Goal: Feedback & Contribution: Submit feedback/report problem

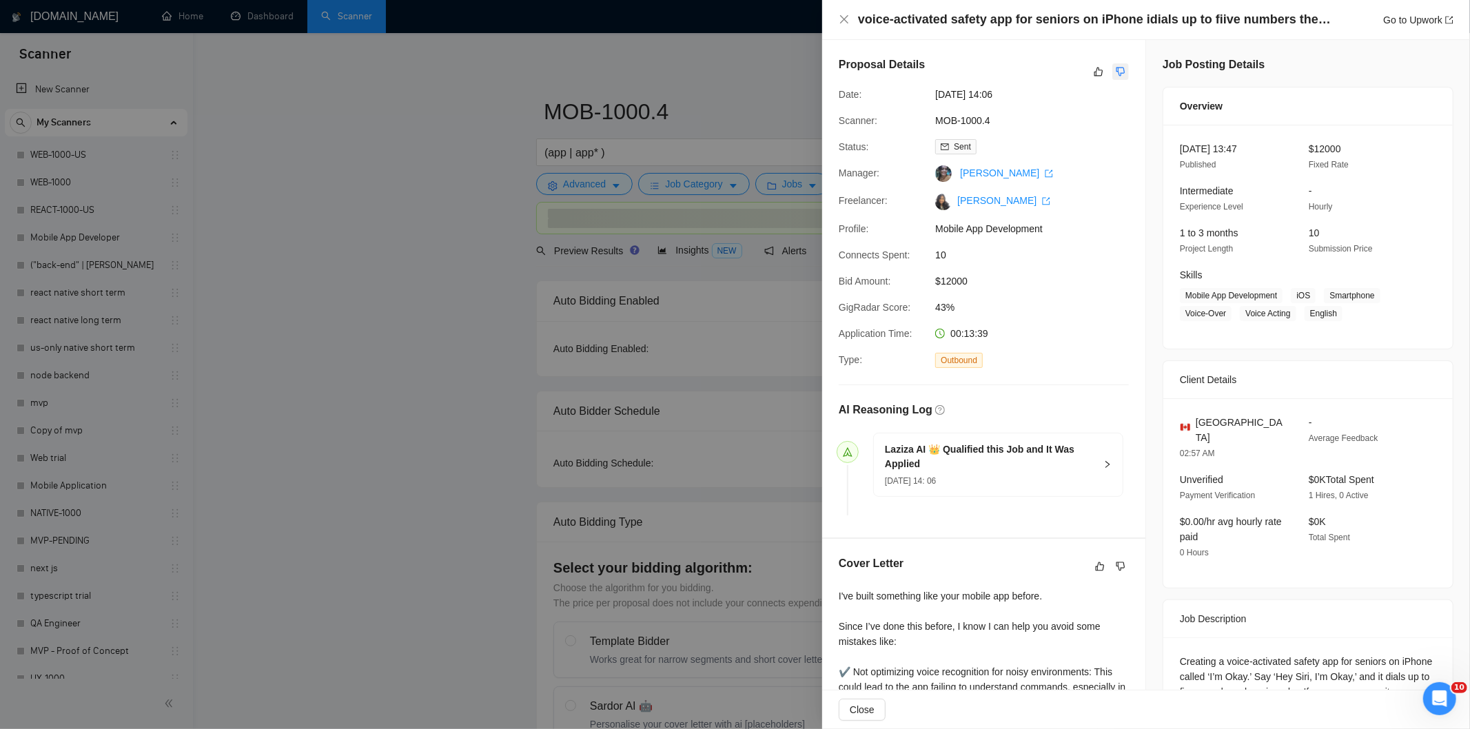
click at [1116, 70] on icon "dislike" at bounding box center [1121, 71] width 10 height 11
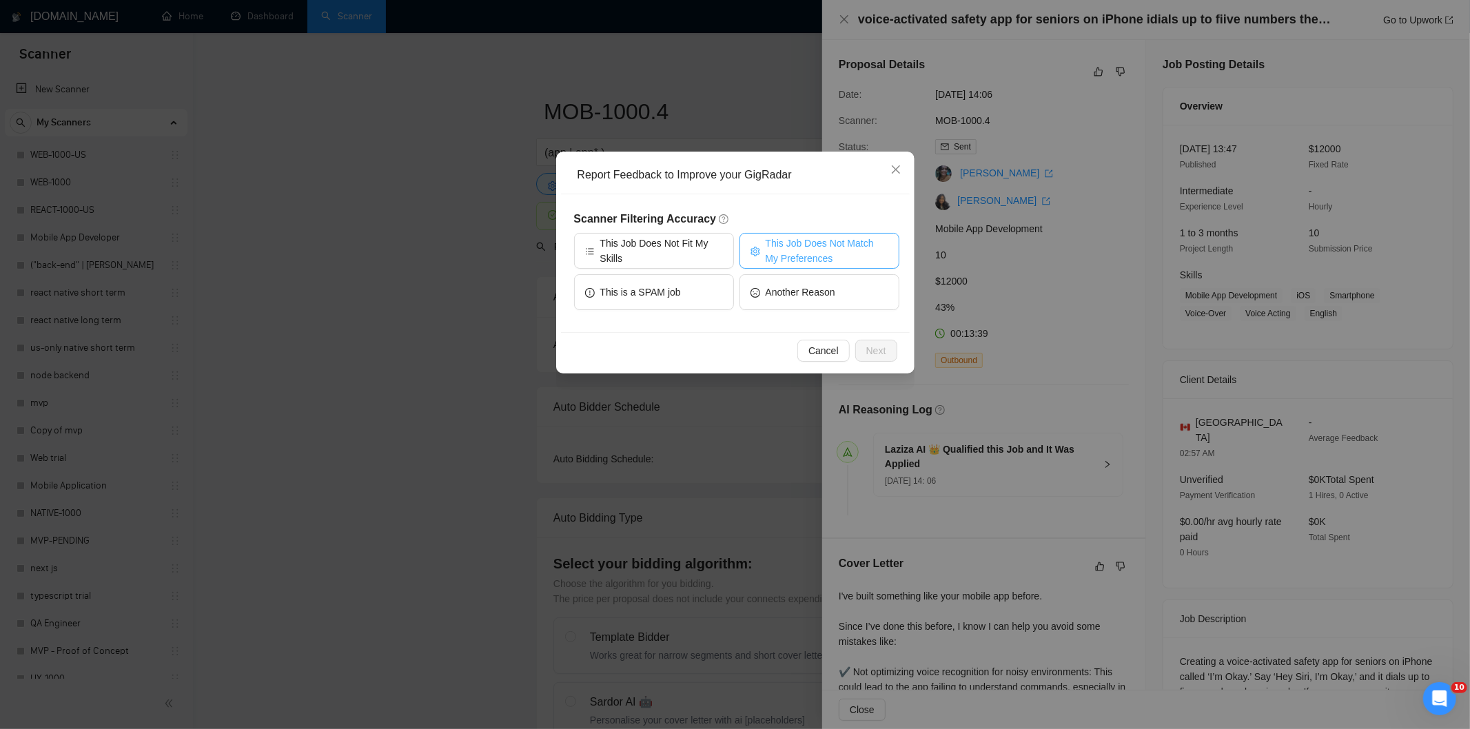
click at [838, 238] on span "This Job Does Not Match My Preferences" at bounding box center [827, 251] width 123 height 30
click at [863, 347] on button "Next" at bounding box center [876, 351] width 42 height 22
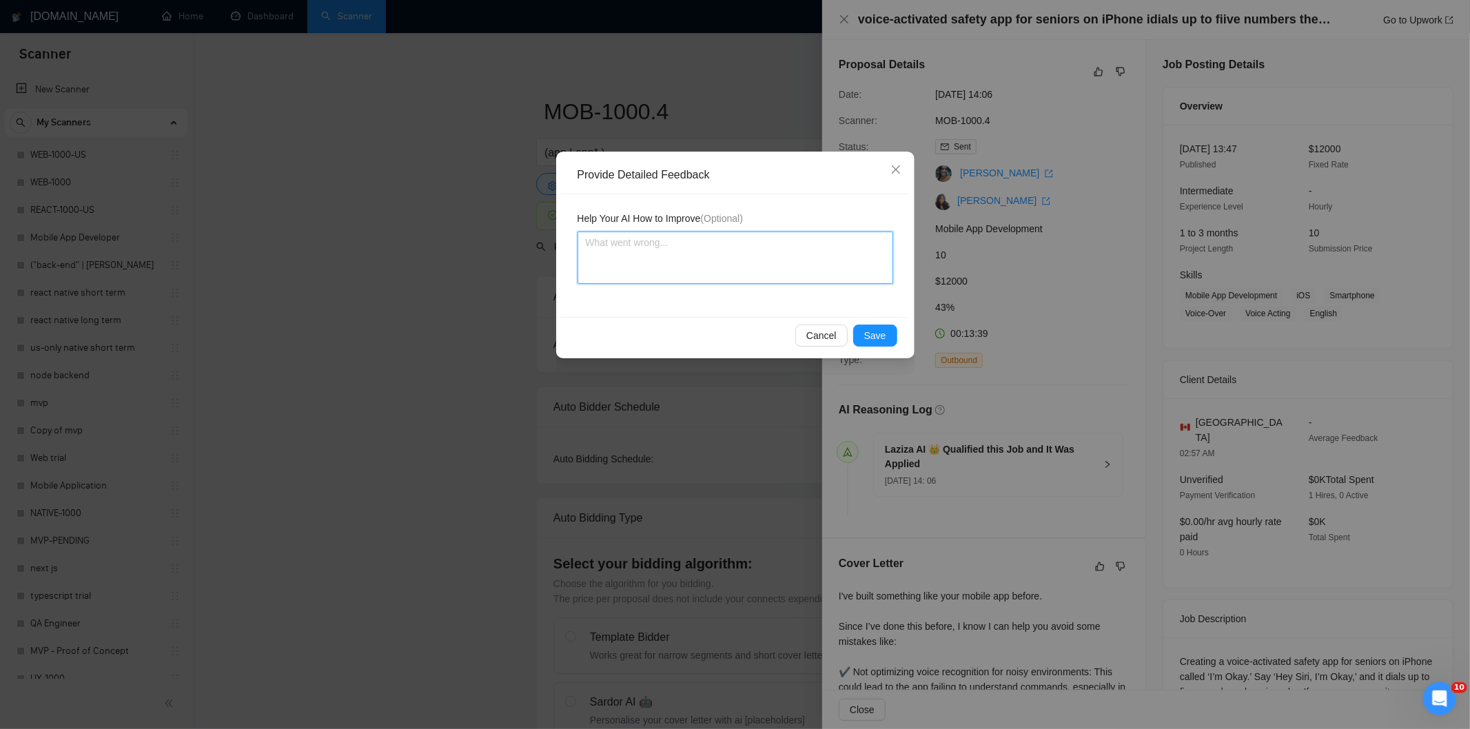
click at [697, 257] on textarea at bounding box center [735, 258] width 316 height 52
paste textarea "Not a fit — the job asks for unpaid work, offers equity, or has a small budget,…"
type textarea "Not a fit — the job asks for unpaid work, offers equity, or has a small budget,…"
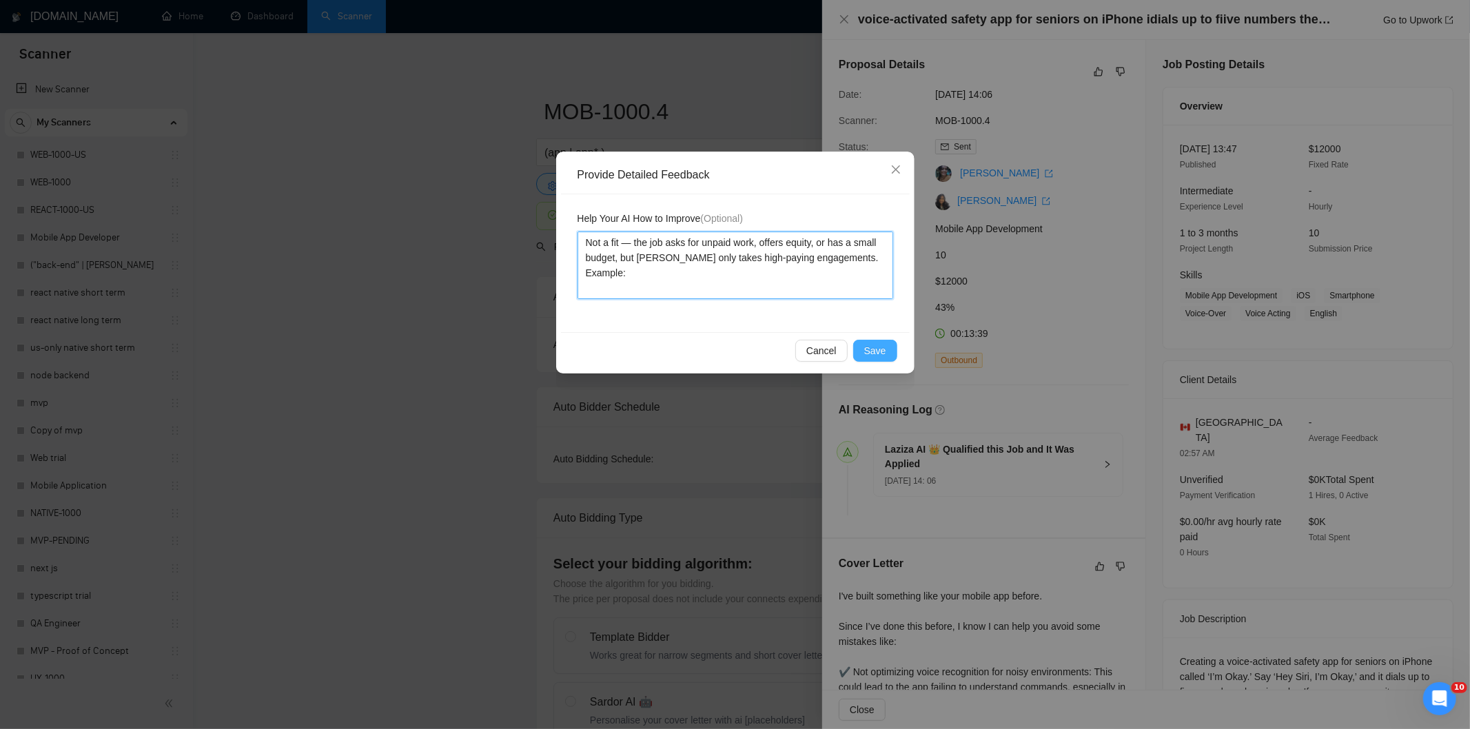
type textarea "Not a fit — the job asks for unpaid work, offers equity, or has a small budget,…"
click at [870, 347] on span "Save" at bounding box center [875, 350] width 22 height 15
click at [870, 347] on div "Provide Detailed Feedback Help Your AI How to Improve (Optional) Not a fit — th…" at bounding box center [735, 364] width 1470 height 729
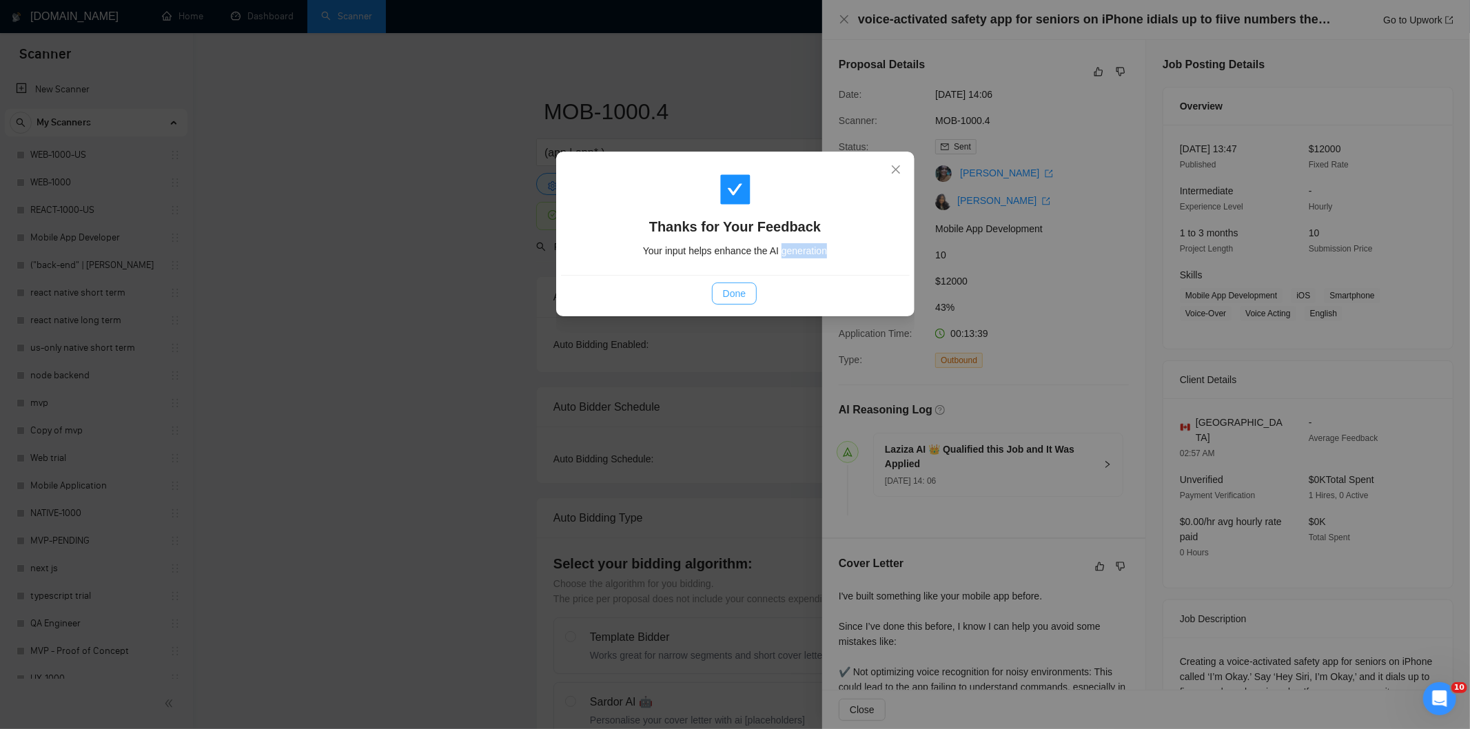
click at [748, 298] on button "Done" at bounding box center [734, 294] width 45 height 22
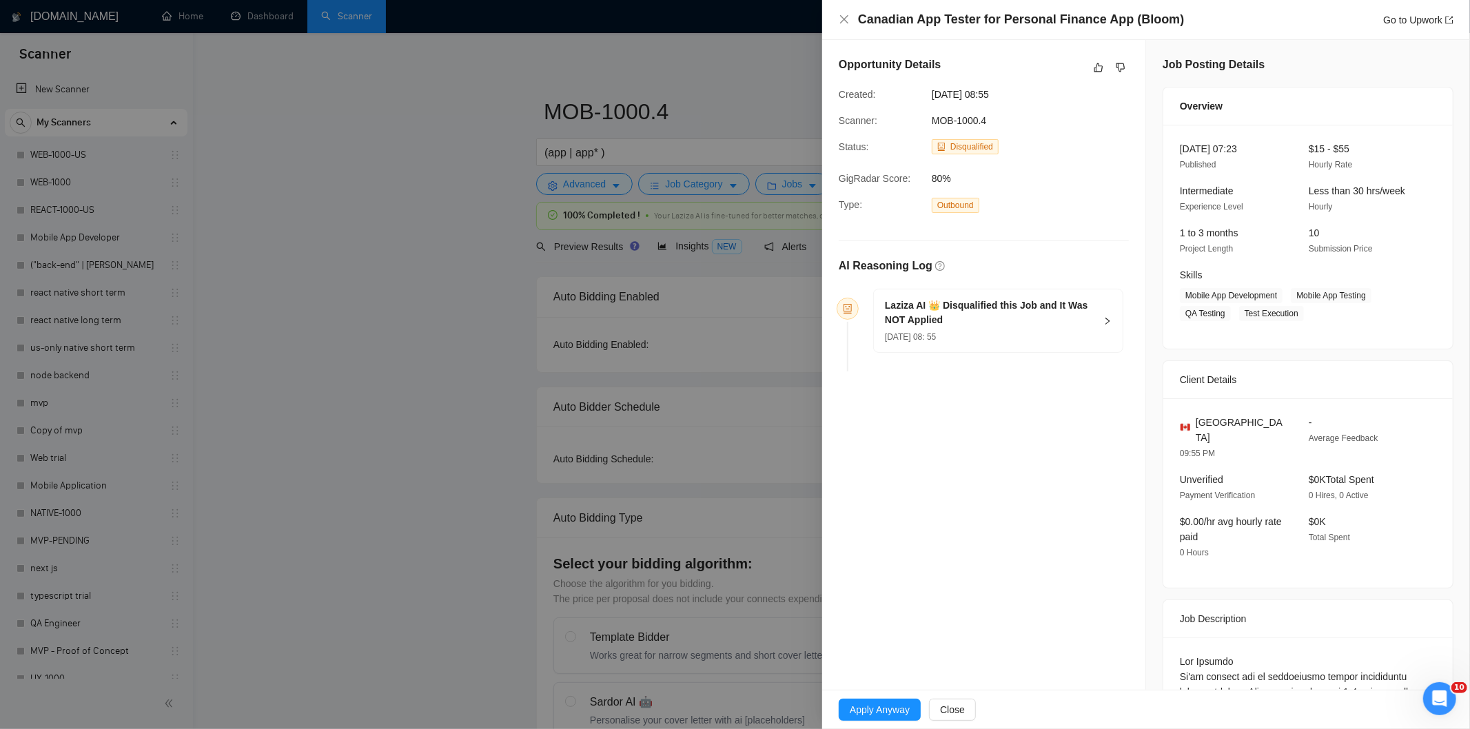
click at [1091, 76] on div "Opportunity Details" at bounding box center [984, 68] width 290 height 22
click at [1092, 74] on button "button" at bounding box center [1098, 67] width 17 height 17
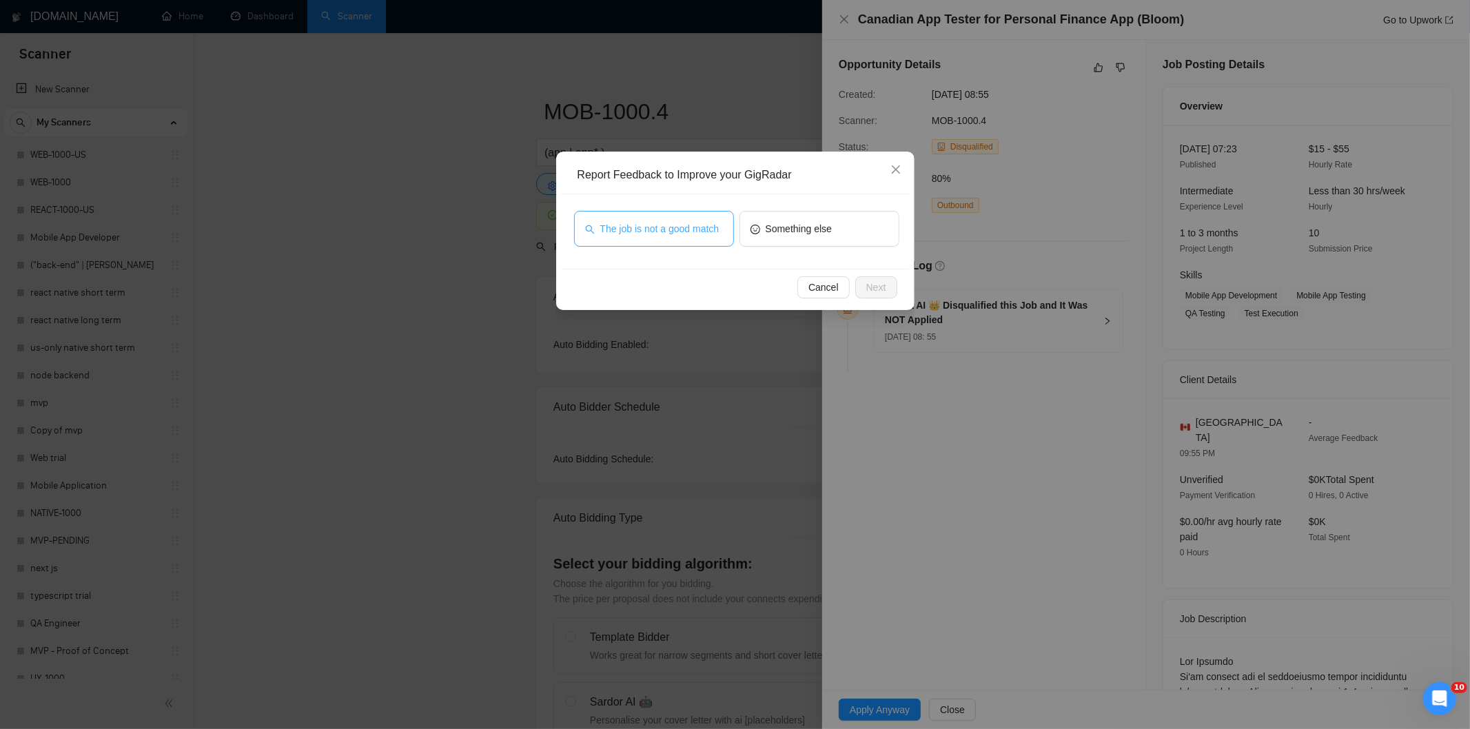
click at [663, 222] on span "The job is not a good match" at bounding box center [659, 228] width 119 height 15
click at [864, 289] on button "Next" at bounding box center [876, 287] width 42 height 22
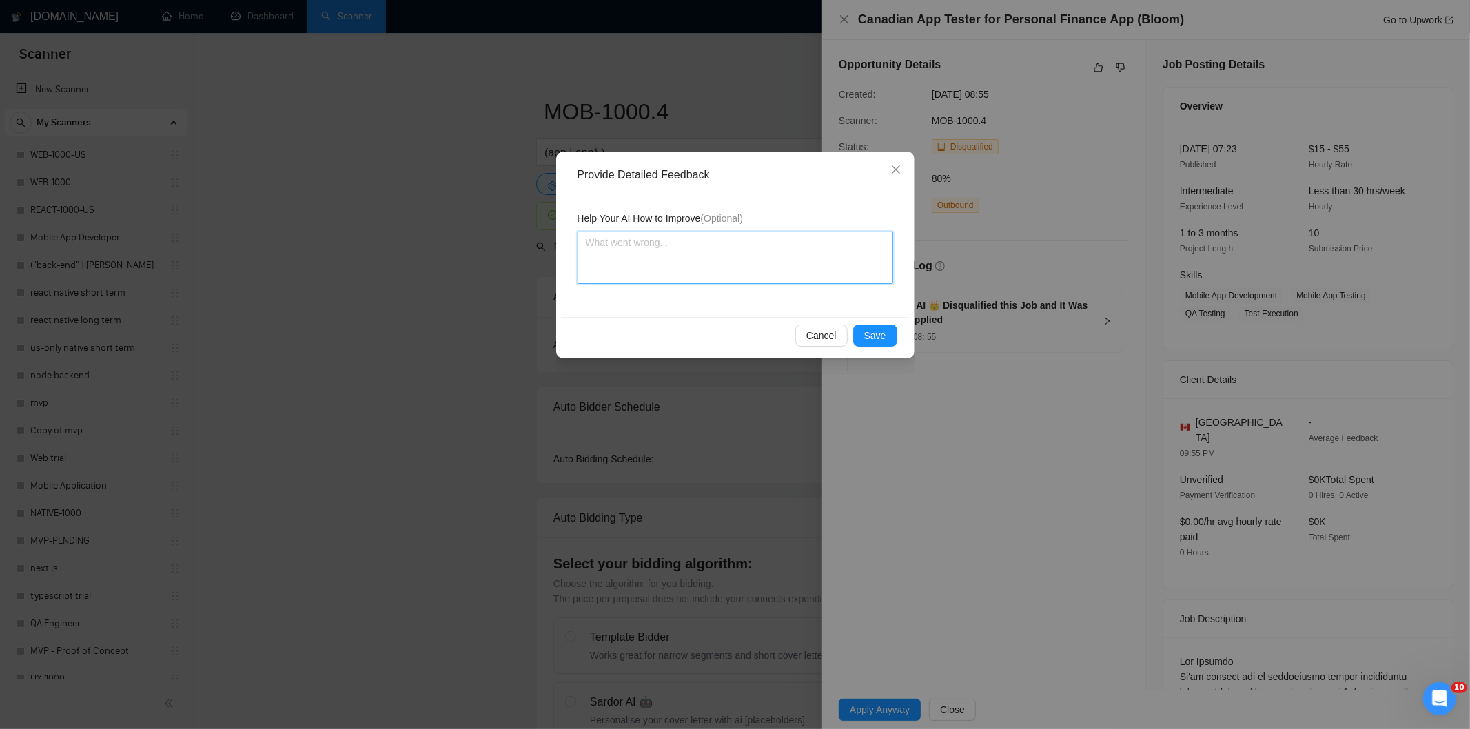
click at [712, 272] on textarea at bounding box center [735, 258] width 316 height 52
paste textarea "Not a fit — this project has been disqualified for other reasons. Example: "The…"
type textarea "Not a fit — this project has been disqualified for other reasons. Example: "The…"
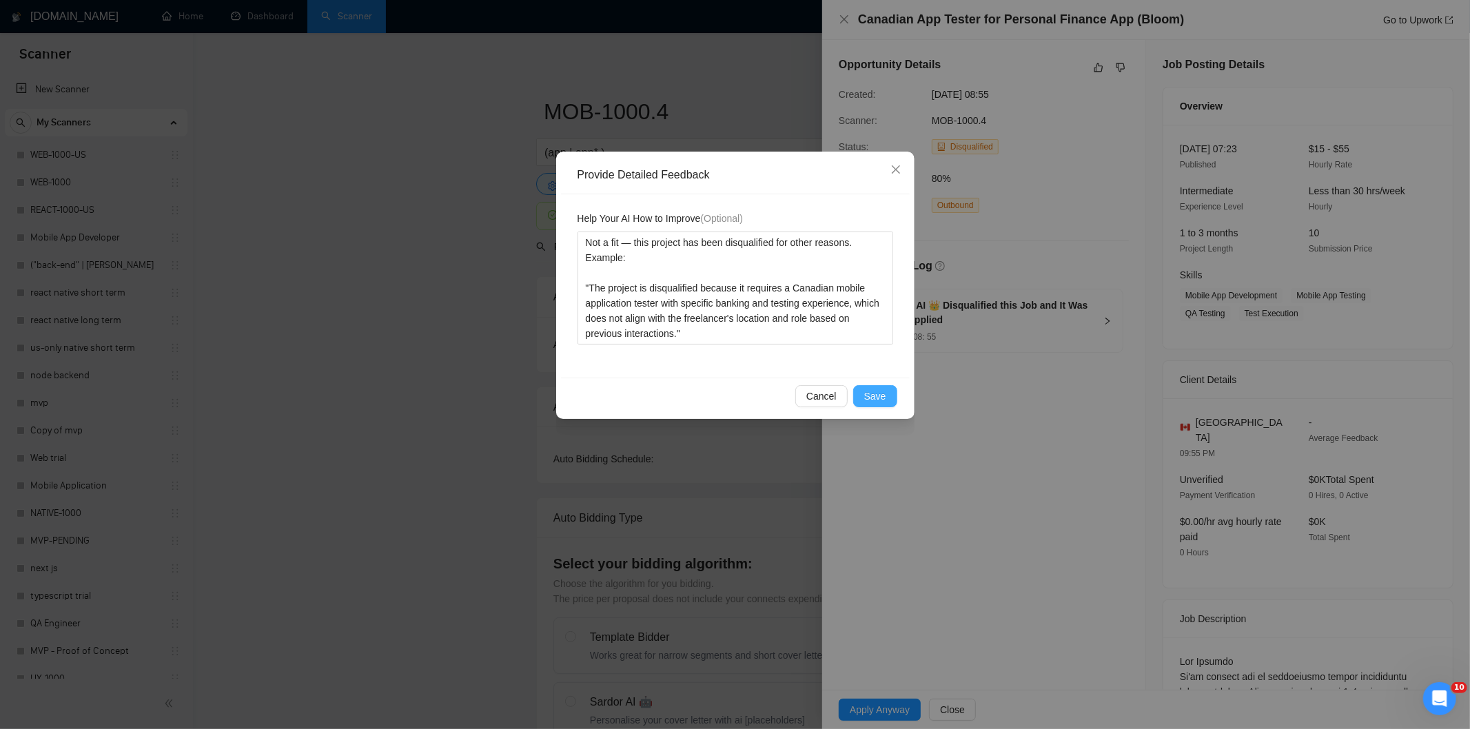
click at [879, 393] on span "Save" at bounding box center [875, 396] width 22 height 15
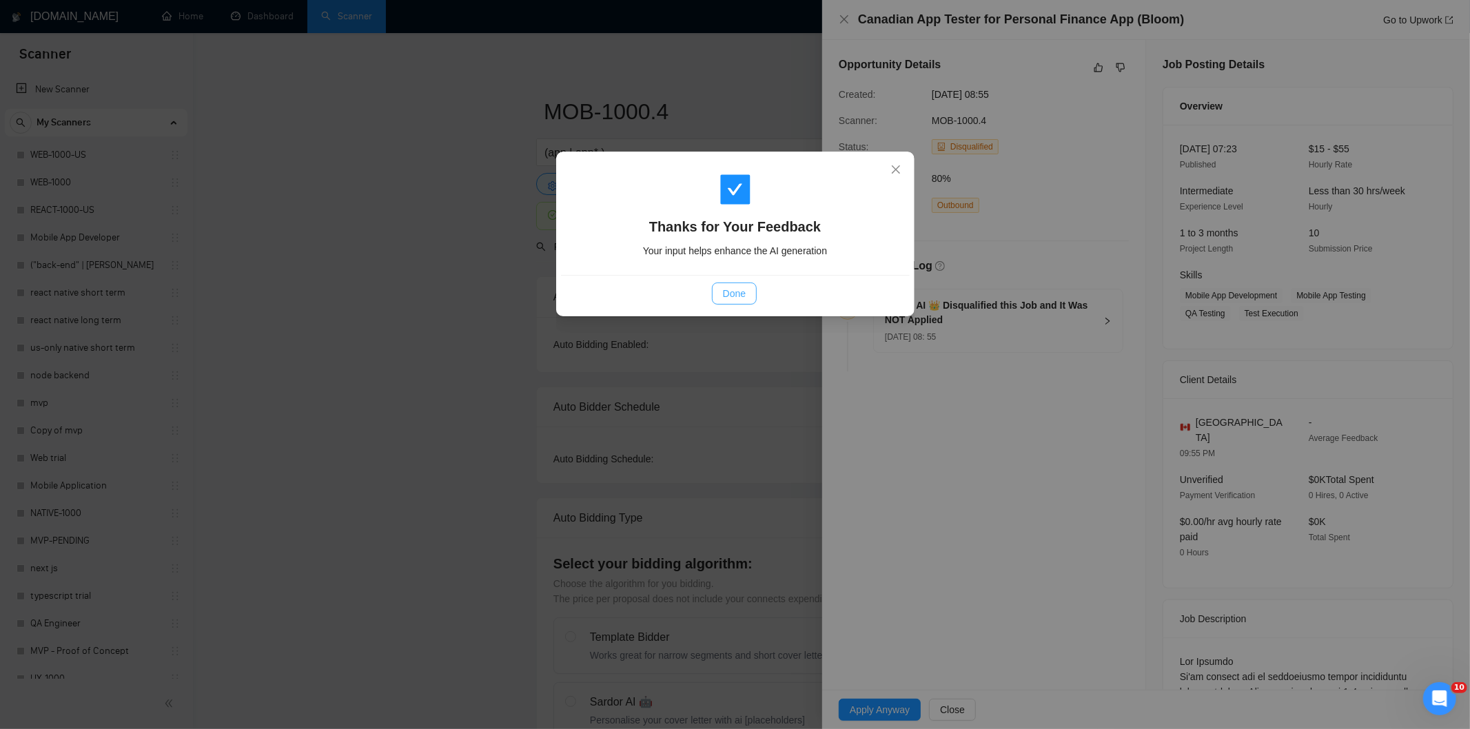
click at [732, 291] on span "Done" at bounding box center [734, 293] width 23 height 15
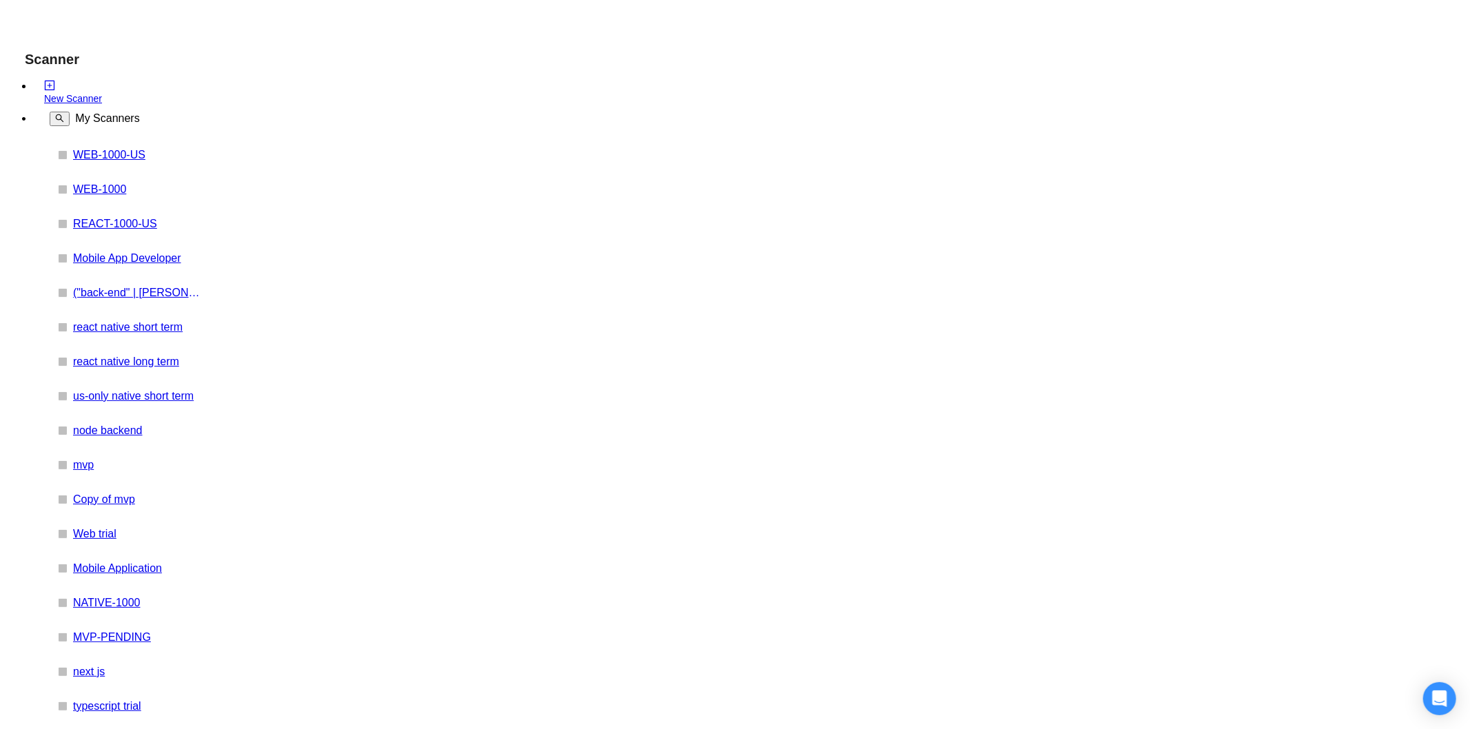
paste textarea "Not a fit — the job asks for unpaid work, offers equity, or has a small budget,…"
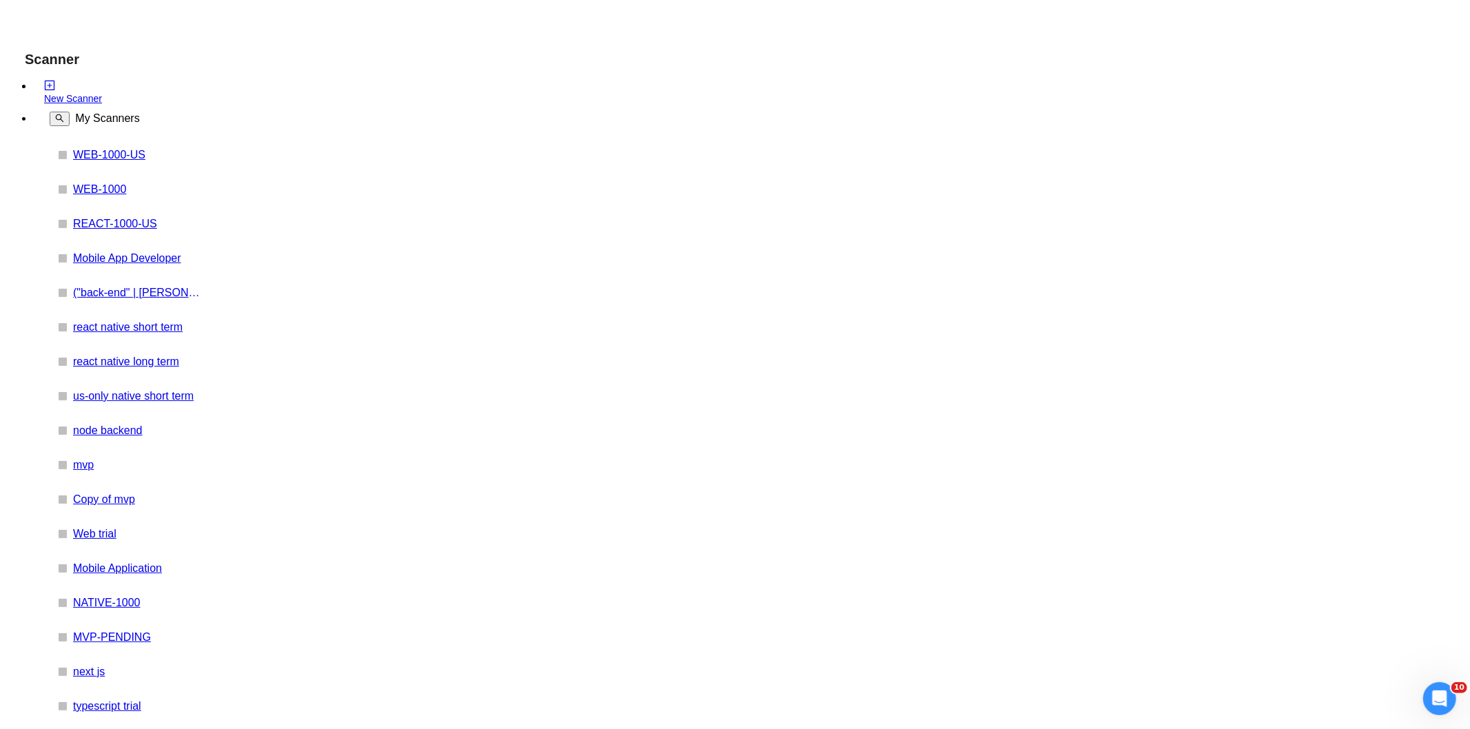
type textarea "Not a fit — the job asks for unpaid work, offers equity, or has a small budget,…"
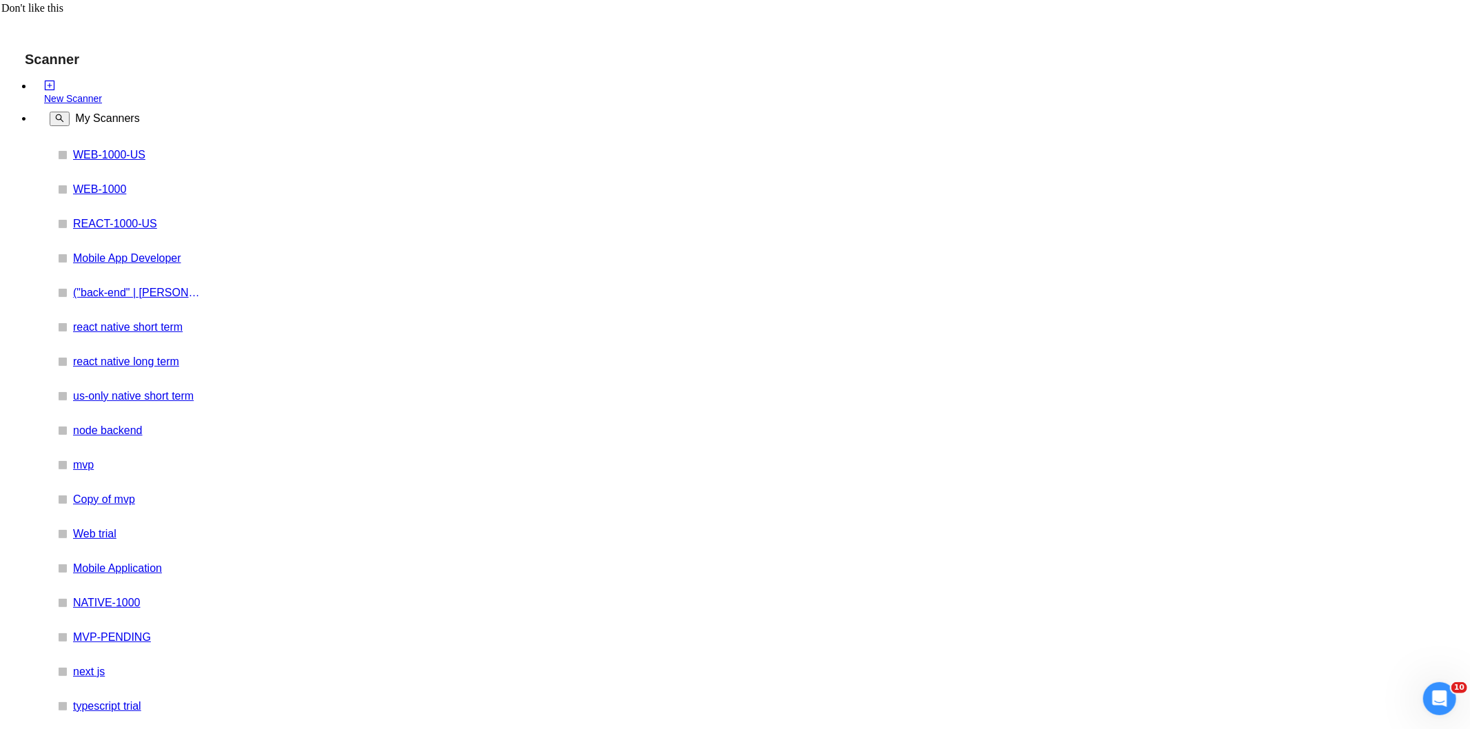
paste textarea "Not a fit — the description suggests an existing codebase, but Ria only works o…"
type textarea "Not a fit — the description suggests an existing codebase, but Ria only works o…"
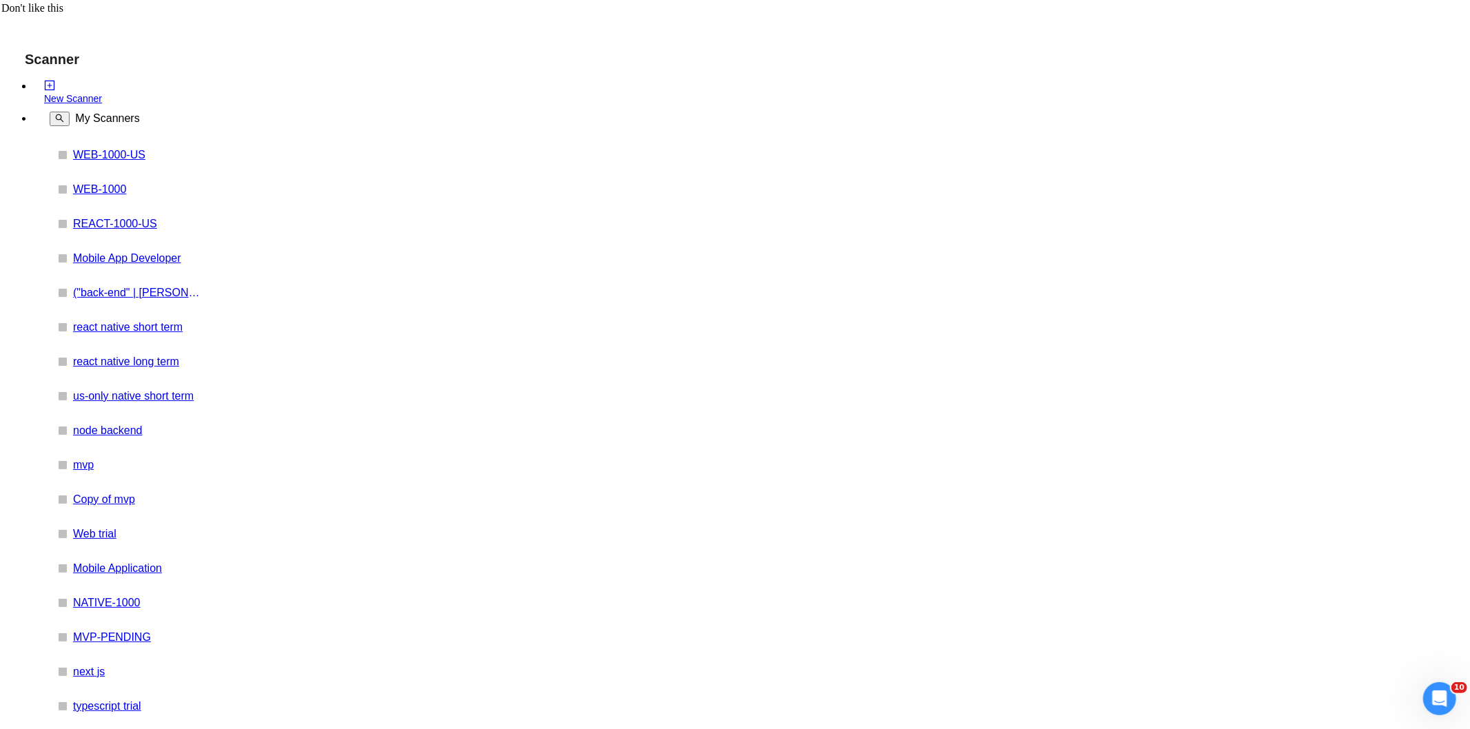
type textarea "Not a fit — the description suggests an existing codebase, but Ria only works o…"
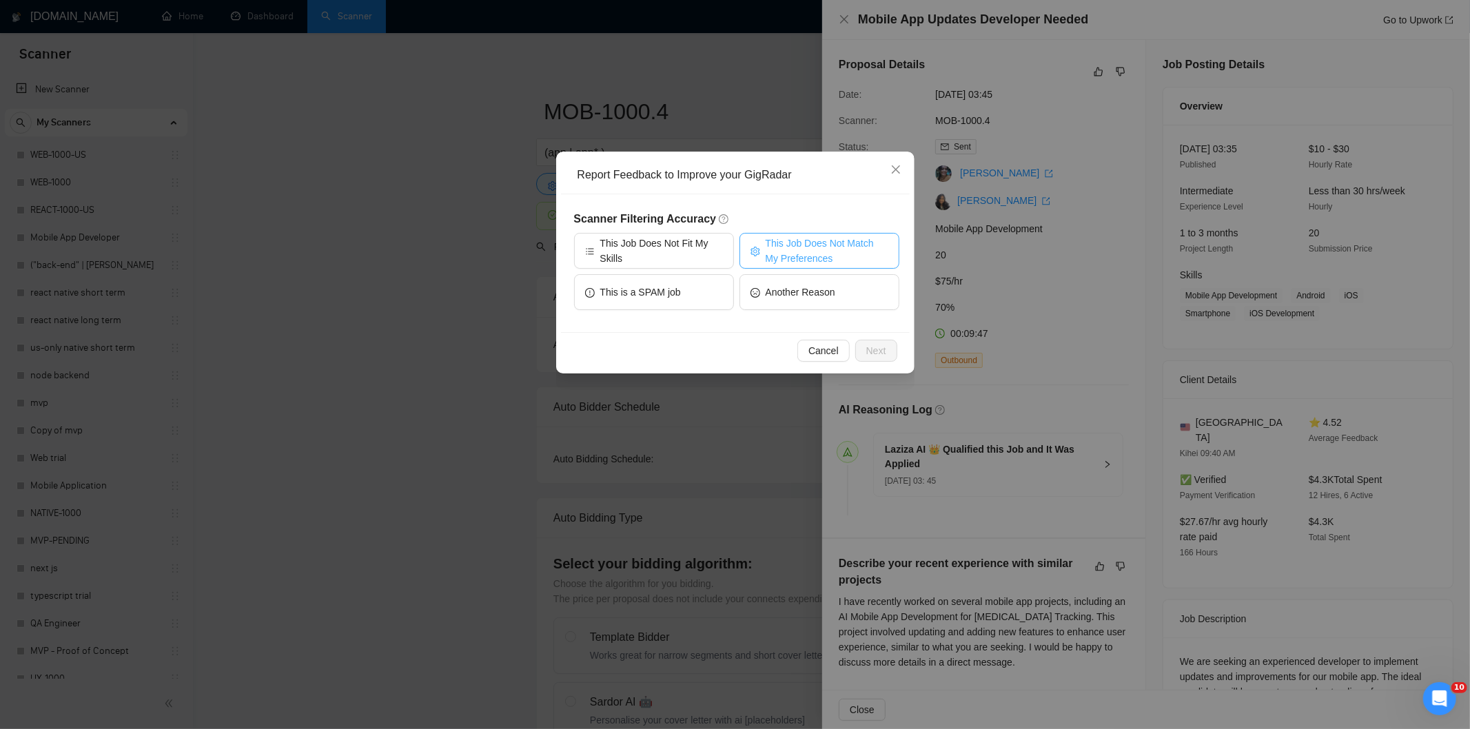
click at [832, 241] on span "This Job Does Not Match My Preferences" at bounding box center [827, 251] width 123 height 30
click at [868, 353] on span "Next" at bounding box center [876, 350] width 20 height 15
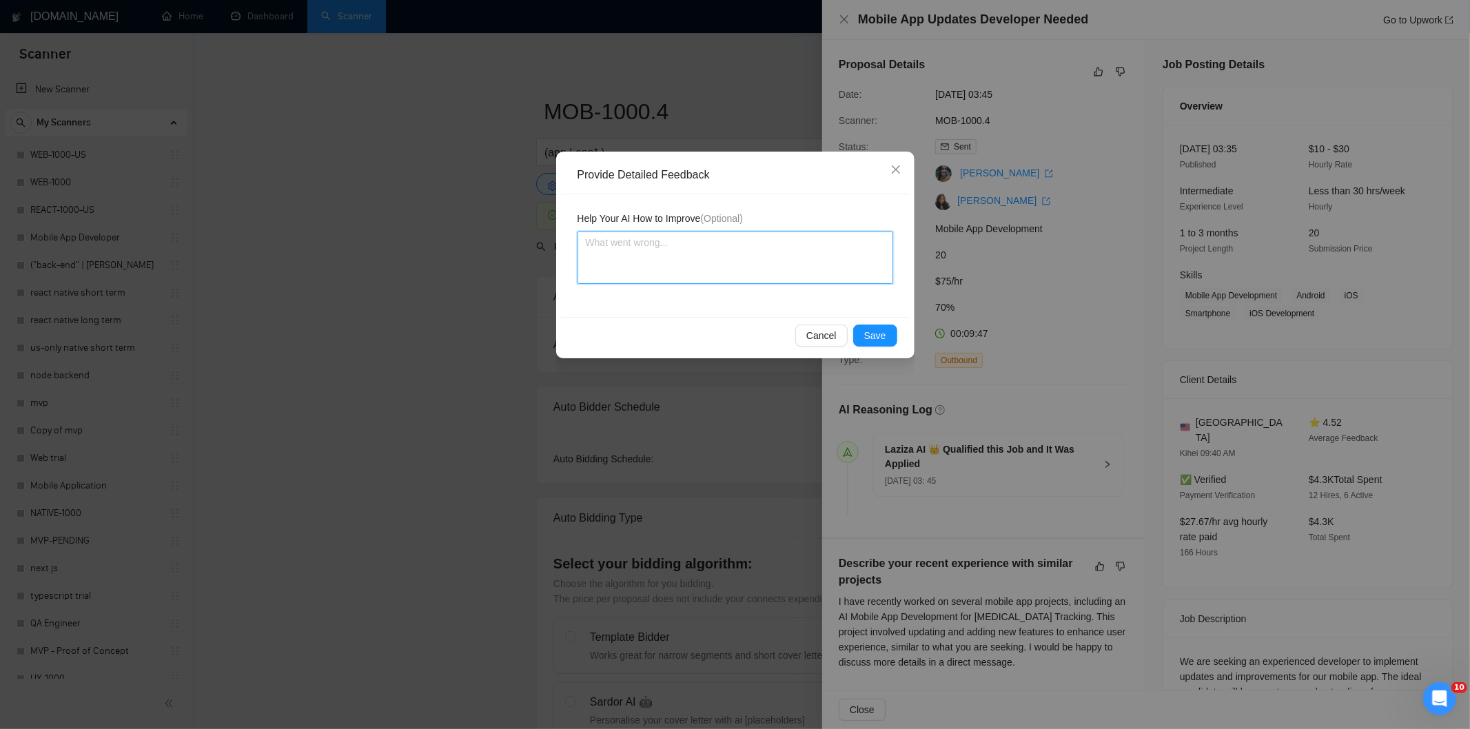
click at [769, 263] on textarea at bounding box center [735, 258] width 316 height 52
paste textarea "Not a fit — the description suggests an existing codebase, but Ria only works o…"
type textarea "Not a fit — the description suggests an existing codebase, but Ria only works o…"
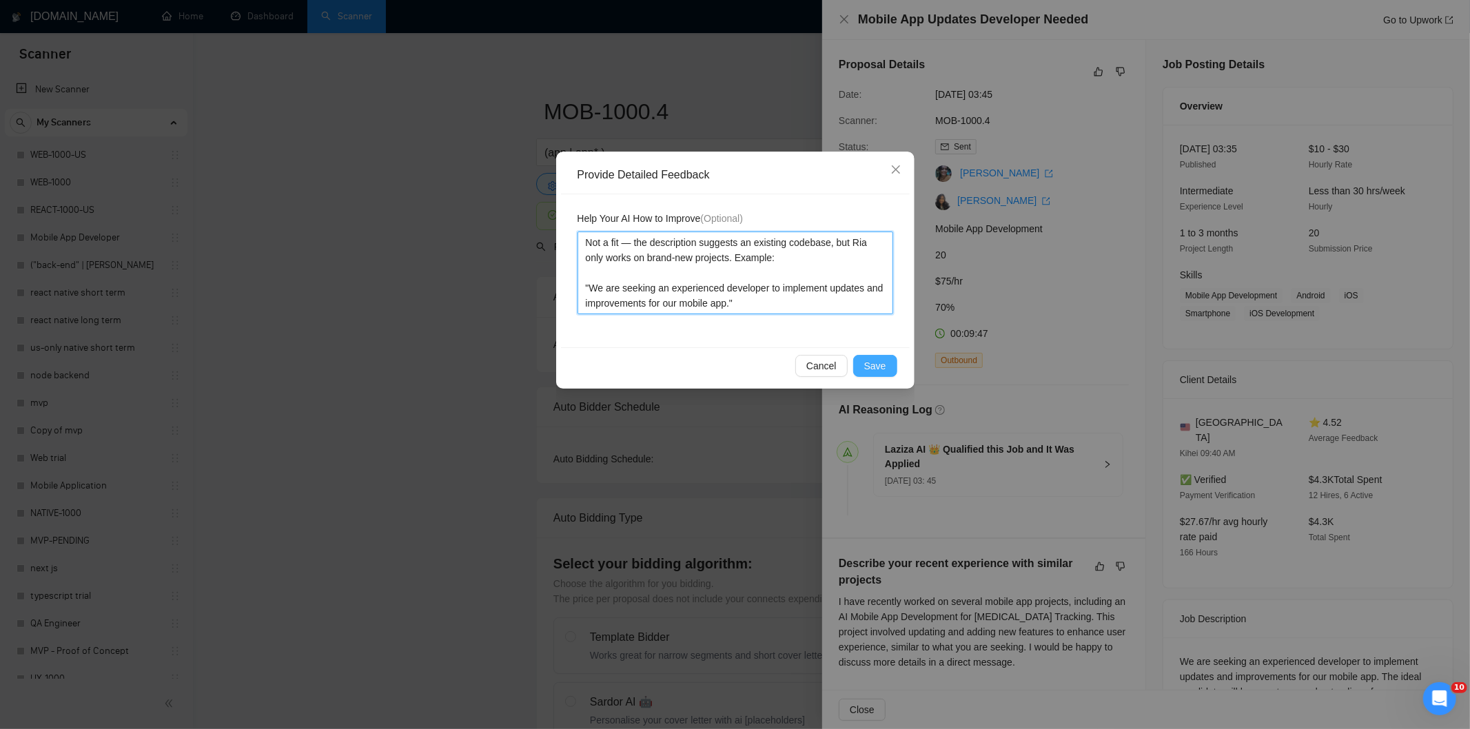
type textarea "Not a fit — the description suggests an existing codebase, but Ria only works o…"
click at [881, 374] on button "Save" at bounding box center [875, 366] width 44 height 22
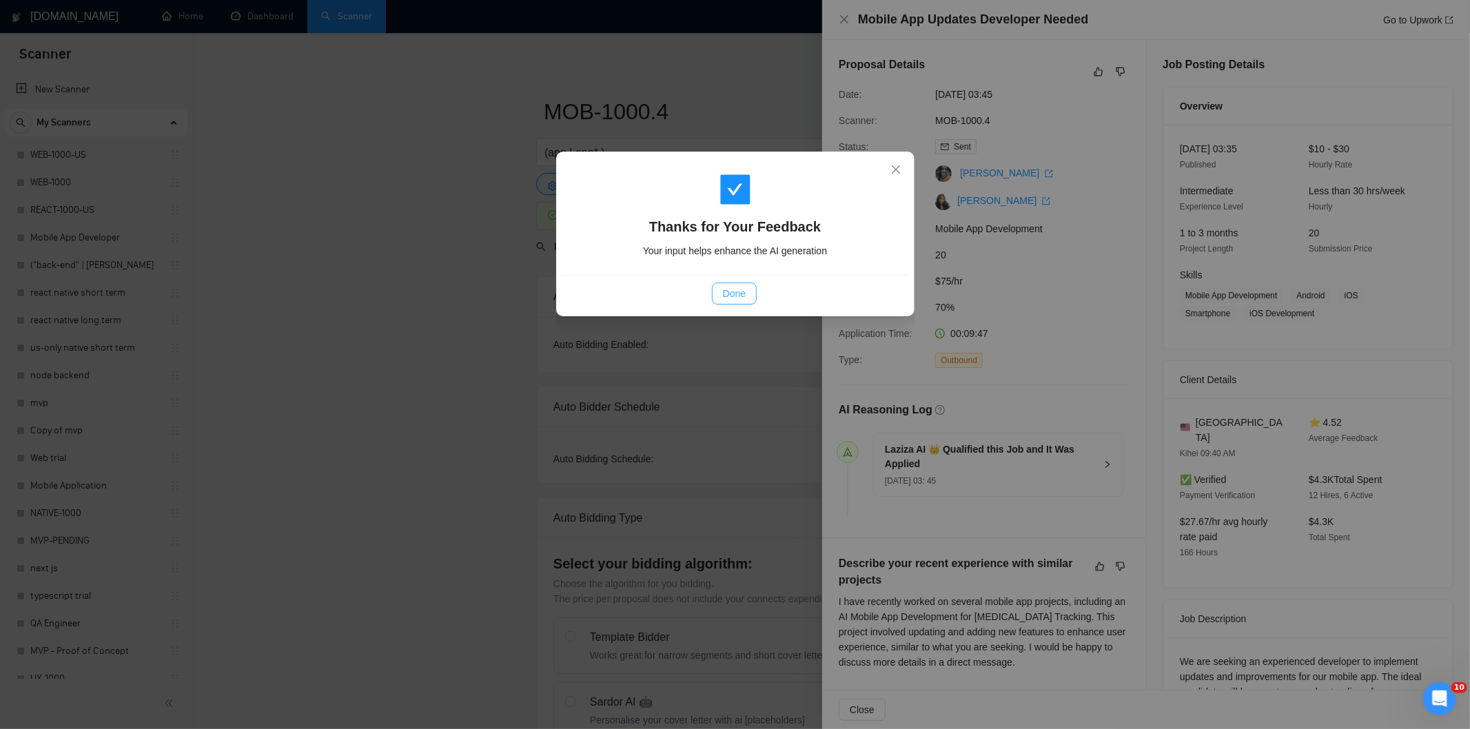
click at [728, 287] on span "Done" at bounding box center [734, 293] width 23 height 15
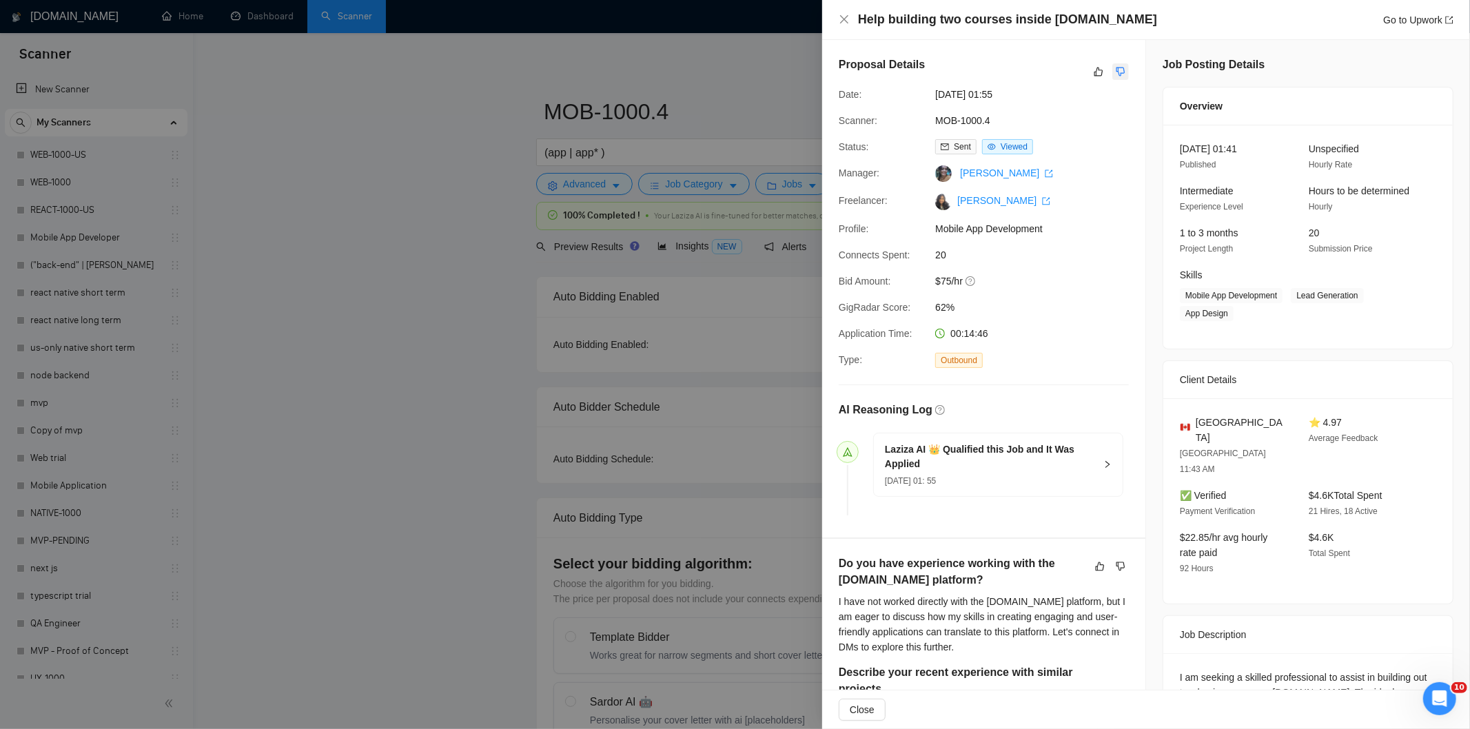
click at [1116, 74] on icon "dislike" at bounding box center [1121, 71] width 10 height 11
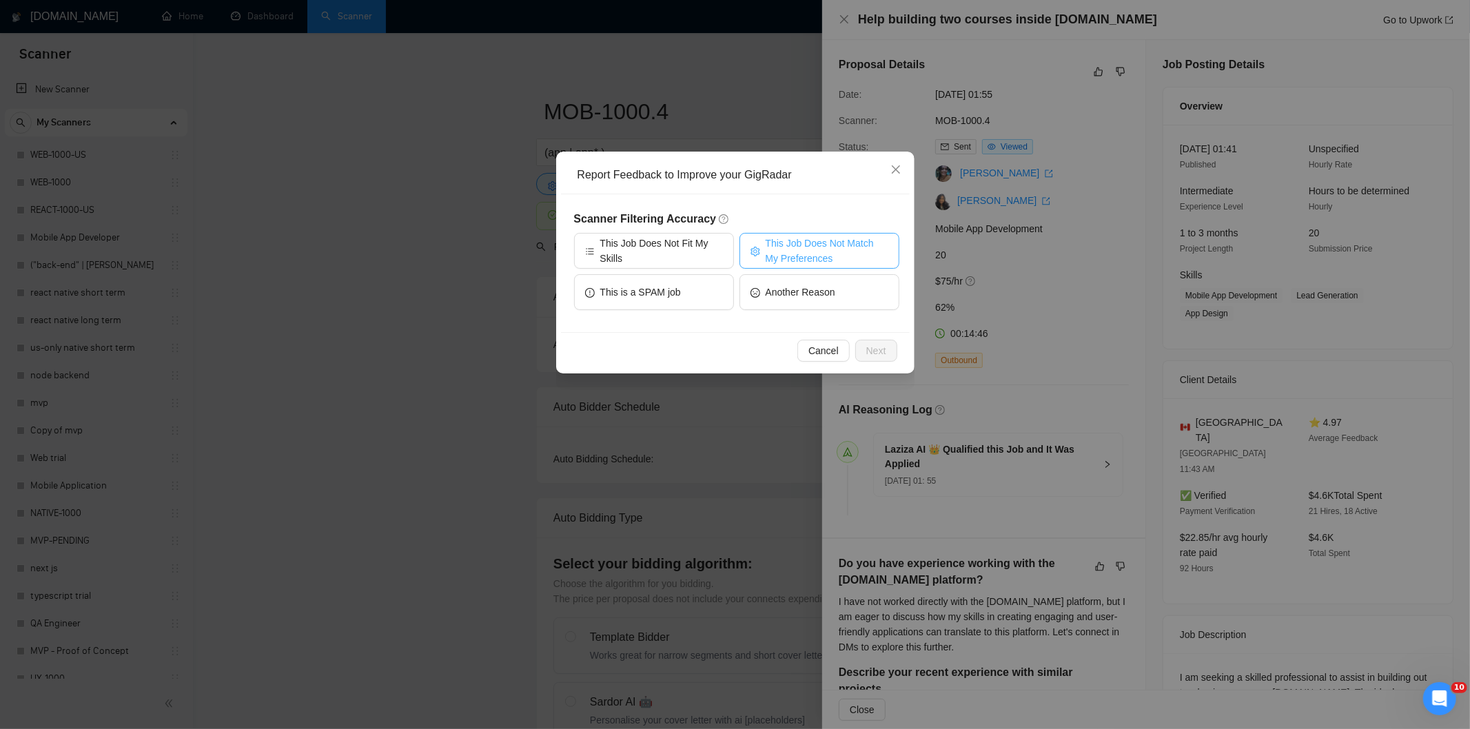
click at [830, 251] on span "This Job Does Not Match My Preferences" at bounding box center [827, 251] width 123 height 30
click at [876, 351] on span "Next" at bounding box center [876, 350] width 20 height 15
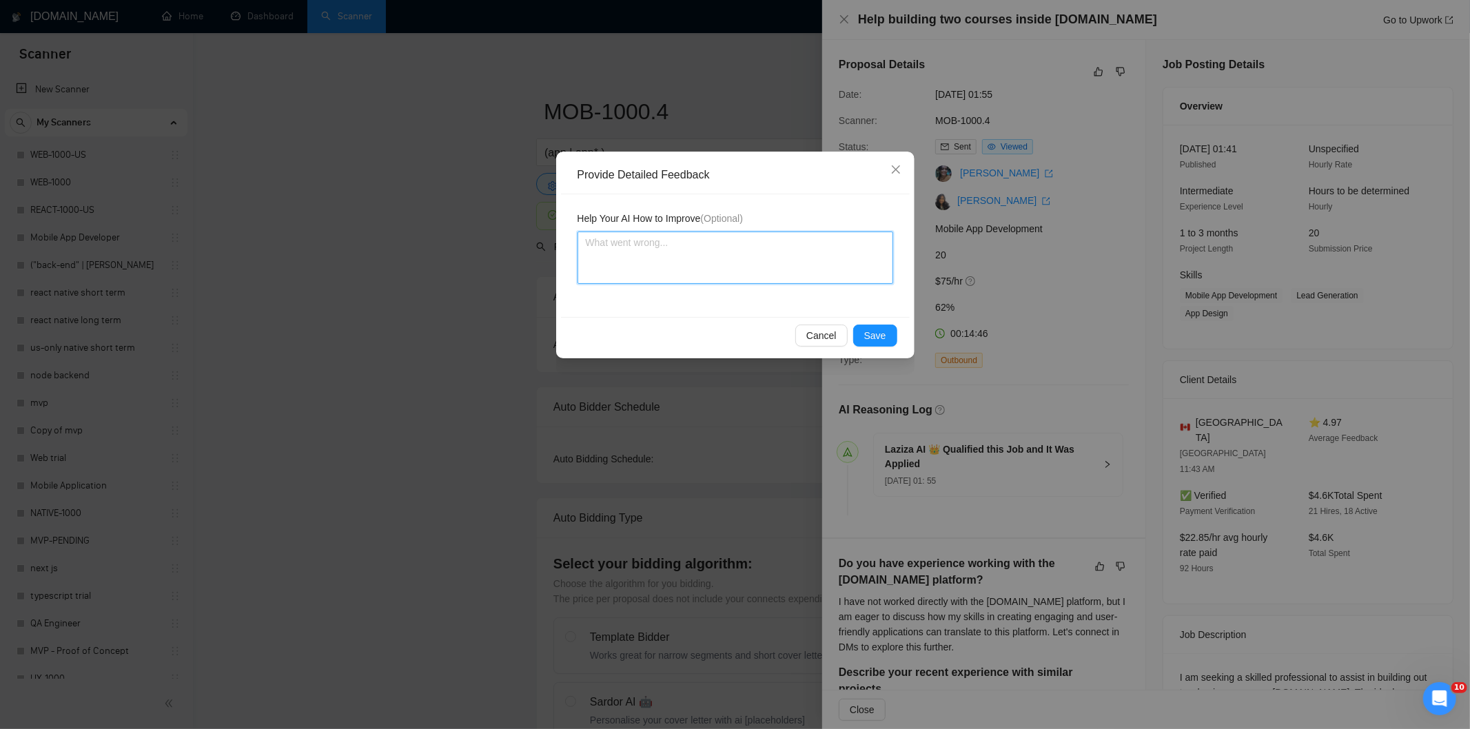
click at [820, 278] on textarea at bounding box center [735, 258] width 316 height 52
paste textarea "Not a fit — the stack mentioned isn't one Ria uses. She uses React, React Nativ…"
type textarea "Not a fit — the stack mentioned isn't one Ria uses. She uses React, React Nativ…"
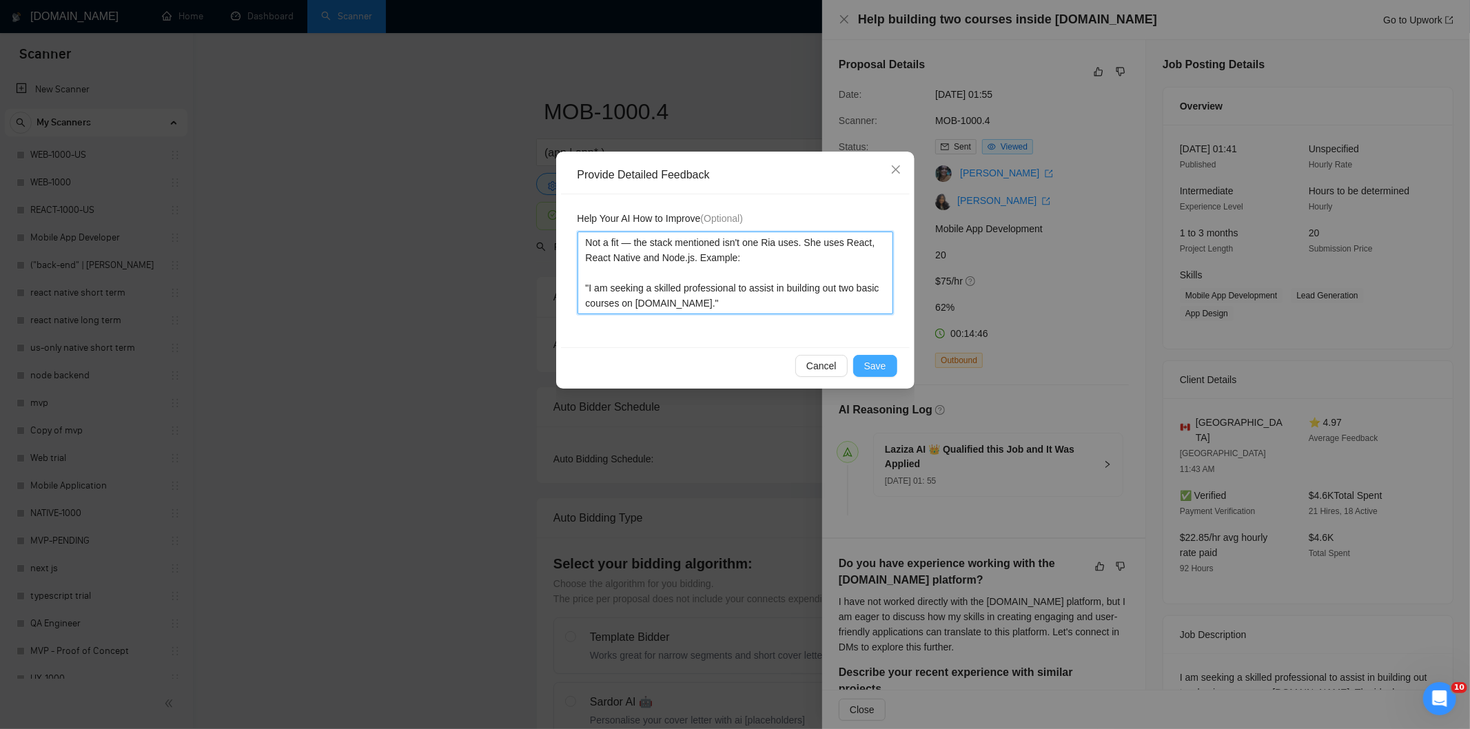
type textarea "Not a fit — the stack mentioned isn't one Ria uses. She uses React, React Nativ…"
click at [866, 364] on span "Save" at bounding box center [875, 365] width 22 height 15
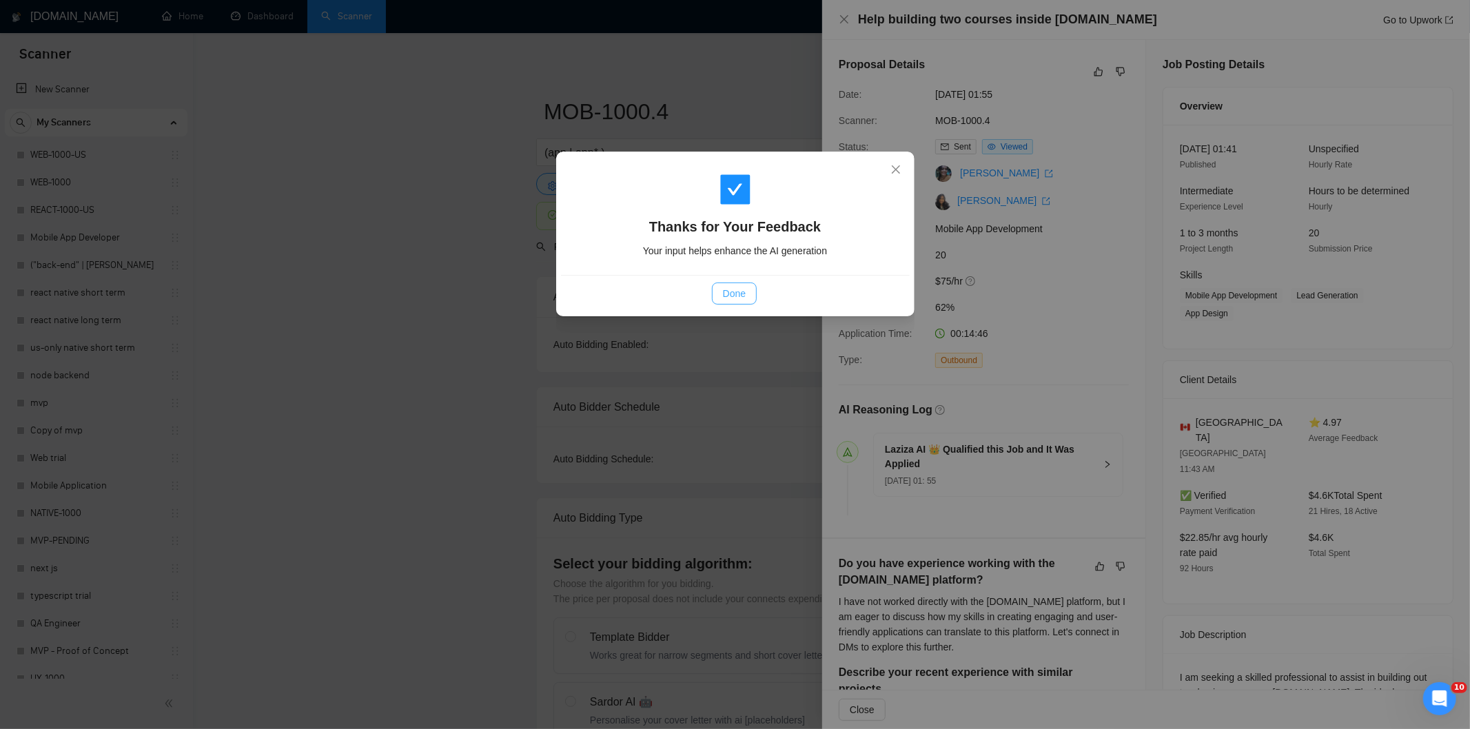
click at [733, 296] on span "Done" at bounding box center [734, 293] width 23 height 15
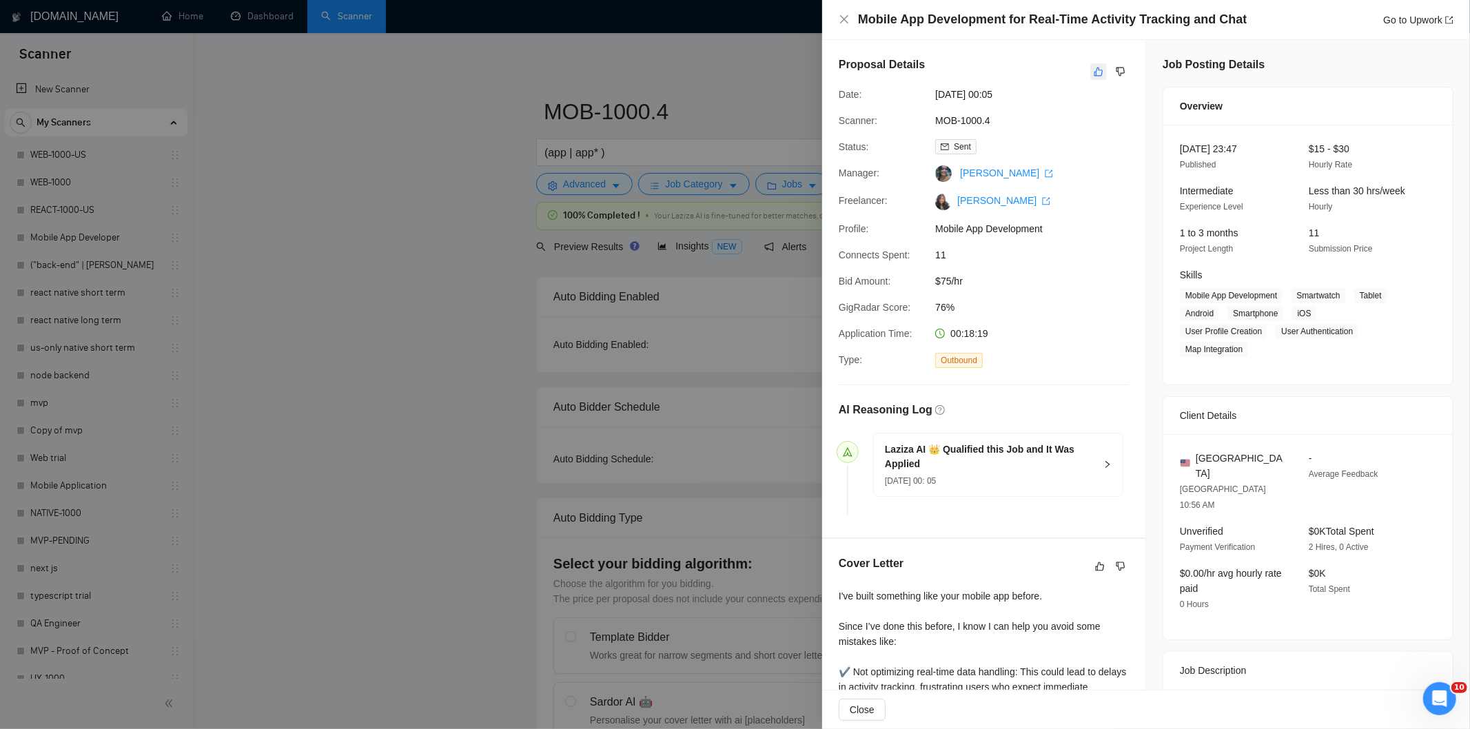
click at [1094, 68] on icon "like" at bounding box center [1099, 71] width 10 height 11
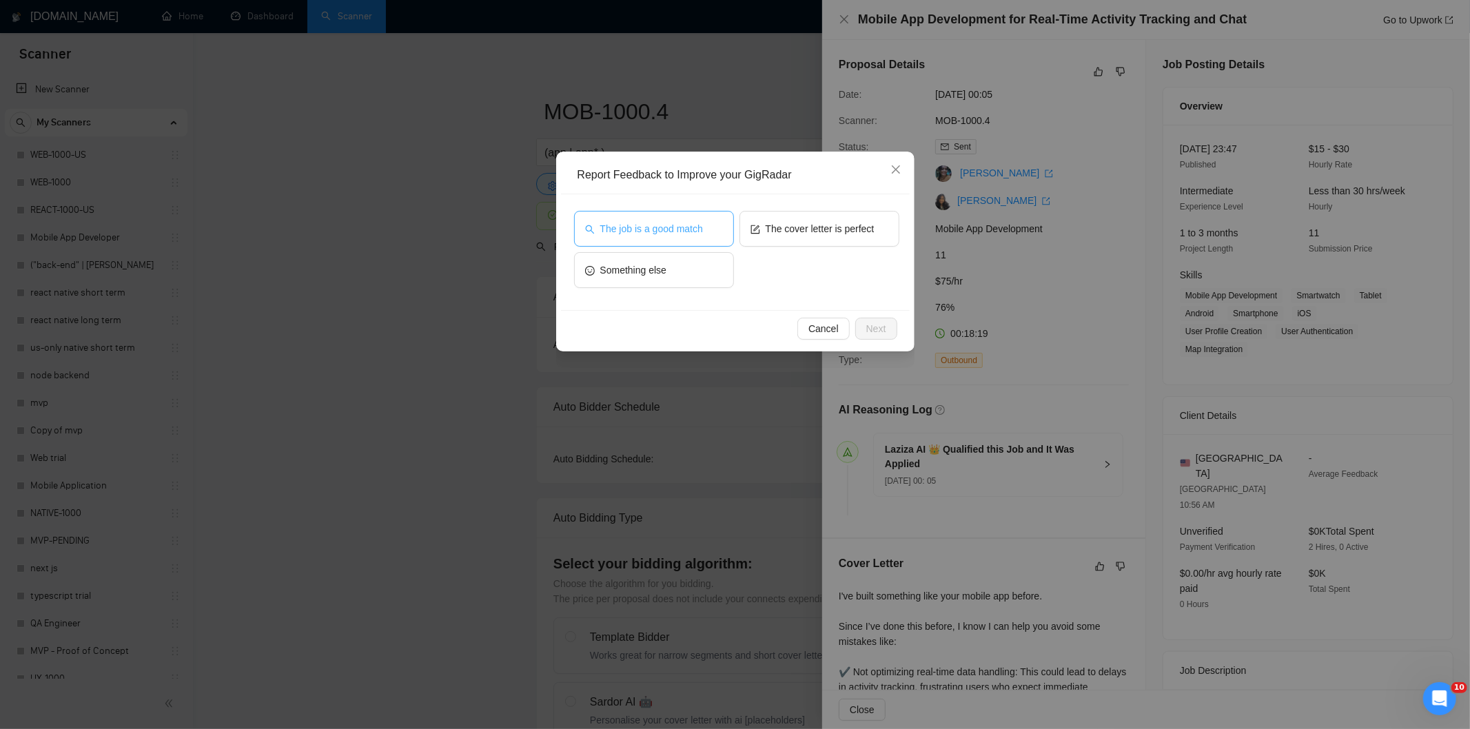
click at [645, 221] on span "The job is a good match" at bounding box center [651, 228] width 103 height 15
click at [875, 322] on span "Next" at bounding box center [876, 328] width 20 height 15
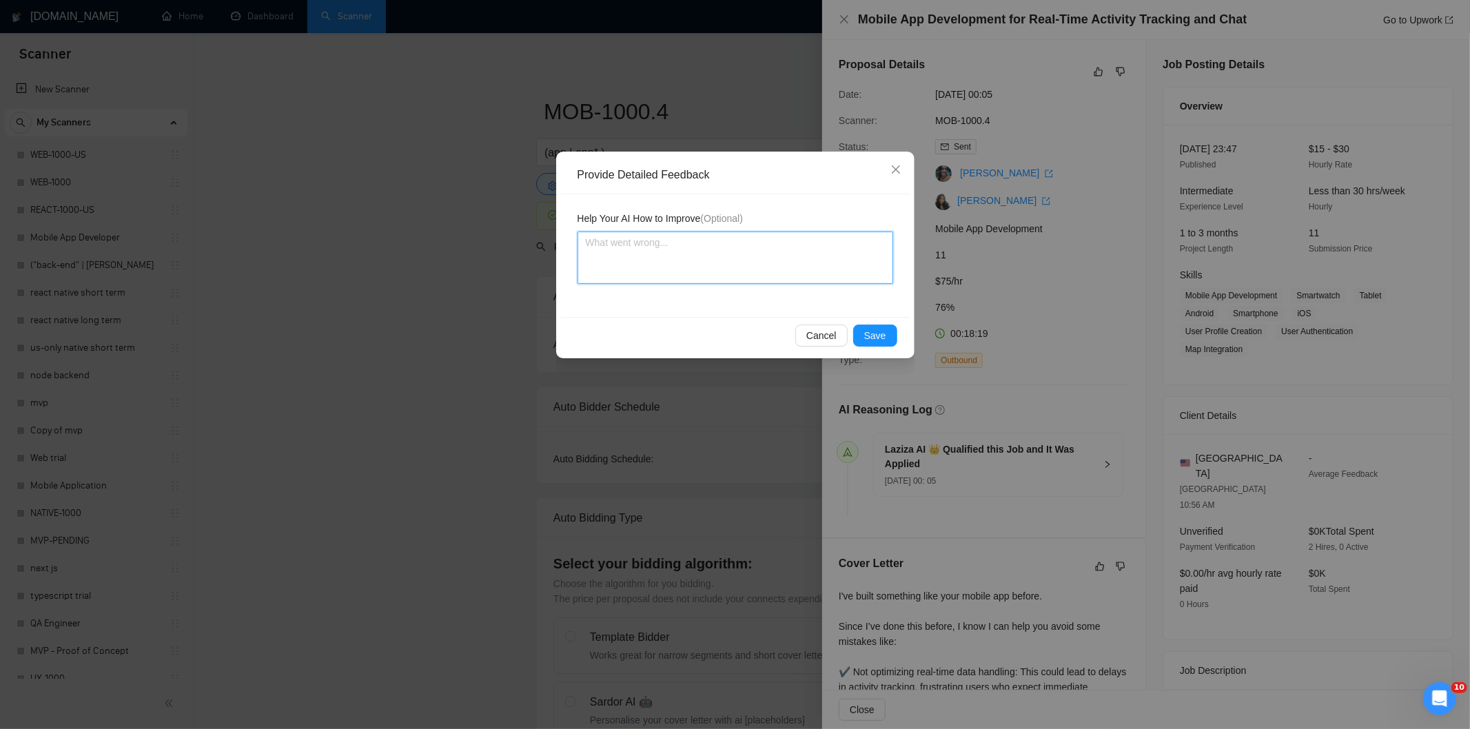
click at [802, 256] on textarea at bounding box center [735, 258] width 316 height 52
paste textarea "Good fit — the project is greenfield (no existing code), welcomes agencies, use…"
type textarea "Good fit — the project is greenfield (no existing code), welcomes agencies, use…"
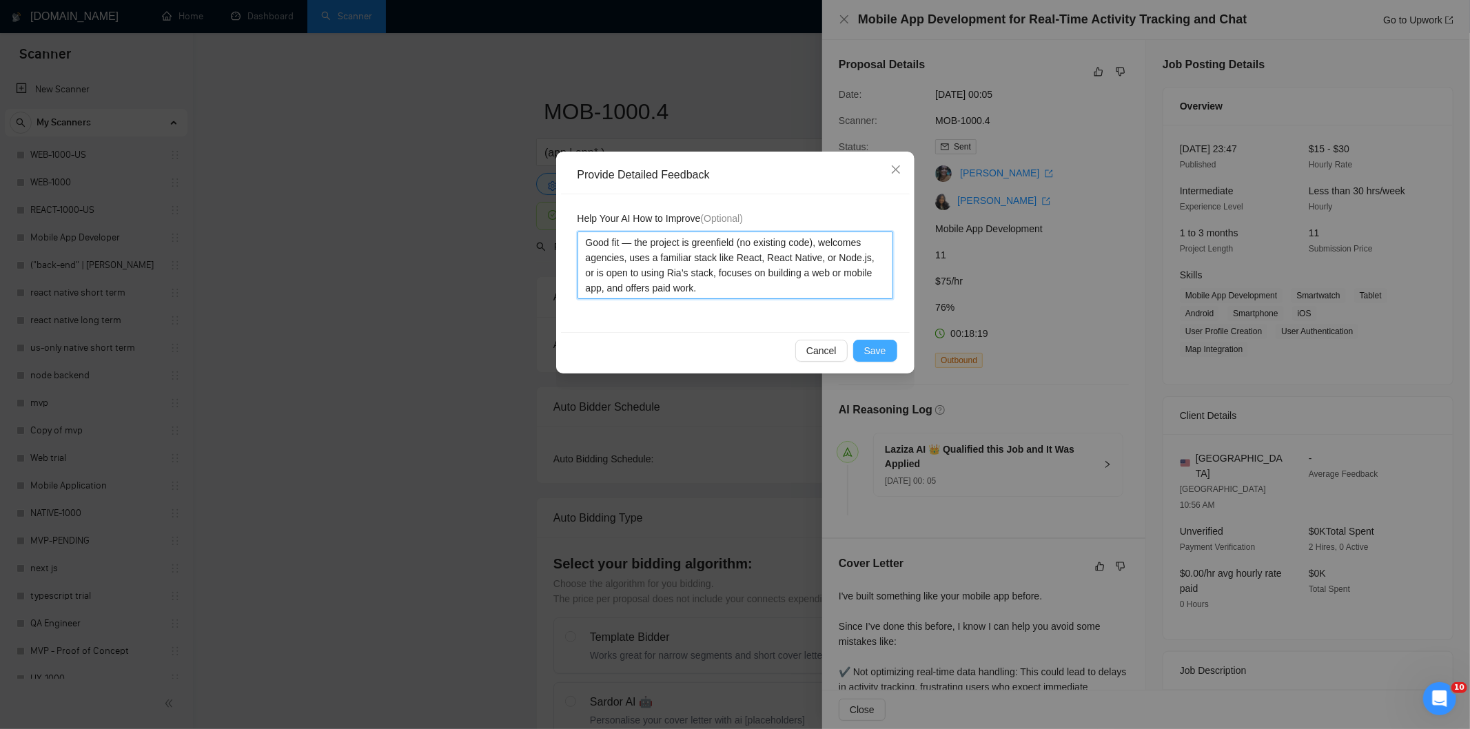
type textarea "Good fit — the project is greenfield (no existing code), welcomes agencies, use…"
click at [880, 345] on span "Save" at bounding box center [875, 350] width 22 height 15
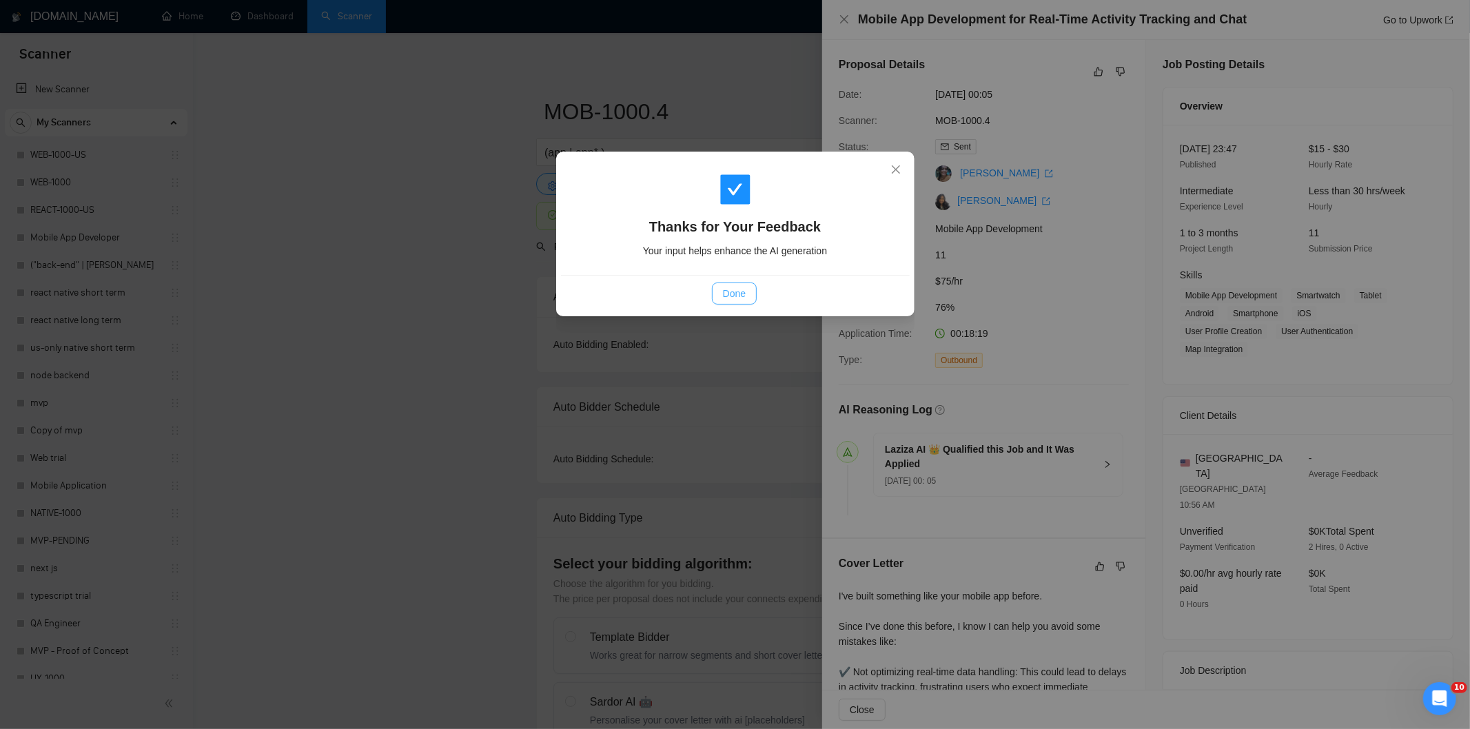
click at [740, 296] on span "Done" at bounding box center [734, 293] width 23 height 15
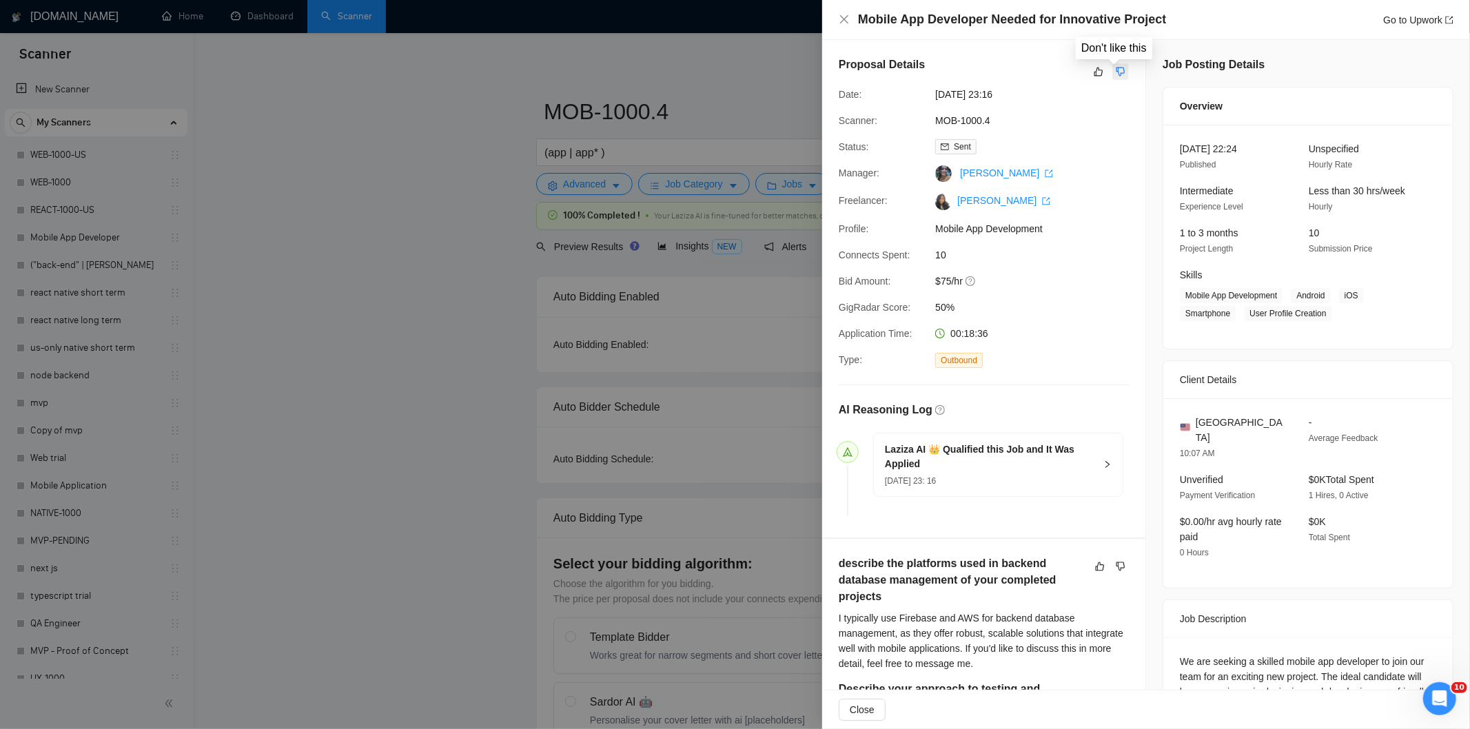
click at [1112, 70] on button "button" at bounding box center [1120, 71] width 17 height 17
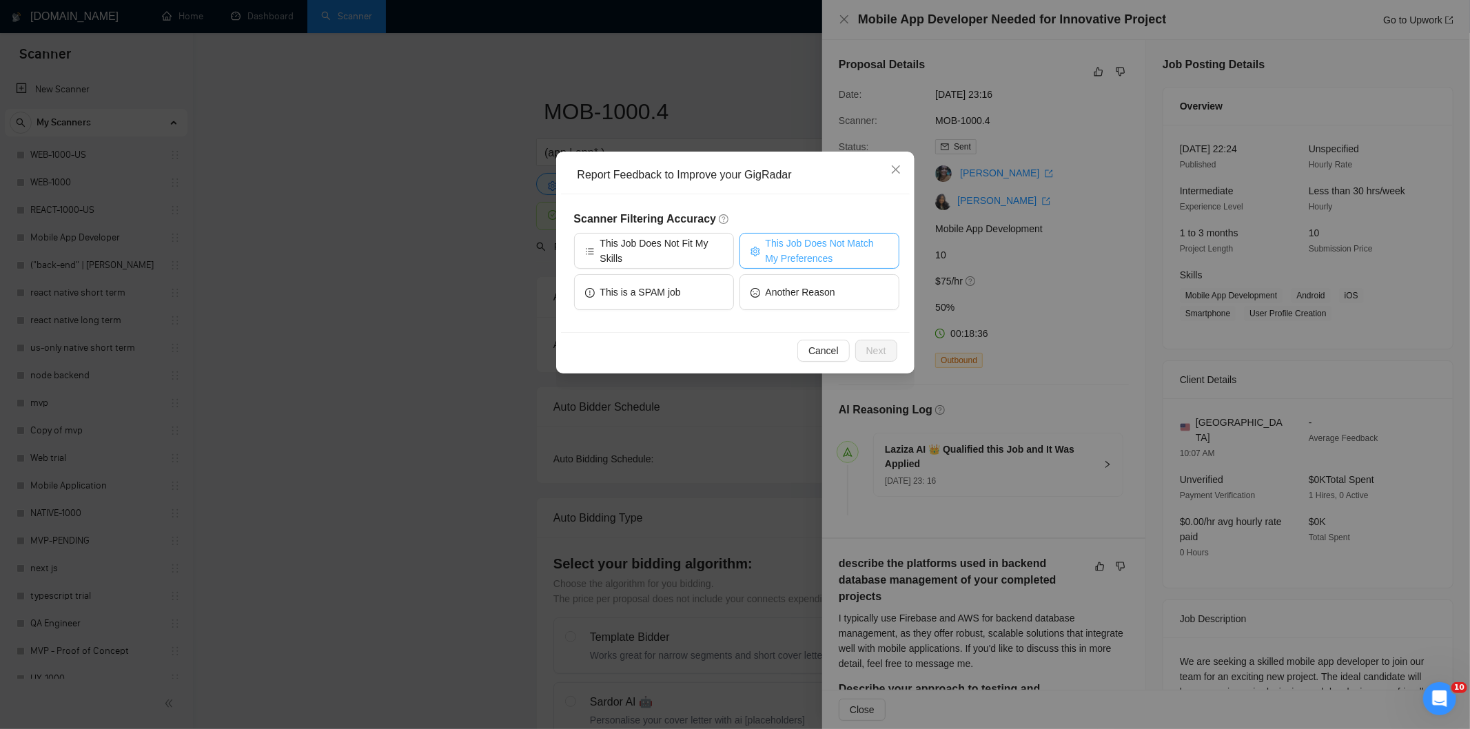
click at [797, 236] on span "This Job Does Not Match My Preferences" at bounding box center [827, 251] width 123 height 30
click at [872, 351] on span "Next" at bounding box center [876, 350] width 20 height 15
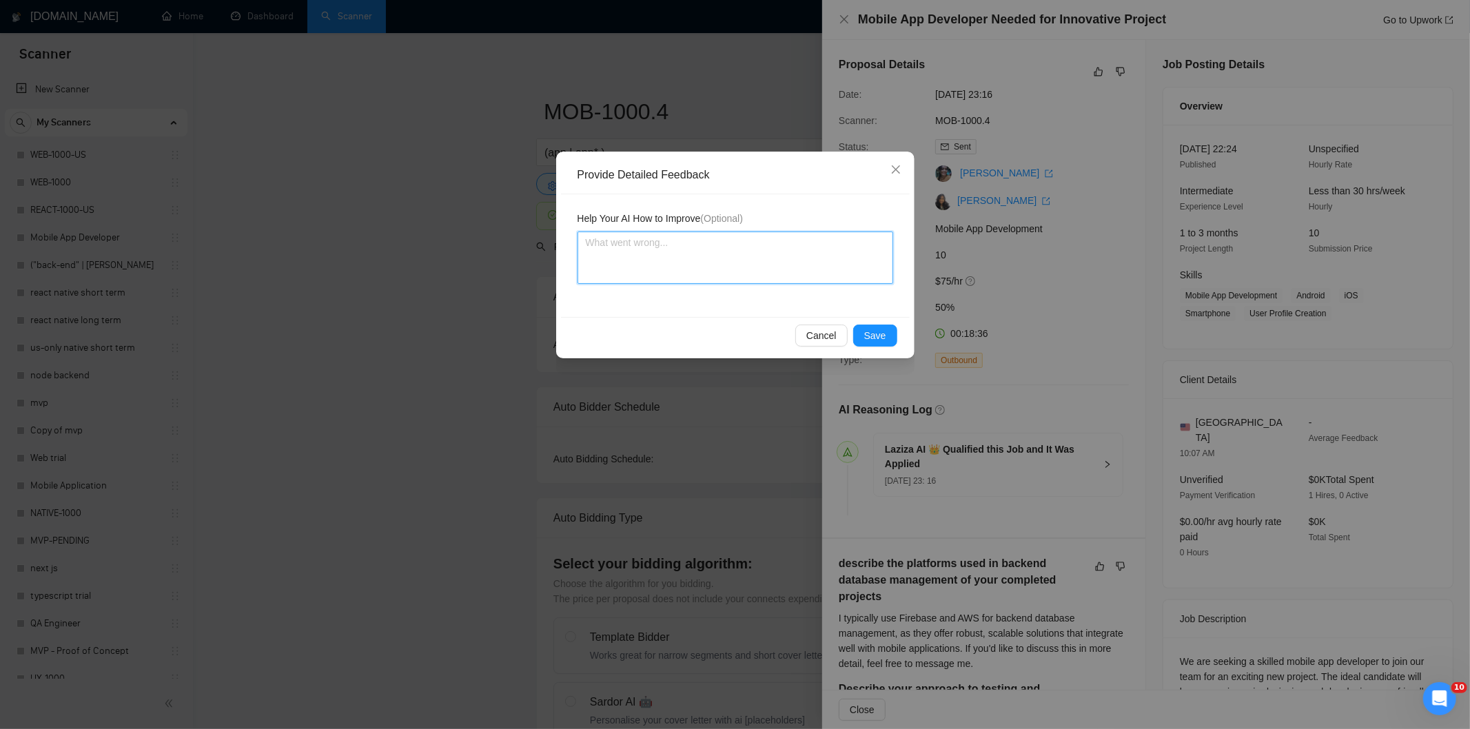
click at [823, 284] on textarea at bounding box center [735, 258] width 316 height 52
paste textarea "Not a fit — the client prefers to hire a solo developer, but Ria is an agency. …"
type textarea "Not a fit — the client prefers to hire a solo developer, but Ria is an agency. …"
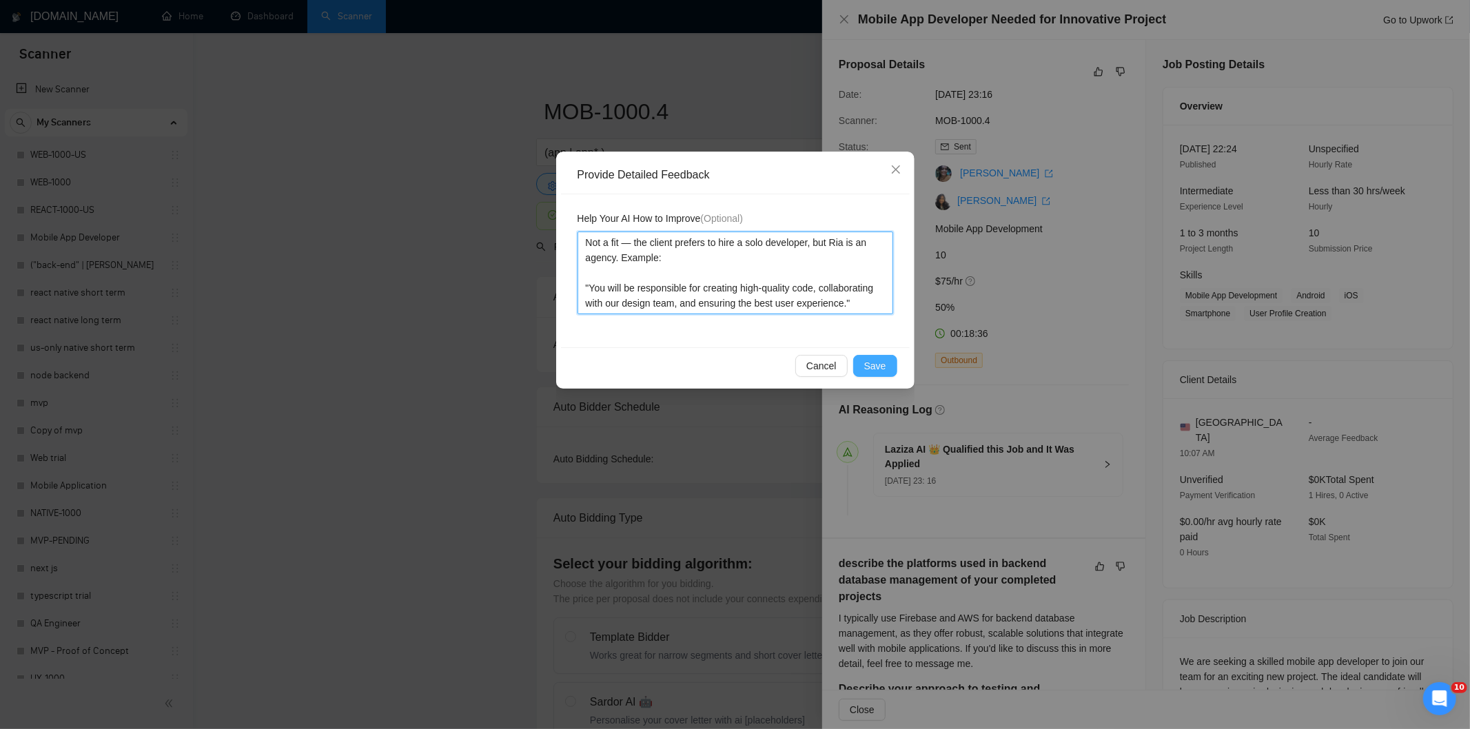
type textarea "Not a fit — the client prefers to hire a solo developer, but Ria is an agency. …"
click at [876, 356] on button "Save" at bounding box center [875, 366] width 44 height 22
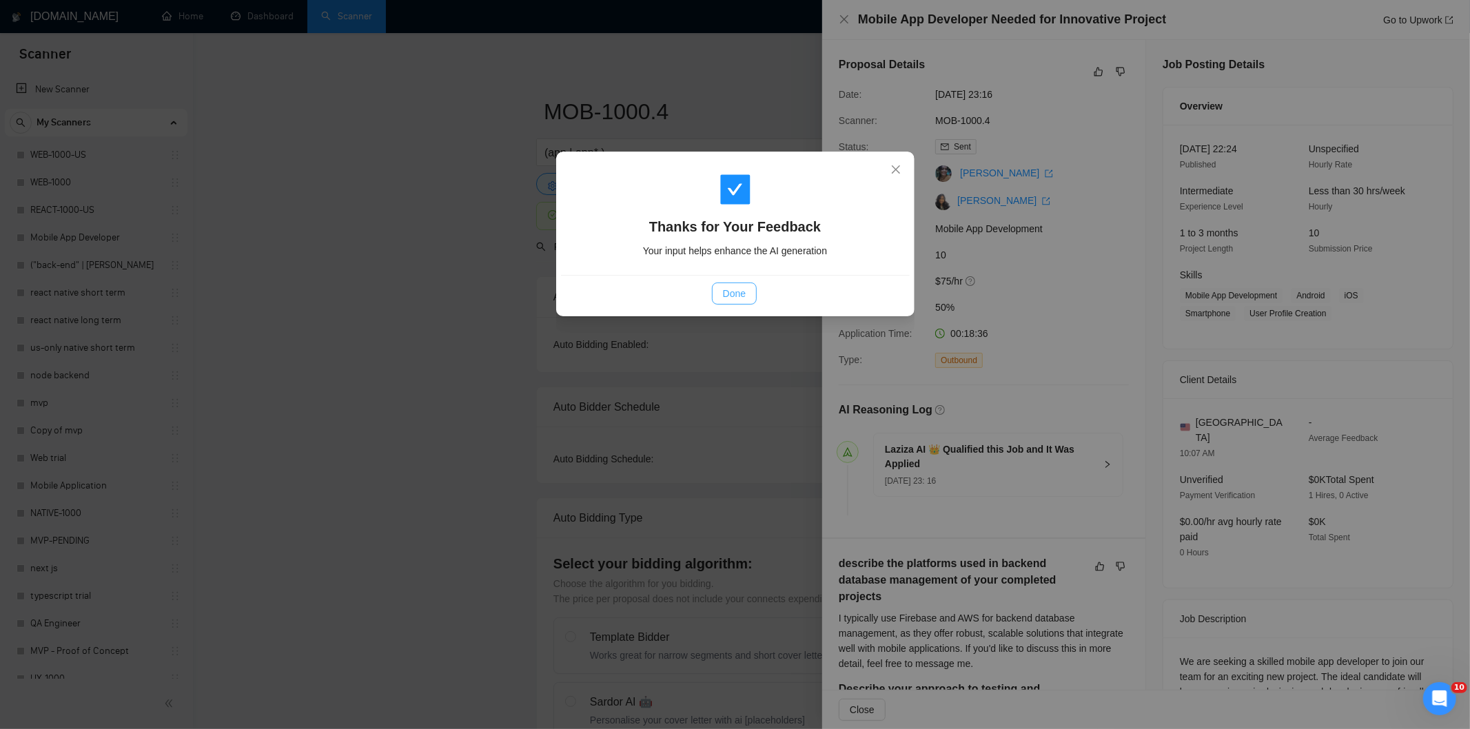
click at [739, 294] on span "Done" at bounding box center [734, 293] width 23 height 15
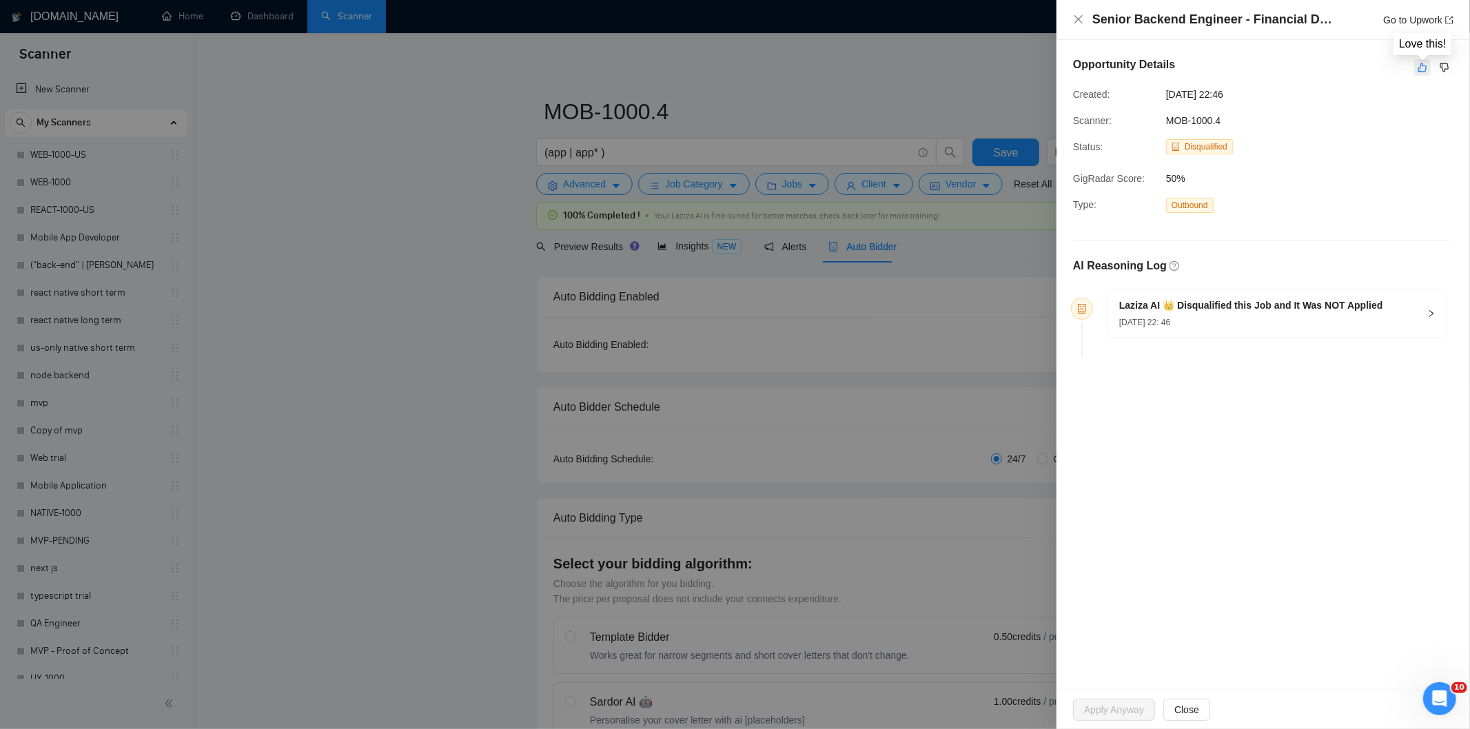
click at [1418, 67] on icon "like" at bounding box center [1422, 67] width 10 height 11
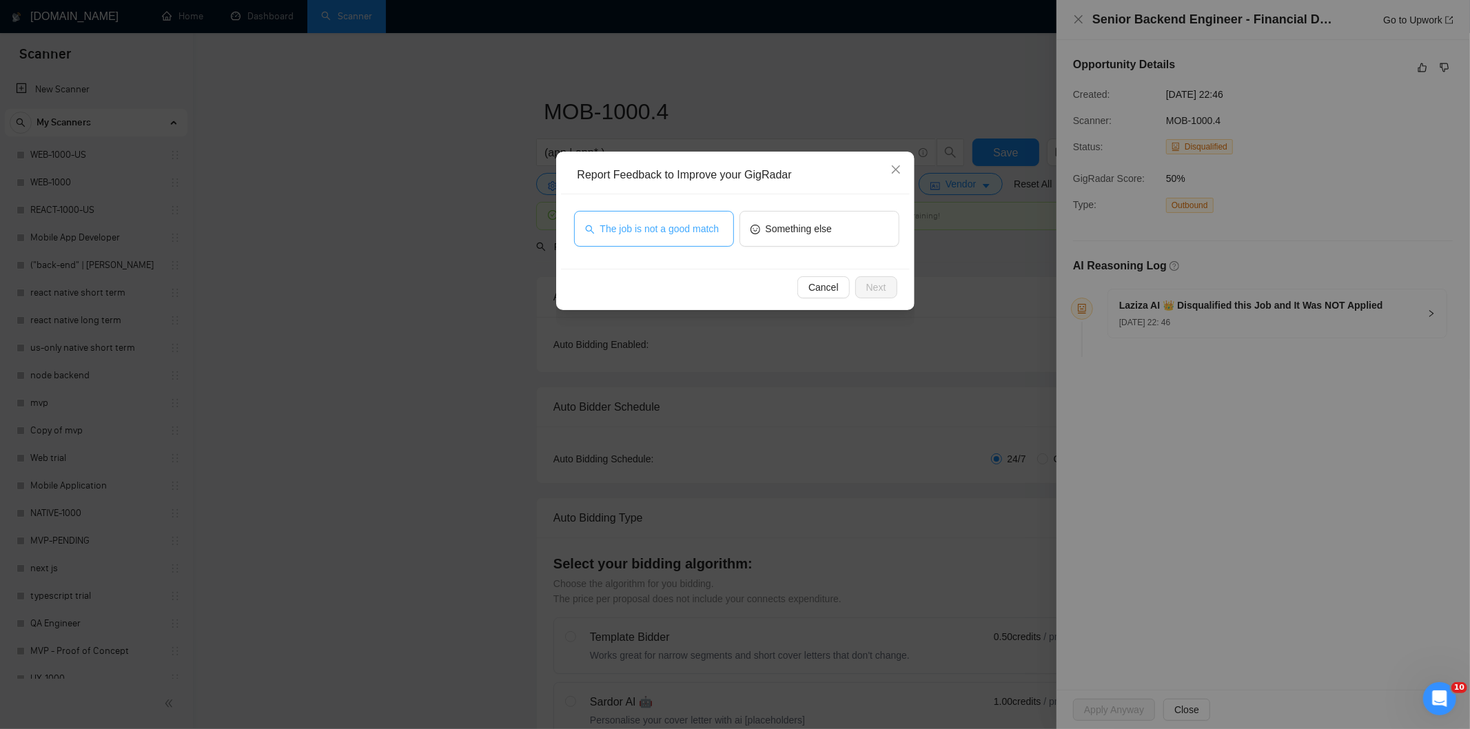
click at [724, 231] on button "The job is not a good match" at bounding box center [654, 229] width 160 height 36
click at [878, 278] on button "Next" at bounding box center [876, 287] width 42 height 22
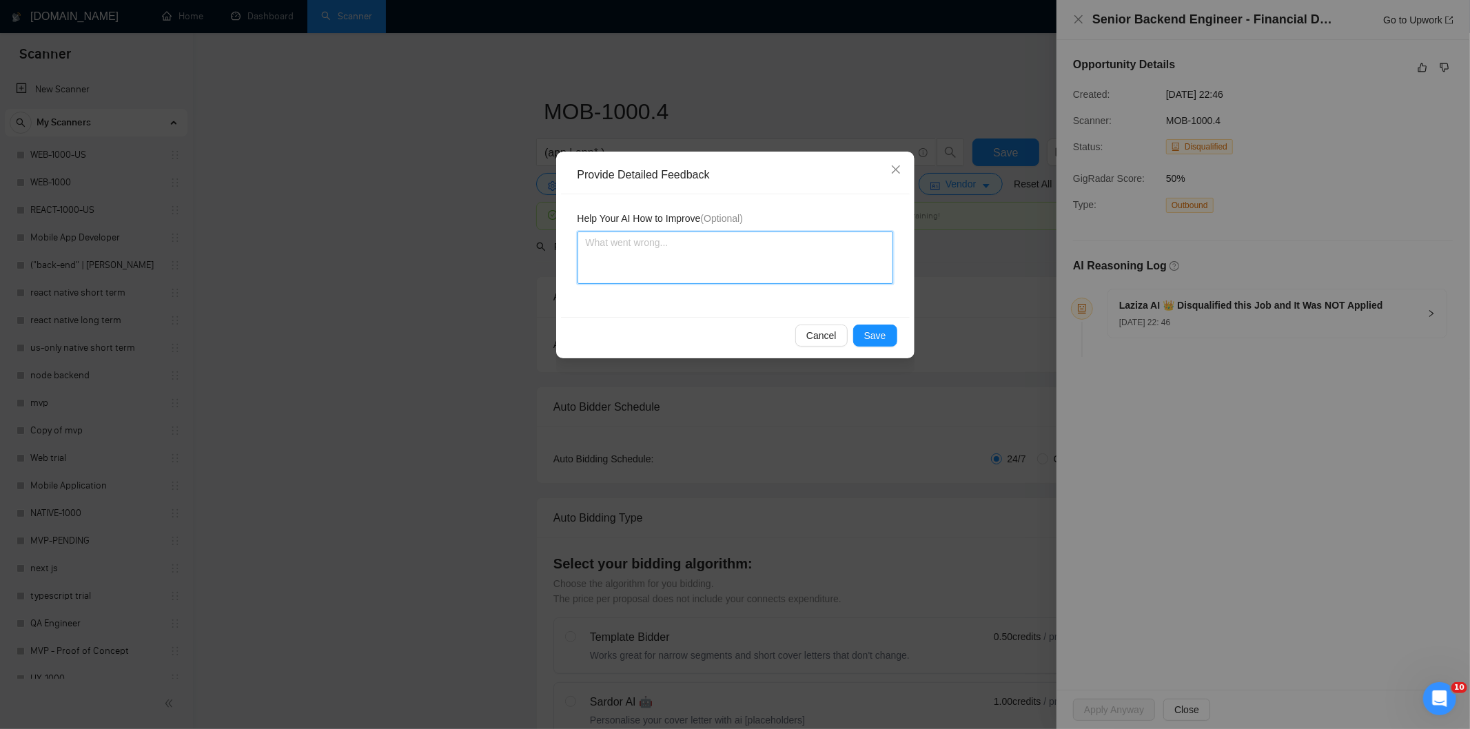
click at [845, 241] on textarea at bounding box center [735, 258] width 316 height 52
paste textarea "Not a fit — this project has been disqualified for other reasons. Example: "The…"
type textarea "Not a fit — this project has been disqualified for other reasons. Example: "The…"
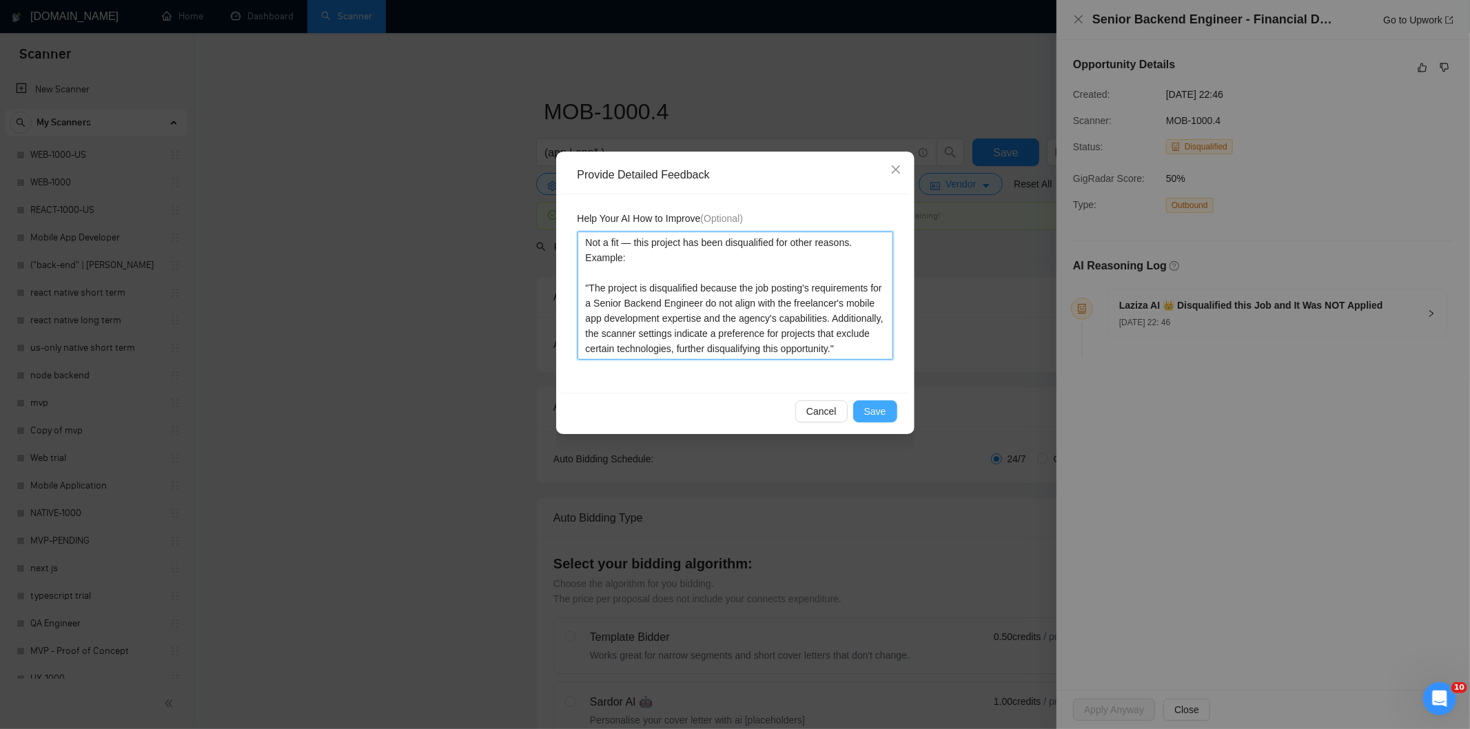
type textarea "Not a fit — this project has been disqualified for other reasons. Example: "The…"
click at [886, 409] on button "Save" at bounding box center [875, 411] width 44 height 22
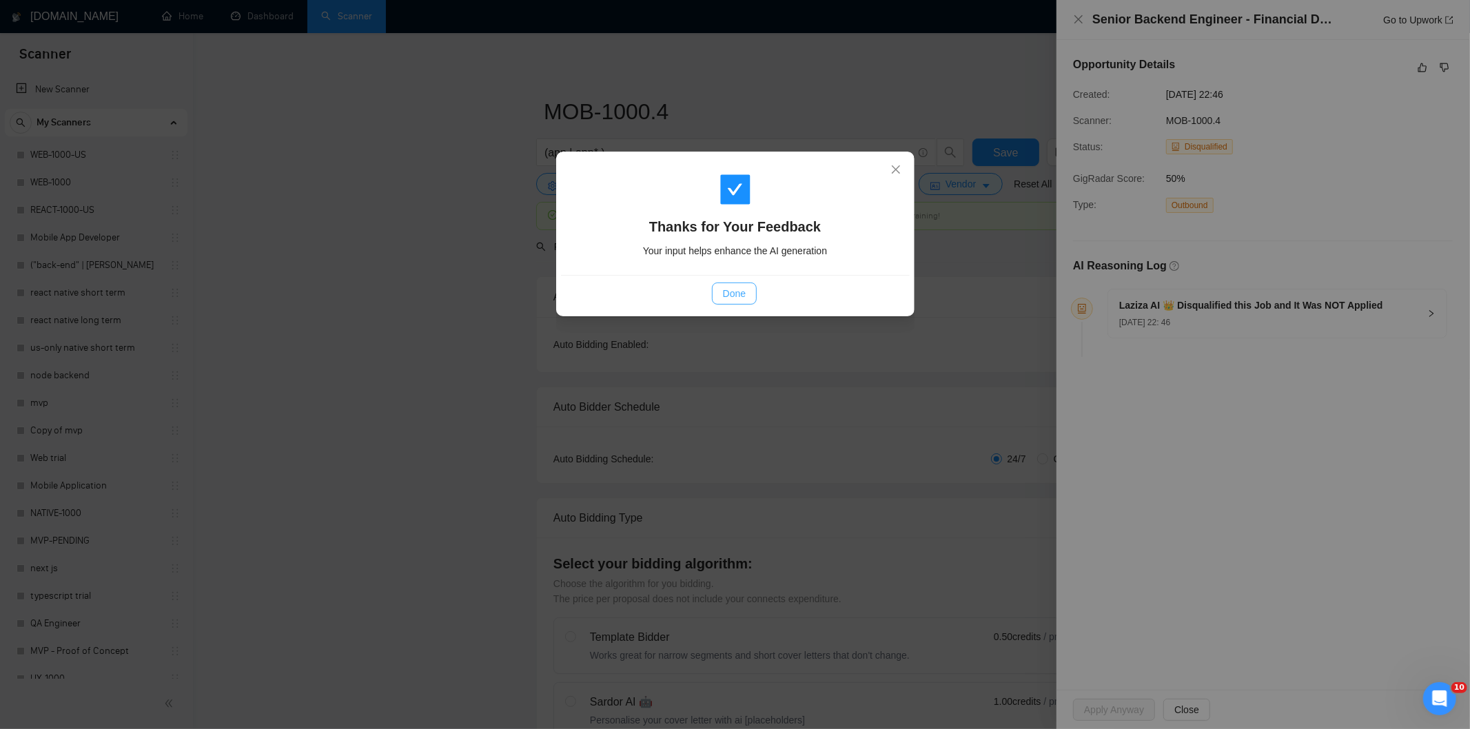
click at [735, 296] on span "Done" at bounding box center [734, 293] width 23 height 15
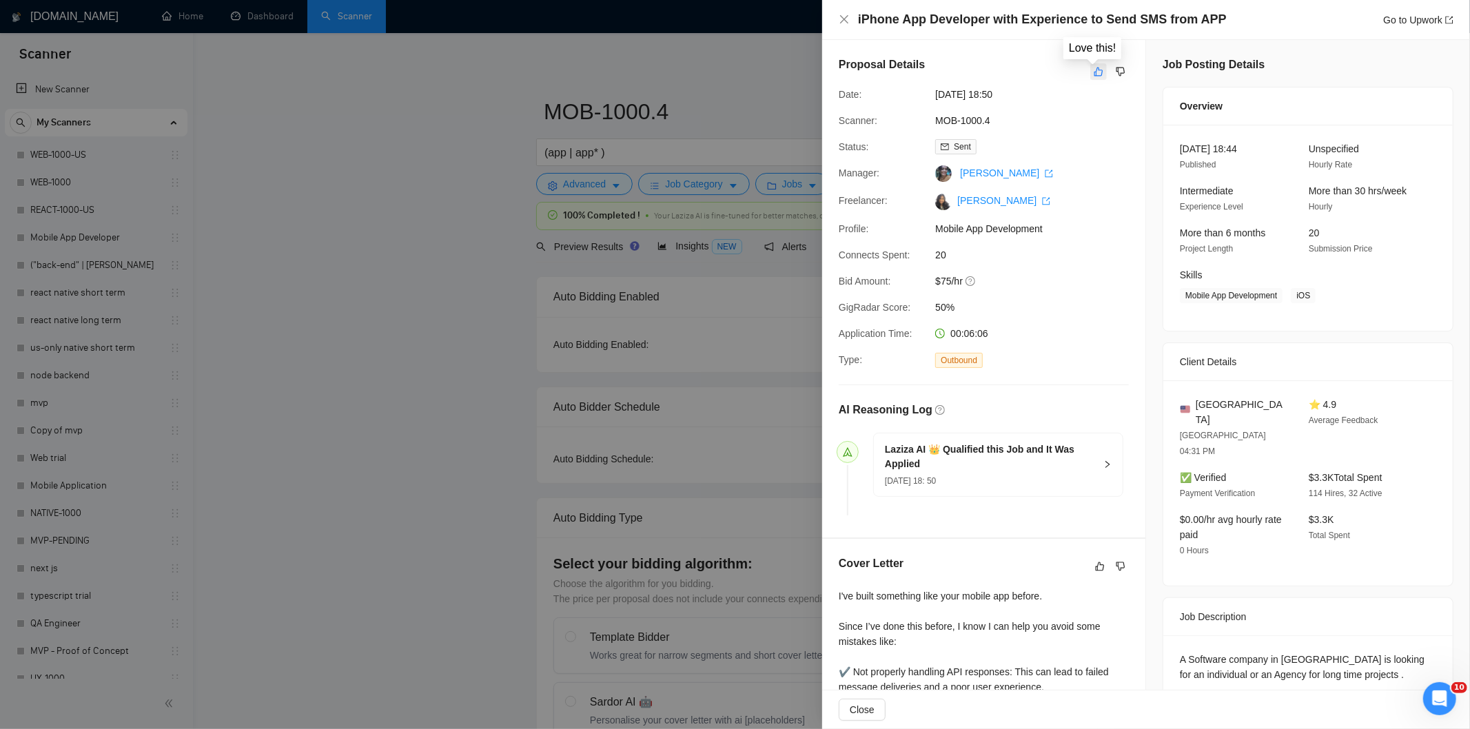
click at [1094, 74] on icon "like" at bounding box center [1098, 72] width 9 height 9
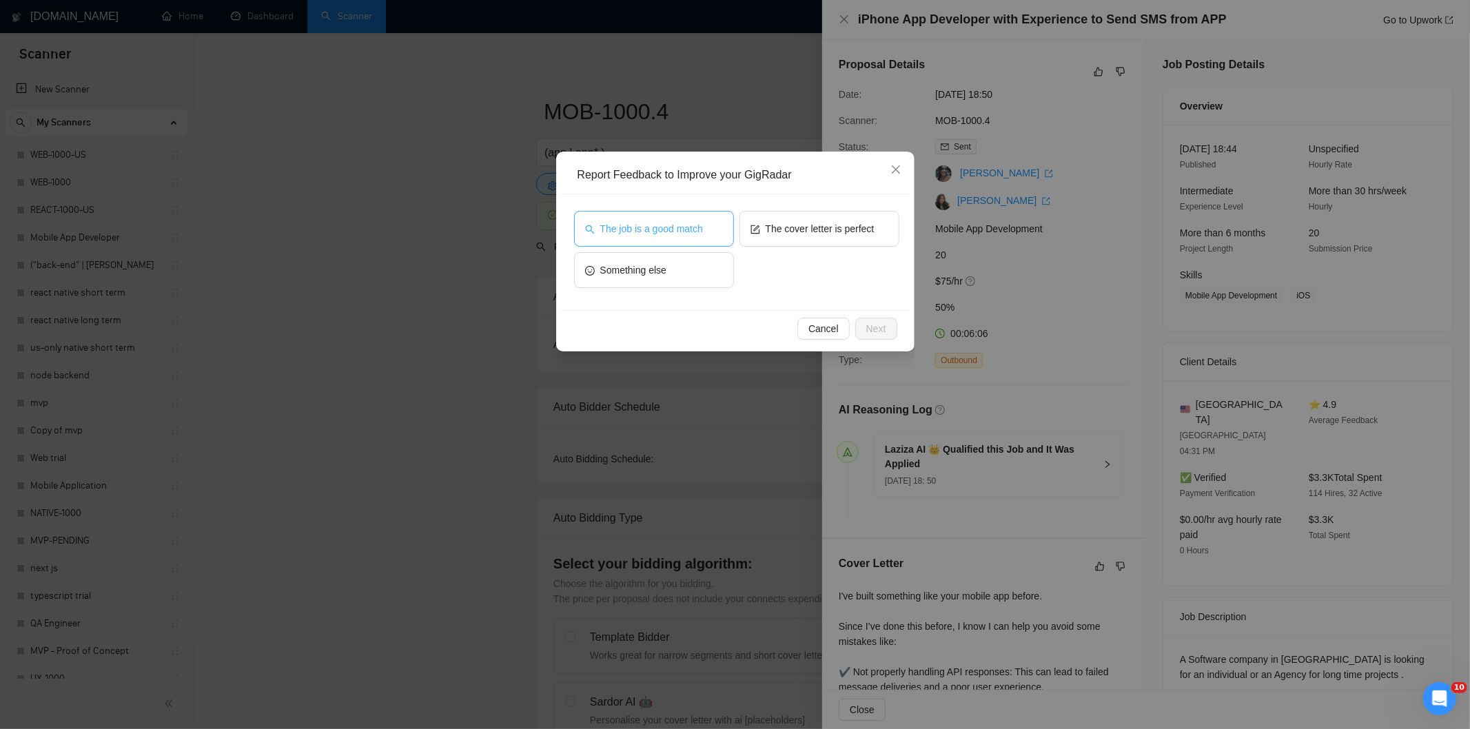
click at [597, 227] on button "The job is a good match" at bounding box center [654, 229] width 160 height 36
click at [859, 325] on button "Next" at bounding box center [876, 329] width 42 height 22
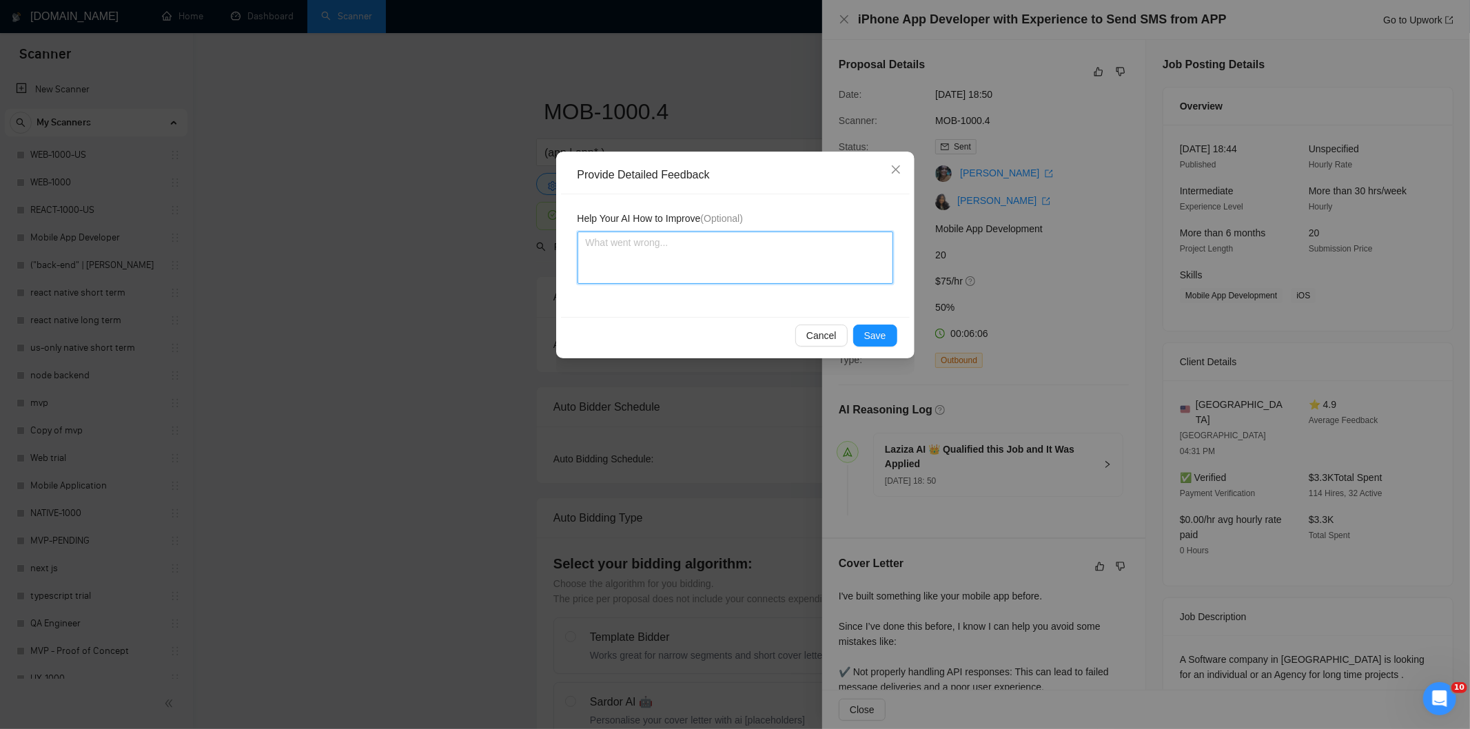
click at [788, 280] on textarea at bounding box center [735, 258] width 316 height 52
paste textarea "Good fit — the project is greenfield (no existing code), welcomes agencies, use…"
type textarea "Good fit — the project is greenfield (no existing code), welcomes agencies, use…"
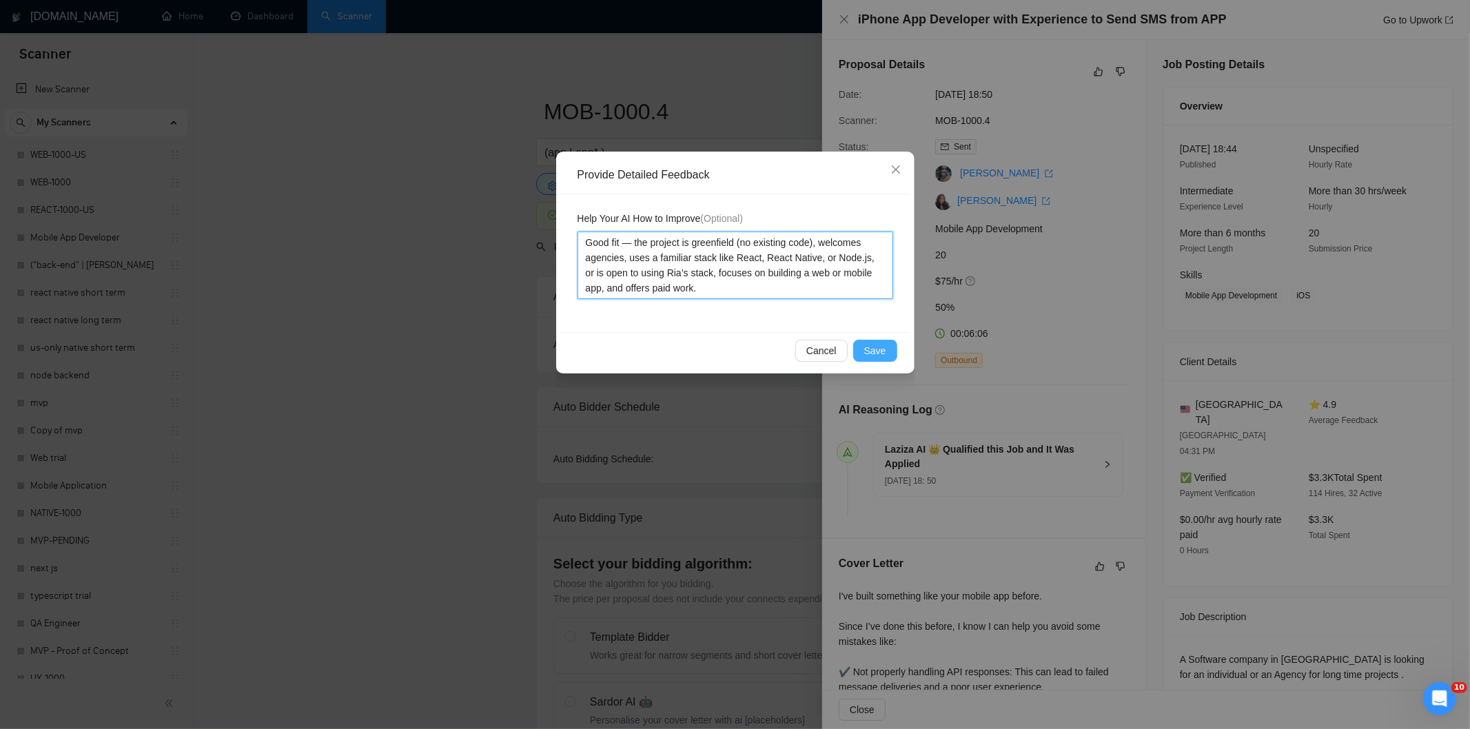
type textarea "Good fit — the project is greenfield (no existing code), welcomes agencies, use…"
click at [867, 347] on span "Save" at bounding box center [875, 350] width 22 height 15
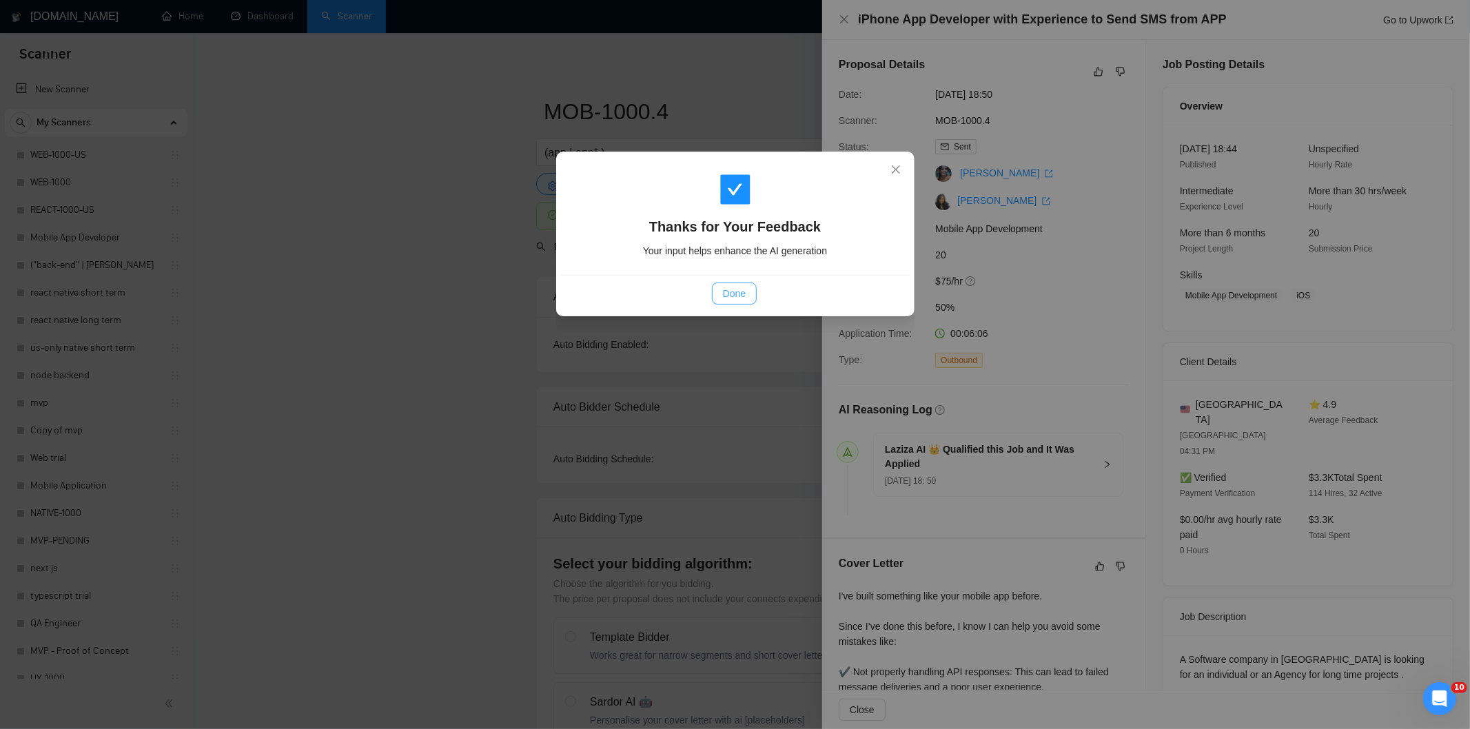
click at [733, 297] on span "Done" at bounding box center [734, 293] width 23 height 15
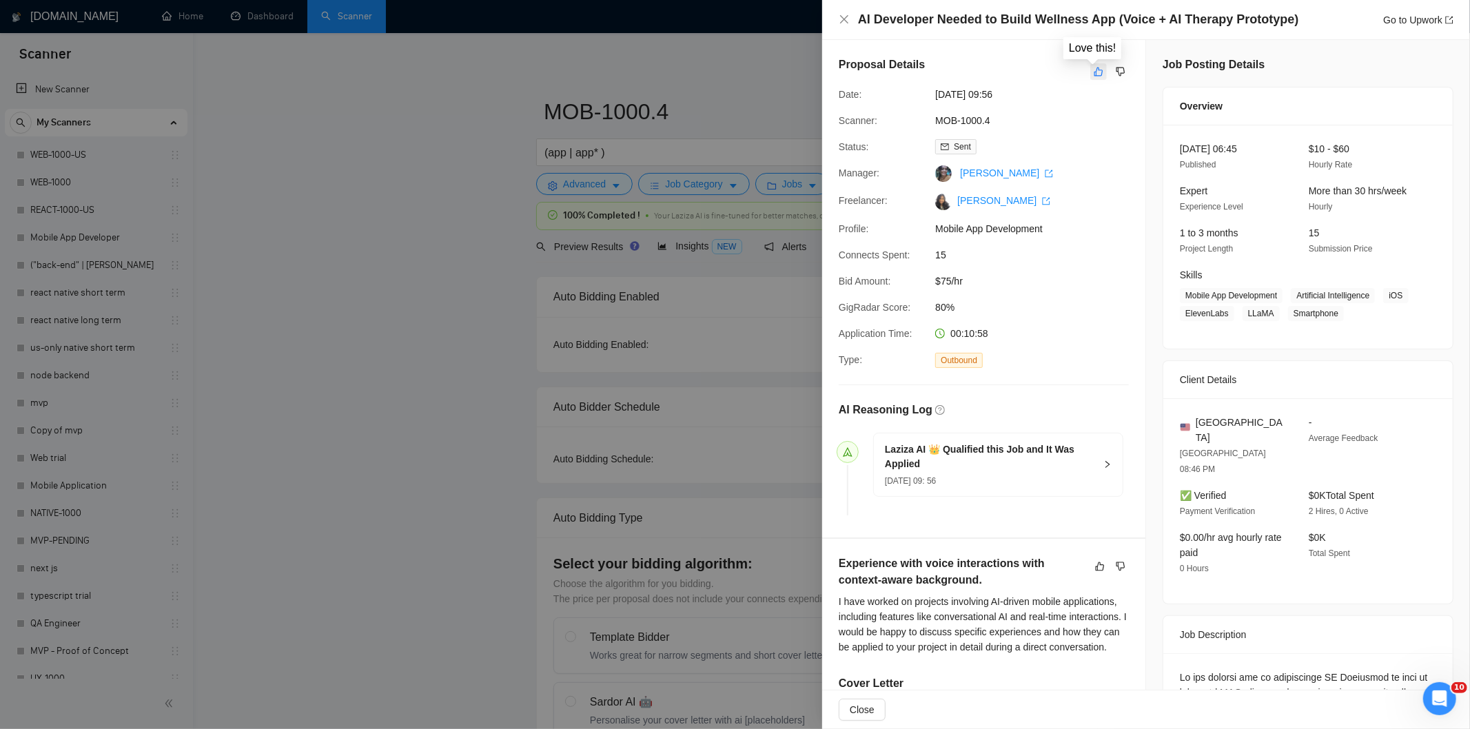
click at [1098, 74] on button "button" at bounding box center [1098, 71] width 17 height 17
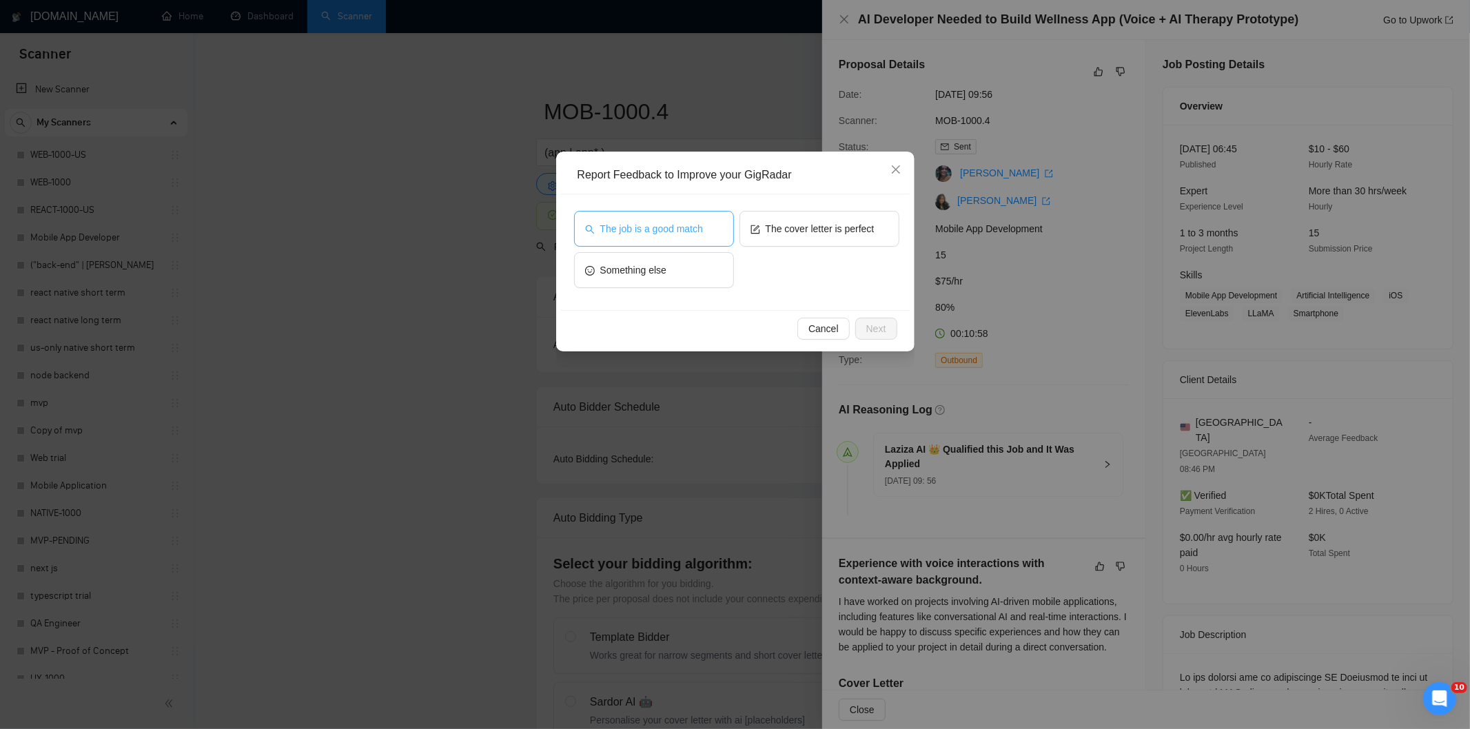
click at [629, 225] on span "The job is a good match" at bounding box center [651, 228] width 103 height 15
click at [885, 332] on span "Next" at bounding box center [876, 328] width 20 height 15
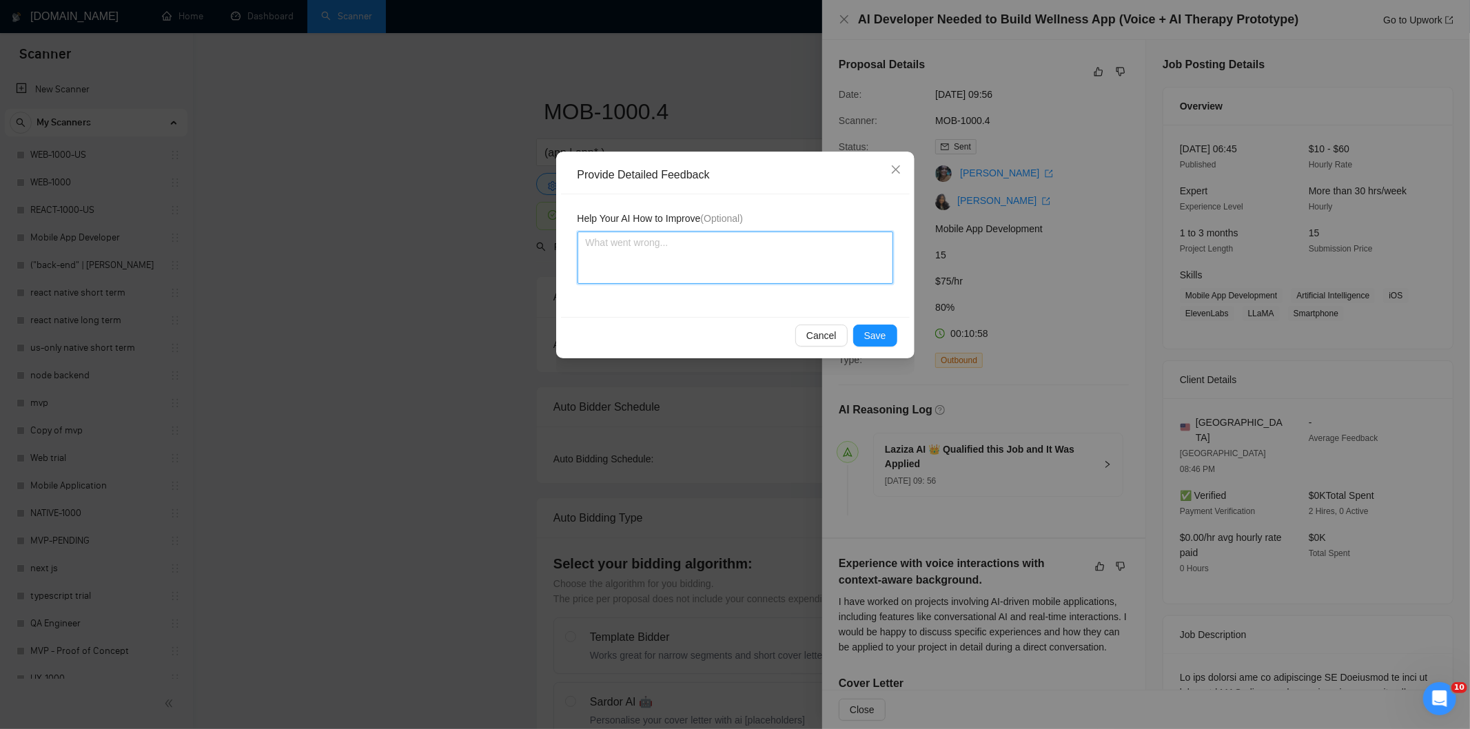
click at [837, 278] on textarea at bounding box center [735, 258] width 316 height 52
paste textarea "Good fit — the project is greenfield (no existing code), welcomes agencies, use…"
type textarea "Good fit — the project is greenfield (no existing code), welcomes agencies, use…"
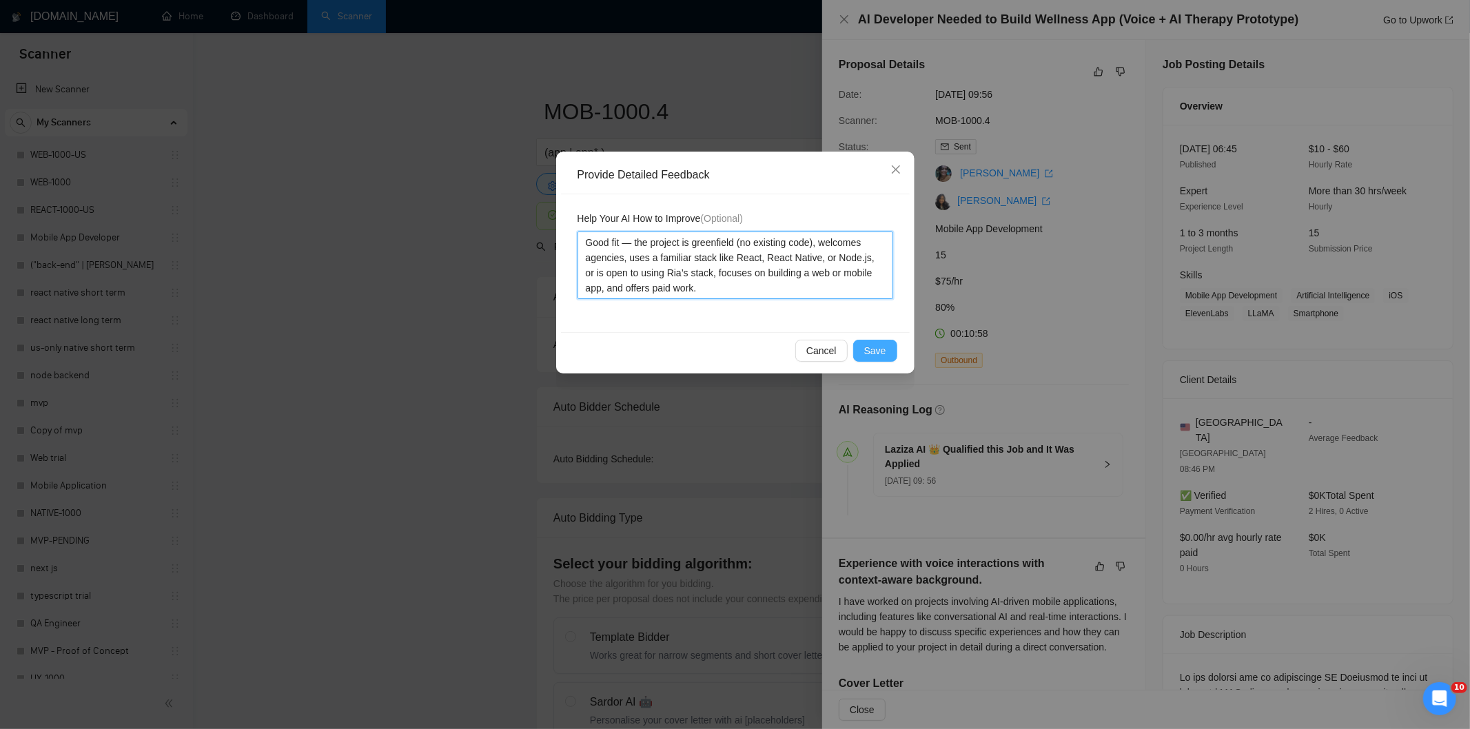
type textarea "Good fit — the project is greenfield (no existing code), welcomes agencies, use…"
click at [873, 348] on span "Save" at bounding box center [875, 350] width 22 height 15
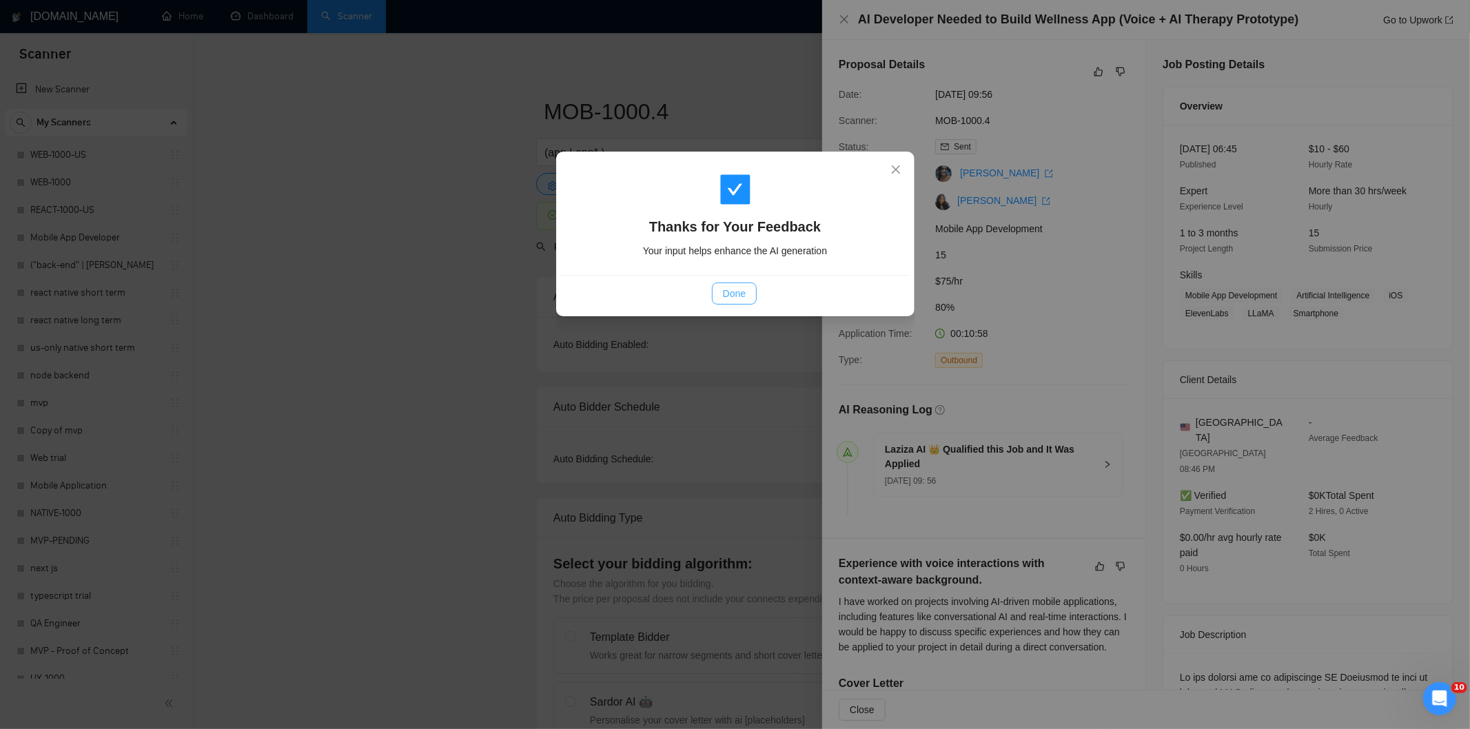
click at [732, 299] on span "Done" at bounding box center [734, 293] width 23 height 15
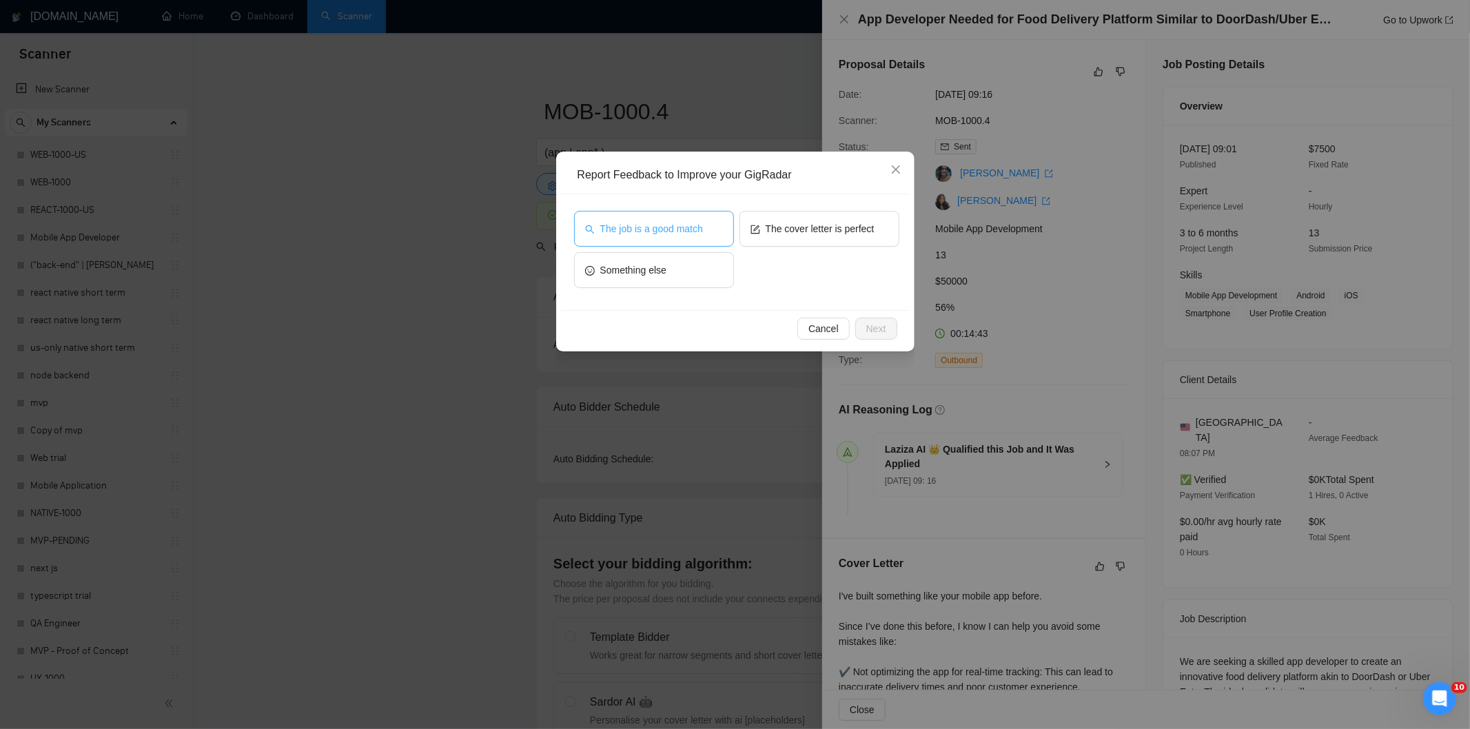
click at [646, 225] on span "The job is a good match" at bounding box center [651, 228] width 103 height 15
click at [872, 318] on button "Next" at bounding box center [876, 329] width 42 height 22
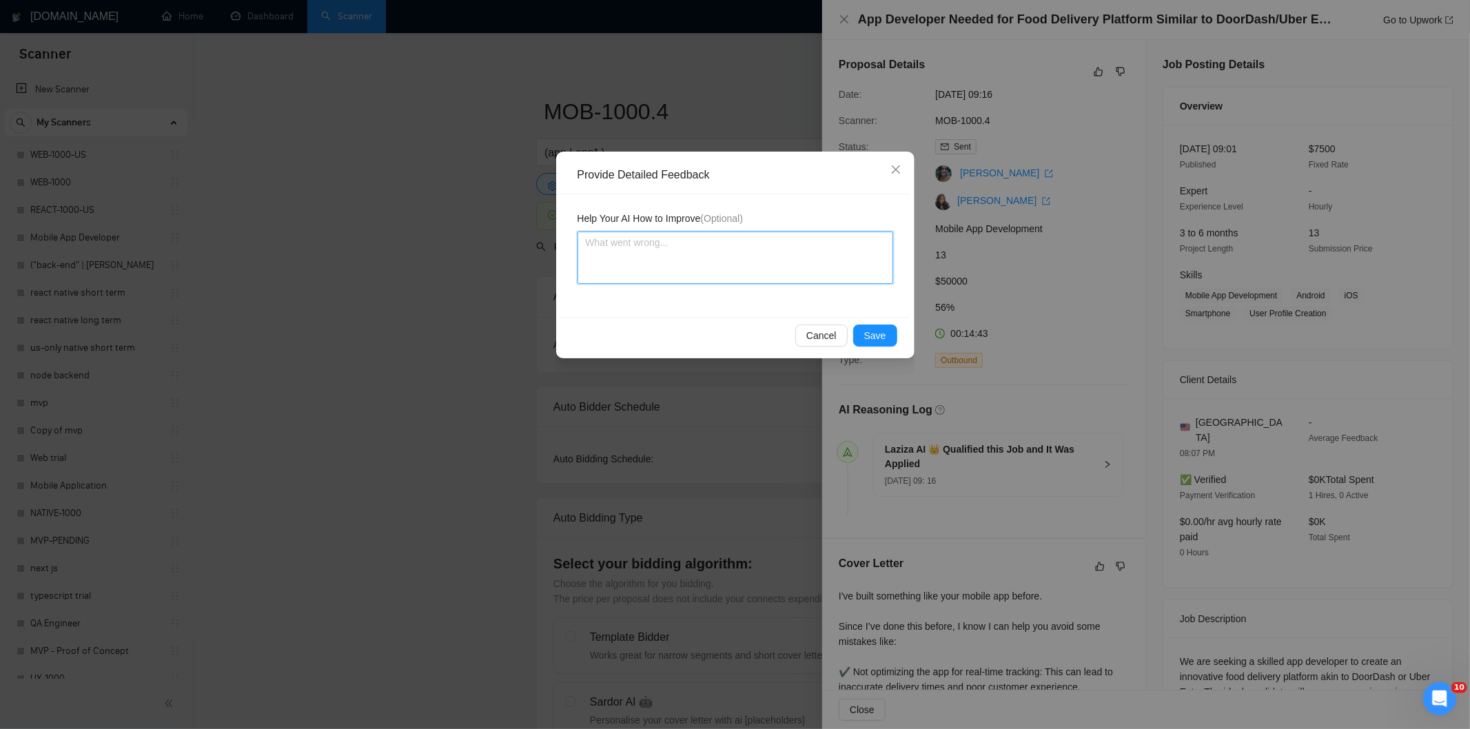
click at [814, 278] on textarea at bounding box center [735, 258] width 316 height 52
paste textarea "Good fit — the project is greenfield (no existing code), welcomes agencies, use…"
type textarea "Good fit — the project is greenfield (no existing code), welcomes agencies, use…"
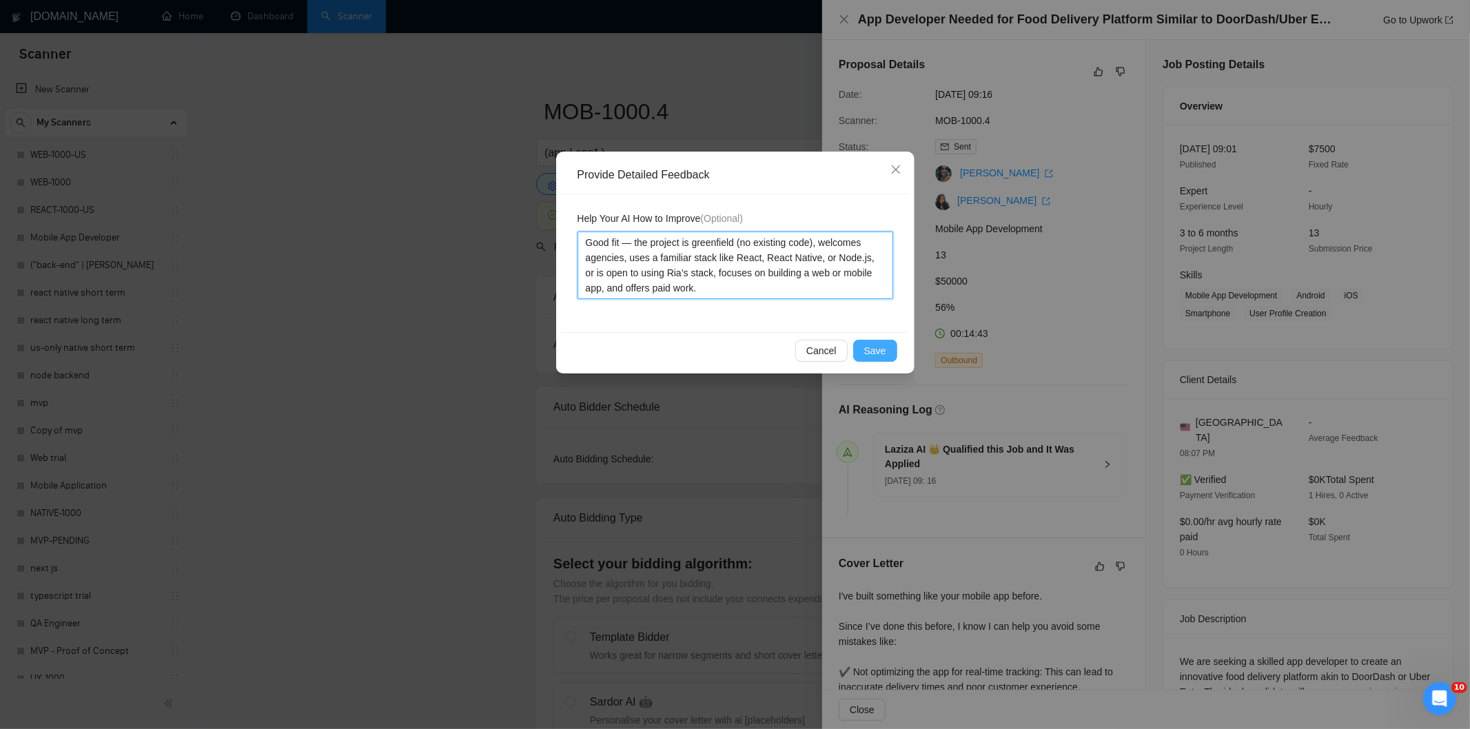
type textarea "Good fit — the project is greenfield (no existing code), welcomes agencies, use…"
click at [869, 348] on span "Save" at bounding box center [875, 350] width 22 height 15
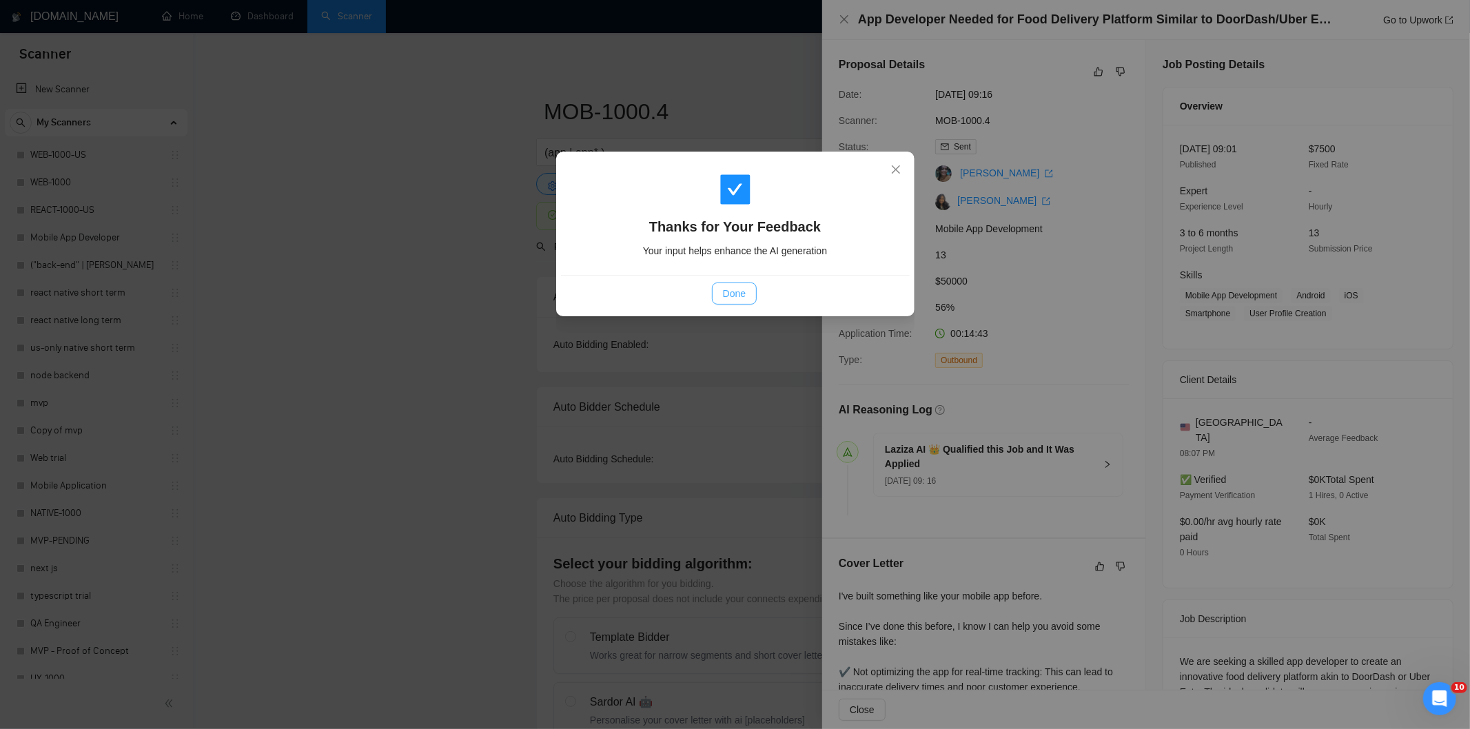
click at [728, 295] on span "Done" at bounding box center [734, 293] width 23 height 15
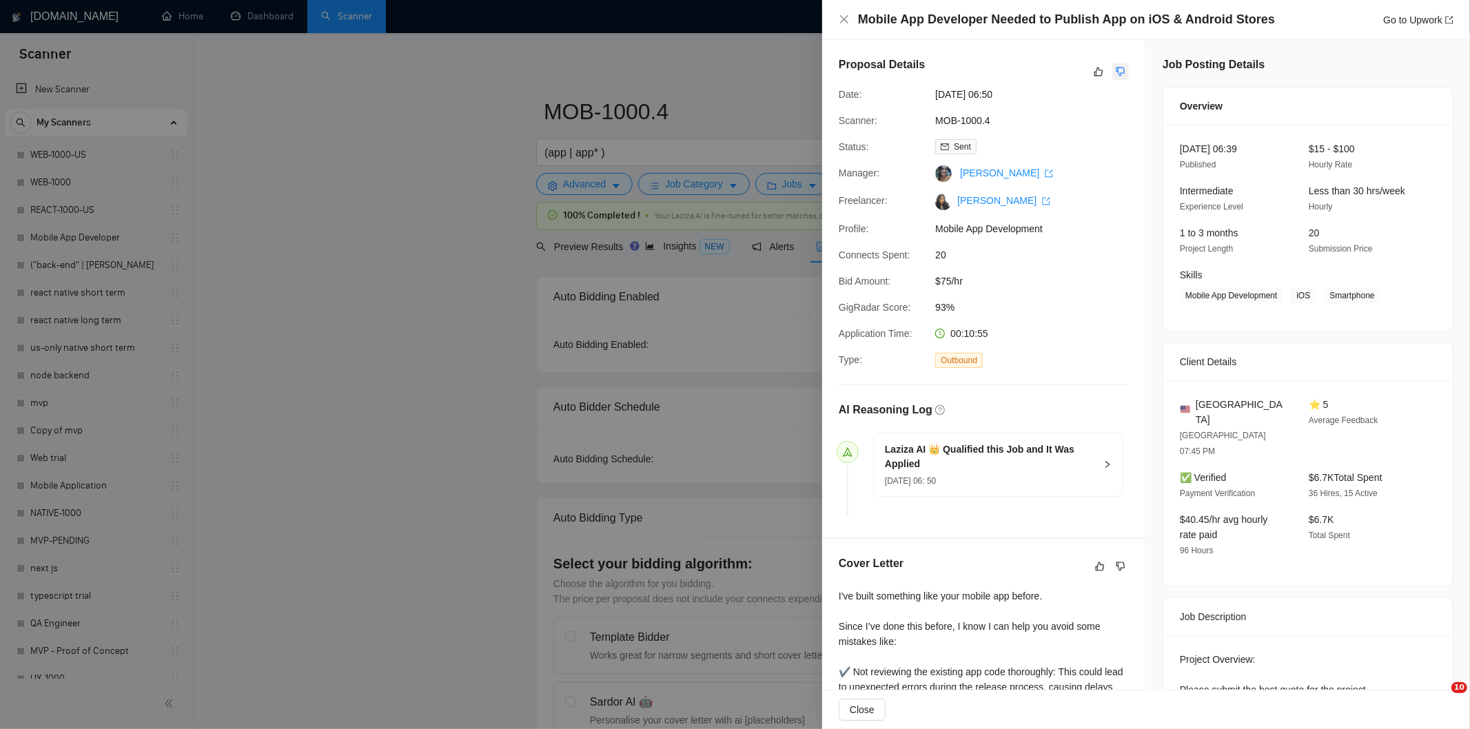
click at [1116, 73] on icon "dislike" at bounding box center [1120, 72] width 9 height 9
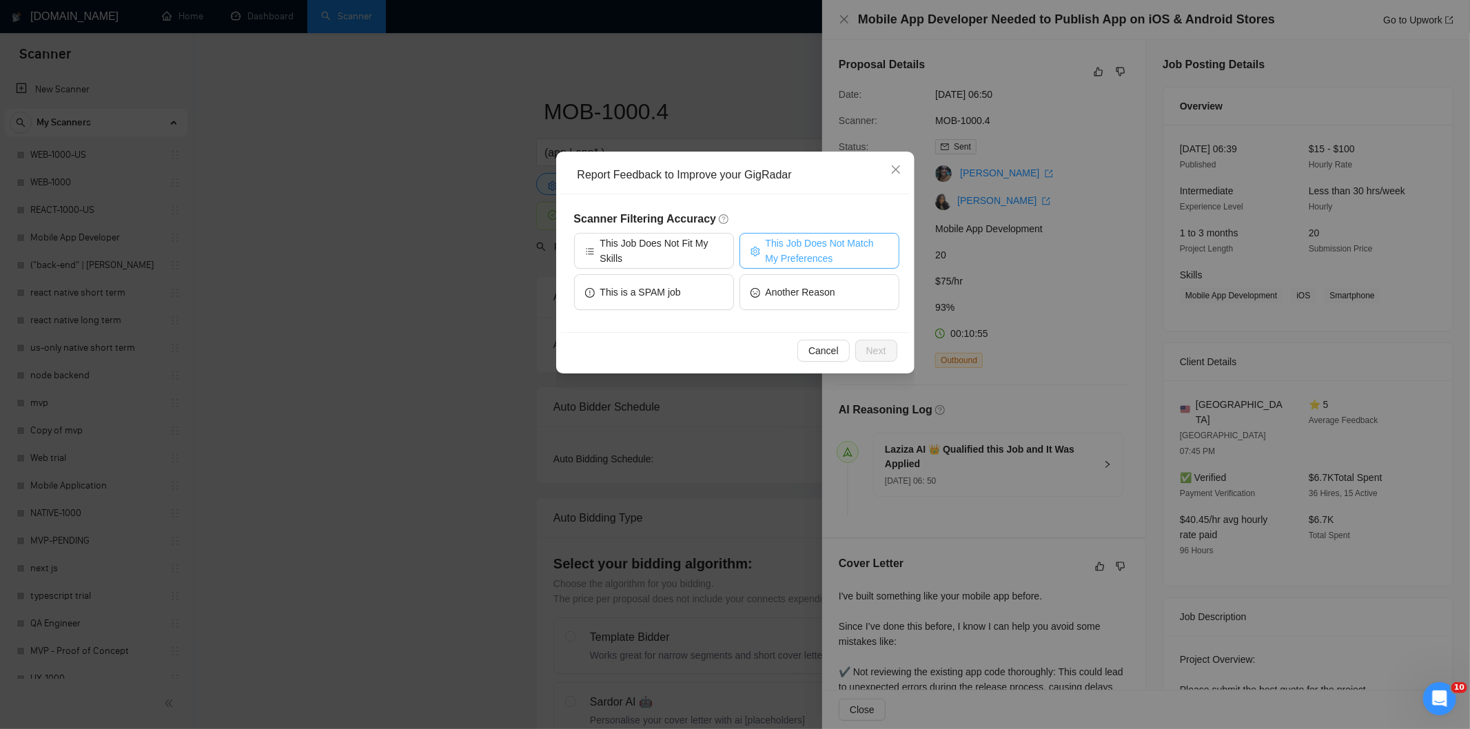
click at [814, 256] on span "This Job Does Not Match My Preferences" at bounding box center [827, 251] width 123 height 30
click at [875, 352] on span "Next" at bounding box center [876, 350] width 20 height 15
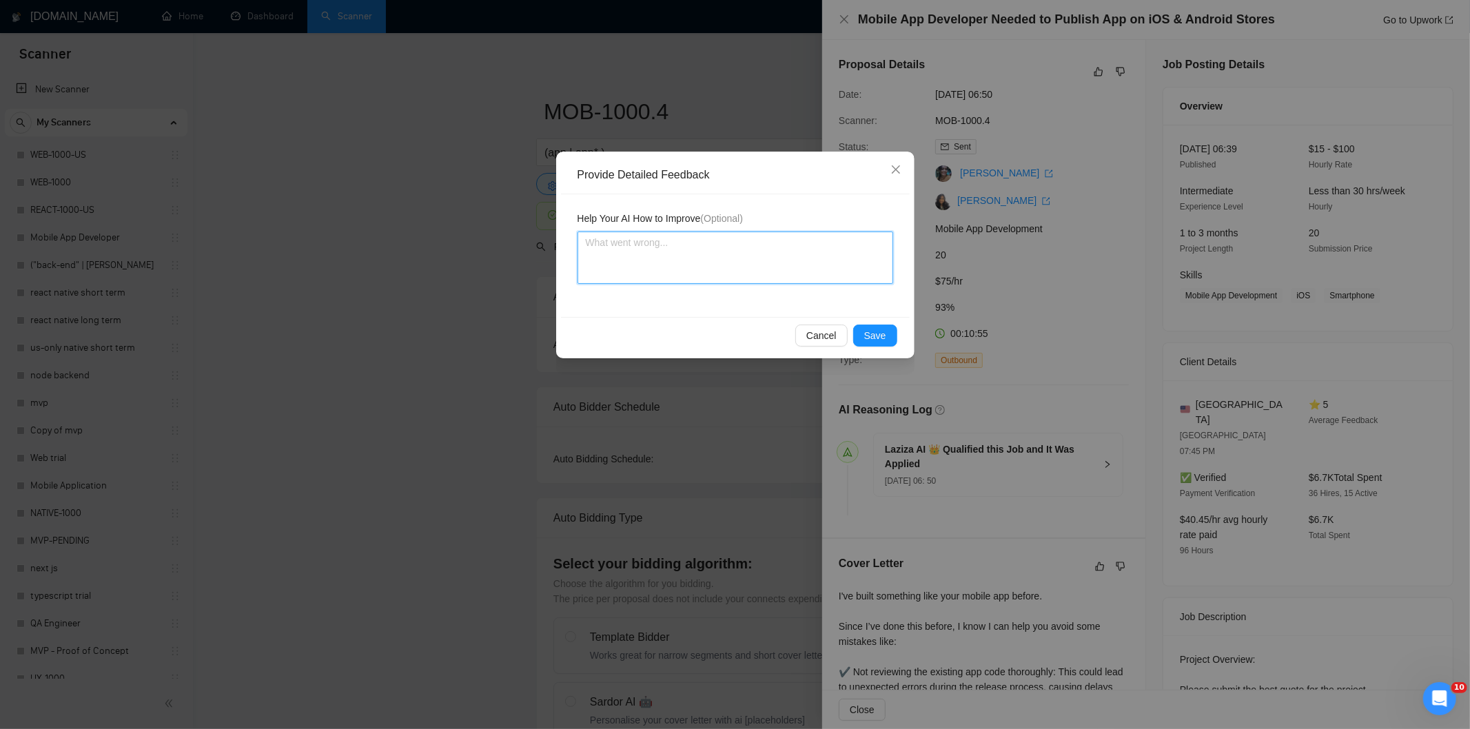
click at [792, 272] on textarea at bounding box center [735, 258] width 316 height 52
paste textarea "Not a fit — the description suggests an existing codebase, but Ria only works o…"
type textarea "Not a fit — the description suggests an existing codebase, but Ria only works o…"
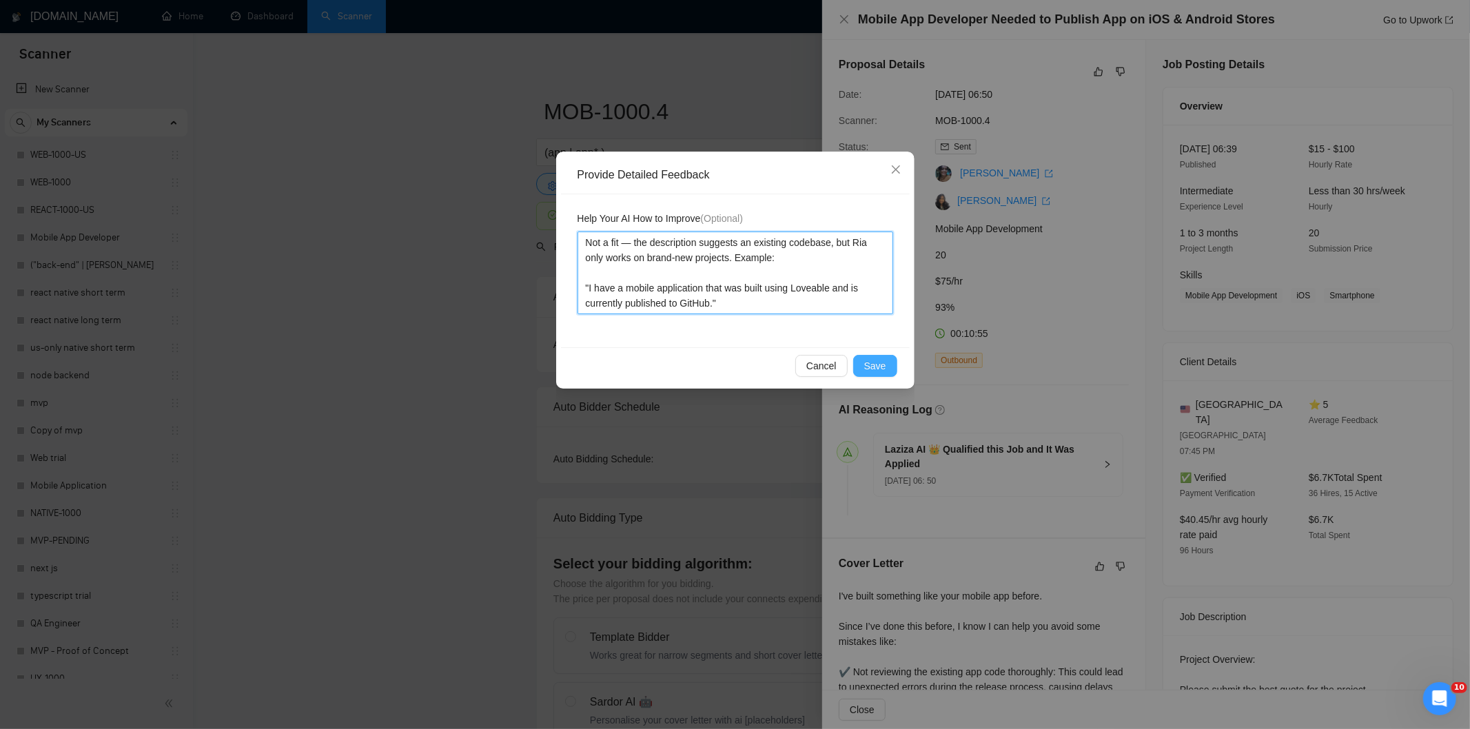
type textarea "Not a fit — the description suggests an existing codebase, but Ria only works o…"
click at [887, 370] on button "Save" at bounding box center [875, 366] width 44 height 22
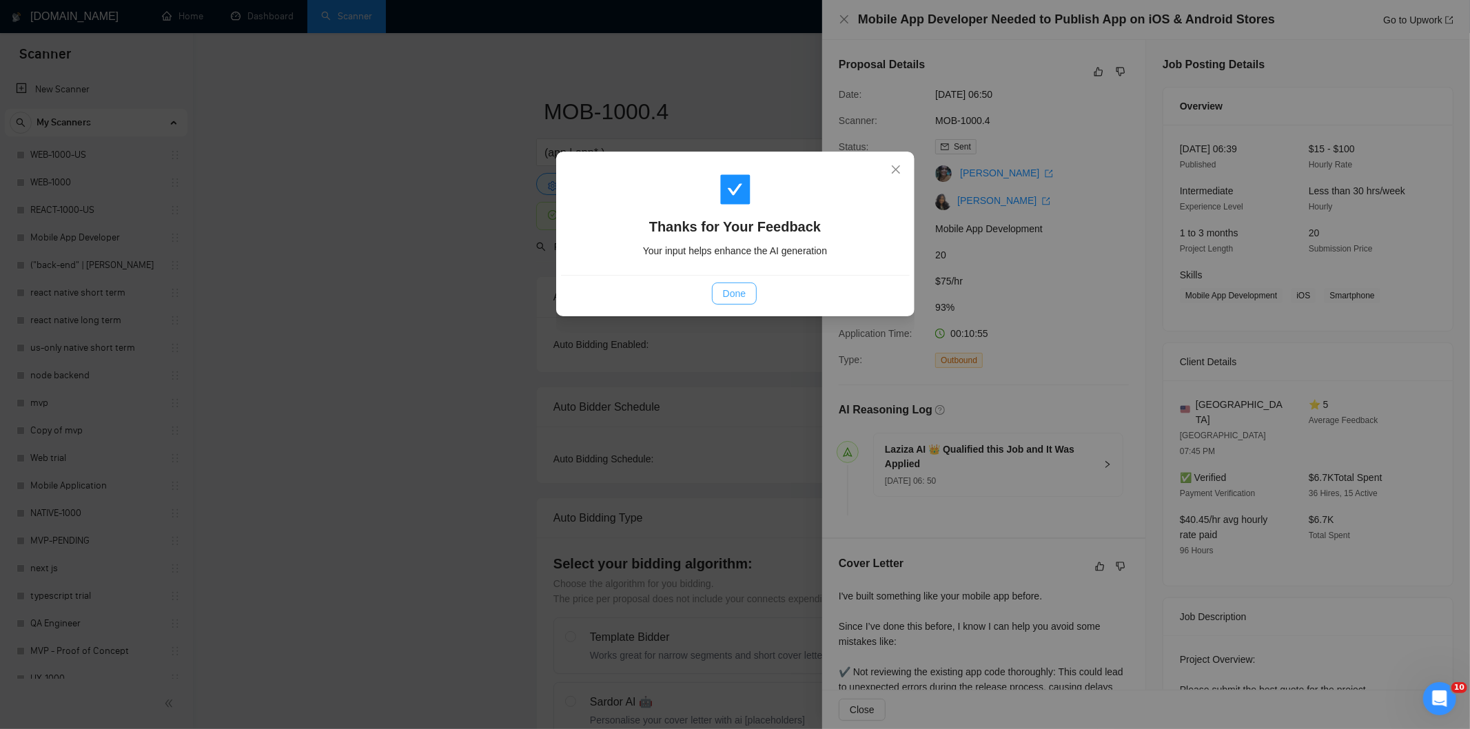
click at [735, 284] on button "Done" at bounding box center [734, 294] width 45 height 22
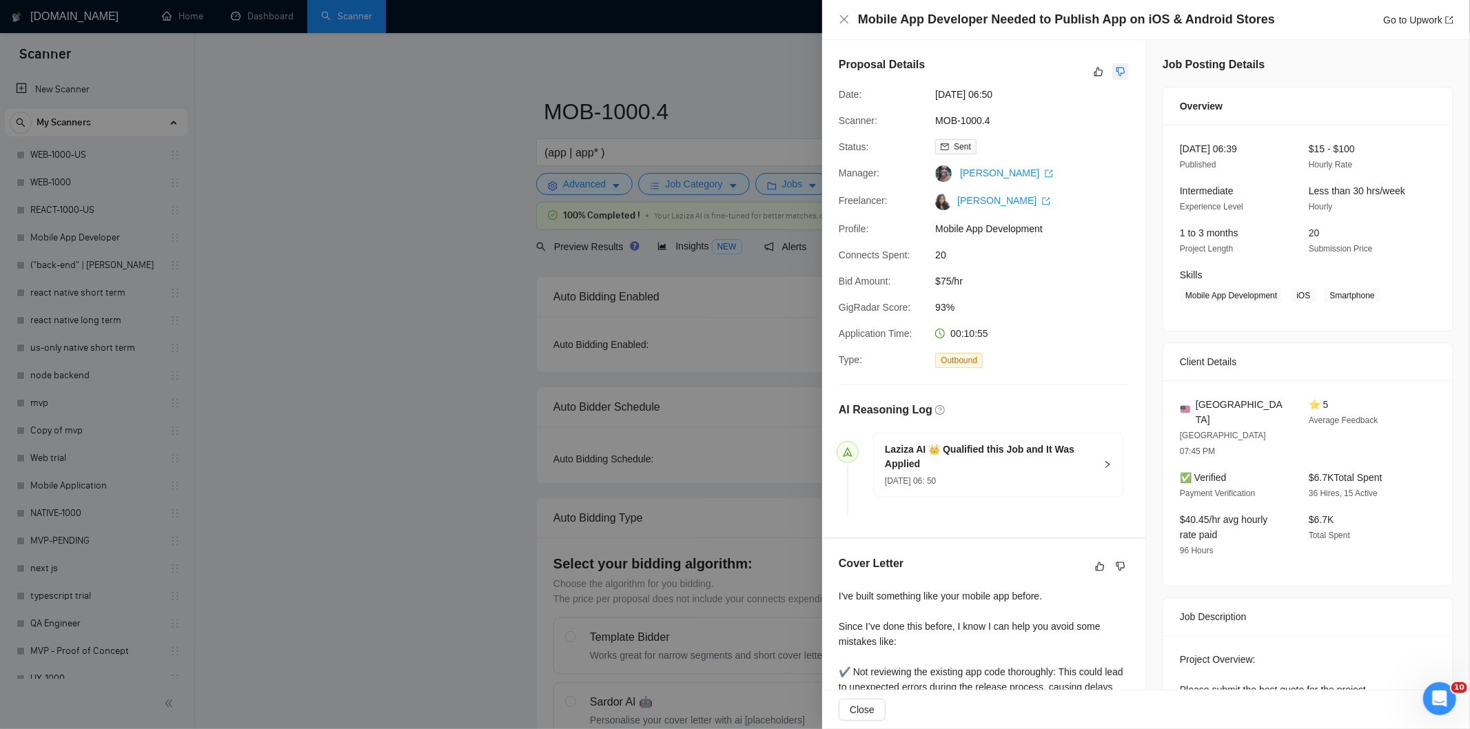
click at [1116, 71] on icon "dislike" at bounding box center [1121, 71] width 10 height 11
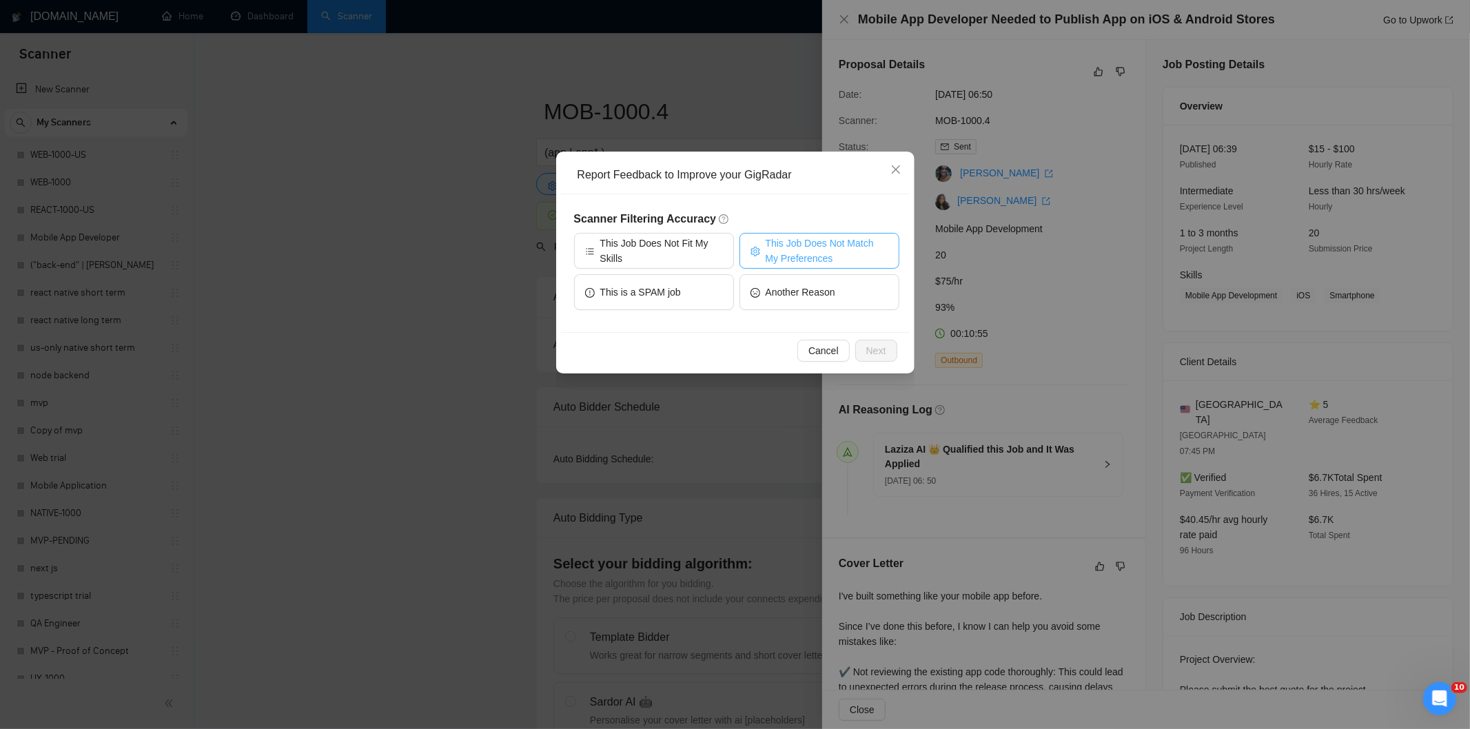
click at [848, 252] on span "This Job Does Not Match My Preferences" at bounding box center [827, 251] width 123 height 30
click at [863, 340] on button "Next" at bounding box center [876, 351] width 42 height 22
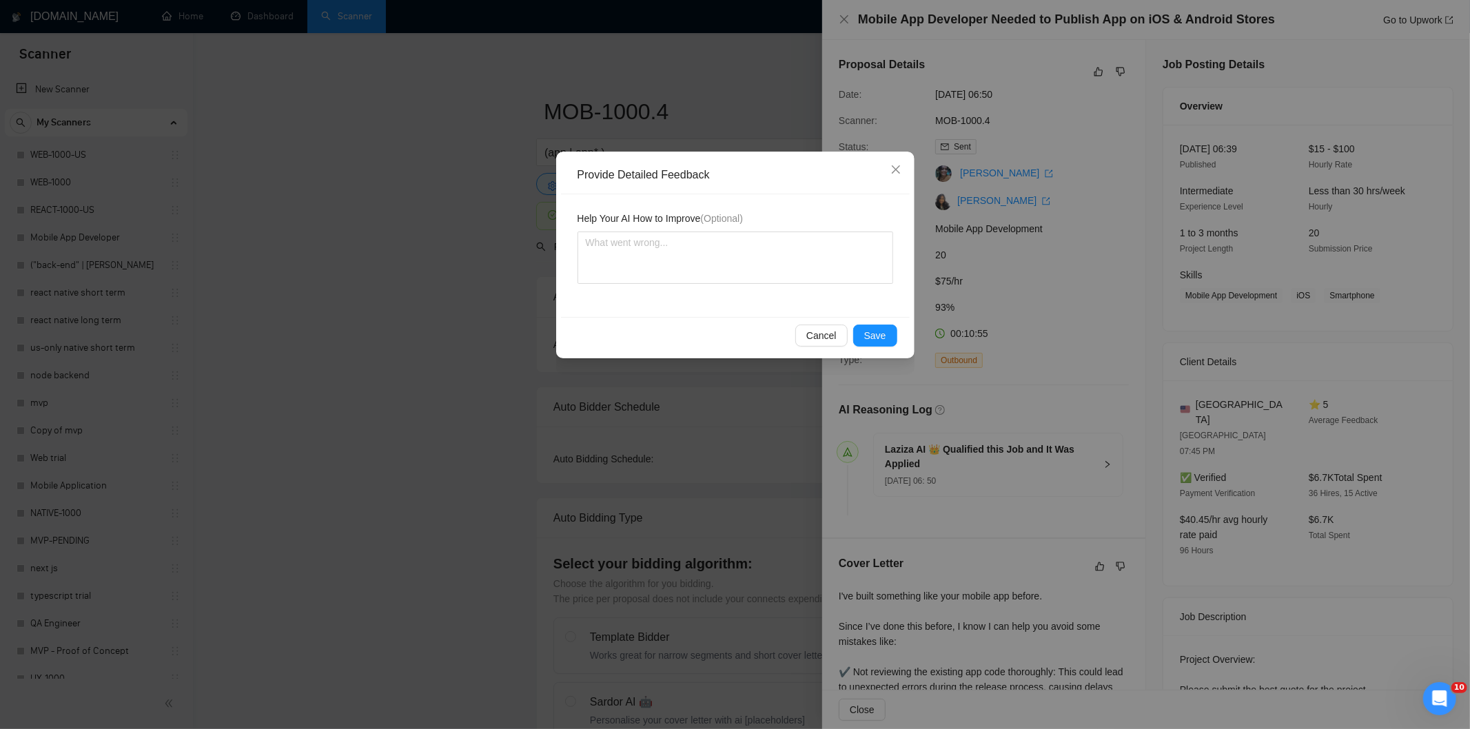
click at [841, 287] on div "Help Your AI How to Improve (Optional)" at bounding box center [735, 255] width 349 height 123
click at [860, 260] on textarea at bounding box center [735, 258] width 316 height 52
paste textarea "Not a fit — the description suggests an existing codebase, but Ria only works o…"
type textarea "Not a fit — the description suggests an existing codebase, but Ria only works o…"
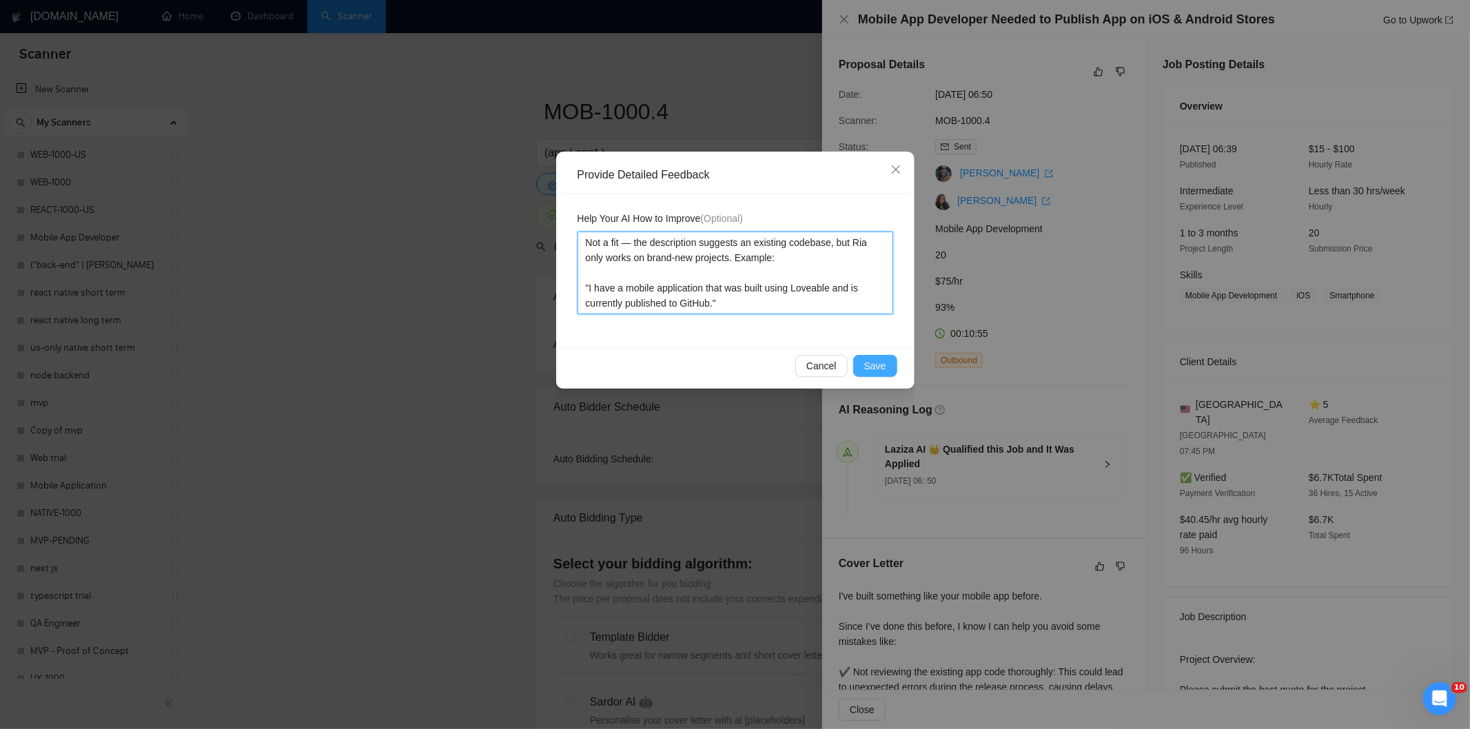
type textarea "Not a fit — the description suggests an existing codebase, but Ria only works o…"
click at [883, 368] on span "Save" at bounding box center [875, 365] width 22 height 15
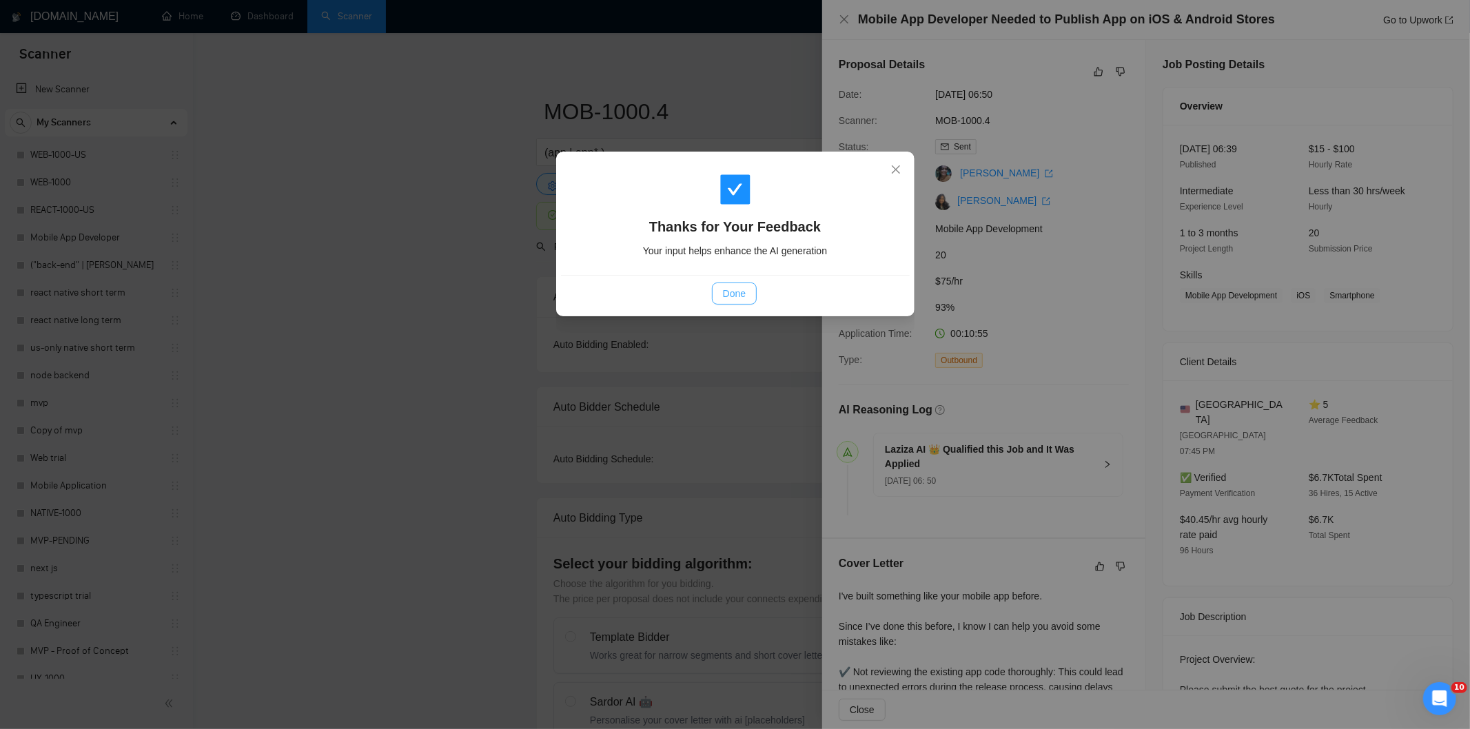
click at [732, 290] on span "Done" at bounding box center [734, 293] width 23 height 15
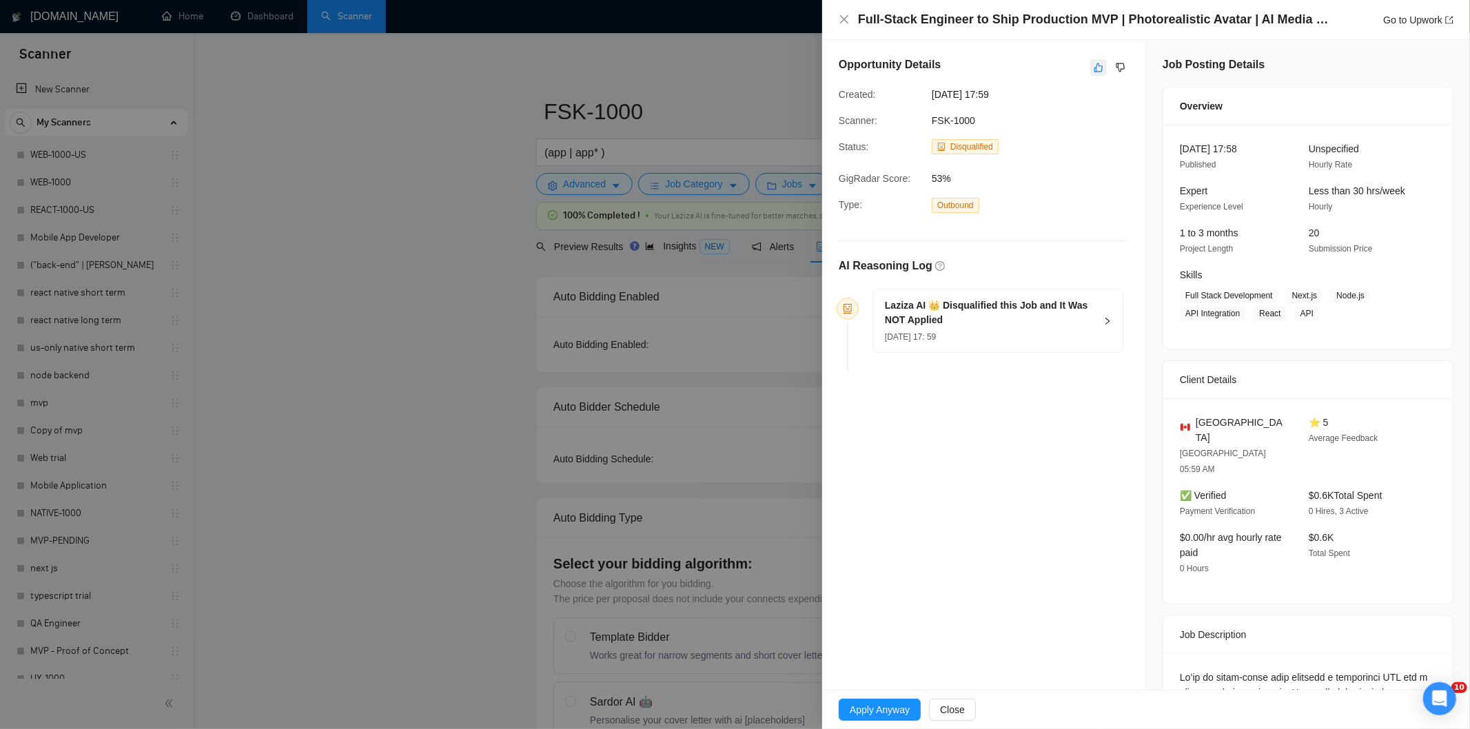
click at [1094, 71] on icon "like" at bounding box center [1099, 67] width 10 height 11
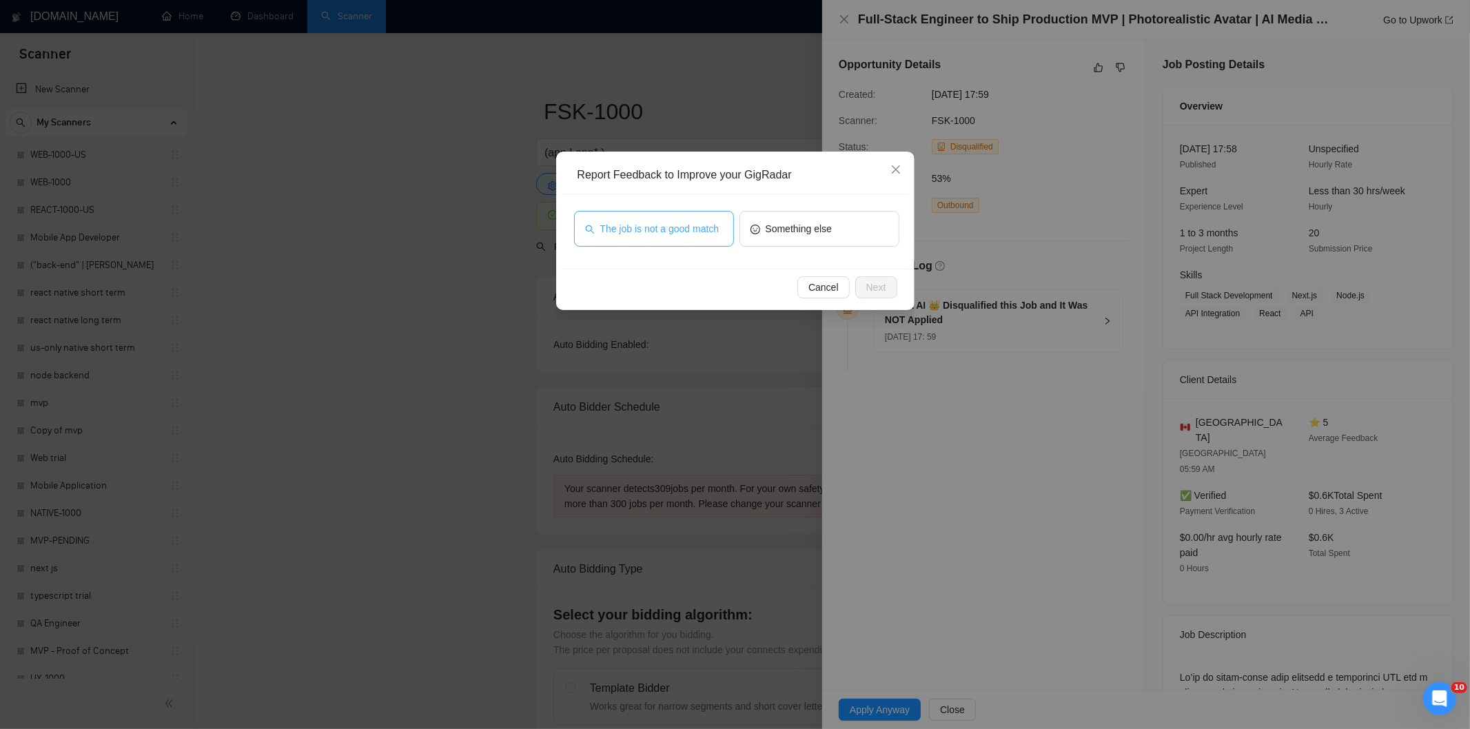
click at [649, 234] on span "The job is not a good match" at bounding box center [659, 228] width 119 height 15
click at [649, 234] on span "The job is not a good match" at bounding box center [657, 228] width 119 height 15
click at [696, 216] on button "The job is not a good match" at bounding box center [654, 229] width 160 height 36
click at [886, 289] on button "Next" at bounding box center [876, 287] width 42 height 22
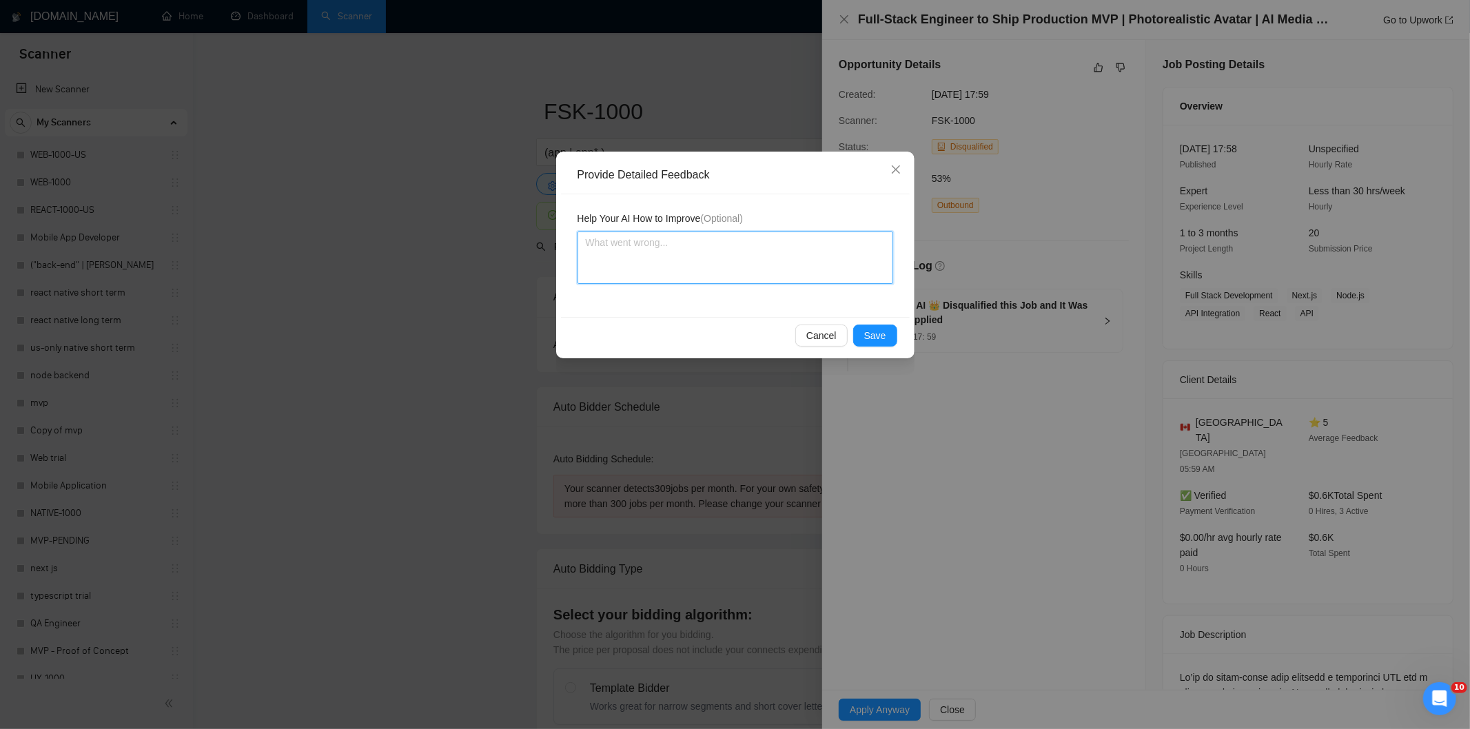
click at [772, 259] on textarea at bounding box center [735, 258] width 316 height 52
paste textarea "Not a fit — this project has been disqualified for other reasons. Example: "The…"
type textarea "Not a fit — this project has been disqualified for other reasons. Example: "The…"
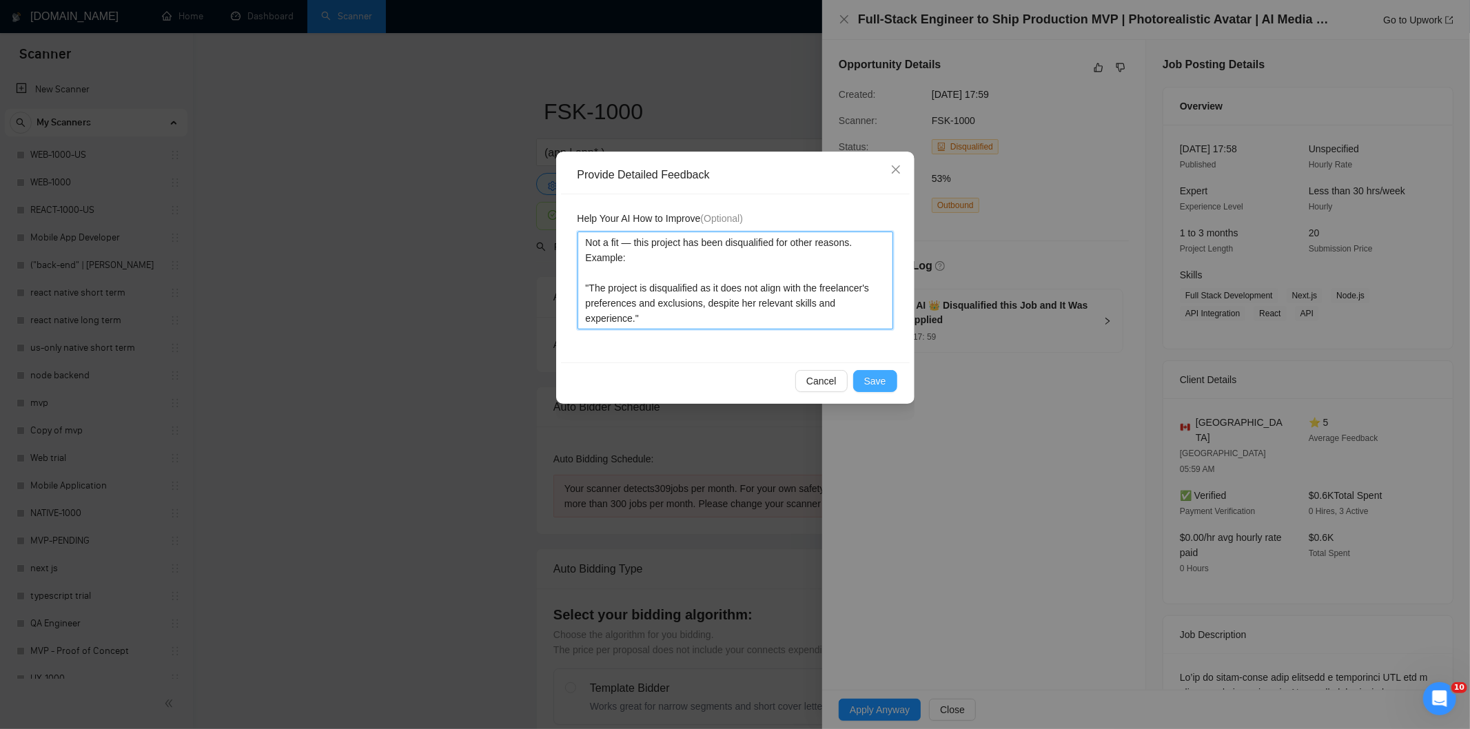
type textarea "Not a fit — this project has been disqualified for other reasons. Example: "The…"
click at [865, 375] on span "Save" at bounding box center [875, 380] width 22 height 15
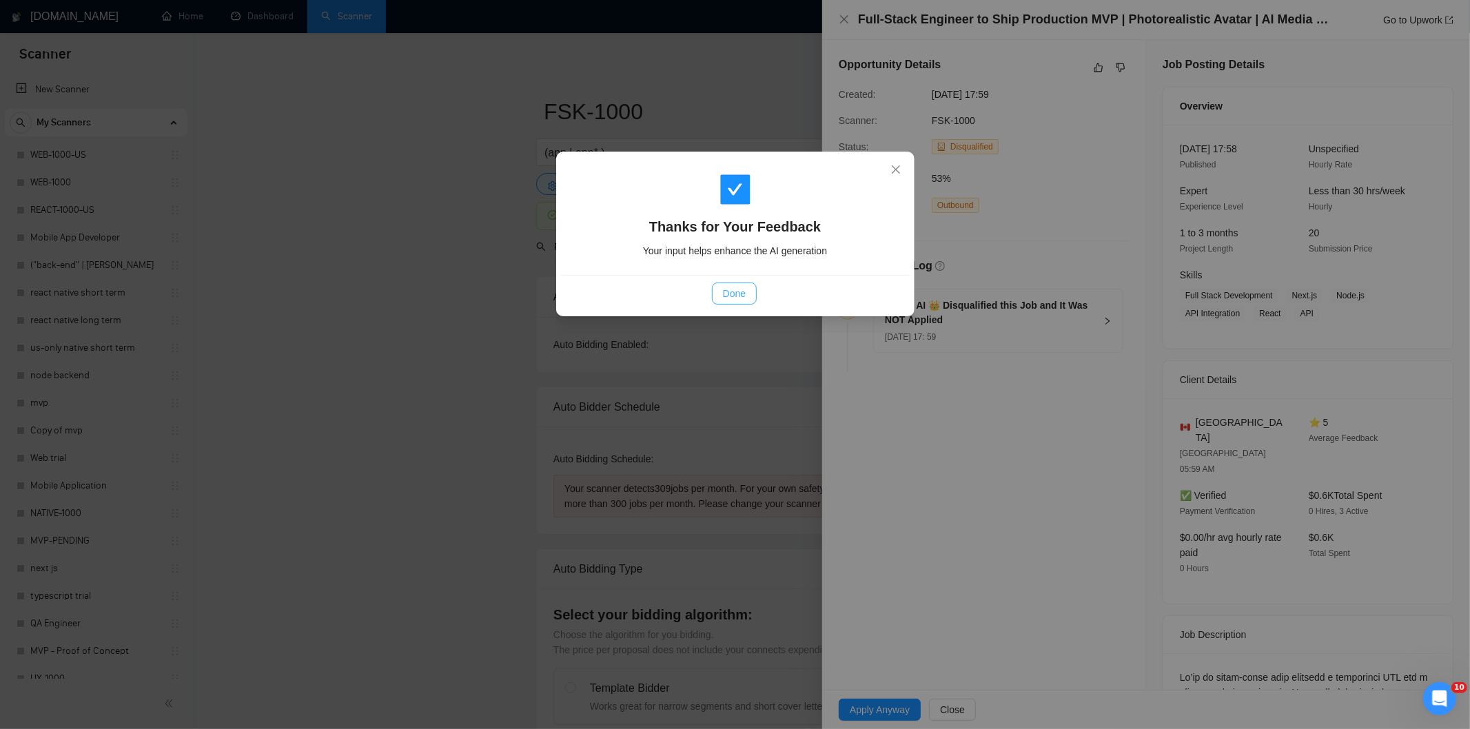
click at [729, 289] on span "Done" at bounding box center [734, 293] width 23 height 15
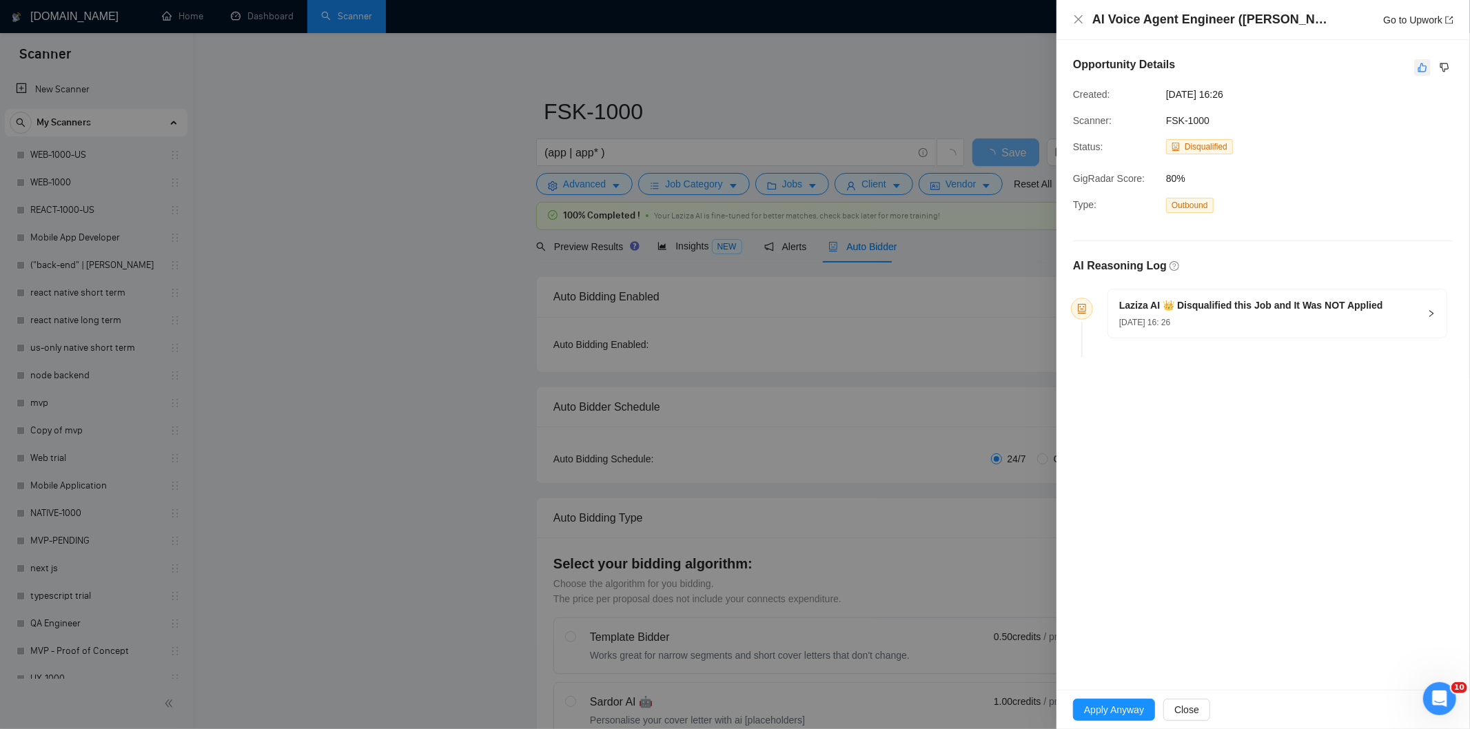
click at [1417, 68] on icon "like" at bounding box center [1422, 67] width 10 height 11
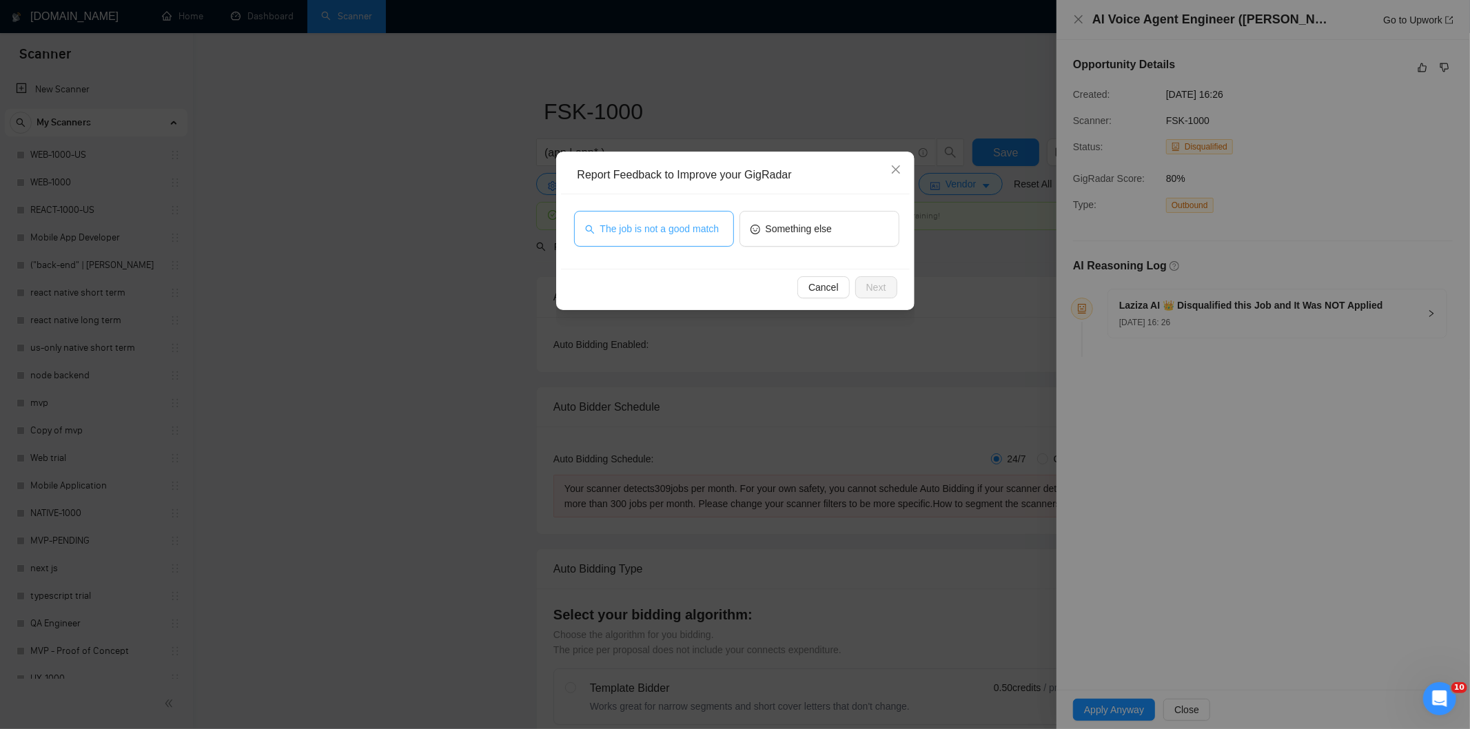
click at [670, 232] on span "The job is not a good match" at bounding box center [659, 228] width 119 height 15
click at [877, 283] on span "Next" at bounding box center [876, 287] width 20 height 15
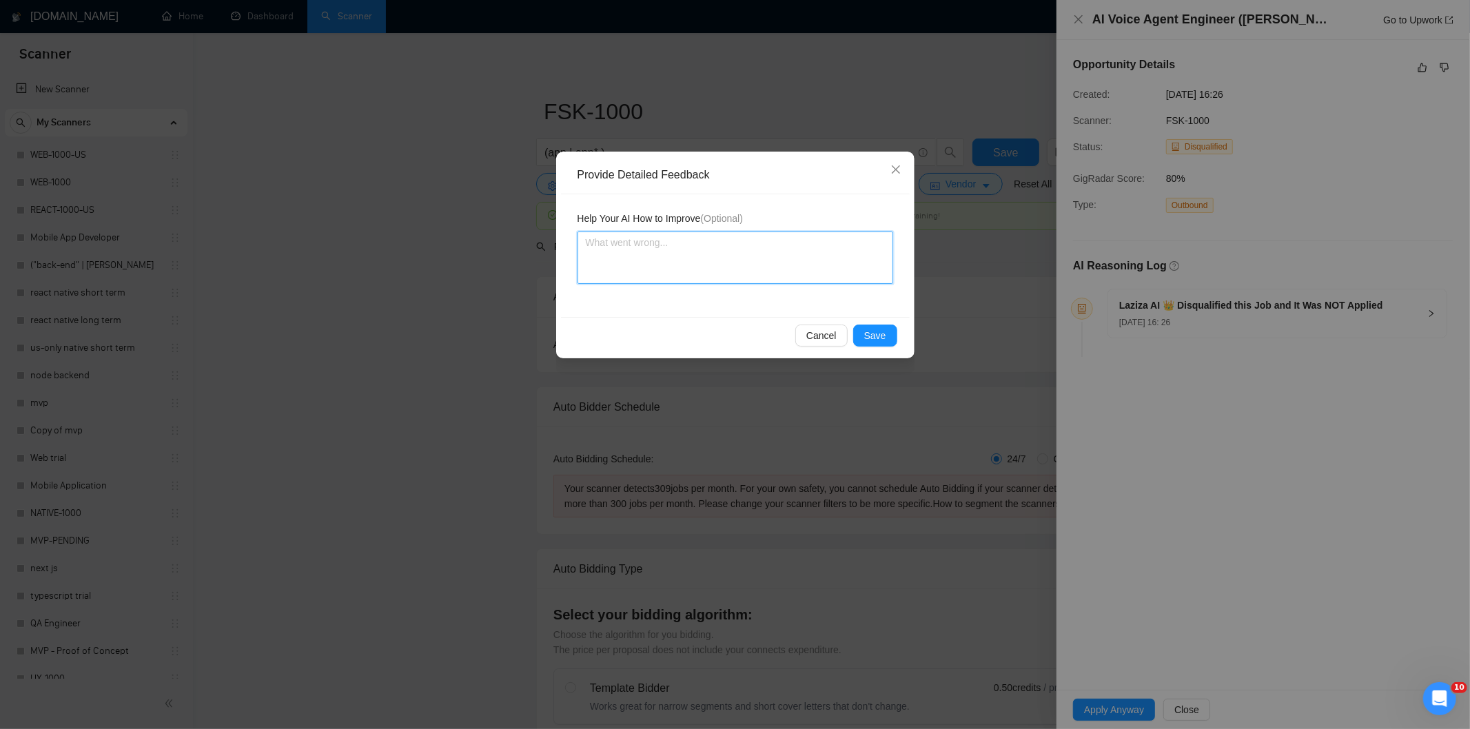
click at [813, 269] on textarea at bounding box center [735, 258] width 316 height 52
paste textarea "Not a fit — this project has been disqualified for other reasons. Example: "The…"
type textarea "Not a fit — this project has been disqualified for other reasons. Example: "The…"
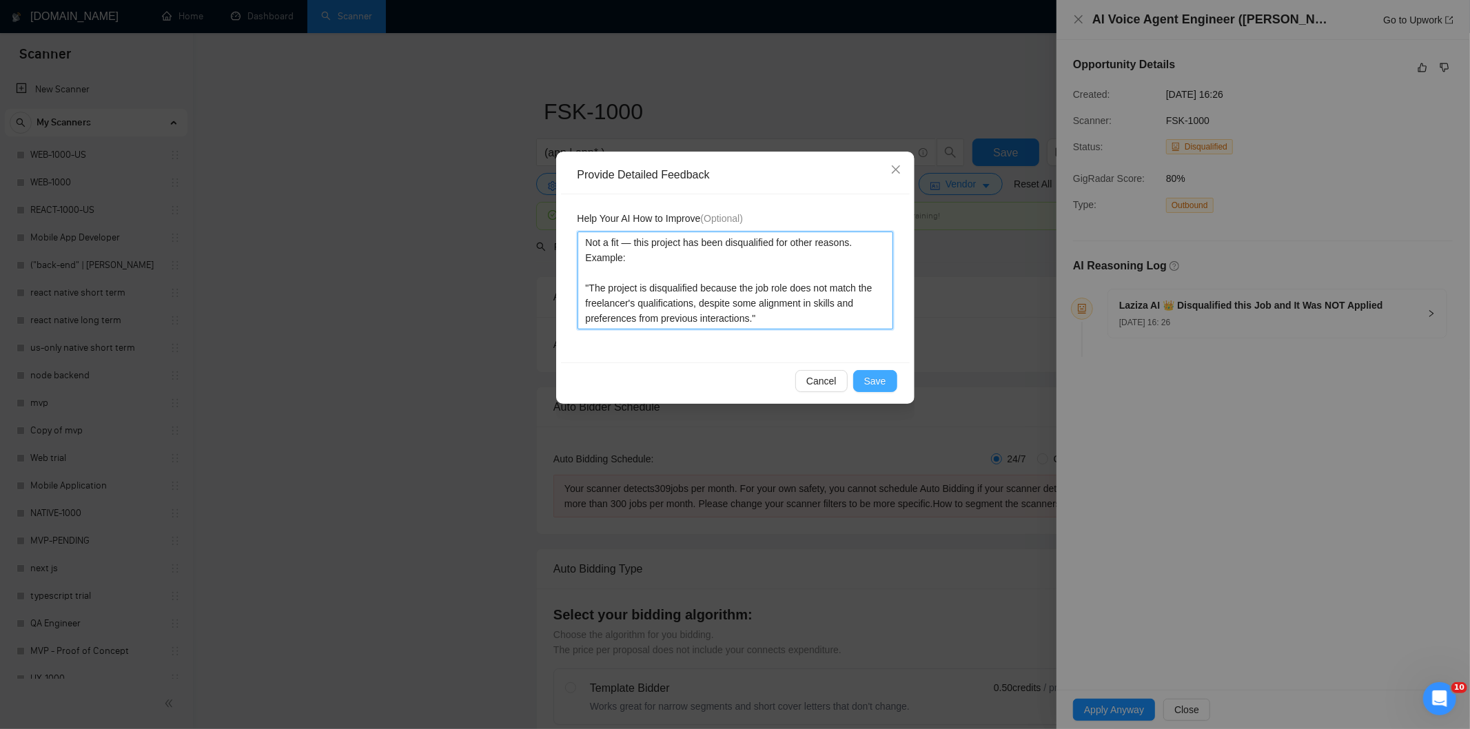
type textarea "Not a fit — this project has been disqualified for other reasons. Example: "The…"
click at [876, 376] on span "Save" at bounding box center [875, 380] width 22 height 15
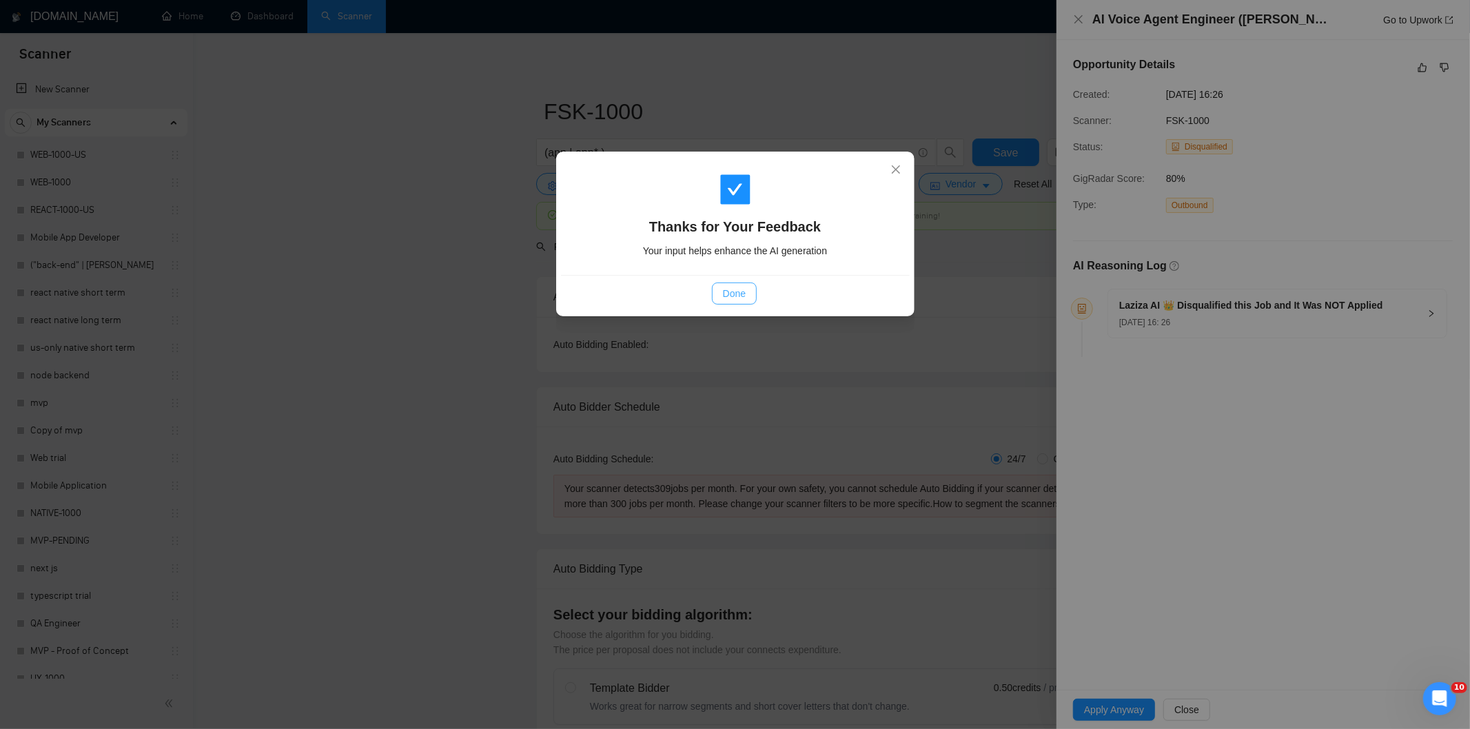
click at [724, 291] on span "Done" at bounding box center [734, 293] width 23 height 15
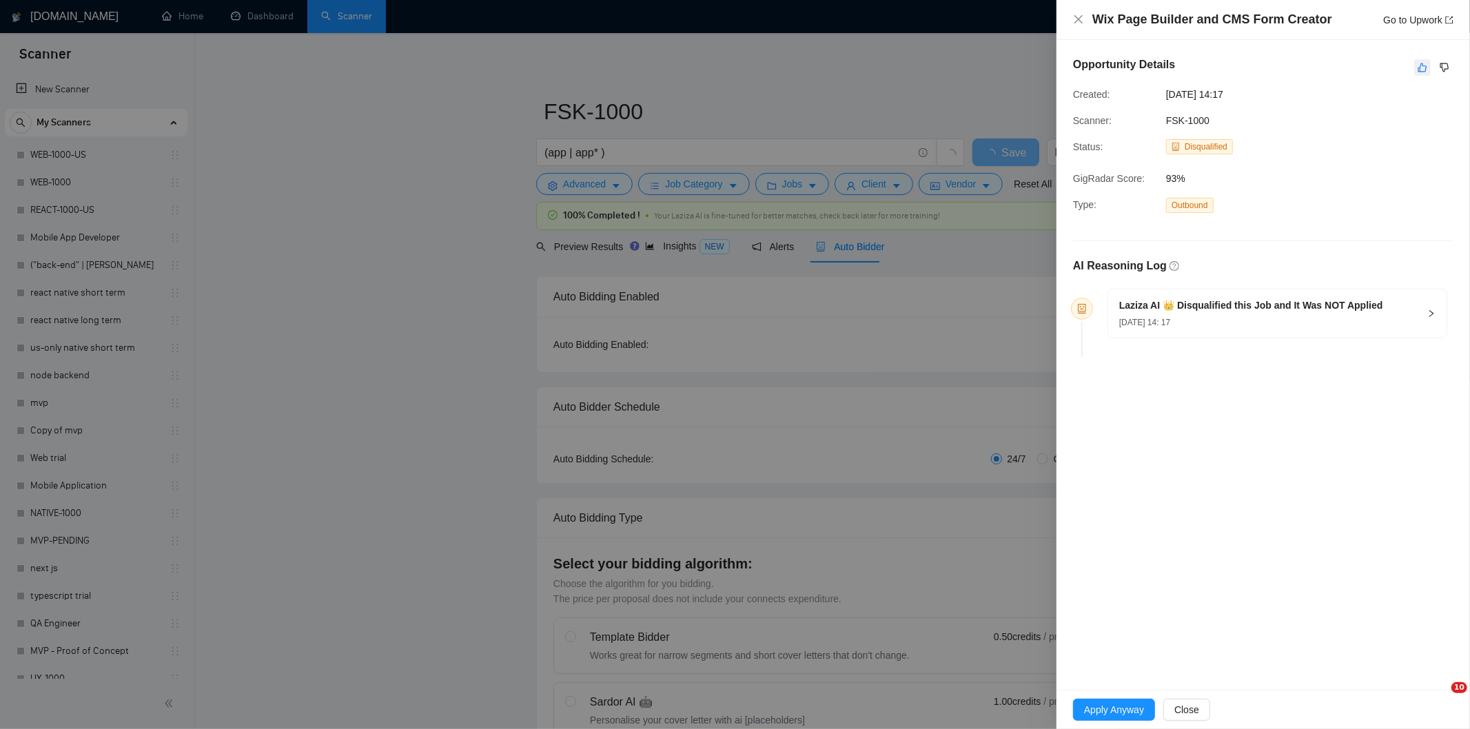
click at [1423, 65] on icon "like" at bounding box center [1422, 67] width 10 height 11
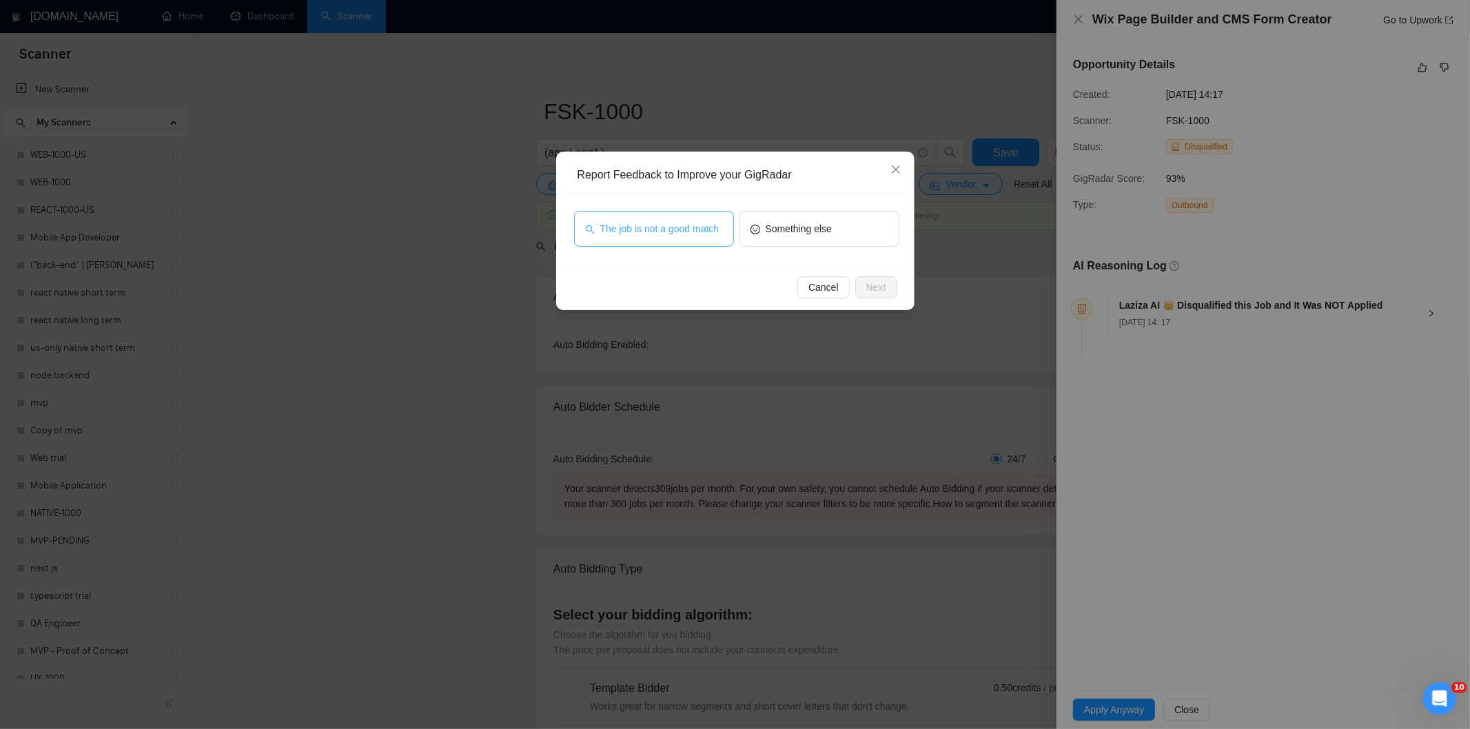
click at [673, 223] on span "The job is not a good match" at bounding box center [659, 228] width 119 height 15
click at [874, 284] on span "Next" at bounding box center [876, 287] width 20 height 15
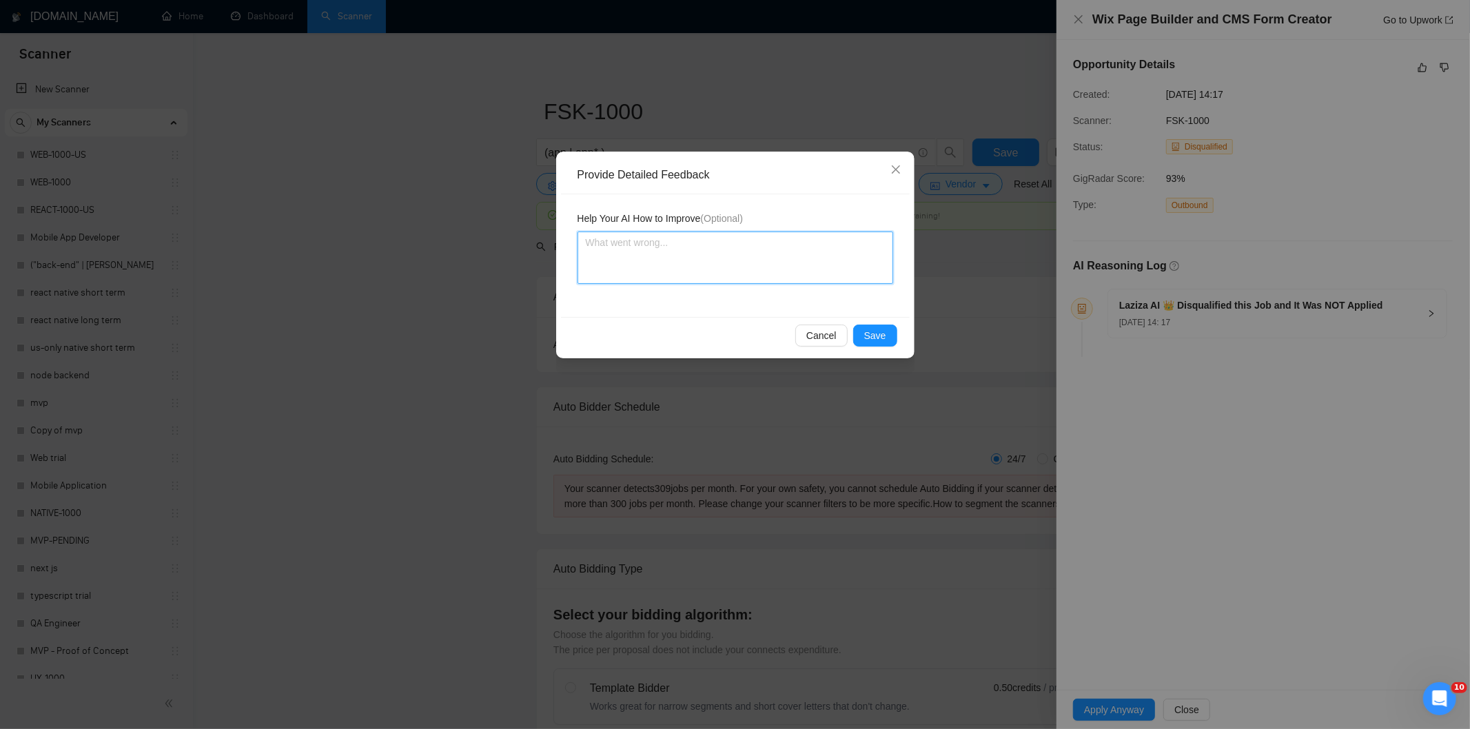
click at [824, 262] on textarea at bounding box center [735, 258] width 316 height 52
paste textarea "Not a fit — this project has been disqualified for other reasons. Example: "Laz…"
type textarea "Not a fit — this project has been disqualified for other reasons. Example: "Laz…"
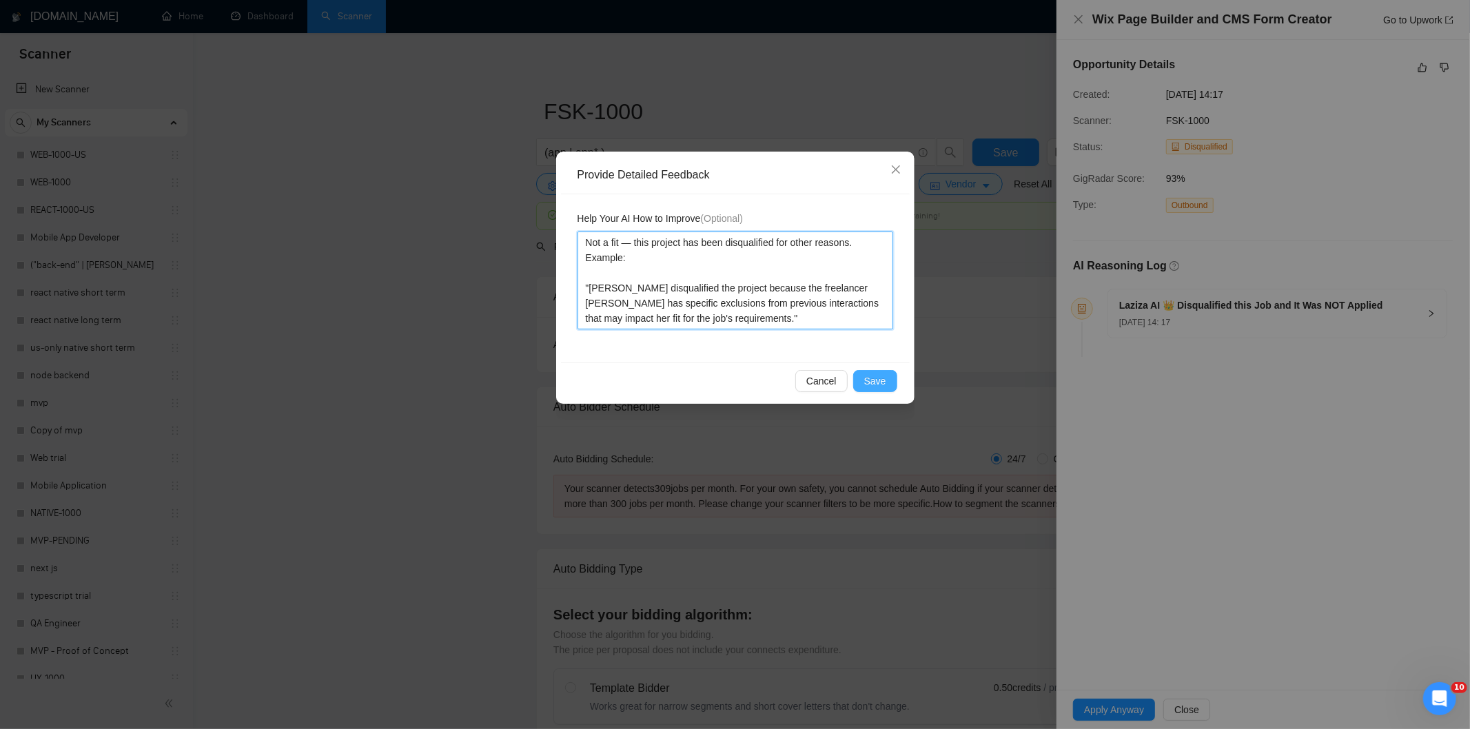
type textarea "Not a fit — this project has been disqualified for other reasons. Example: "Laz…"
click at [890, 382] on button "Save" at bounding box center [875, 381] width 44 height 22
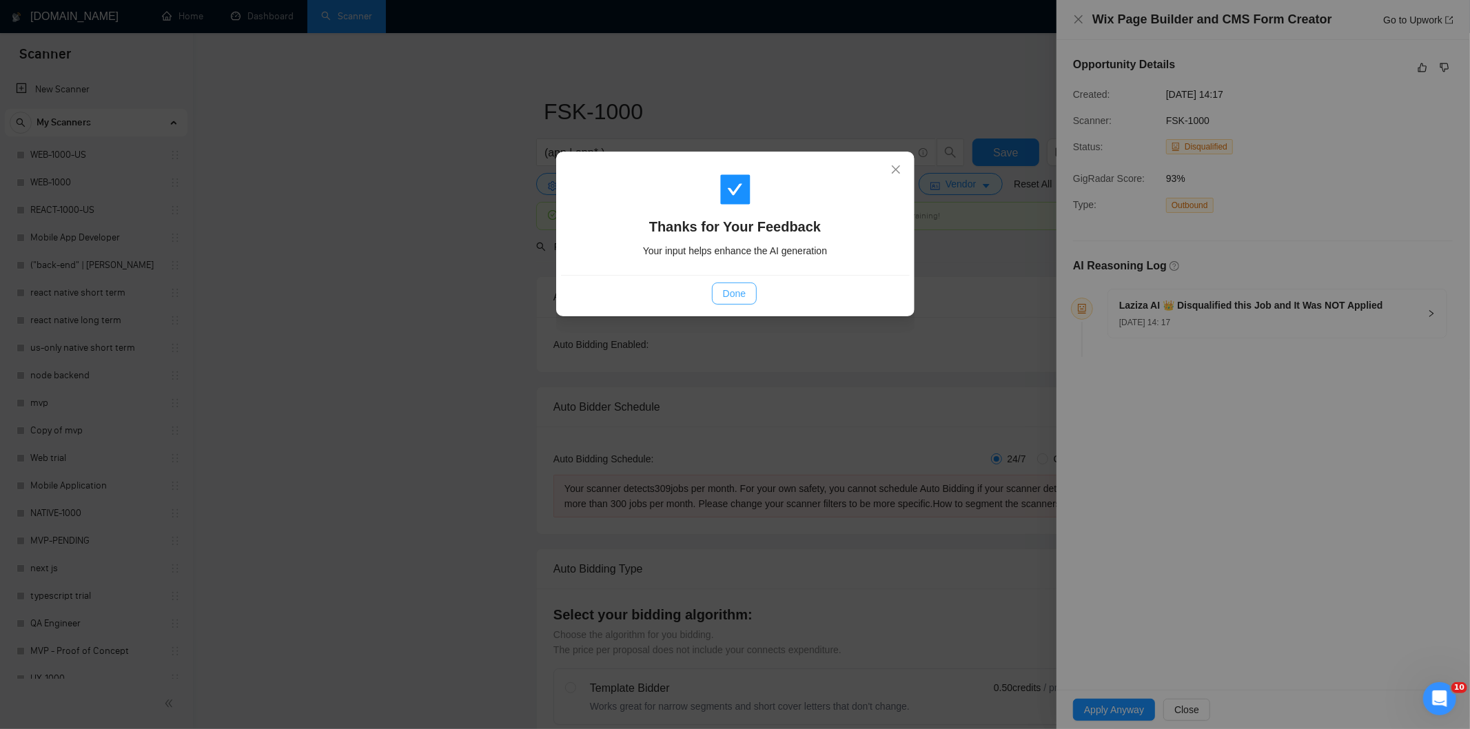
click at [746, 300] on button "Done" at bounding box center [734, 294] width 45 height 22
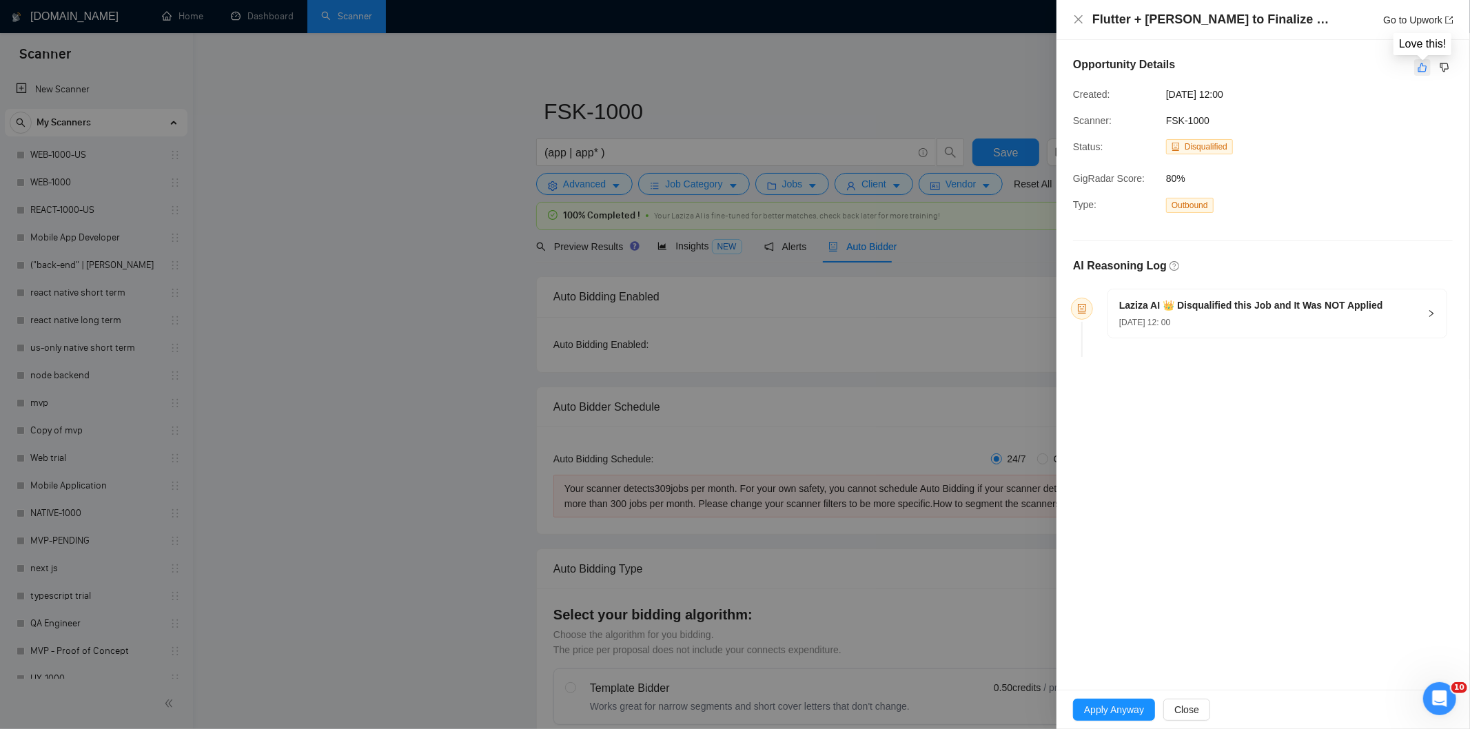
click at [1425, 70] on icon "like" at bounding box center [1422, 67] width 9 height 9
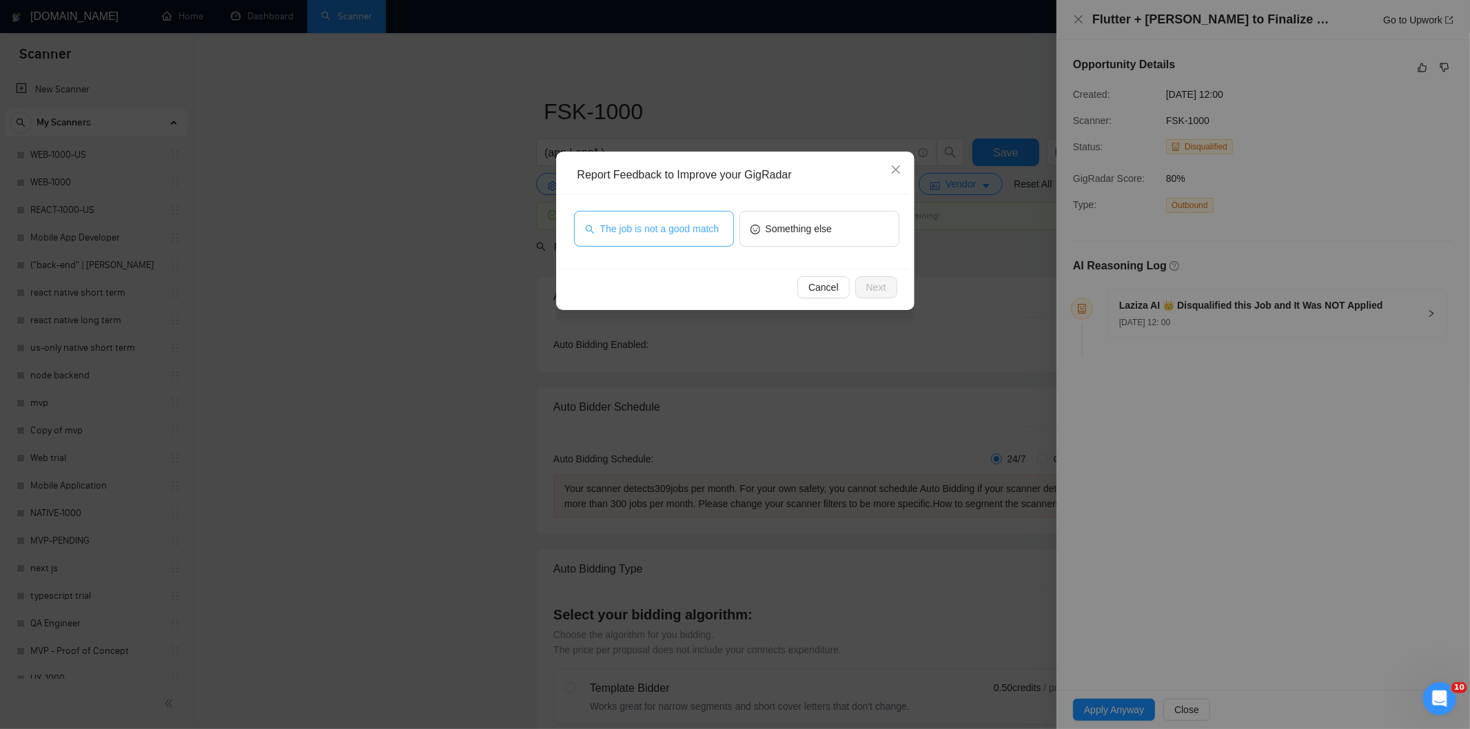
click at [648, 223] on span "The job is not a good match" at bounding box center [659, 228] width 119 height 15
click at [887, 280] on button "Next" at bounding box center [876, 287] width 42 height 22
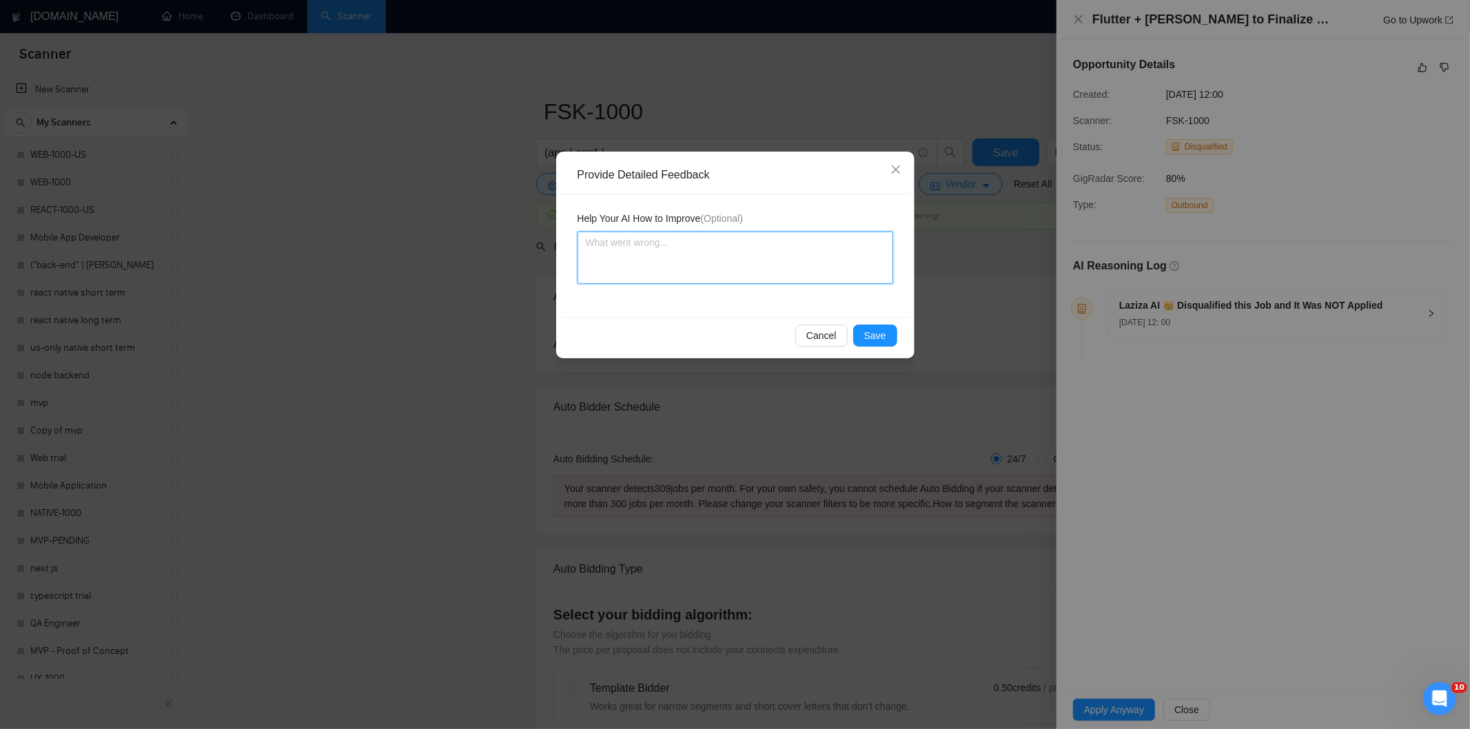
click at [837, 241] on textarea at bounding box center [735, 258] width 316 height 52
paste textarea "Not a fit — this project has been disqualified for other reasons. Example: "The…"
type textarea "Not a fit — this project has been disqualified for other reasons. Example: "The…"
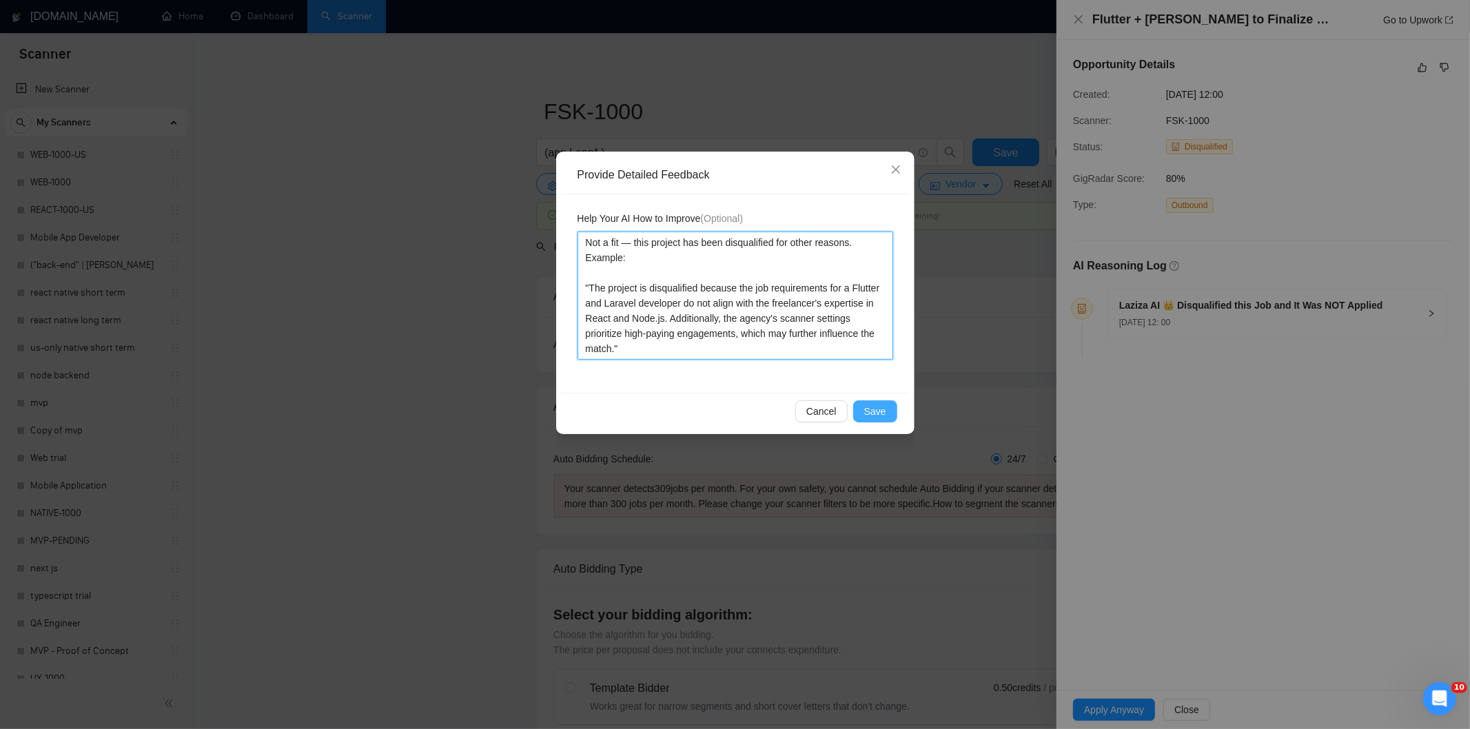
type textarea "Not a fit — this project has been disqualified for other reasons. Example: "The…"
click at [883, 412] on span "Save" at bounding box center [875, 411] width 22 height 15
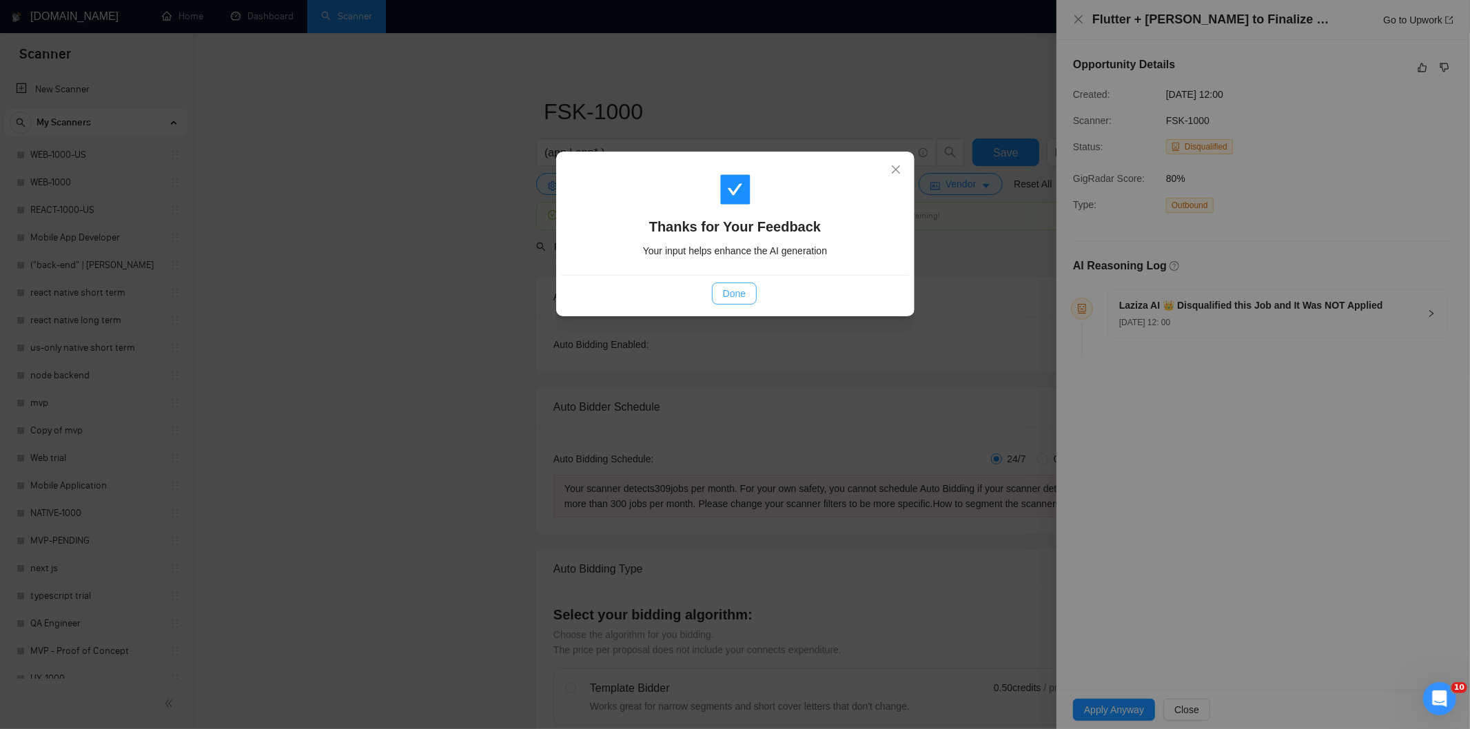
click at [741, 297] on span "Done" at bounding box center [734, 293] width 23 height 15
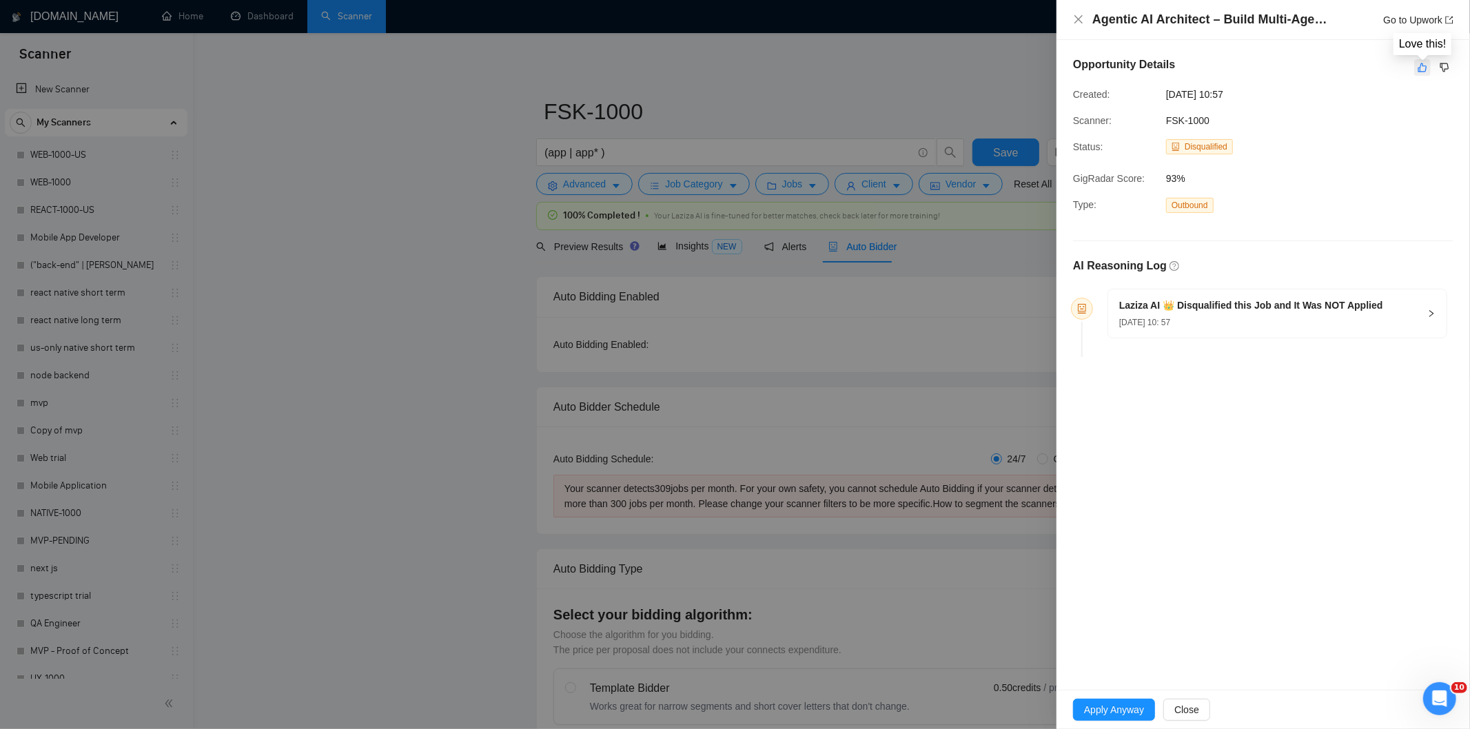
click at [1416, 65] on button "button" at bounding box center [1422, 67] width 17 height 17
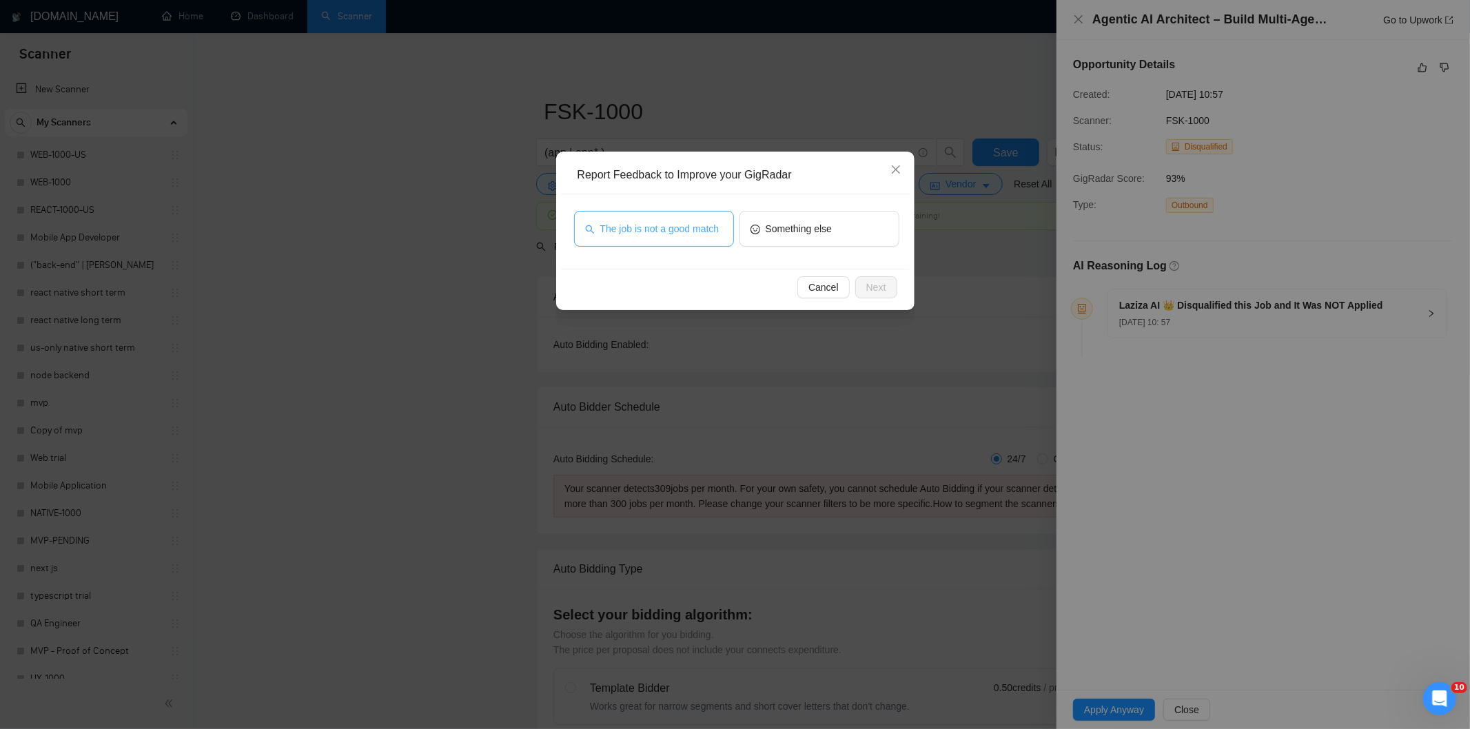
click at [698, 224] on span "The job is not a good match" at bounding box center [659, 228] width 119 height 15
click at [890, 288] on button "Next" at bounding box center [876, 287] width 42 height 22
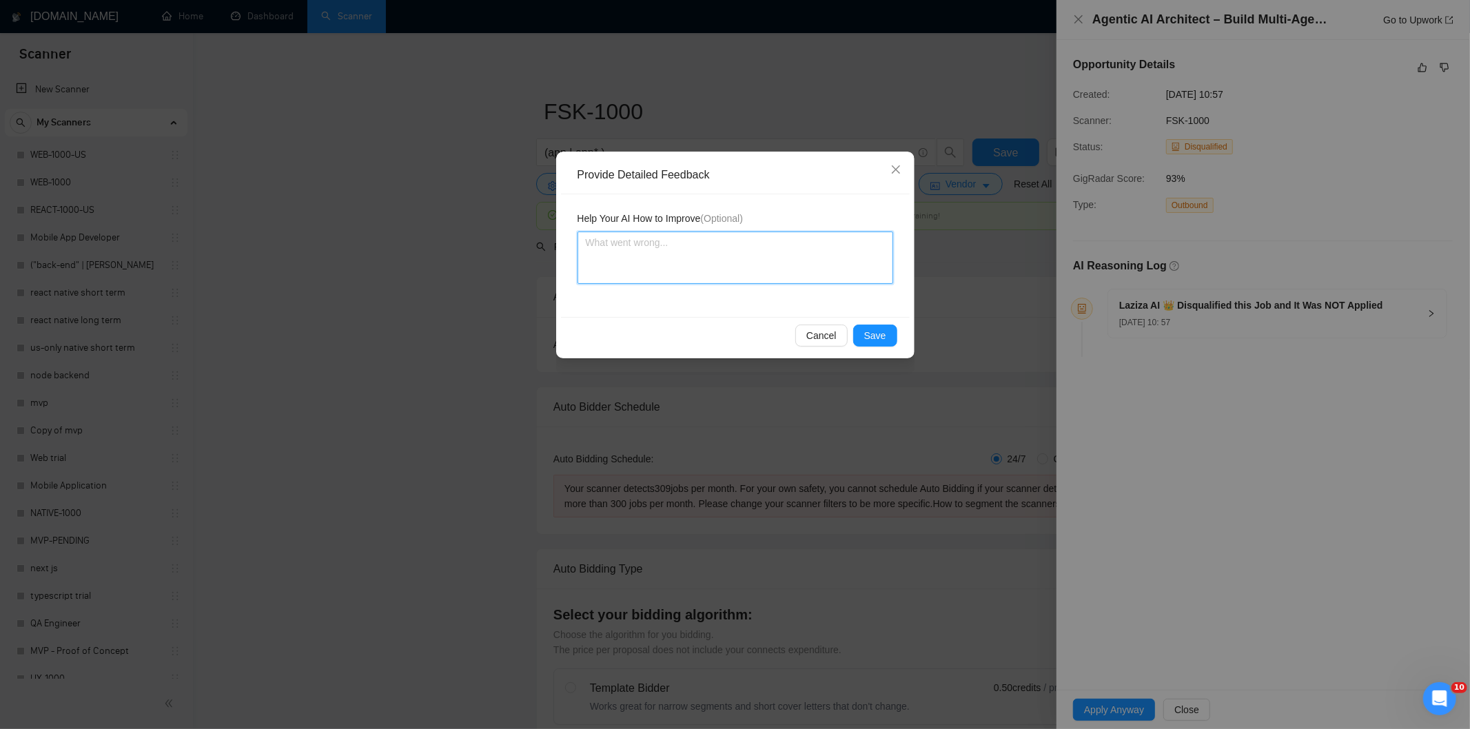
click at [779, 265] on textarea at bounding box center [735, 258] width 316 height 52
paste textarea "Not a fit — this project has been disqualified for other reasons. Example: "The…"
type textarea "Not a fit — this project has been disqualified for other reasons. Example: "The…"
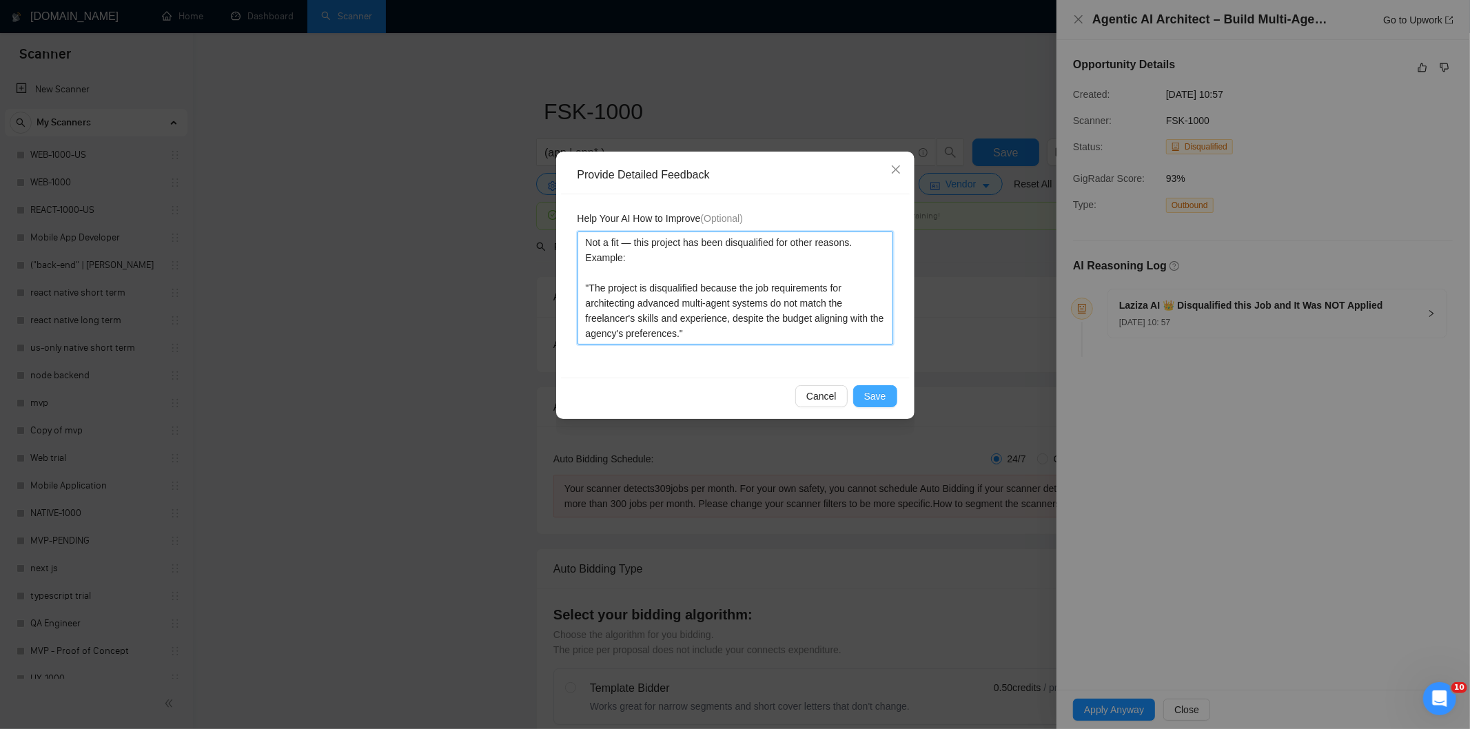
type textarea "Not a fit — this project has been disqualified for other reasons. Example: "The…"
click at [884, 391] on span "Save" at bounding box center [875, 396] width 22 height 15
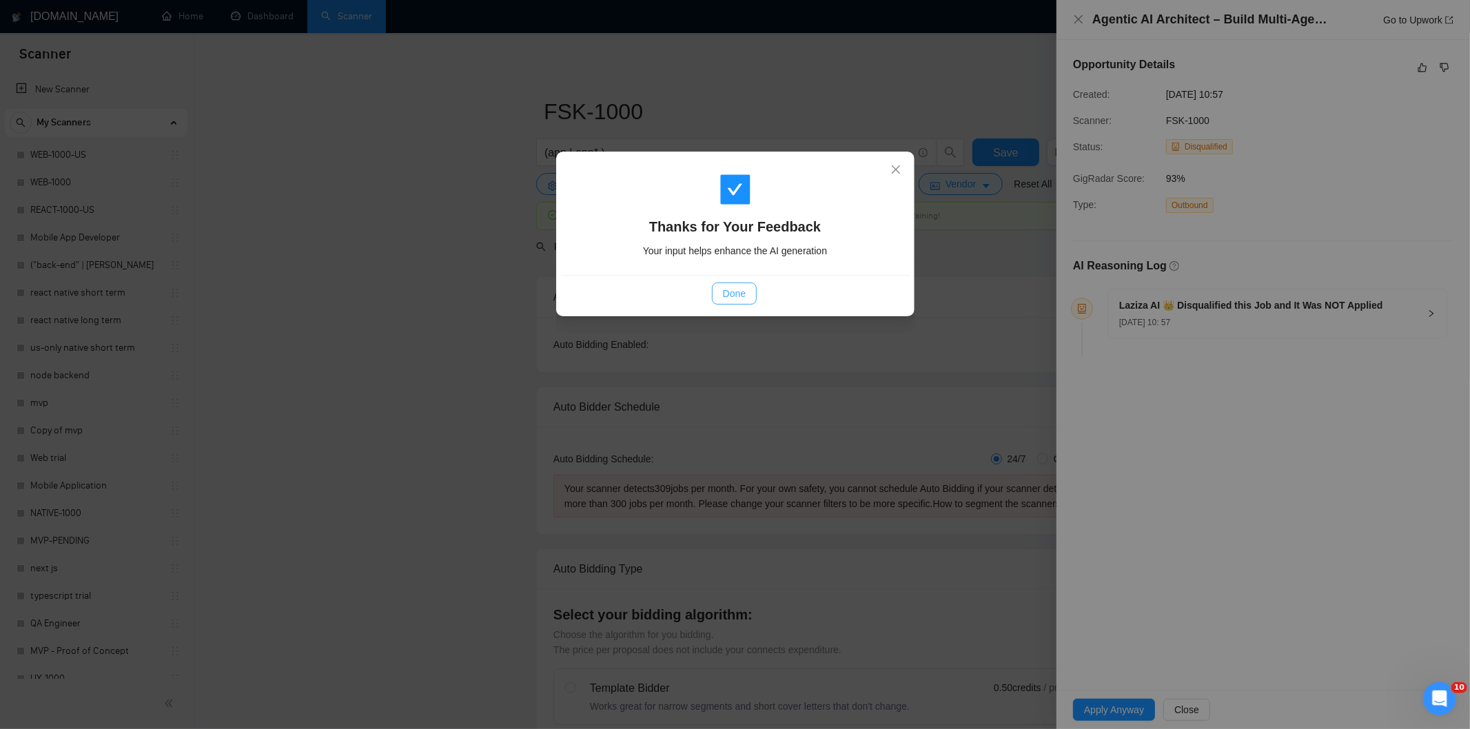
click at [726, 294] on span "Done" at bounding box center [734, 293] width 23 height 15
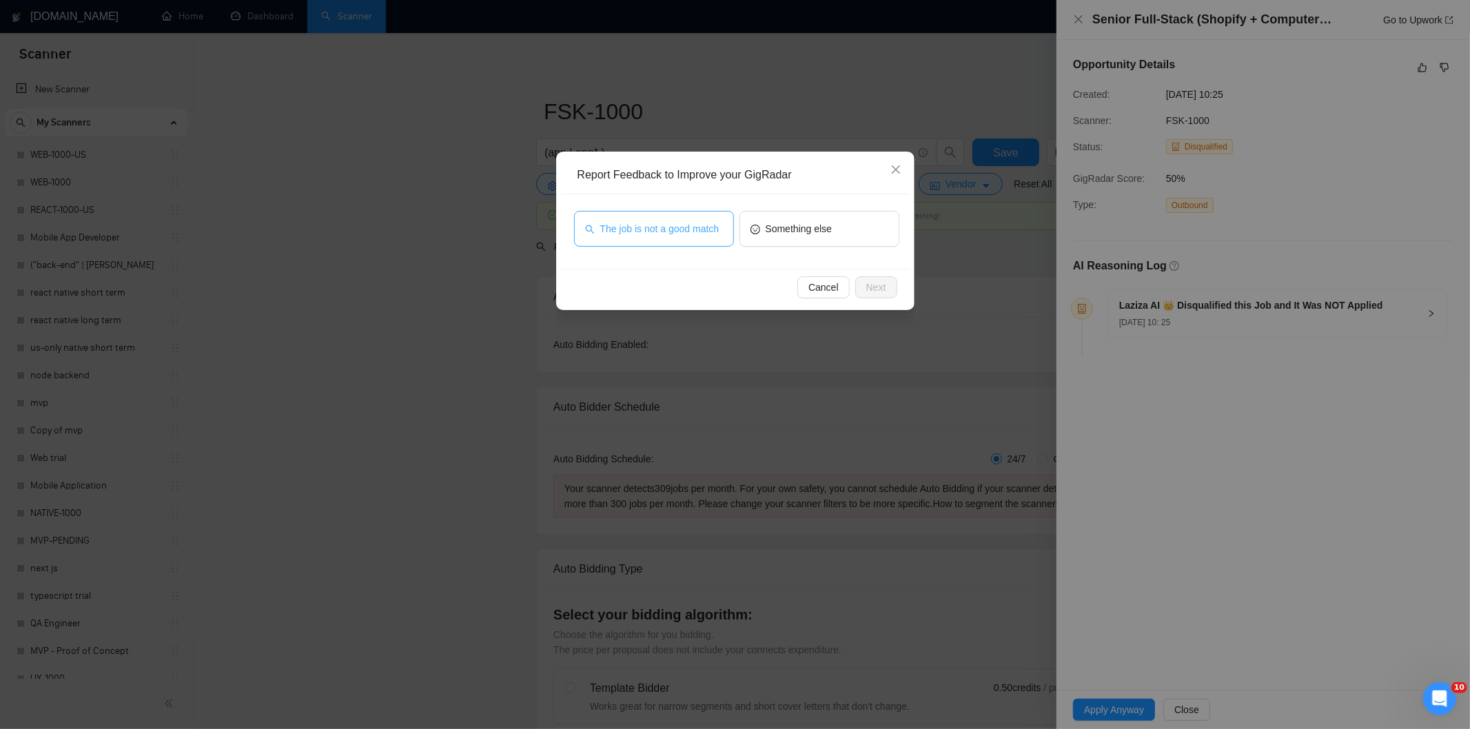
click at [706, 225] on span "The job is not a good match" at bounding box center [659, 228] width 119 height 15
click at [891, 285] on button "Next" at bounding box center [876, 287] width 42 height 22
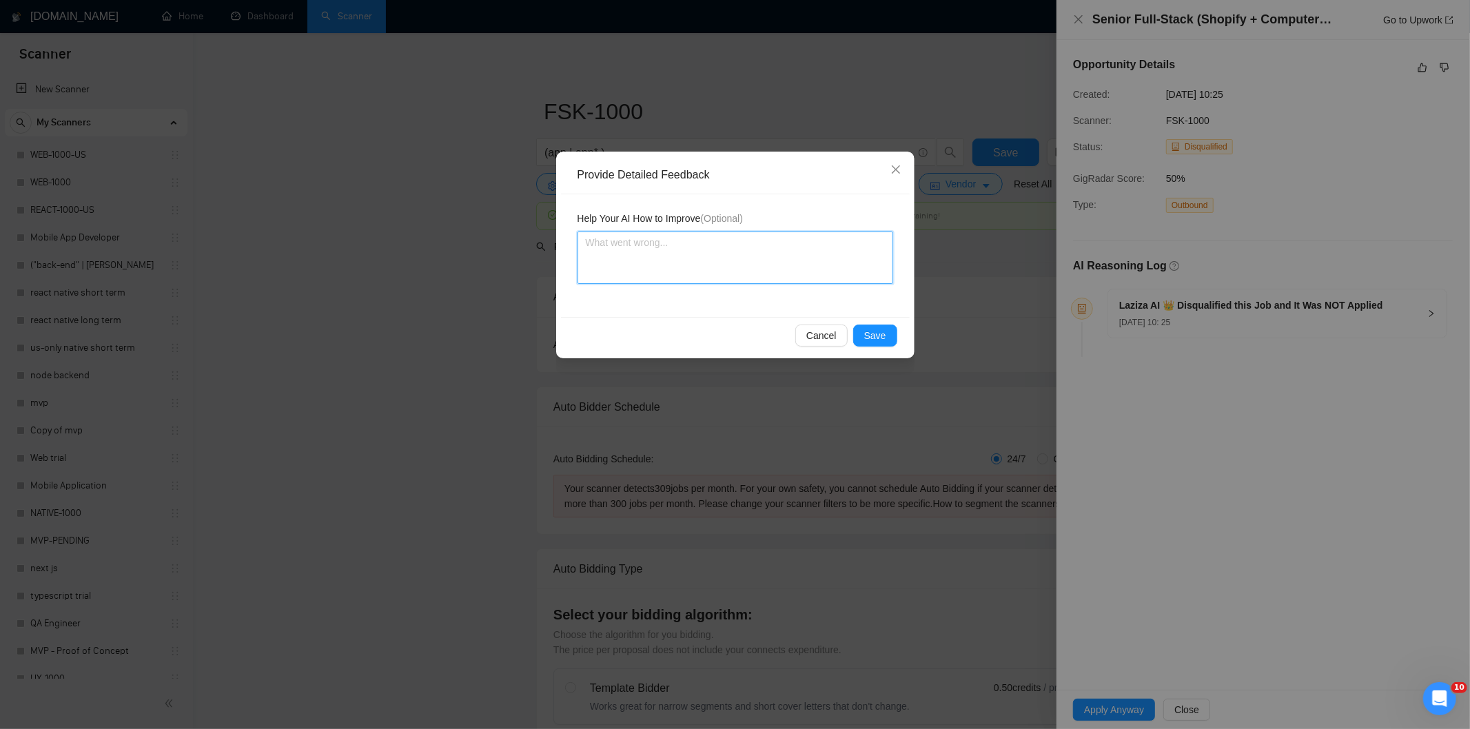
click at [822, 267] on textarea at bounding box center [735, 258] width 316 height 52
paste textarea "Not a fit — this project has been disqualified for other reasons. Example: "The…"
type textarea "Not a fit — this project has been disqualified for other reasons. Example: "The…"
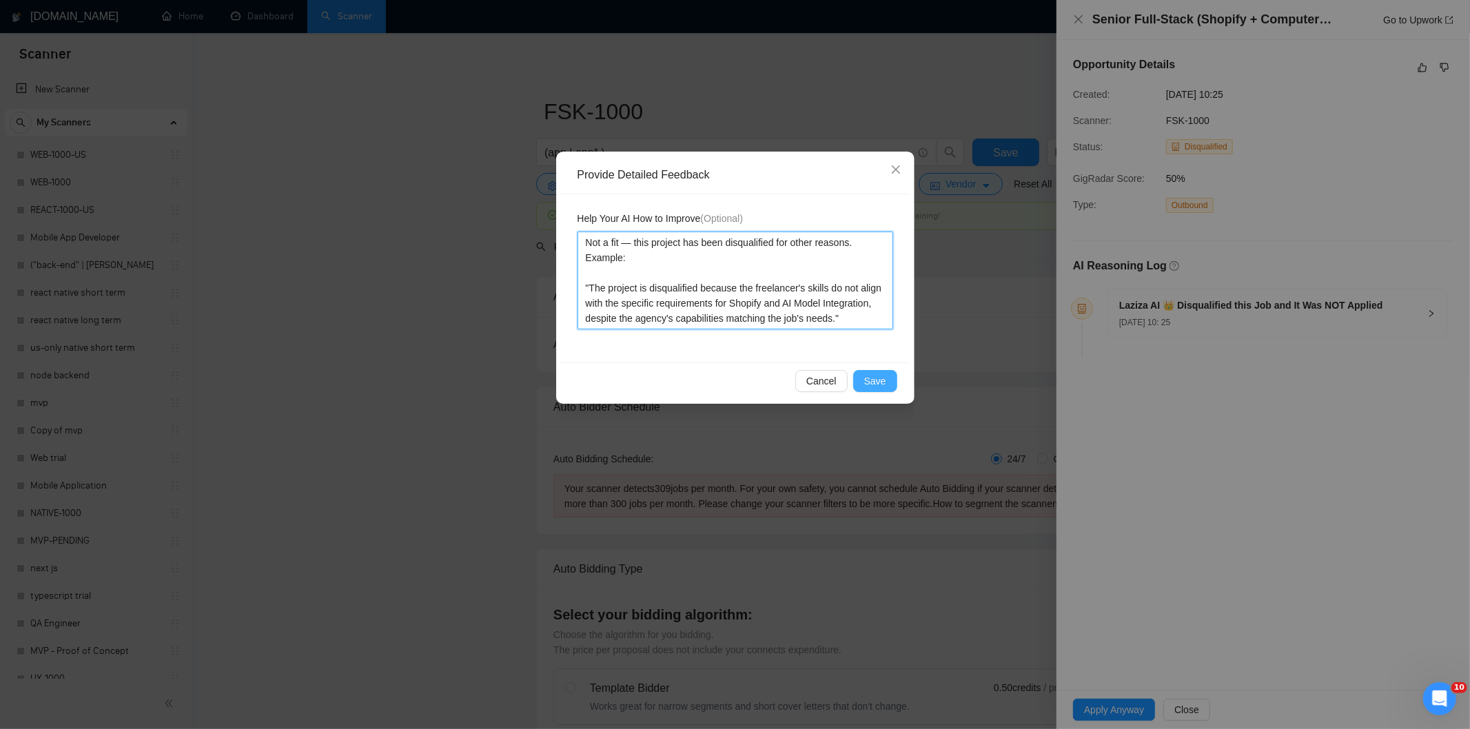
type textarea "Not a fit — this project has been disqualified for other reasons. Example: "The…"
click at [885, 371] on button "Save" at bounding box center [875, 381] width 44 height 22
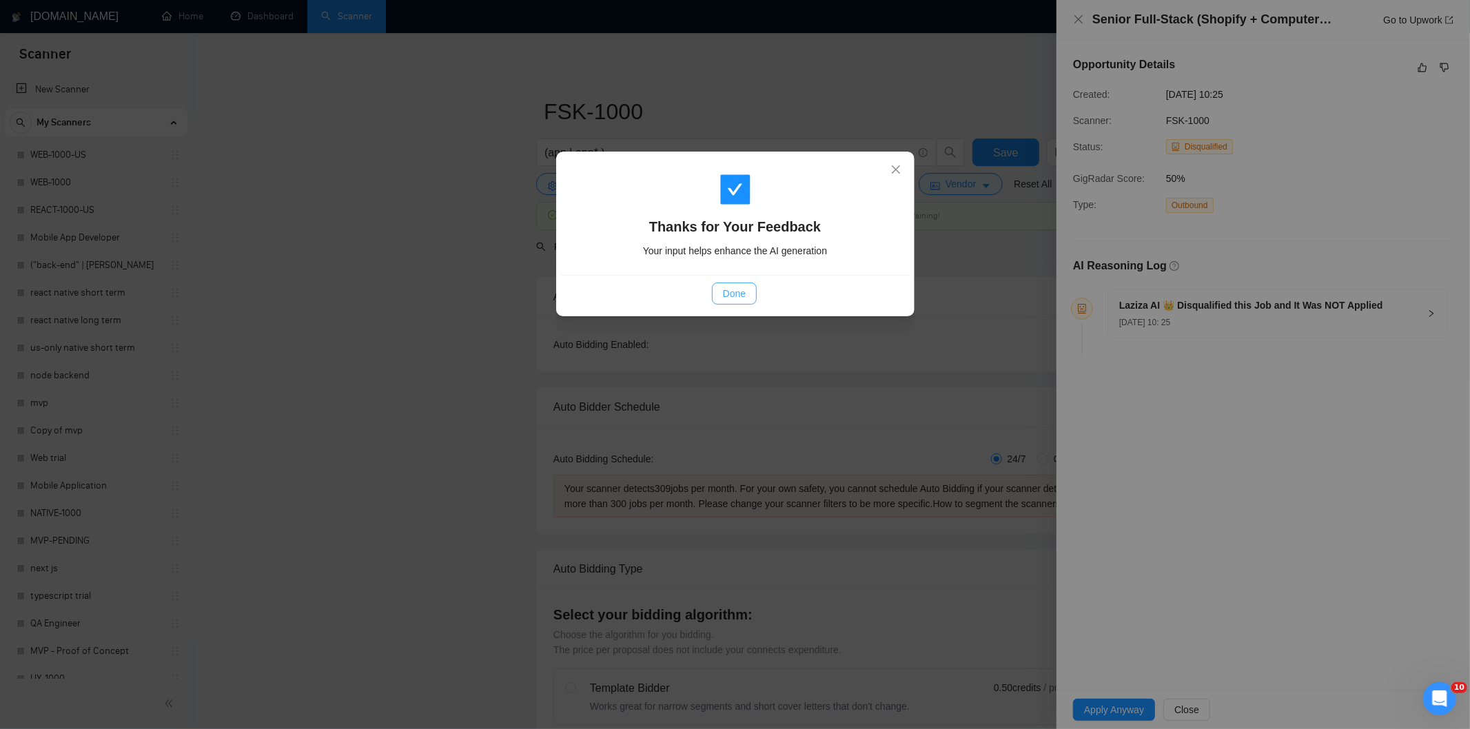
click at [719, 292] on button "Done" at bounding box center [734, 294] width 45 height 22
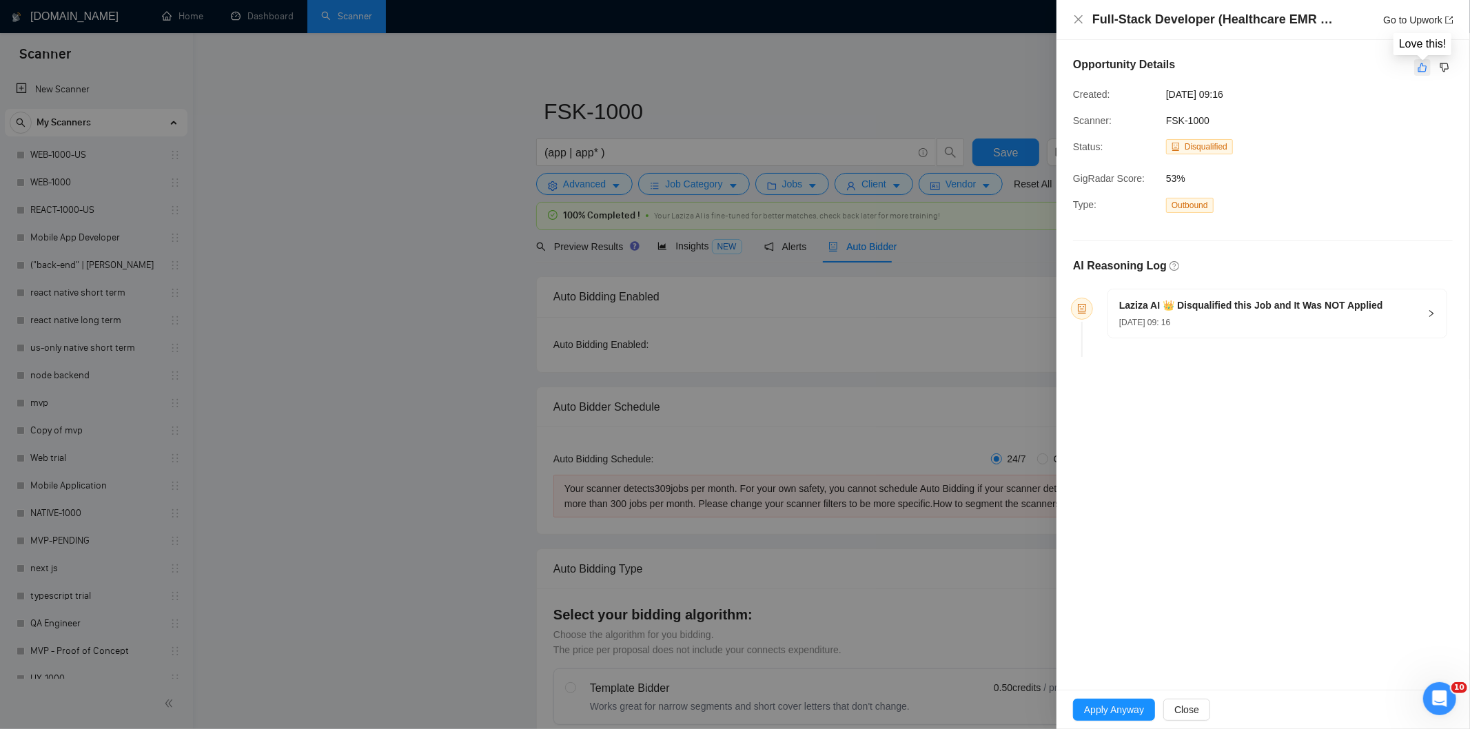
click at [1421, 68] on icon "like" at bounding box center [1422, 67] width 10 height 11
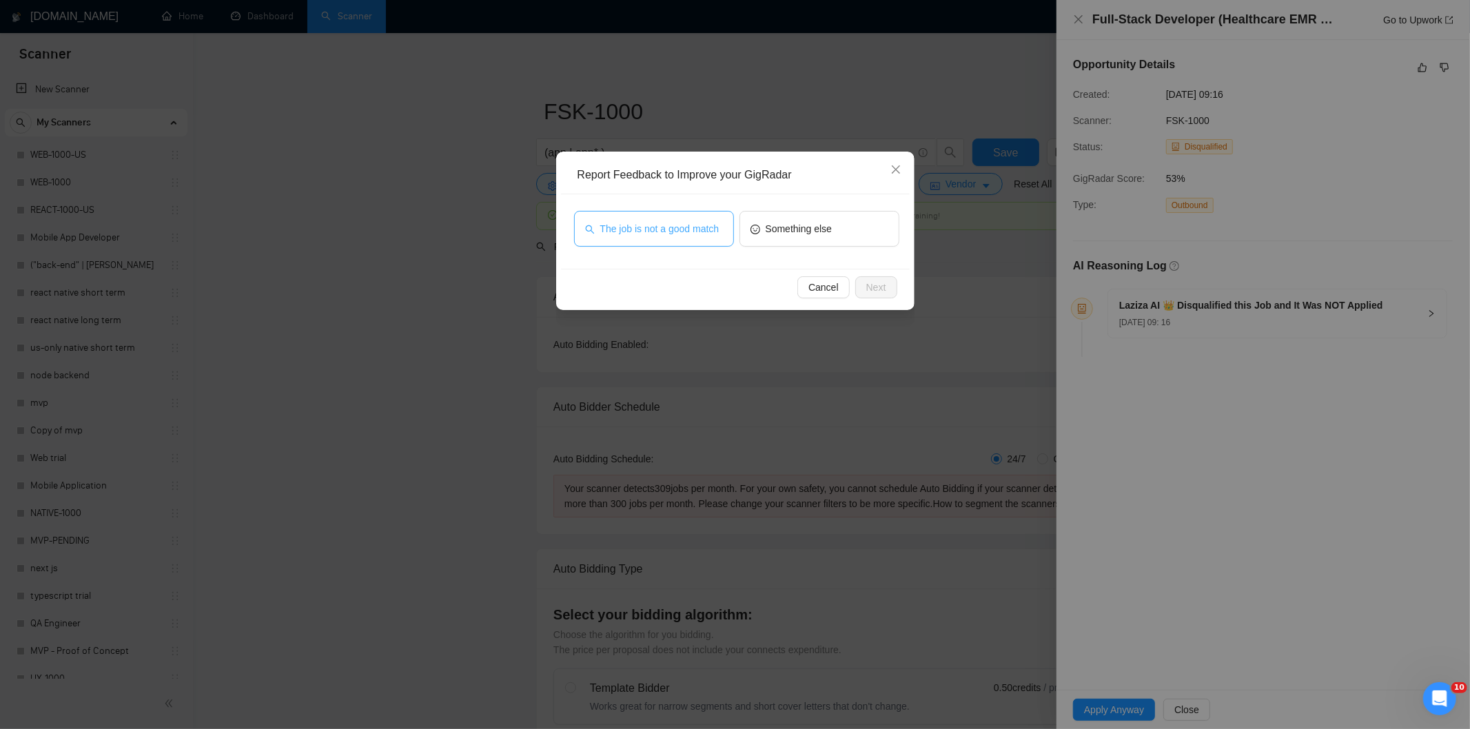
click at [632, 231] on span "The job is not a good match" at bounding box center [659, 228] width 119 height 15
click at [886, 283] on button "Next" at bounding box center [876, 287] width 42 height 22
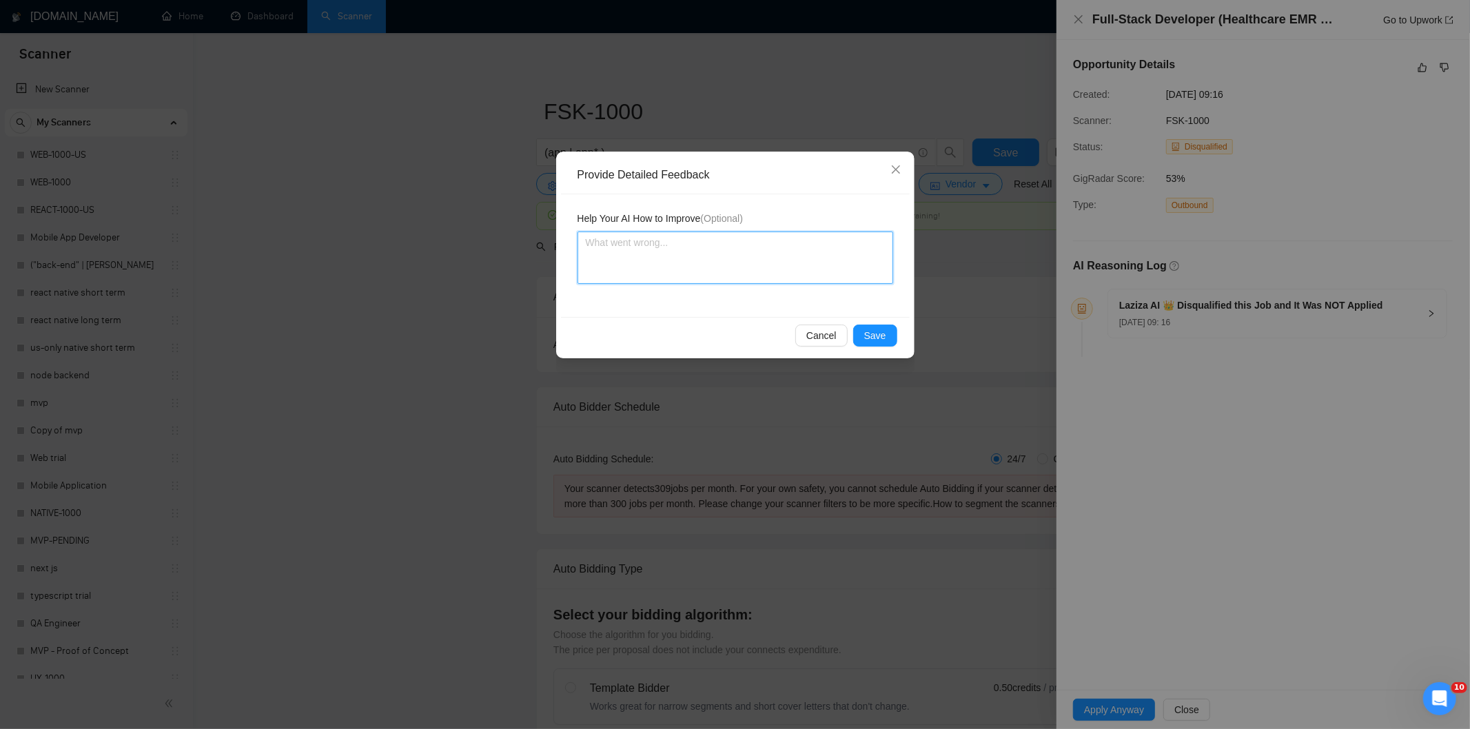
click at [848, 257] on textarea at bounding box center [735, 258] width 316 height 52
paste textarea "Not a fit — this project has been disqualified for other reasons. Example: "The…"
type textarea "Not a fit — this project has been disqualified for other reasons. Example: "The…"
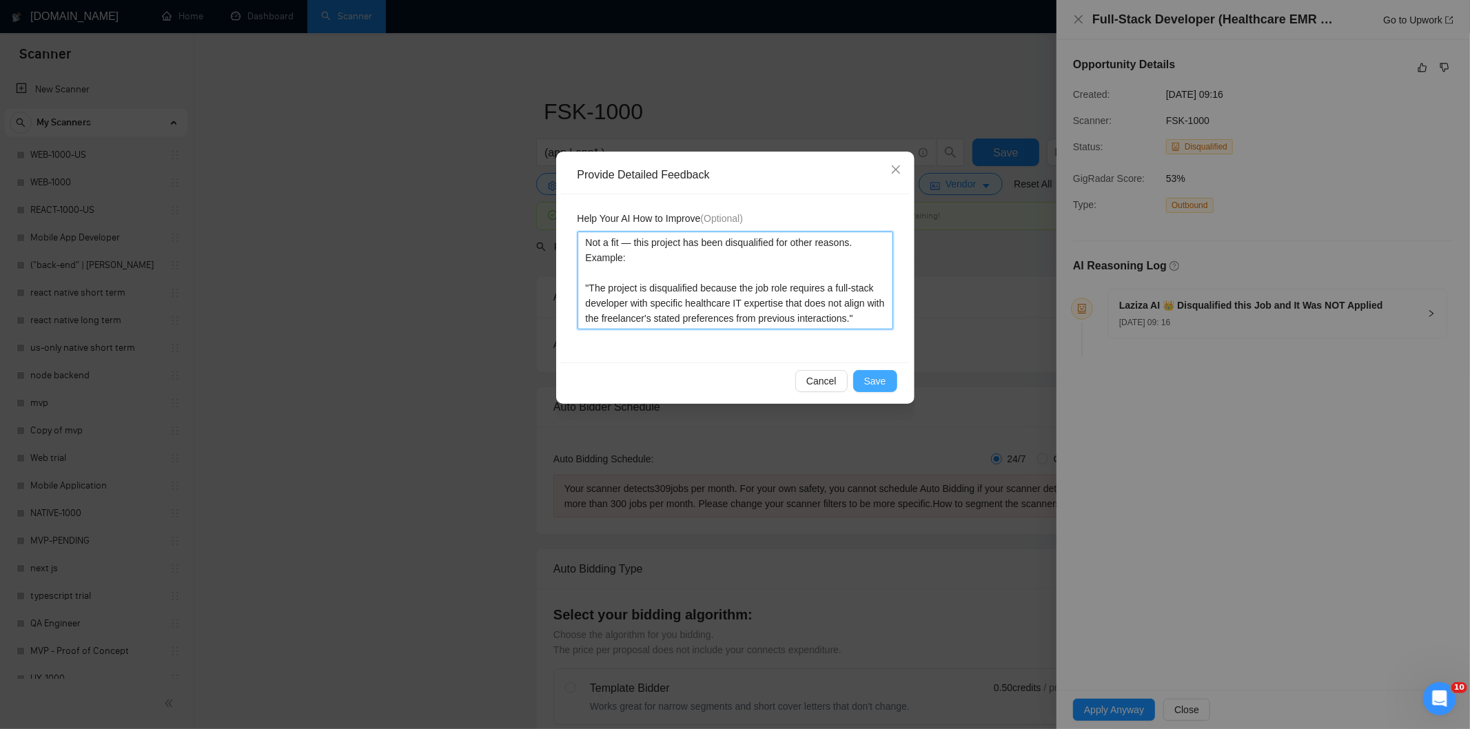
type textarea "Not a fit — this project has been disqualified for other reasons. Example: "The…"
click at [890, 384] on button "Save" at bounding box center [875, 381] width 44 height 22
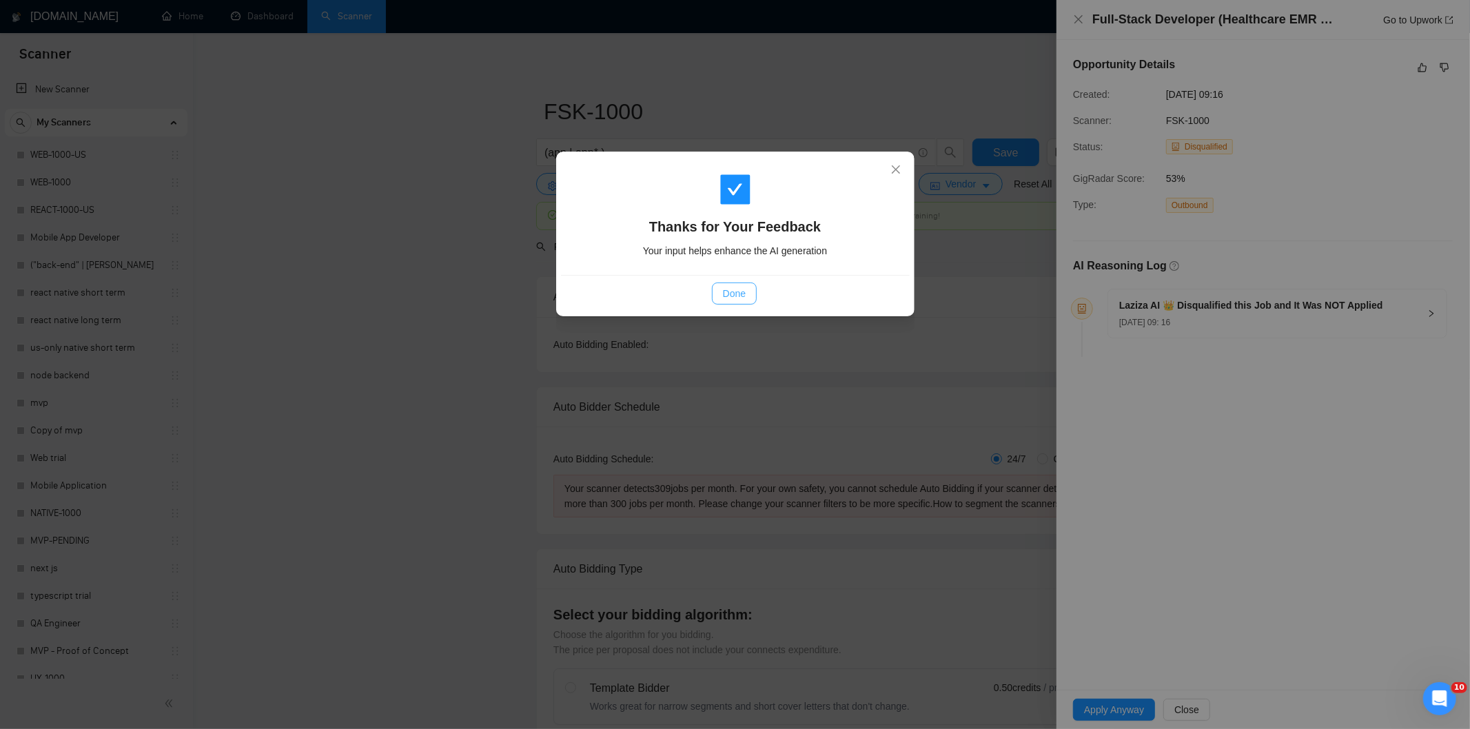
click at [717, 298] on button "Done" at bounding box center [734, 294] width 45 height 22
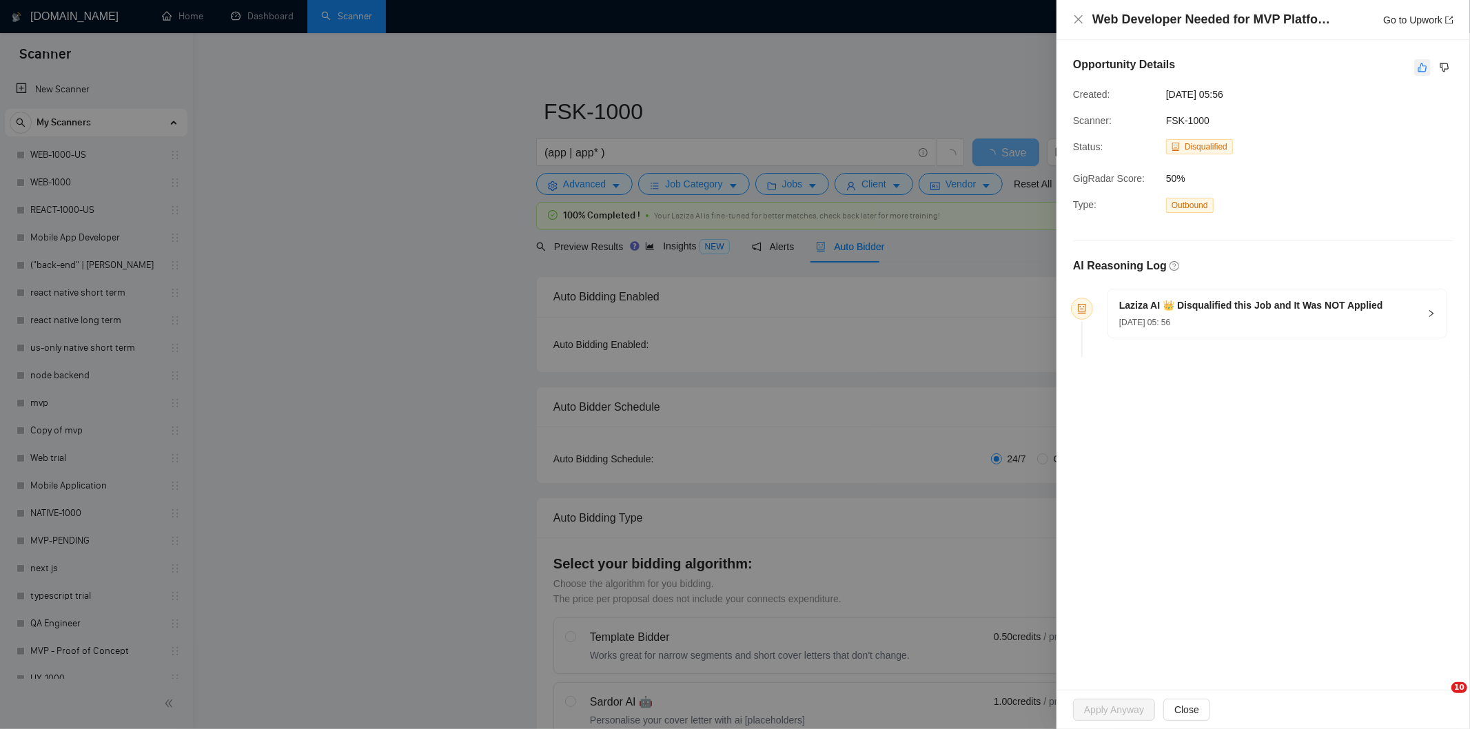
click at [1423, 68] on icon "like" at bounding box center [1422, 67] width 10 height 11
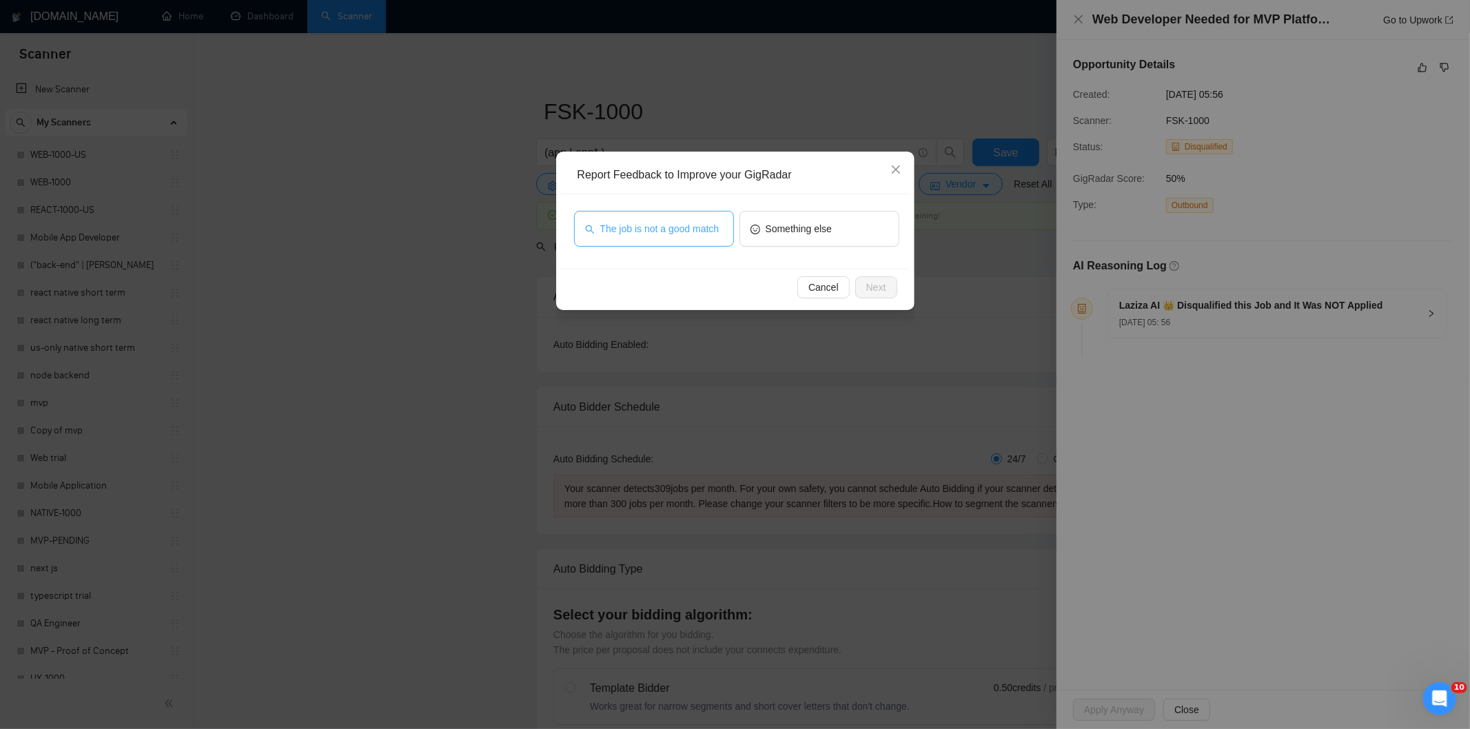
click at [714, 233] on span "The job is not a good match" at bounding box center [659, 228] width 119 height 15
click at [890, 289] on button "Next" at bounding box center [876, 287] width 42 height 22
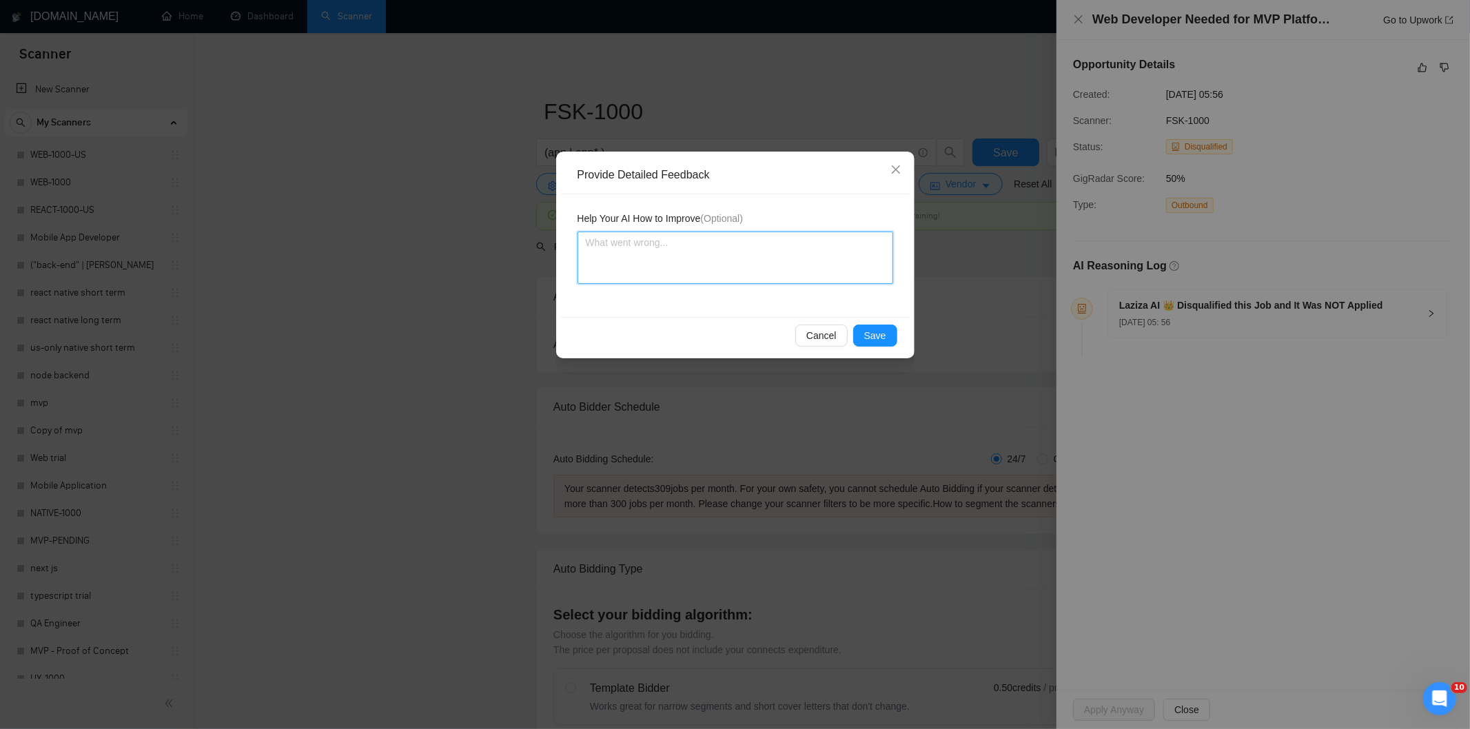
click at [832, 249] on textarea at bounding box center [735, 258] width 316 height 52
paste textarea "Not a fit — this project has been disqualified for other reasons. Example: "The…"
type textarea "Not a fit — this project has been disqualified for other reasons. Example: "The…"
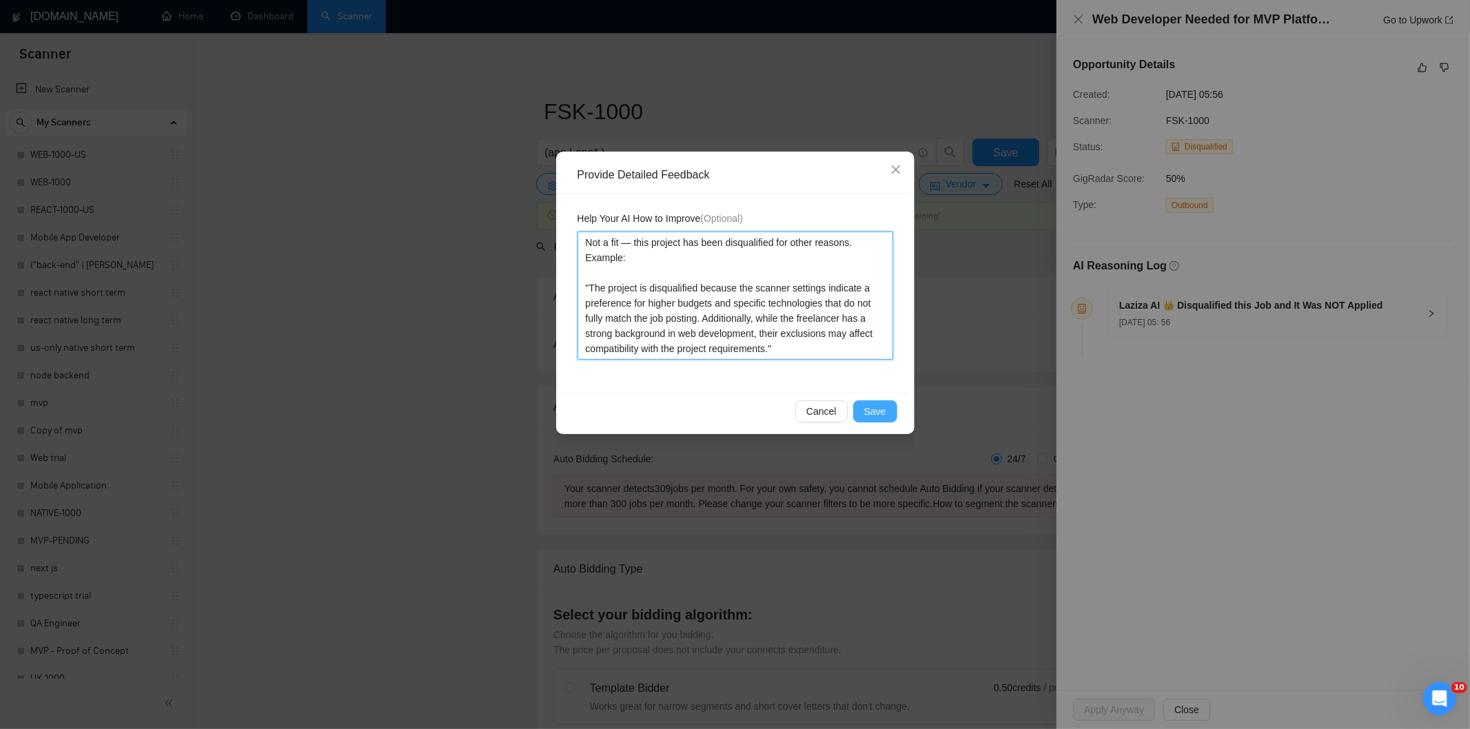
type textarea "Not a fit — this project has been disqualified for other reasons. Example: "The…"
click at [879, 412] on span "Save" at bounding box center [875, 411] width 22 height 15
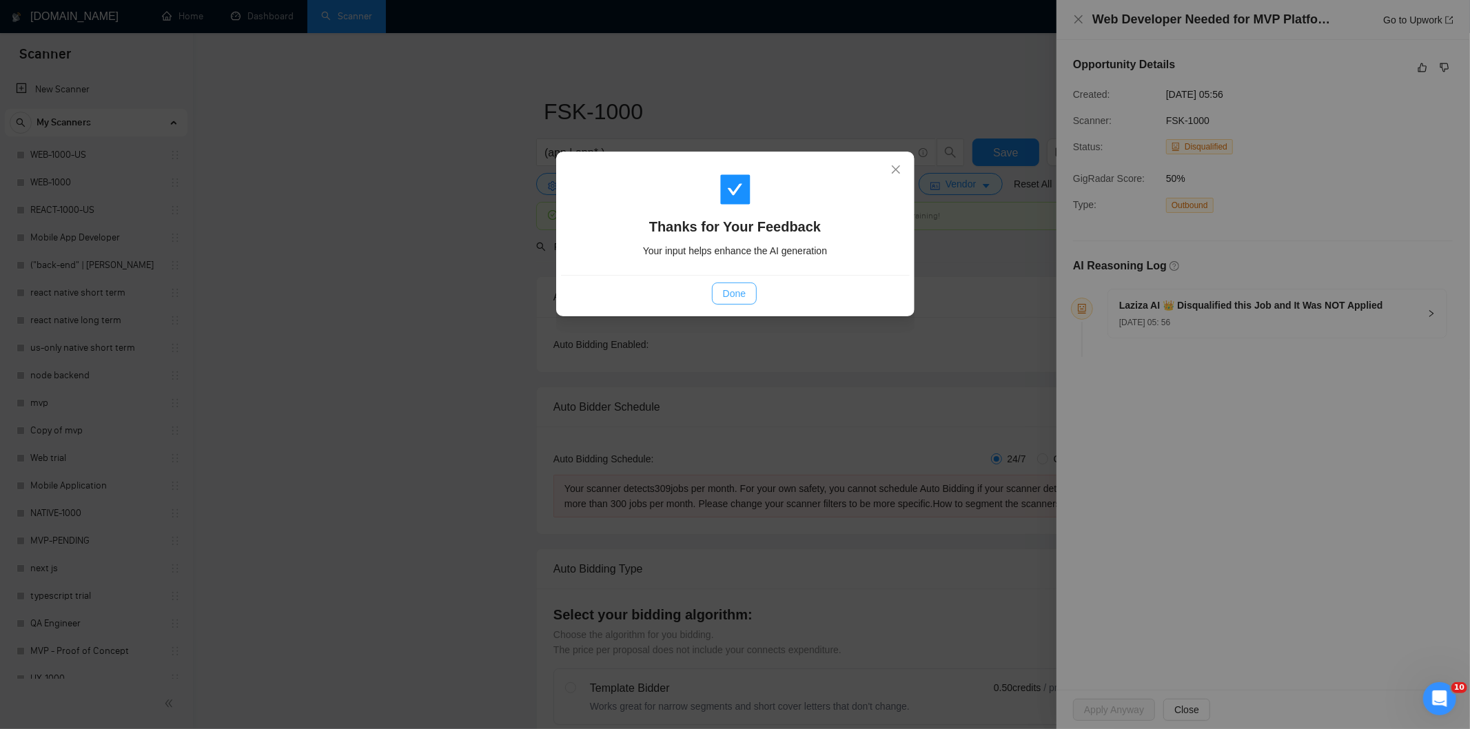
click at [741, 293] on span "Done" at bounding box center [734, 293] width 23 height 15
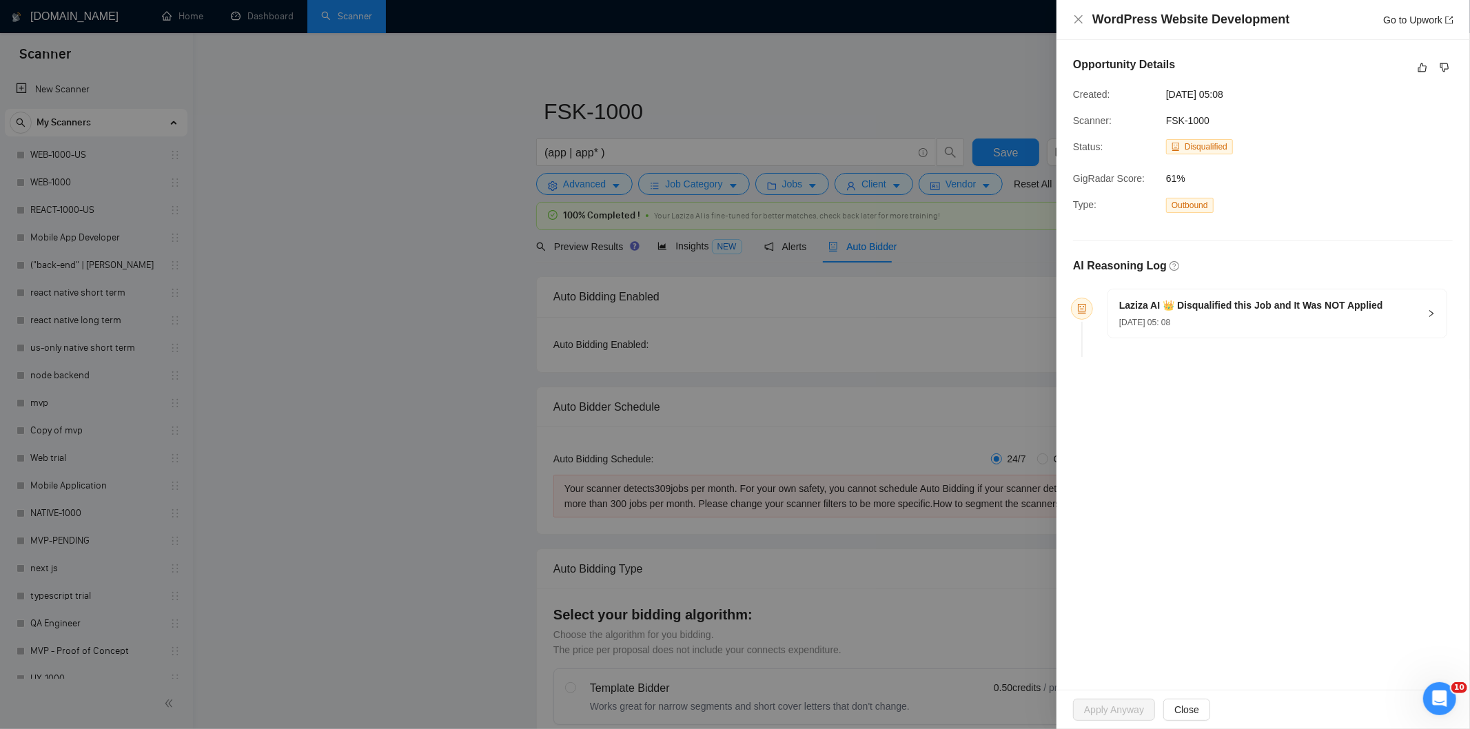
drag, startPoint x: 555, startPoint y: 125, endPoint x: 497, endPoint y: 92, distance: 66.3
click at [498, 112] on div at bounding box center [735, 364] width 1470 height 729
click at [1422, 63] on icon "like" at bounding box center [1422, 67] width 9 height 9
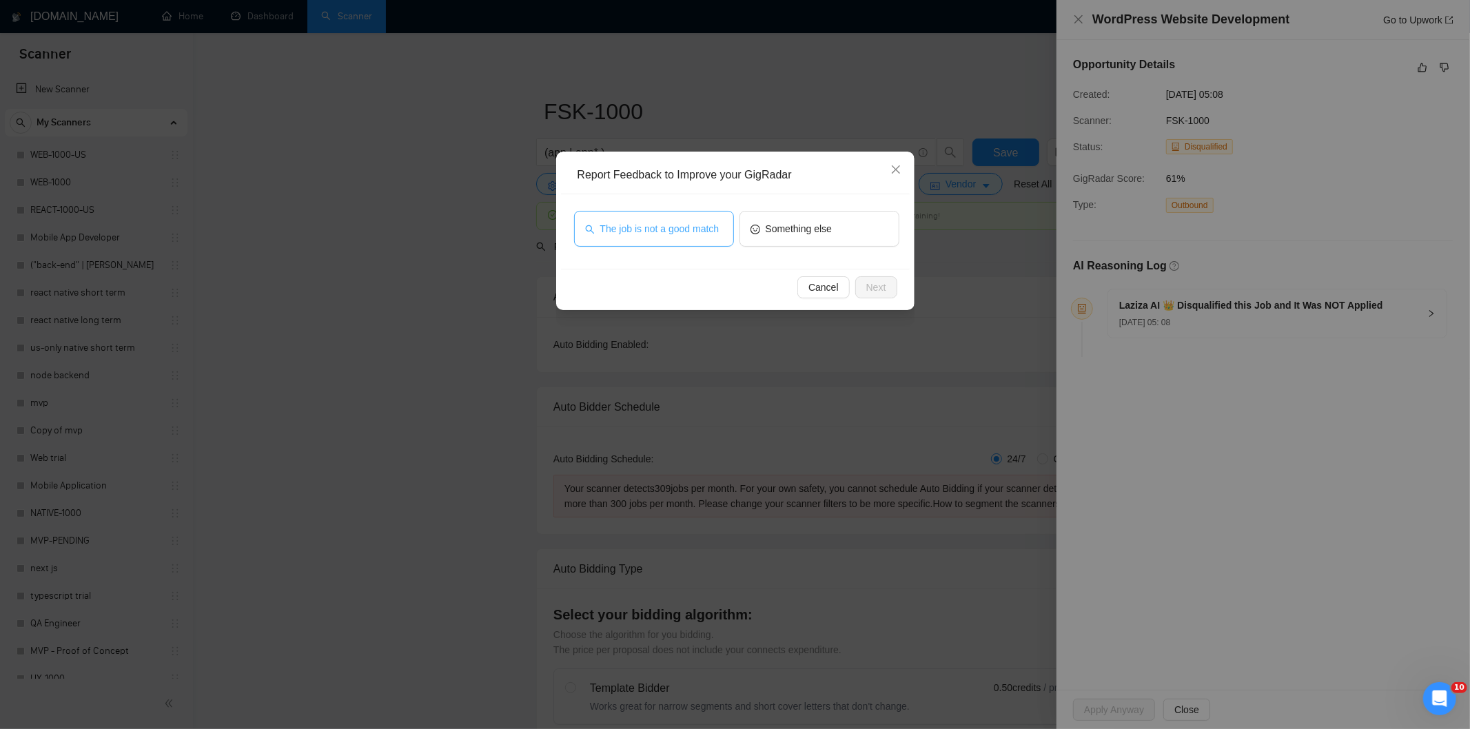
click at [678, 234] on span "The job is not a good match" at bounding box center [659, 228] width 119 height 15
click at [876, 280] on span "Next" at bounding box center [876, 287] width 20 height 15
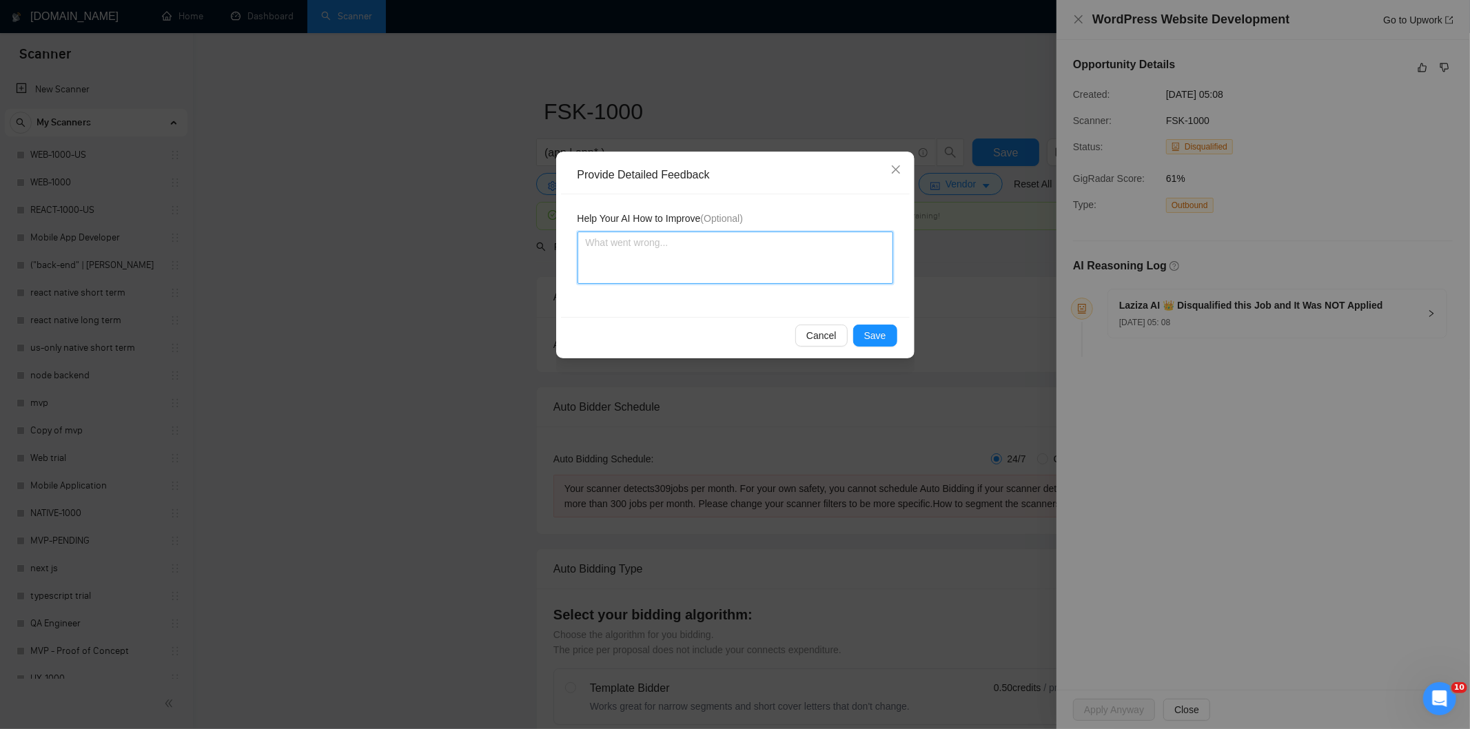
click at [794, 232] on textarea at bounding box center [735, 258] width 316 height 52
paste textarea "Not a fit — this project has been disqualified for other reasons. Example: "The…"
type textarea "Not a fit — this project has been disqualified for other reasons. Example: "The…"
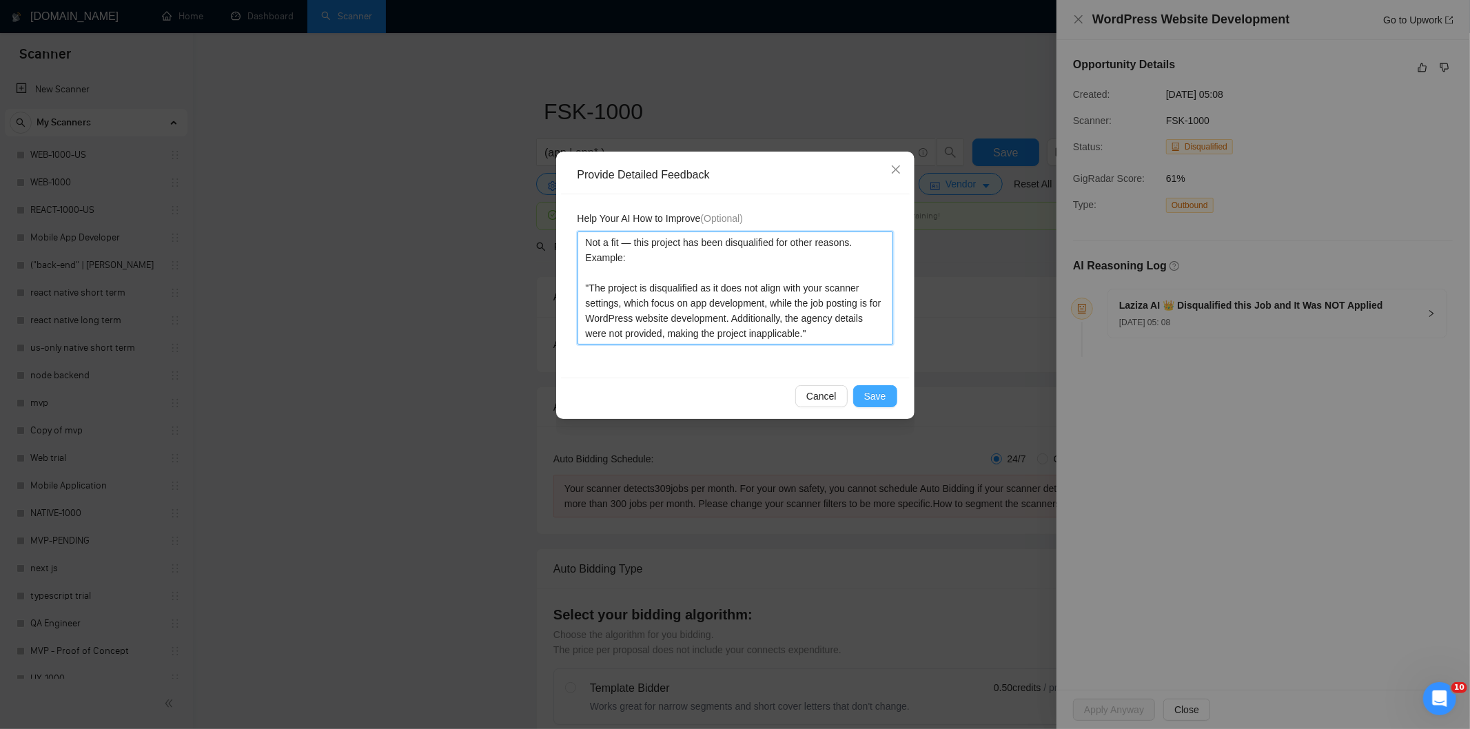
type textarea "Not a fit — this project has been disqualified for other reasons. Example: "The…"
click at [885, 396] on span "Save" at bounding box center [875, 396] width 22 height 15
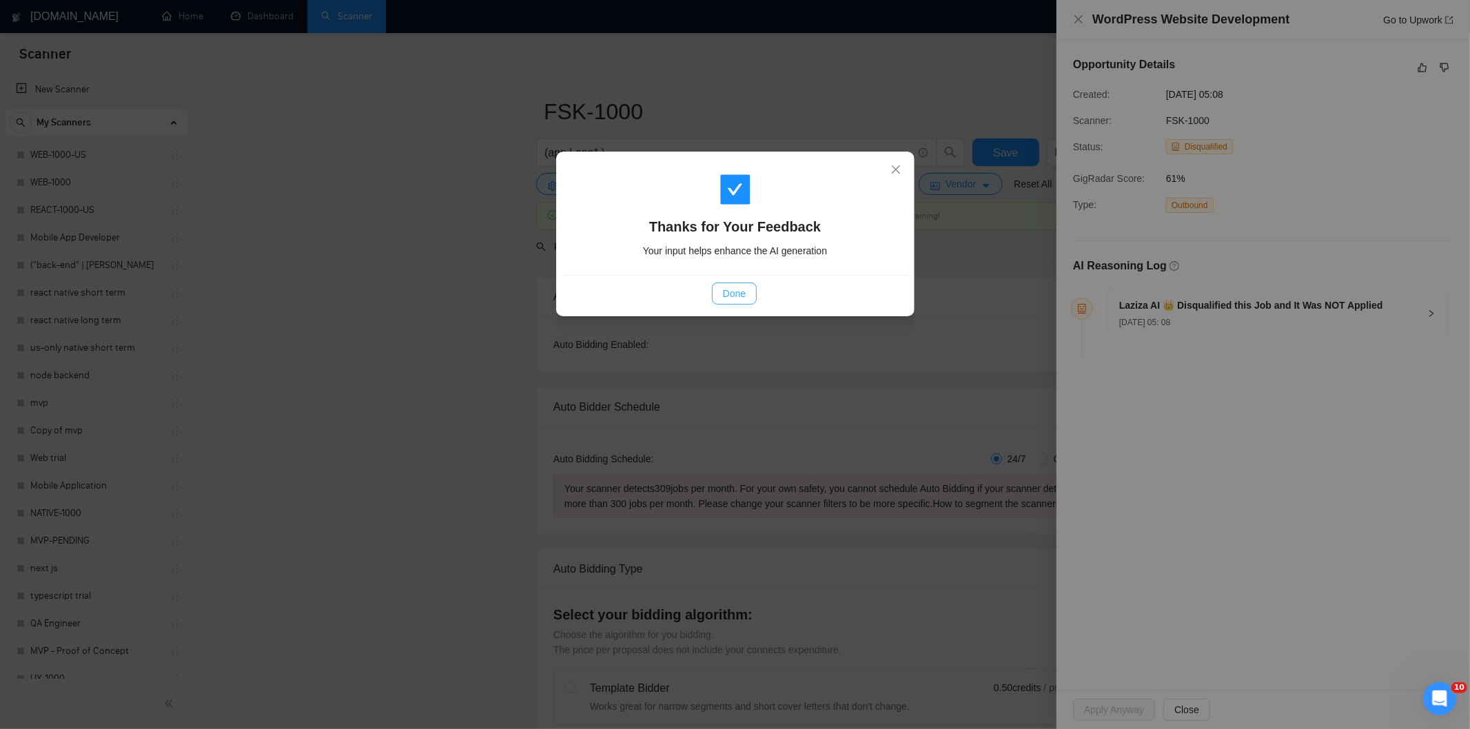
click at [726, 286] on span "Done" at bounding box center [734, 293] width 23 height 15
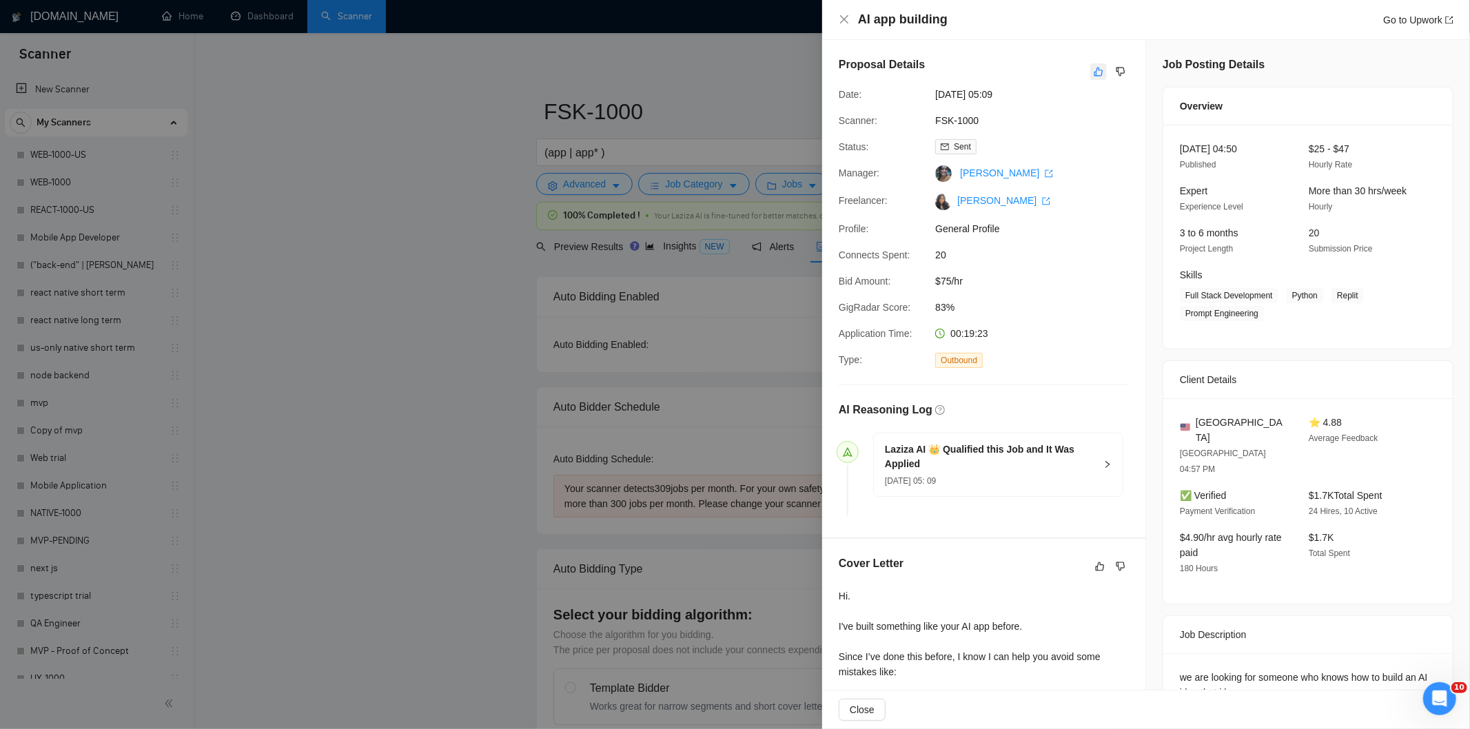
click at [1094, 74] on icon "like" at bounding box center [1099, 71] width 10 height 11
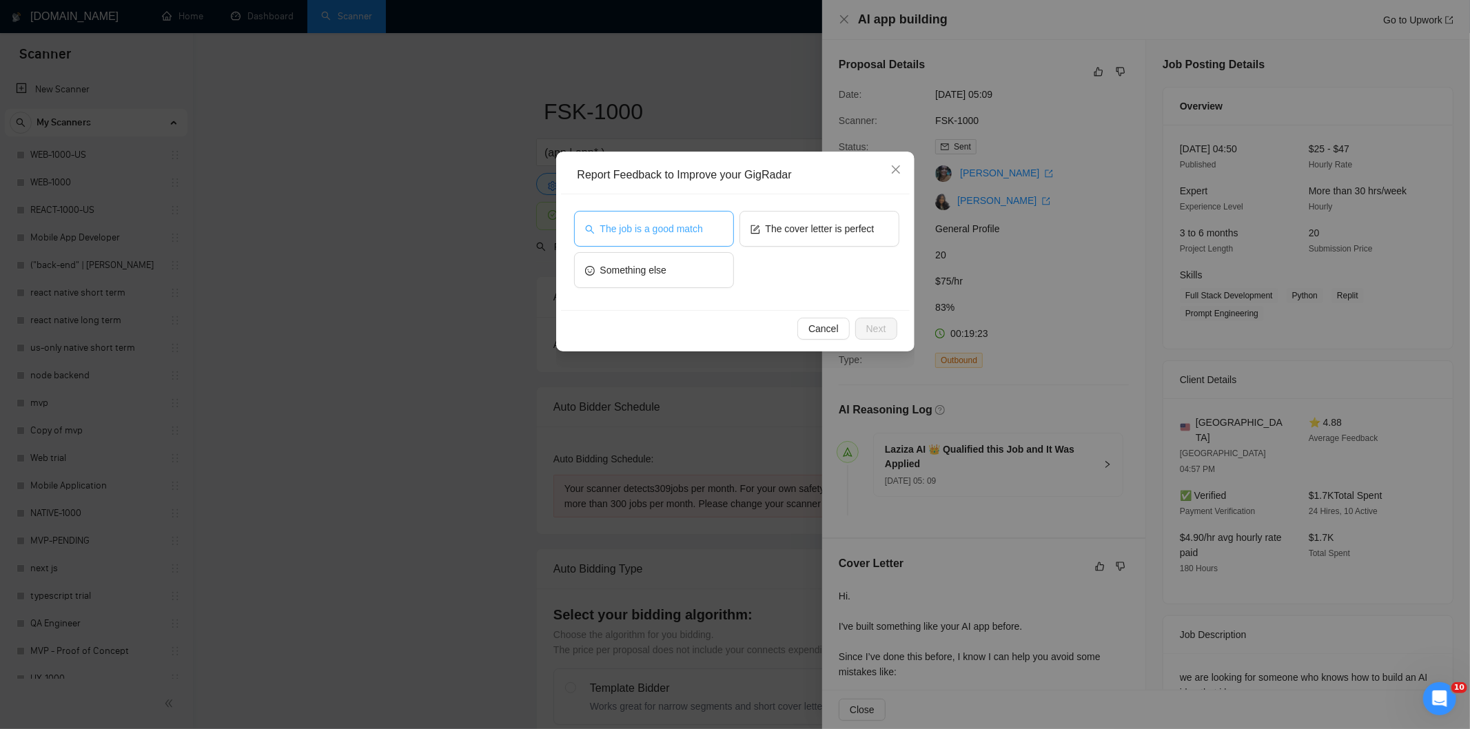
click at [641, 216] on button "The job is a good match" at bounding box center [654, 229] width 160 height 36
click at [881, 325] on span "Next" at bounding box center [876, 328] width 20 height 15
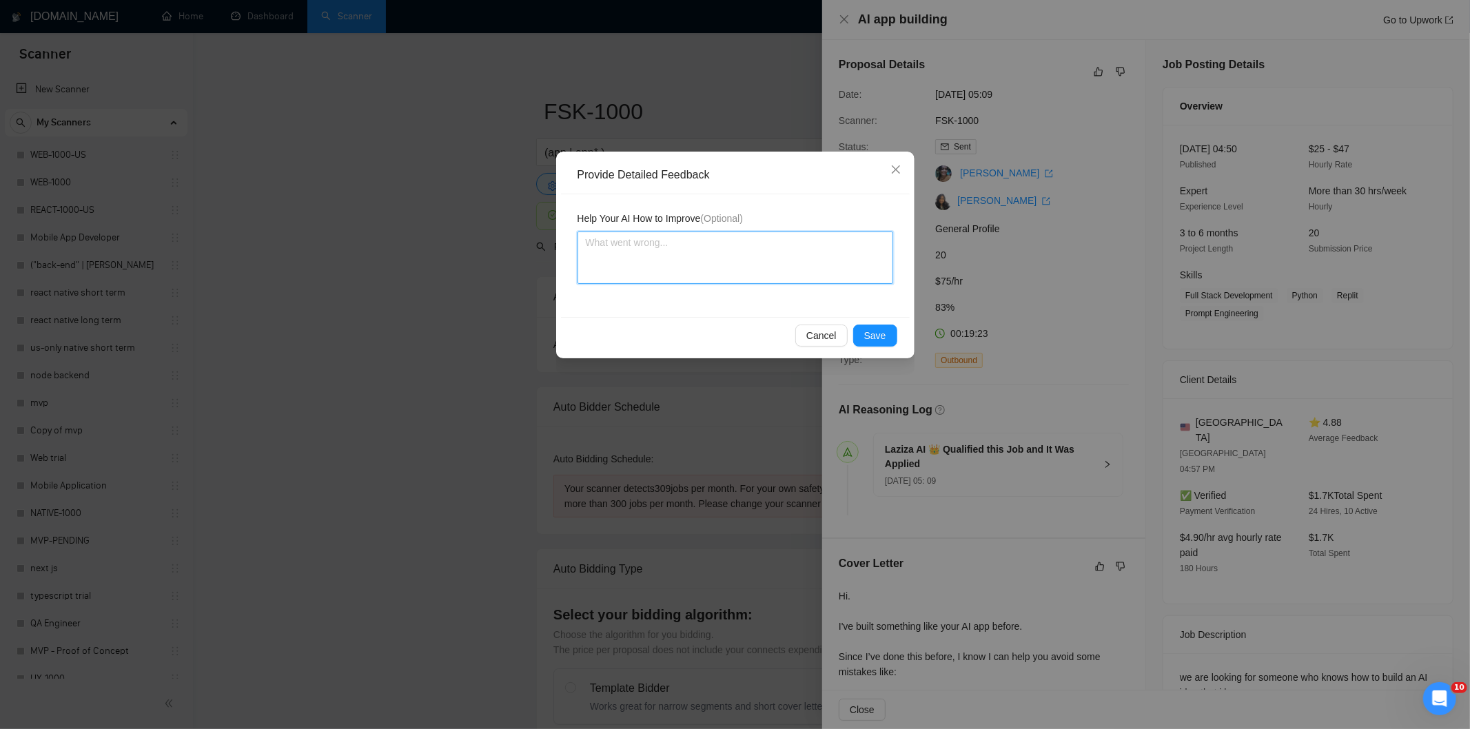
click at [817, 262] on textarea at bounding box center [735, 258] width 316 height 52
paste textarea "Good fit — the project is greenfield (no existing code), welcomes agencies, use…"
type textarea "Good fit — the project is greenfield (no existing code), welcomes agencies, use…"
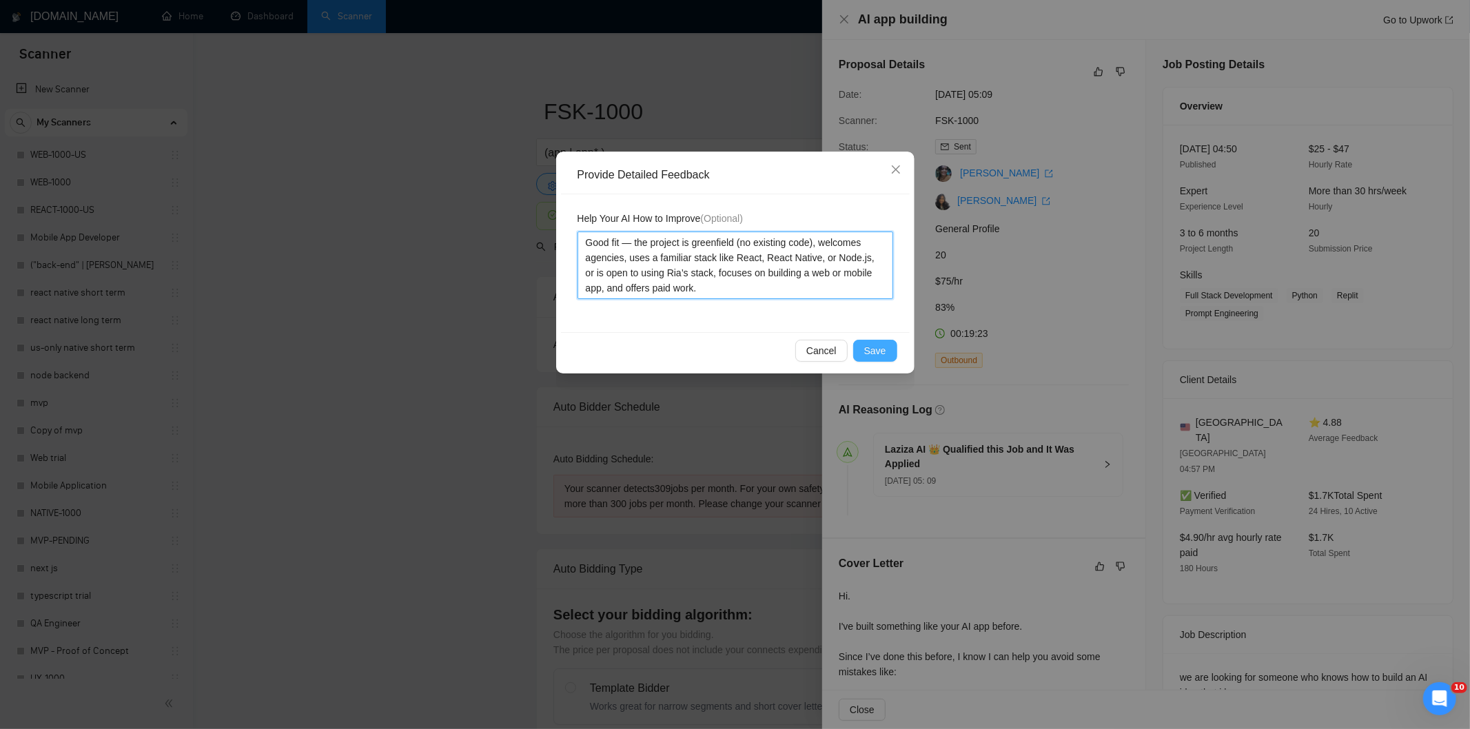
type textarea "Good fit — the project is greenfield (no existing code), welcomes agencies, use…"
click at [883, 353] on span "Save" at bounding box center [875, 350] width 22 height 15
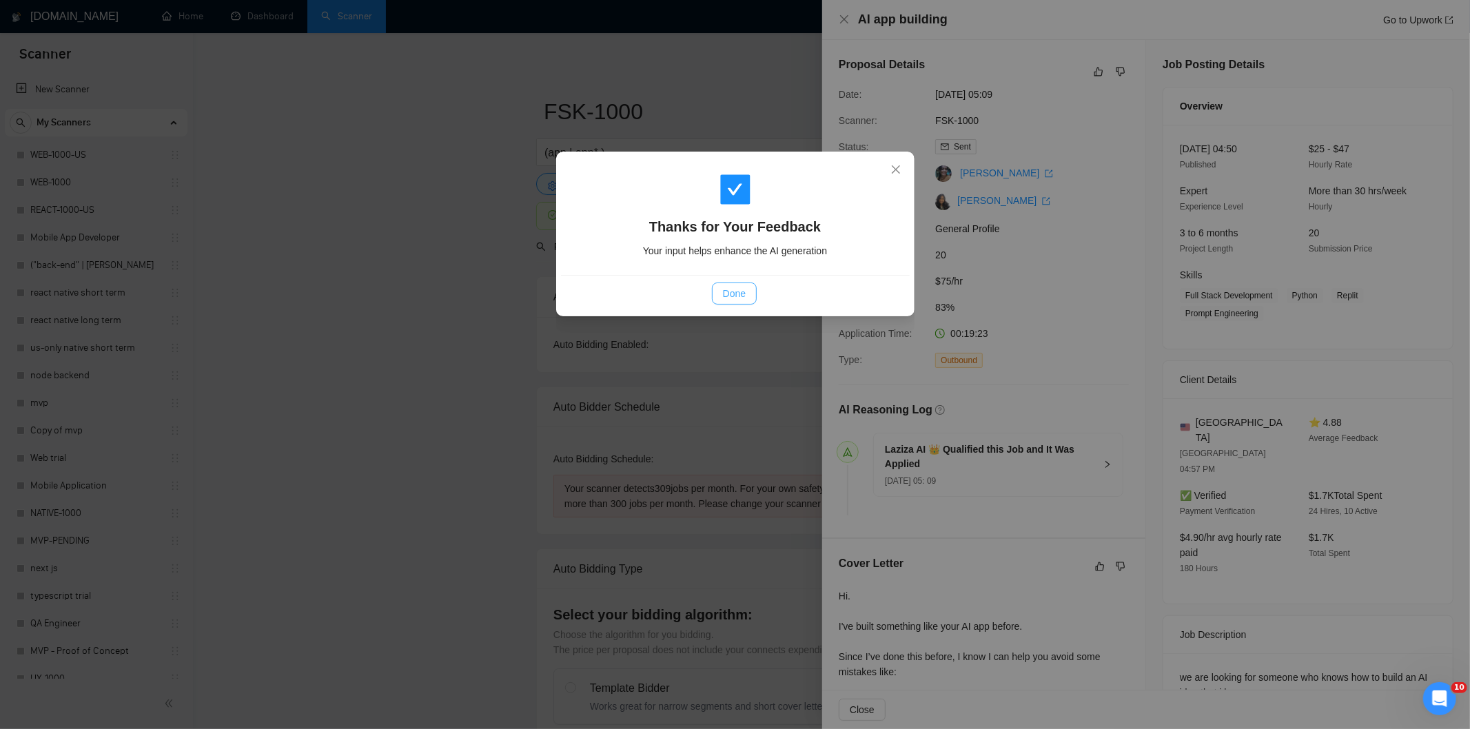
click at [724, 287] on span "Done" at bounding box center [734, 293] width 23 height 15
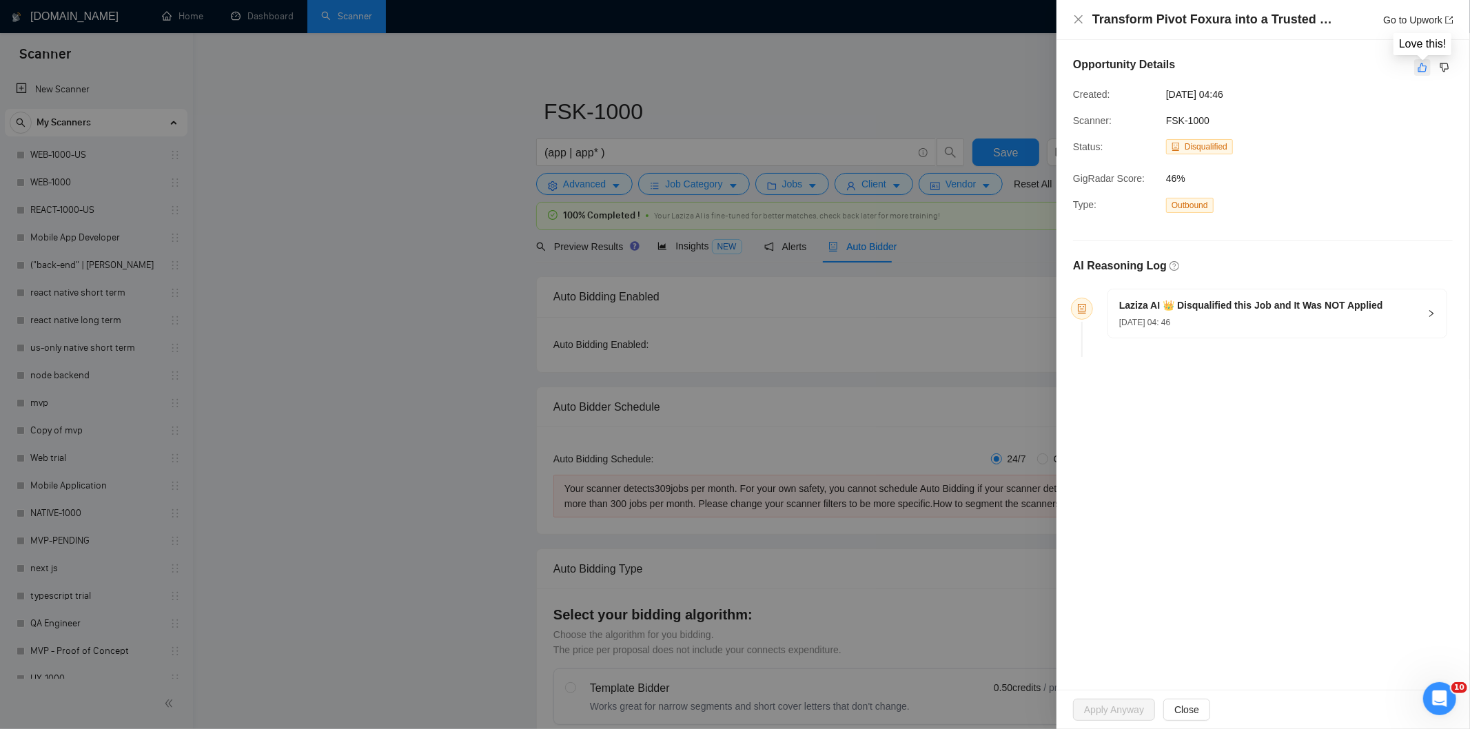
click at [1424, 71] on icon "like" at bounding box center [1422, 67] width 10 height 11
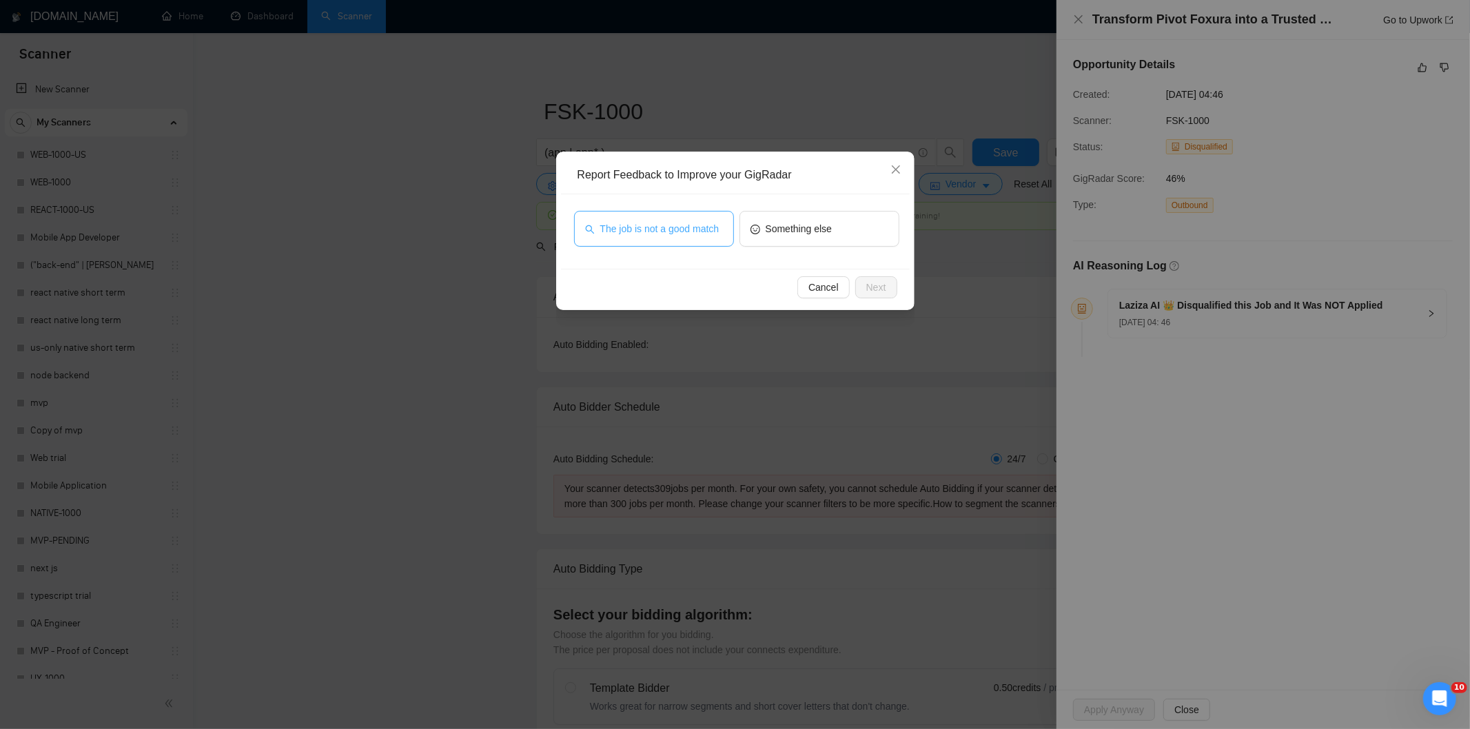
click at [697, 228] on span "The job is not a good match" at bounding box center [659, 228] width 119 height 15
click at [875, 283] on span "Next" at bounding box center [876, 287] width 20 height 15
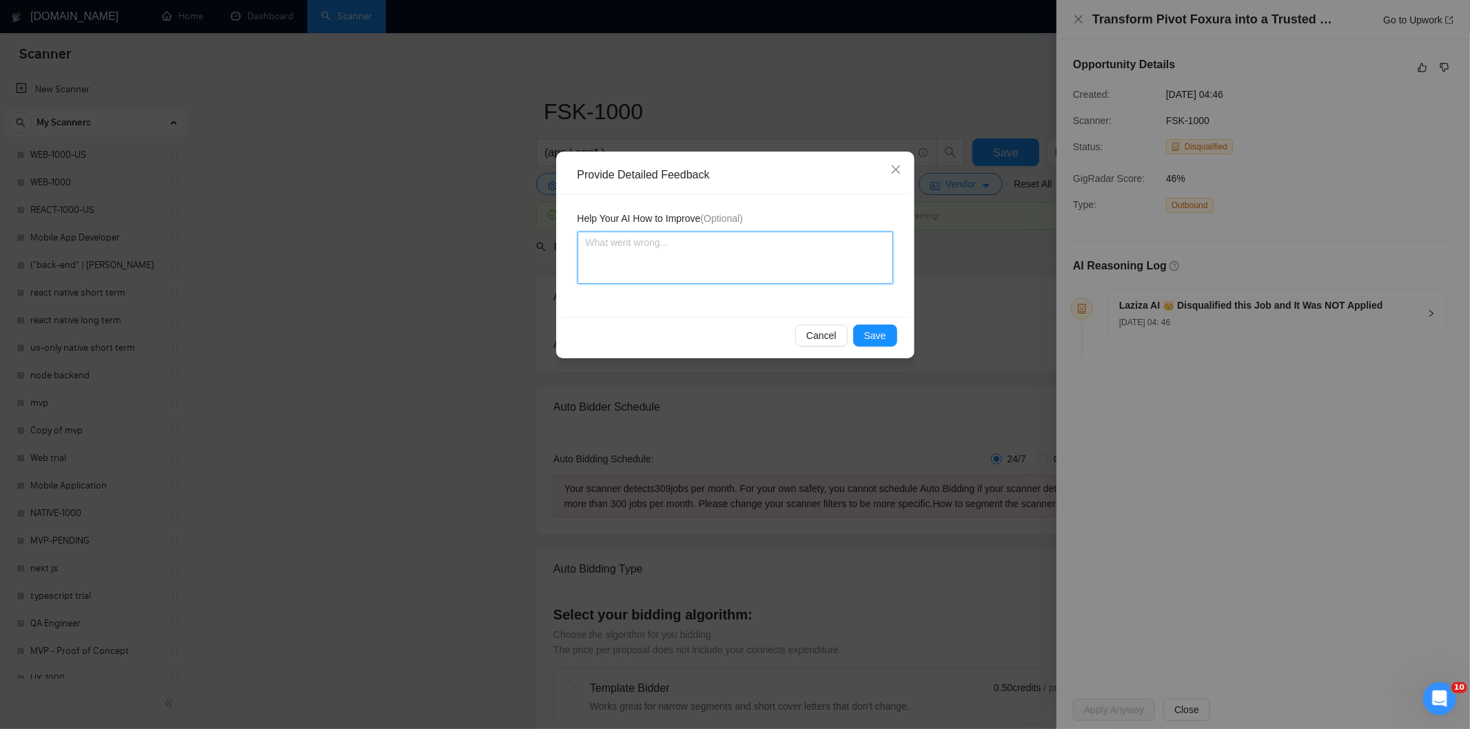
click at [836, 249] on textarea at bounding box center [735, 258] width 316 height 52
paste textarea "Not a fit — this project has been disqualified for other reasons. Example: "The…"
type textarea "Not a fit — this project has been disqualified for other reasons. Example: "The…"
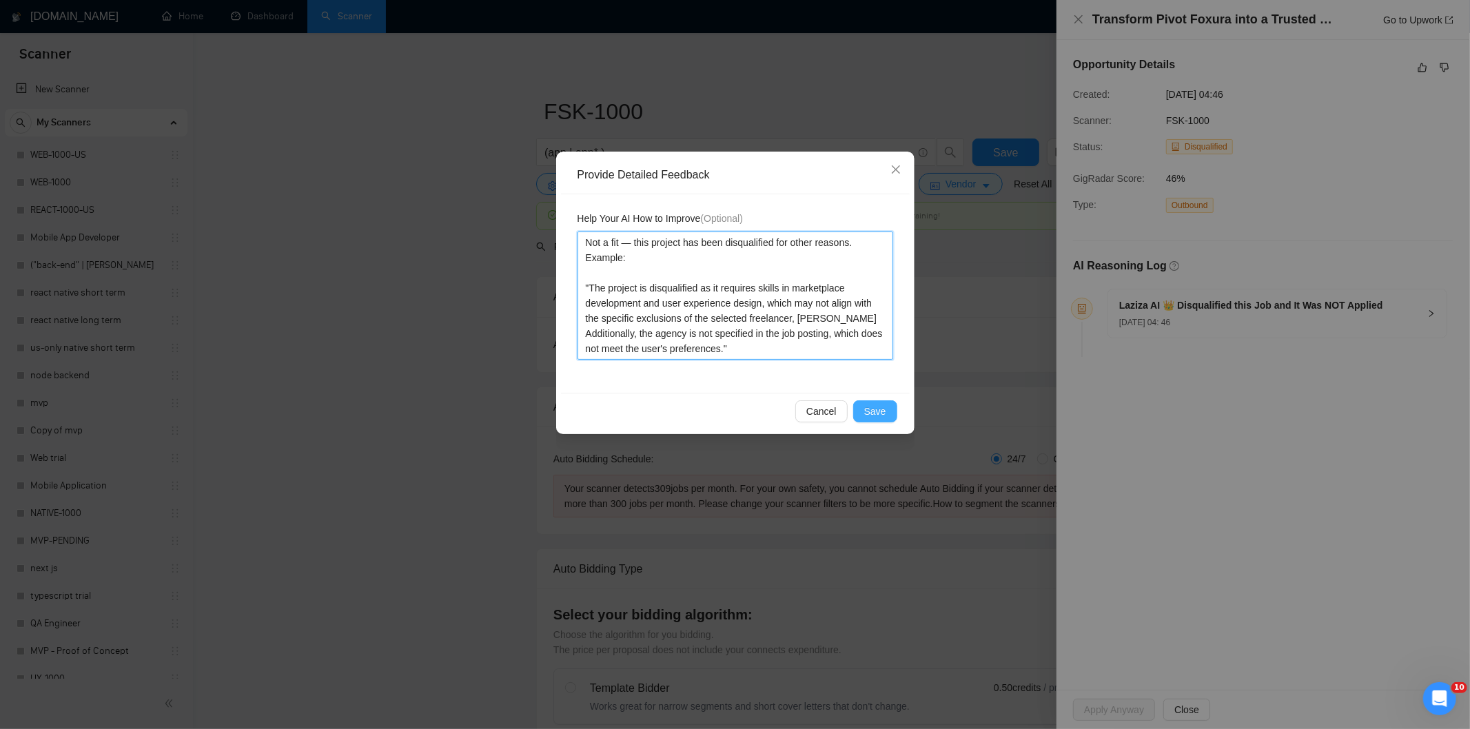
type textarea "Not a fit — this project has been disqualified for other reasons. Example: "The…"
click at [878, 416] on span "Save" at bounding box center [875, 411] width 22 height 15
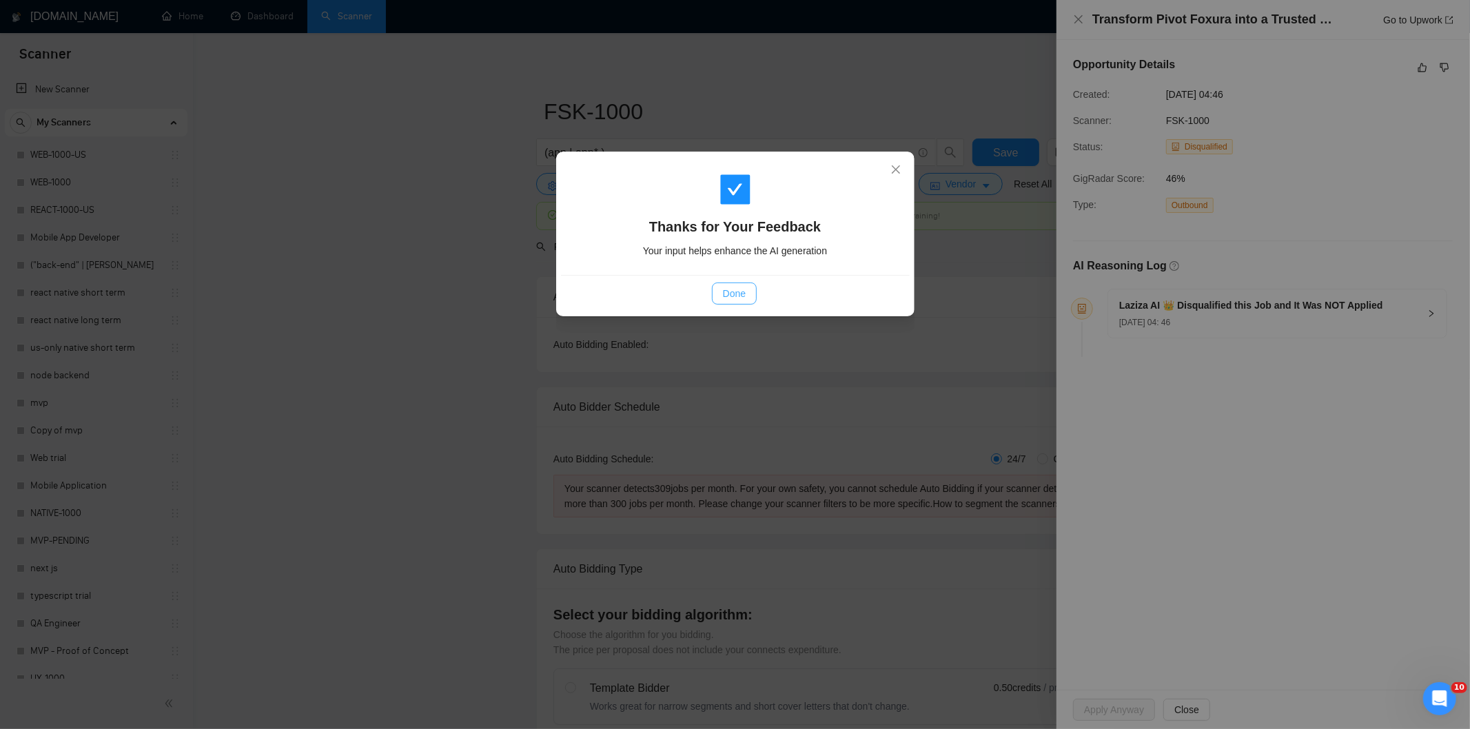
click at [730, 298] on span "Done" at bounding box center [734, 293] width 23 height 15
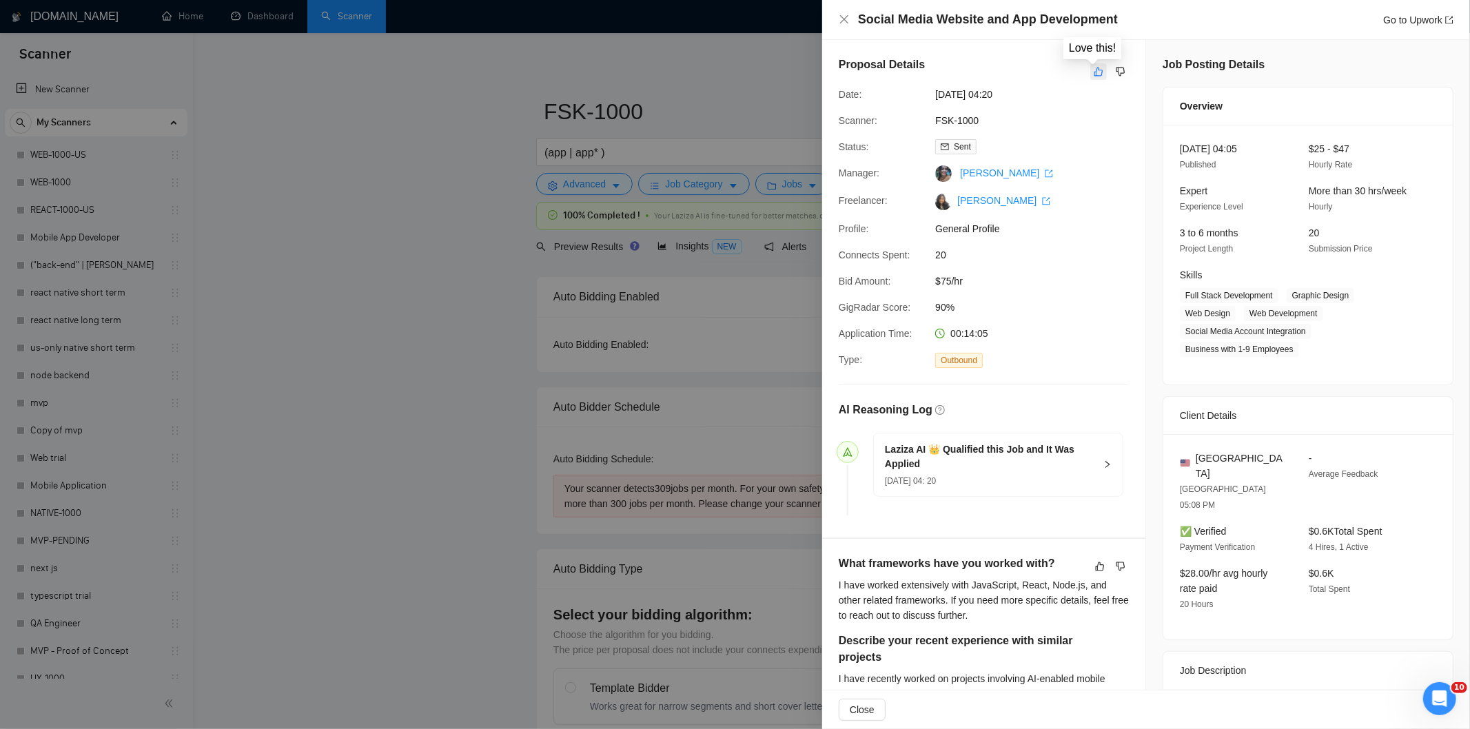
click at [1097, 72] on icon "like" at bounding box center [1099, 71] width 10 height 11
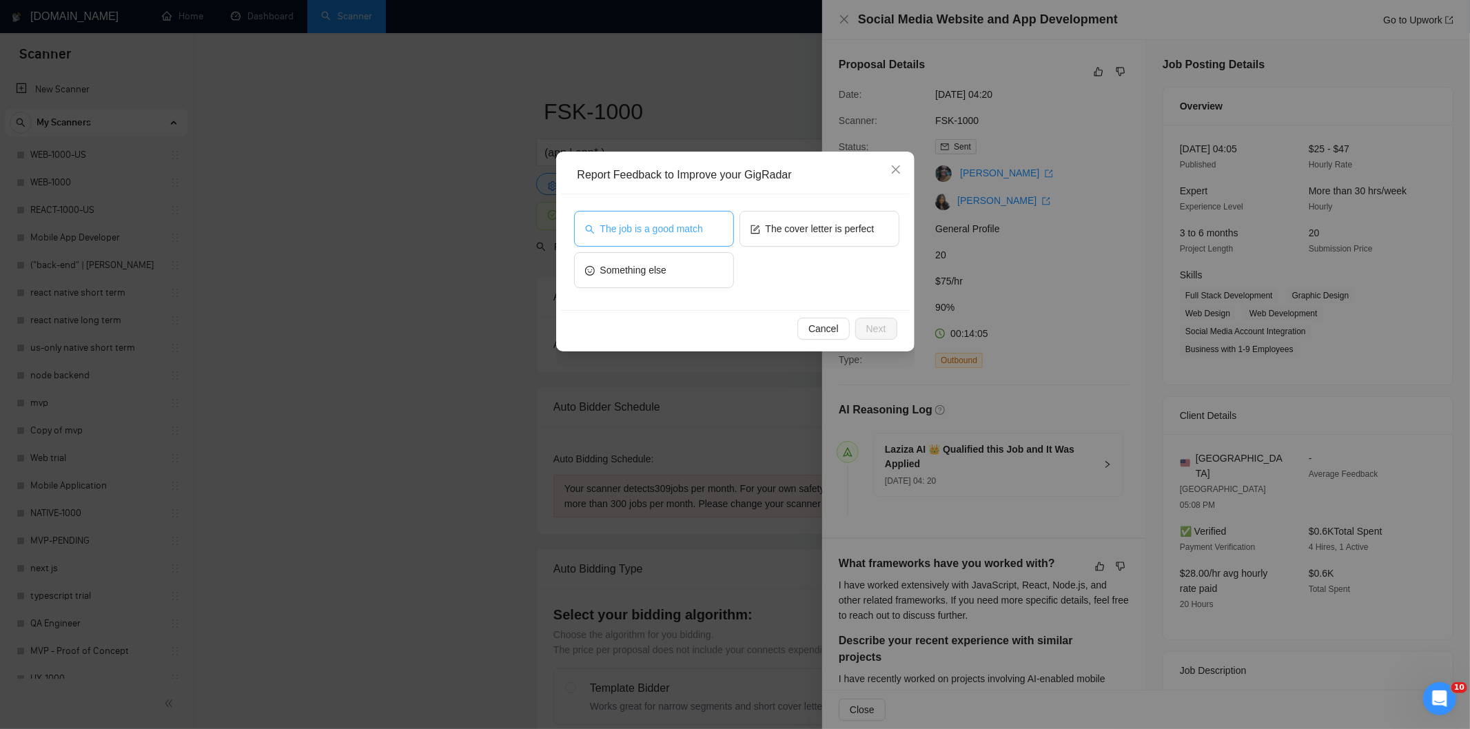
click at [661, 222] on span "The job is a good match" at bounding box center [651, 228] width 103 height 15
click at [869, 332] on span "Next" at bounding box center [876, 328] width 20 height 15
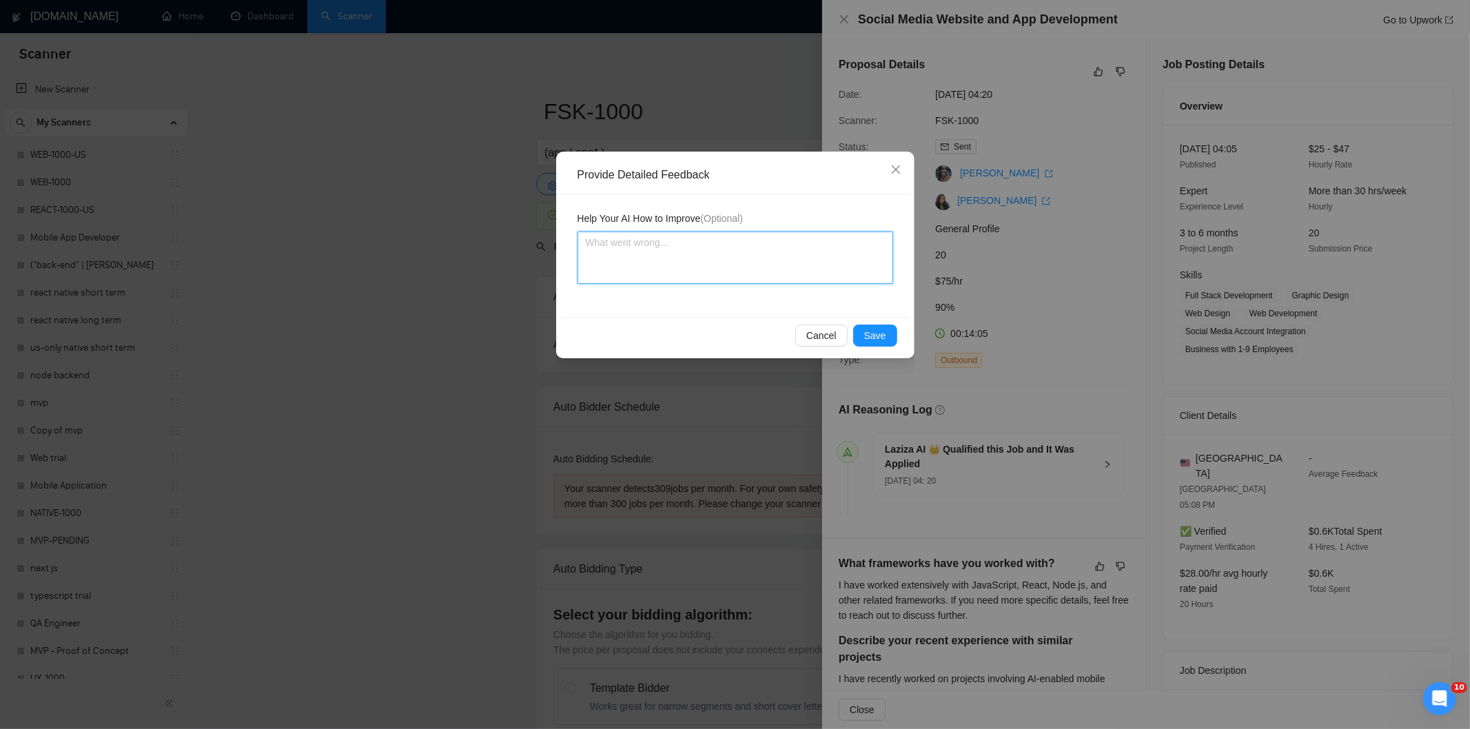
click at [824, 265] on textarea at bounding box center [735, 258] width 316 height 52
paste textarea "Good fit — the project is greenfield (no existing code), welcomes agencies, use…"
type textarea "Good fit — the project is greenfield (no existing code), welcomes agencies, use…"
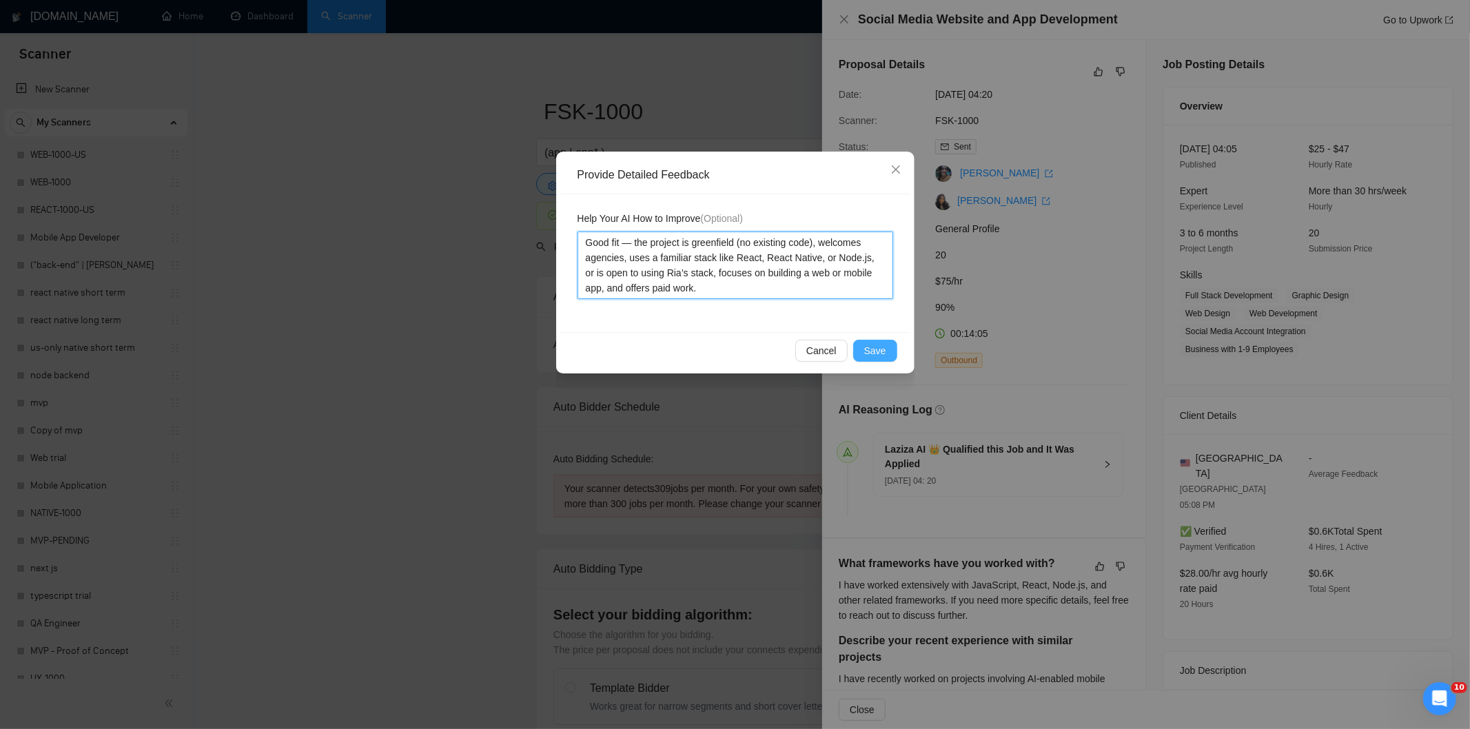
type textarea "Good fit — the project is greenfield (no existing code), welcomes agencies, use…"
click at [874, 347] on span "Save" at bounding box center [875, 350] width 22 height 15
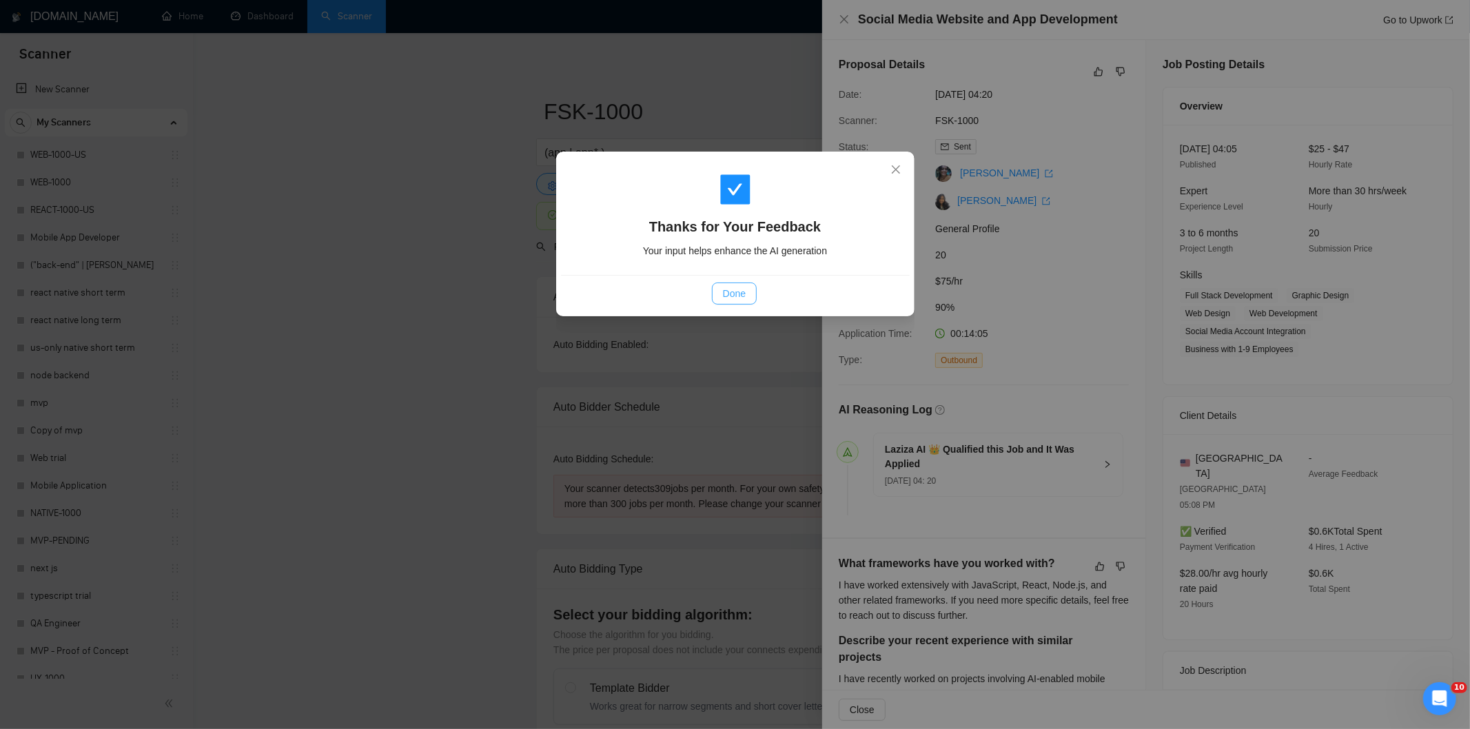
click at [732, 301] on button "Done" at bounding box center [734, 294] width 45 height 22
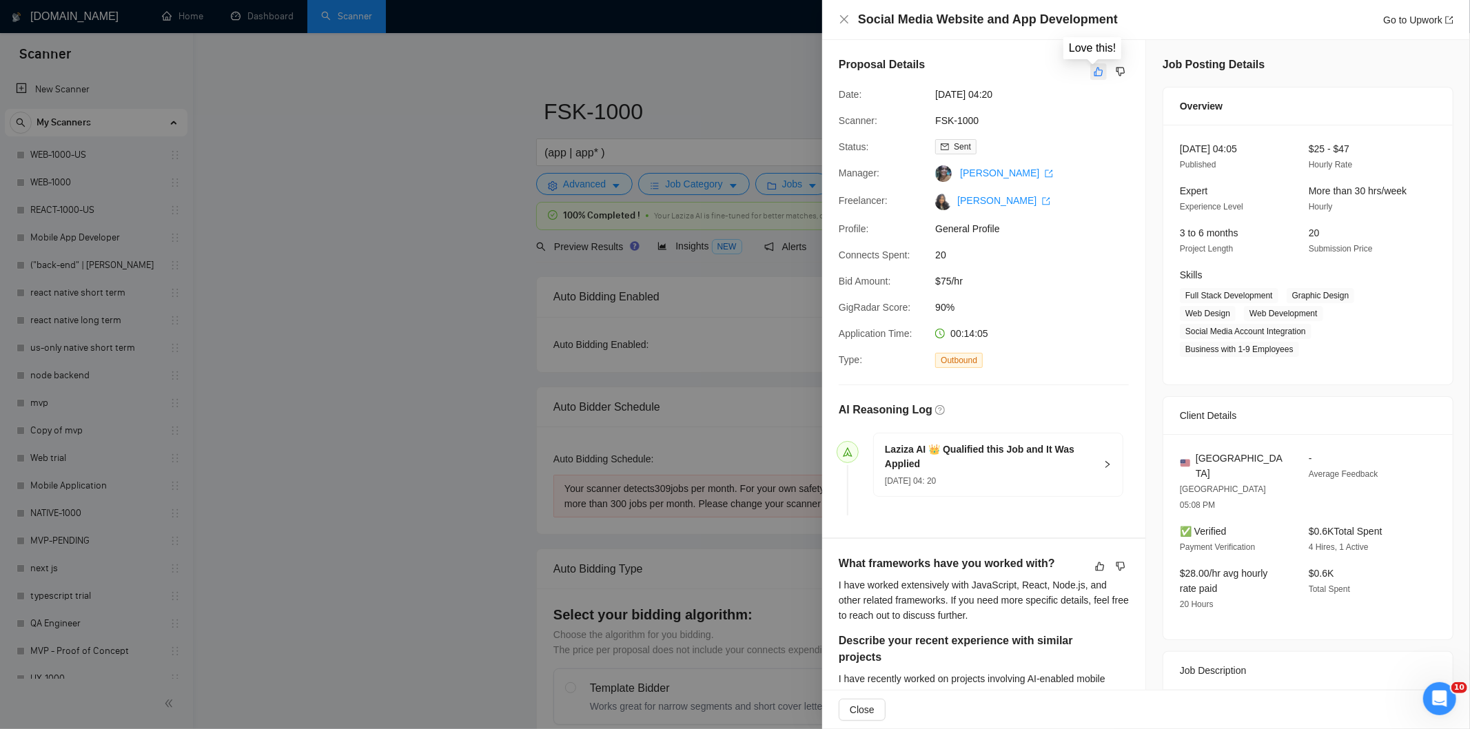
click at [1090, 79] on button "button" at bounding box center [1098, 71] width 17 height 17
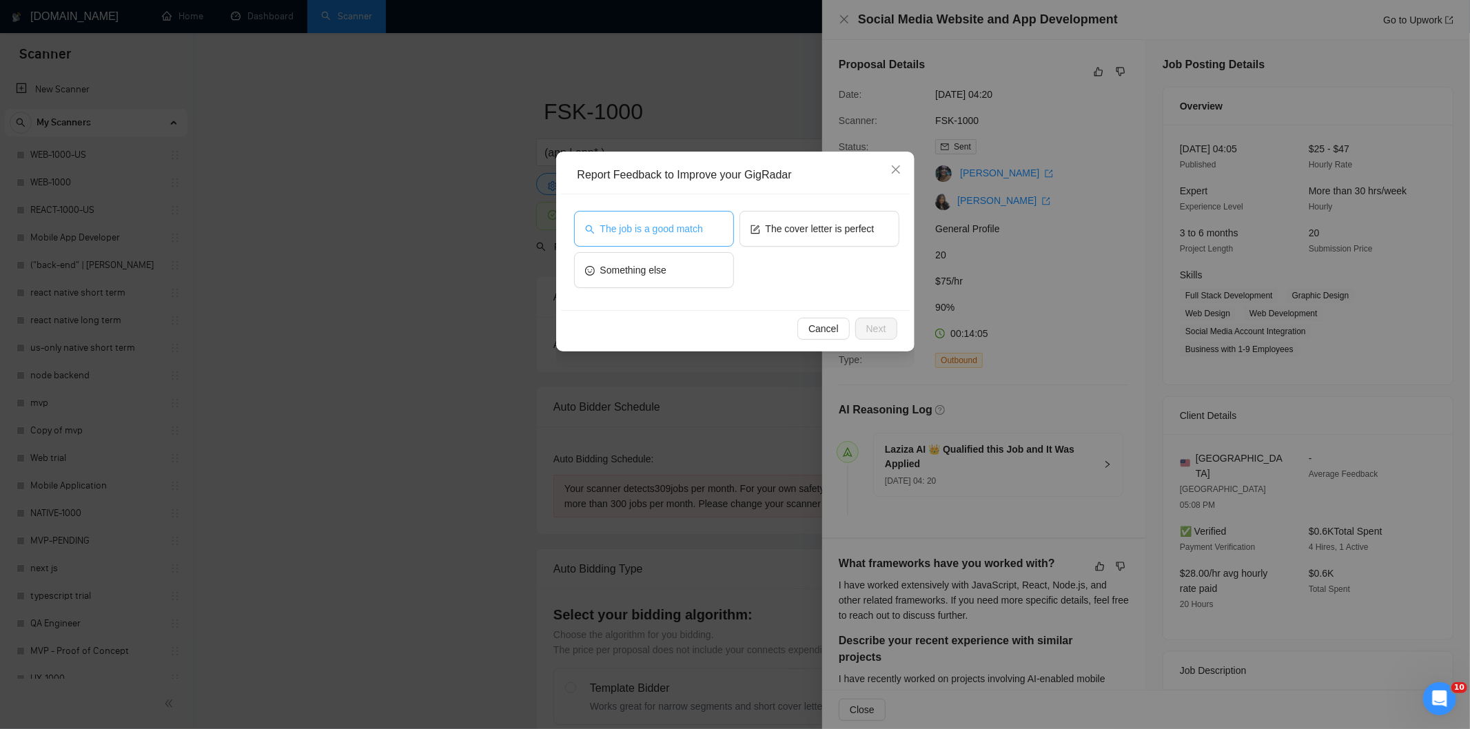
click at [624, 239] on button "The job is a good match" at bounding box center [654, 229] width 160 height 36
click at [891, 332] on button "Next" at bounding box center [876, 329] width 42 height 22
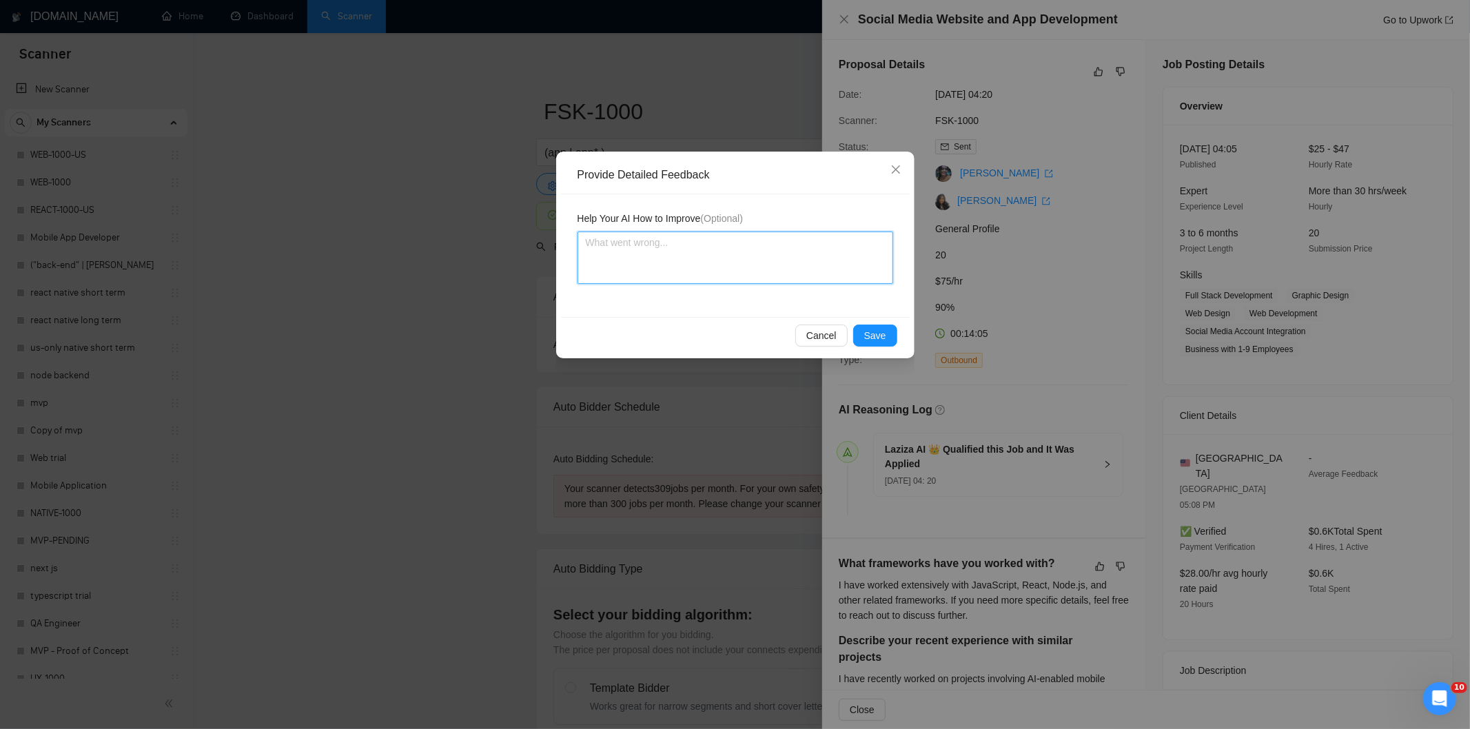
click at [837, 263] on textarea at bounding box center [735, 258] width 316 height 52
paste textarea "Good fit — the project is greenfield (no existing code), welcomes agencies, use…"
type textarea "Good fit — the project is greenfield (no existing code), welcomes agencies, use…"
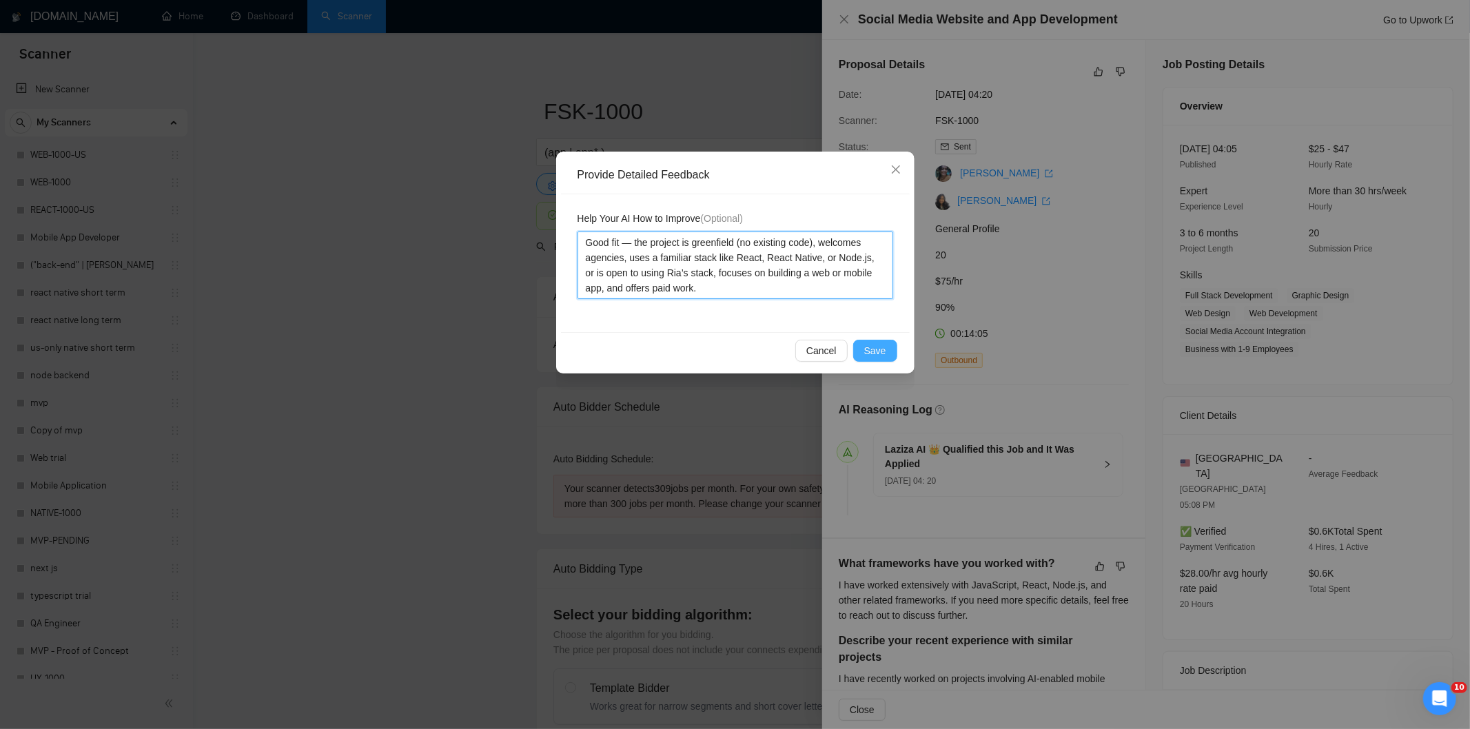
type textarea "Good fit — the project is greenfield (no existing code), welcomes agencies, use…"
click at [883, 340] on button "Save" at bounding box center [875, 351] width 44 height 22
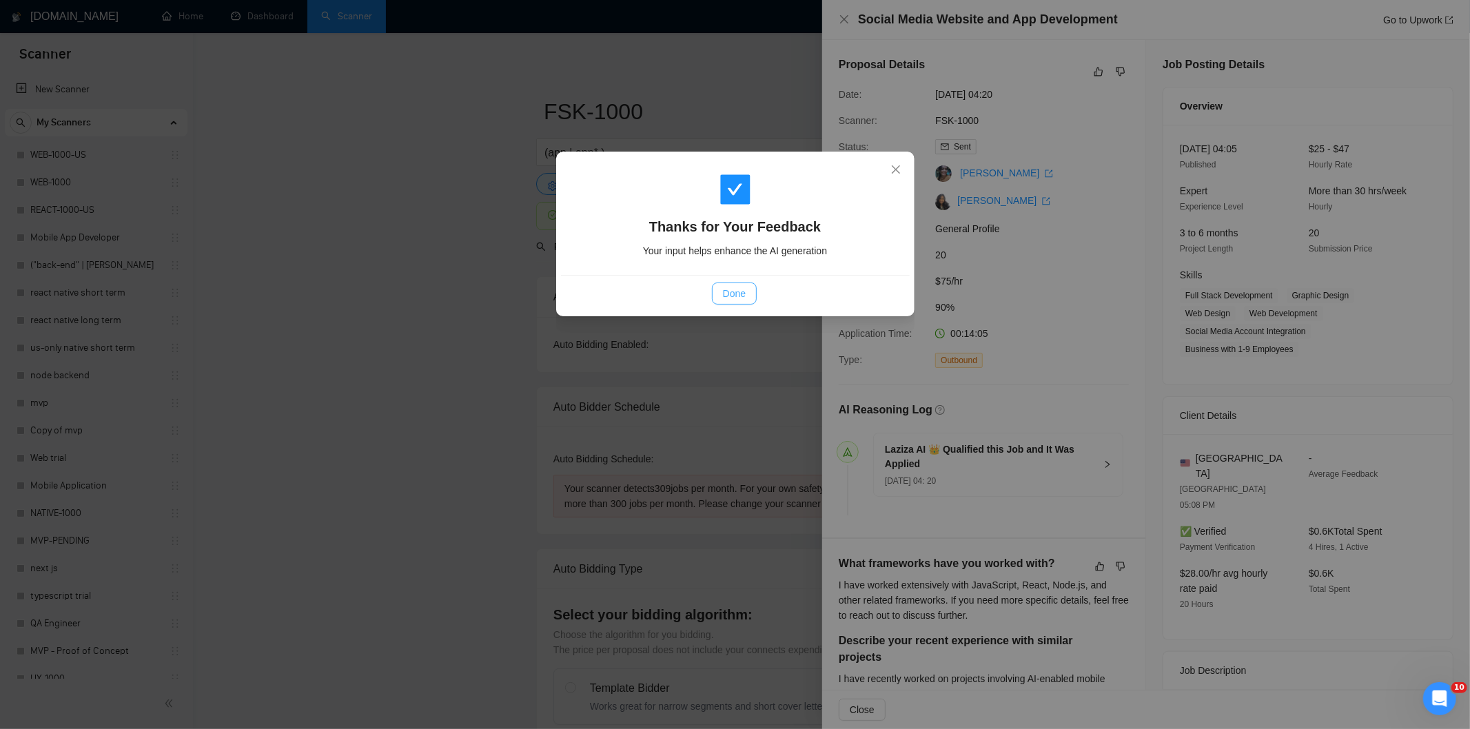
click at [742, 296] on span "Done" at bounding box center [734, 293] width 23 height 15
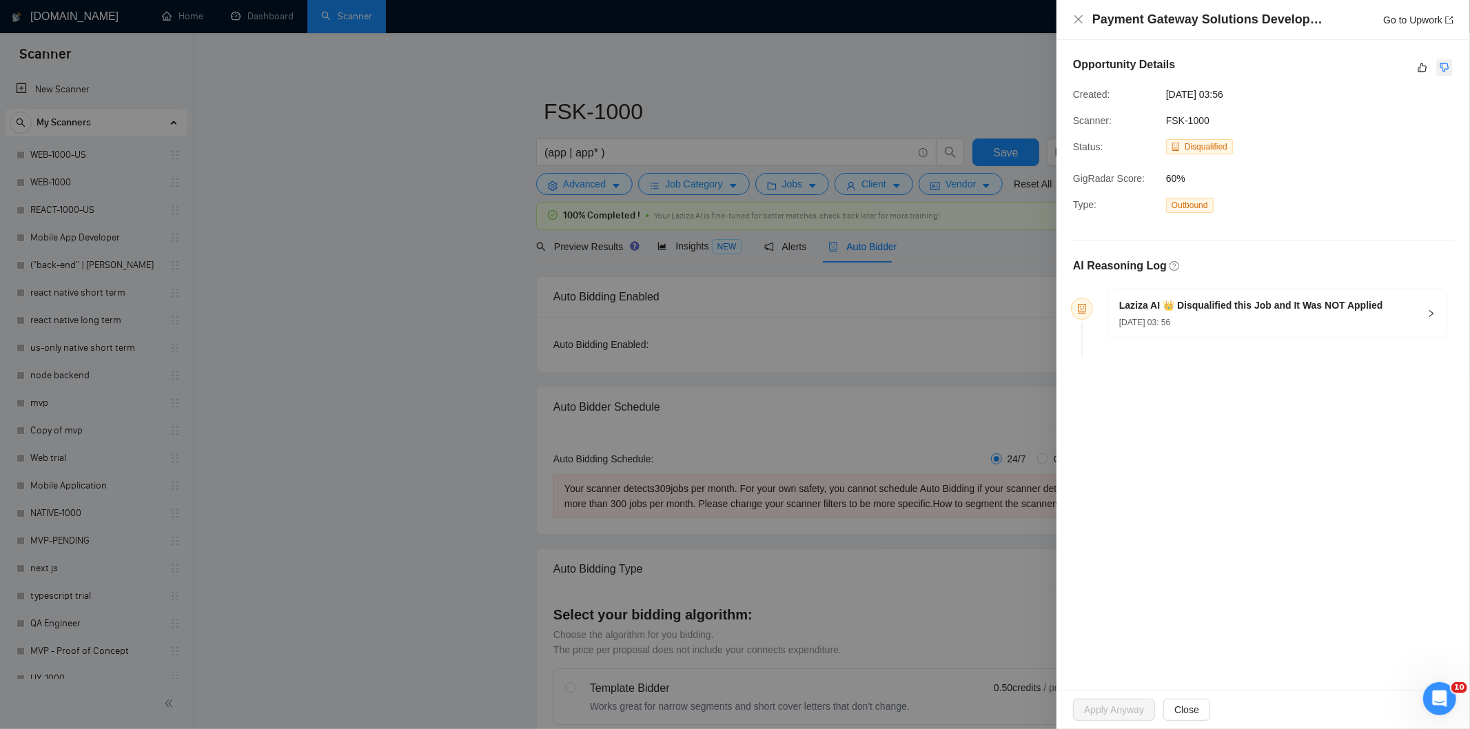
click at [1441, 65] on icon "dislike" at bounding box center [1444, 67] width 10 height 11
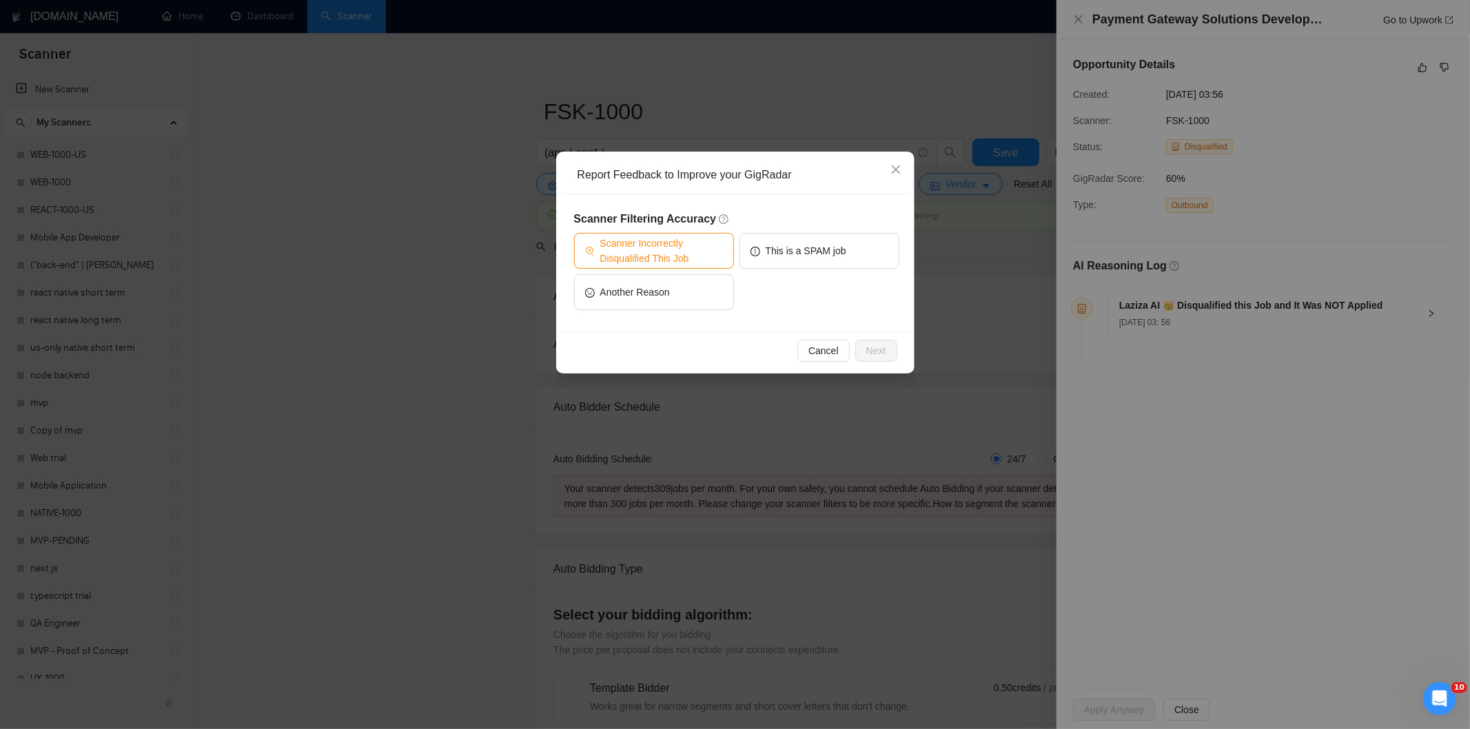
click at [673, 259] on span "Scanner Incorrectly Disqualified This Job" at bounding box center [661, 251] width 123 height 30
click at [876, 349] on span "Next" at bounding box center [876, 350] width 20 height 15
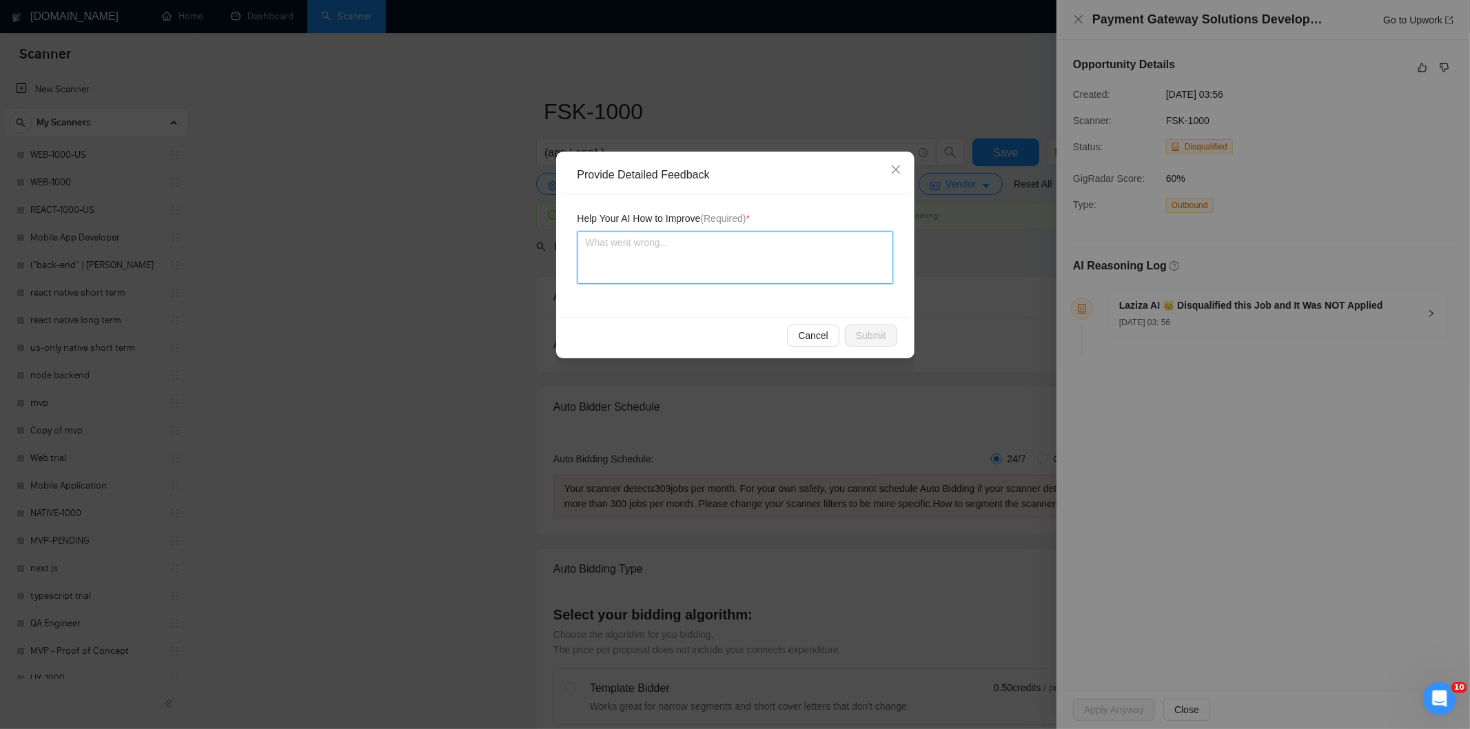
click at [753, 254] on textarea at bounding box center [735, 258] width 316 height 52
paste textarea "Good fit — the project is greenfield (no existing code), welcomes agencies, use…"
type textarea "Good fit — the project is greenfield (no existing code), welcomes agencies, use…"
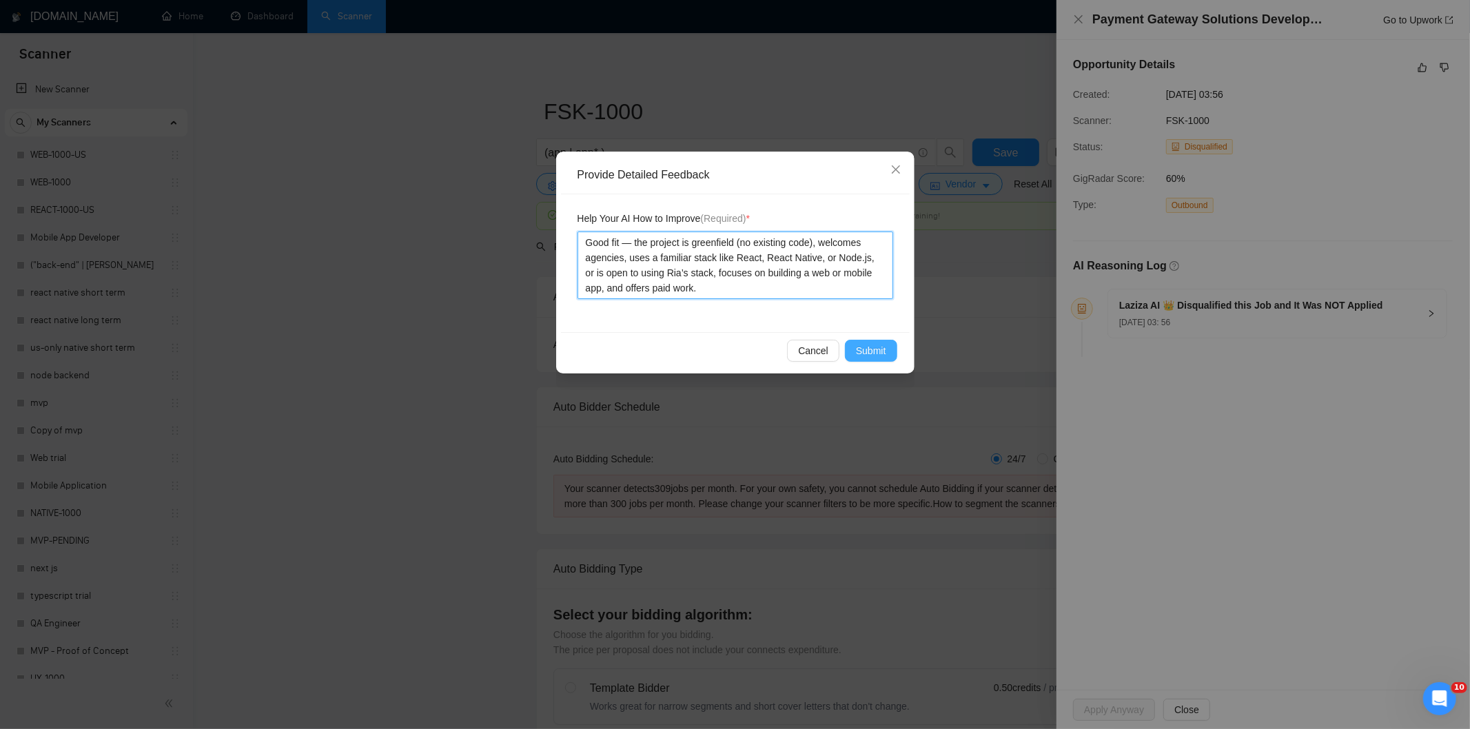
type textarea "Good fit — the project is greenfield (no existing code), welcomes agencies, use…"
click at [863, 347] on span "Submit" at bounding box center [871, 350] width 30 height 15
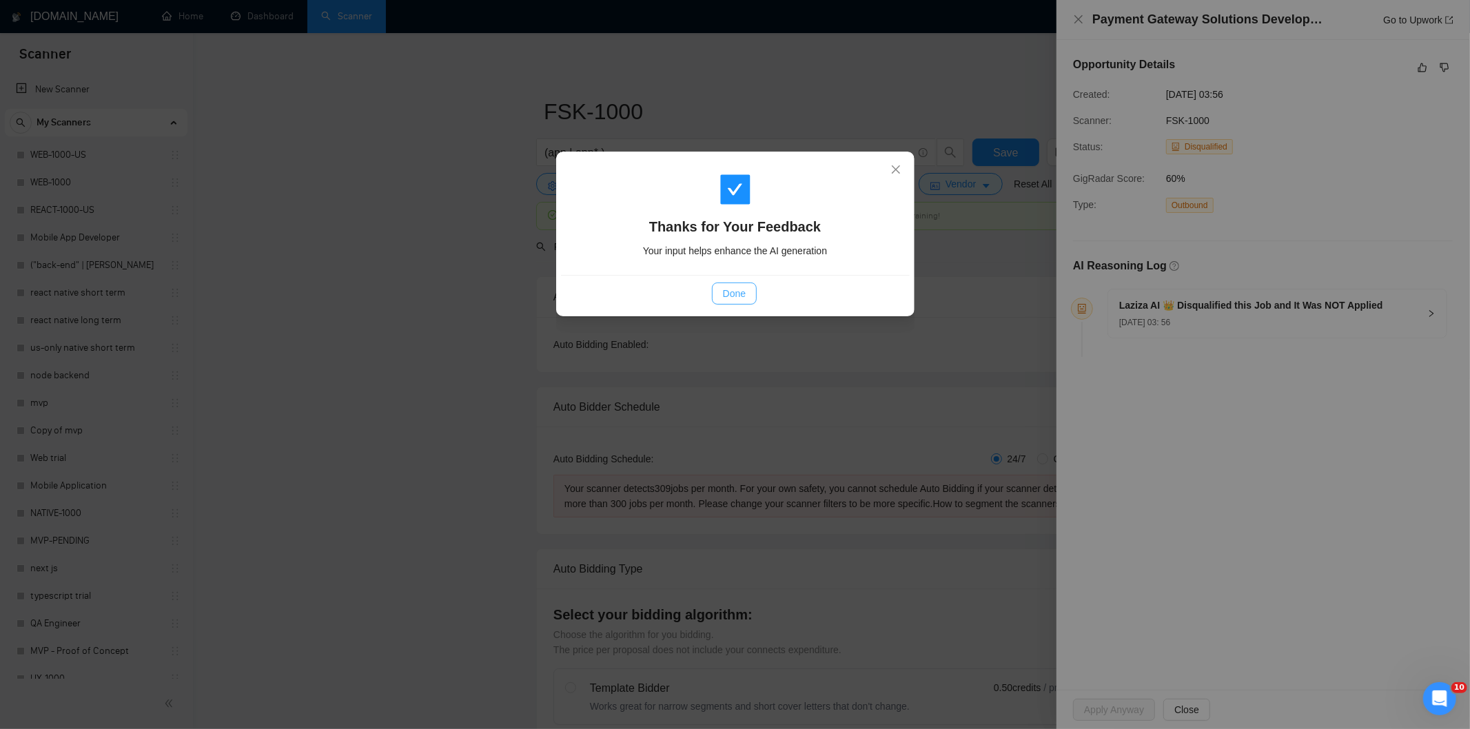
click at [725, 295] on span "Done" at bounding box center [734, 293] width 23 height 15
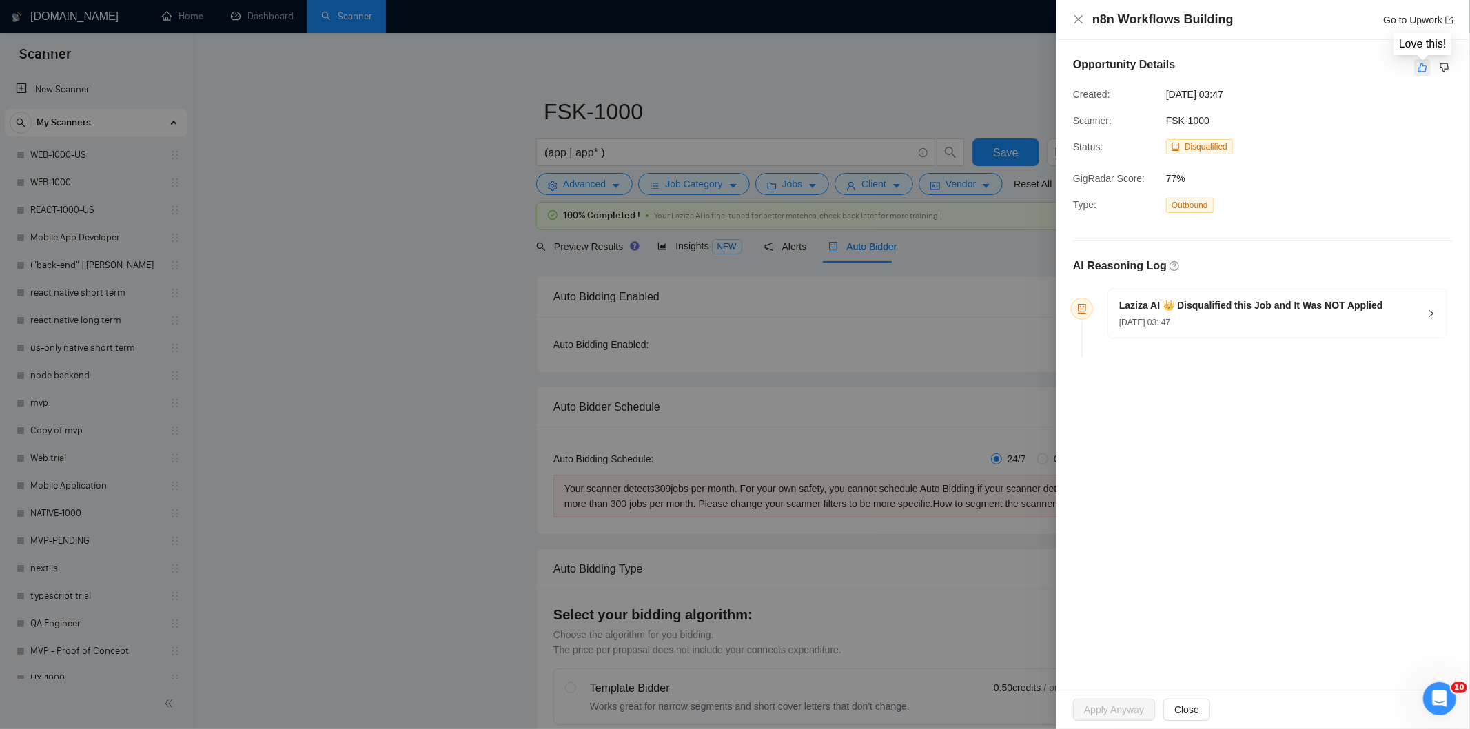
click at [1424, 61] on button "button" at bounding box center [1422, 67] width 17 height 17
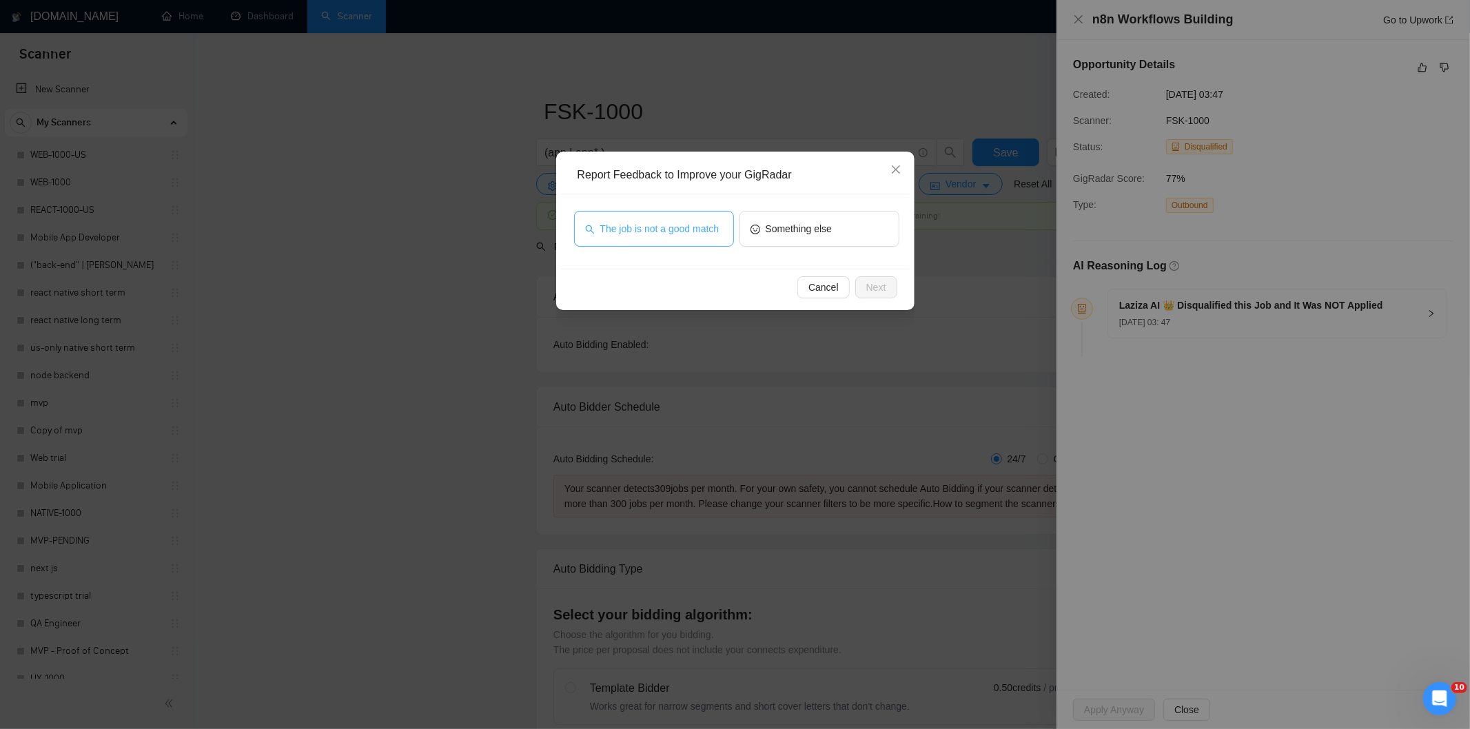
click at [710, 234] on span "The job is not a good match" at bounding box center [659, 228] width 119 height 15
click at [872, 286] on span "Next" at bounding box center [876, 287] width 20 height 15
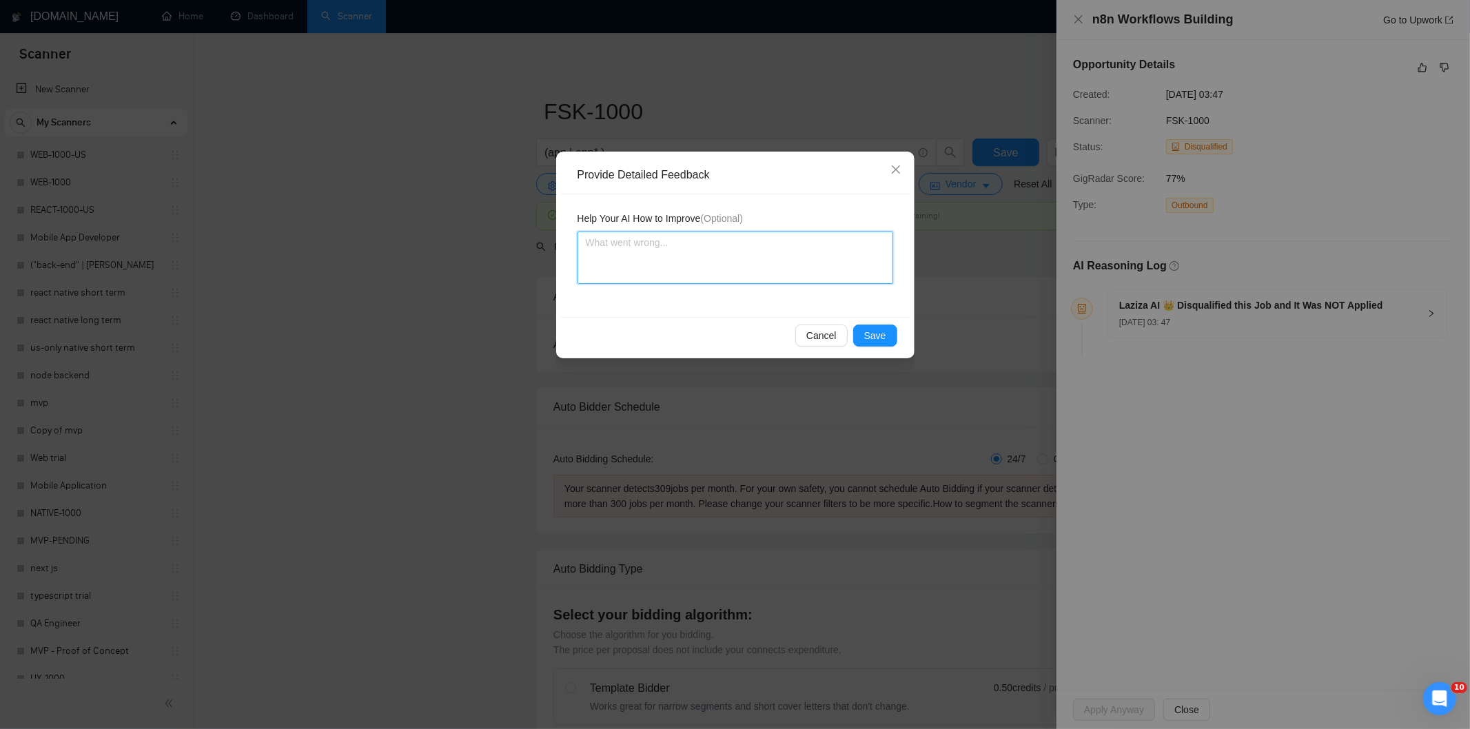
click at [864, 244] on textarea at bounding box center [735, 258] width 316 height 52
paste textarea "Not a fit — this project has been disqualified for other reasons. Example: "The…"
type textarea "Not a fit — this project has been disqualified for other reasons. Example: "The…"
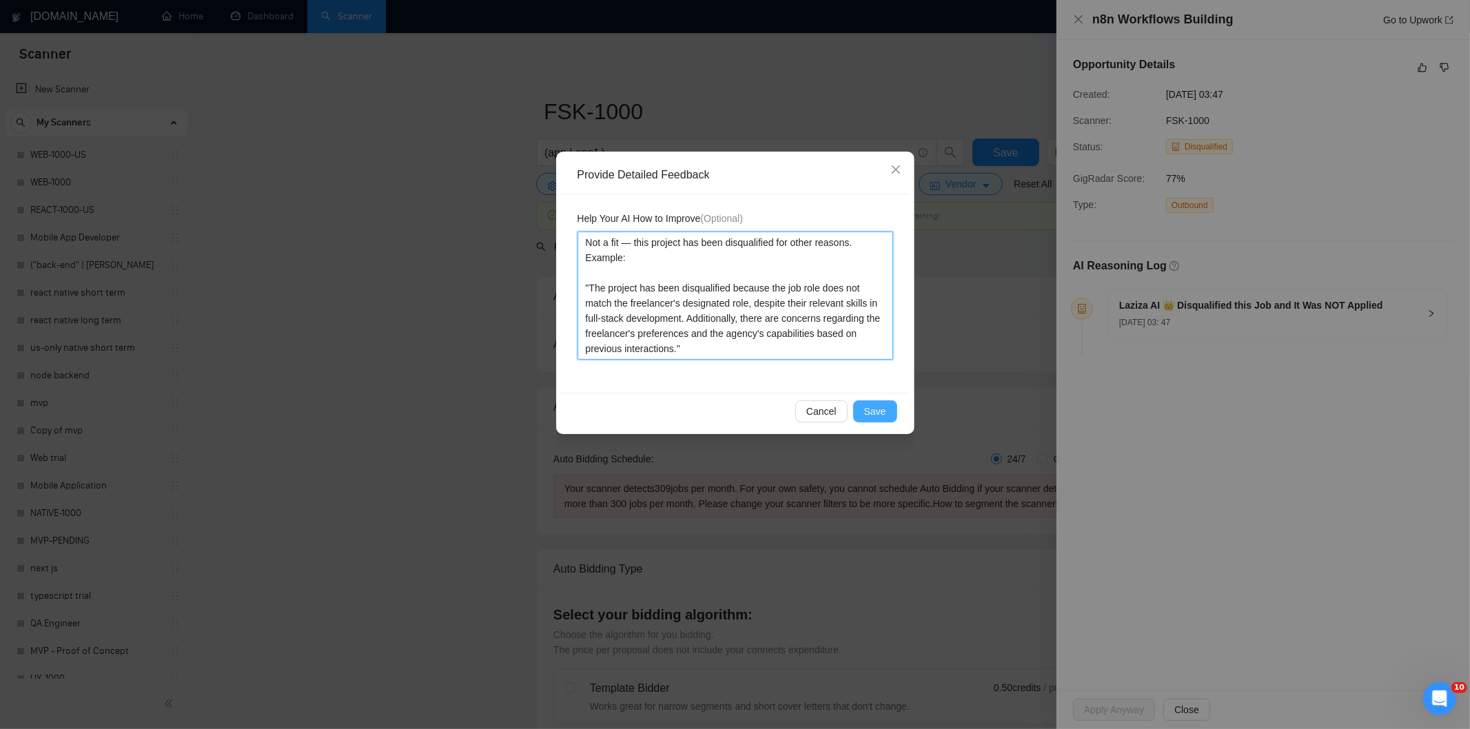
type textarea "Not a fit — this project has been disqualified for other reasons. Example: "The…"
click at [878, 408] on span "Save" at bounding box center [875, 411] width 22 height 15
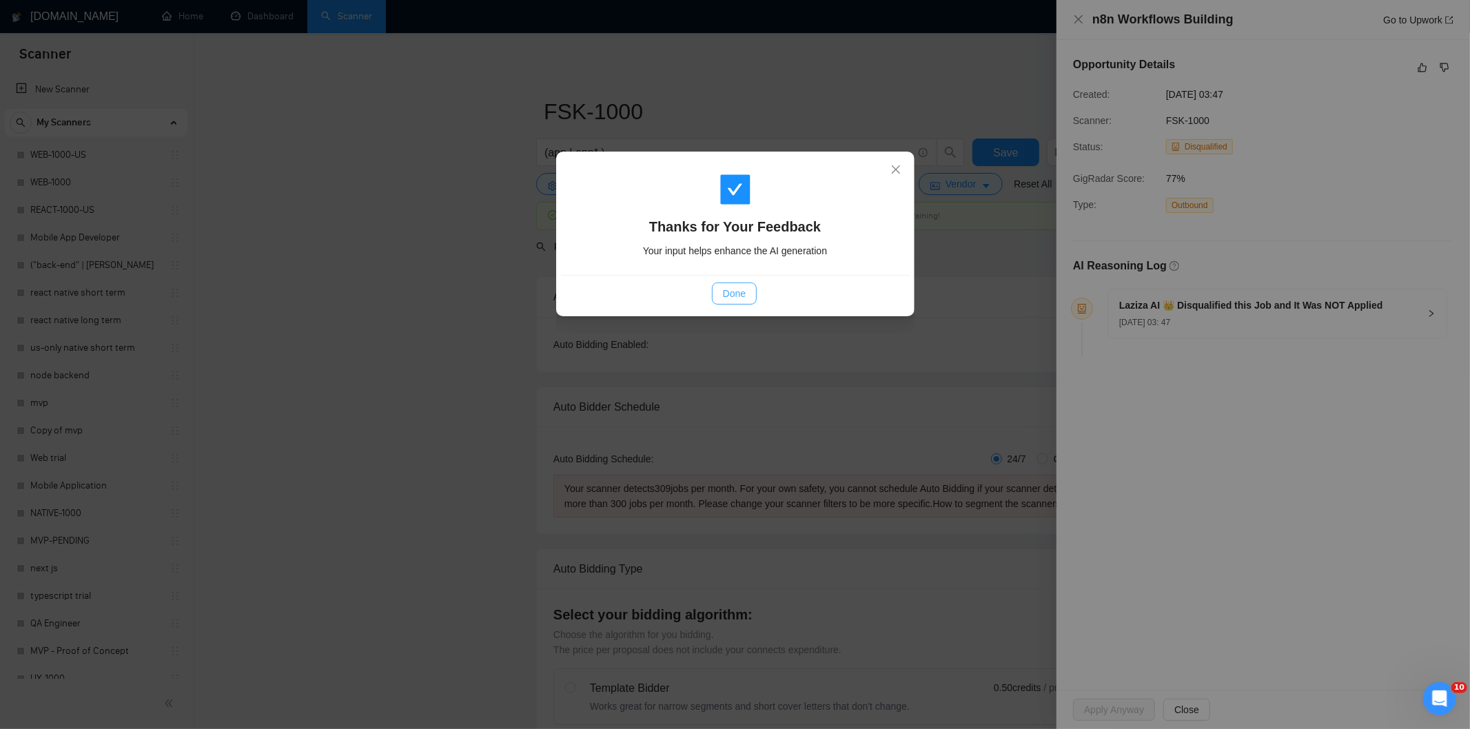
click at [734, 294] on span "Done" at bounding box center [734, 293] width 23 height 15
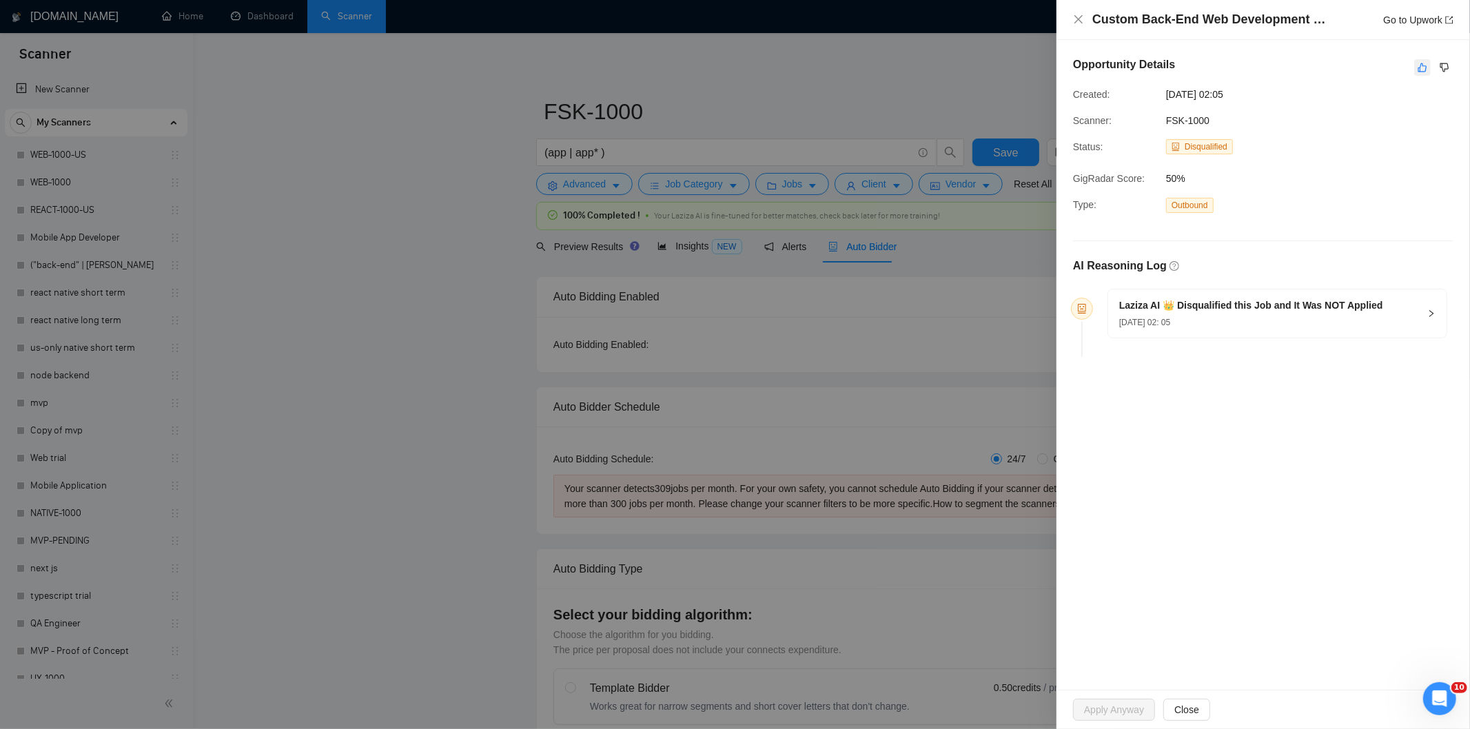
click at [1423, 72] on icon "like" at bounding box center [1422, 67] width 9 height 9
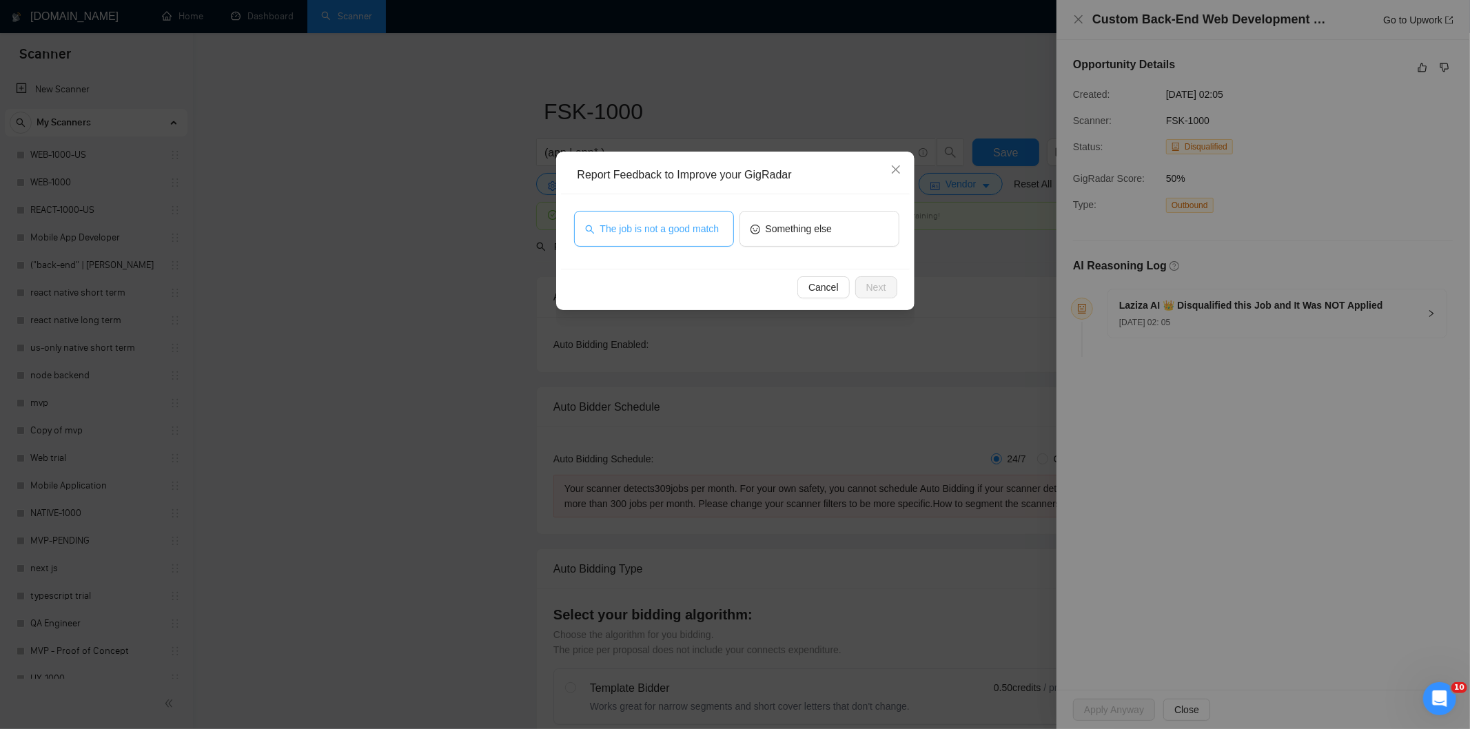
click at [700, 229] on span "The job is not a good match" at bounding box center [659, 228] width 119 height 15
click at [885, 290] on button "Next" at bounding box center [876, 287] width 42 height 22
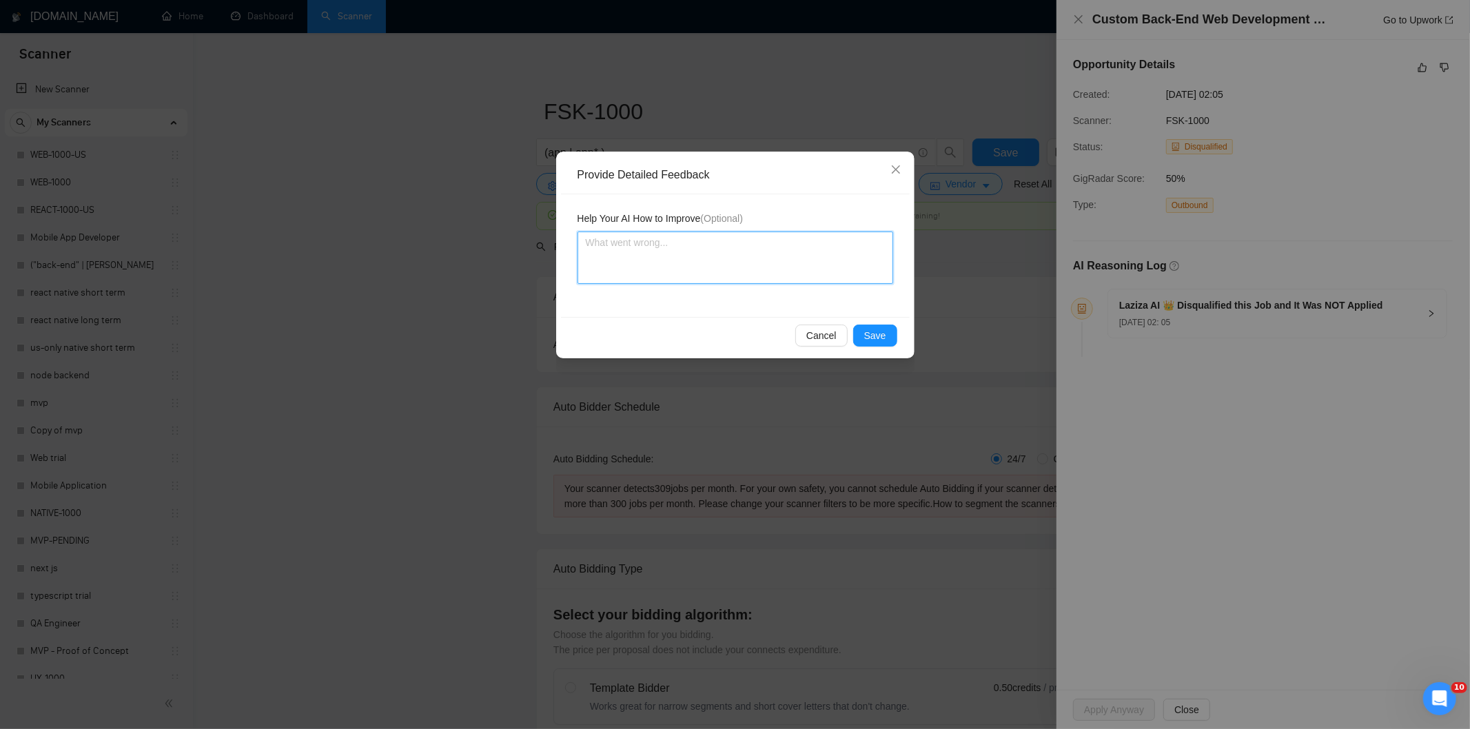
click at [848, 243] on textarea at bounding box center [735, 258] width 316 height 52
paste textarea "Not a fit — this project has been disqualified for other reasons. Example: "The…"
type textarea "Not a fit — this project has been disqualified for other reasons. Example: "The…"
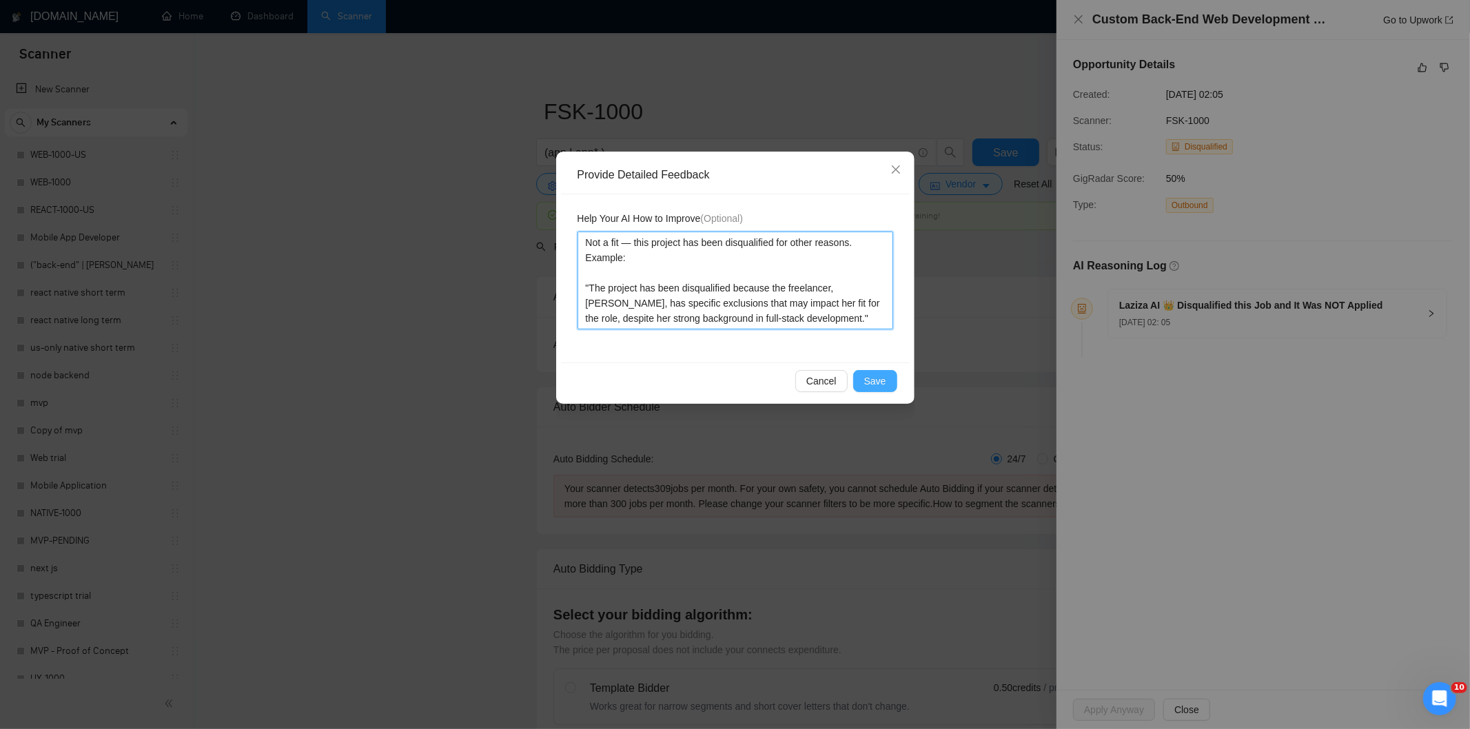
type textarea "Not a fit — this project has been disqualified for other reasons. Example: "The…"
click at [876, 384] on span "Save" at bounding box center [875, 380] width 22 height 15
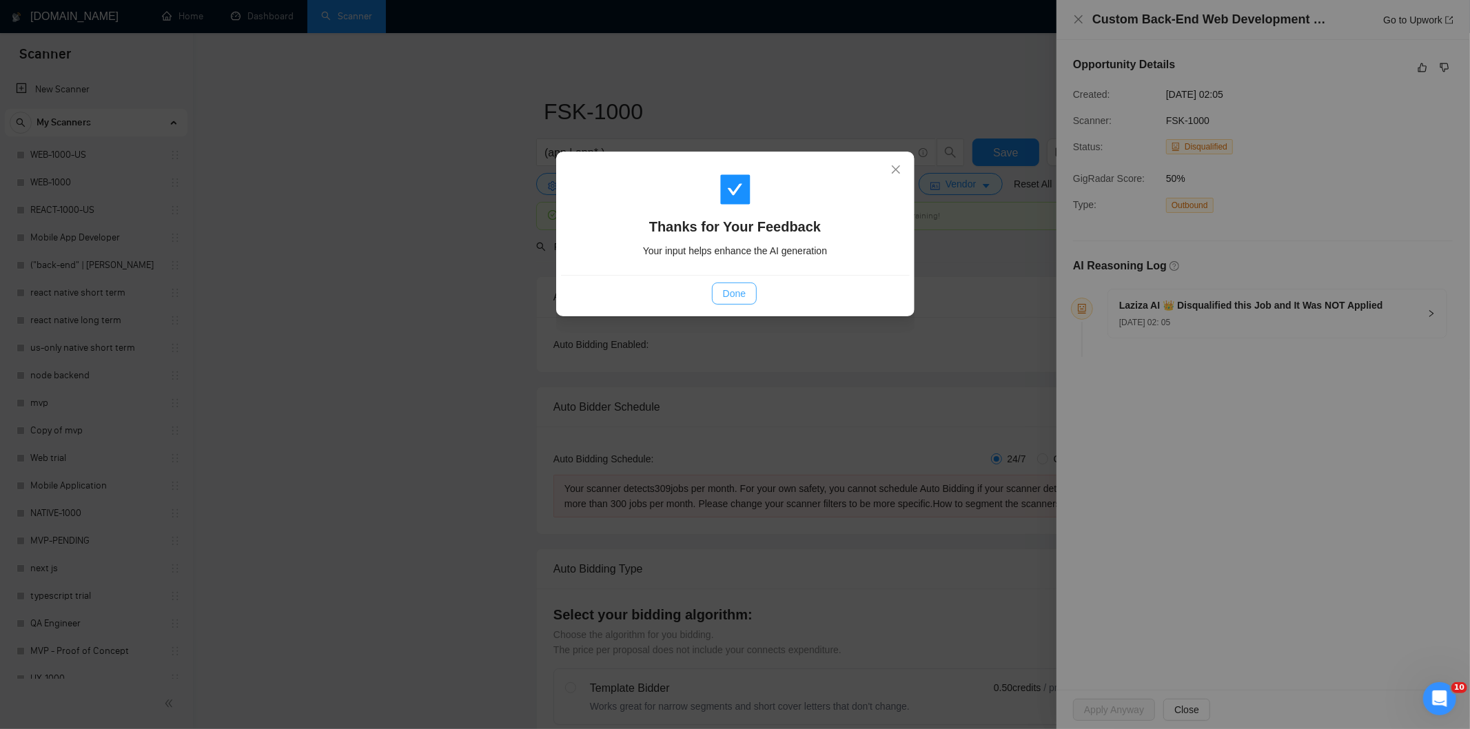
click at [735, 289] on span "Done" at bounding box center [734, 293] width 23 height 15
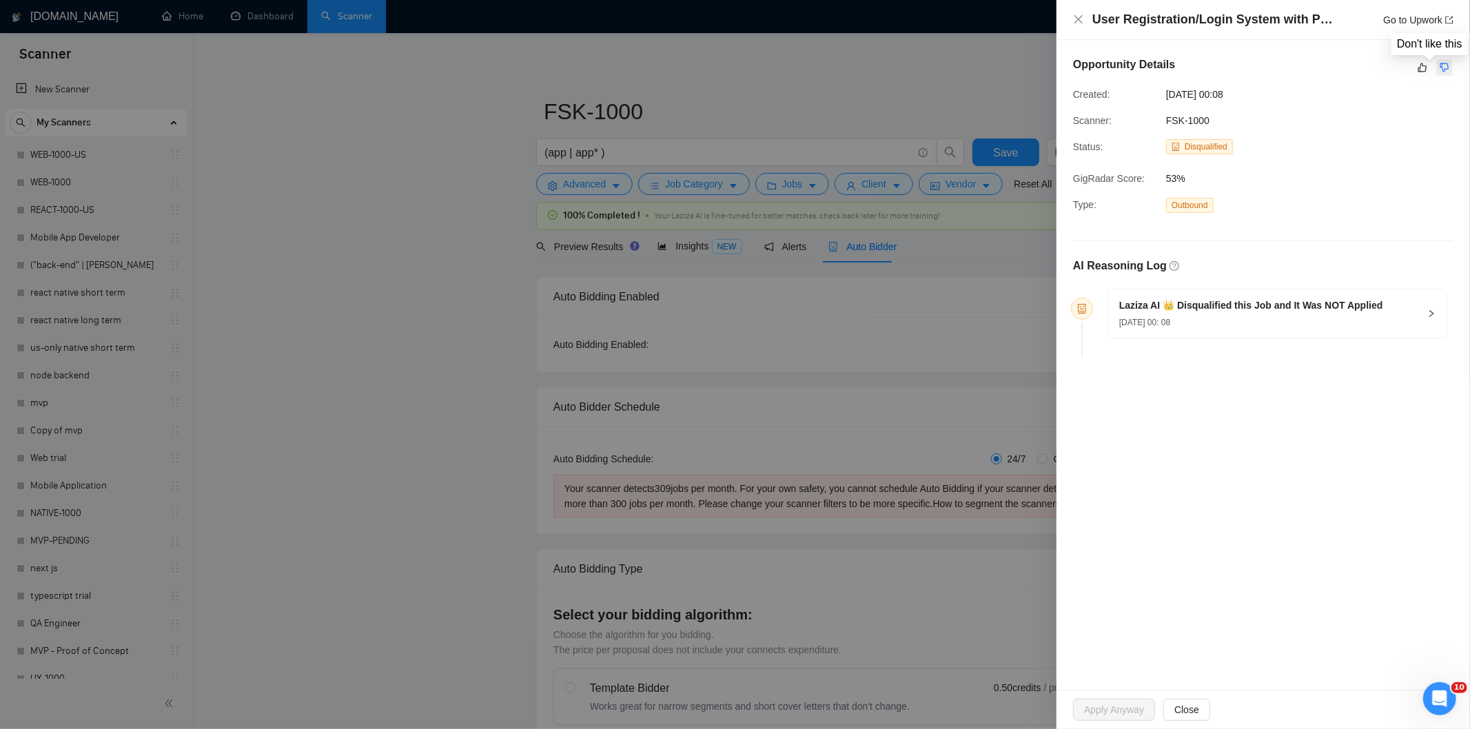
click at [1446, 72] on icon "dislike" at bounding box center [1444, 67] width 10 height 11
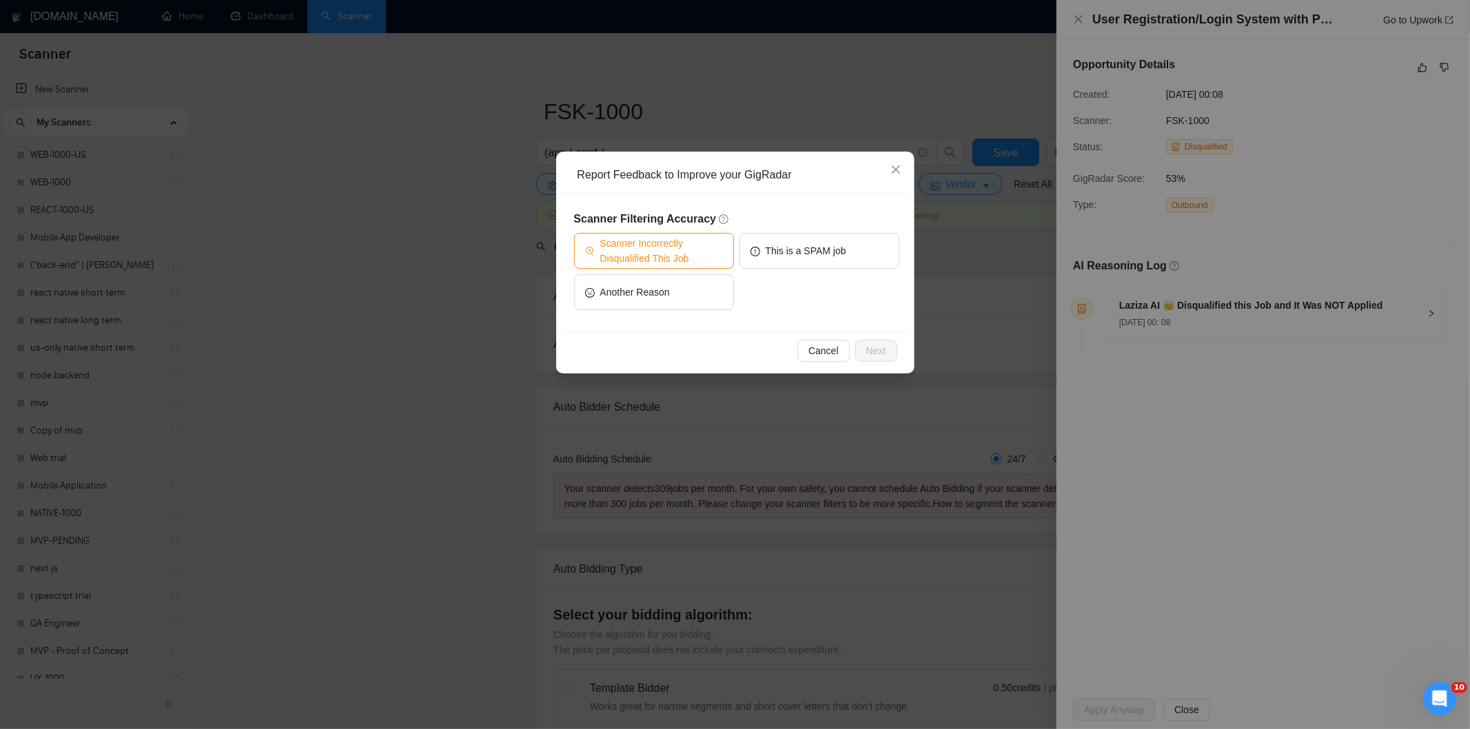
click at [687, 253] on span "Scanner Incorrectly Disqualified This Job" at bounding box center [661, 251] width 123 height 30
click at [878, 349] on span "Next" at bounding box center [876, 350] width 20 height 15
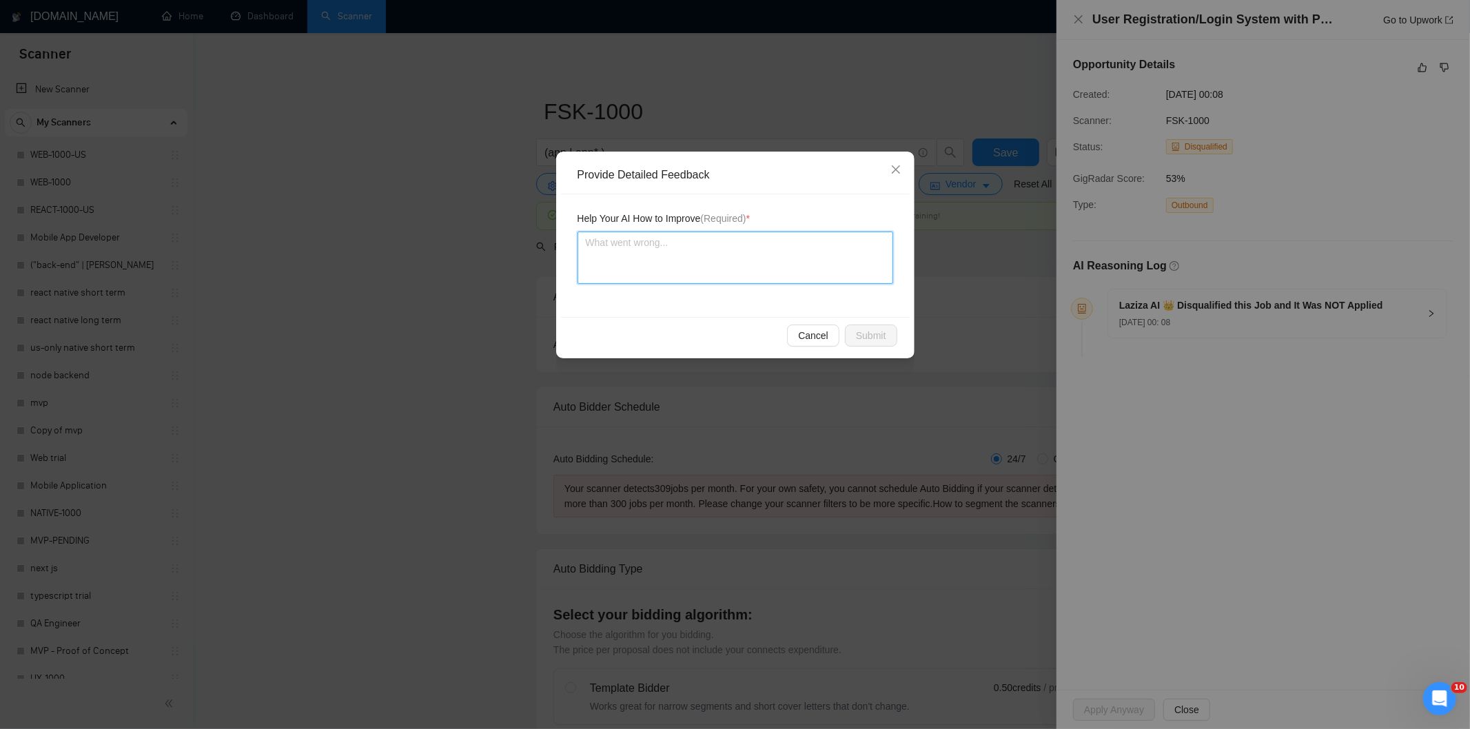
click at [795, 256] on textarea at bounding box center [735, 258] width 316 height 52
paste textarea "Good fit — the project is greenfield (no existing code), welcomes agencies, use…"
type textarea "Good fit — the project is greenfield (no existing code), welcomes agencies, use…"
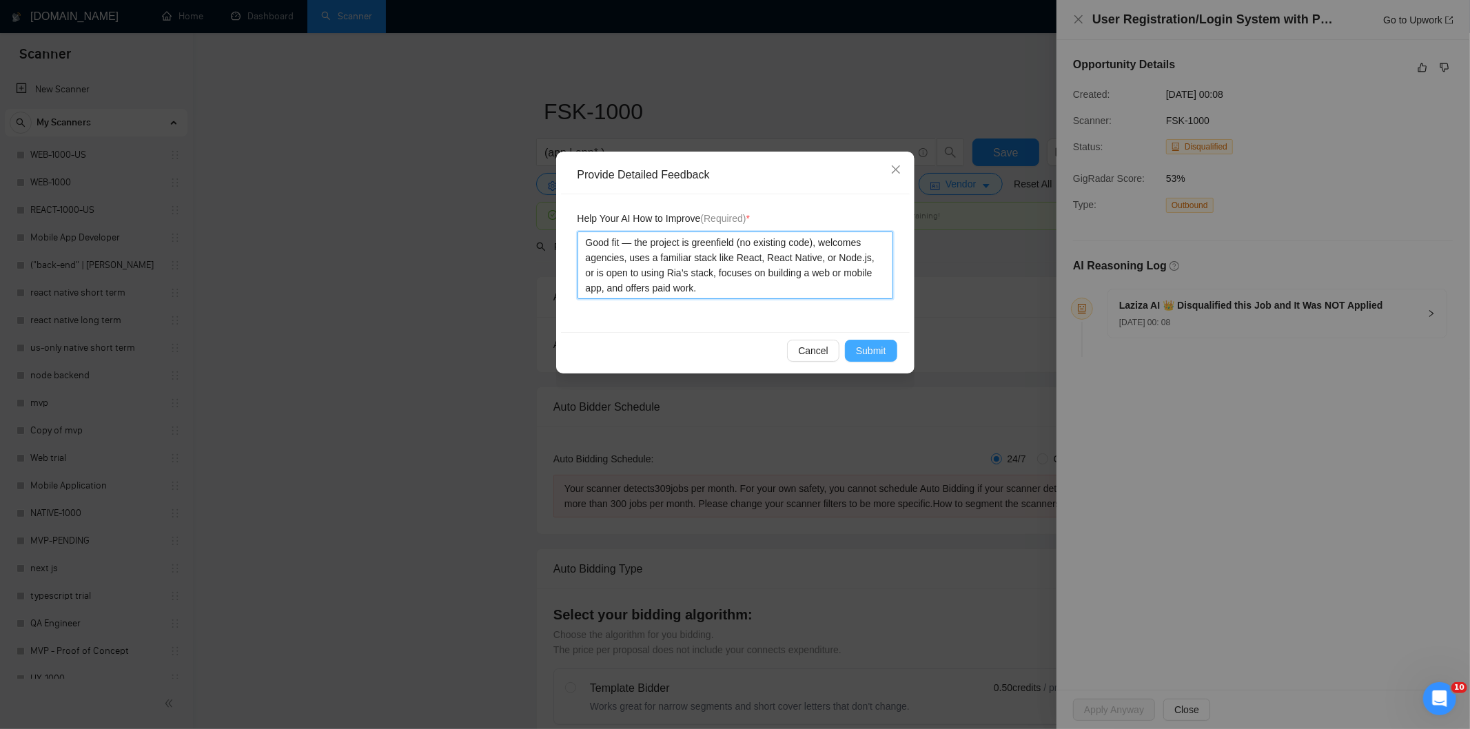
type textarea "Good fit — the project is greenfield (no existing code), welcomes agencies, use…"
click at [875, 347] on span "Submit" at bounding box center [871, 350] width 30 height 15
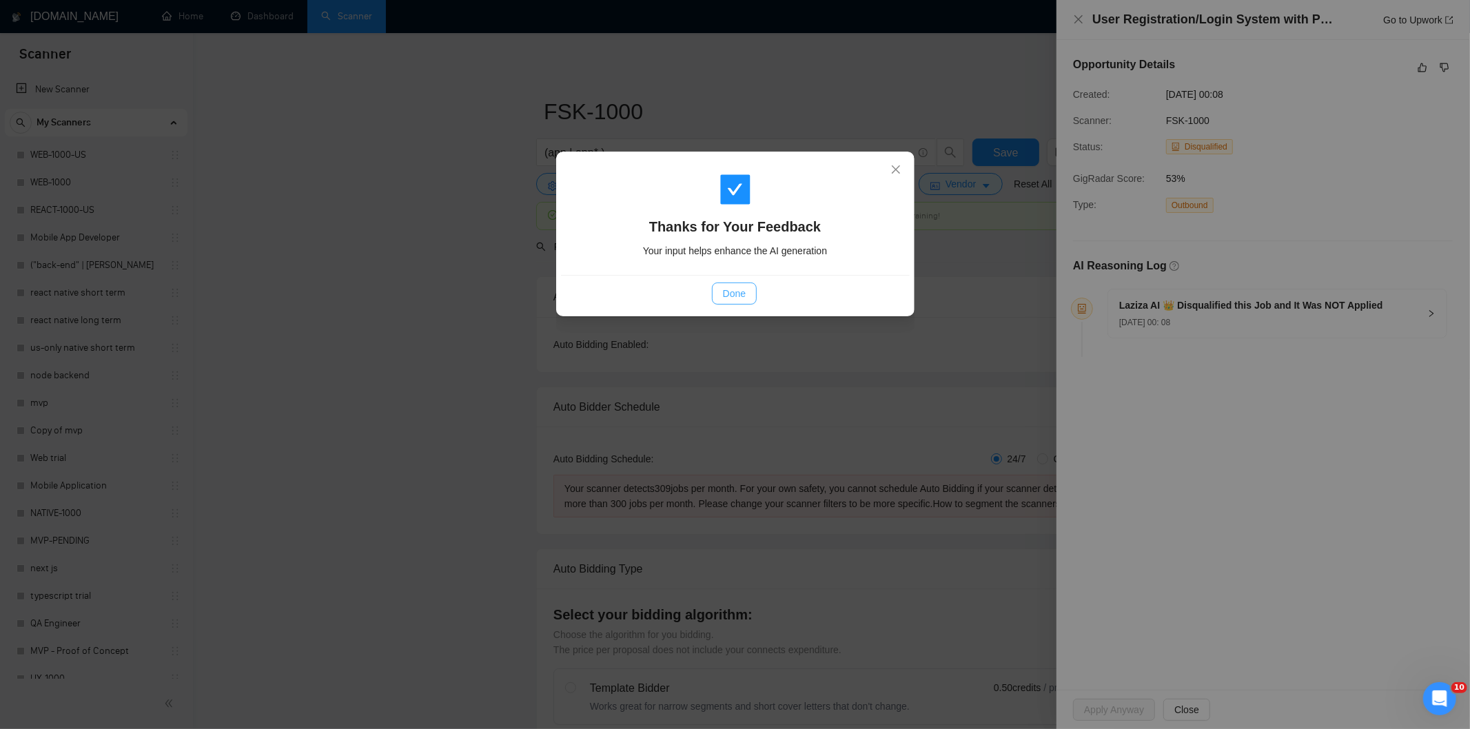
click at [735, 291] on span "Done" at bounding box center [734, 293] width 23 height 15
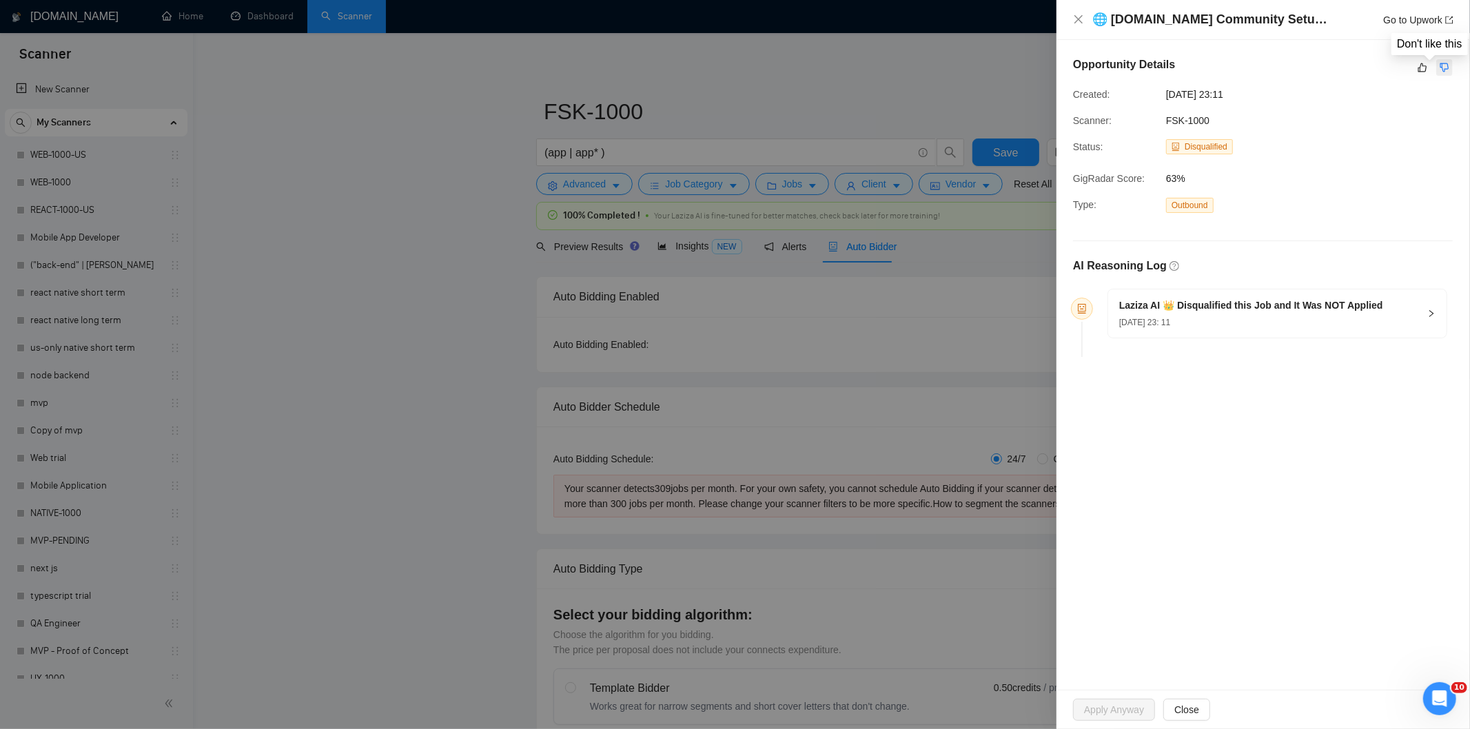
click at [1446, 71] on icon "dislike" at bounding box center [1444, 67] width 10 height 11
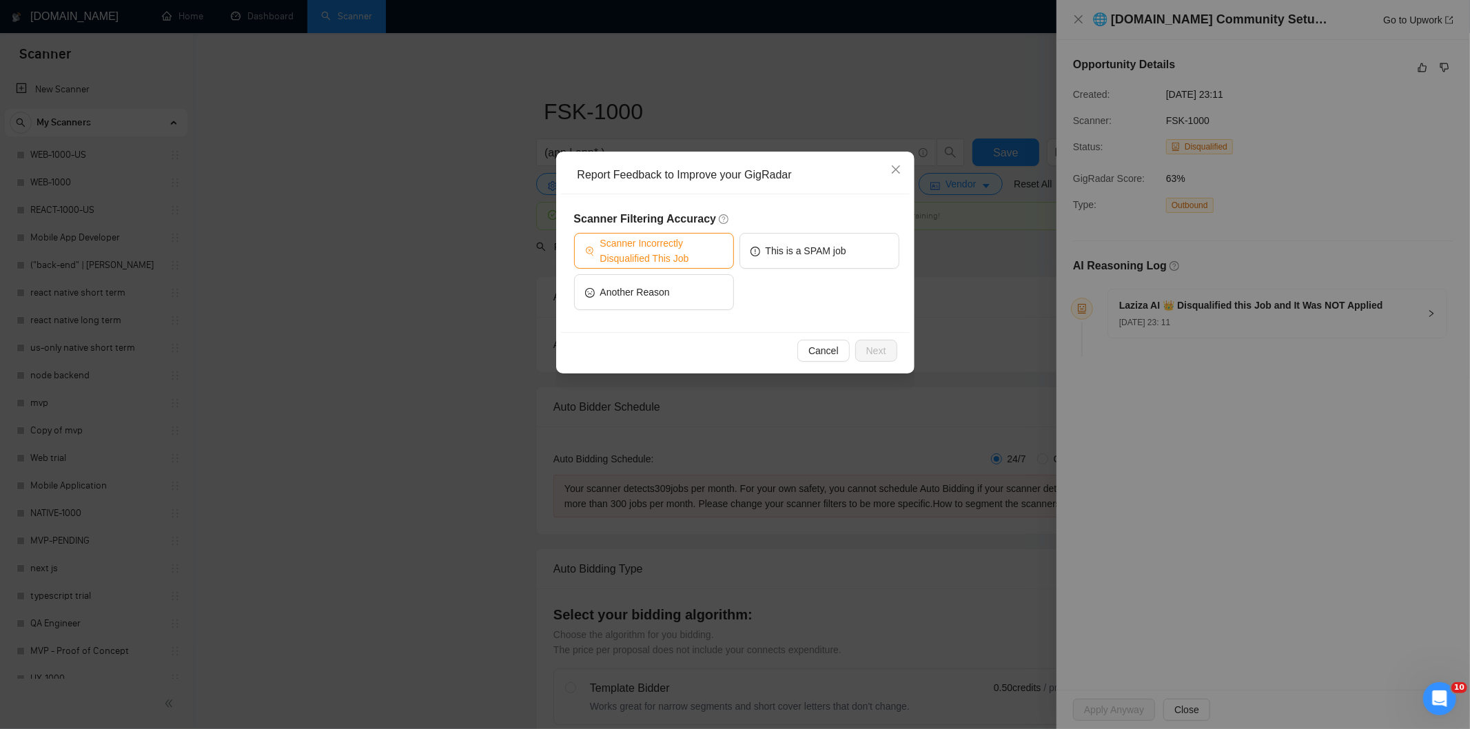
click at [681, 246] on span "Scanner Incorrectly Disqualified This Job" at bounding box center [661, 251] width 123 height 30
click at [905, 159] on span "Close" at bounding box center [895, 170] width 37 height 37
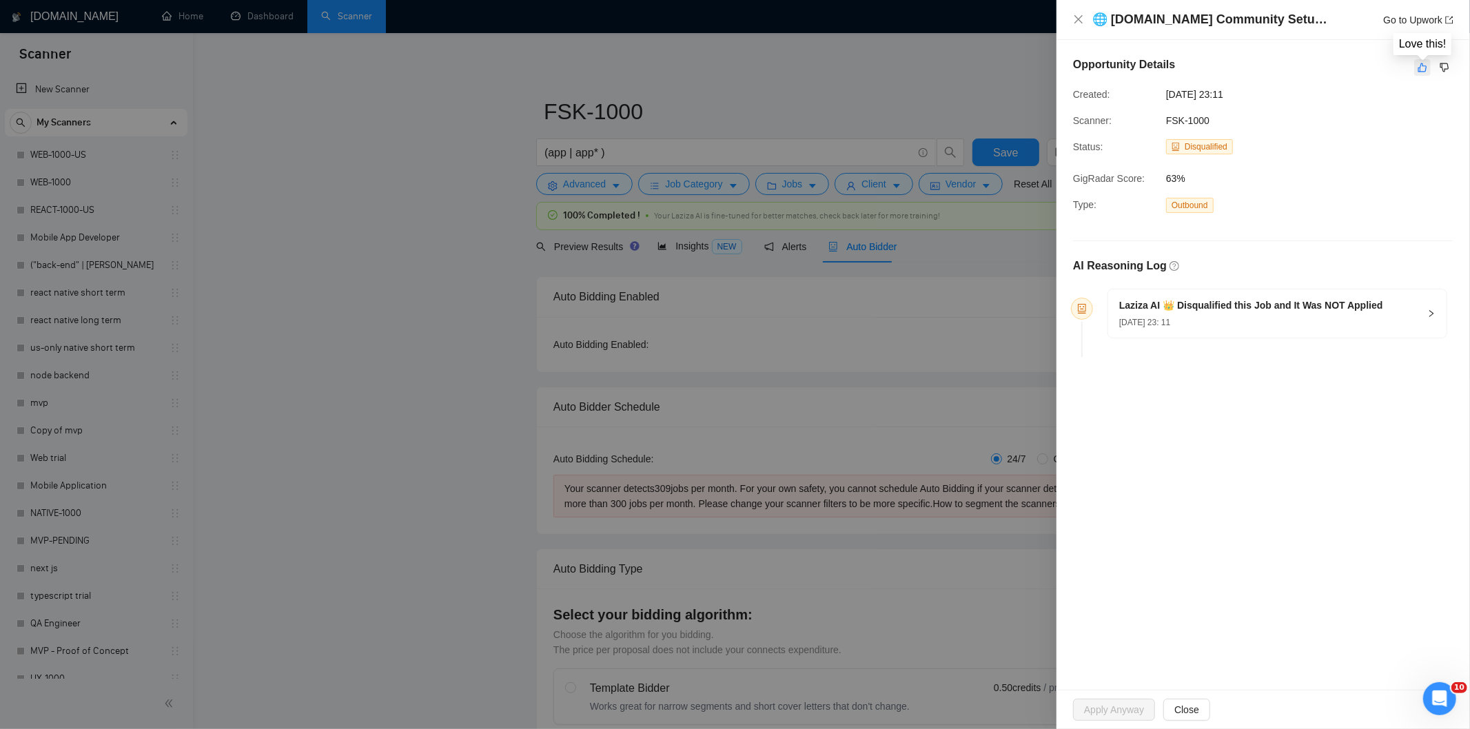
click at [1422, 63] on icon "like" at bounding box center [1422, 67] width 9 height 9
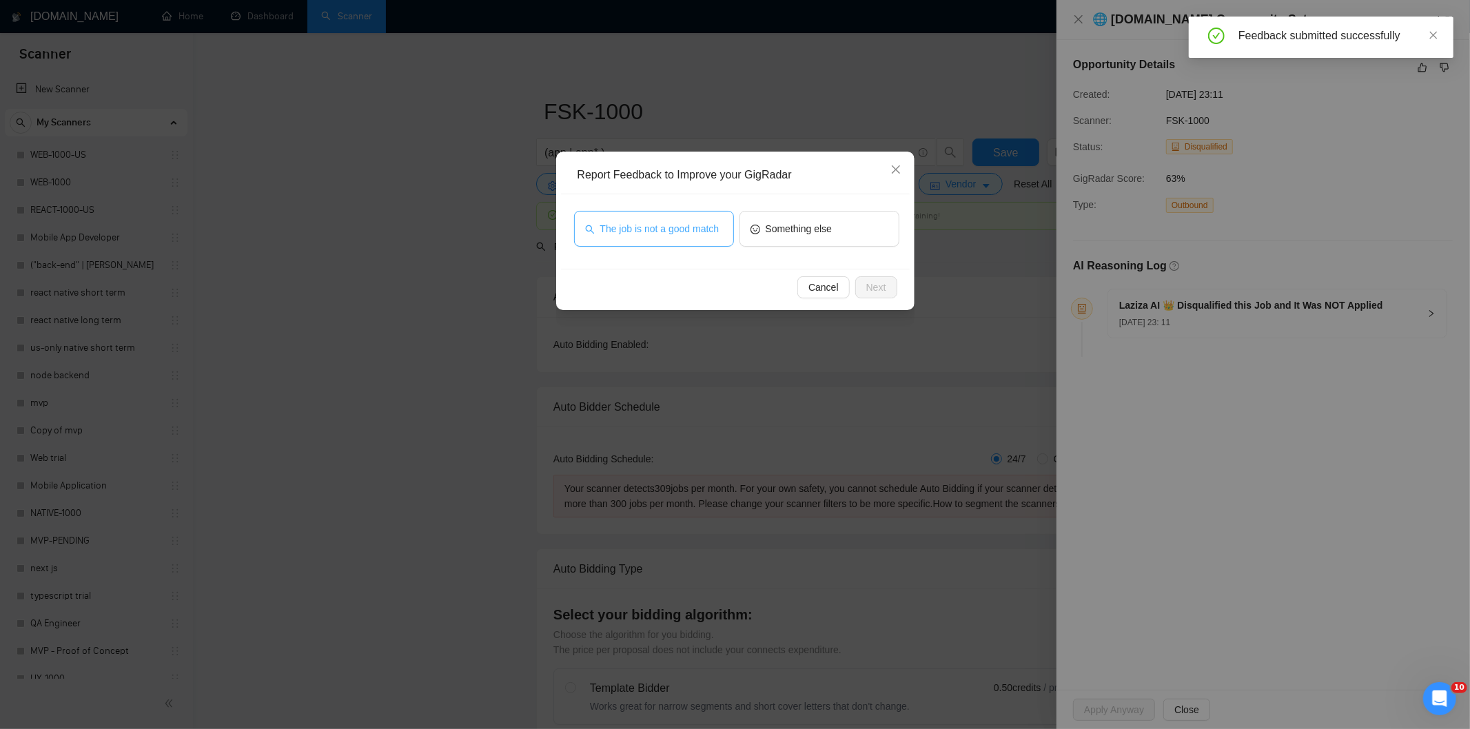
click at [676, 232] on span "The job is not a good match" at bounding box center [659, 228] width 119 height 15
click at [871, 287] on span "Next" at bounding box center [876, 287] width 20 height 15
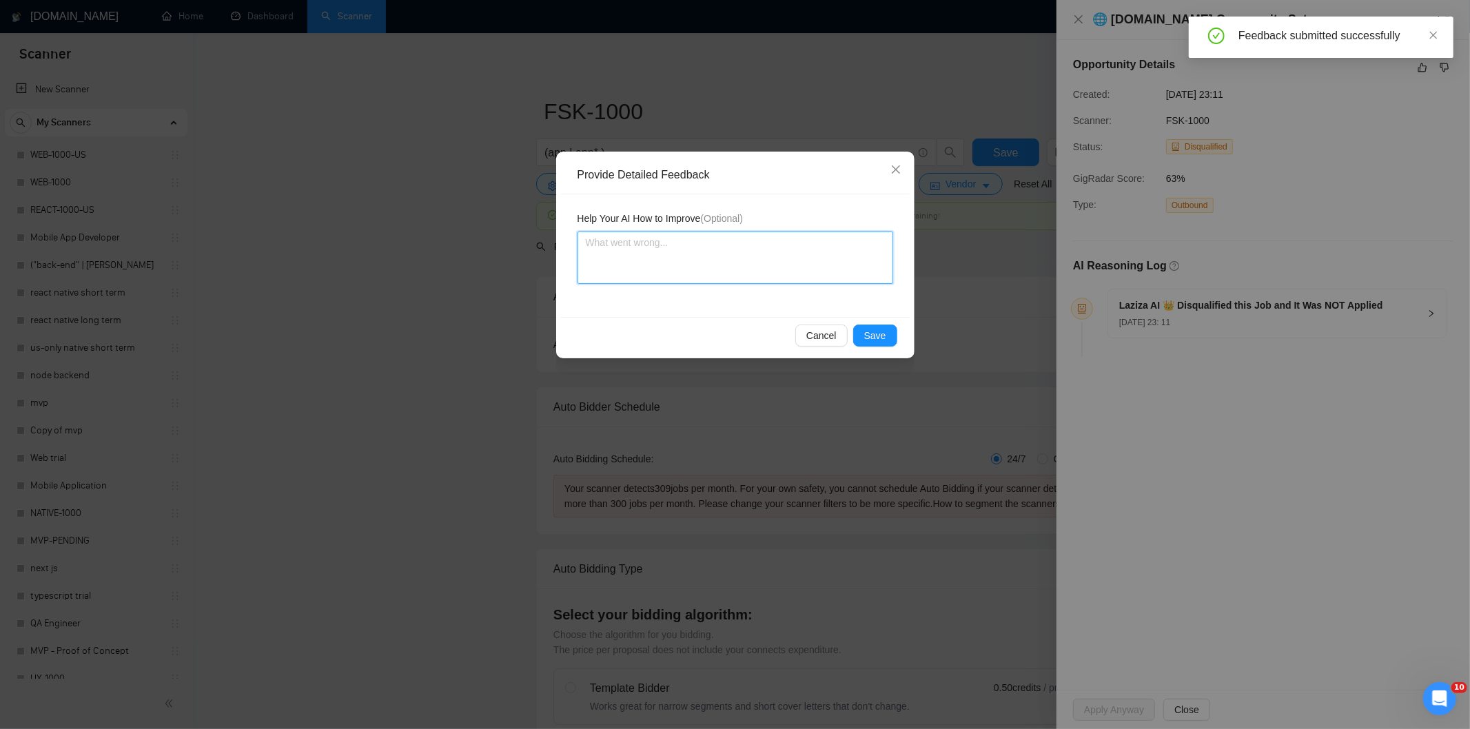
click at [808, 245] on textarea at bounding box center [735, 258] width 316 height 52
paste textarea "Not a fit — this project has been disqualified for other reasons. Example: "The…"
type textarea "Not a fit — this project has been disqualified for other reasons. Example: "The…"
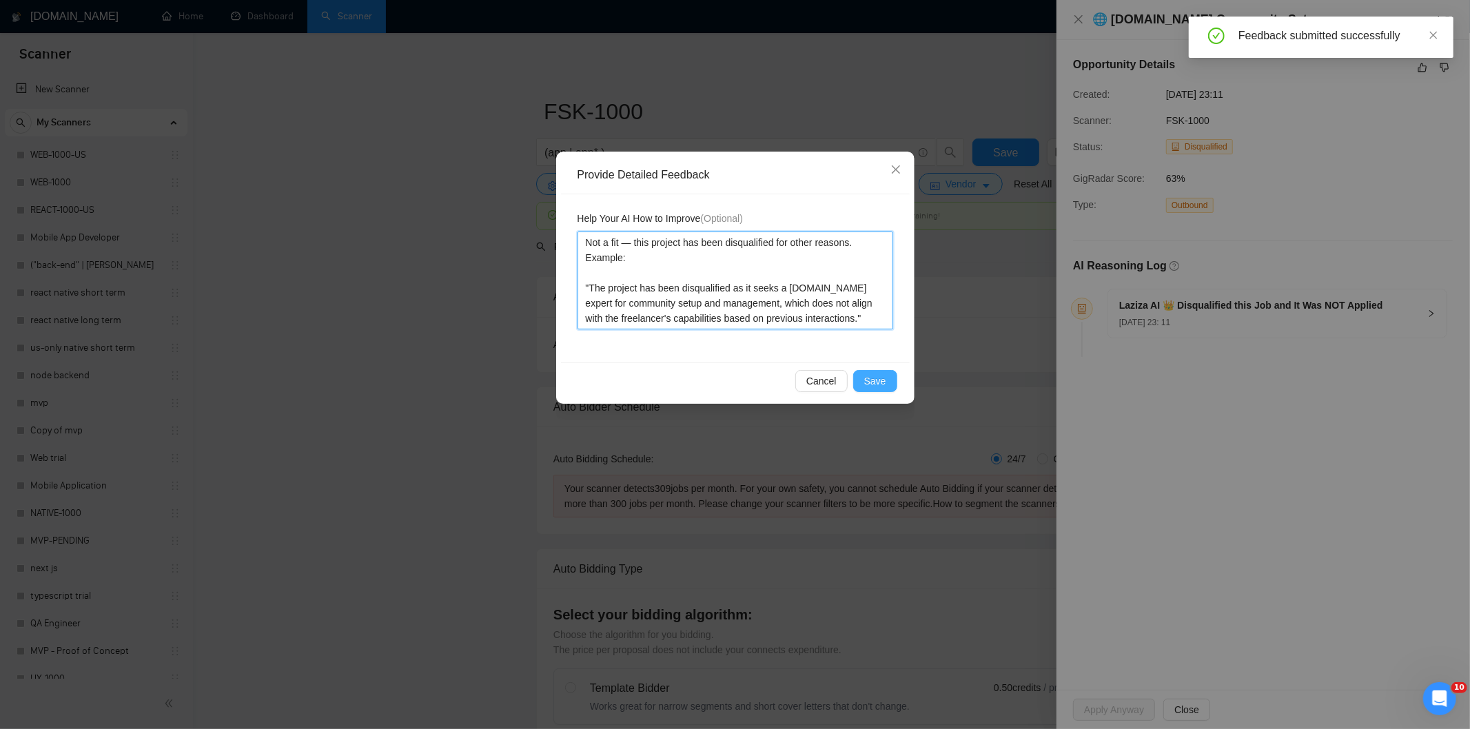
type textarea "Not a fit — this project has been disqualified for other reasons. Example: "The…"
click at [872, 381] on span "Save" at bounding box center [875, 380] width 22 height 15
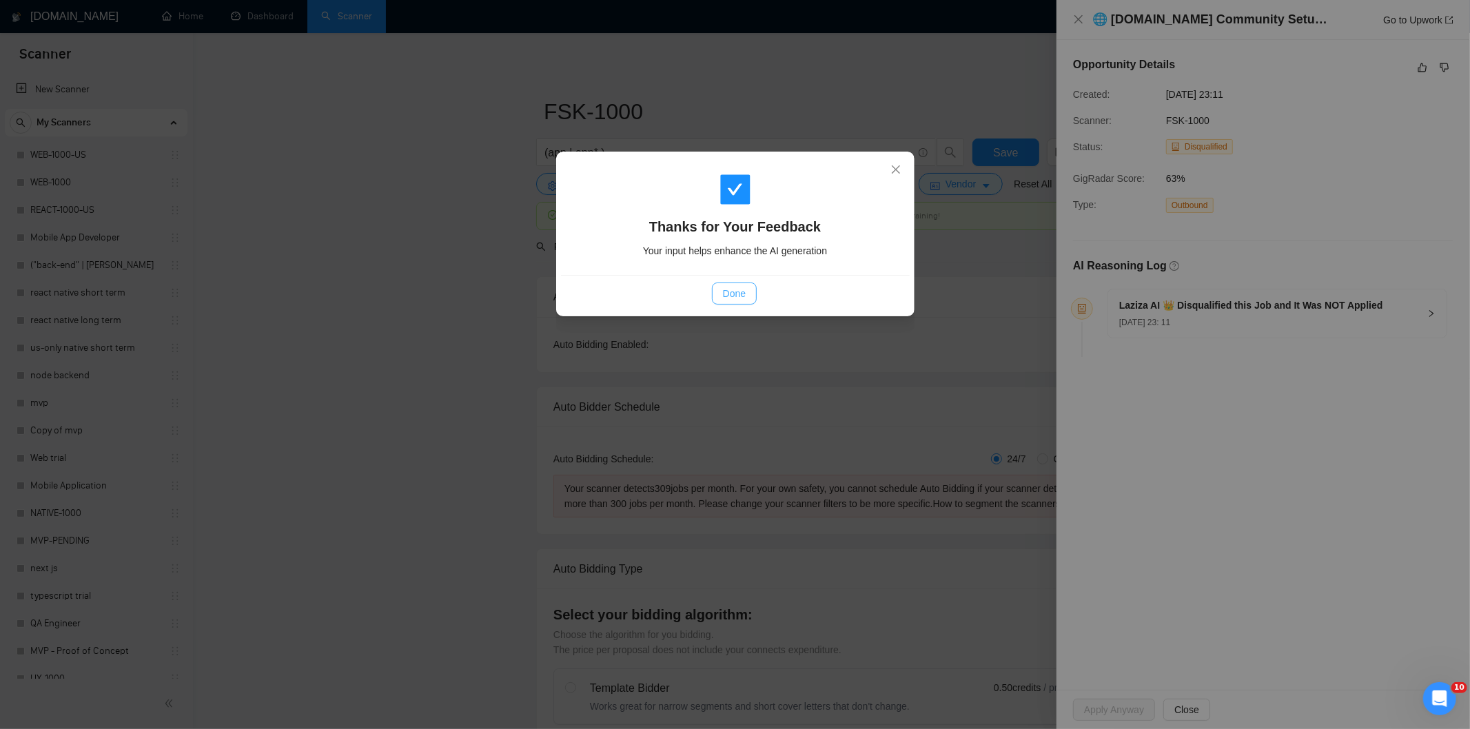
click at [727, 294] on span "Done" at bounding box center [734, 293] width 23 height 15
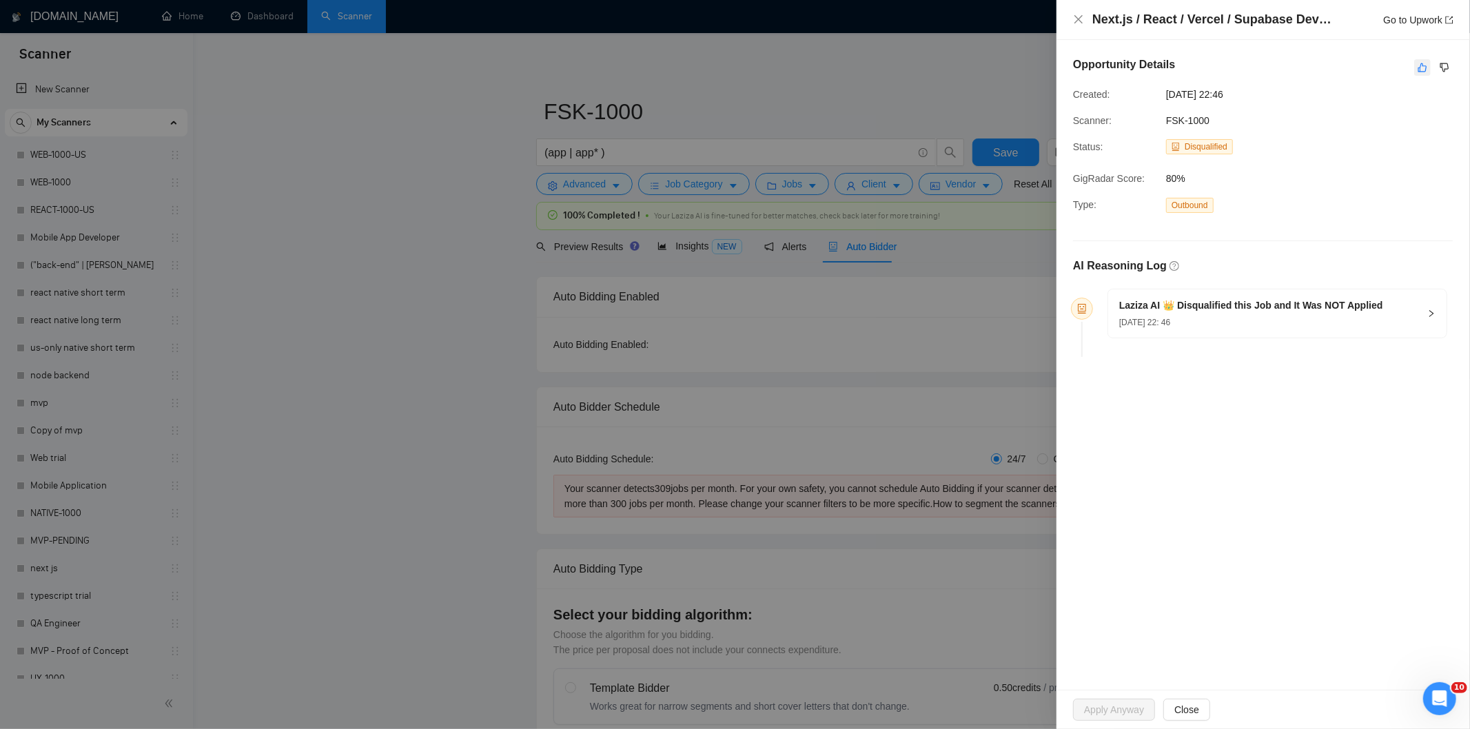
click at [1422, 65] on icon "like" at bounding box center [1422, 67] width 9 height 9
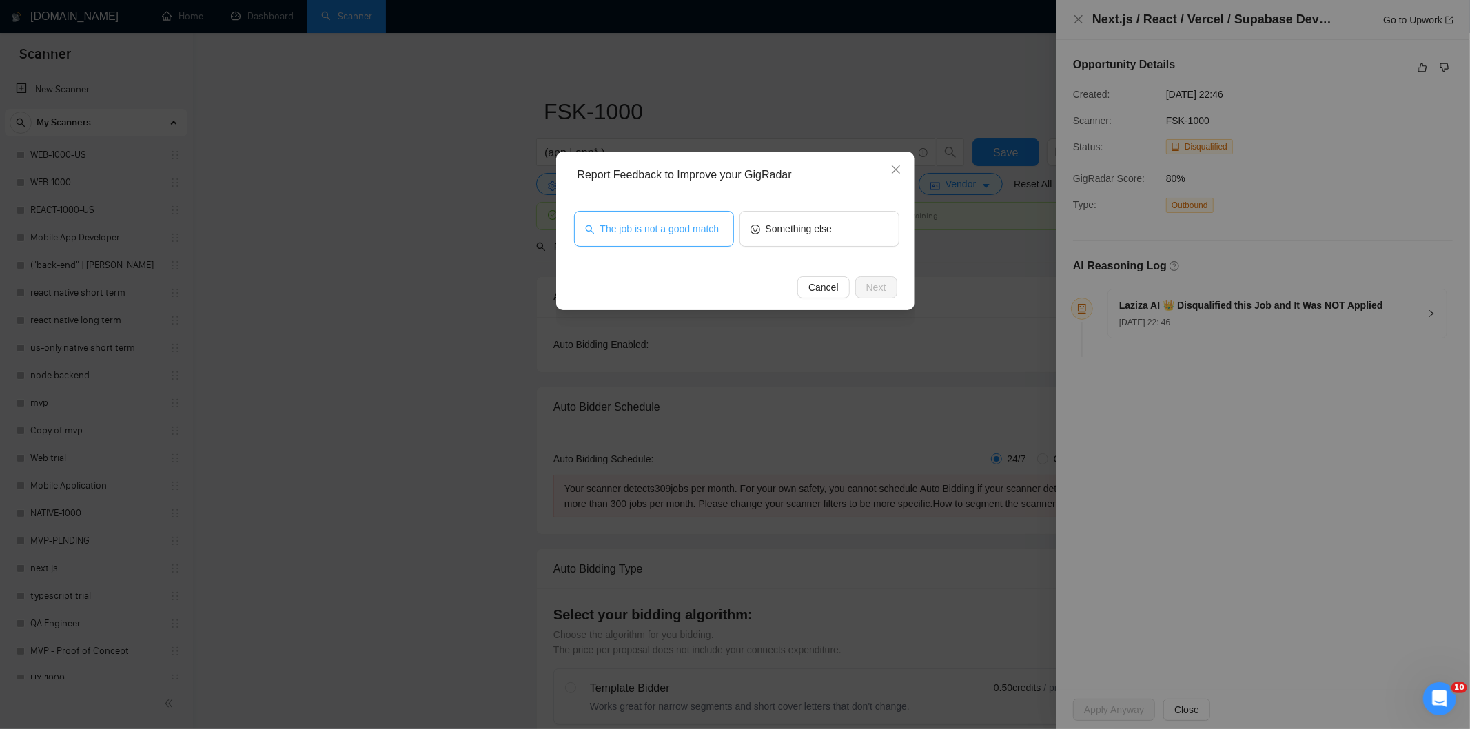
click at [692, 235] on span "The job is not a good match" at bounding box center [659, 228] width 119 height 15
click at [872, 288] on span "Next" at bounding box center [876, 287] width 20 height 15
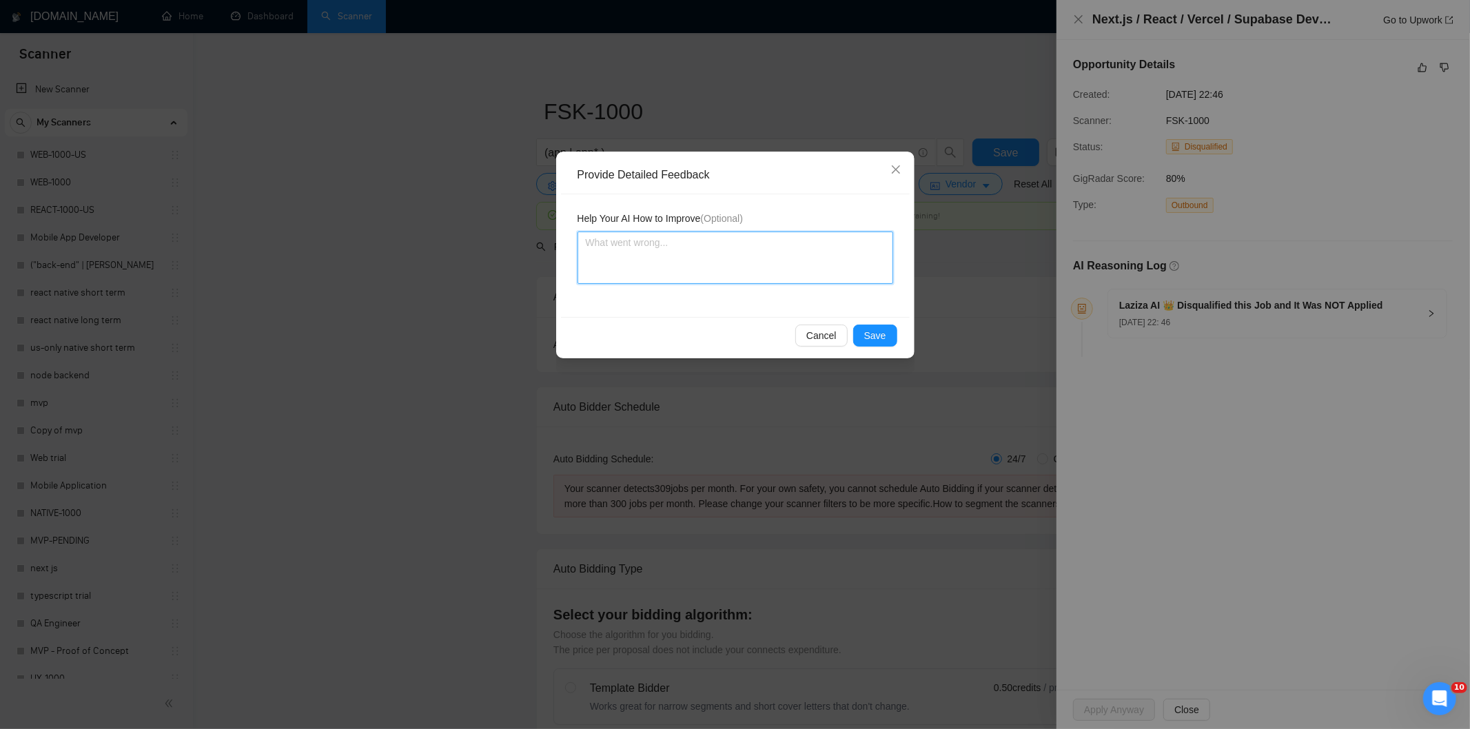
click at [848, 260] on textarea at bounding box center [735, 258] width 316 height 52
paste textarea "Not a fit — this project has been disqualified for other reasons. Example: "The…"
type textarea "Not a fit — this project has been disqualified for other reasons. Example: "The…"
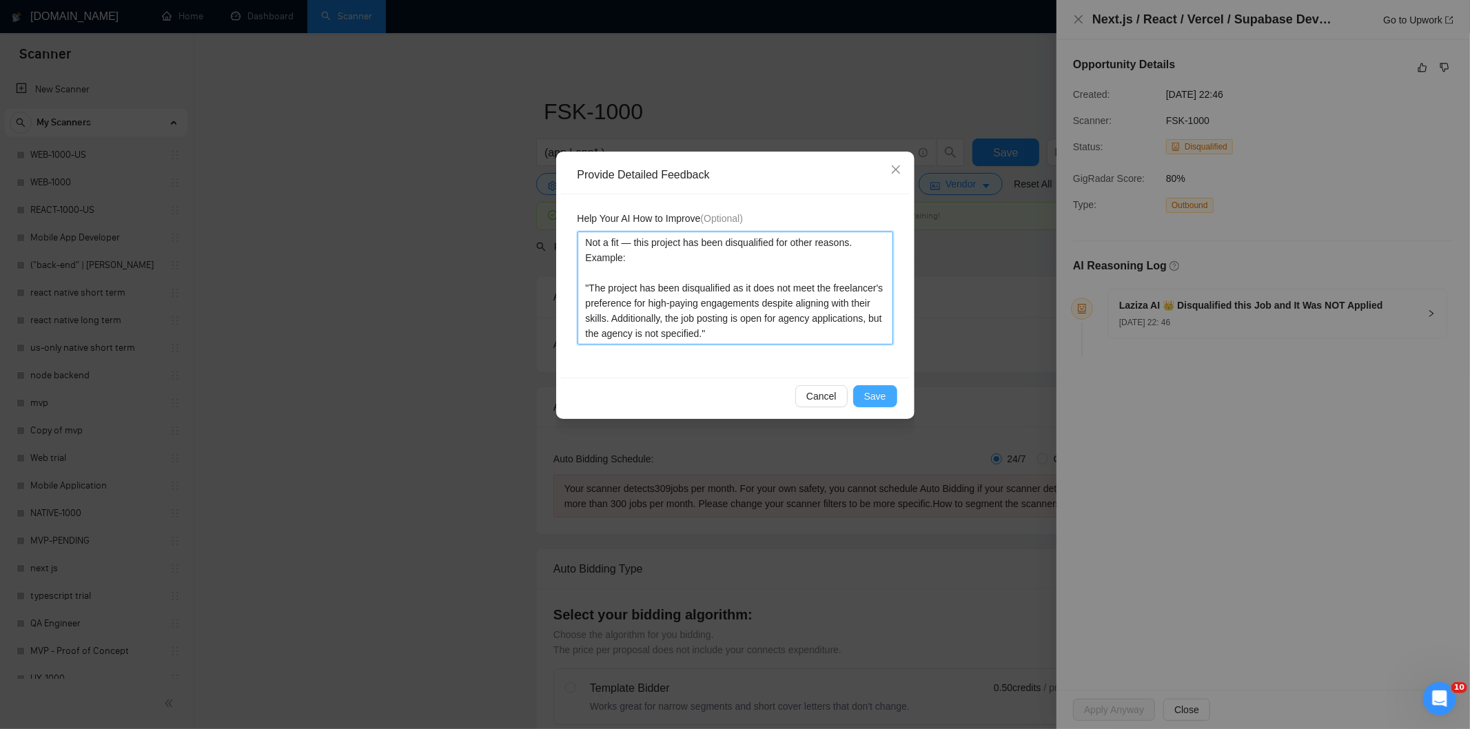
type textarea "Not a fit — this project has been disqualified for other reasons. Example: "The…"
click at [896, 395] on button "Save" at bounding box center [875, 396] width 44 height 22
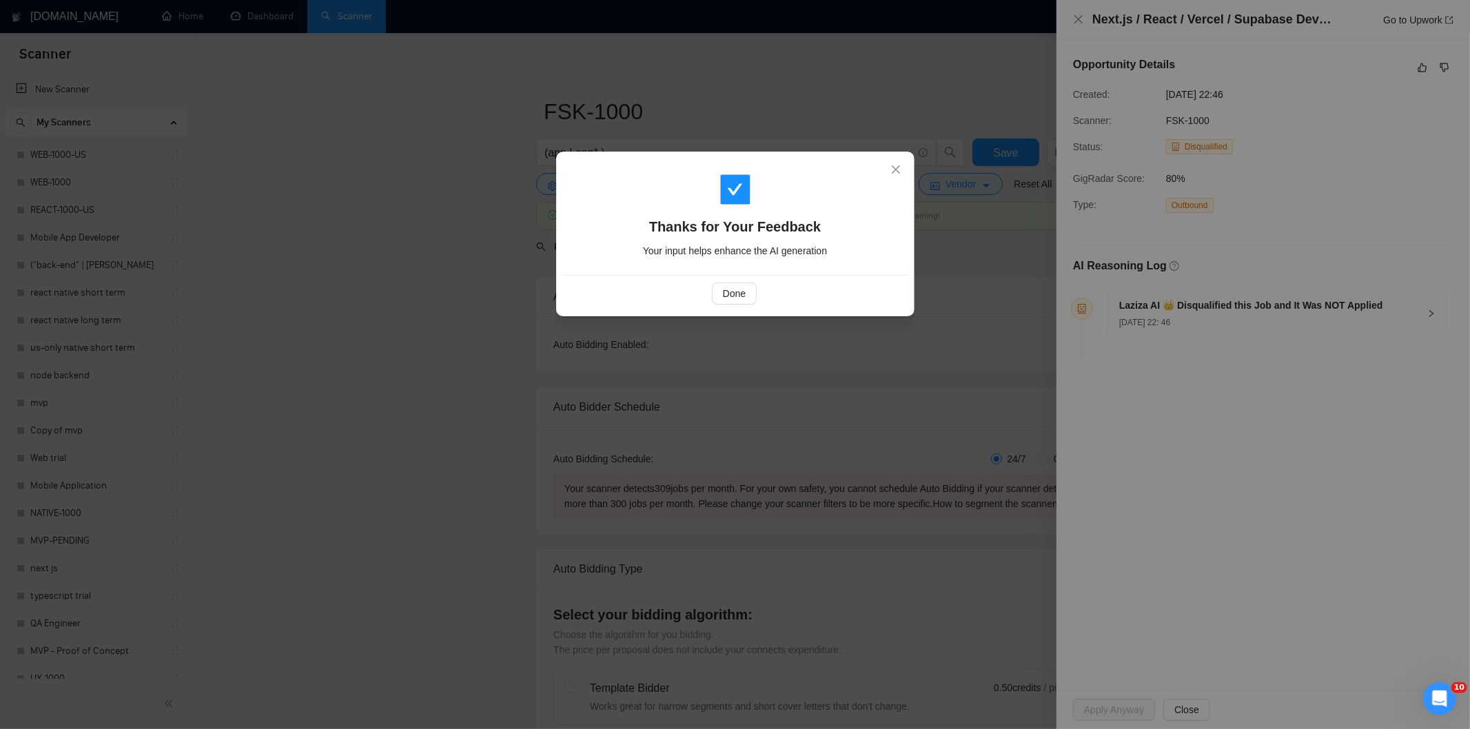
click at [699, 286] on div "Done" at bounding box center [734, 294] width 325 height 22
click at [721, 293] on button "Done" at bounding box center [734, 294] width 45 height 22
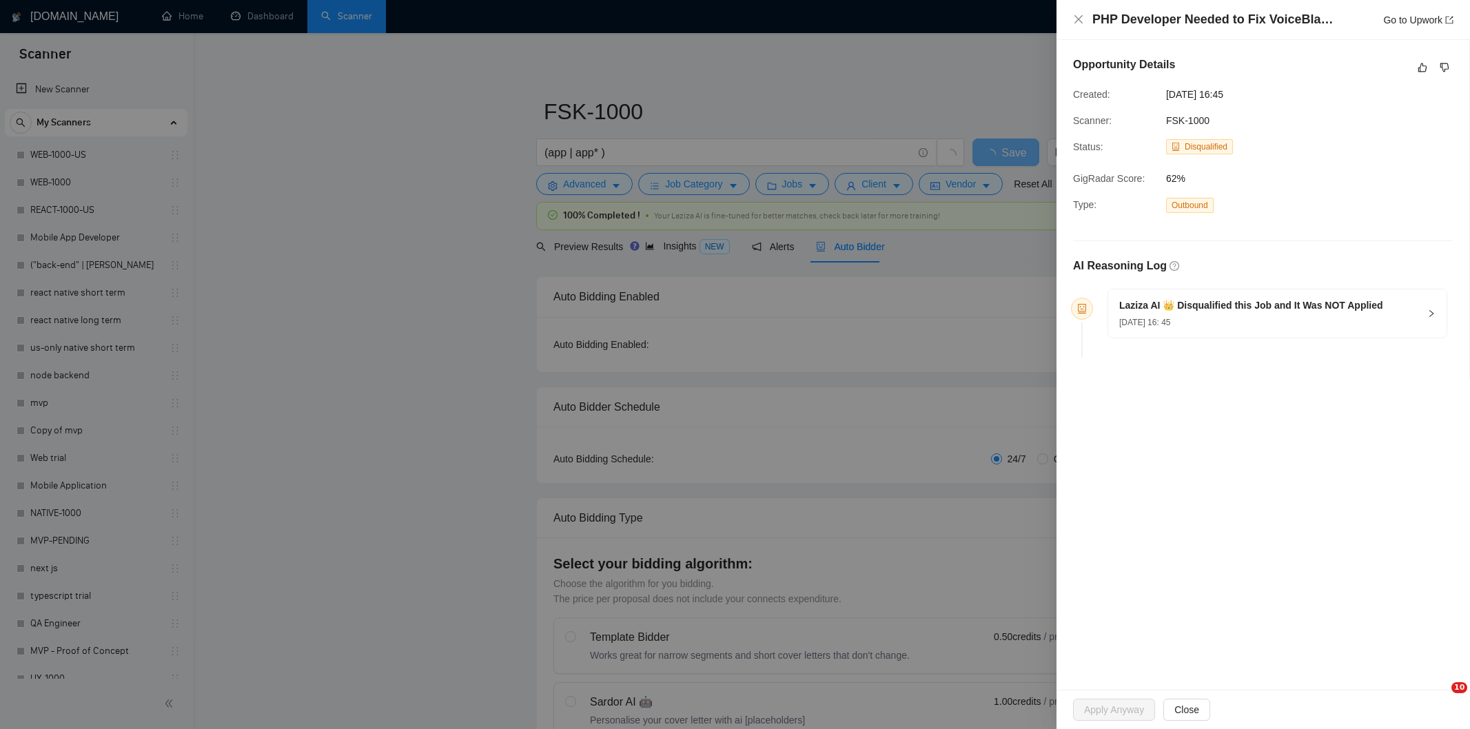
click at [1418, 67] on icon "like" at bounding box center [1422, 67] width 10 height 11
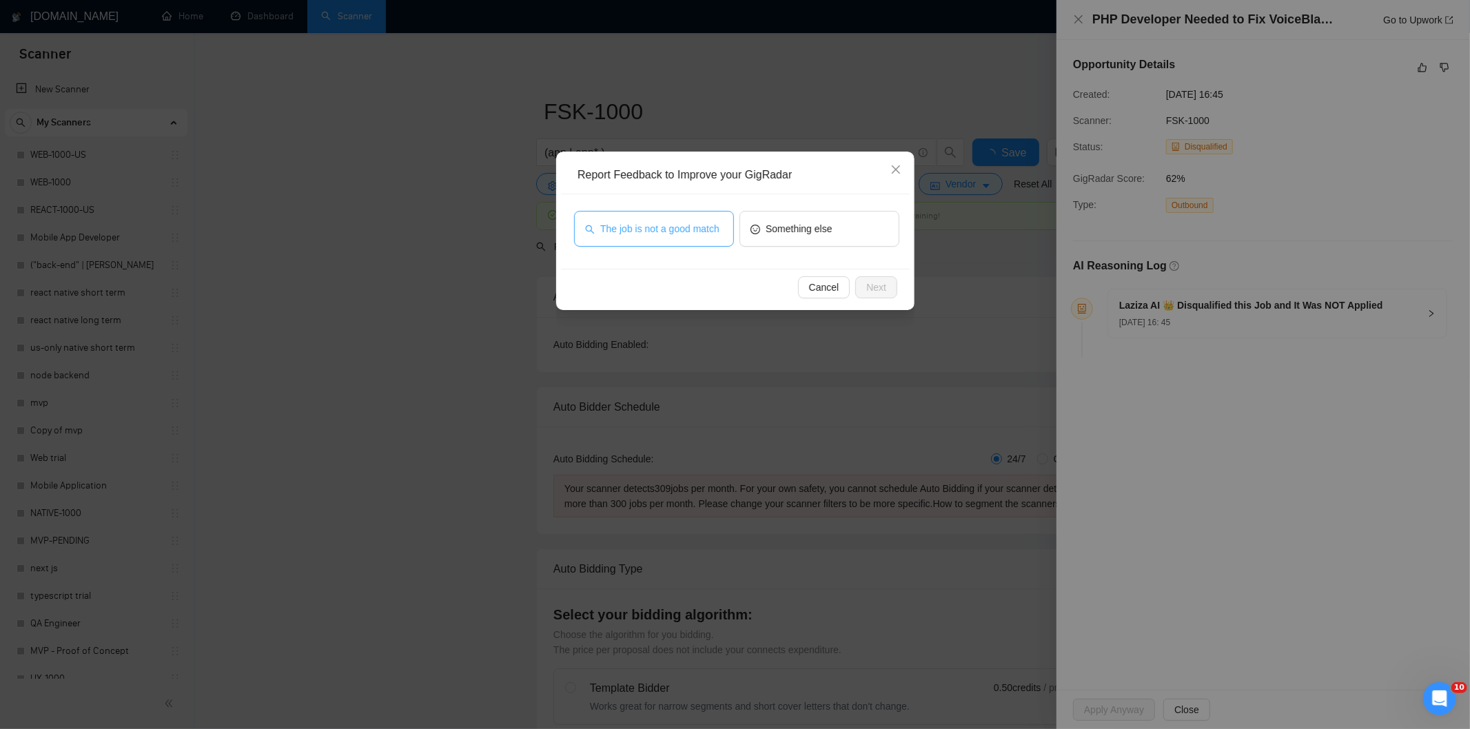
click at [699, 229] on span "The job is not a good match" at bounding box center [659, 228] width 119 height 15
click at [866, 287] on span "Next" at bounding box center [876, 287] width 20 height 15
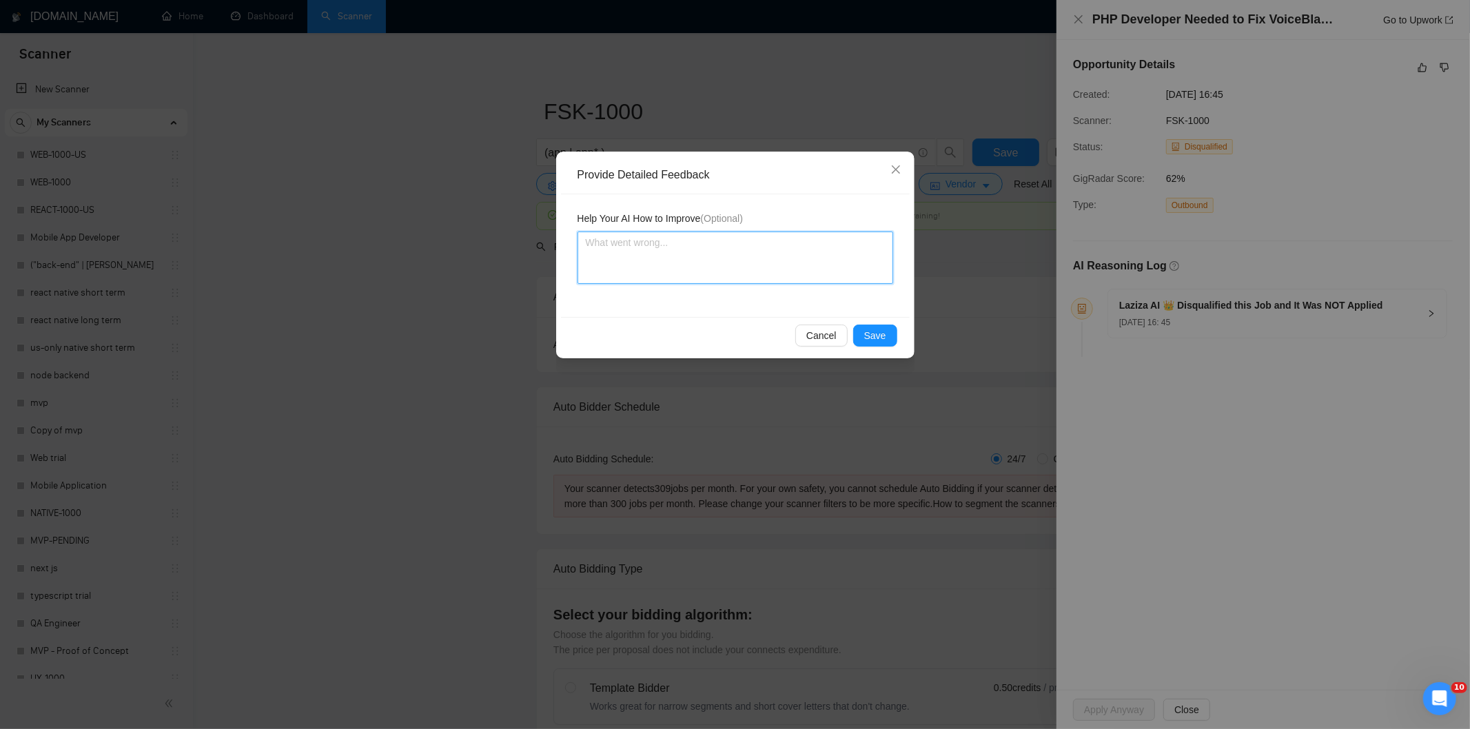
click at [783, 249] on textarea at bounding box center [735, 258] width 316 height 52
paste textarea "Not a fit — this project has been disqualified for other reasons. Example: "The…"
type textarea "Not a fit — this project has been disqualified for other reasons. Example: "The…"
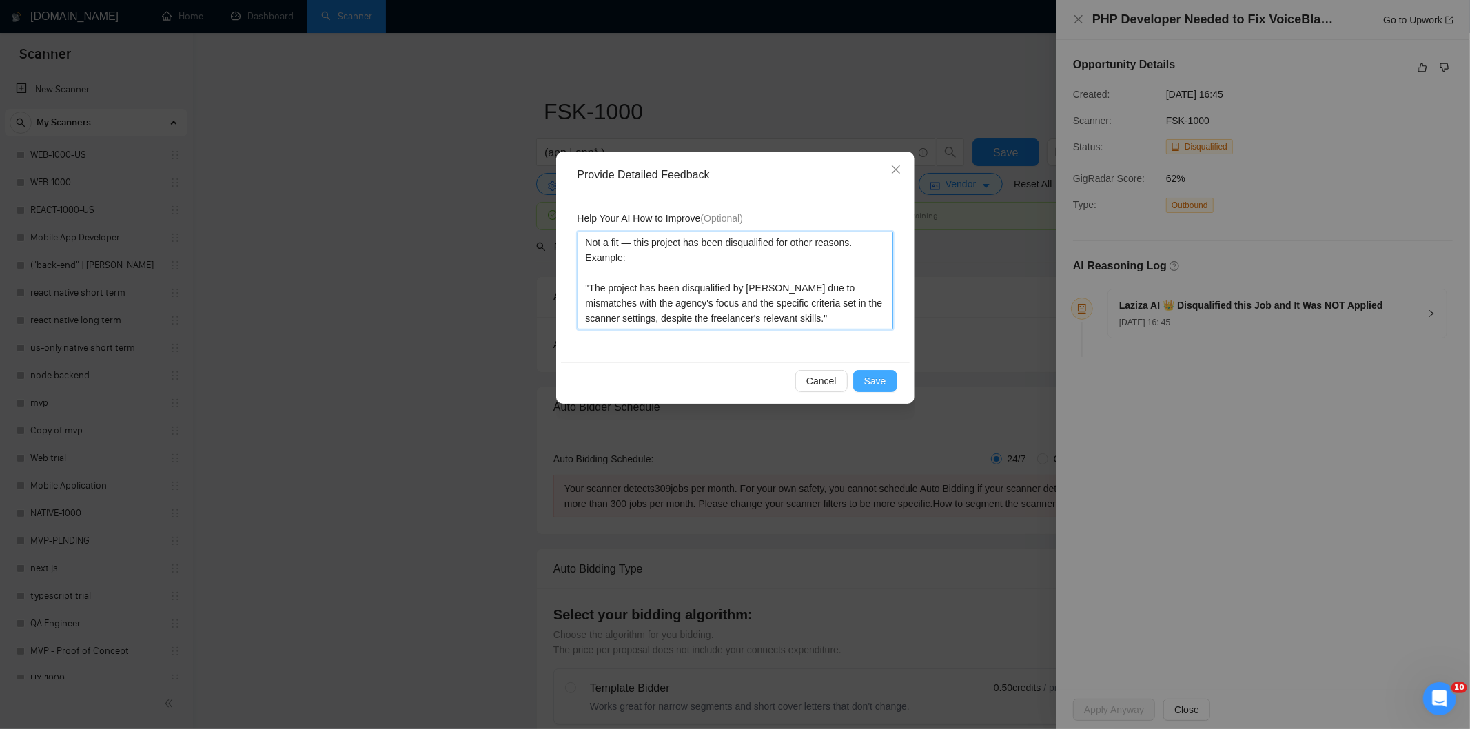
type textarea "Not a fit — this project has been disqualified for other reasons. Example: "The…"
click at [883, 380] on span "Save" at bounding box center [875, 380] width 22 height 15
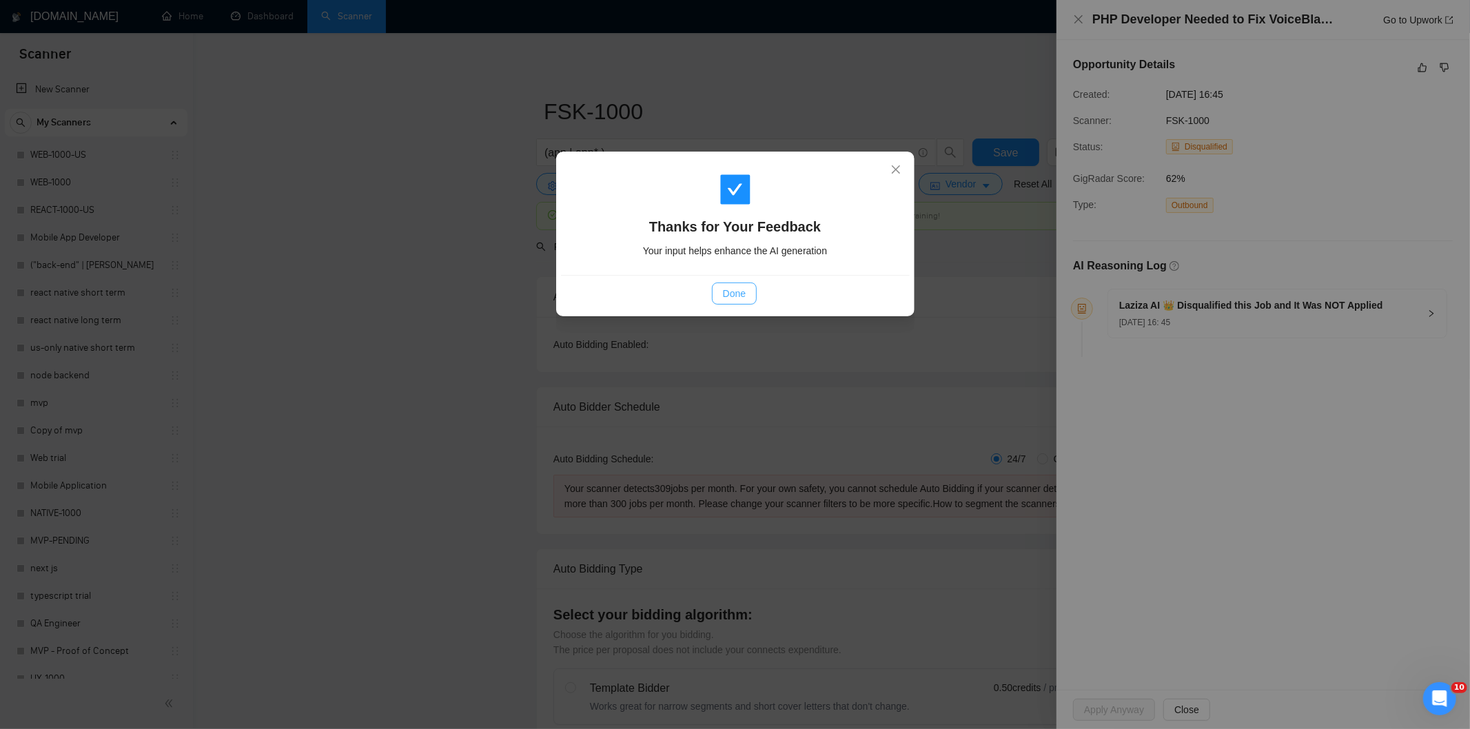
click at [750, 297] on button "Done" at bounding box center [734, 294] width 45 height 22
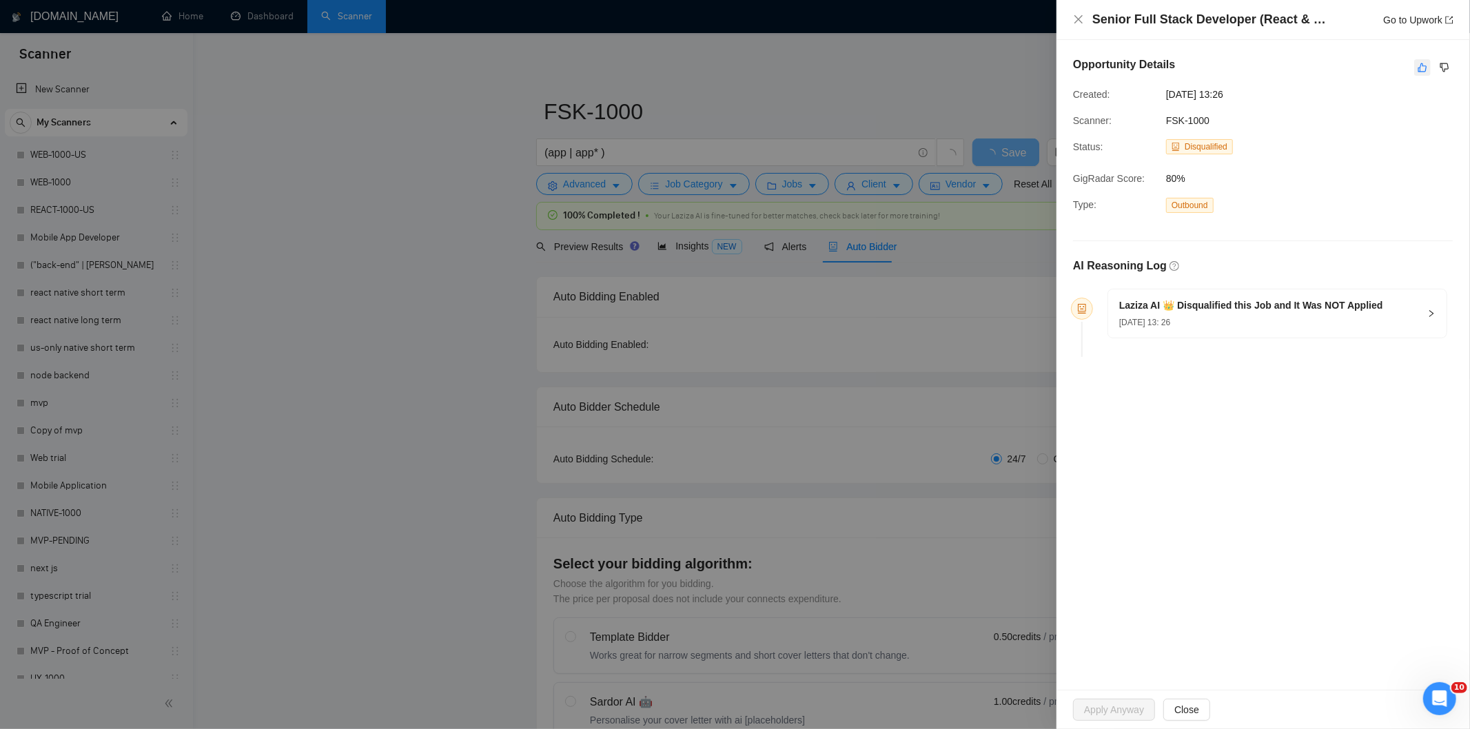
click at [1425, 70] on icon "like" at bounding box center [1422, 67] width 9 height 9
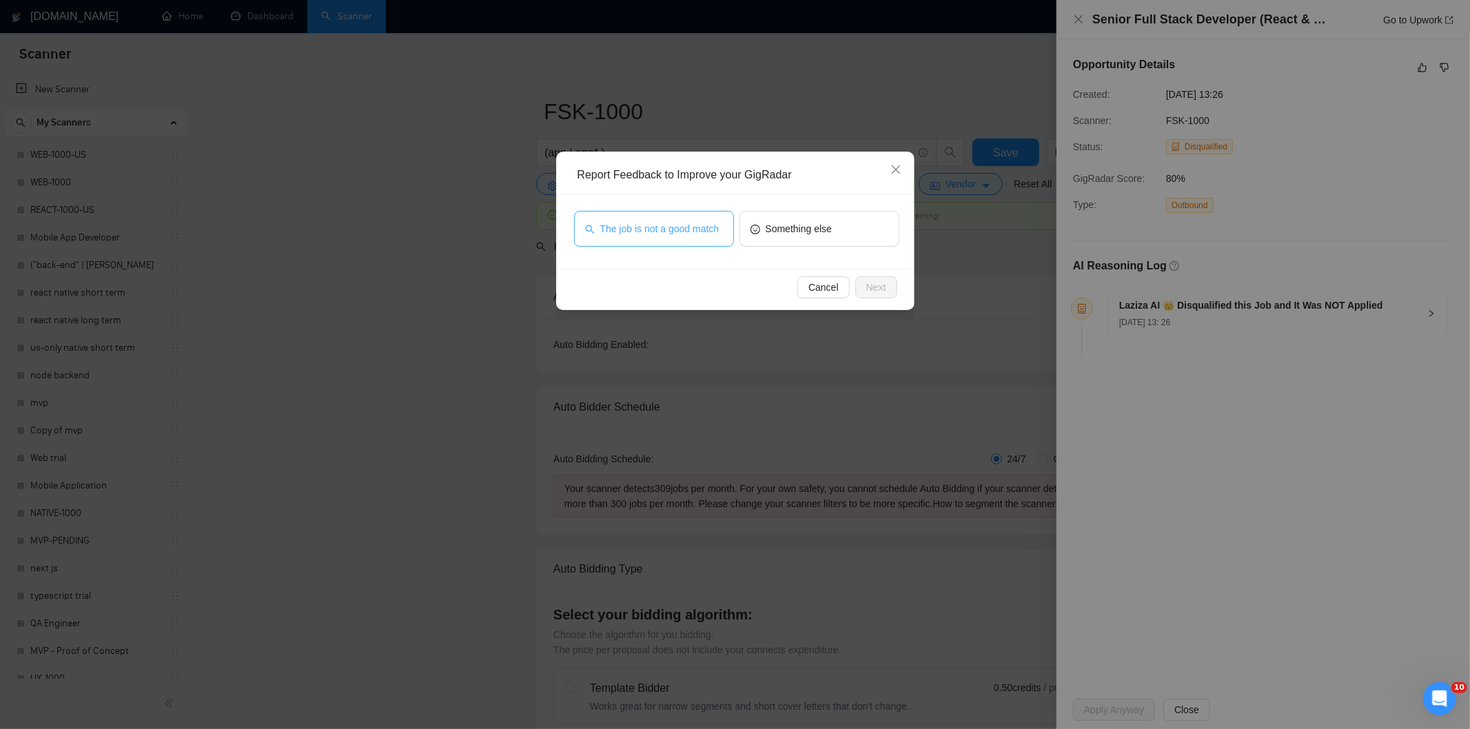
click at [727, 231] on button "The job is not a good match" at bounding box center [654, 229] width 160 height 36
click at [878, 285] on span "Next" at bounding box center [876, 287] width 20 height 15
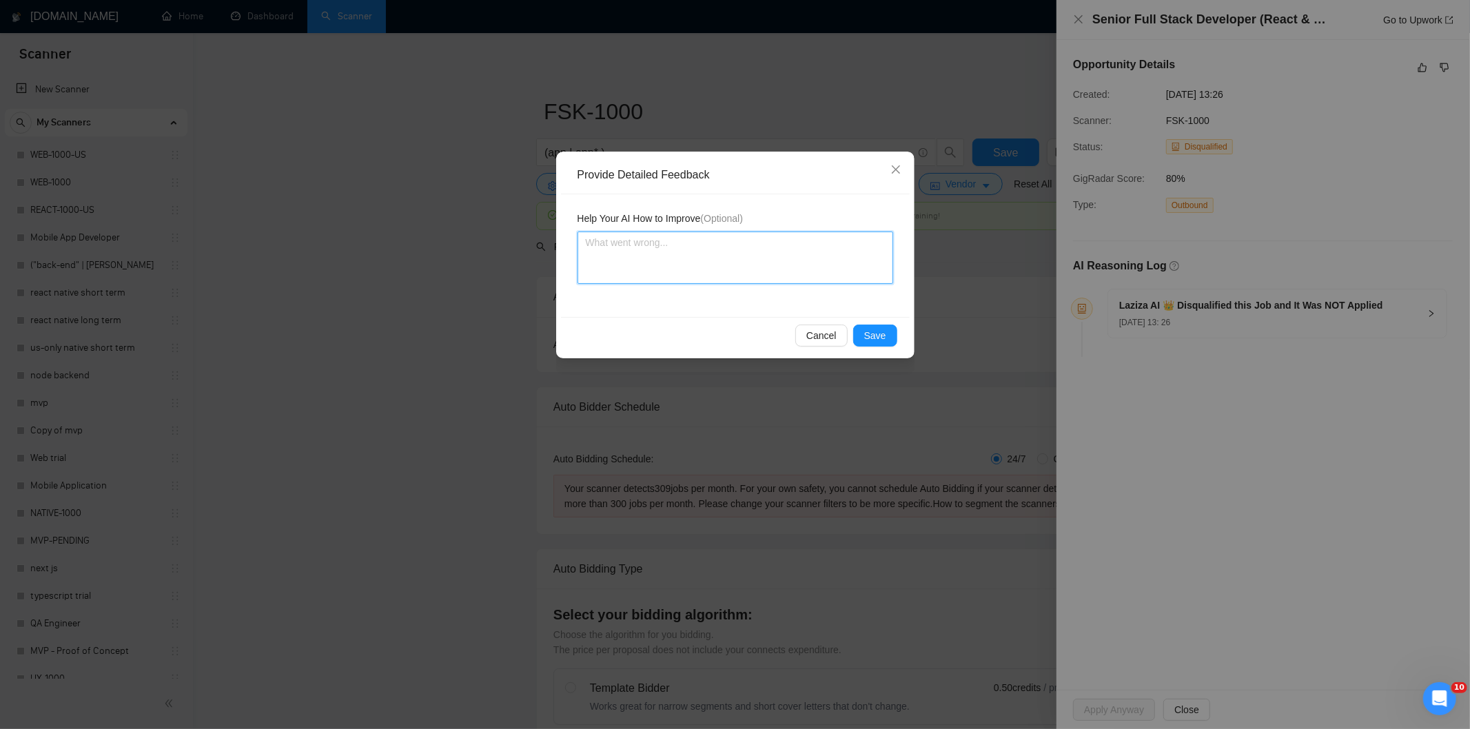
click at [834, 253] on textarea at bounding box center [735, 258] width 316 height 52
paste textarea "Not a fit — this project has been disqualified for other reasons. Example: "The…"
type textarea "Not a fit — this project has been disqualified for other reasons. Example: "The…"
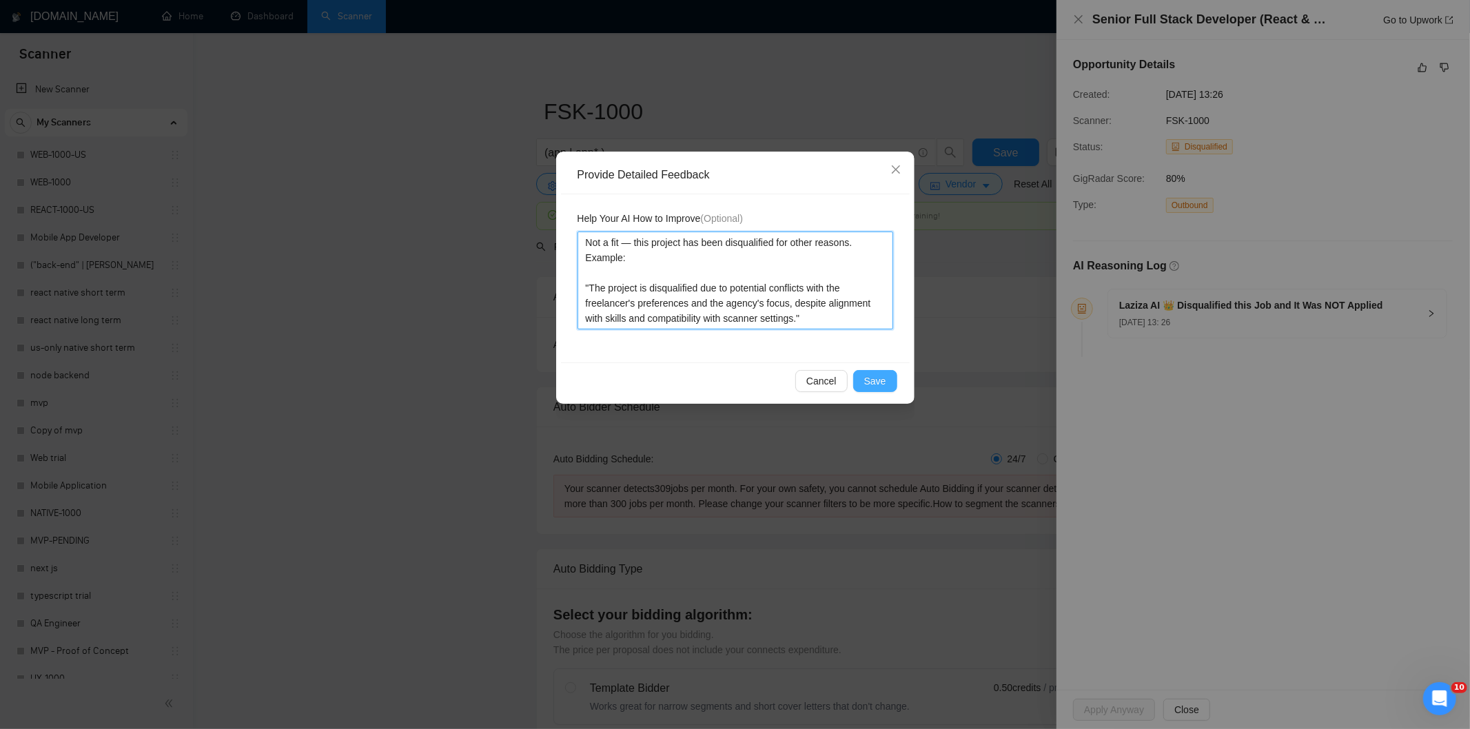
type textarea "Not a fit — this project has been disqualified for other reasons. Example: "The…"
click at [887, 387] on button "Save" at bounding box center [875, 381] width 44 height 22
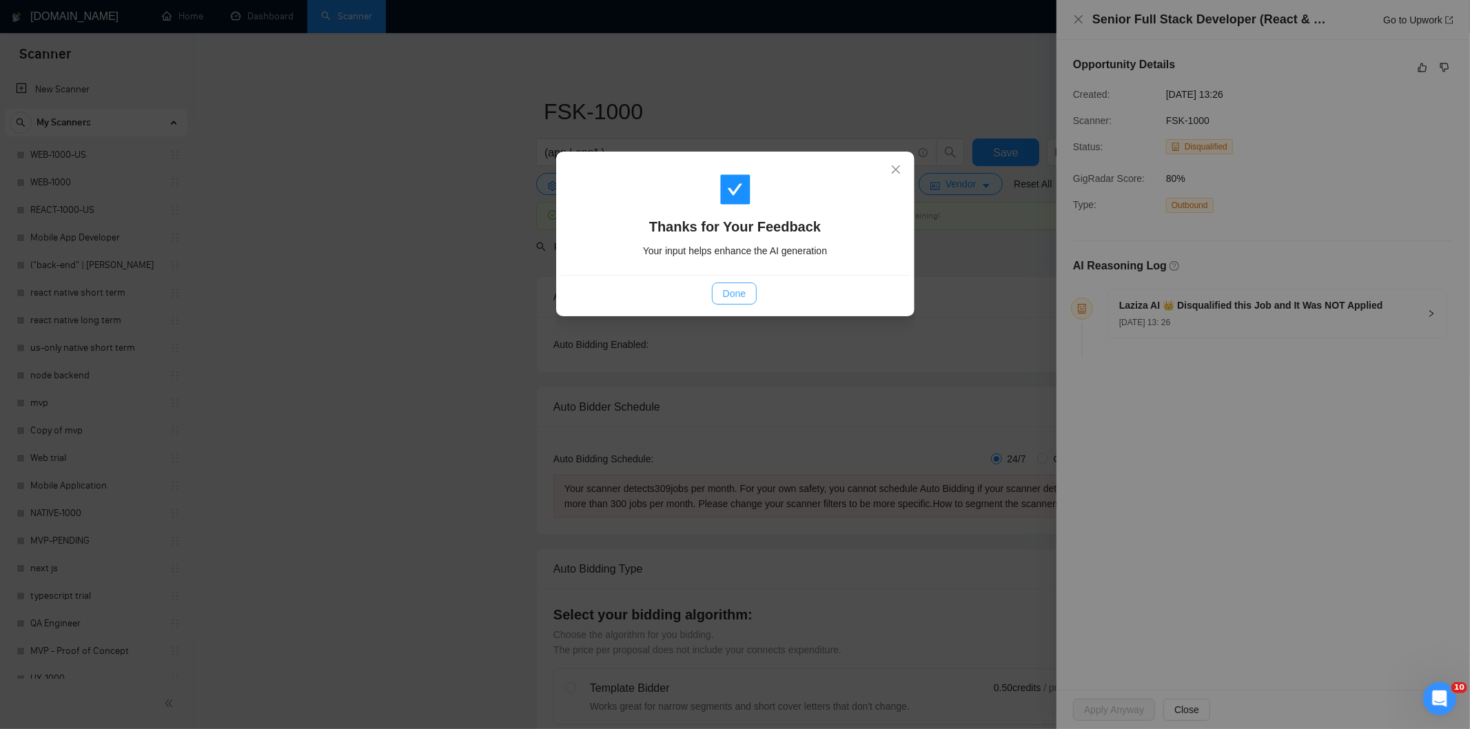
click at [739, 300] on span "Done" at bounding box center [734, 293] width 23 height 15
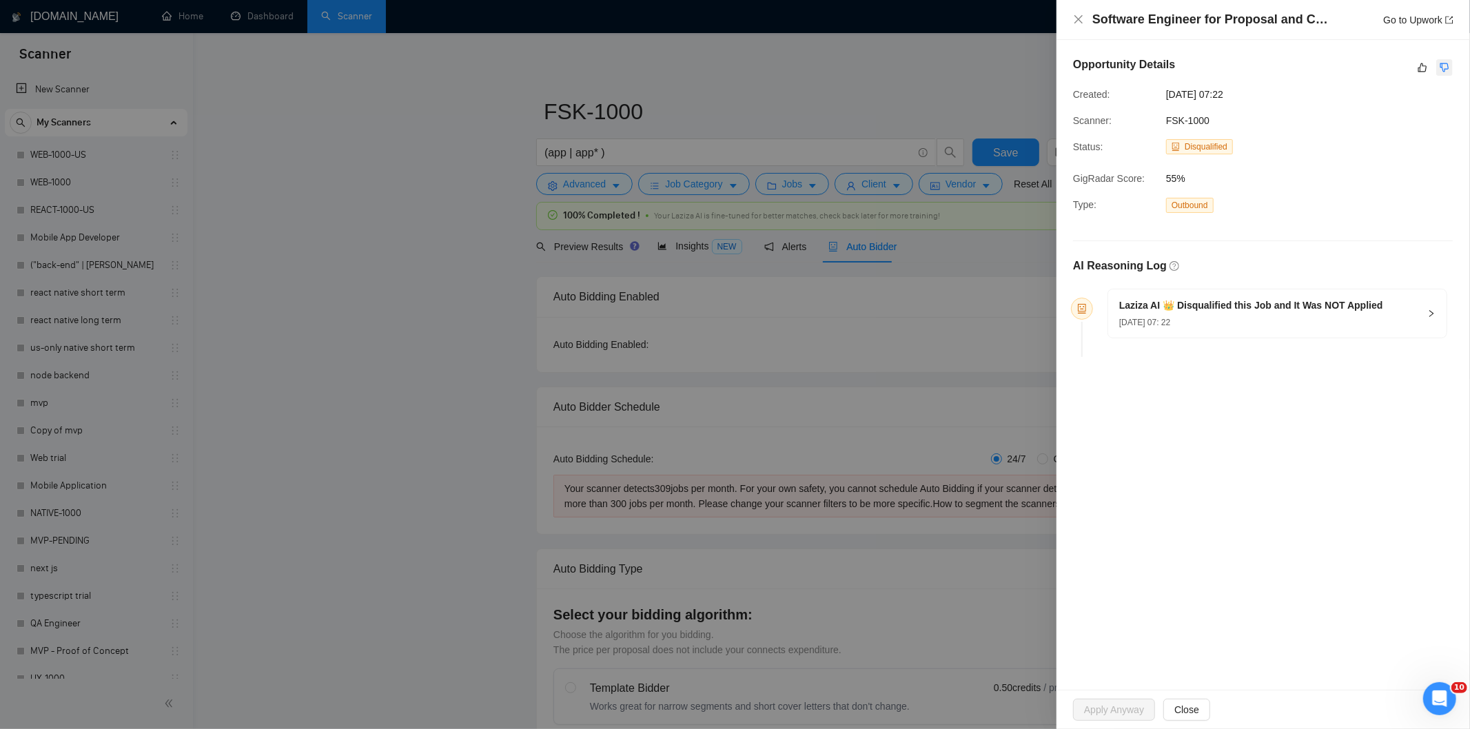
click at [1448, 74] on button "button" at bounding box center [1444, 67] width 17 height 17
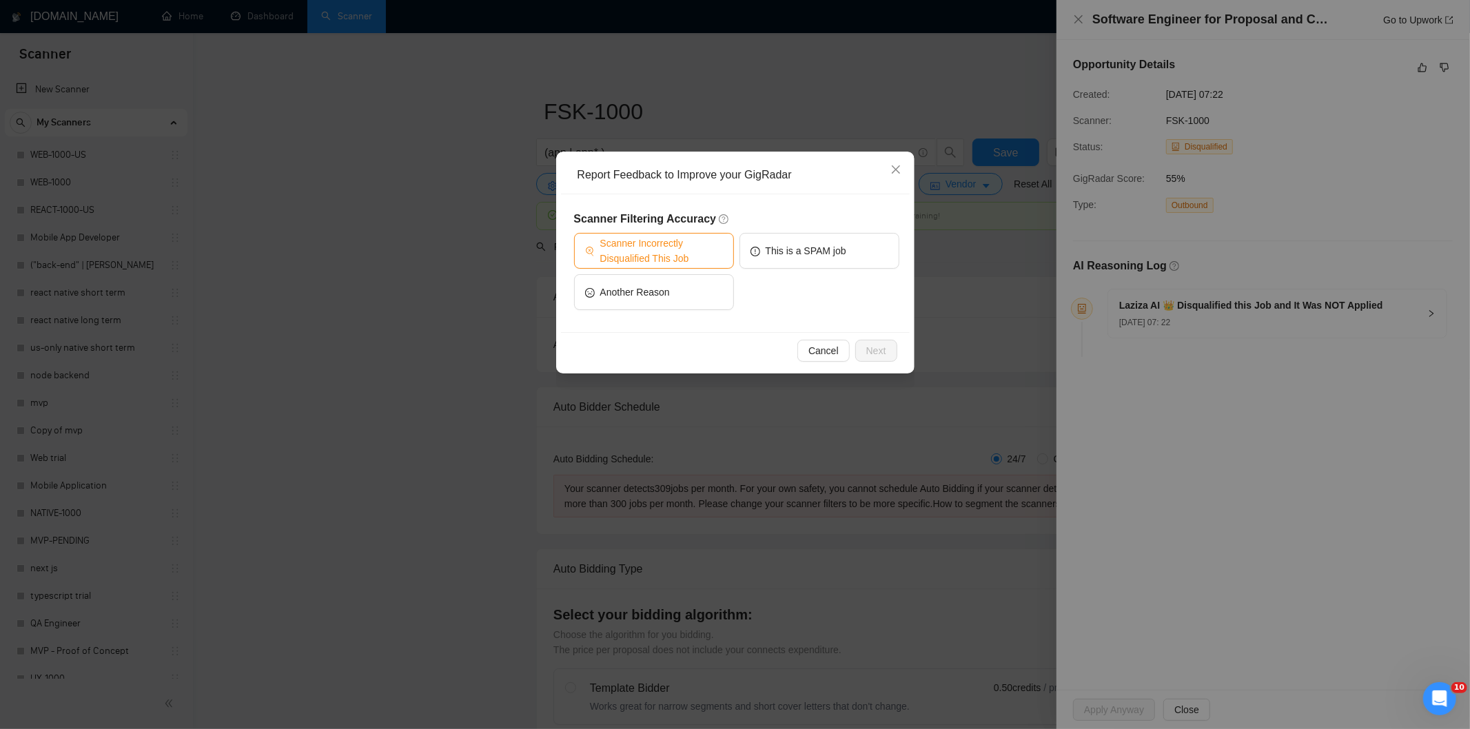
click at [701, 249] on span "Scanner Incorrectly Disqualified This Job" at bounding box center [661, 251] width 123 height 30
click at [876, 349] on span "Next" at bounding box center [876, 350] width 20 height 15
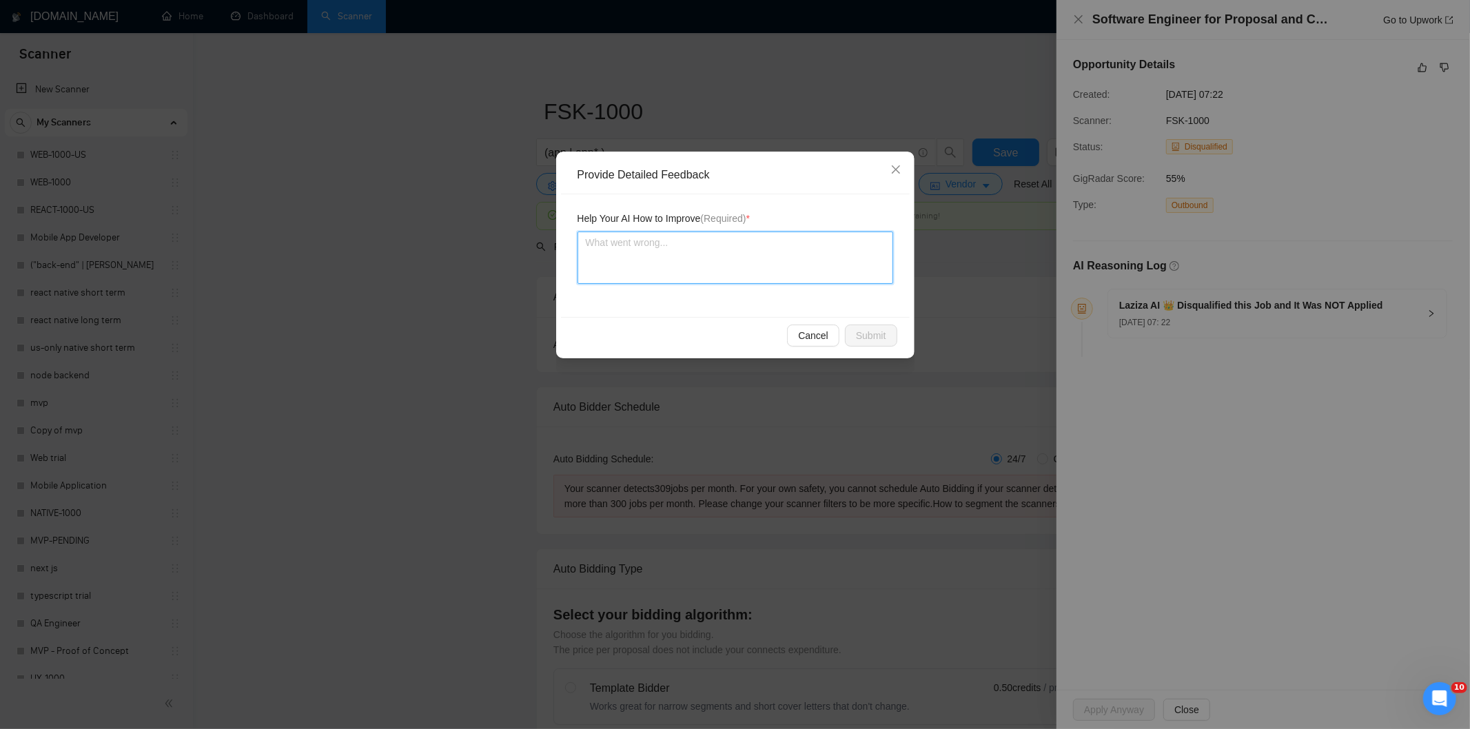
click at [766, 269] on textarea at bounding box center [735, 258] width 316 height 52
paste textarea "Good fit — the project is greenfield (no existing code), welcomes agencies, use…"
type textarea "Good fit — the project is greenfield (no existing code), welcomes agencies, use…"
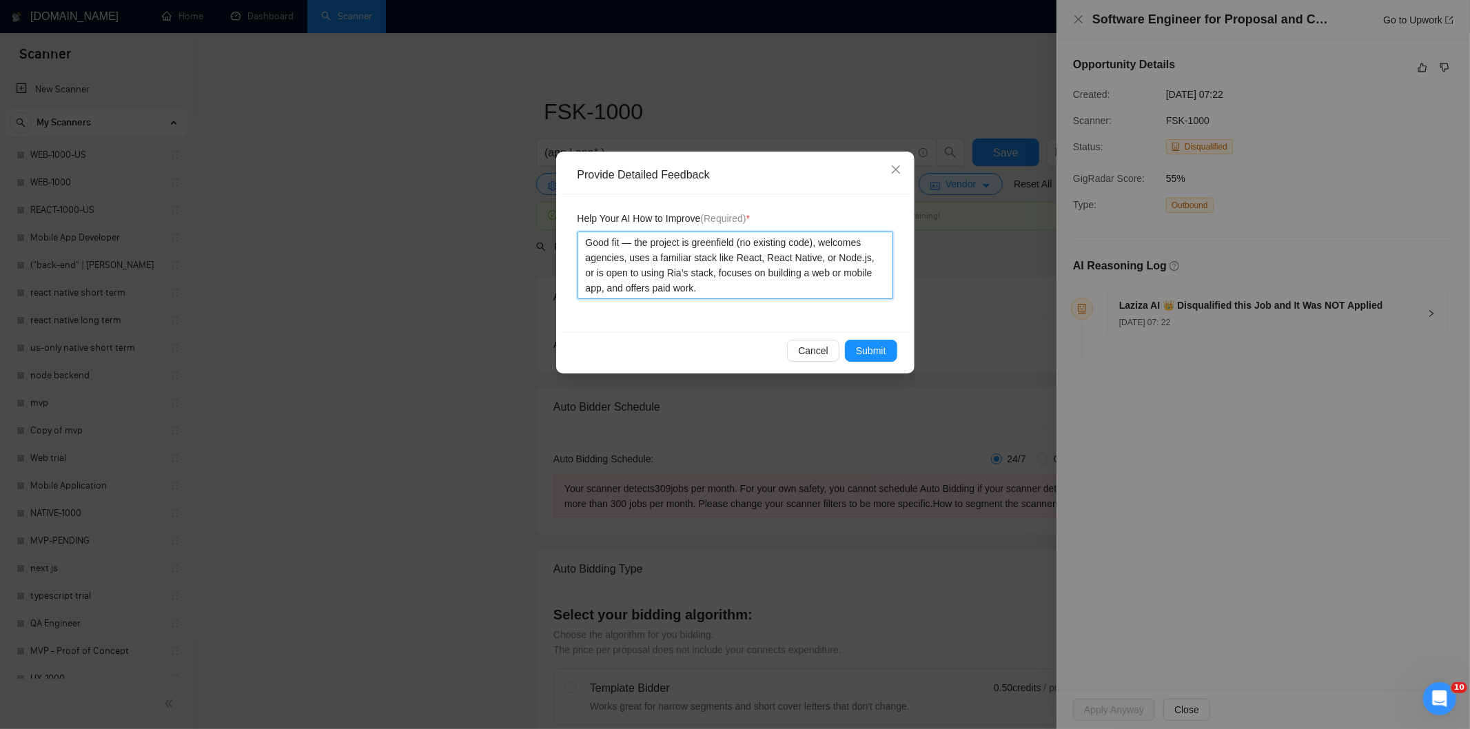
type textarea "Good fit — the project is greenfield (no existing code), welcomes agencies, use…"
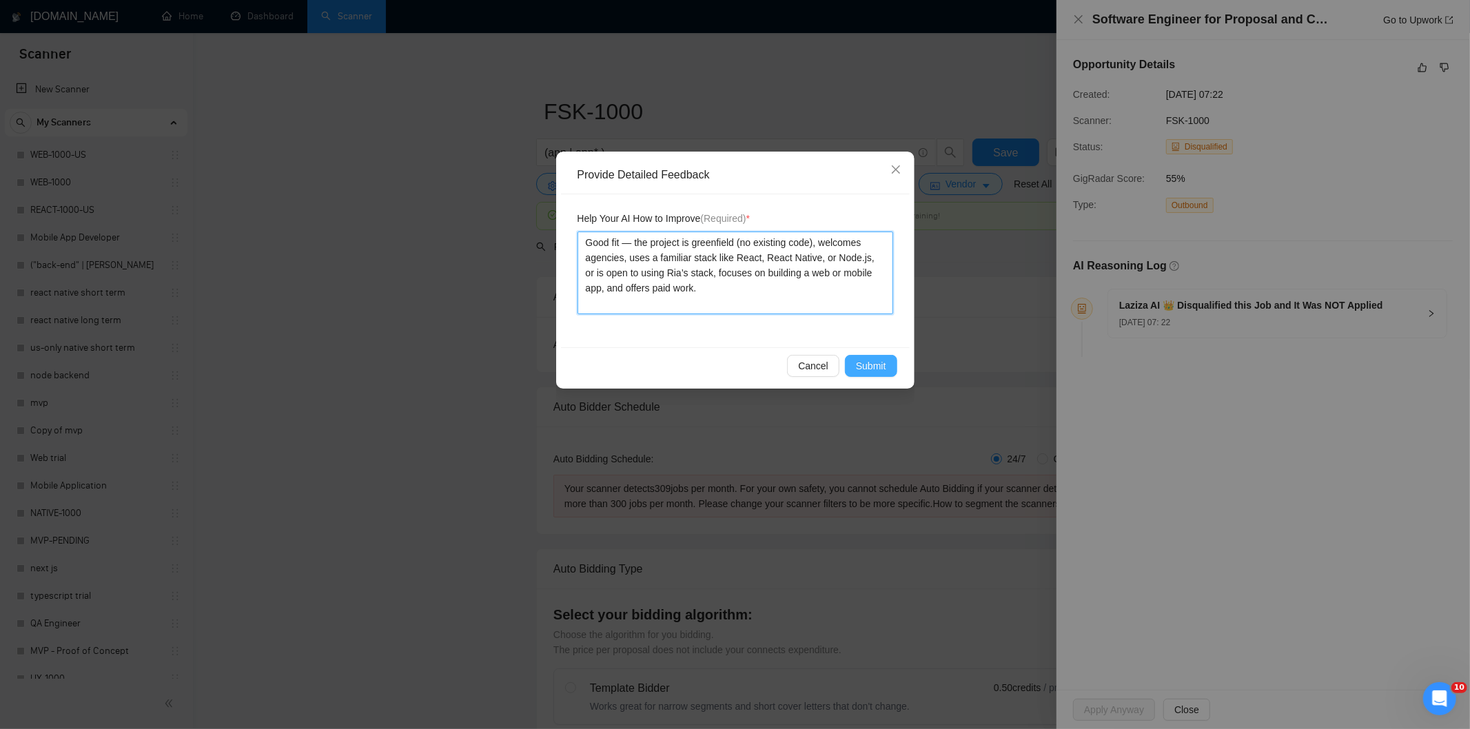
type textarea "Good fit — the project is greenfield (no existing code), welcomes agencies, use…"
click at [883, 374] on button "Submit" at bounding box center [871, 366] width 52 height 22
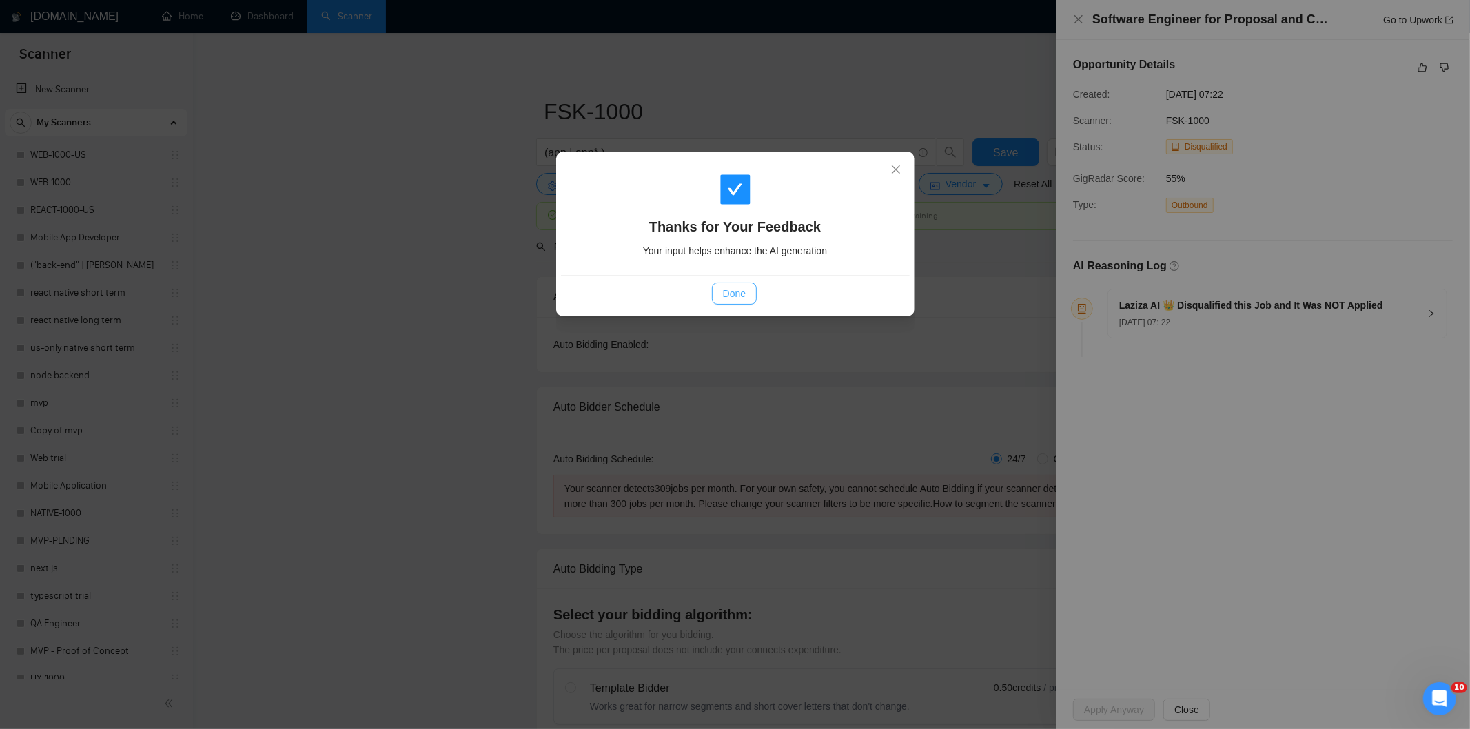
click at [739, 298] on span "Done" at bounding box center [734, 293] width 23 height 15
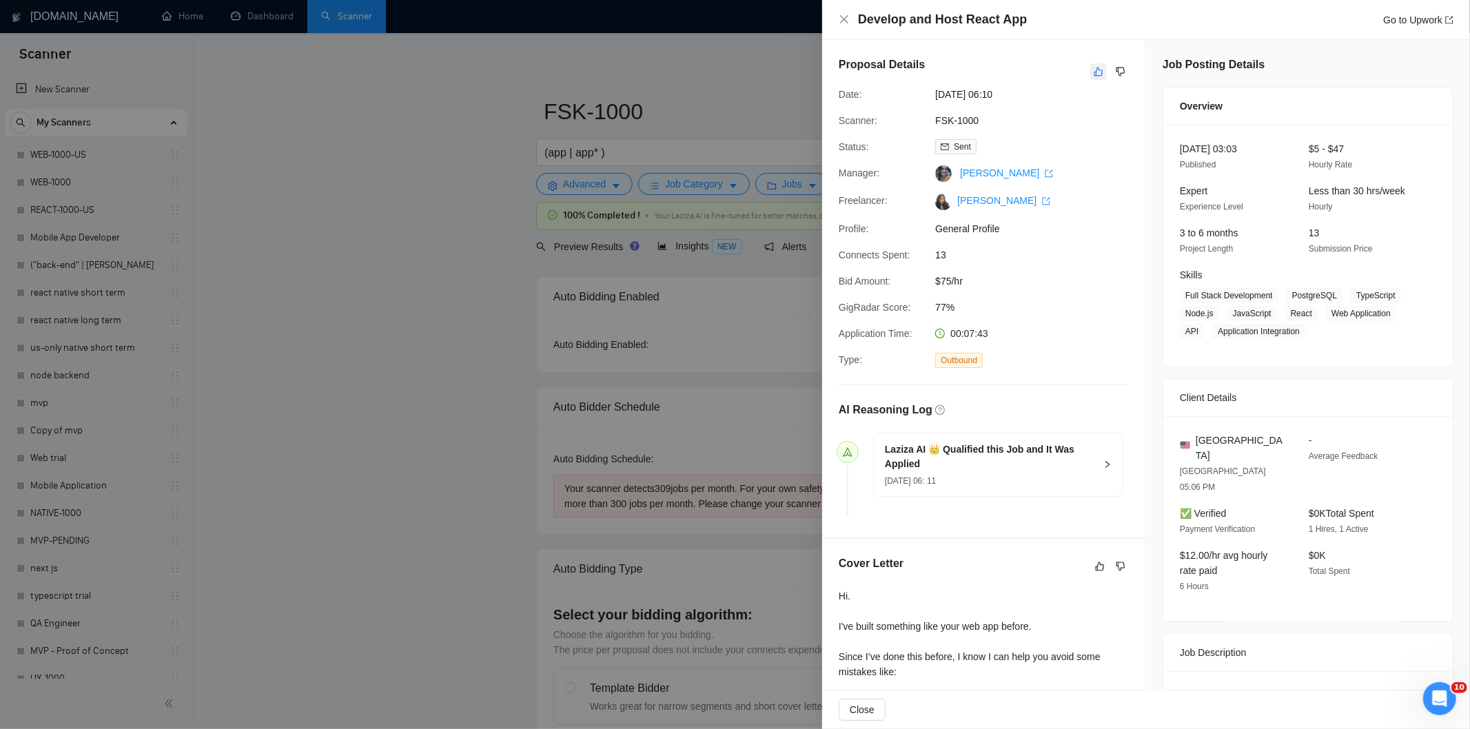
click at [1097, 71] on icon "like" at bounding box center [1099, 71] width 10 height 11
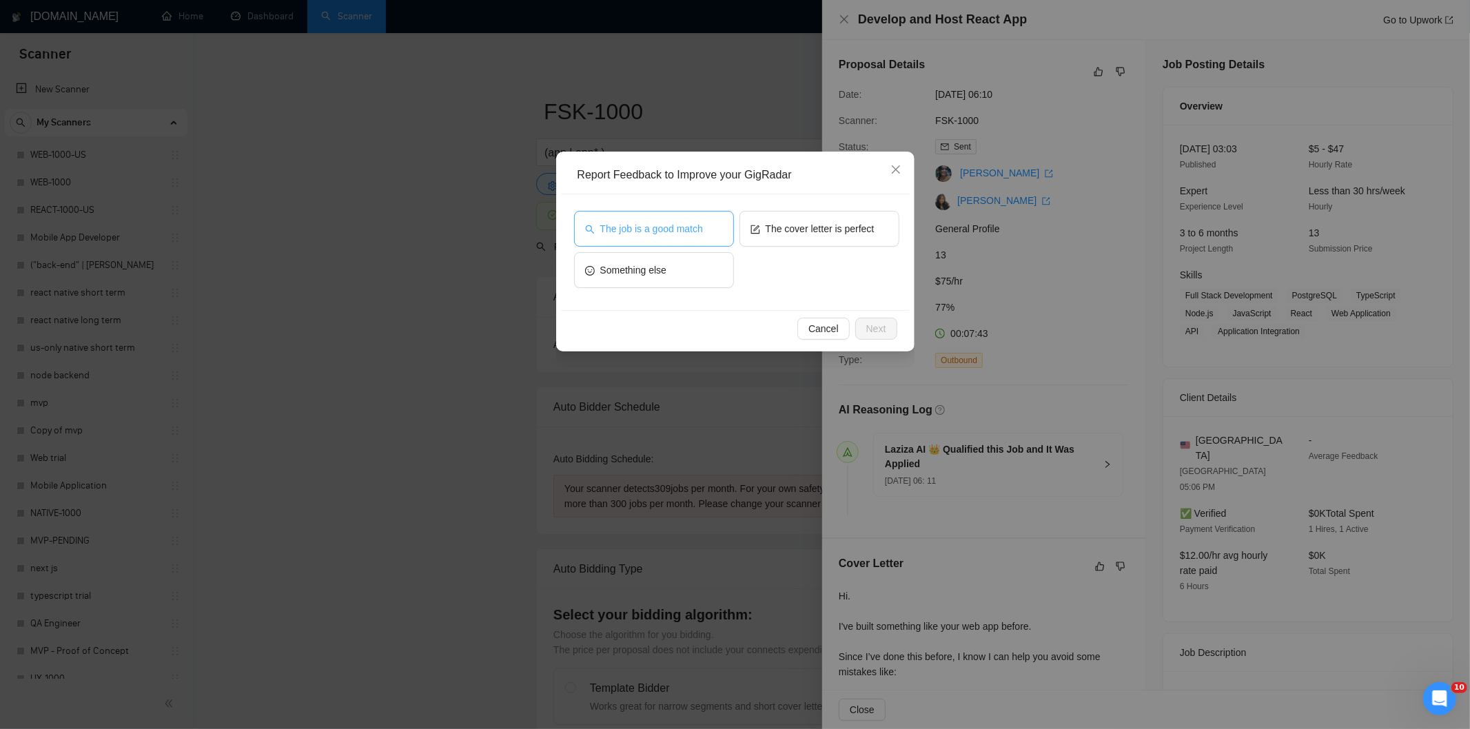
click at [656, 235] on span "The job is a good match" at bounding box center [651, 228] width 103 height 15
click at [690, 229] on span "The job is a good match" at bounding box center [651, 228] width 103 height 15
click at [872, 329] on span "Next" at bounding box center [876, 328] width 20 height 15
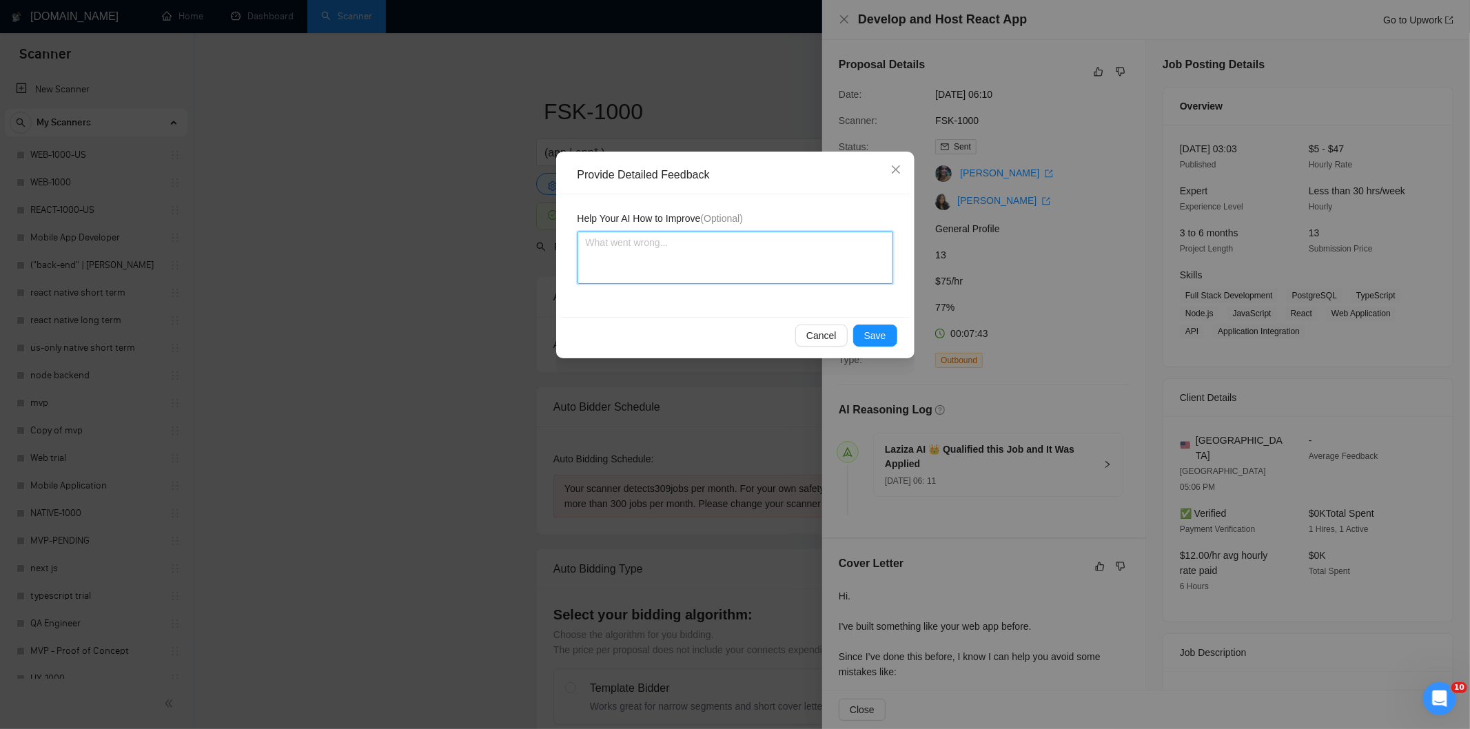
click at [777, 260] on textarea at bounding box center [735, 258] width 316 height 52
paste textarea "Good fit — the project is greenfield (no existing code), welcomes agencies, use…"
type textarea "Good fit — the project is greenfield (no existing code), welcomes agencies, use…"
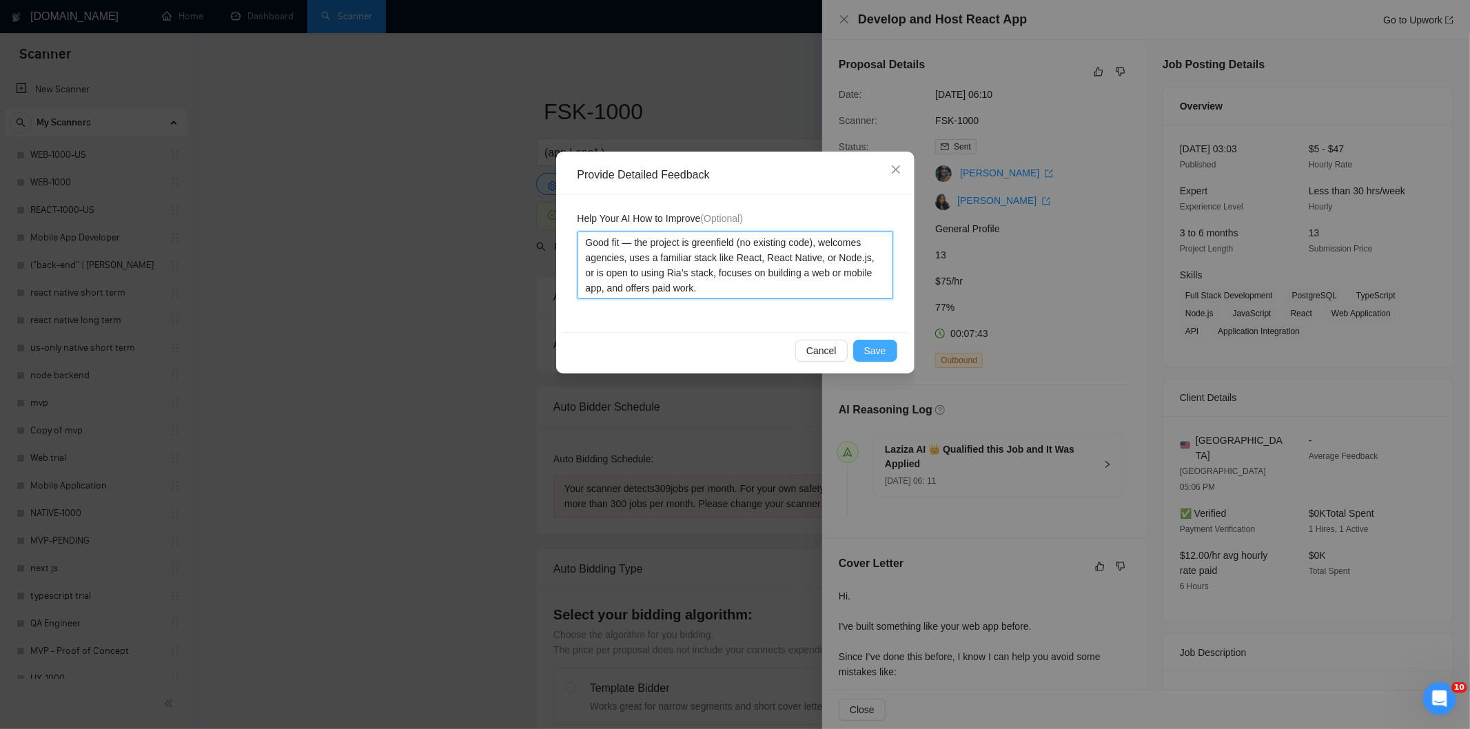
type textarea "Good fit — the project is greenfield (no existing code), welcomes agencies, use…"
click at [892, 345] on button "Save" at bounding box center [875, 351] width 44 height 22
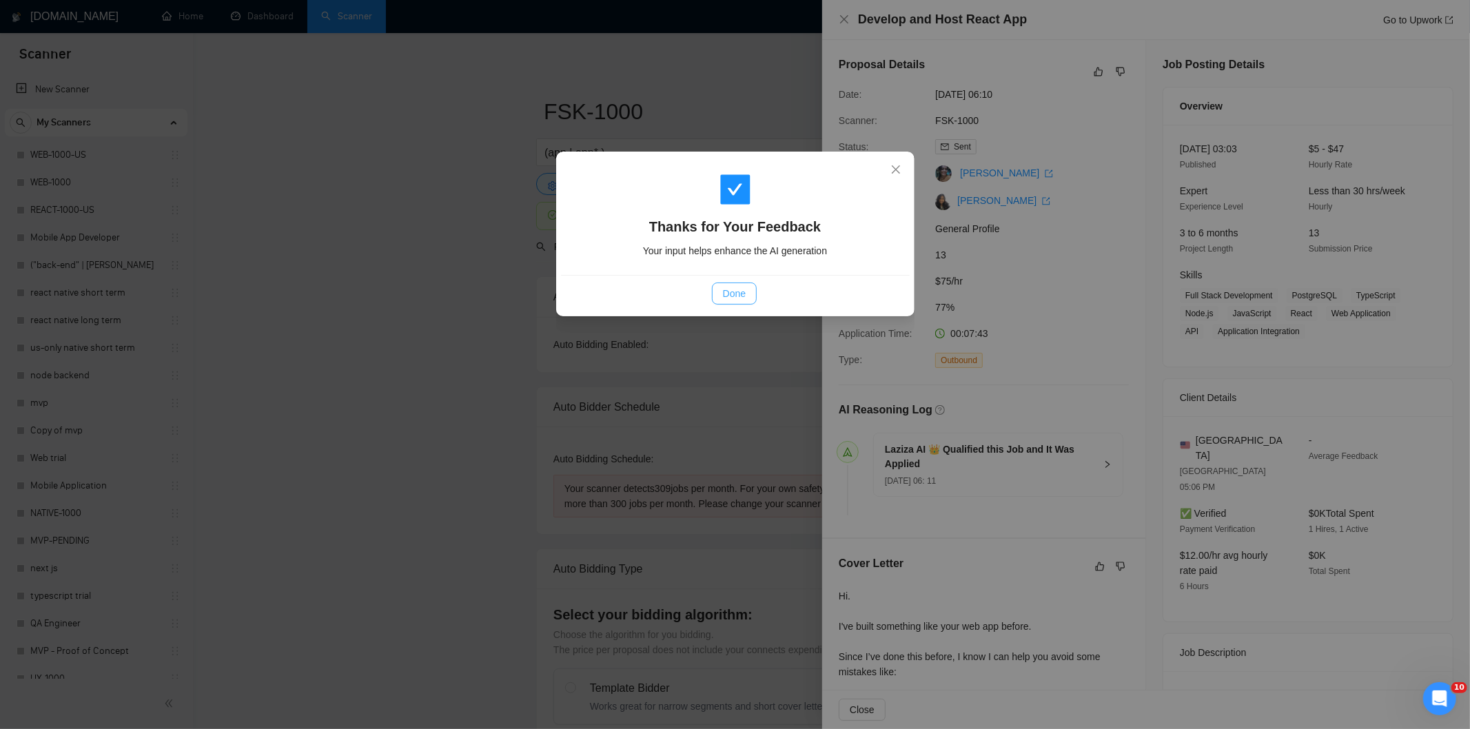
click at [741, 297] on span "Done" at bounding box center [734, 293] width 23 height 15
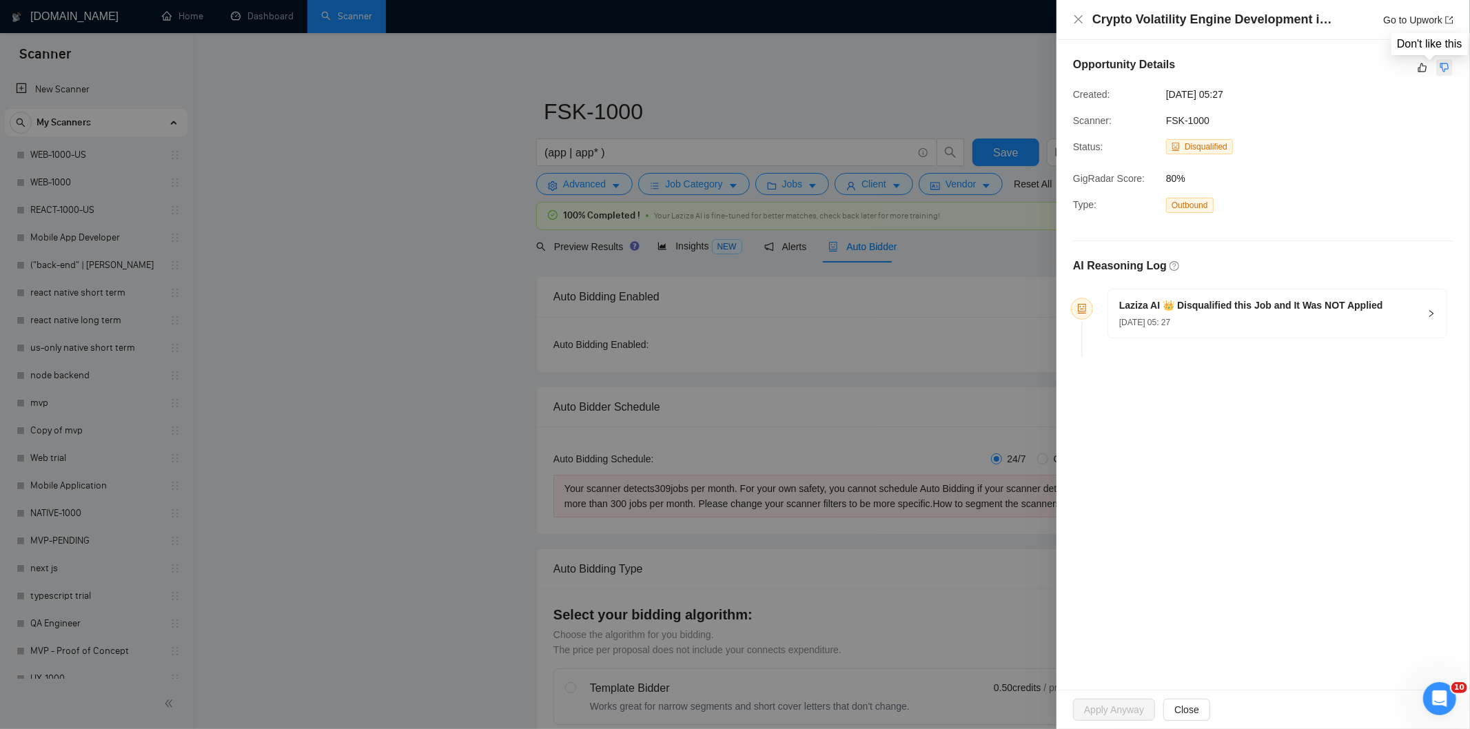
click at [1441, 68] on icon "dislike" at bounding box center [1444, 67] width 10 height 11
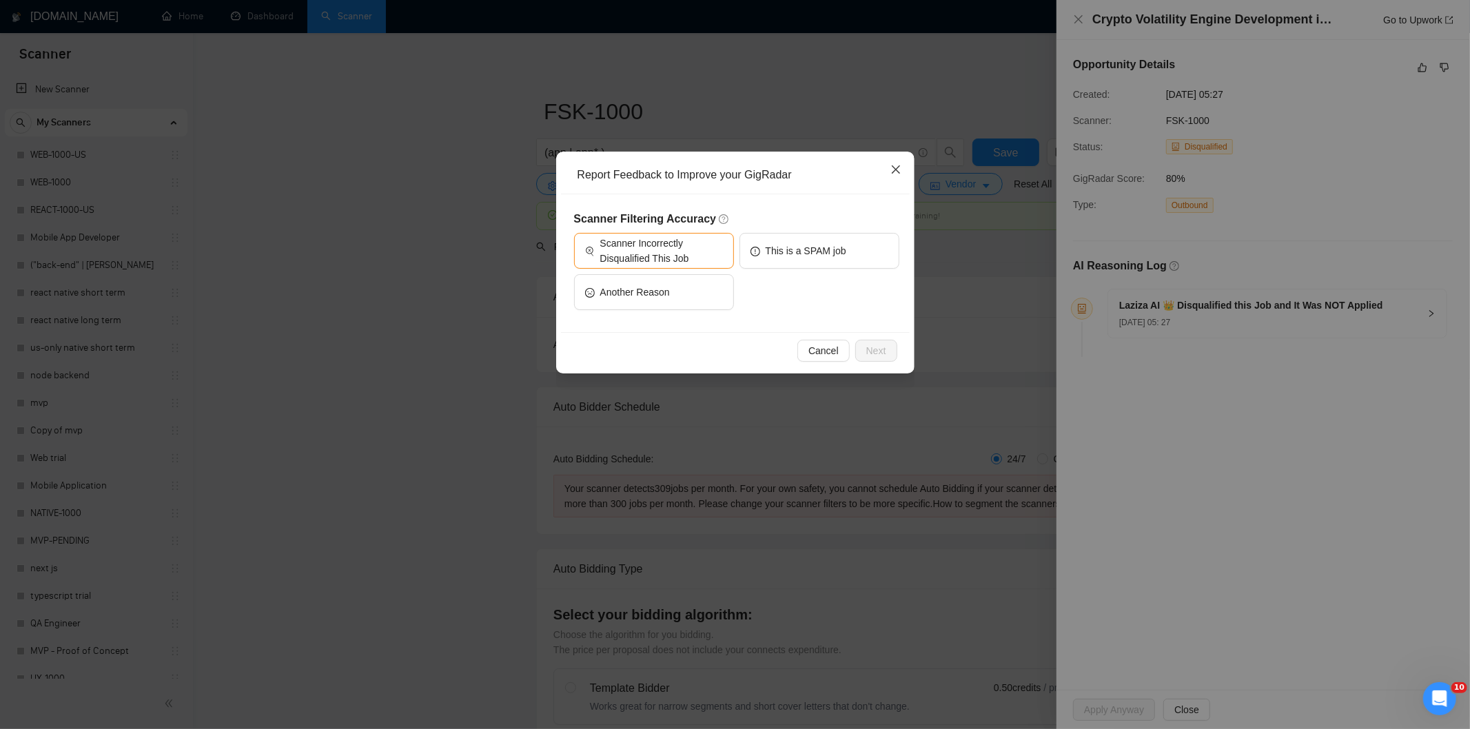
click at [900, 170] on icon "close" at bounding box center [895, 169] width 11 height 11
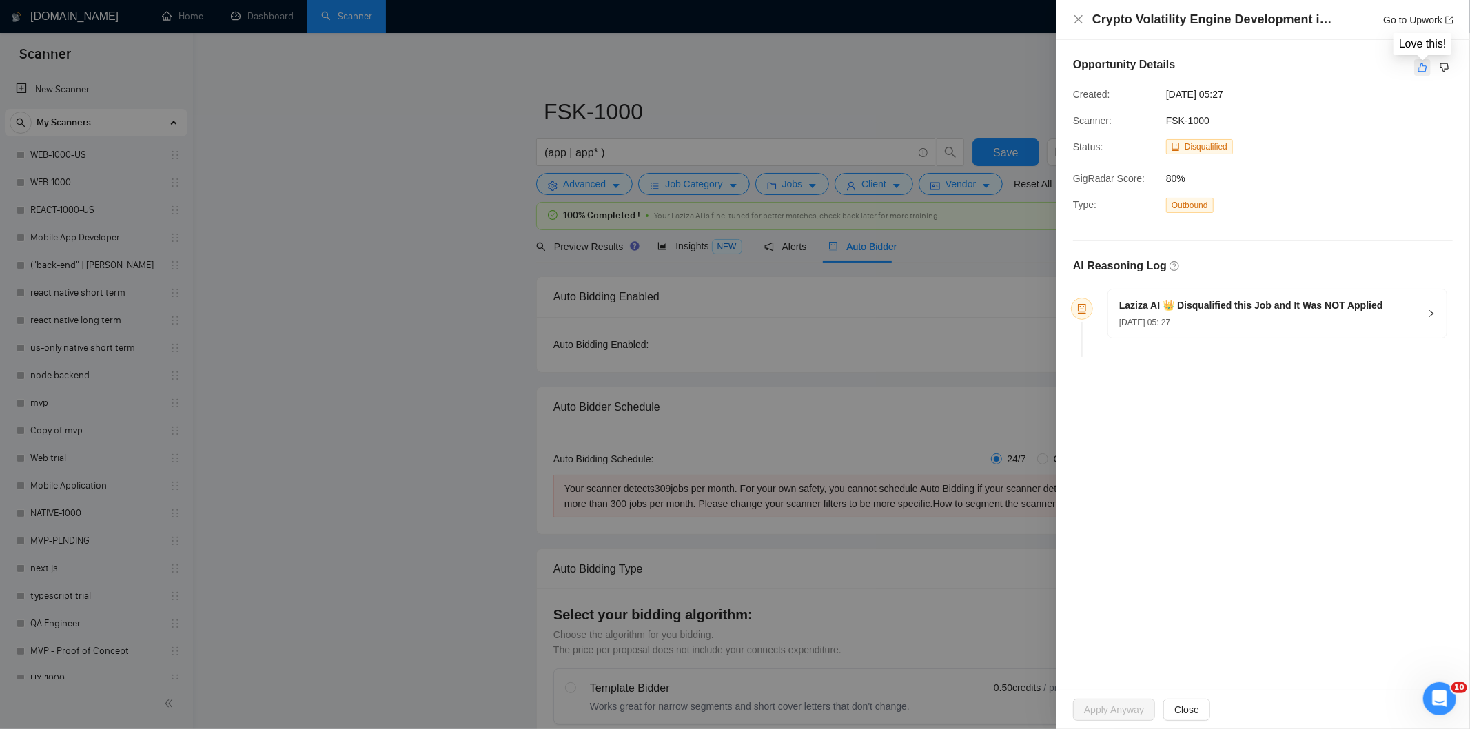
click at [1426, 69] on icon "like" at bounding box center [1422, 67] width 10 height 11
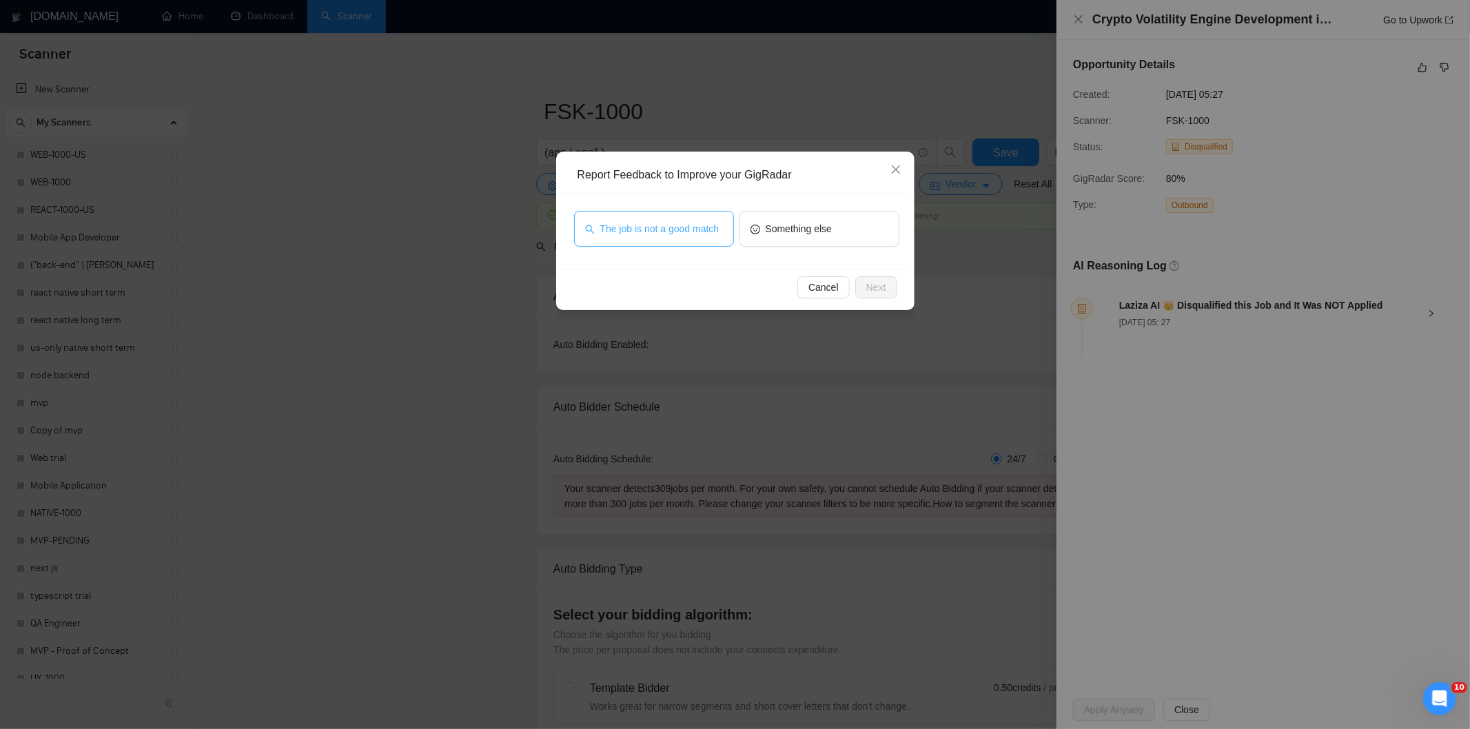
click at [679, 219] on button "The job is not a good match" at bounding box center [654, 229] width 160 height 36
click at [870, 288] on span "Next" at bounding box center [876, 287] width 20 height 15
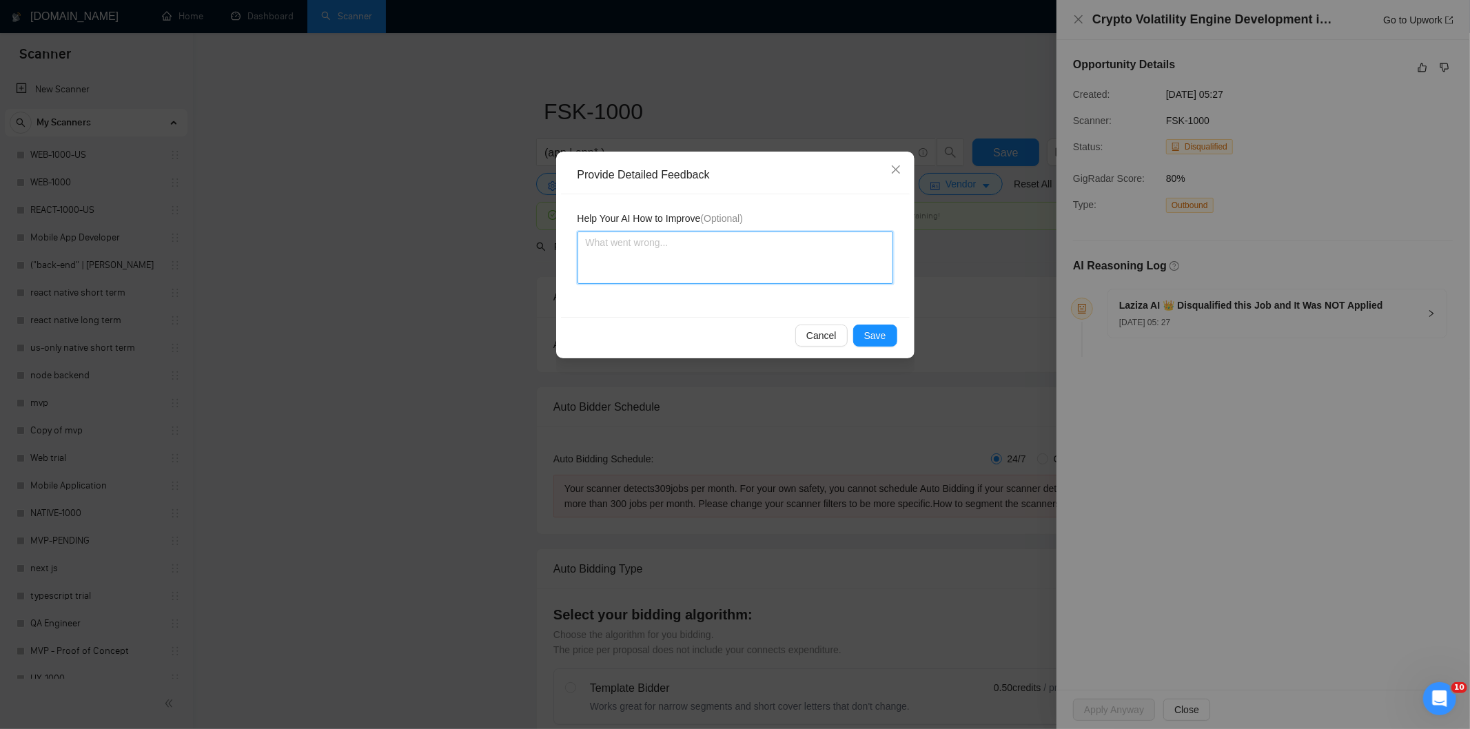
click at [832, 262] on textarea at bounding box center [735, 258] width 316 height 52
paste textarea "Not a fit — this project has been disqualified for other reasons. Example: "The…"
type textarea "Not a fit — this project has been disqualified for other reasons. Example: "The…"
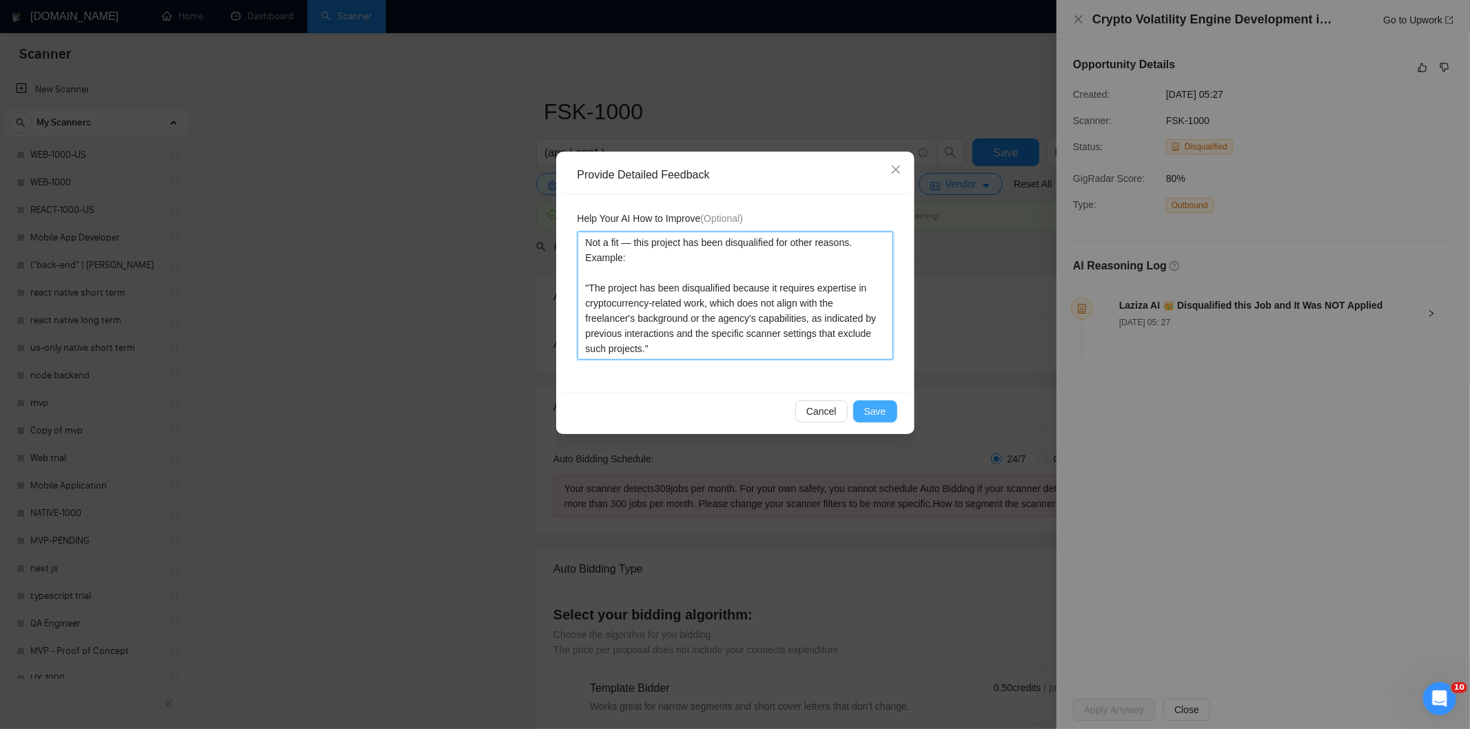
type textarea "Not a fit — this project has been disqualified for other reasons. Example: "The…"
click at [876, 404] on span "Save" at bounding box center [875, 411] width 22 height 15
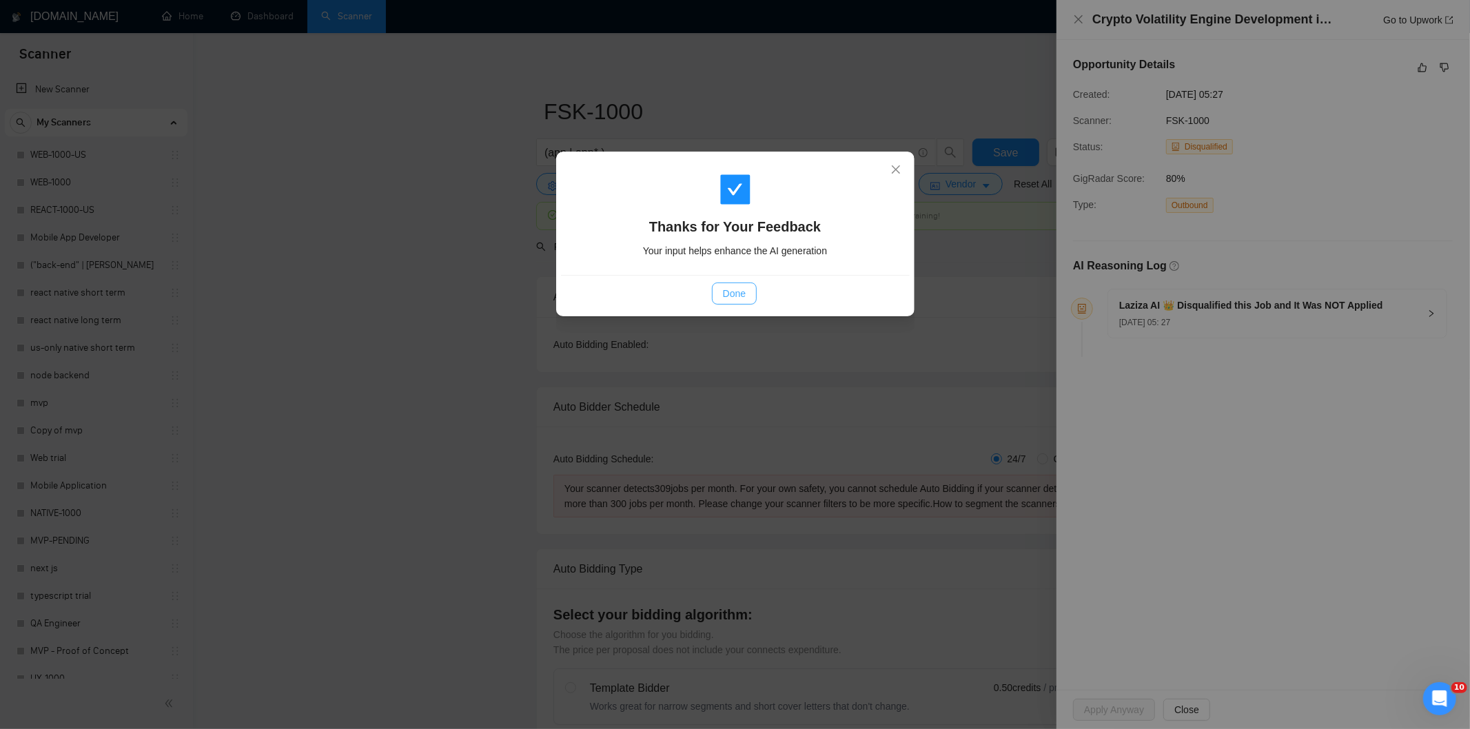
click at [749, 300] on button "Done" at bounding box center [734, 294] width 45 height 22
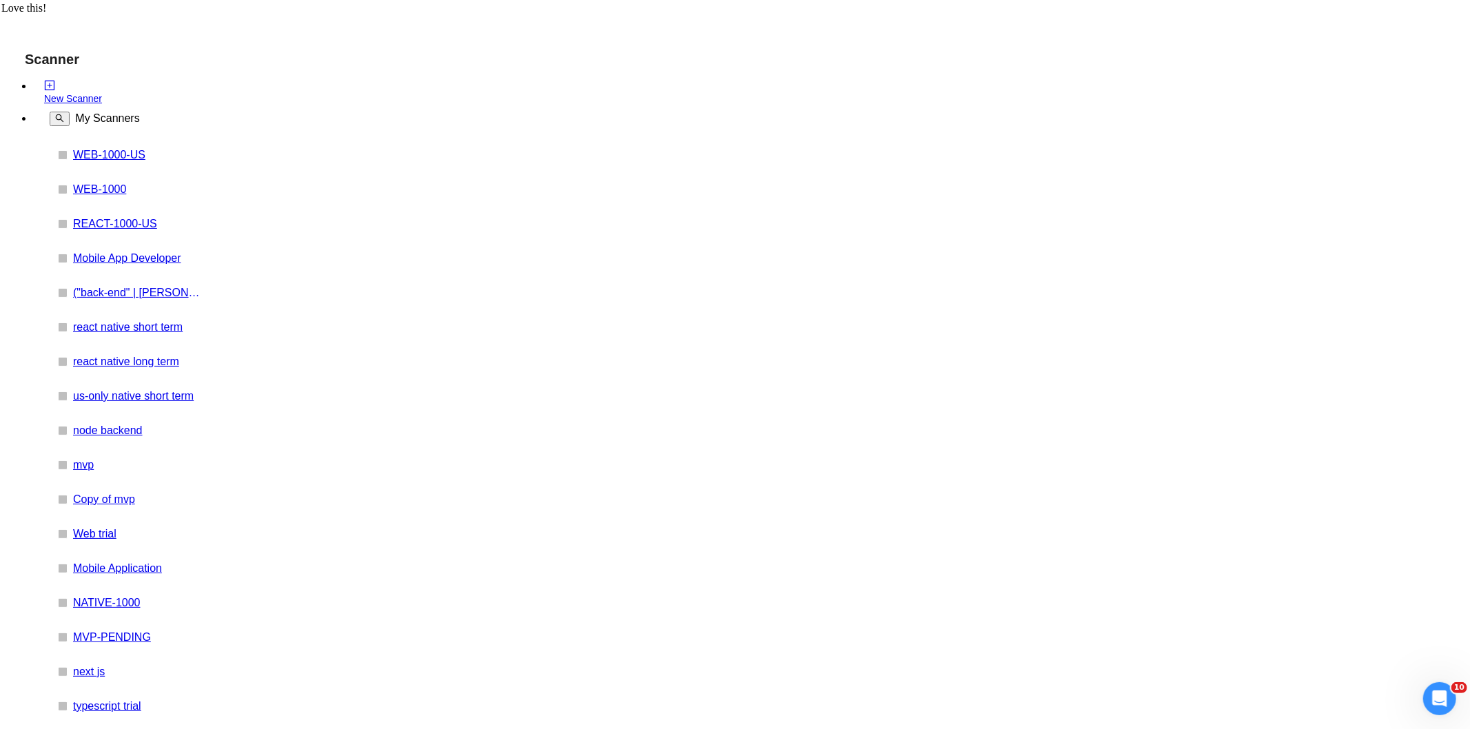
paste textarea "Not a fit — this project has been disqualified for other reasons. Example: "The…"
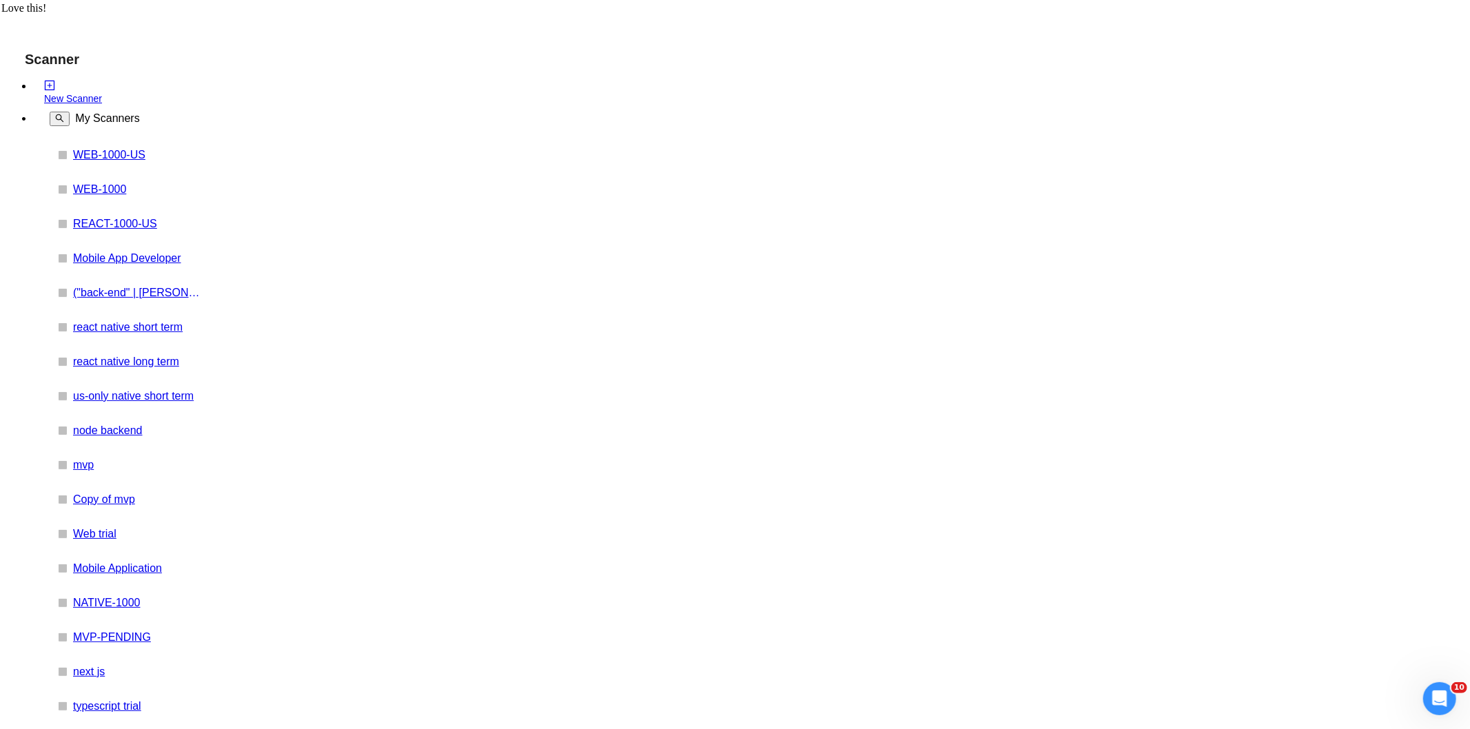
type textarea "Not a fit — this project has been disqualified for other reasons. Example: "The…"
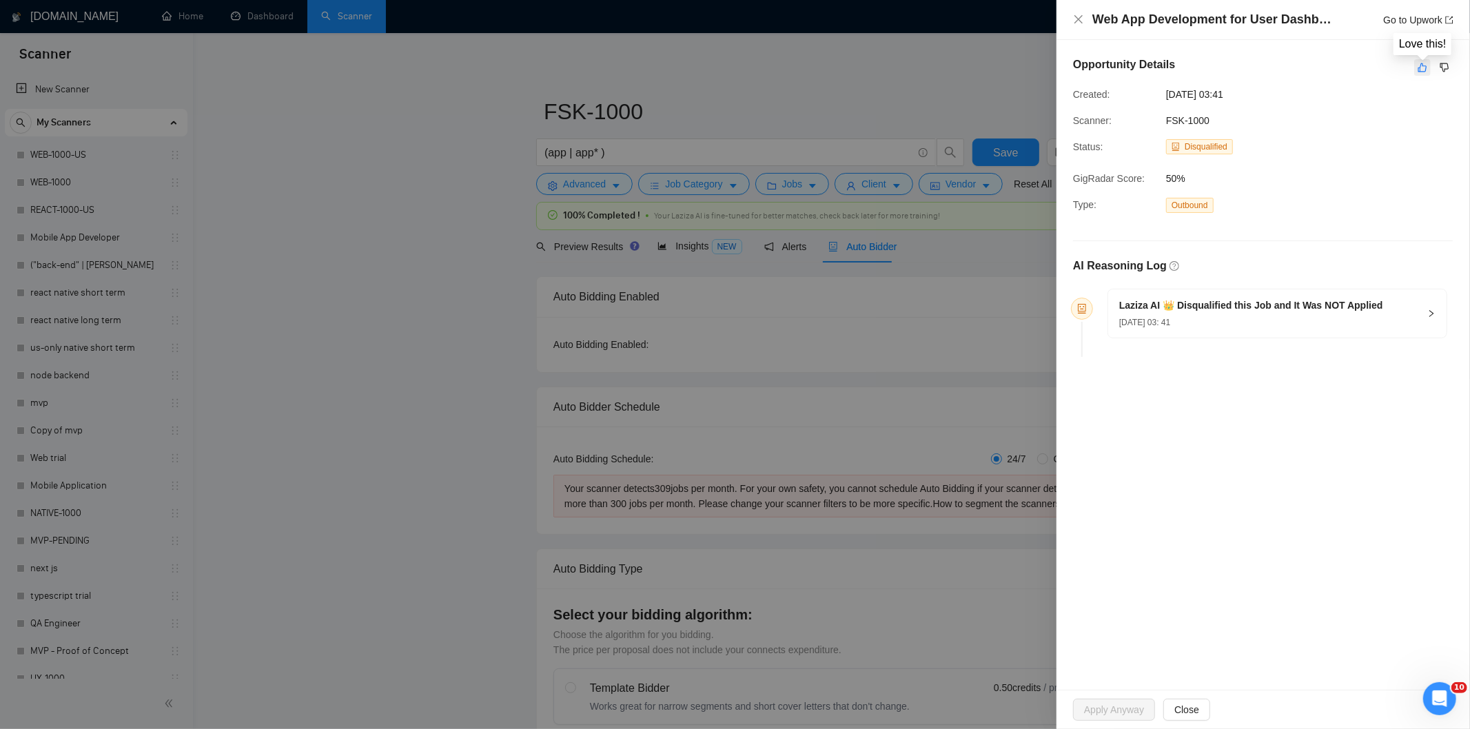
click at [1422, 71] on icon "like" at bounding box center [1422, 67] width 10 height 11
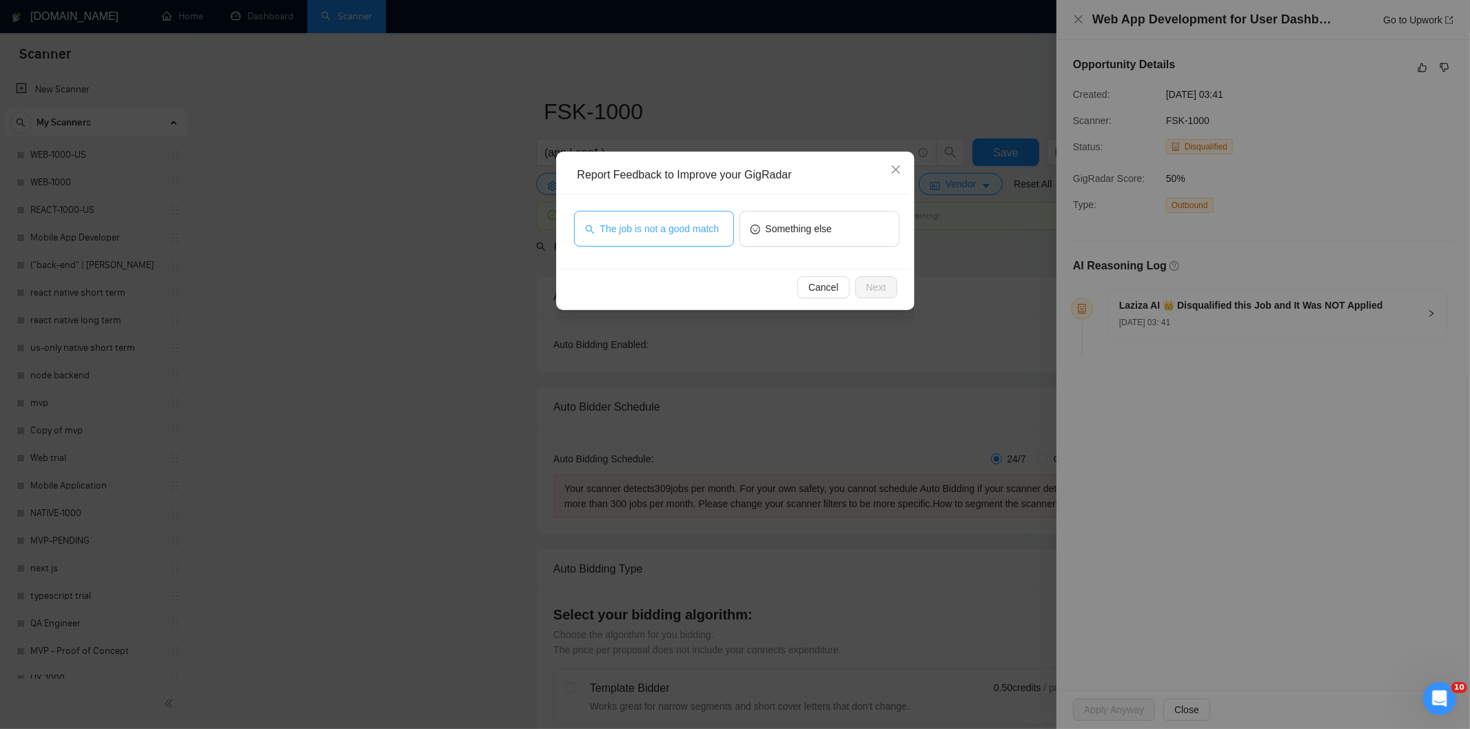
click at [672, 224] on span "The job is not a good match" at bounding box center [659, 228] width 119 height 15
click at [873, 289] on span "Next" at bounding box center [876, 287] width 20 height 15
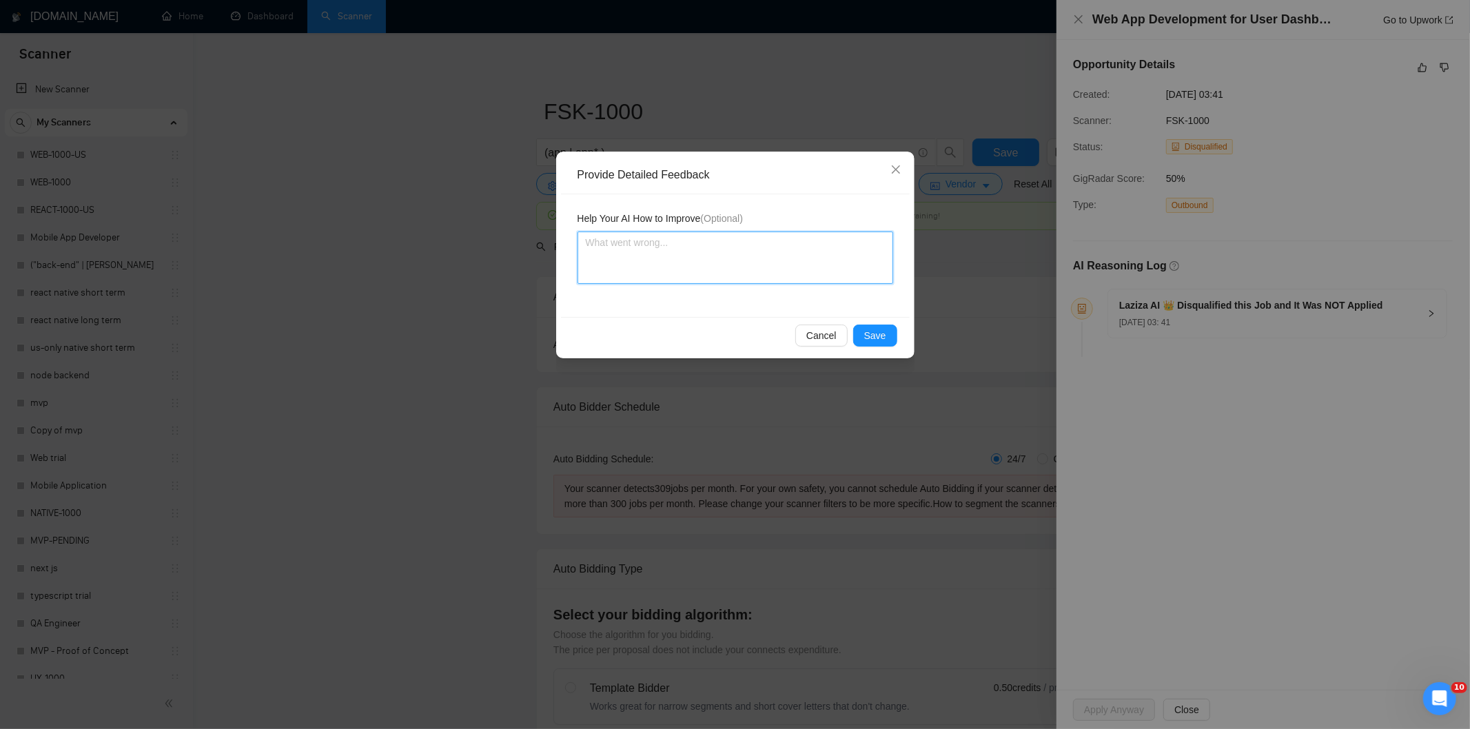
click at [831, 266] on textarea at bounding box center [735, 258] width 316 height 52
paste textarea "Good fit — the project is greenfield (no existing code), welcomes agencies, use…"
type textarea "Good fit — the project is greenfield (no existing code), welcomes agencies, use…"
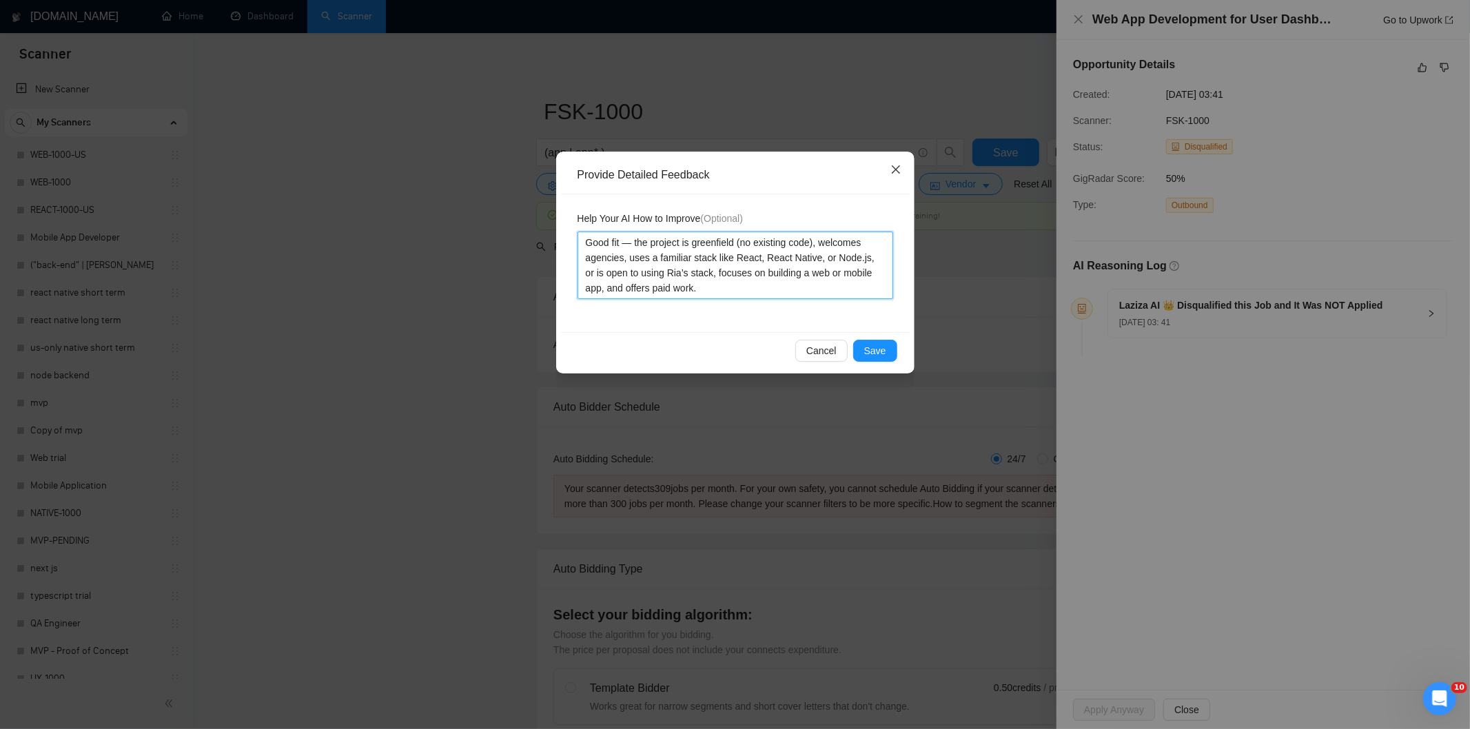
type textarea "Good fit — the project is greenfield (no existing code), welcomes agencies, use…"
click at [892, 174] on icon "close" at bounding box center [895, 169] width 8 height 8
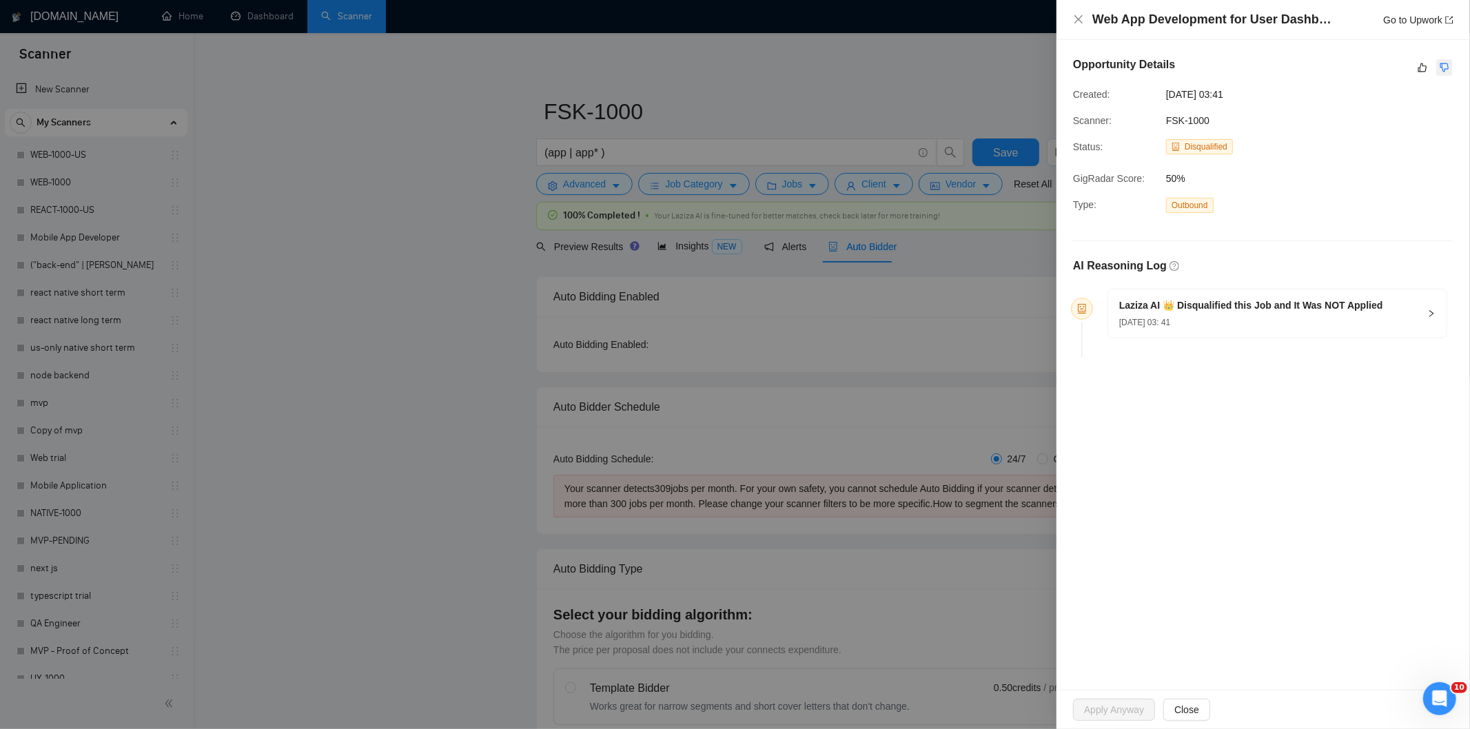
click at [1448, 67] on icon "dislike" at bounding box center [1444, 67] width 9 height 9
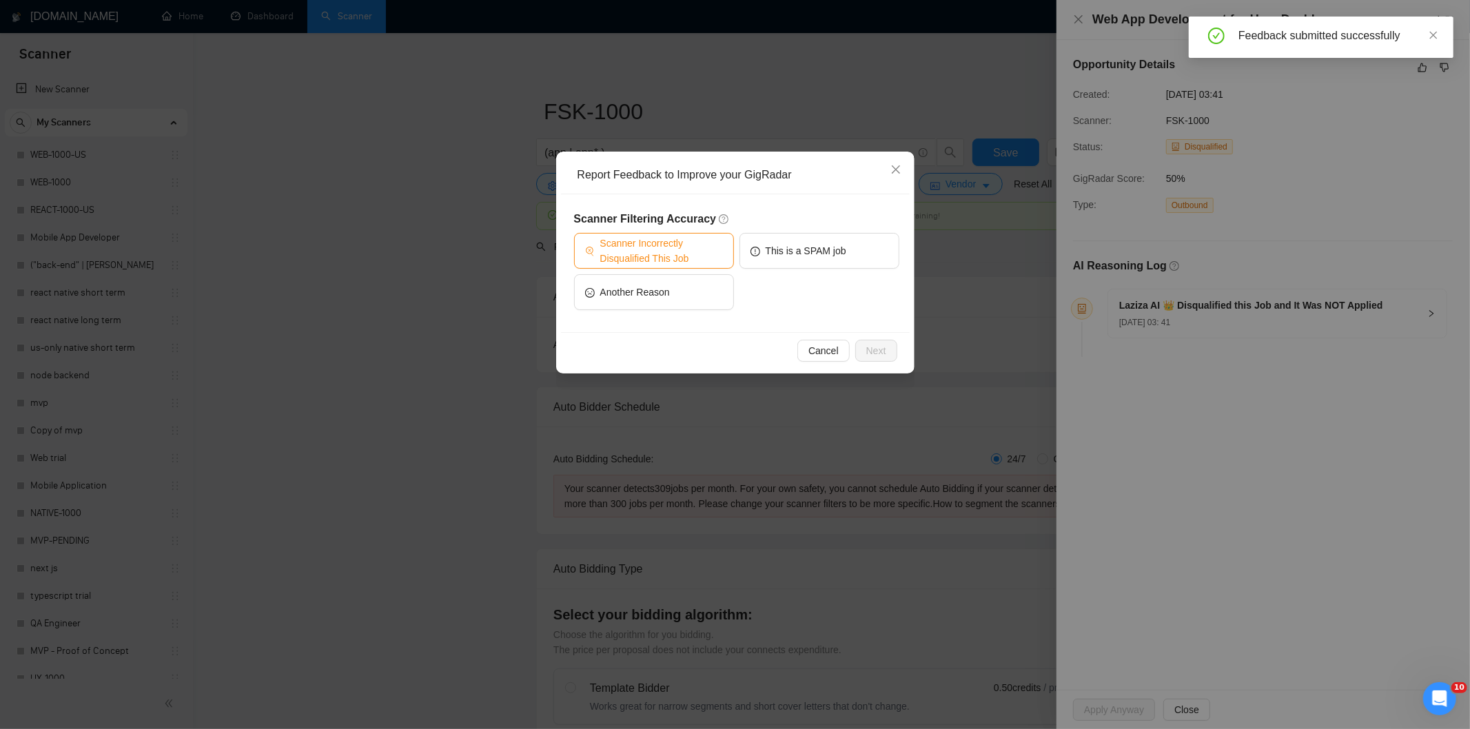
click at [697, 245] on span "Scanner Incorrectly Disqualified This Job" at bounding box center [661, 251] width 123 height 30
click at [877, 350] on span "Next" at bounding box center [876, 350] width 20 height 15
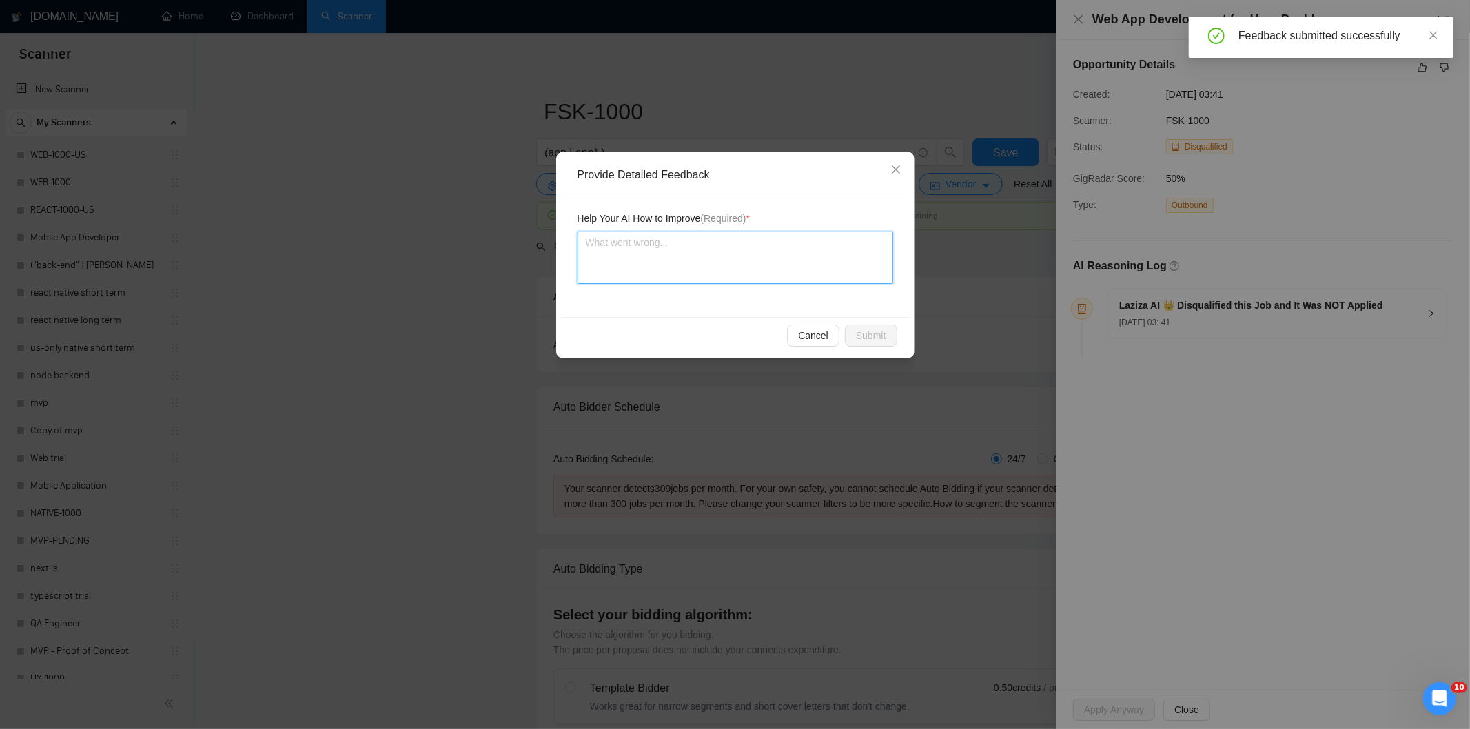
click at [803, 260] on textarea at bounding box center [735, 258] width 316 height 52
paste textarea "Good fit — the project is greenfield (no existing code), welcomes agencies, use…"
type textarea "Good fit — the project is greenfield (no existing code), welcomes agencies, use…"
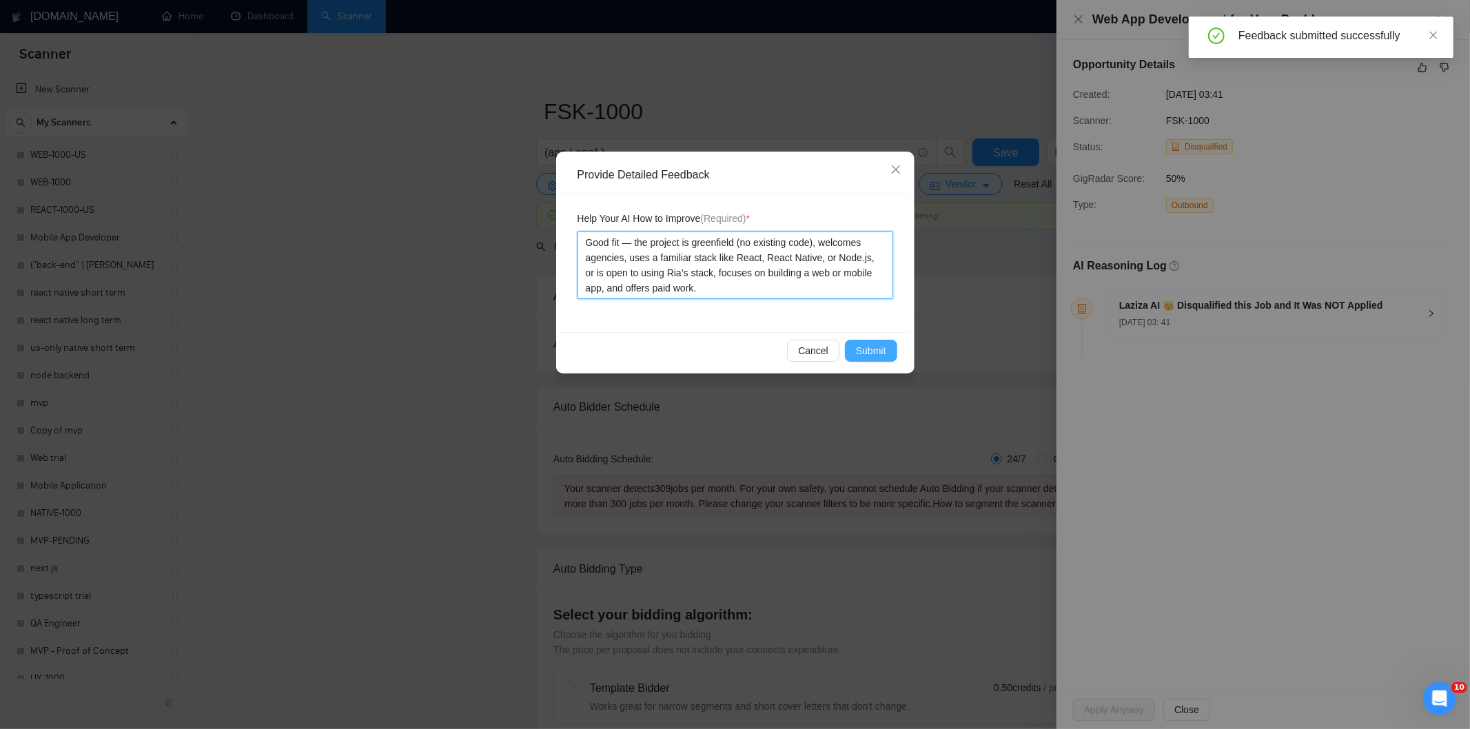
type textarea "Good fit — the project is greenfield (no existing code), welcomes agencies, use…"
click at [876, 353] on span "Submit" at bounding box center [871, 350] width 30 height 15
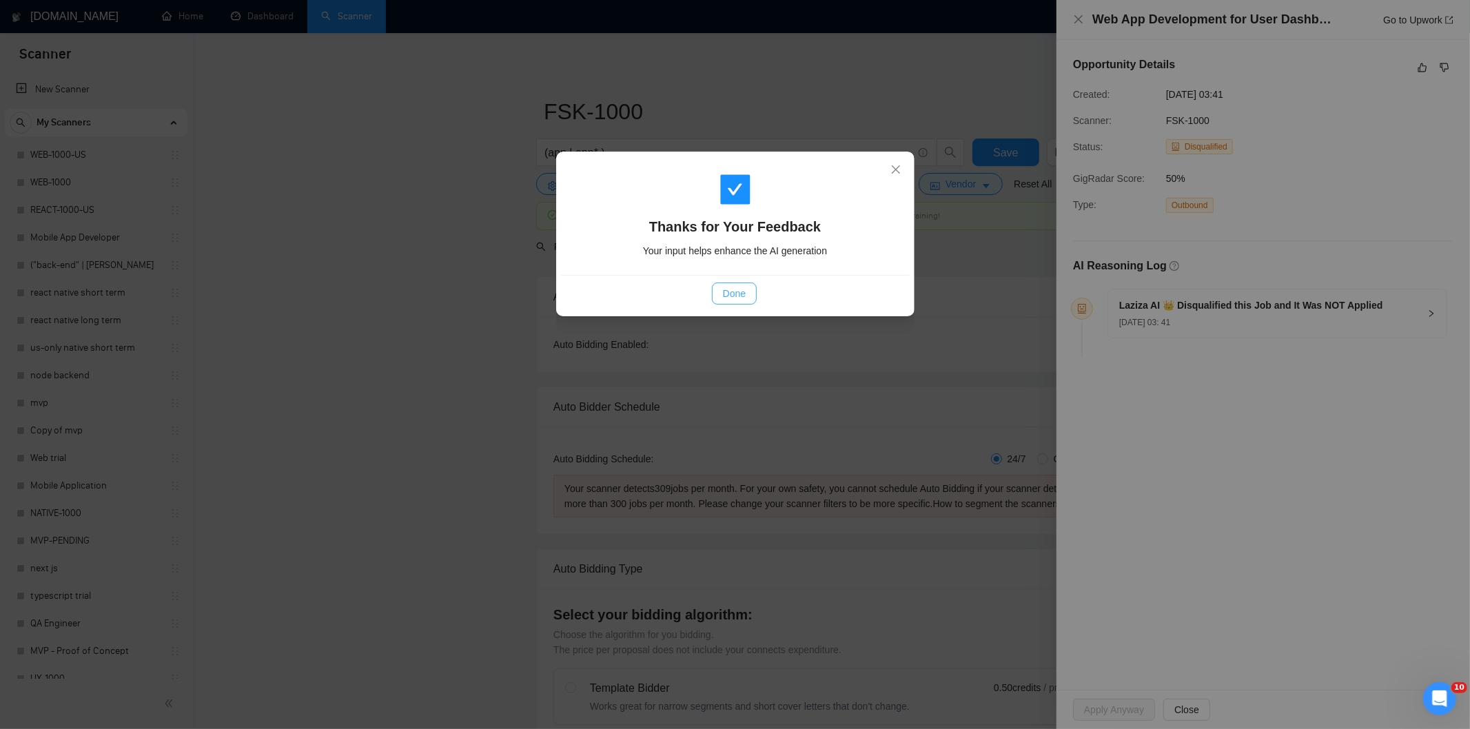
click at [732, 286] on span "Done" at bounding box center [734, 293] width 23 height 15
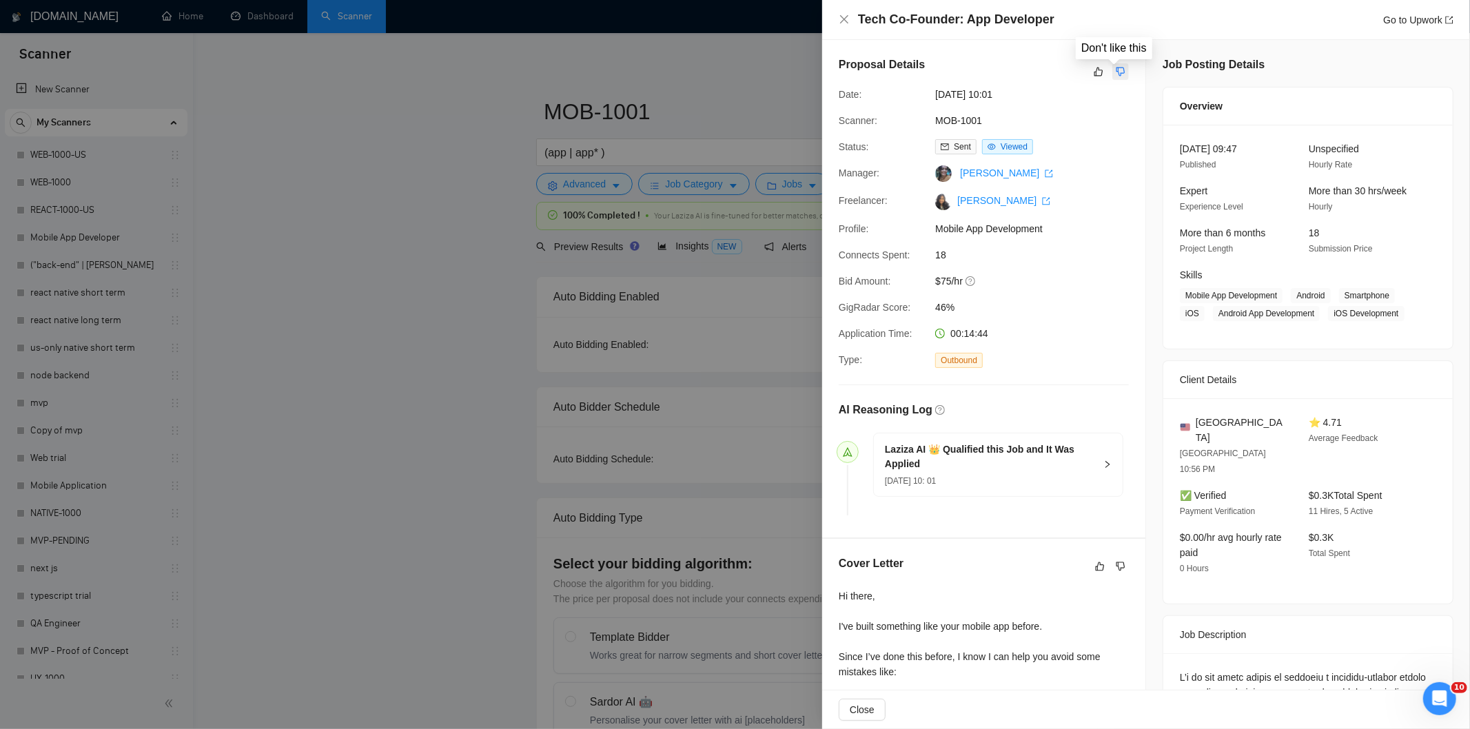
click at [1116, 73] on icon "dislike" at bounding box center [1120, 72] width 9 height 9
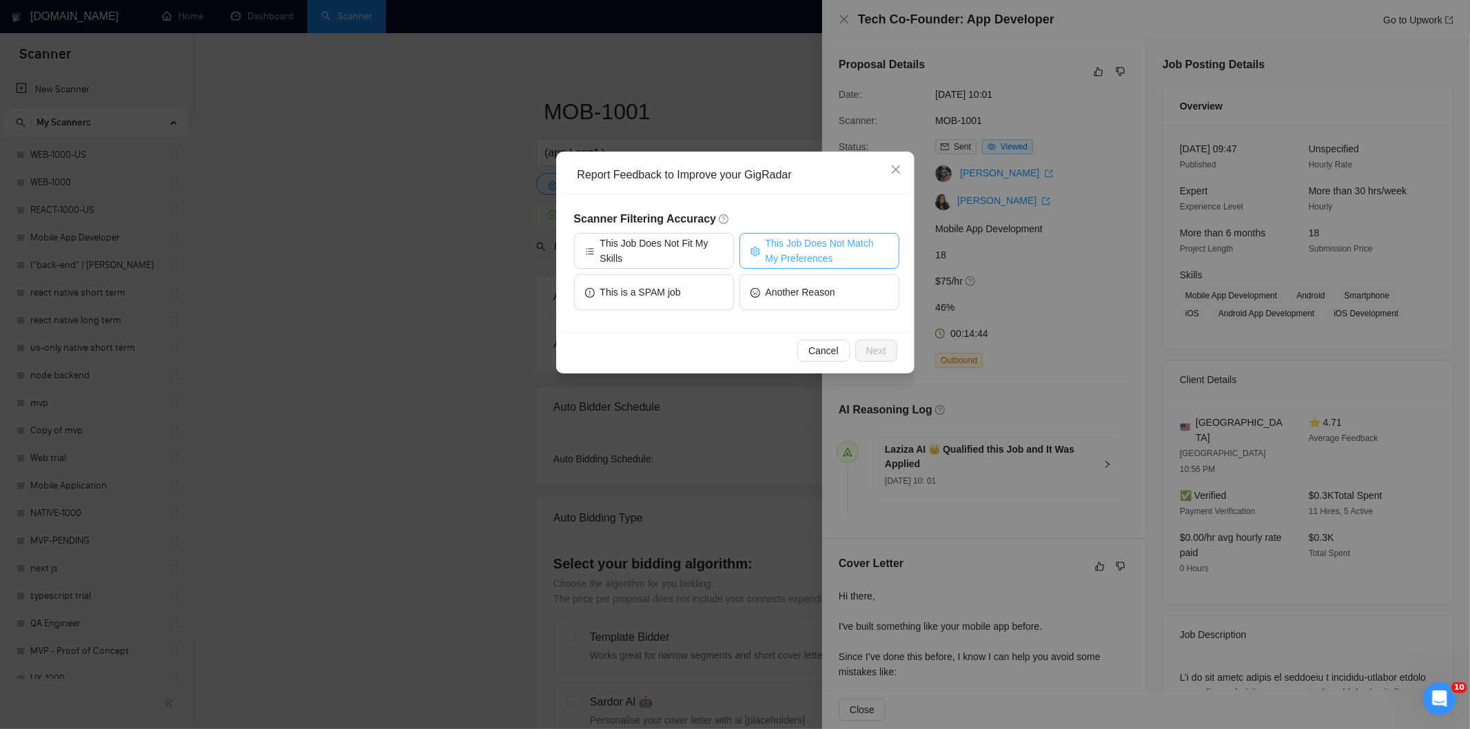
click at [770, 242] on span "This Job Does Not Match My Preferences" at bounding box center [827, 251] width 123 height 30
click at [869, 347] on span "Next" at bounding box center [876, 350] width 20 height 15
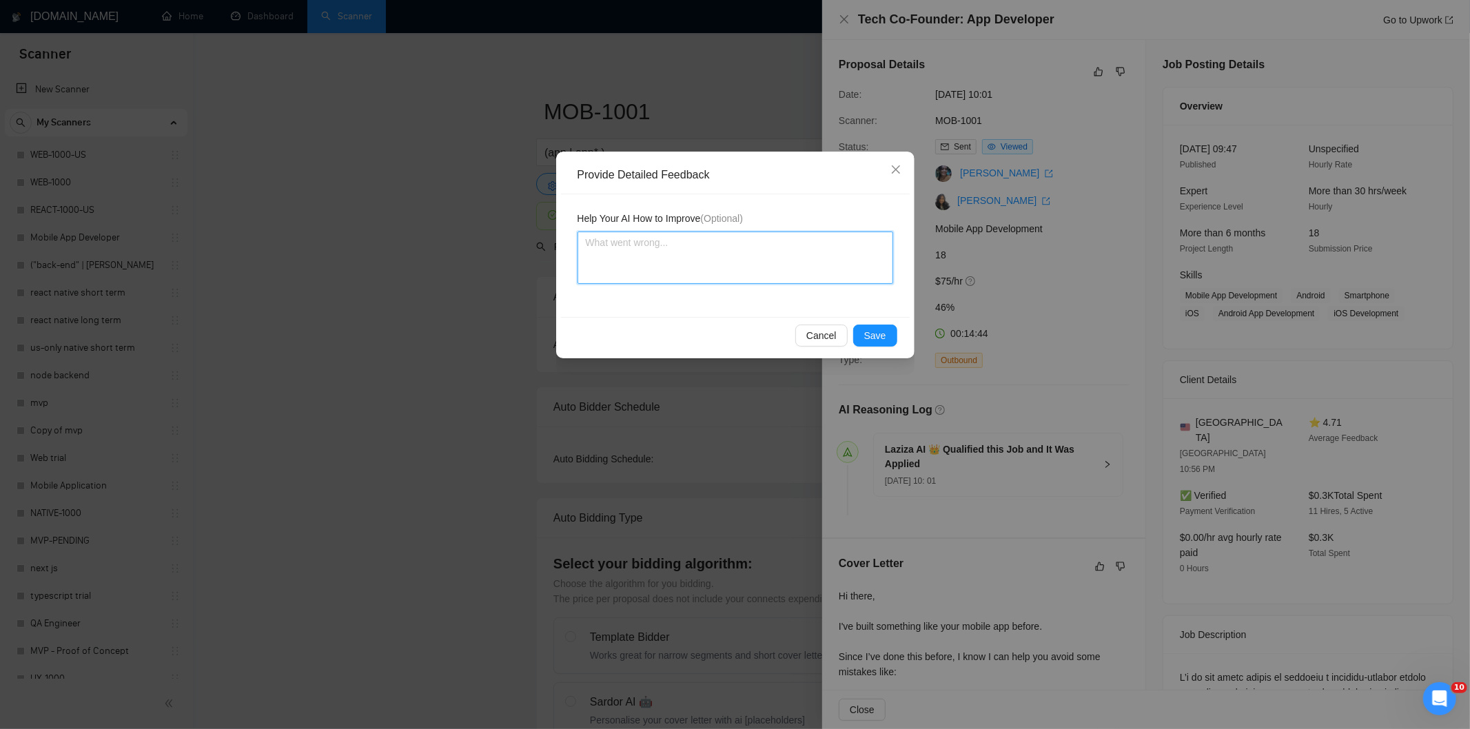
click at [823, 257] on textarea at bounding box center [735, 258] width 316 height 52
paste textarea "Not a fit — the job asks for unpaid work, offers equity, or has a small budget,…"
type textarea "Not a fit — the job asks for unpaid work, offers equity, or has a small budget,…"
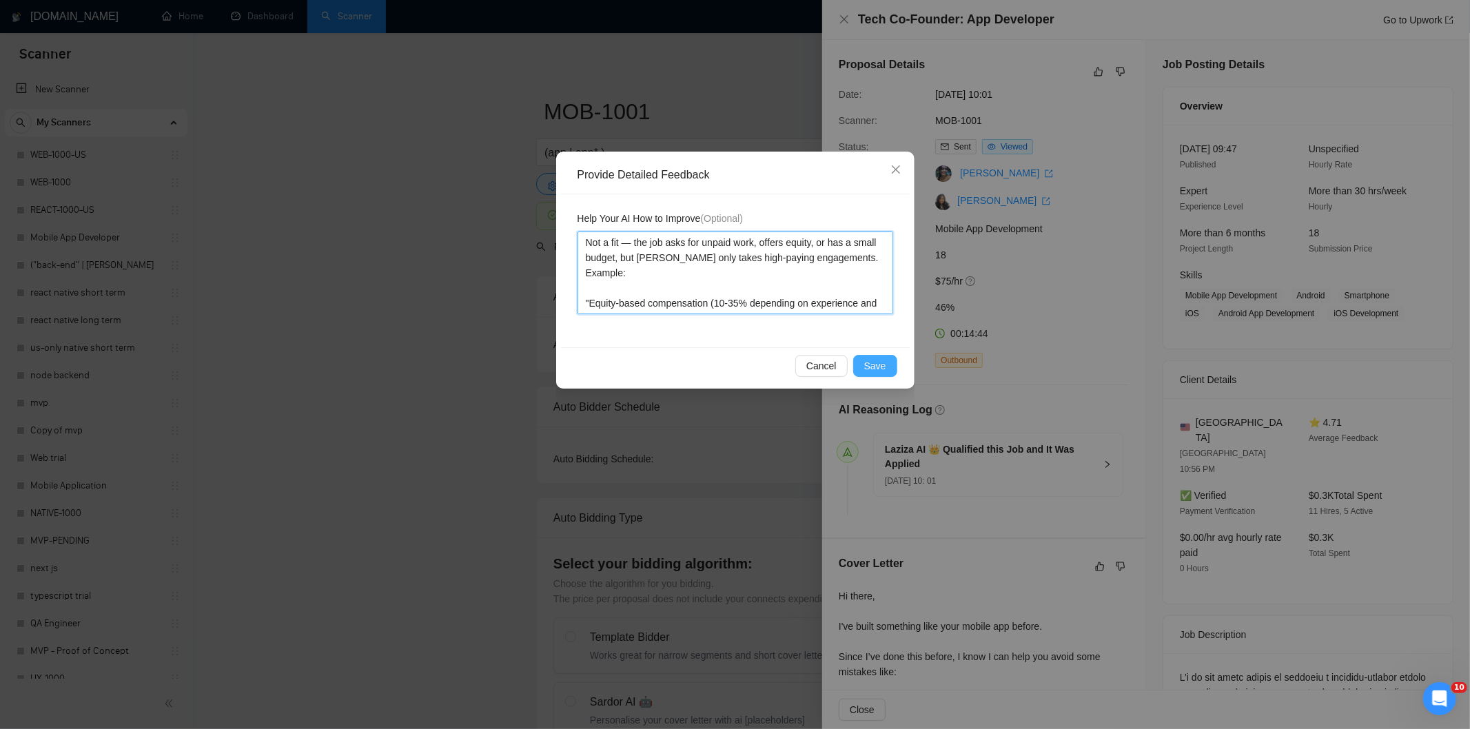
type textarea "Not a fit — the job asks for unpaid work, offers equity, or has a small budget,…"
click at [863, 367] on button "Save" at bounding box center [875, 366] width 44 height 22
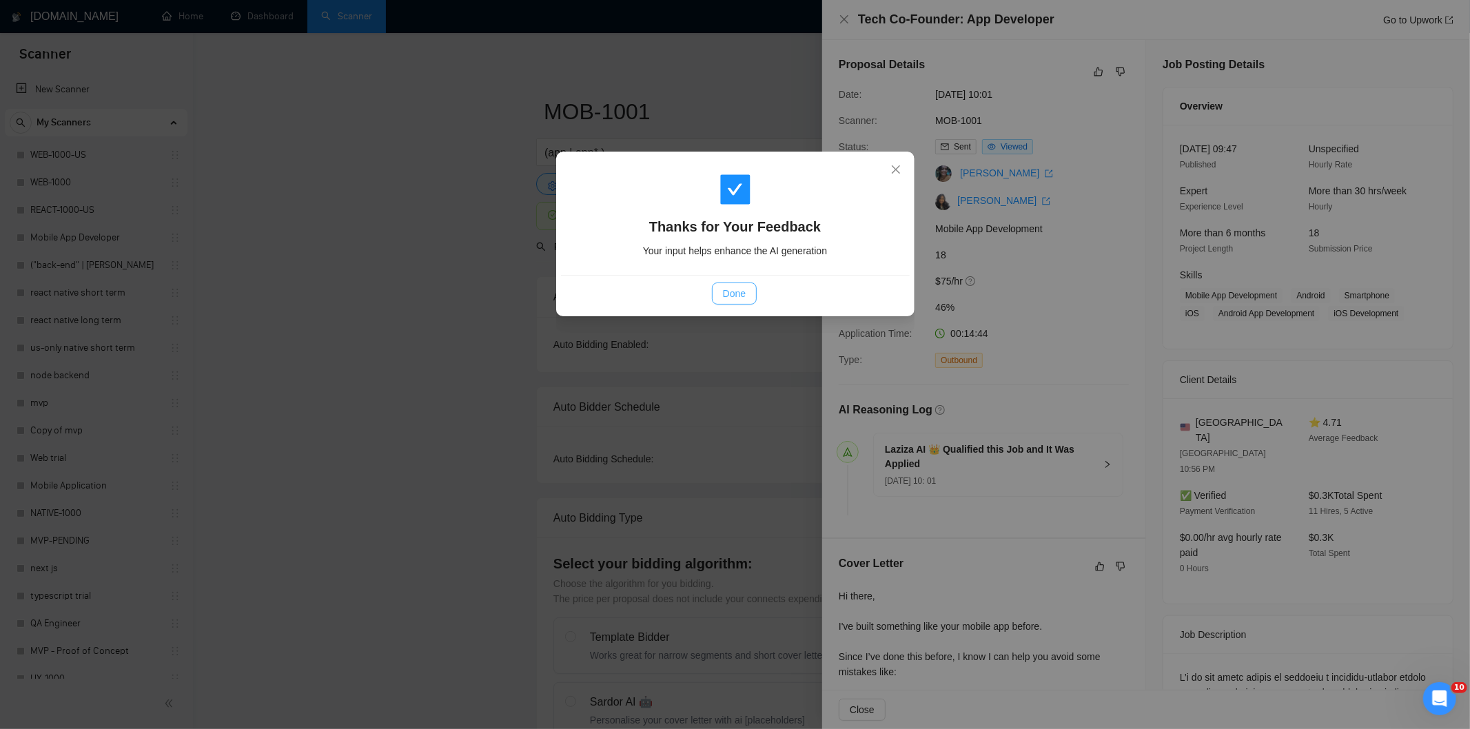
click at [752, 298] on button "Done" at bounding box center [734, 294] width 45 height 22
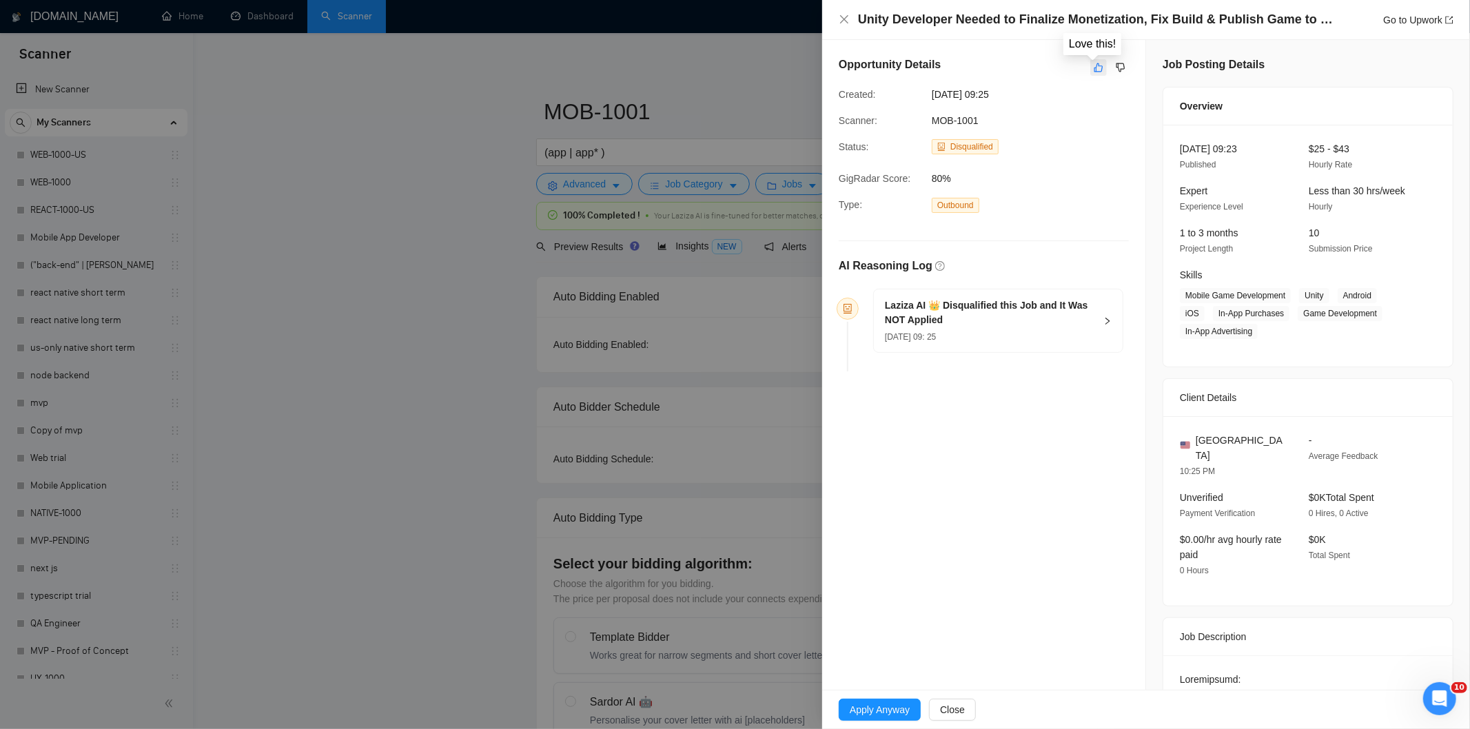
click at [1096, 73] on button "button" at bounding box center [1098, 67] width 17 height 17
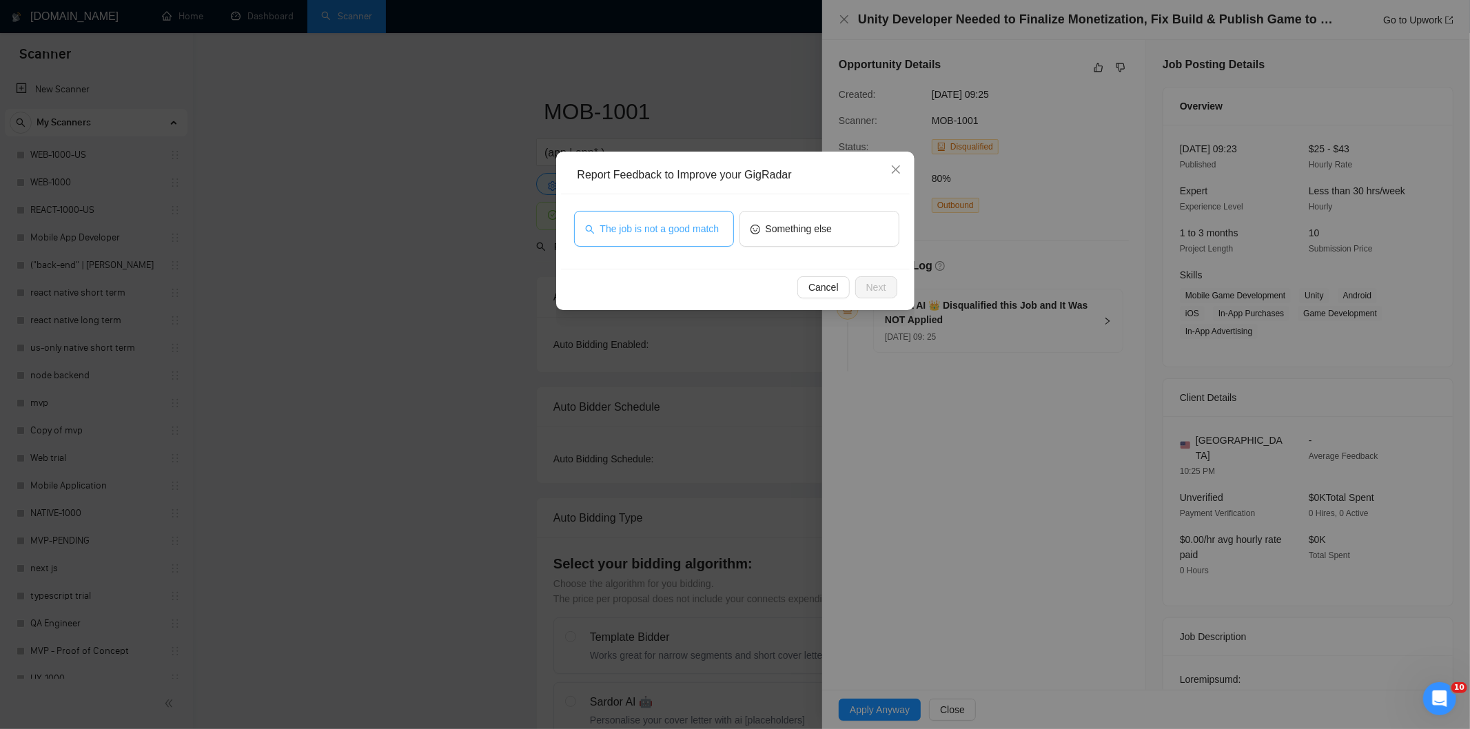
click at [639, 236] on button "The job is not a good match" at bounding box center [654, 229] width 160 height 36
click at [883, 295] on button "Next" at bounding box center [876, 287] width 42 height 22
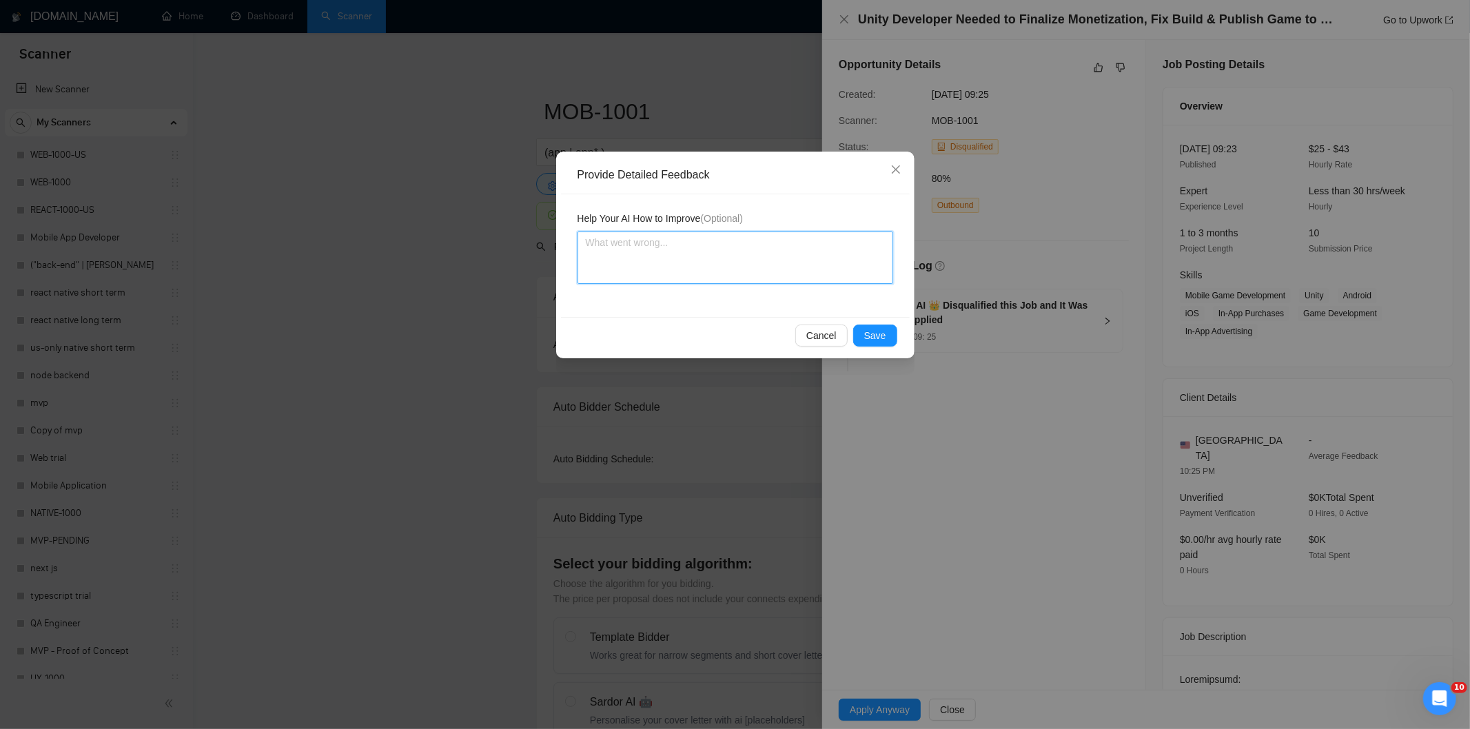
click at [824, 267] on textarea at bounding box center [735, 258] width 316 height 52
paste textarea "Not a fit — this project has been disqualified for other reasons. Example: "The…"
type textarea "Not a fit — this project has been disqualified for other reasons. Example: "The…"
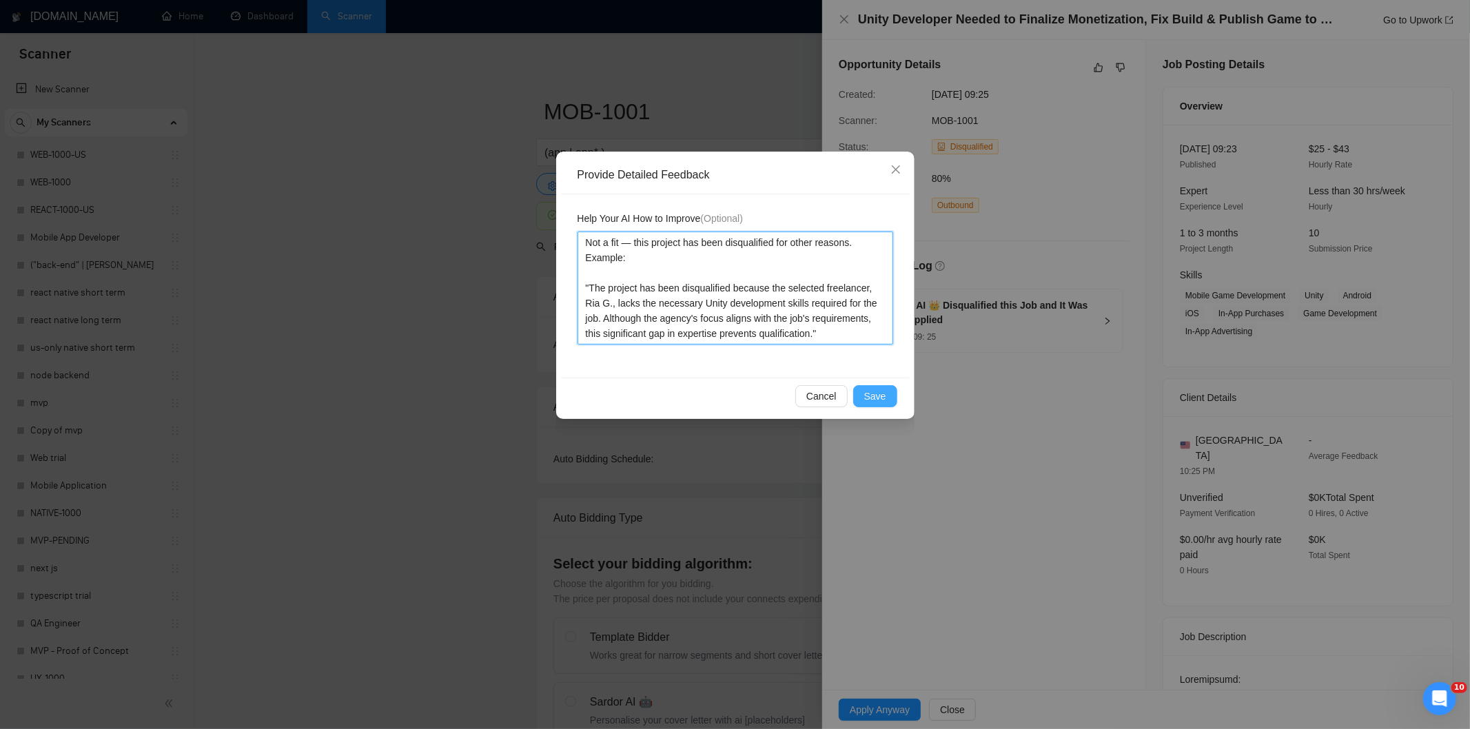
type textarea "Not a fit — this project has been disqualified for other reasons. Example: "The…"
click at [884, 396] on span "Save" at bounding box center [875, 396] width 22 height 15
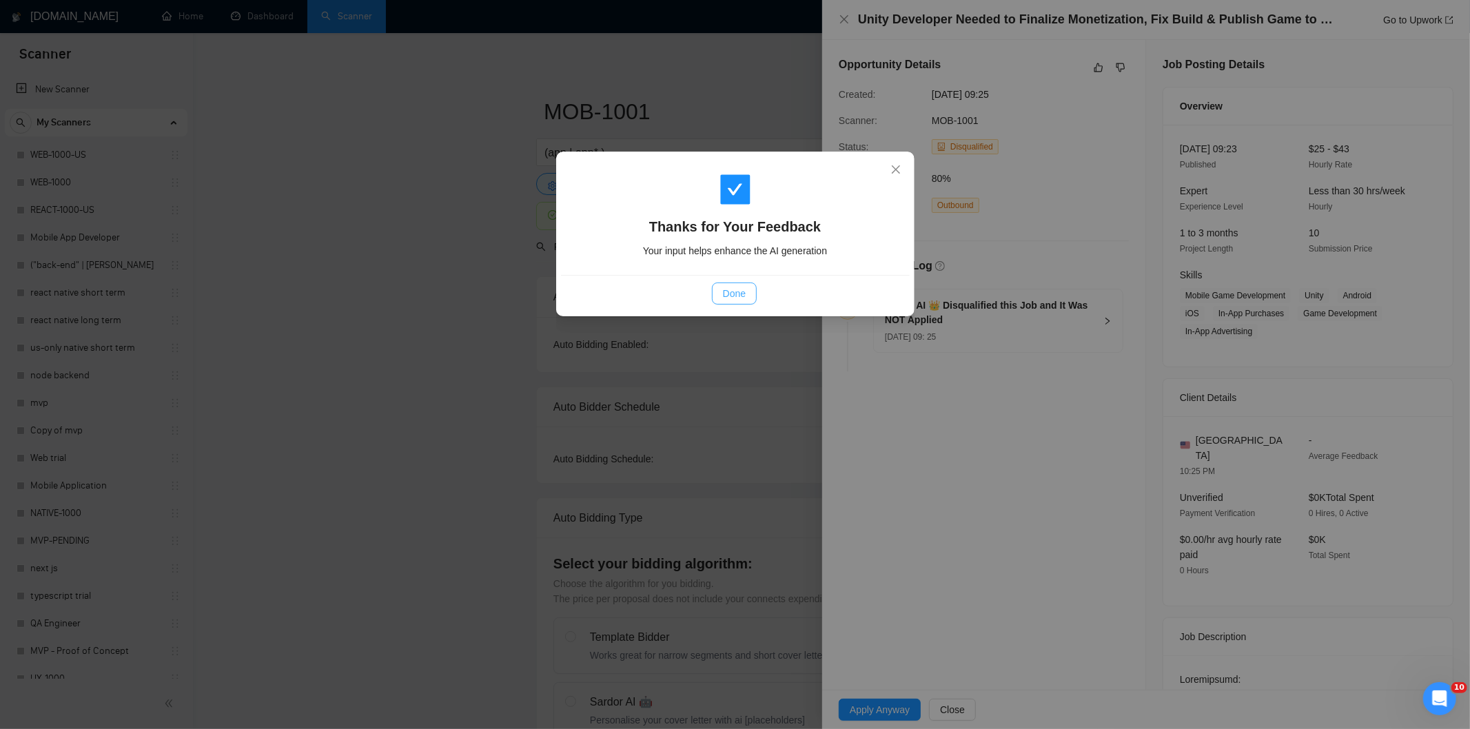
click at [737, 293] on span "Done" at bounding box center [734, 293] width 23 height 15
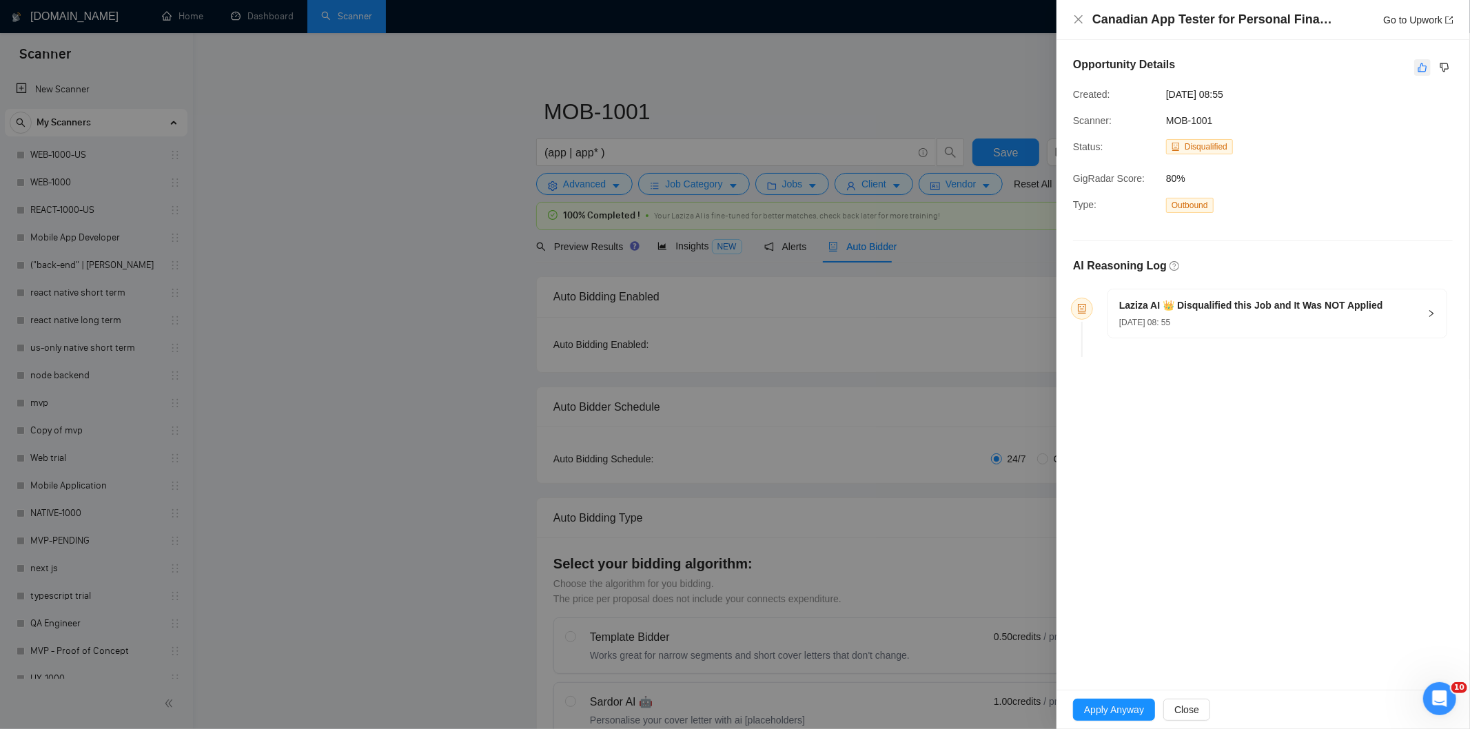
click at [1420, 72] on icon "like" at bounding box center [1422, 67] width 9 height 9
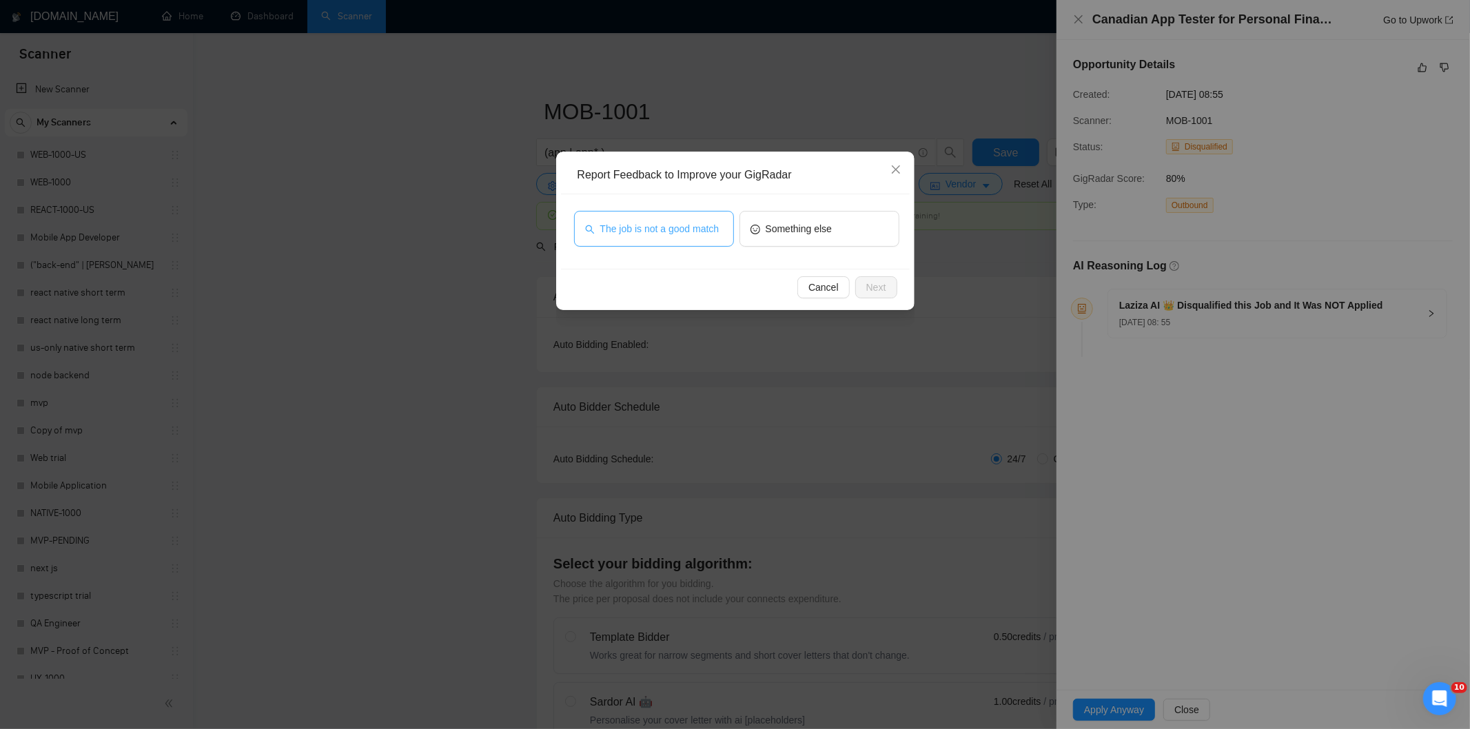
click at [712, 232] on span "The job is not a good match" at bounding box center [659, 228] width 119 height 15
click at [882, 285] on span "Next" at bounding box center [876, 287] width 20 height 15
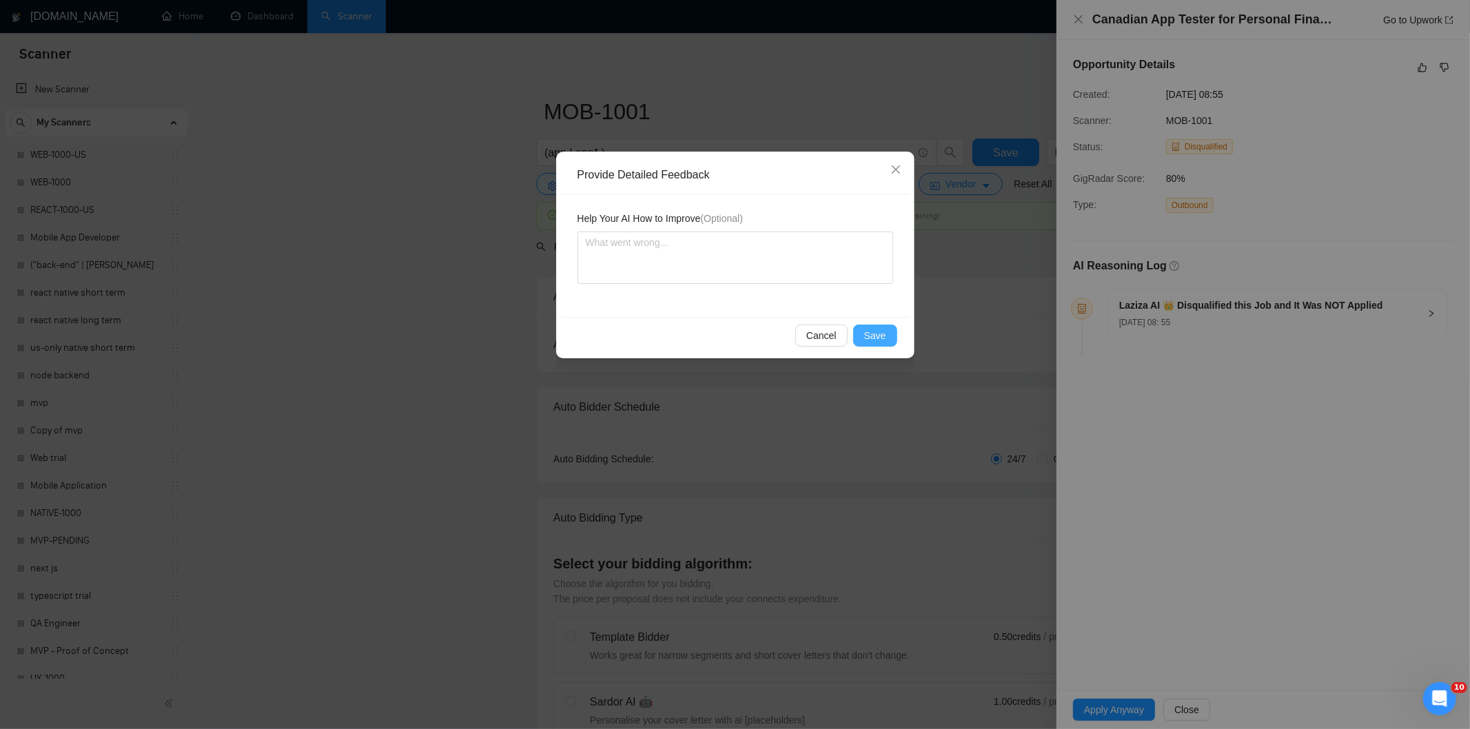
click at [893, 345] on button "Save" at bounding box center [875, 336] width 44 height 22
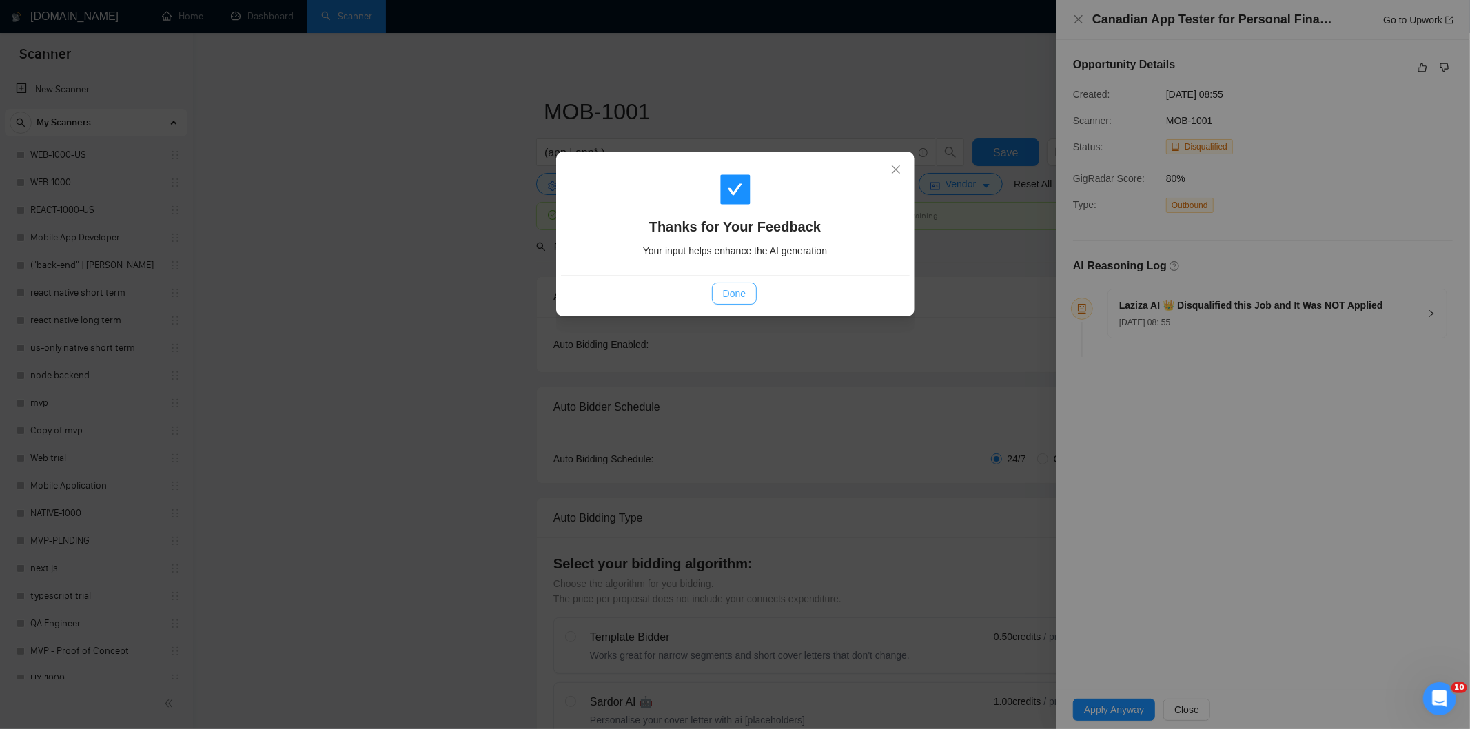
click at [726, 289] on span "Done" at bounding box center [734, 293] width 23 height 15
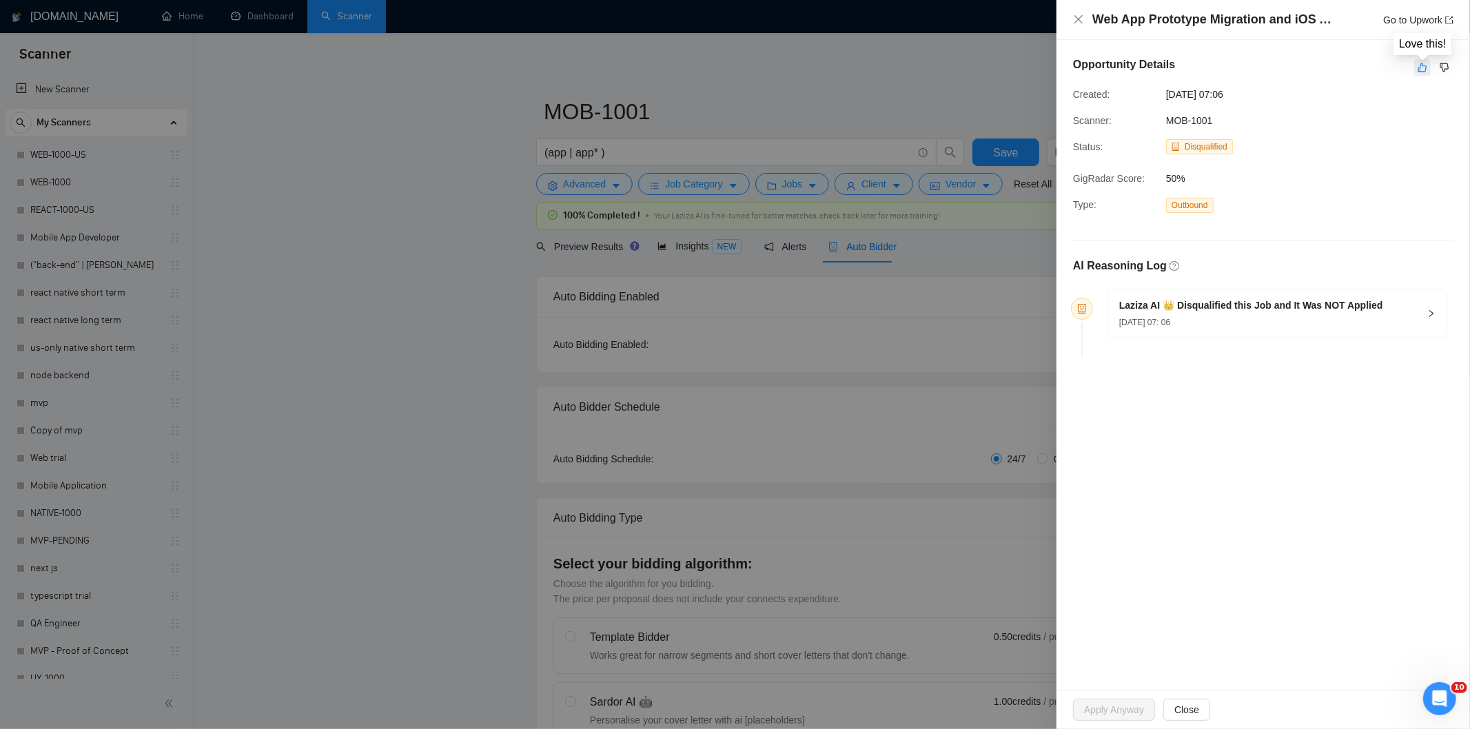
click at [1417, 63] on icon "like" at bounding box center [1422, 67] width 10 height 11
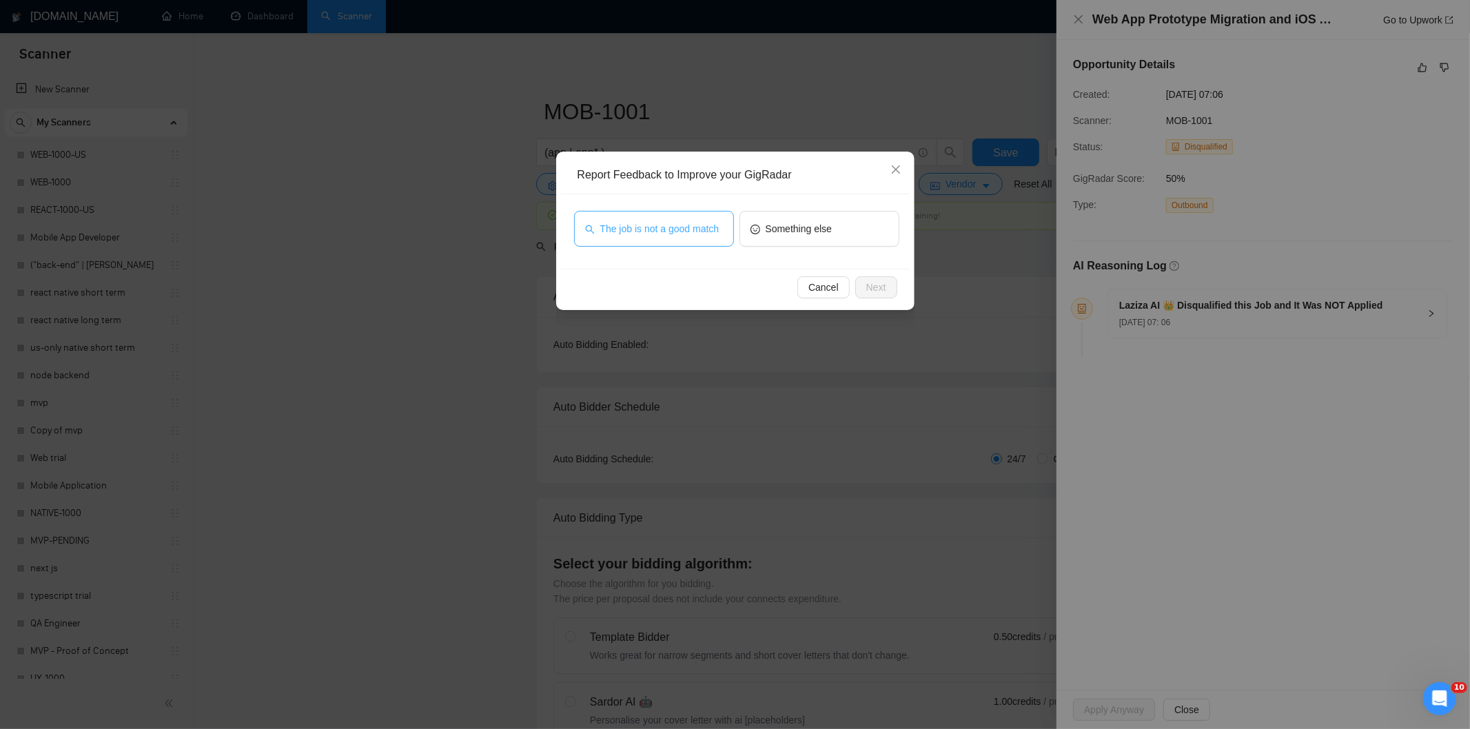
click at [704, 236] on button "The job is not a good match" at bounding box center [654, 229] width 160 height 36
click at [870, 280] on span "Next" at bounding box center [876, 287] width 20 height 15
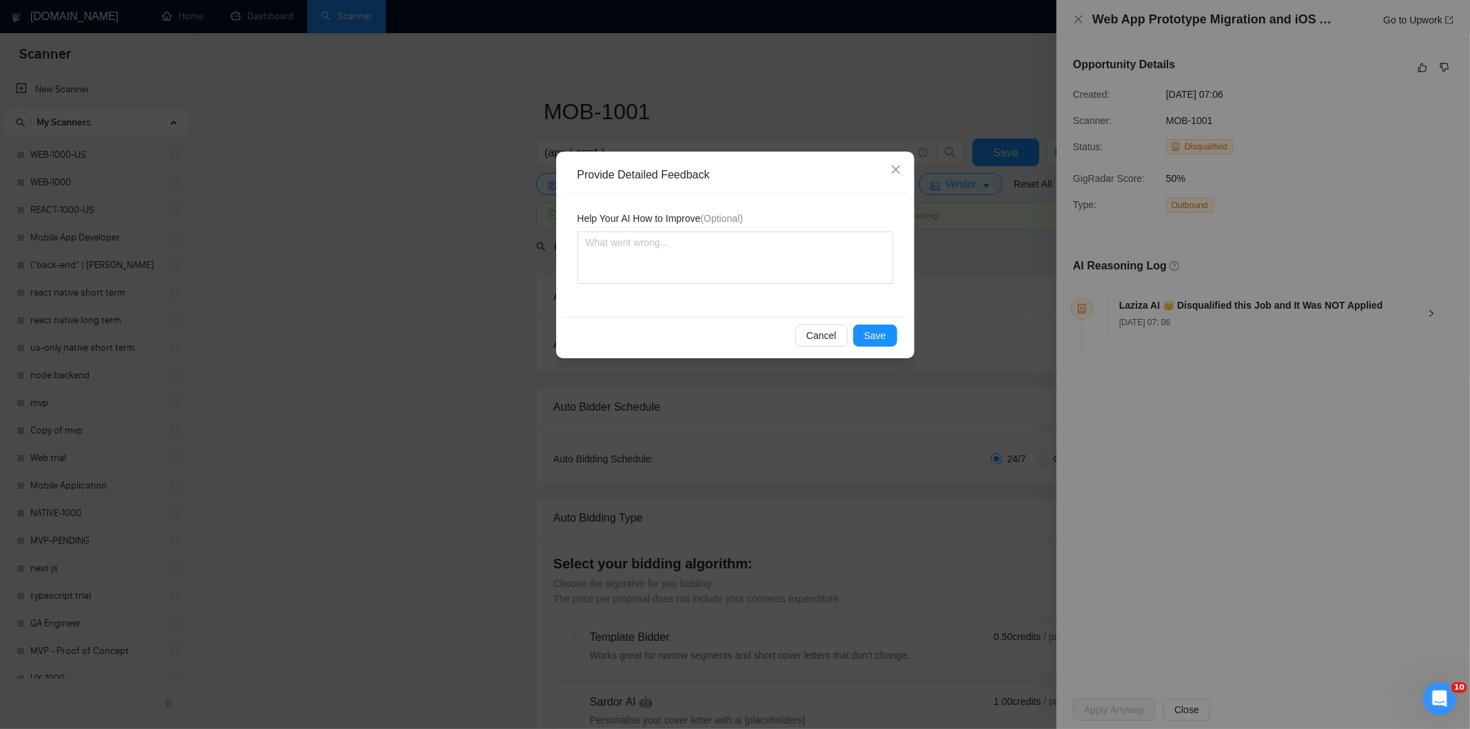
click at [870, 321] on div "Cancel Save" at bounding box center [735, 335] width 349 height 37
click at [876, 331] on span "Save" at bounding box center [875, 335] width 22 height 15
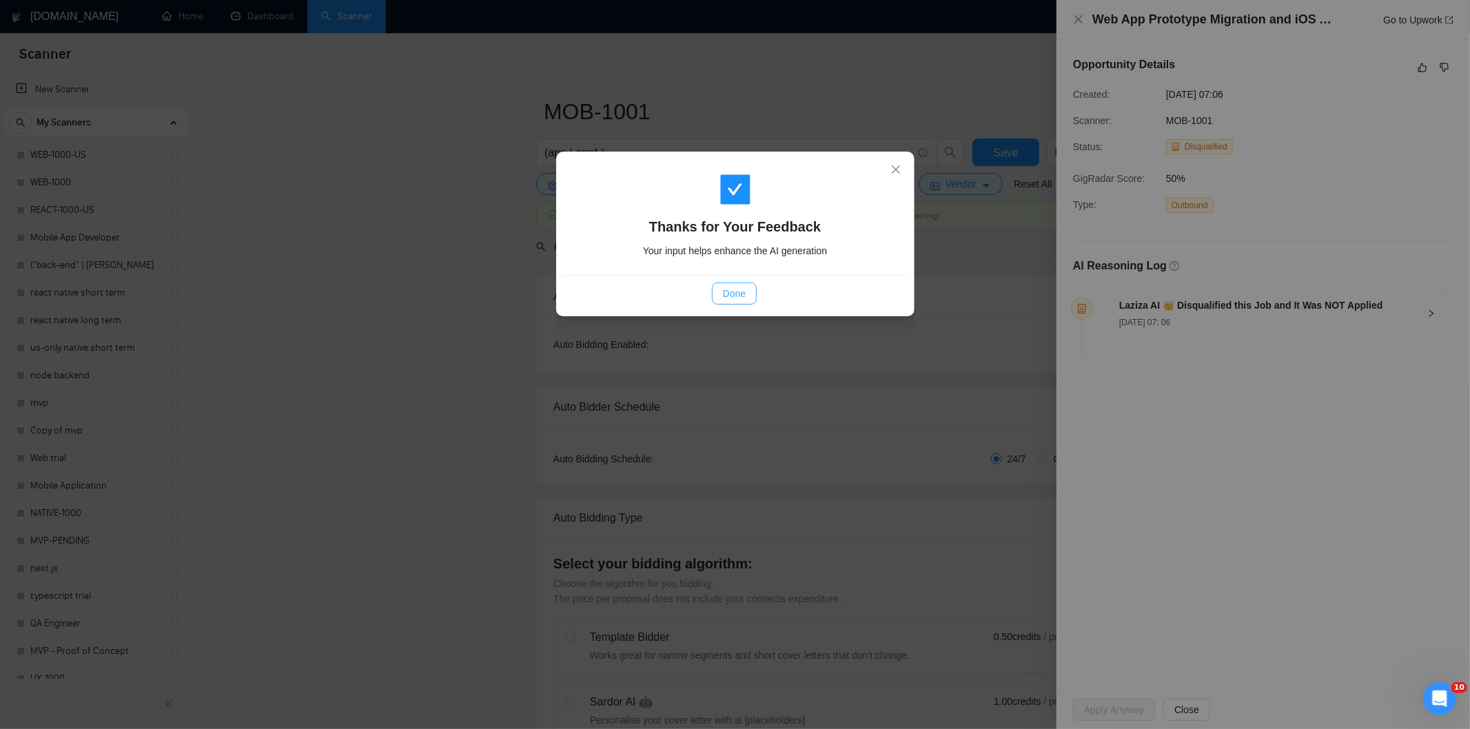
click at [726, 289] on span "Done" at bounding box center [734, 293] width 23 height 15
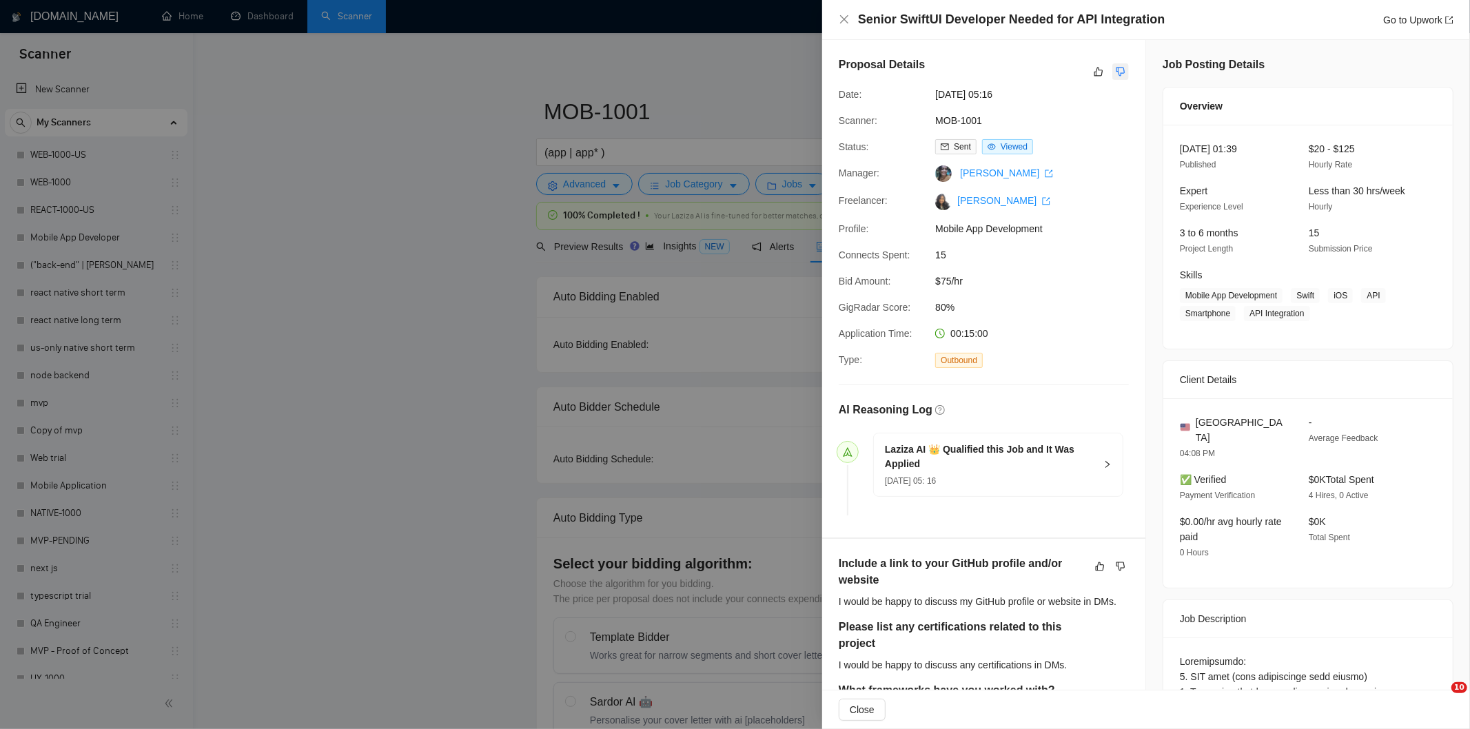
click at [1116, 70] on icon "dislike" at bounding box center [1121, 71] width 10 height 11
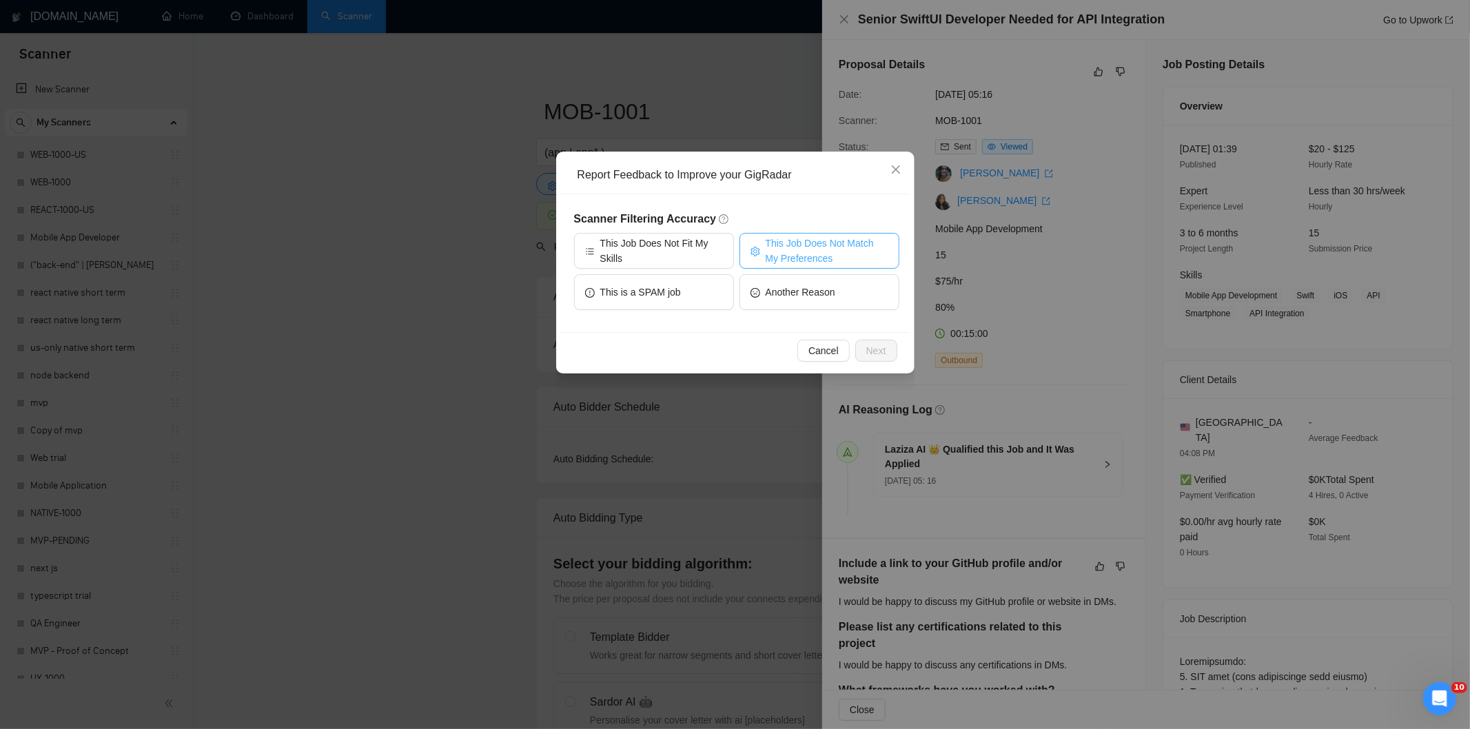
click at [835, 258] on span "This Job Does Not Match My Preferences" at bounding box center [827, 251] width 123 height 30
click at [883, 351] on span "Next" at bounding box center [876, 350] width 20 height 15
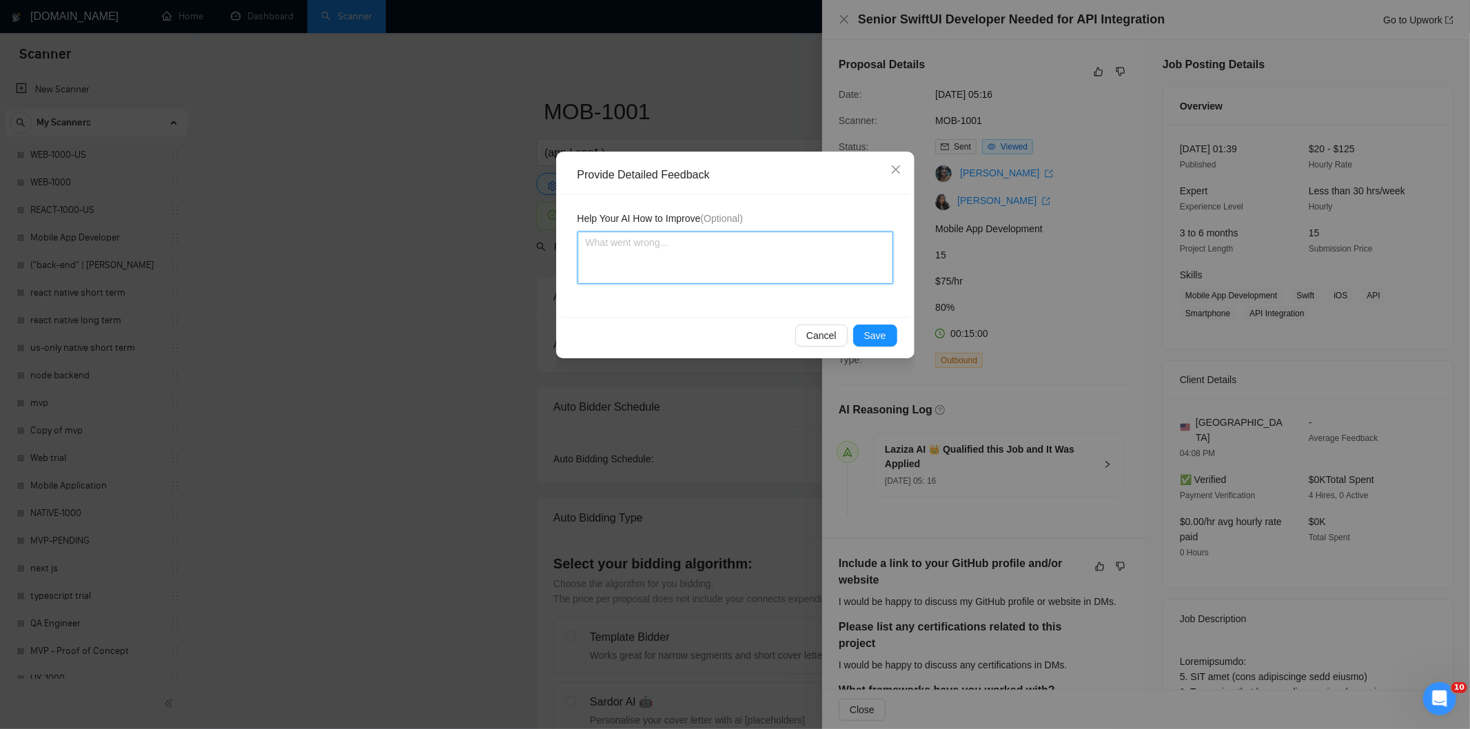
click at [807, 274] on textarea at bounding box center [735, 258] width 316 height 52
paste textarea "Not a fit — the client prefers to hire a solo developer, but Ria is an agency. …"
type textarea "Not a fit — the client prefers to hire a solo developer, but Ria is an agency. …"
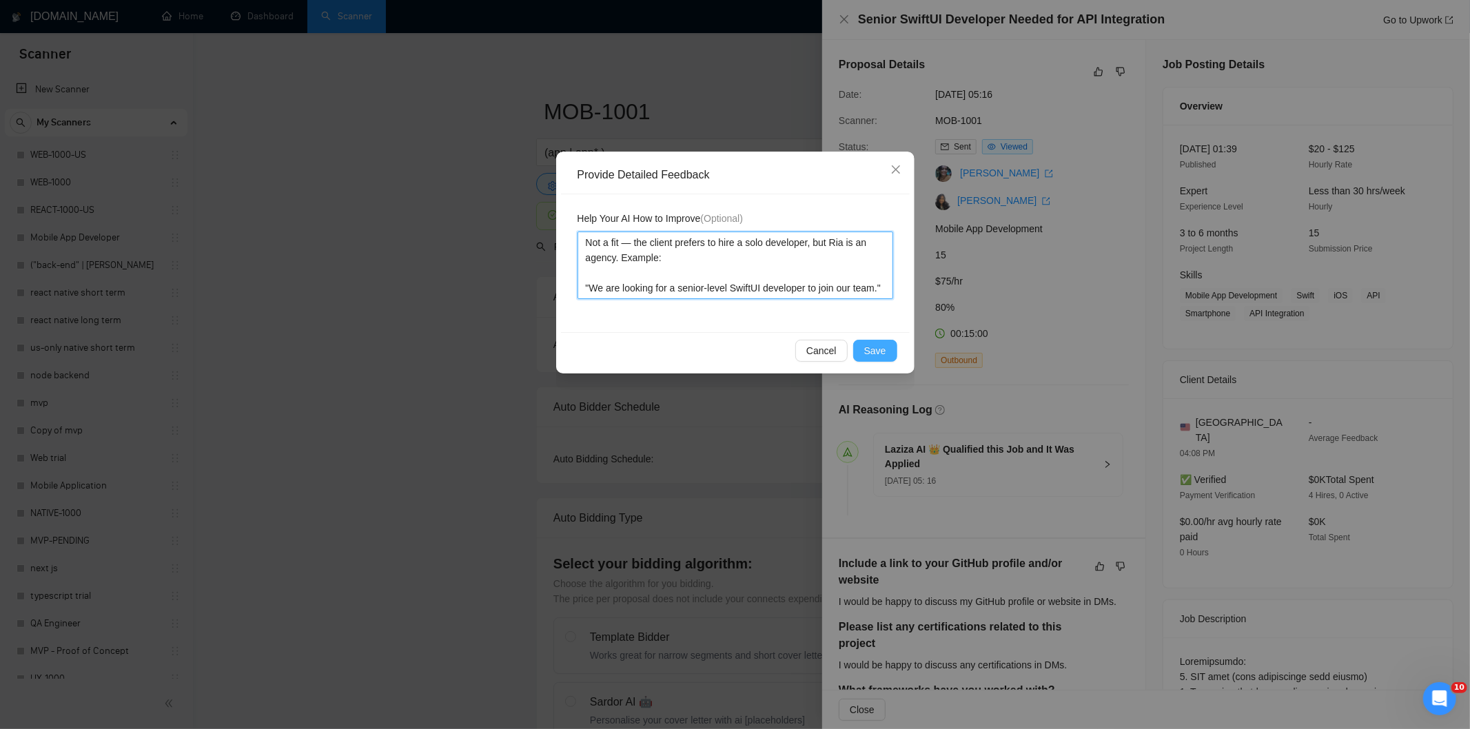
type textarea "Not a fit — the client prefers to hire a solo developer, but Ria is an agency. …"
click at [876, 347] on span "Save" at bounding box center [875, 350] width 22 height 15
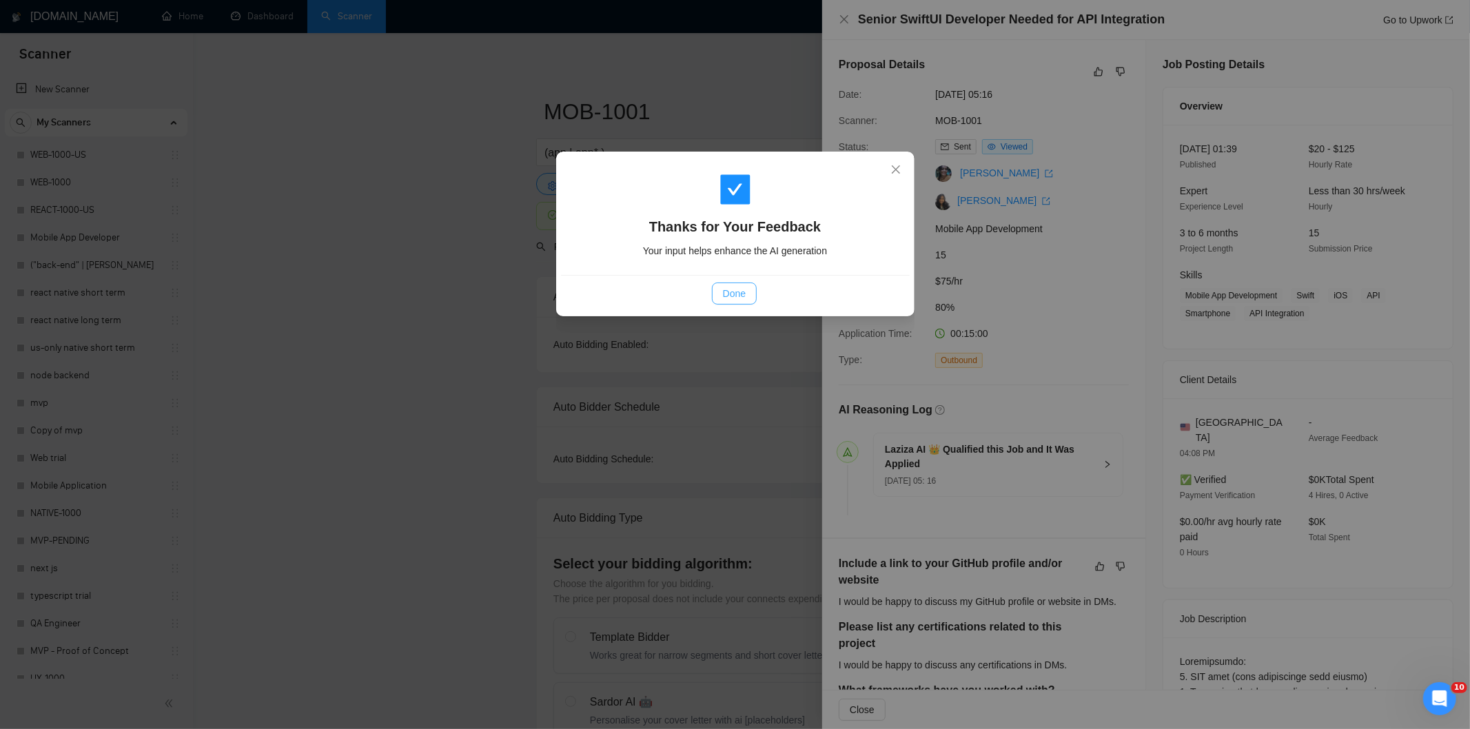
click at [732, 297] on span "Done" at bounding box center [734, 293] width 23 height 15
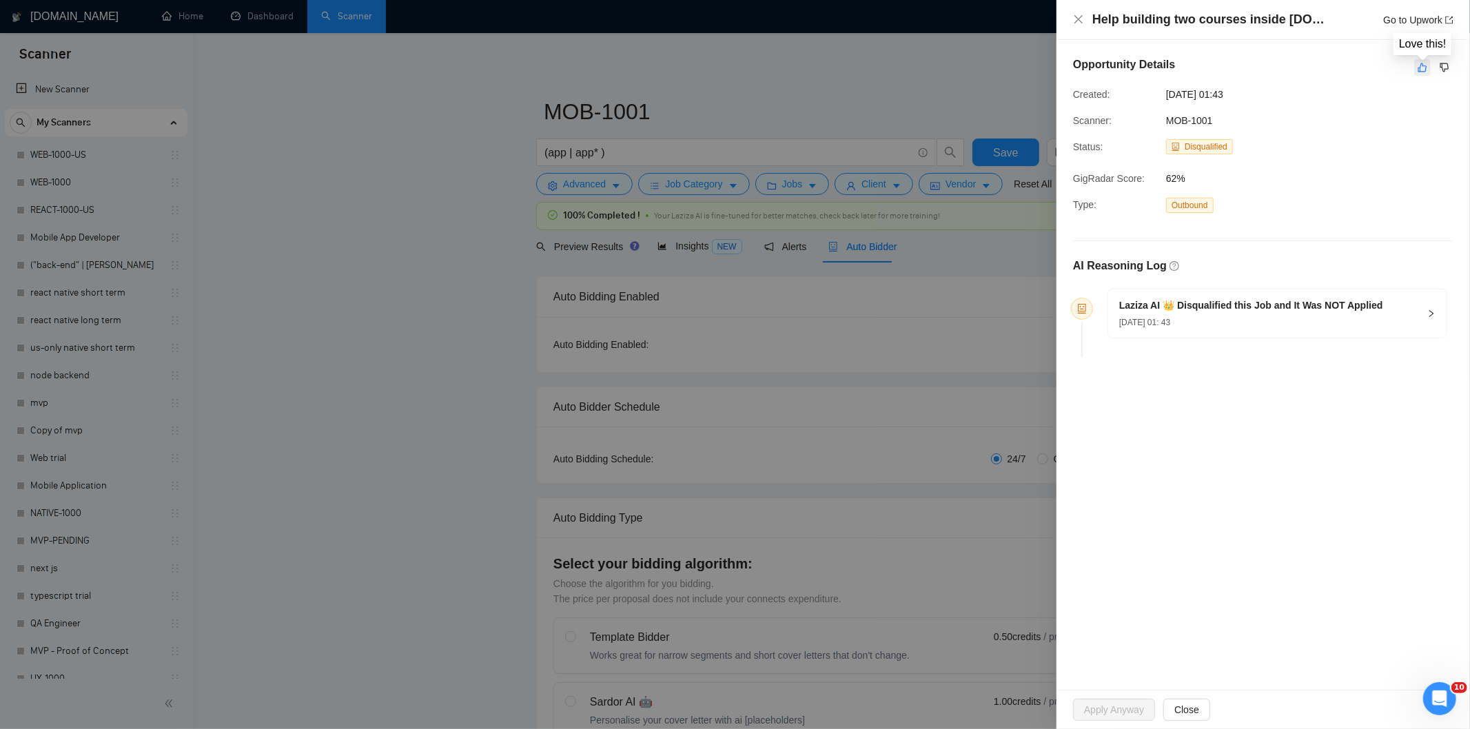
click at [1419, 72] on icon "like" at bounding box center [1422, 67] width 10 height 11
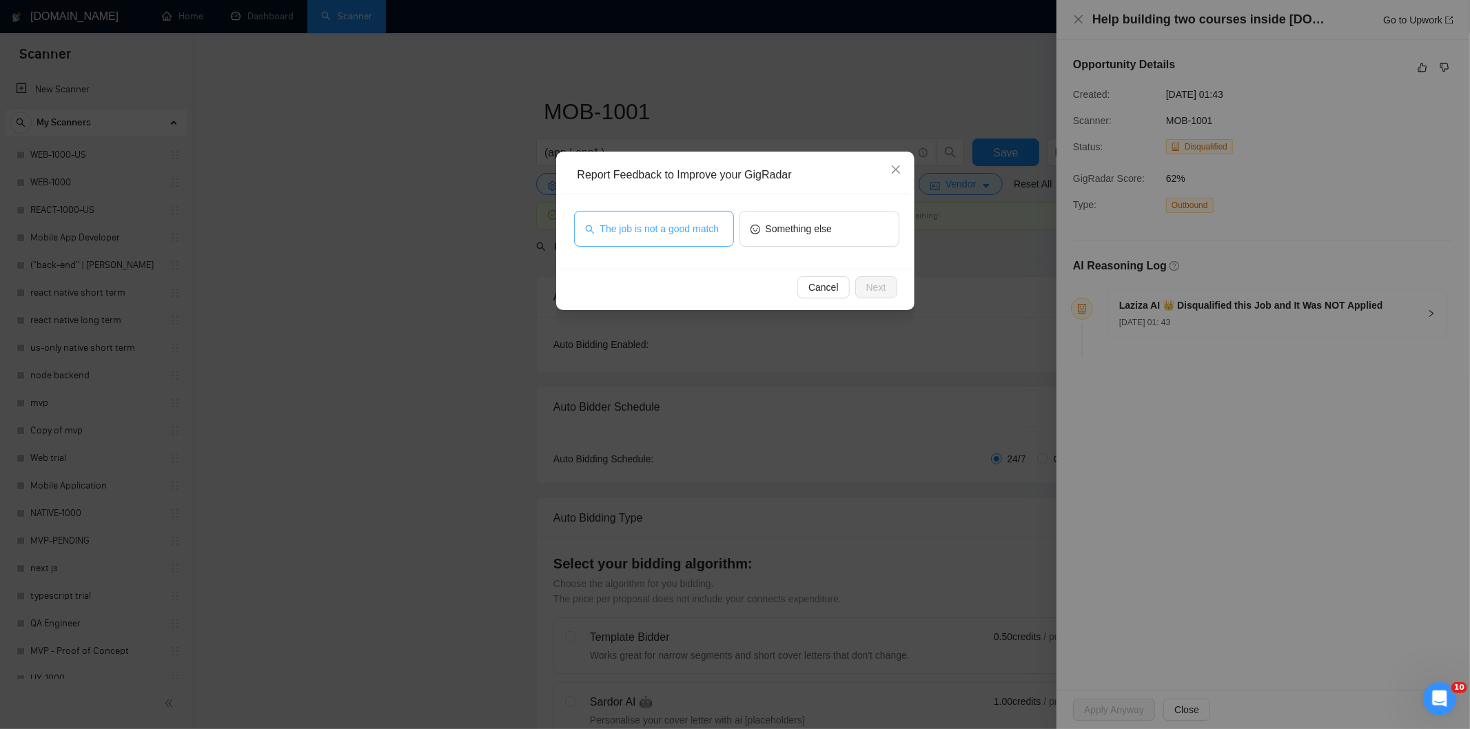
click at [704, 236] on span "The job is not a good match" at bounding box center [659, 228] width 119 height 15
click at [857, 285] on button "Next" at bounding box center [876, 287] width 42 height 22
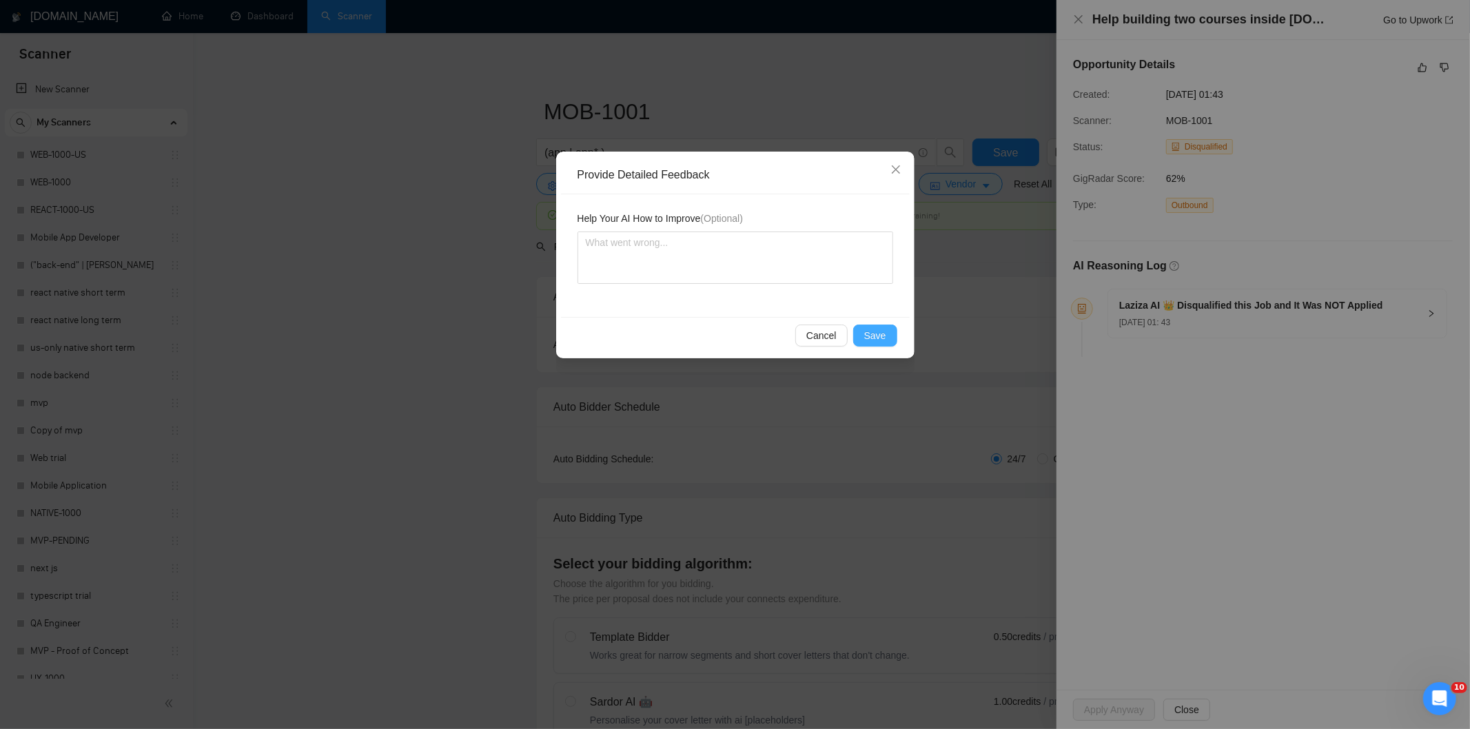
click at [870, 335] on span "Save" at bounding box center [875, 335] width 22 height 15
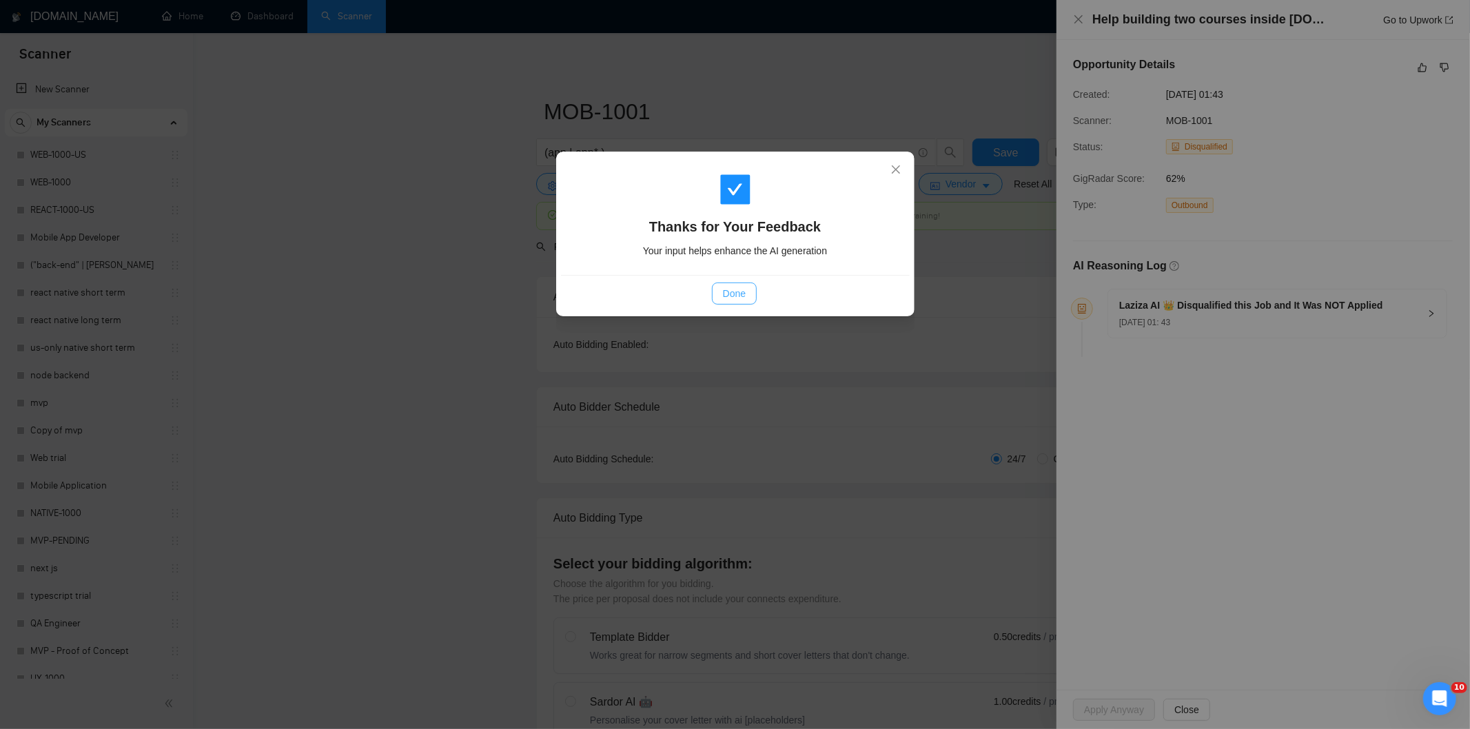
click at [737, 298] on span "Done" at bounding box center [734, 293] width 23 height 15
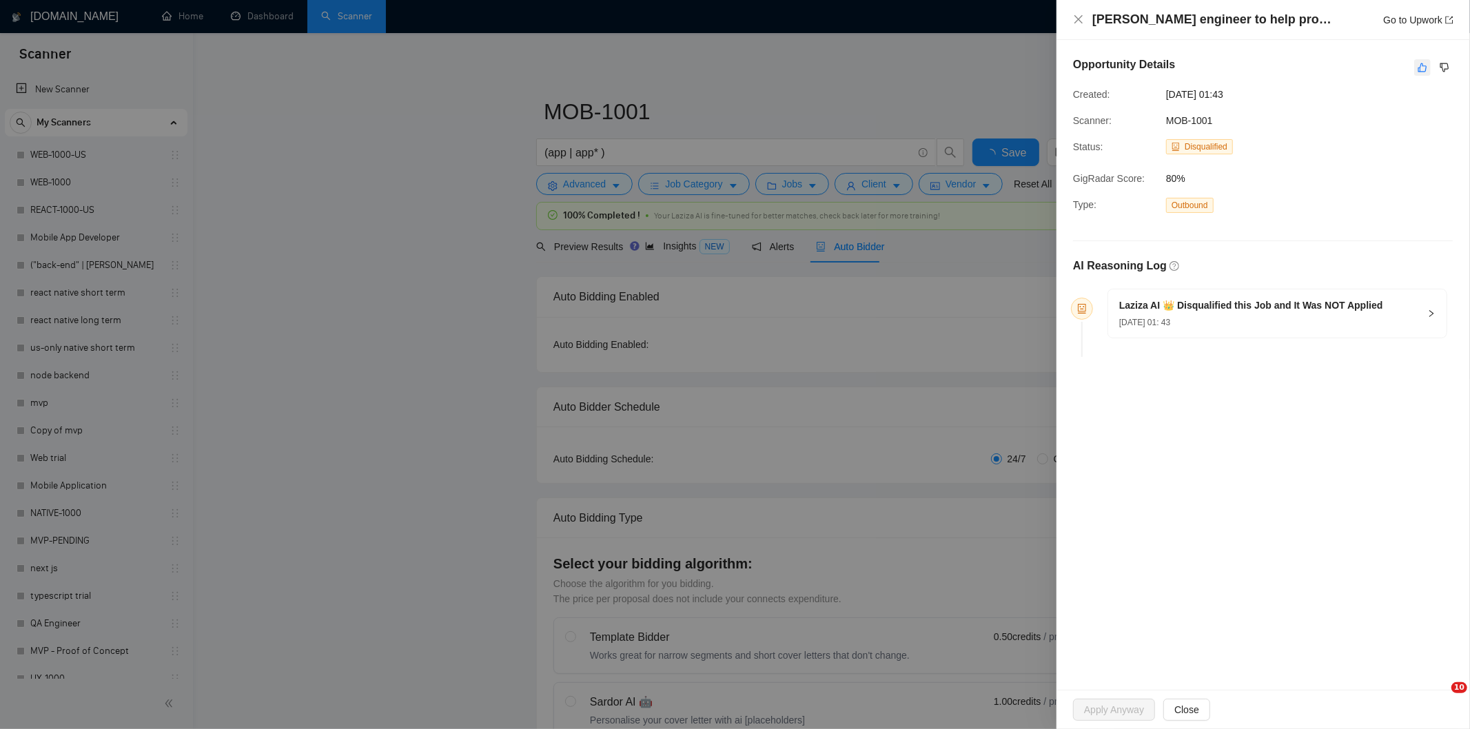
click at [1425, 72] on icon "like" at bounding box center [1422, 67] width 10 height 11
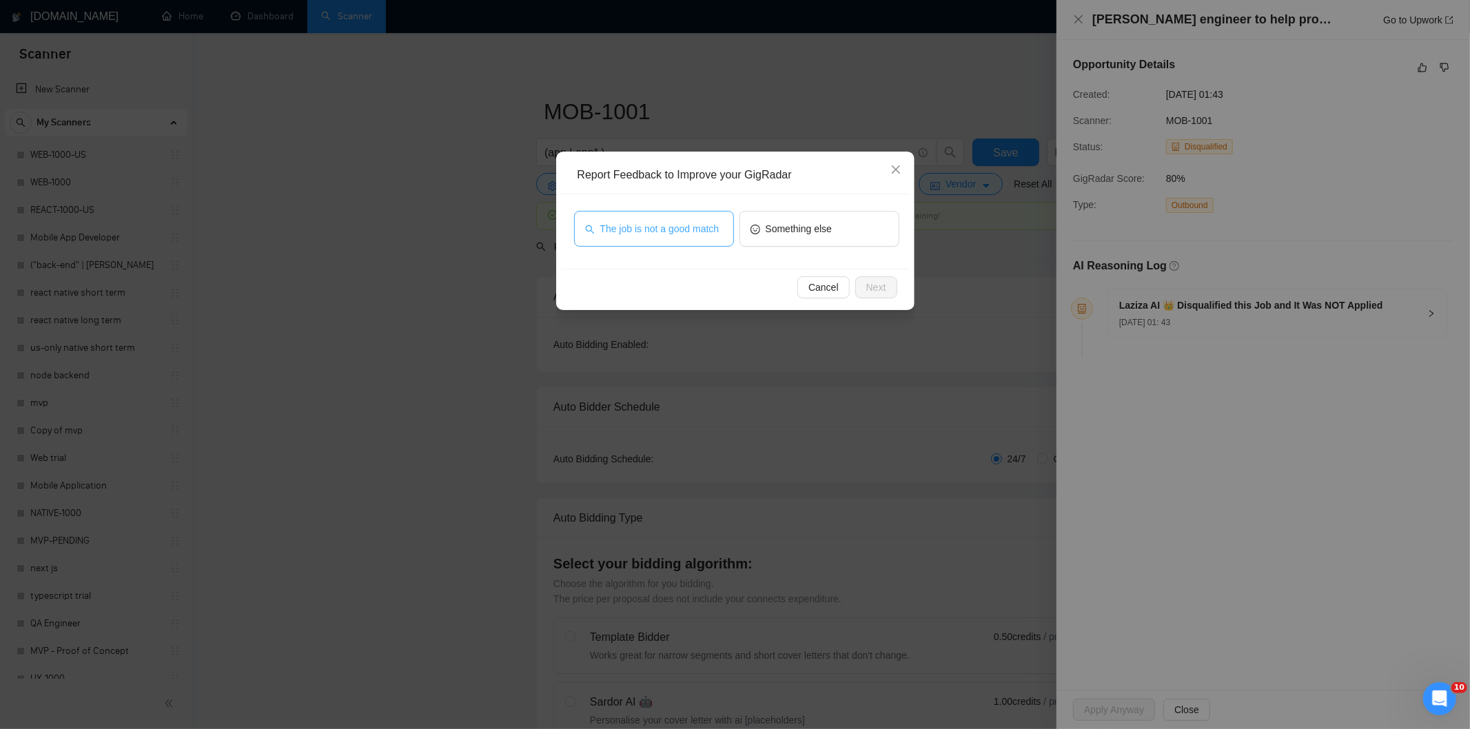
click at [703, 231] on span "The job is not a good match" at bounding box center [659, 228] width 119 height 15
click at [890, 289] on button "Next" at bounding box center [876, 287] width 42 height 22
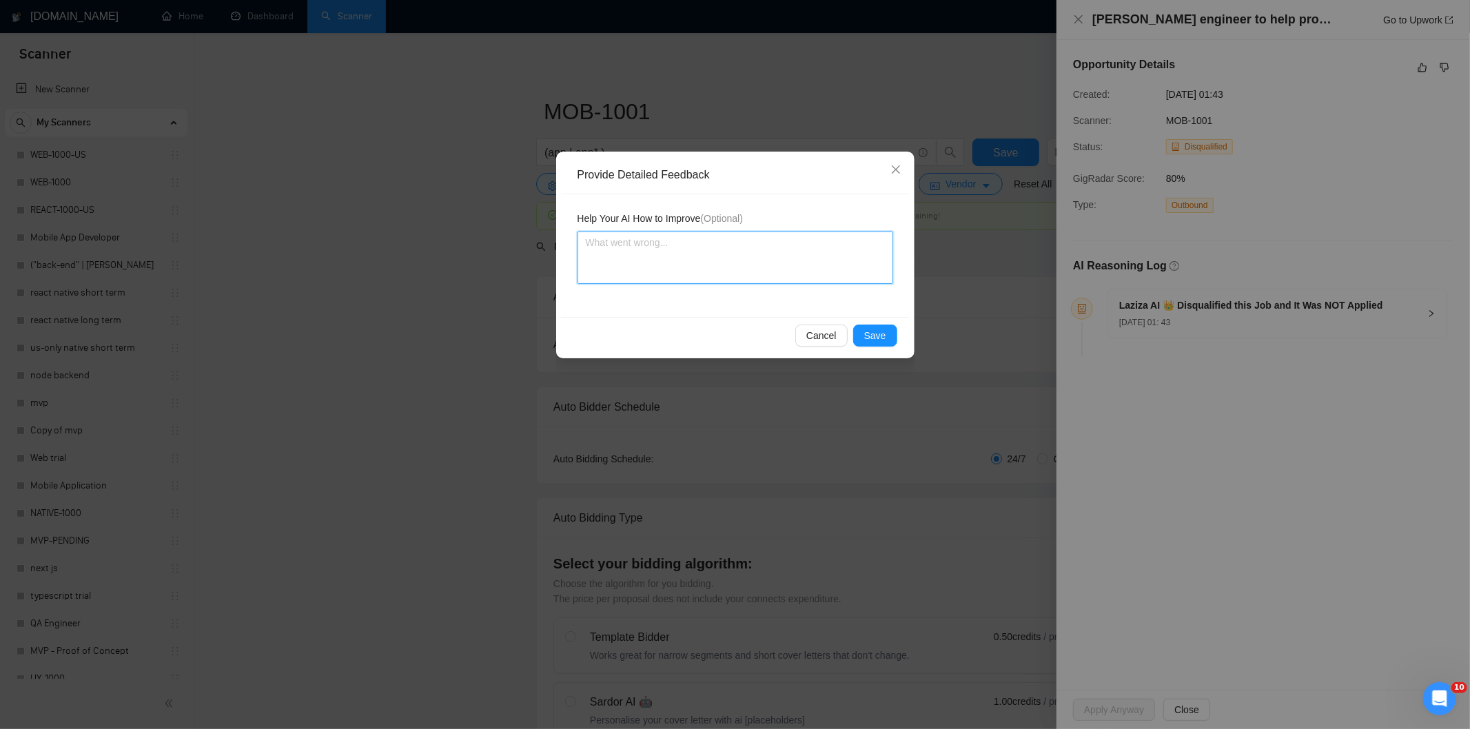
click at [722, 265] on textarea at bounding box center [735, 258] width 316 height 52
click at [874, 343] on button "Save" at bounding box center [875, 336] width 44 height 22
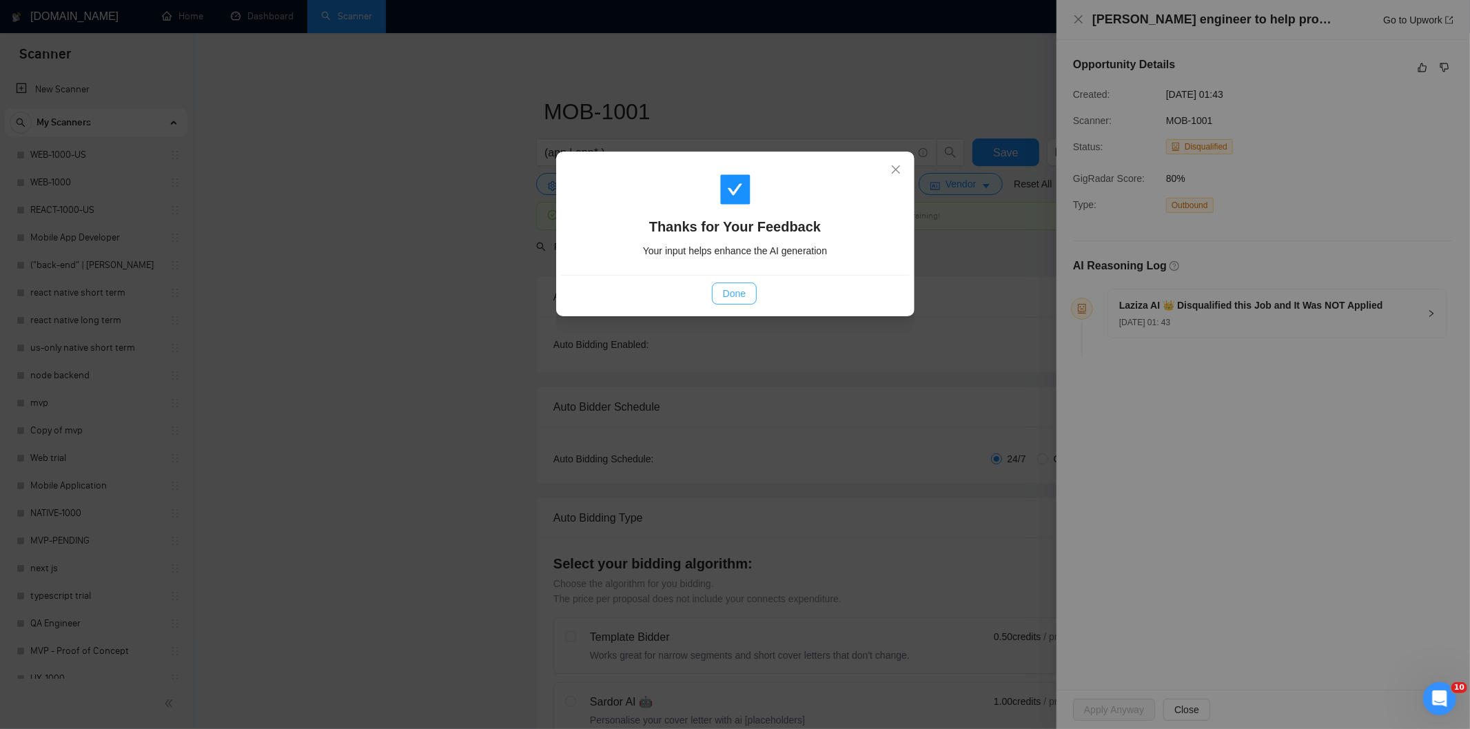
click at [735, 288] on span "Done" at bounding box center [734, 293] width 23 height 15
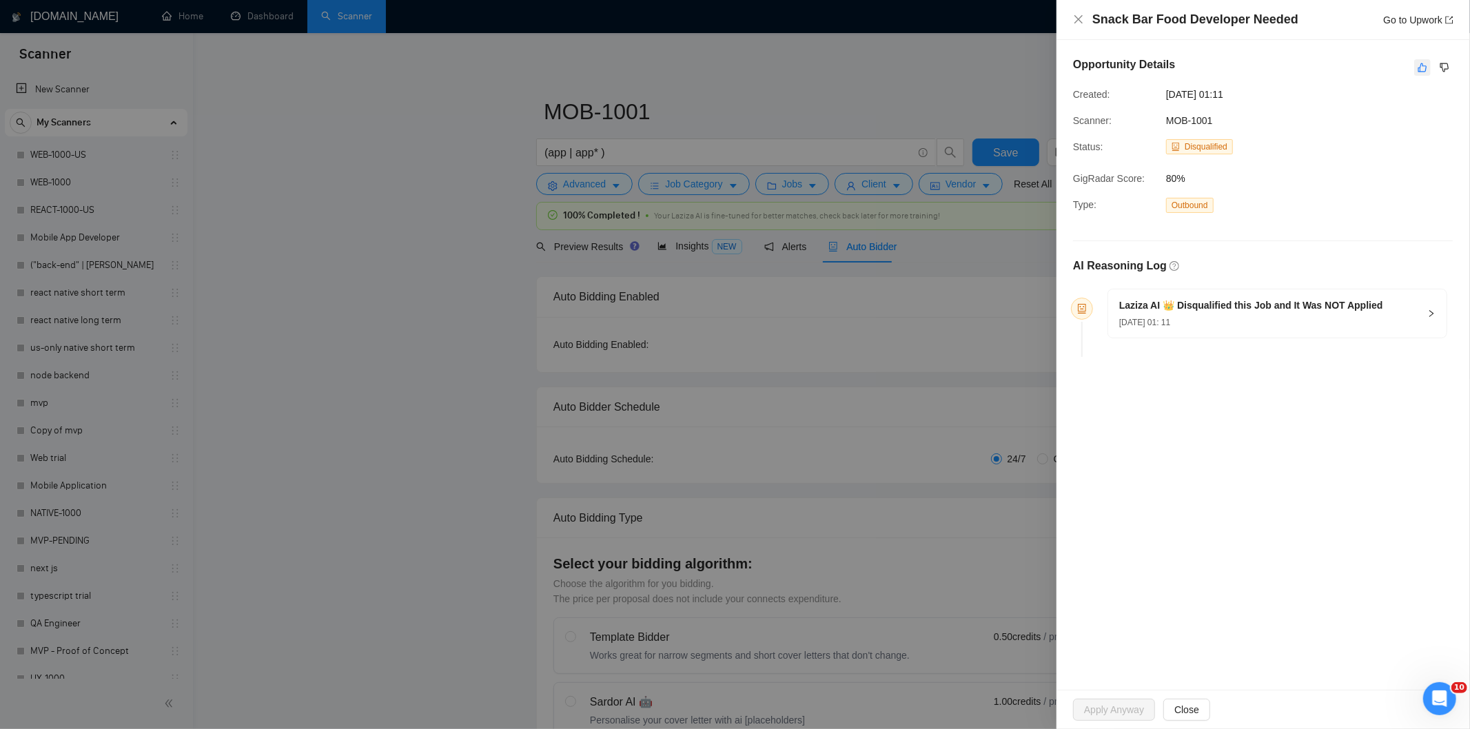
click at [1427, 68] on icon "like" at bounding box center [1422, 67] width 10 height 11
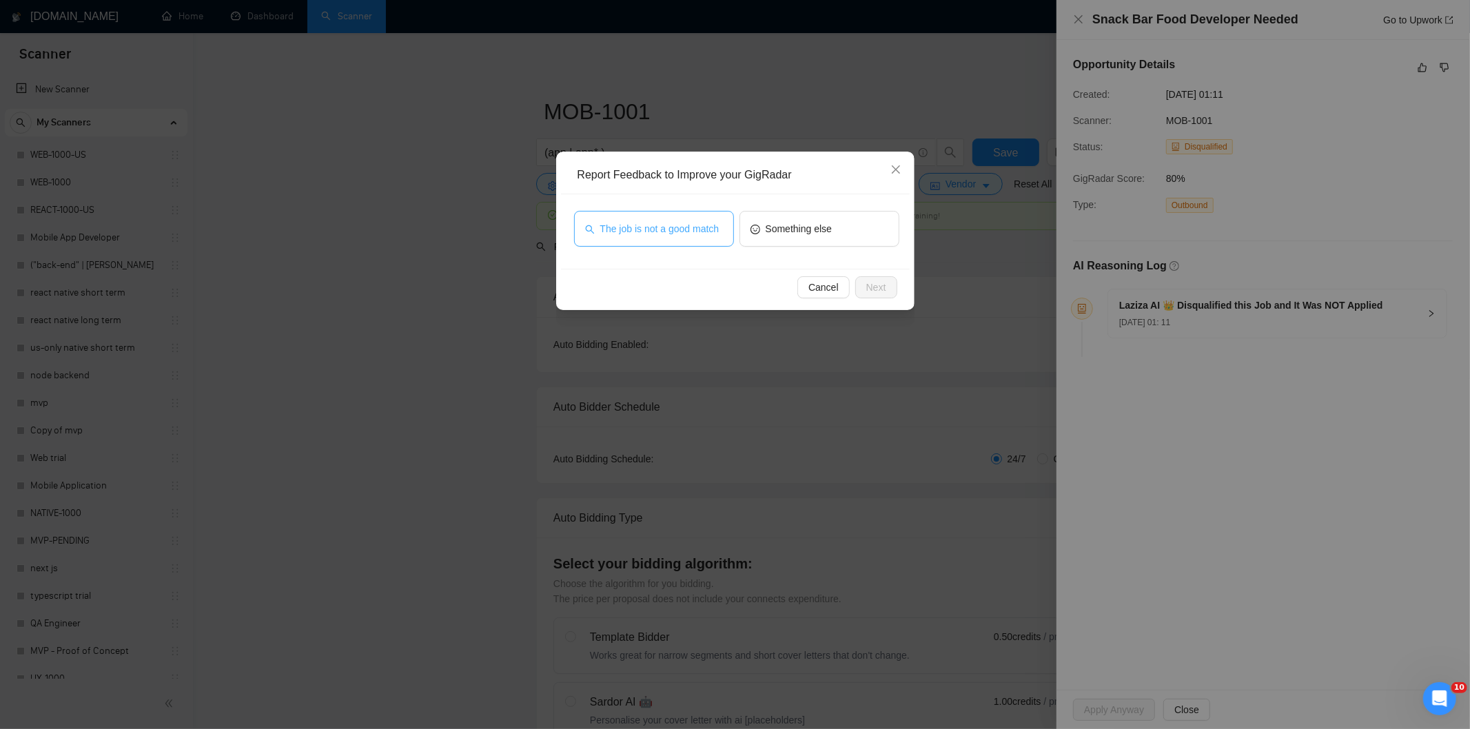
click at [703, 216] on button "The job is not a good match" at bounding box center [654, 229] width 160 height 36
click at [884, 280] on span "Next" at bounding box center [876, 287] width 20 height 15
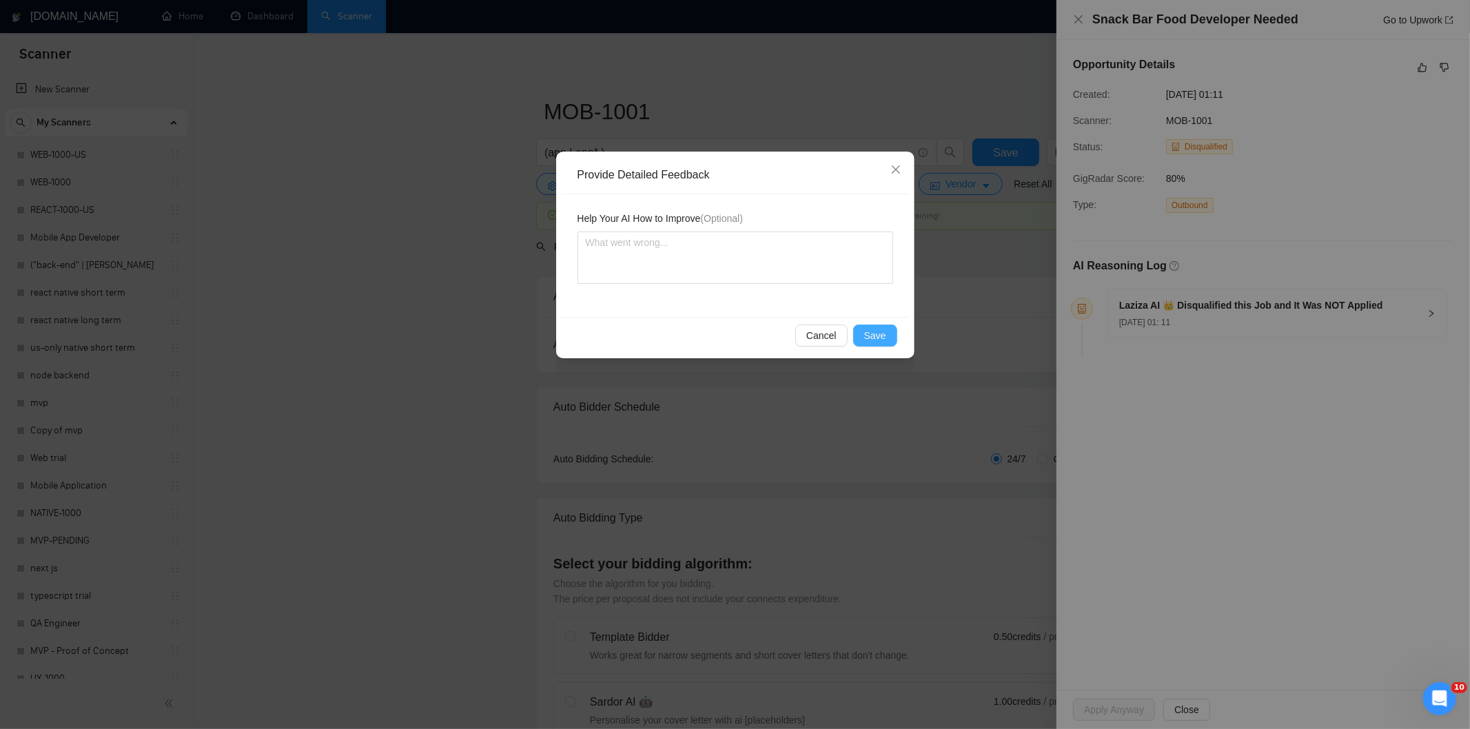
click at [875, 328] on span "Save" at bounding box center [875, 335] width 22 height 15
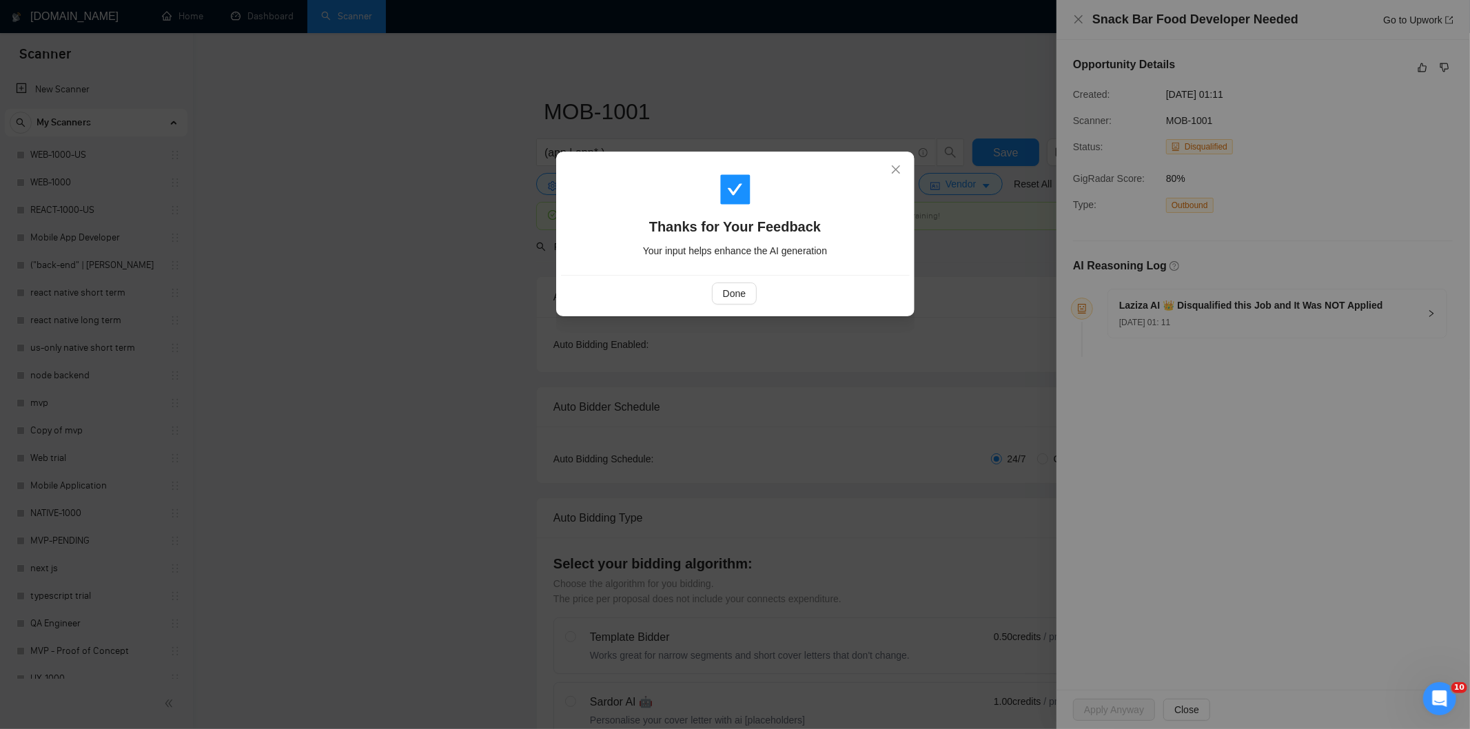
click at [728, 275] on div "Done" at bounding box center [735, 293] width 349 height 37
click at [727, 293] on span "Done" at bounding box center [734, 293] width 23 height 15
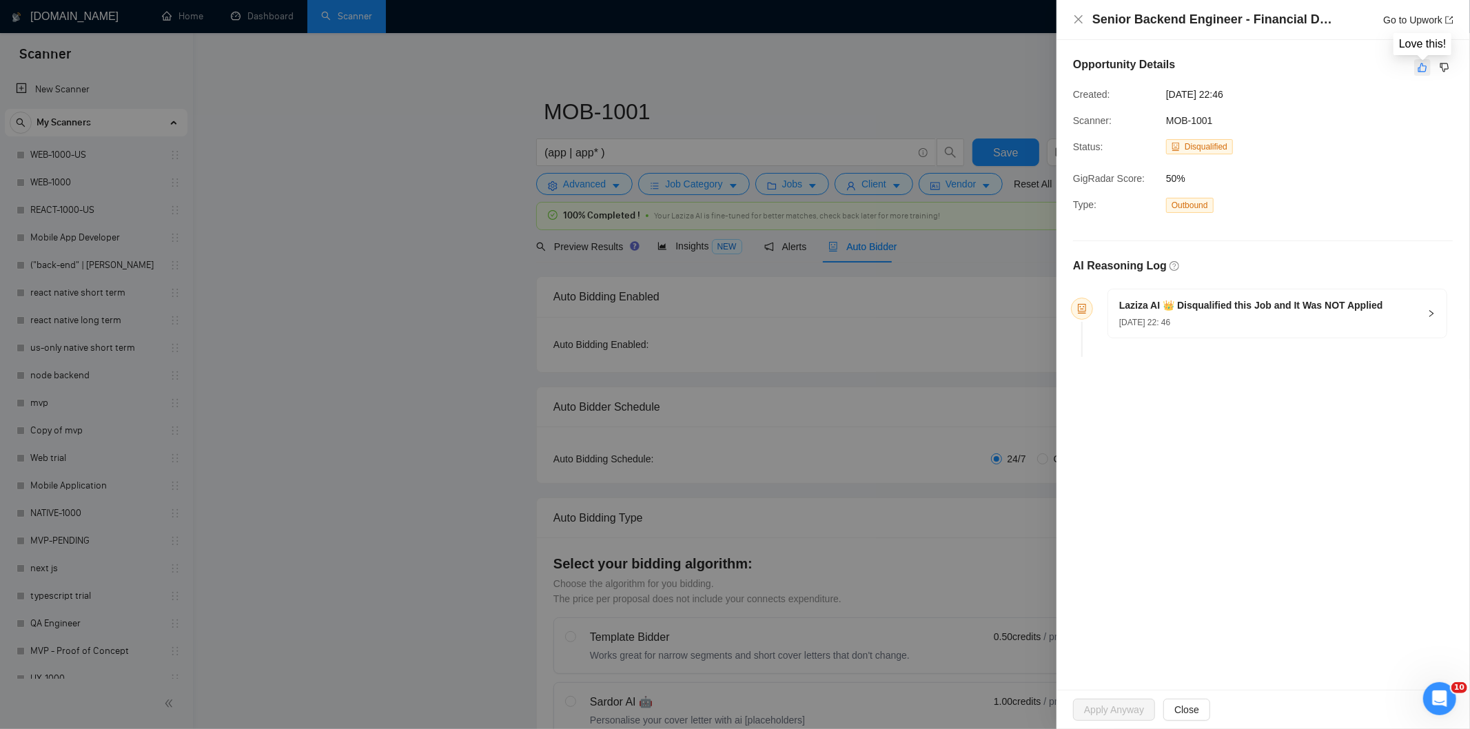
click at [1428, 73] on button "button" at bounding box center [1422, 67] width 17 height 17
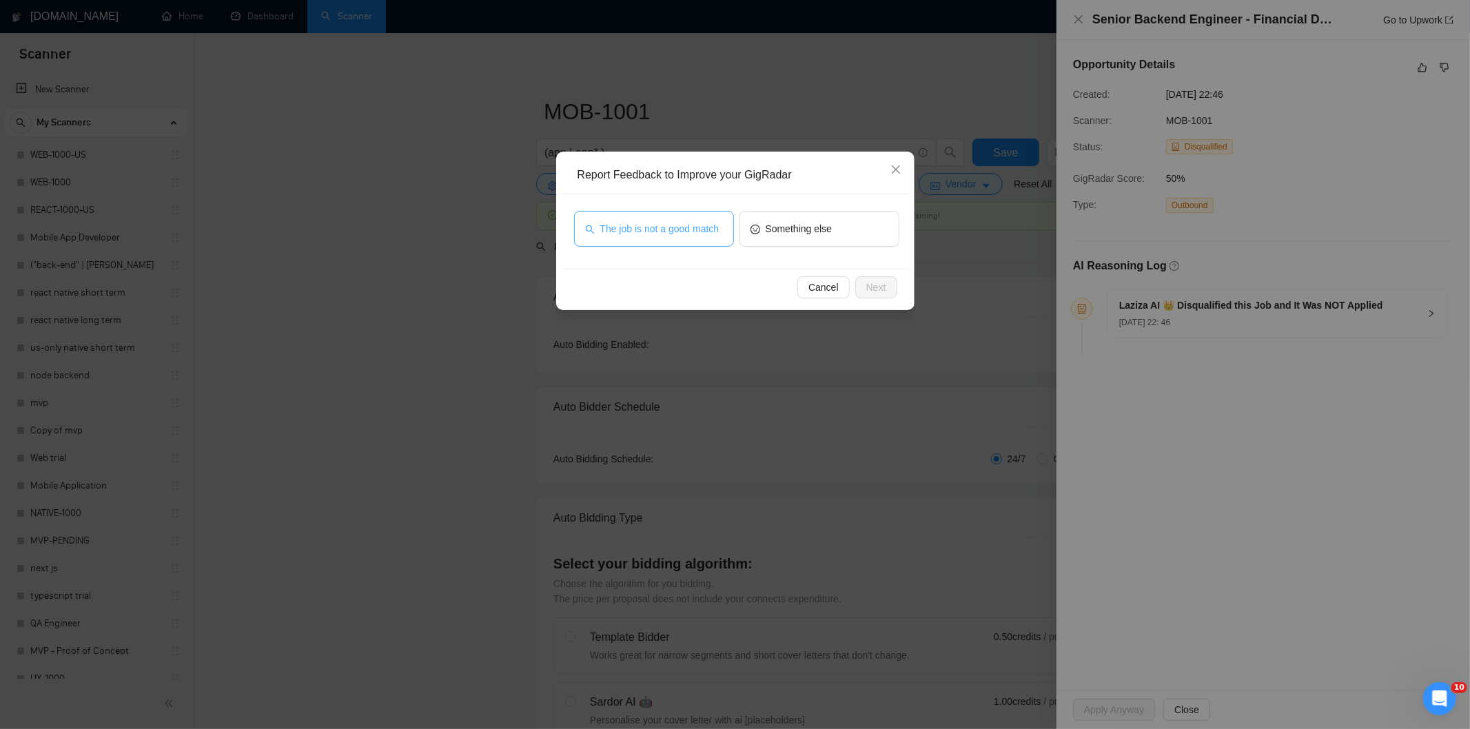
click at [697, 234] on span "The job is not a good match" at bounding box center [659, 228] width 119 height 15
click at [890, 289] on button "Next" at bounding box center [876, 287] width 42 height 22
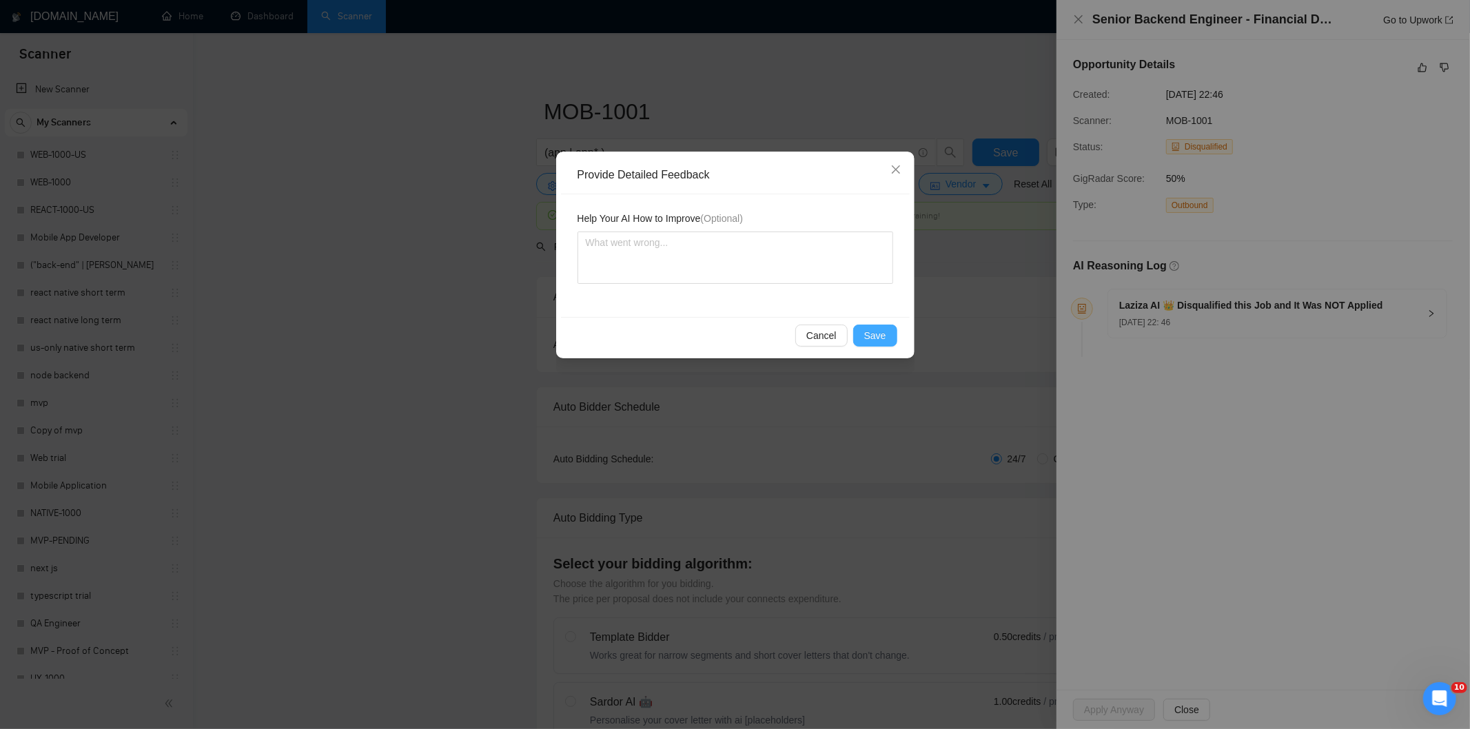
click at [879, 332] on span "Save" at bounding box center [875, 335] width 22 height 15
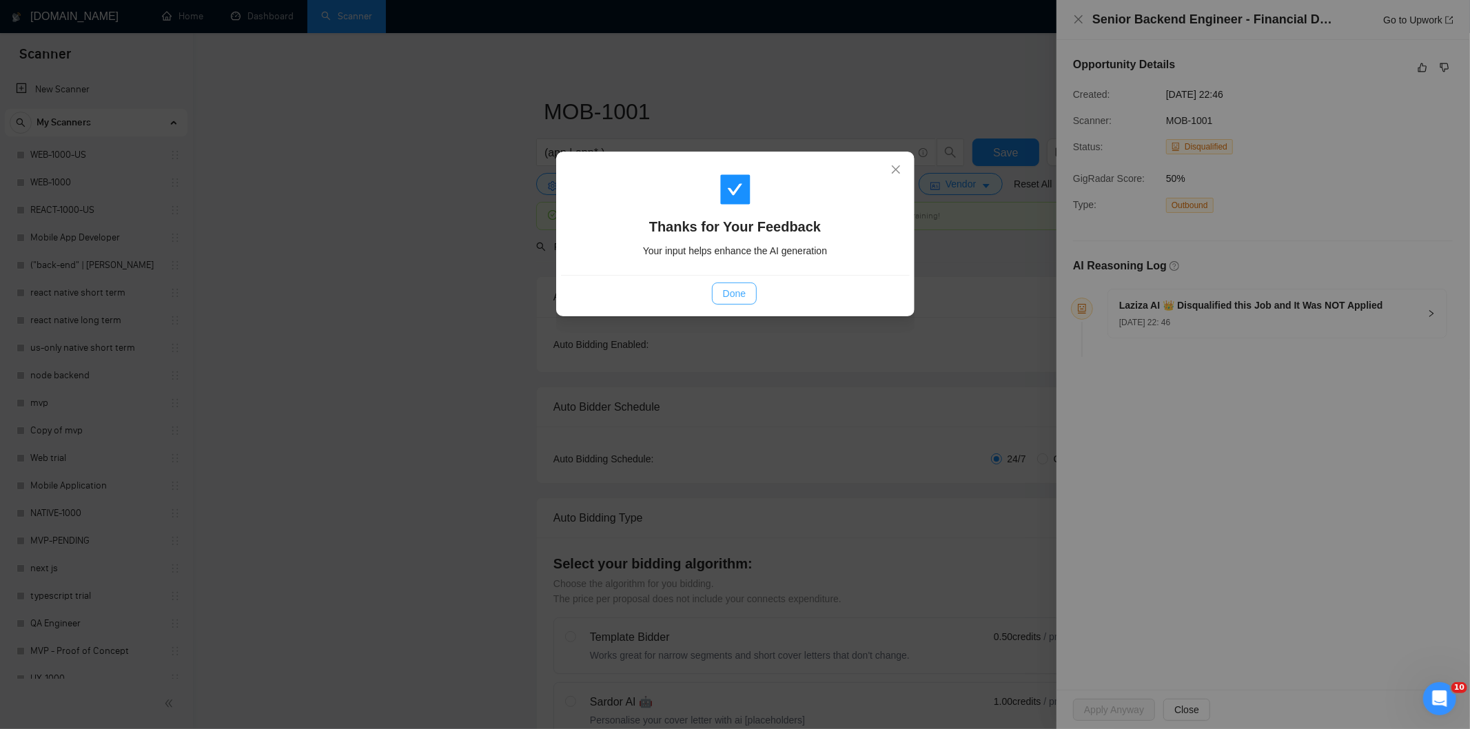
click at [724, 291] on span "Done" at bounding box center [734, 293] width 23 height 15
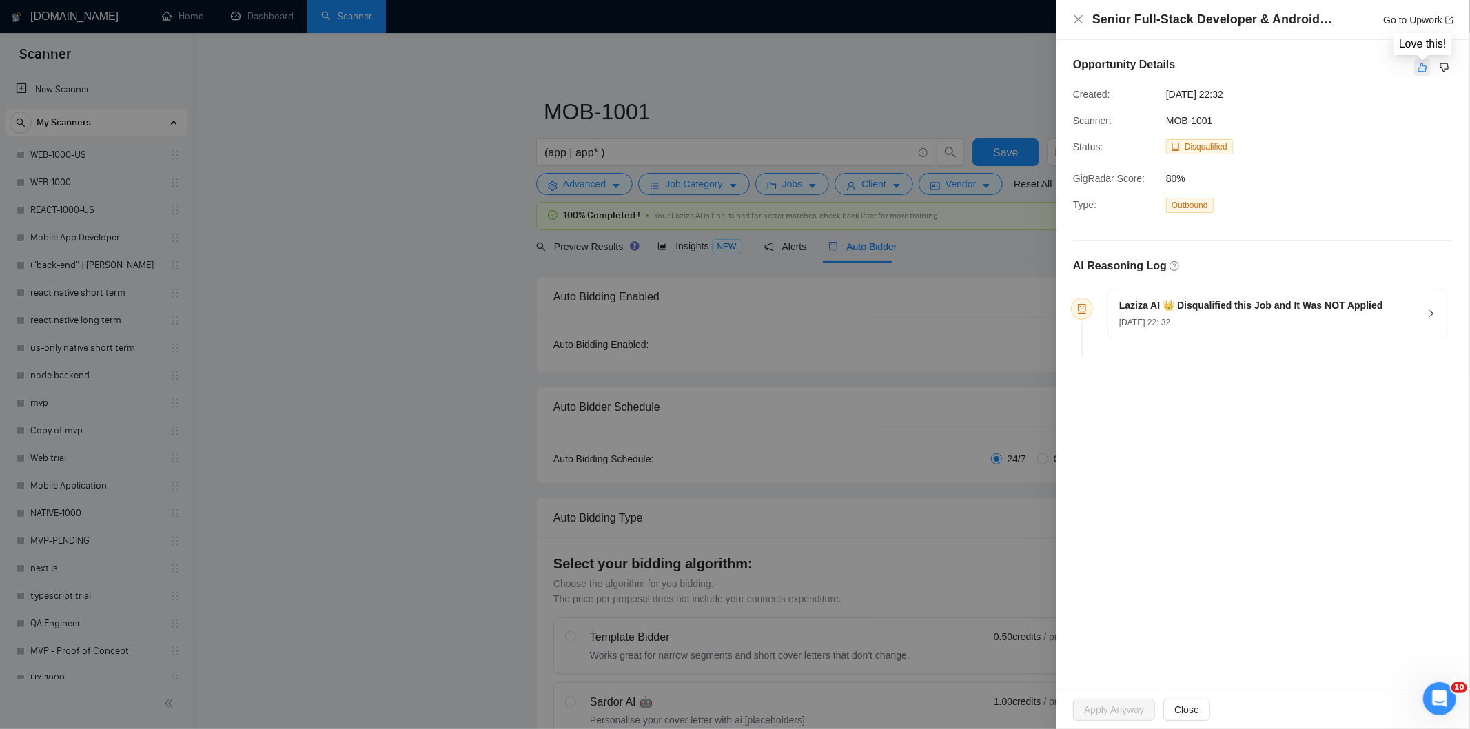
click at [1424, 69] on icon "like" at bounding box center [1422, 67] width 10 height 11
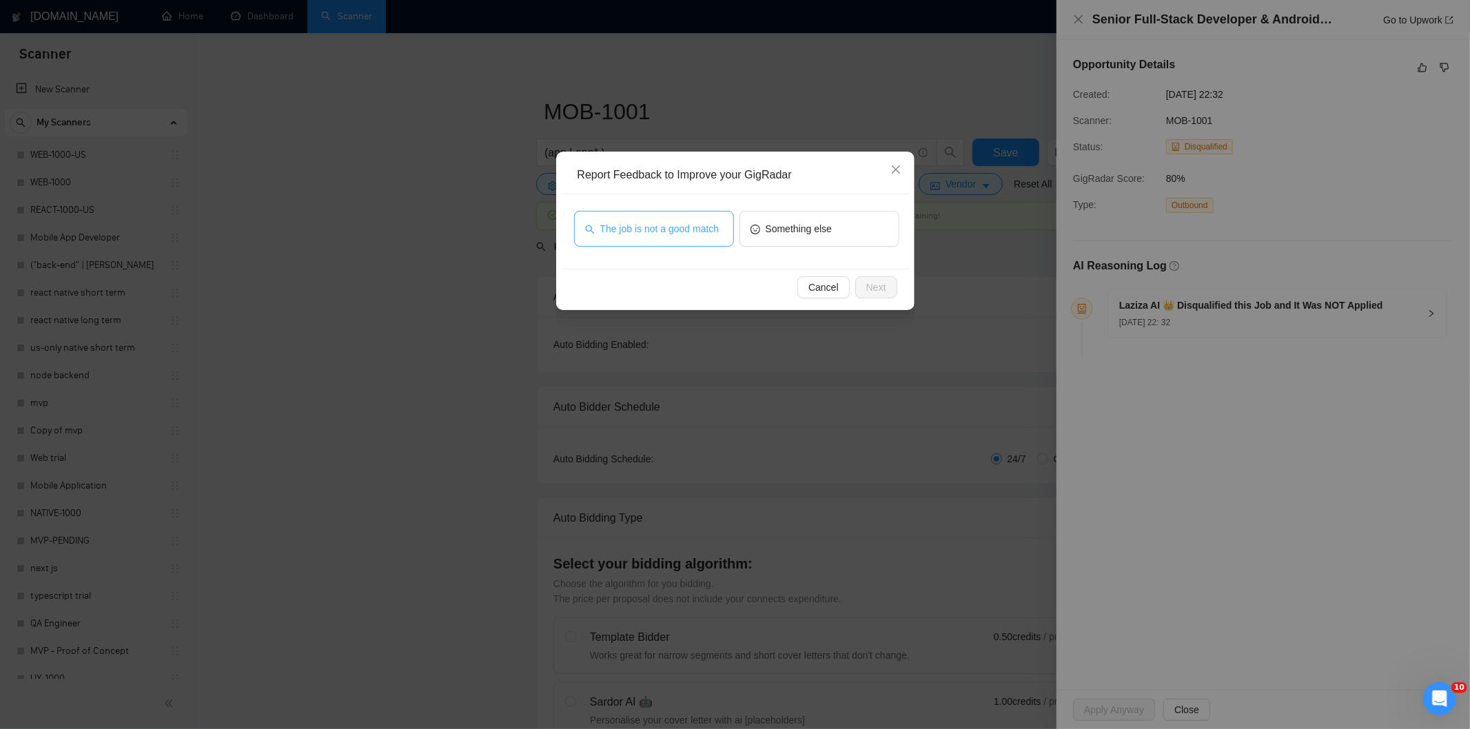
click at [694, 237] on button "The job is not a good match" at bounding box center [654, 229] width 160 height 36
click at [884, 287] on span "Next" at bounding box center [876, 287] width 20 height 15
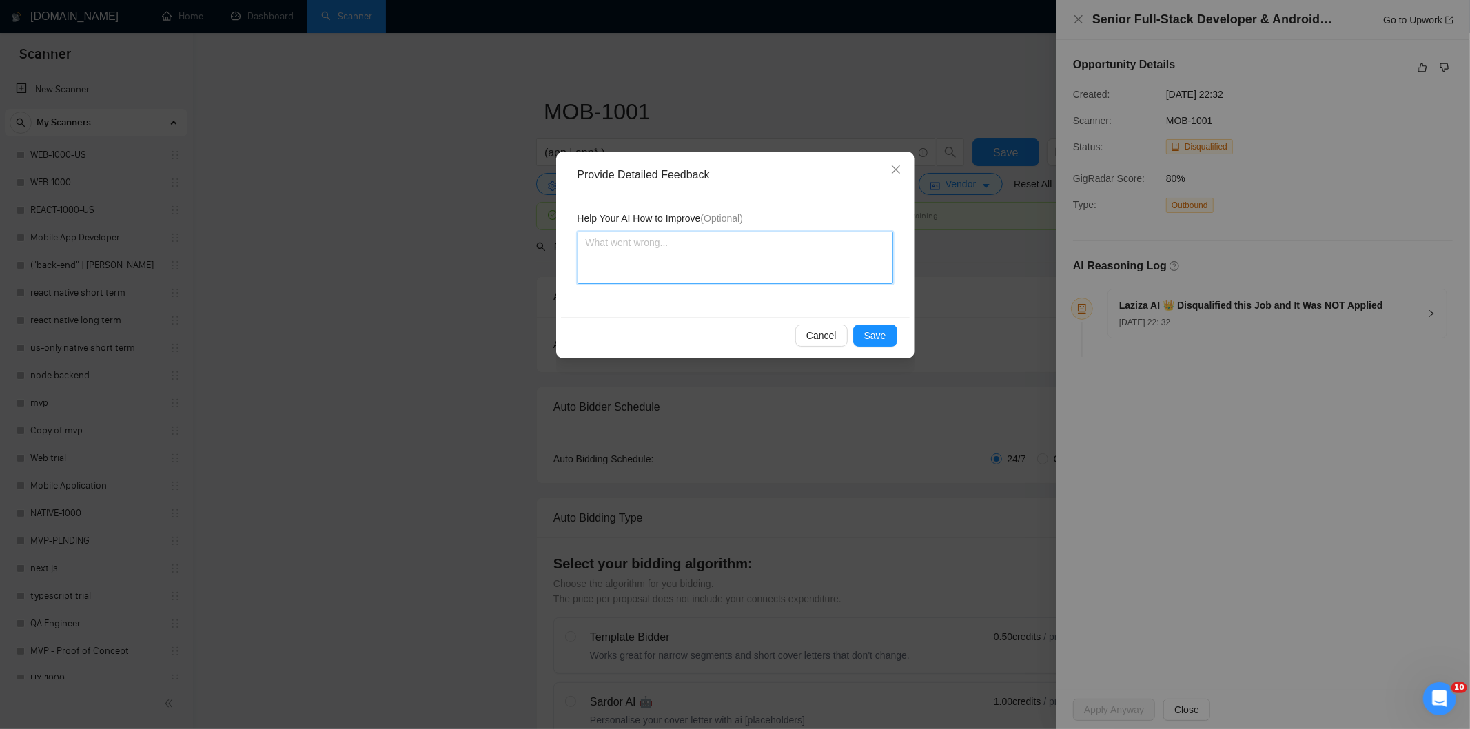
click at [817, 260] on textarea at bounding box center [735, 258] width 316 height 52
paste textarea "Good fit — the project is greenfield (no existing code), welcomes agencies, use…"
type textarea "Good fit — the project is greenfield (no existing code), welcomes agencies, use…"
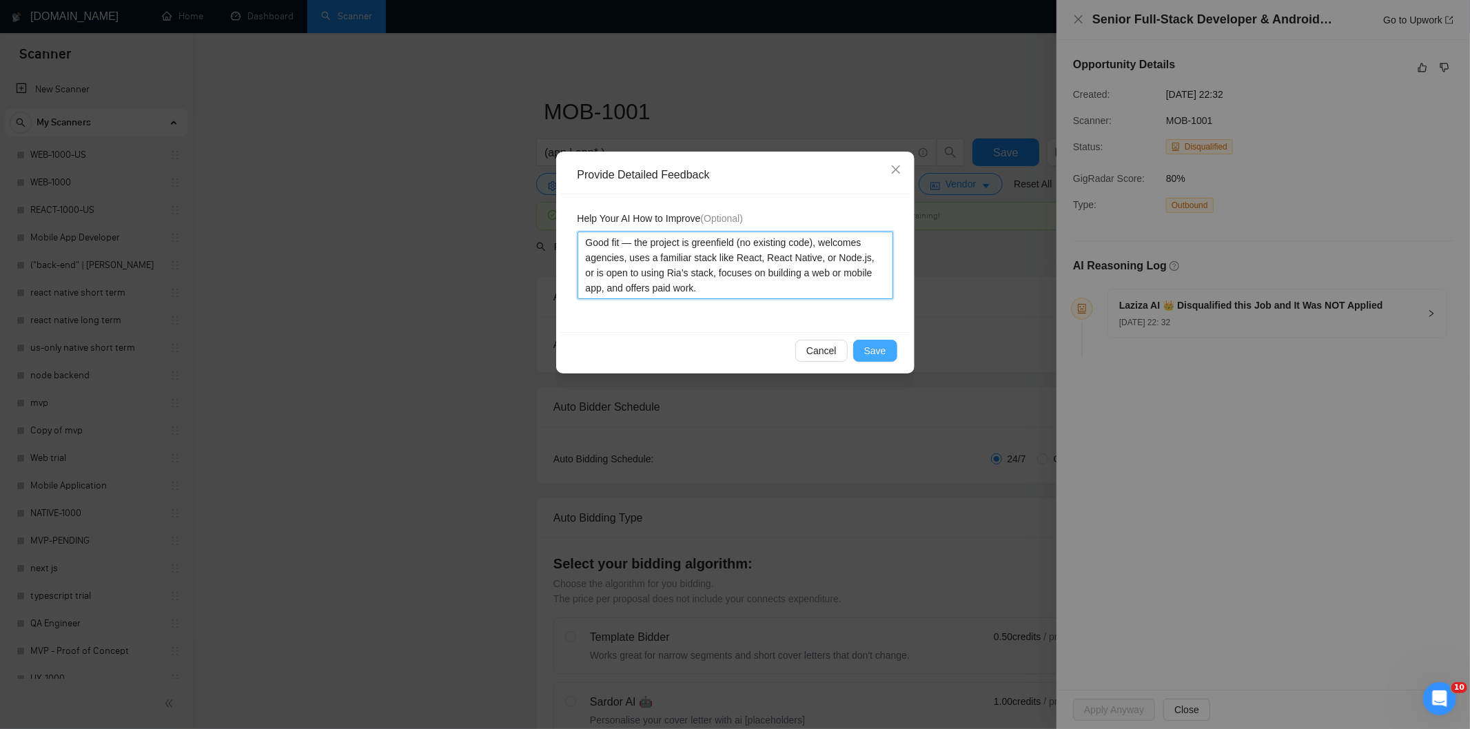
type textarea "Good fit — the project is greenfield (no existing code), welcomes agencies, use…"
click at [869, 346] on span "Save" at bounding box center [875, 350] width 22 height 15
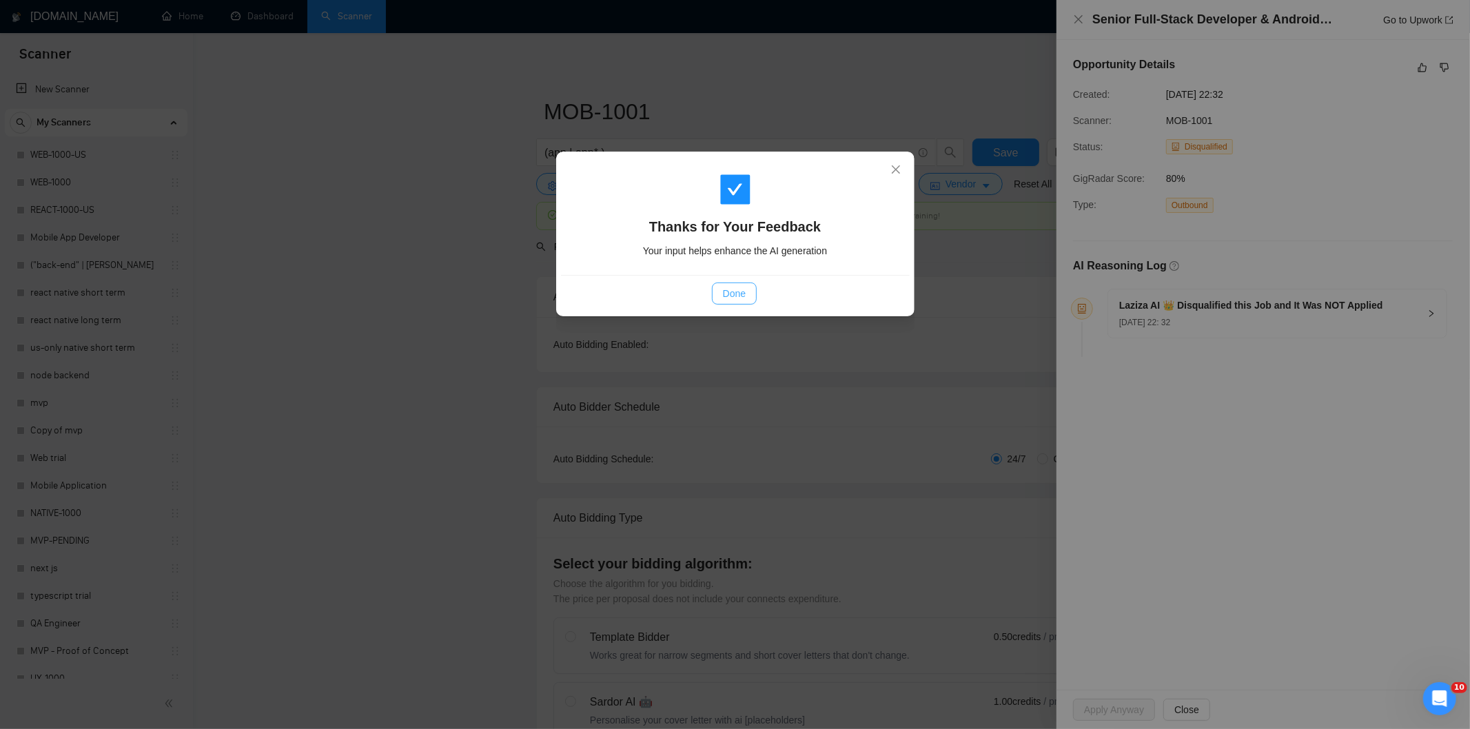
click at [746, 297] on span "Done" at bounding box center [734, 293] width 23 height 15
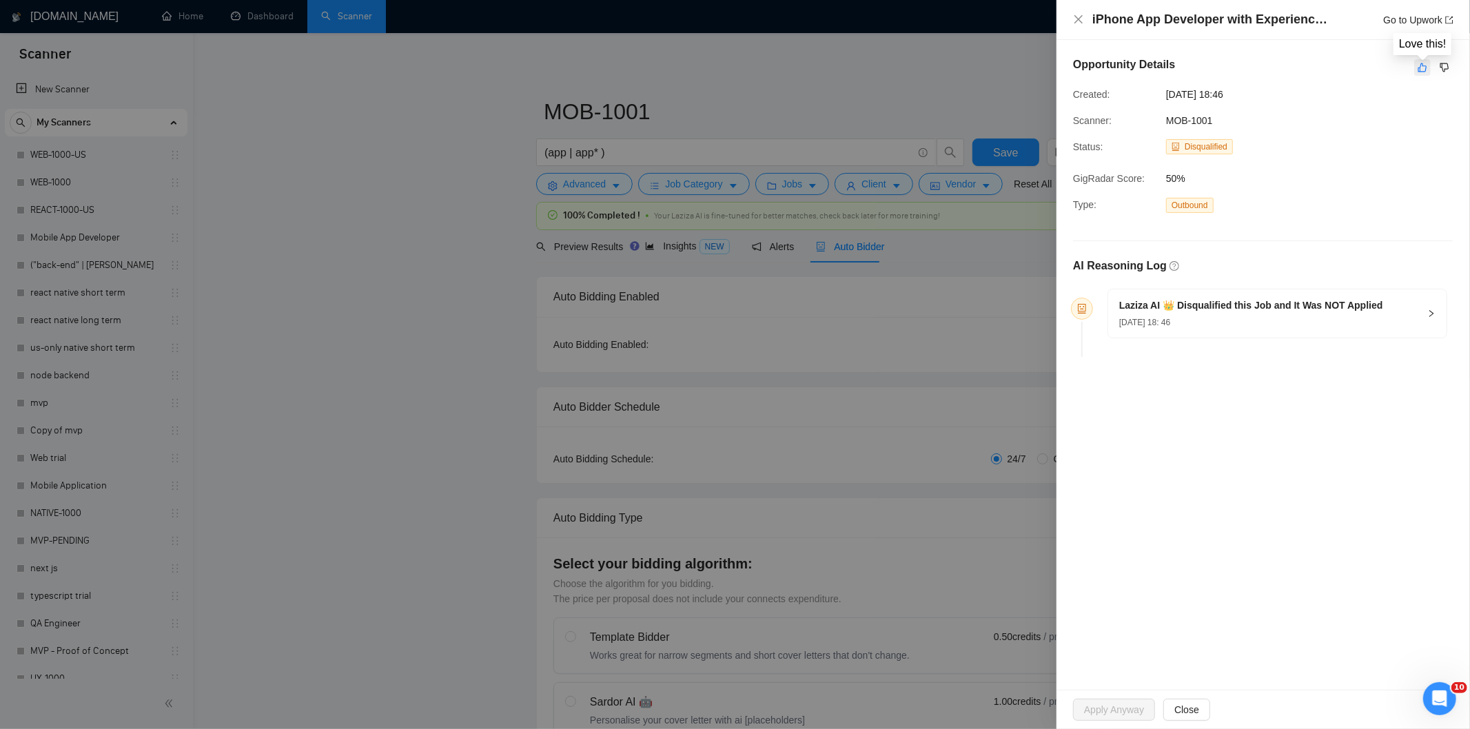
click at [1420, 65] on icon "like" at bounding box center [1422, 67] width 10 height 11
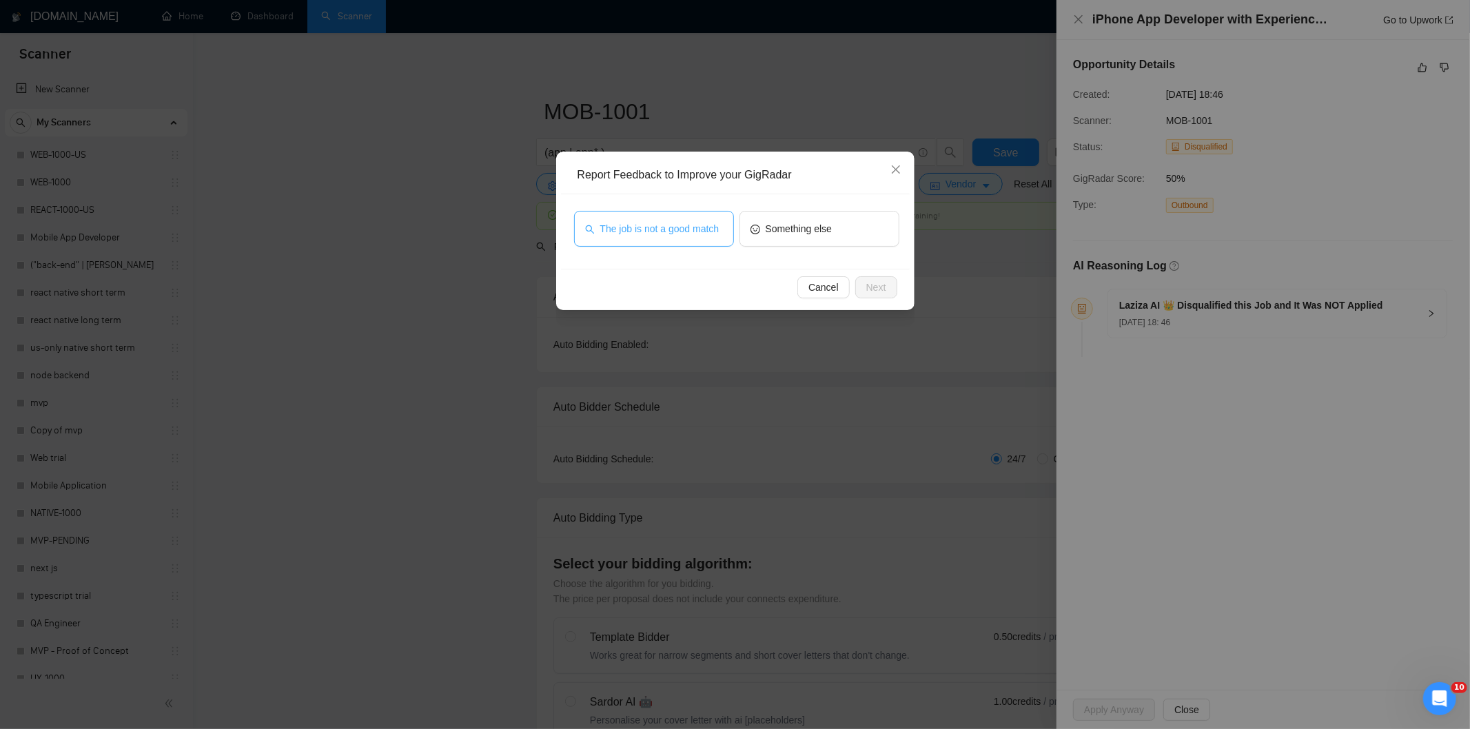
click at [680, 237] on button "The job is not a good match" at bounding box center [654, 229] width 160 height 36
click at [883, 287] on span "Next" at bounding box center [876, 287] width 20 height 15
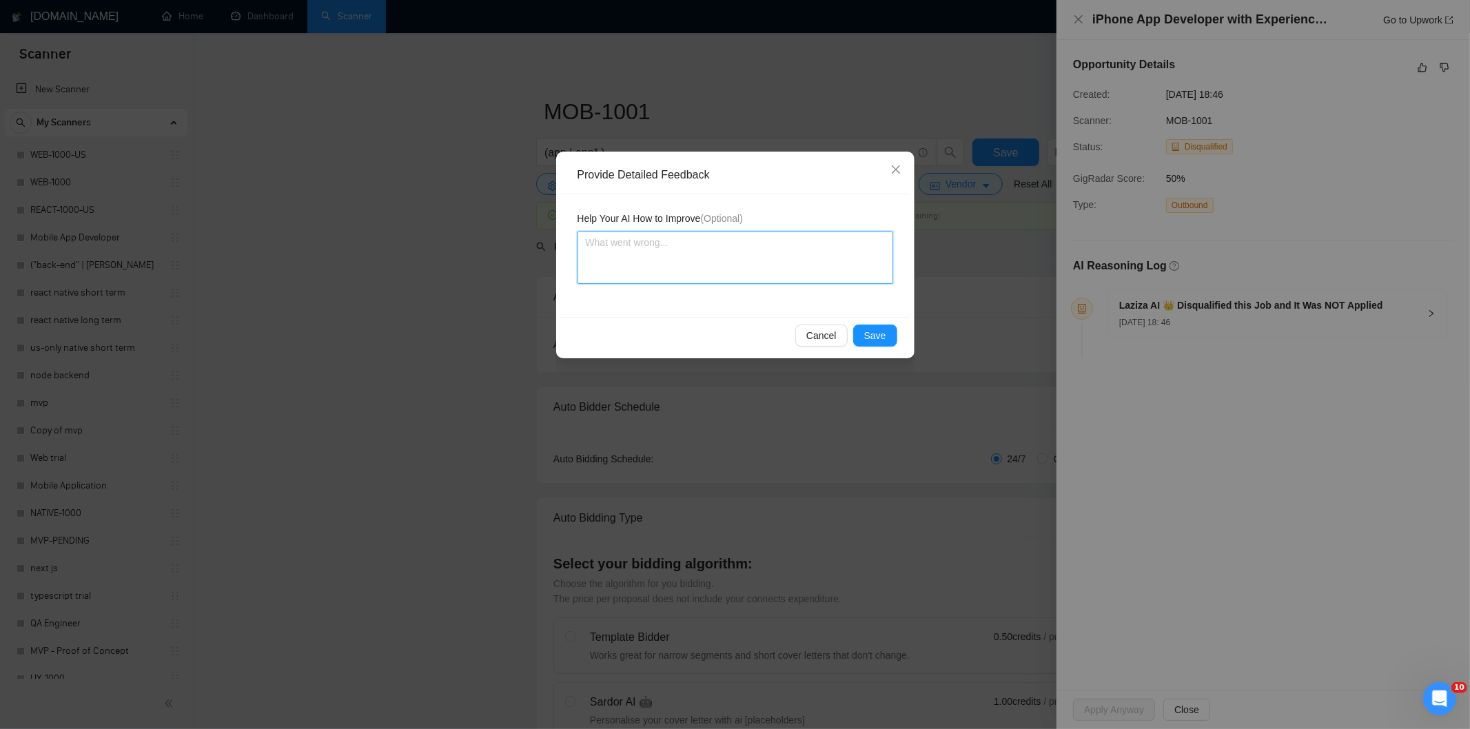
click at [800, 255] on textarea at bounding box center [735, 258] width 316 height 52
paste textarea "Good fit — the project is greenfield (no existing code), welcomes agencies, use…"
type textarea "Good fit — the project is greenfield (no existing code), welcomes agencies, use…"
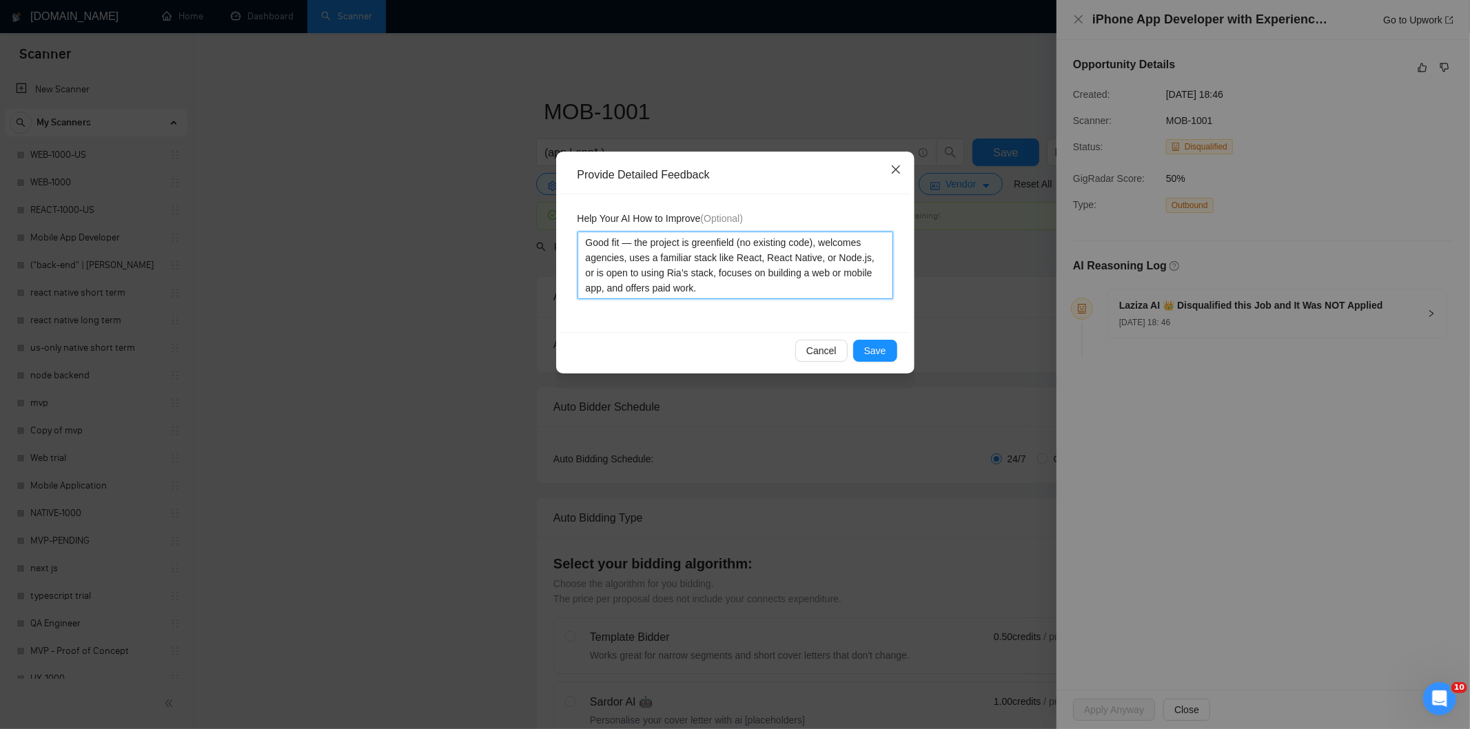
type textarea "Good fit — the project is greenfield (no existing code), welcomes agencies, use…"
click at [896, 169] on icon "close" at bounding box center [895, 169] width 8 height 8
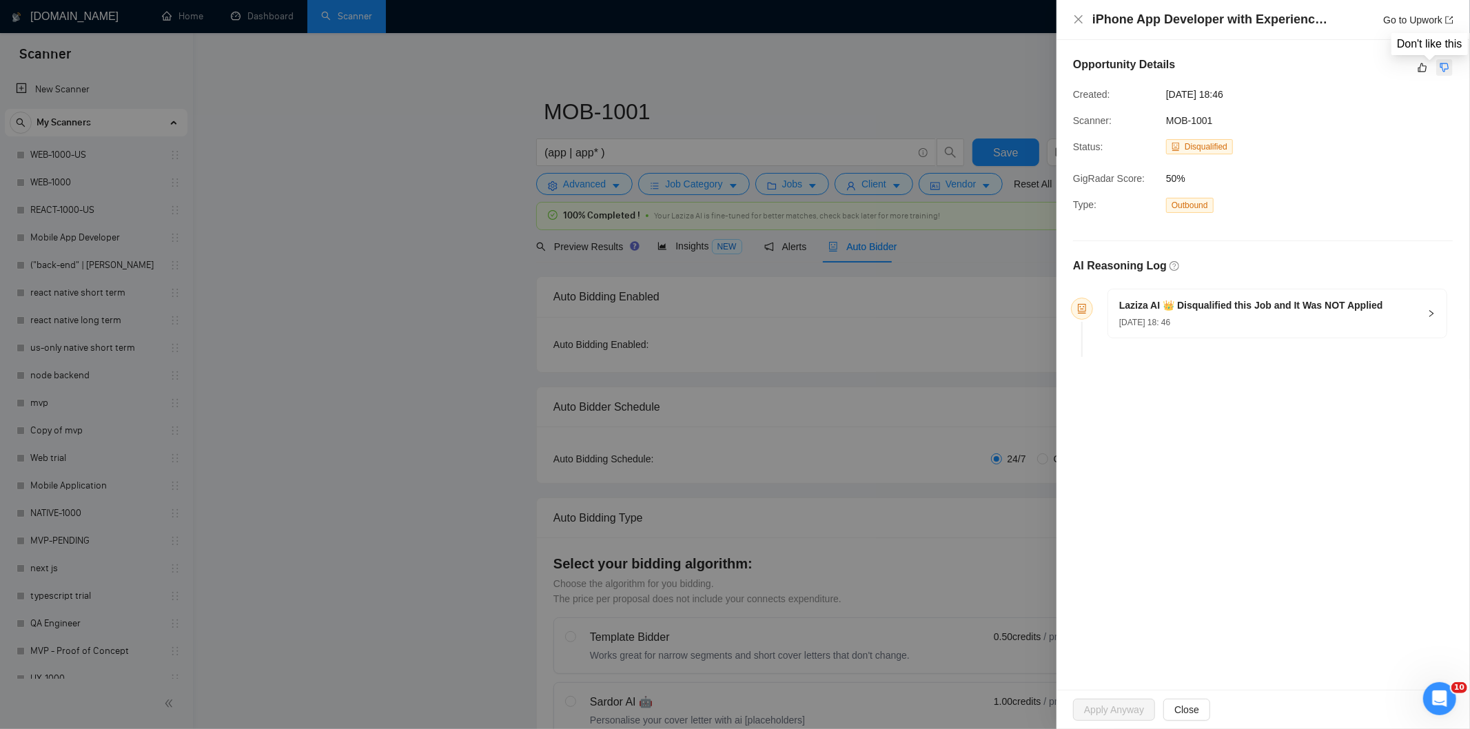
click at [1441, 65] on icon "dislike" at bounding box center [1444, 67] width 10 height 11
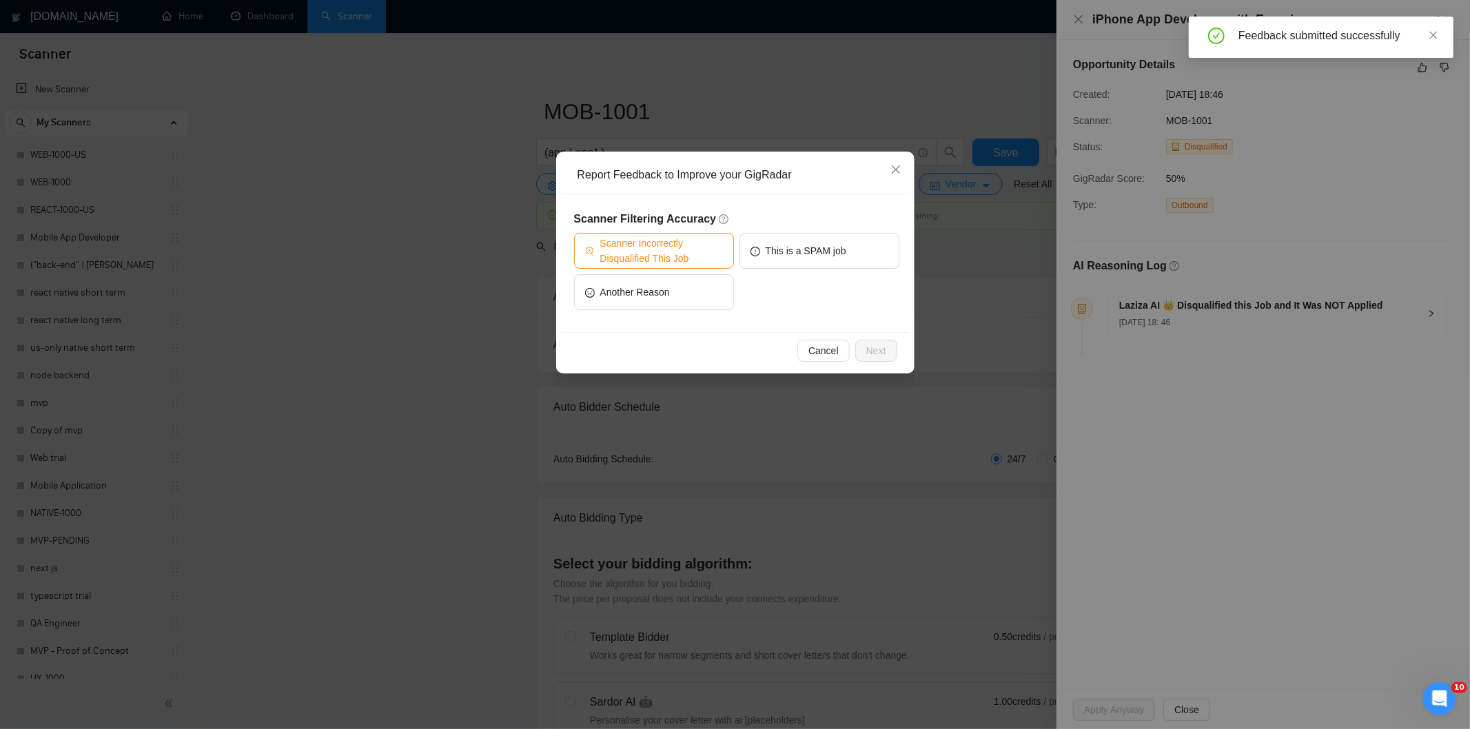
click at [664, 242] on span "Scanner Incorrectly Disqualified This Job" at bounding box center [661, 251] width 123 height 30
click at [864, 350] on button "Next" at bounding box center [876, 351] width 42 height 22
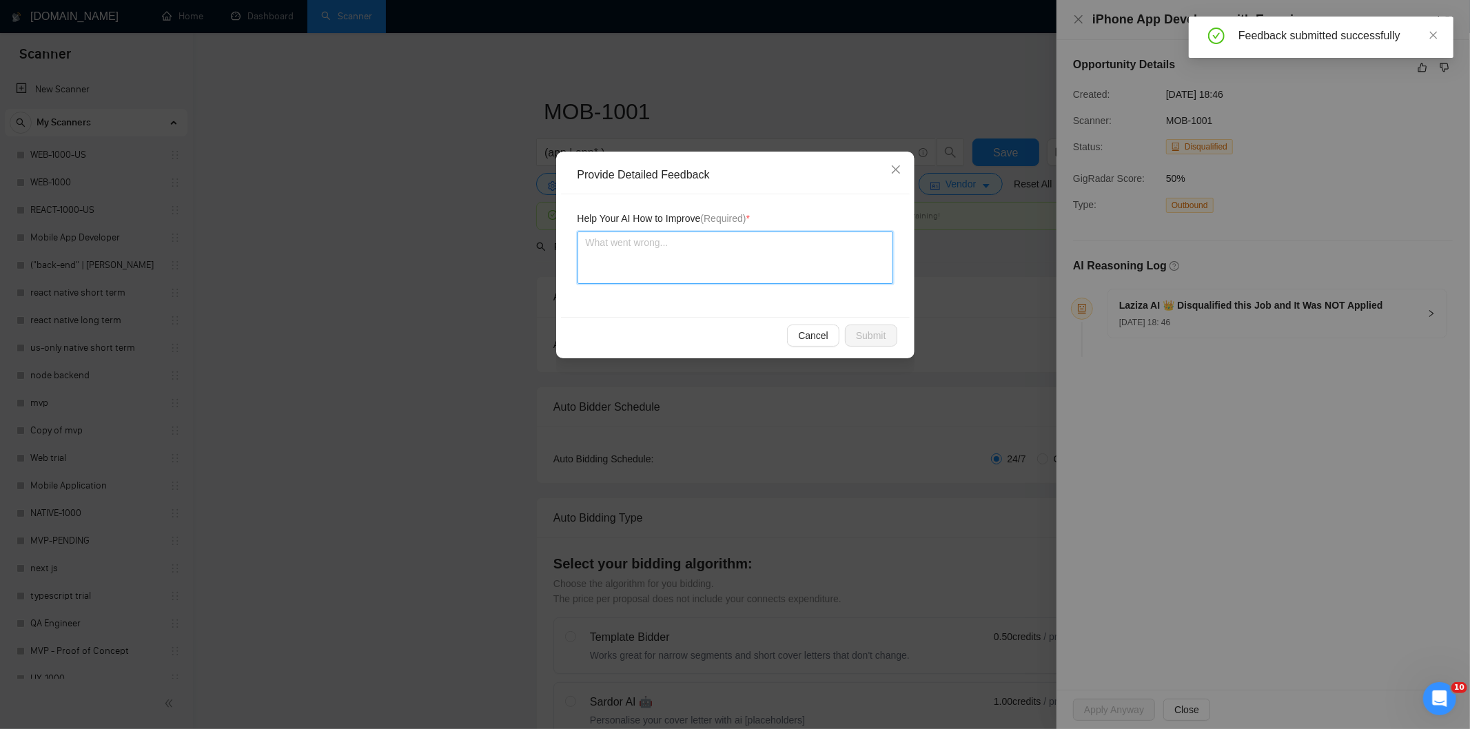
click at [782, 257] on textarea at bounding box center [735, 258] width 316 height 52
paste textarea "Good fit — the project is greenfield (no existing code), welcomes agencies, use…"
type textarea "Good fit — the project is greenfield (no existing code), welcomes agencies, use…"
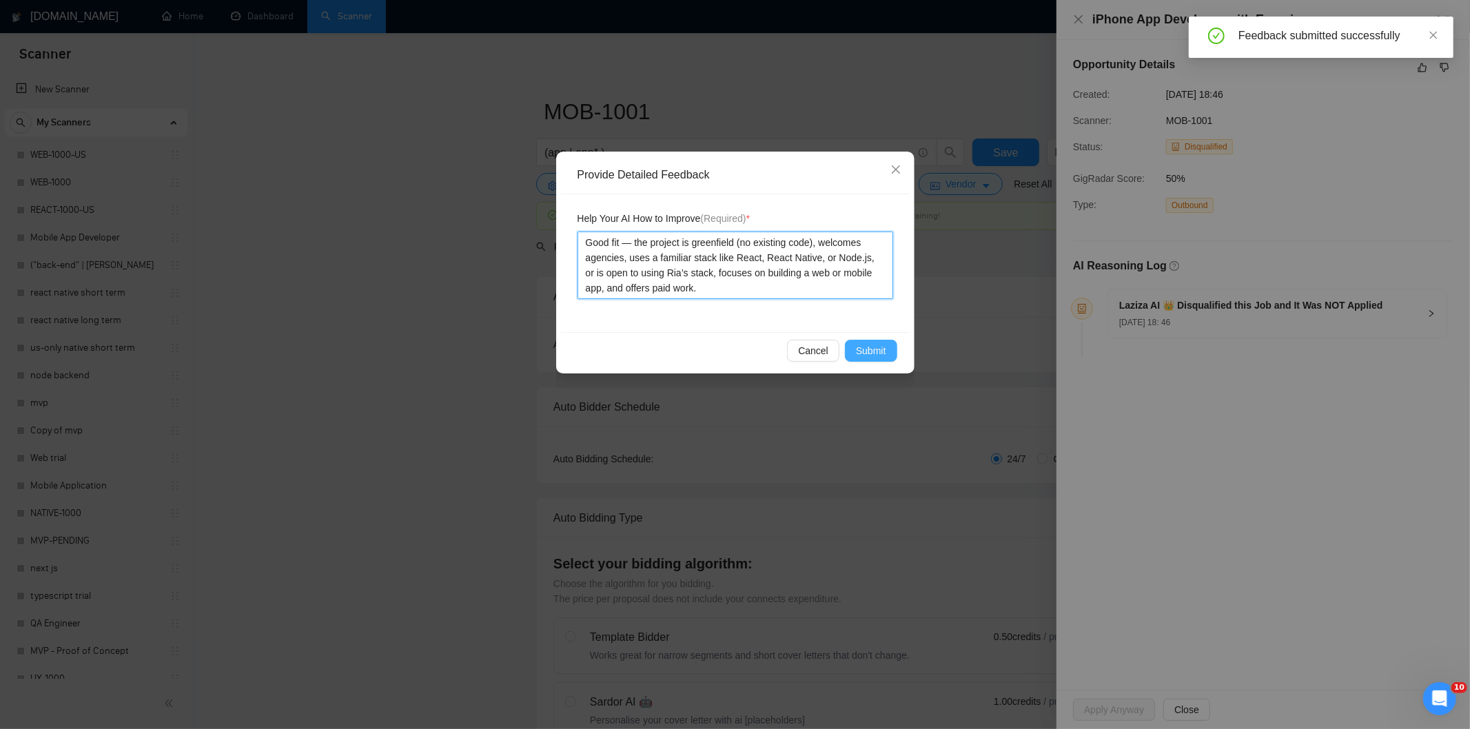
type textarea "Good fit — the project is greenfield (no existing code), welcomes agencies, use…"
click at [881, 347] on span "Submit" at bounding box center [871, 350] width 30 height 15
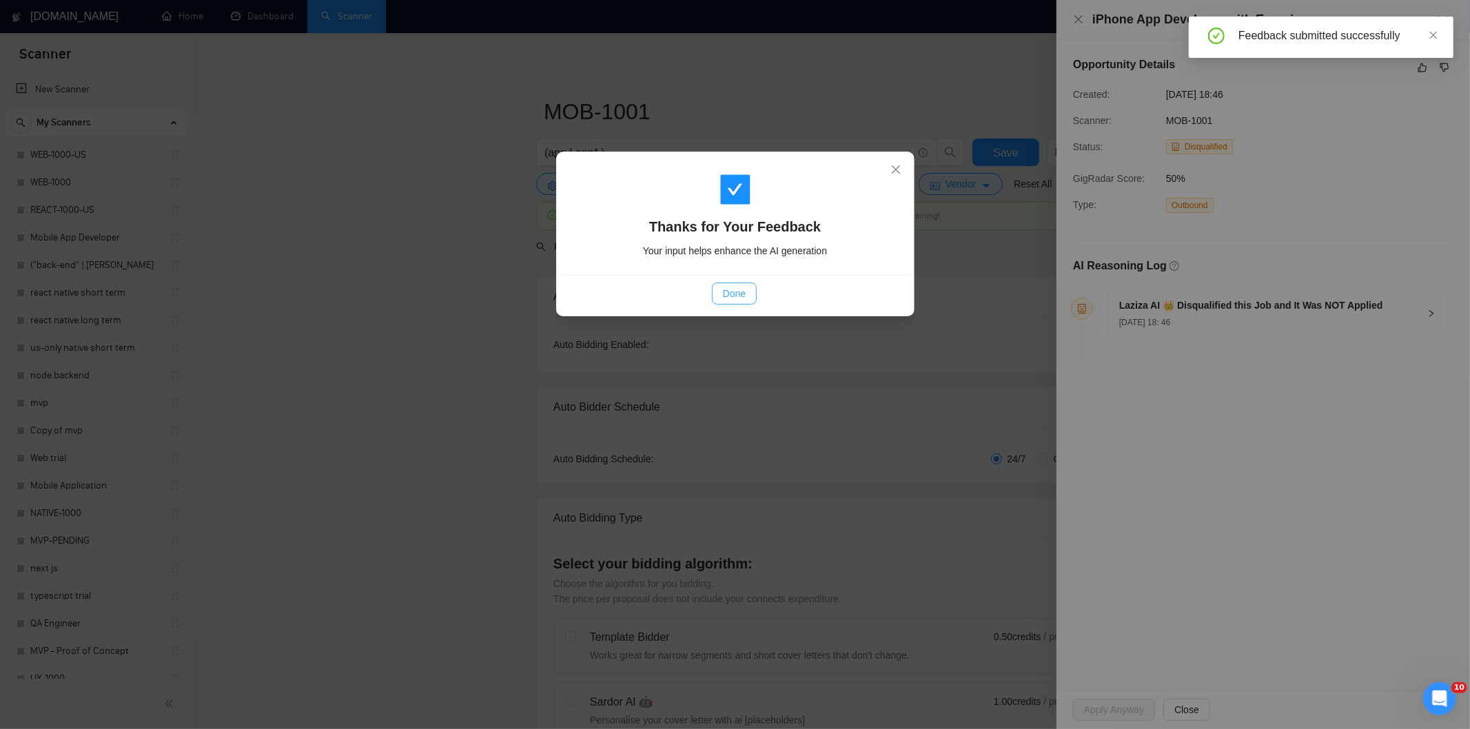
click at [728, 293] on span "Done" at bounding box center [734, 293] width 23 height 15
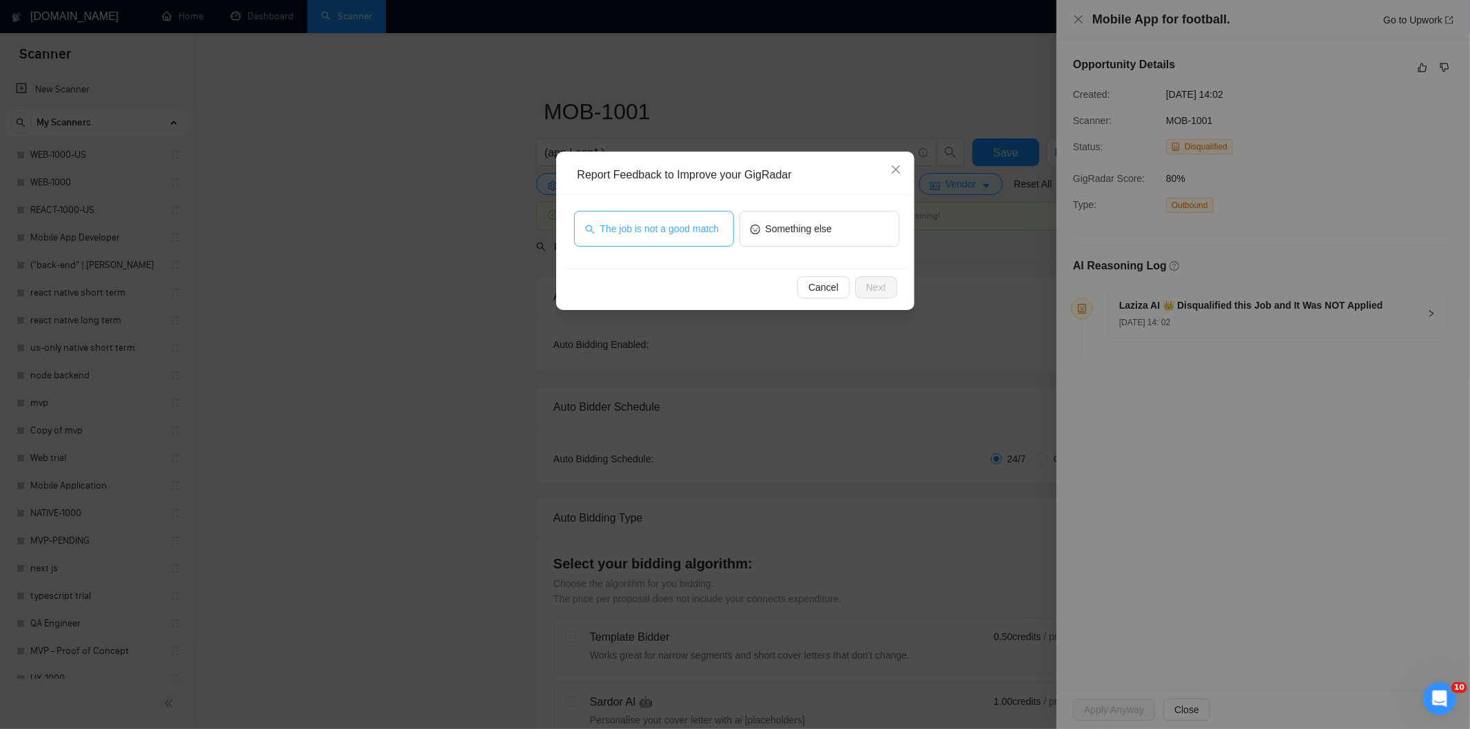
click at [660, 229] on span "The job is not a good match" at bounding box center [659, 228] width 119 height 15
click at [869, 285] on span "Next" at bounding box center [876, 287] width 20 height 15
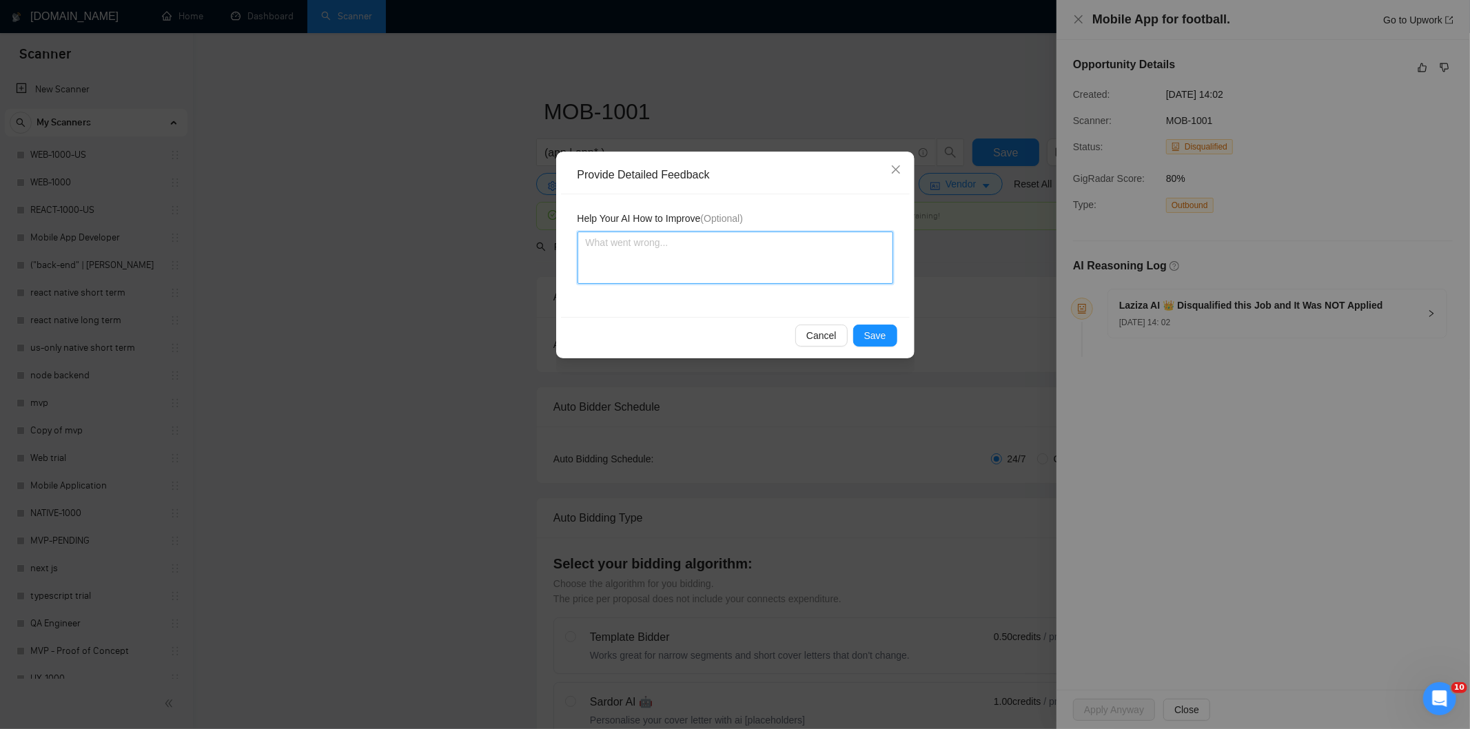
click at [815, 246] on textarea at bounding box center [735, 258] width 316 height 52
paste textarea "Not a fit — this project has been disqualified for other reasons. Example: "The…"
type textarea "Not a fit — this project has been disqualified for other reasons. Example: "The…"
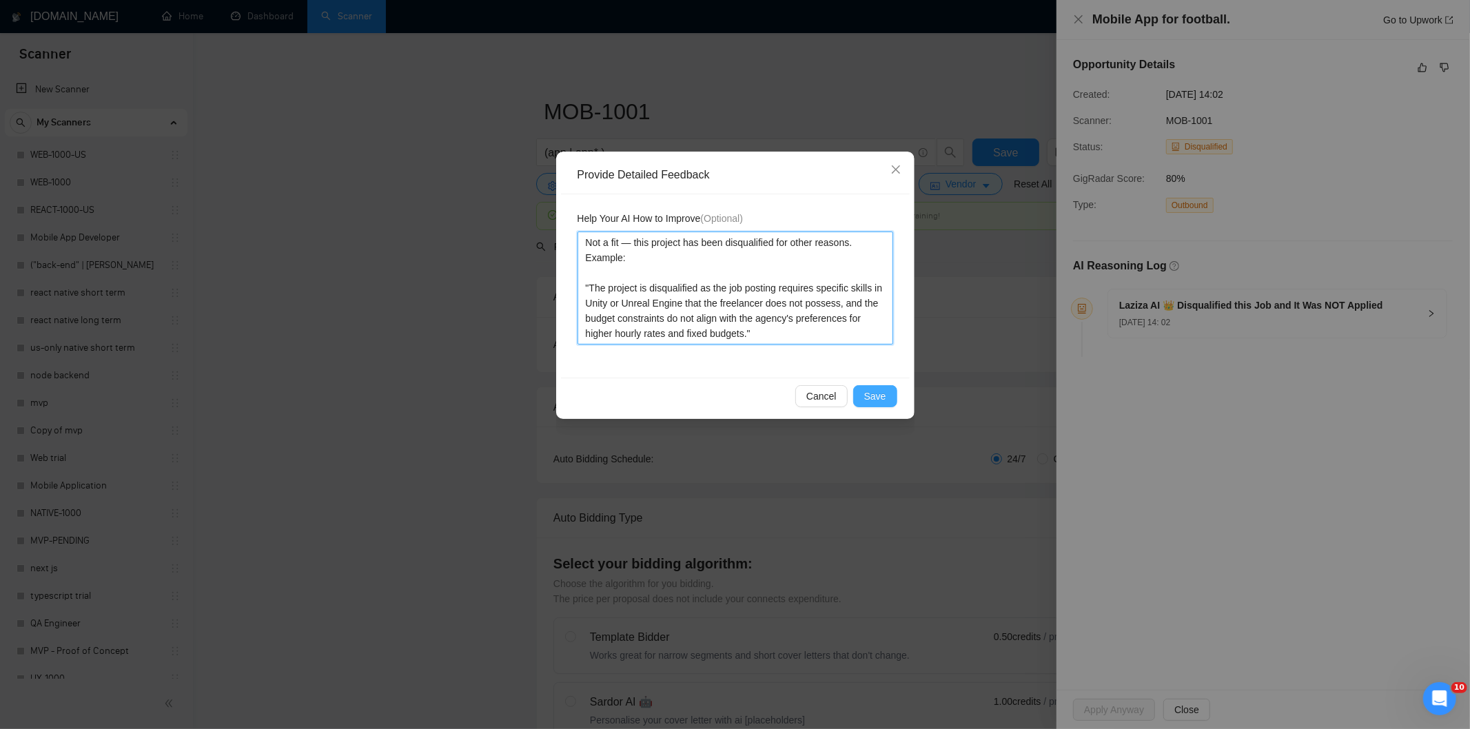
type textarea "Not a fit — this project has been disqualified for other reasons. Example: "The…"
click at [881, 394] on span "Save" at bounding box center [875, 396] width 22 height 15
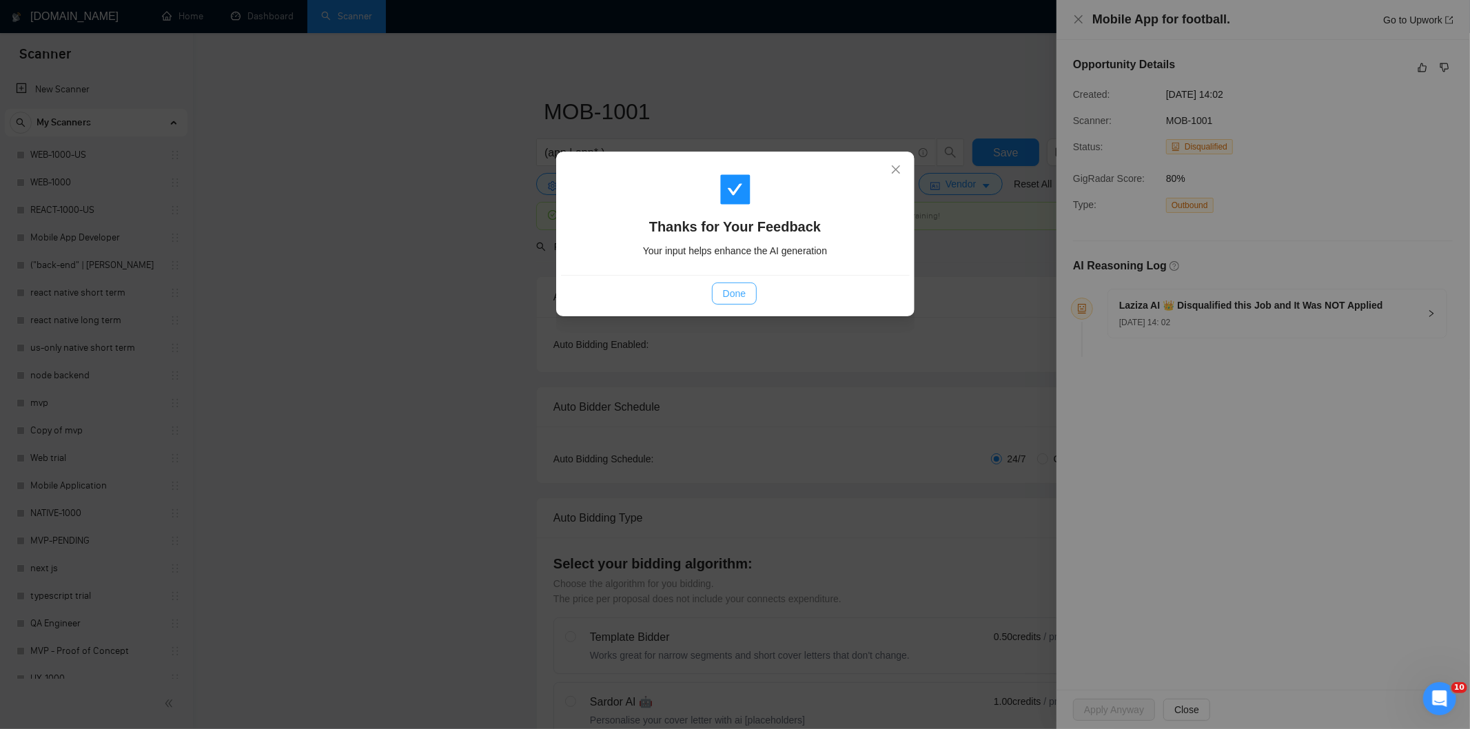
click at [721, 296] on button "Done" at bounding box center [734, 294] width 45 height 22
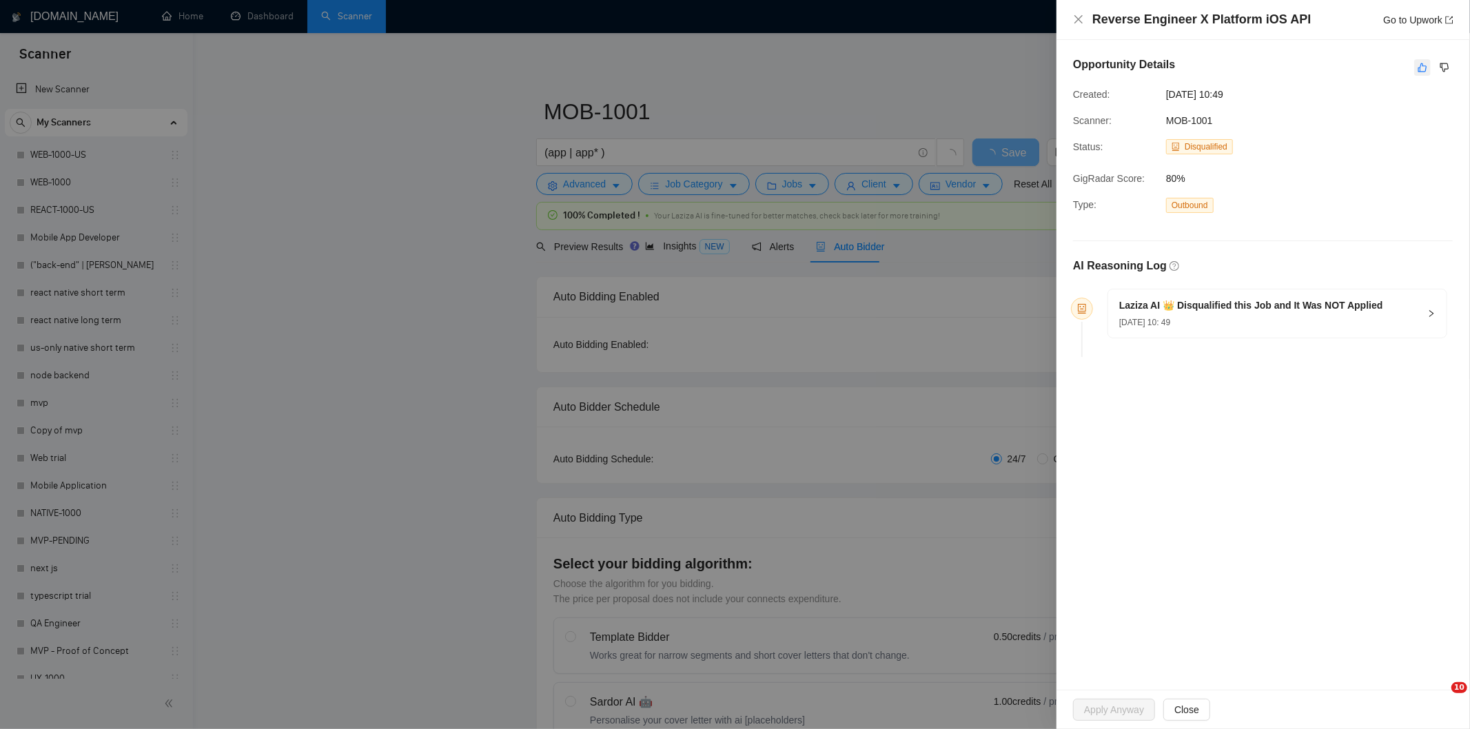
click at [1427, 61] on button "button" at bounding box center [1422, 67] width 17 height 17
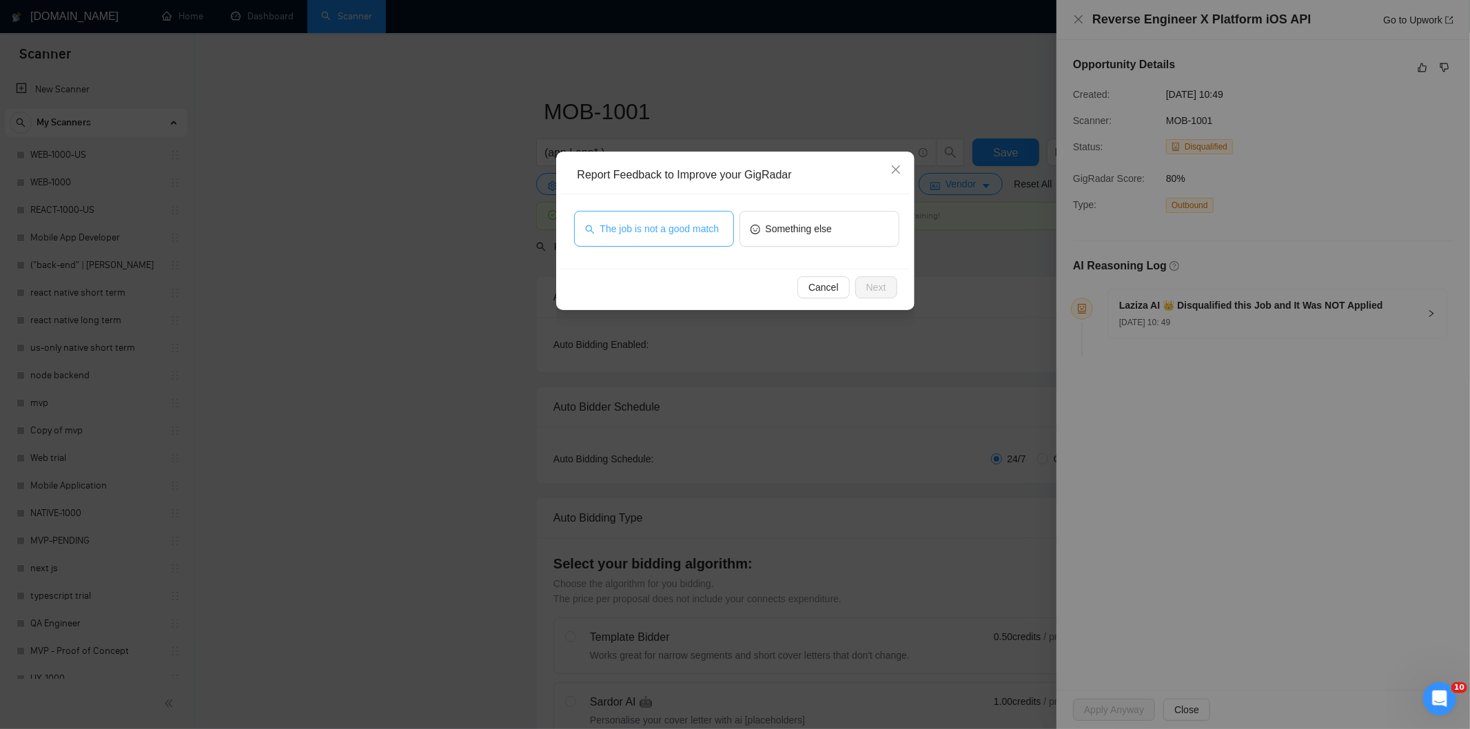
click at [706, 212] on button "The job is not a good match" at bounding box center [654, 229] width 160 height 36
click at [880, 284] on span "Next" at bounding box center [876, 287] width 20 height 15
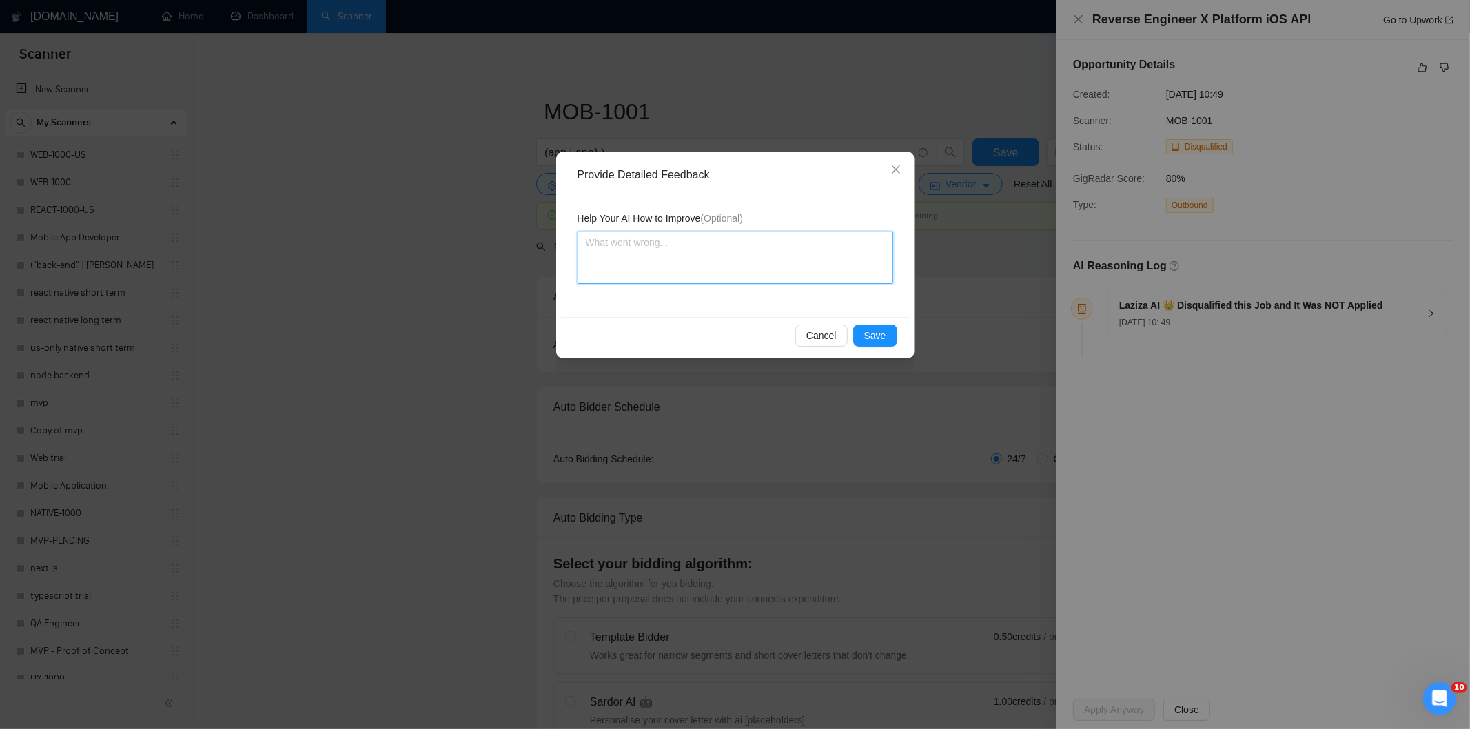
click at [848, 243] on textarea at bounding box center [735, 258] width 316 height 52
paste textarea "Not a fit — this project has been disqualified for other reasons. Example: "The…"
type textarea "Not a fit — this project has been disqualified for other reasons. Example: "The…"
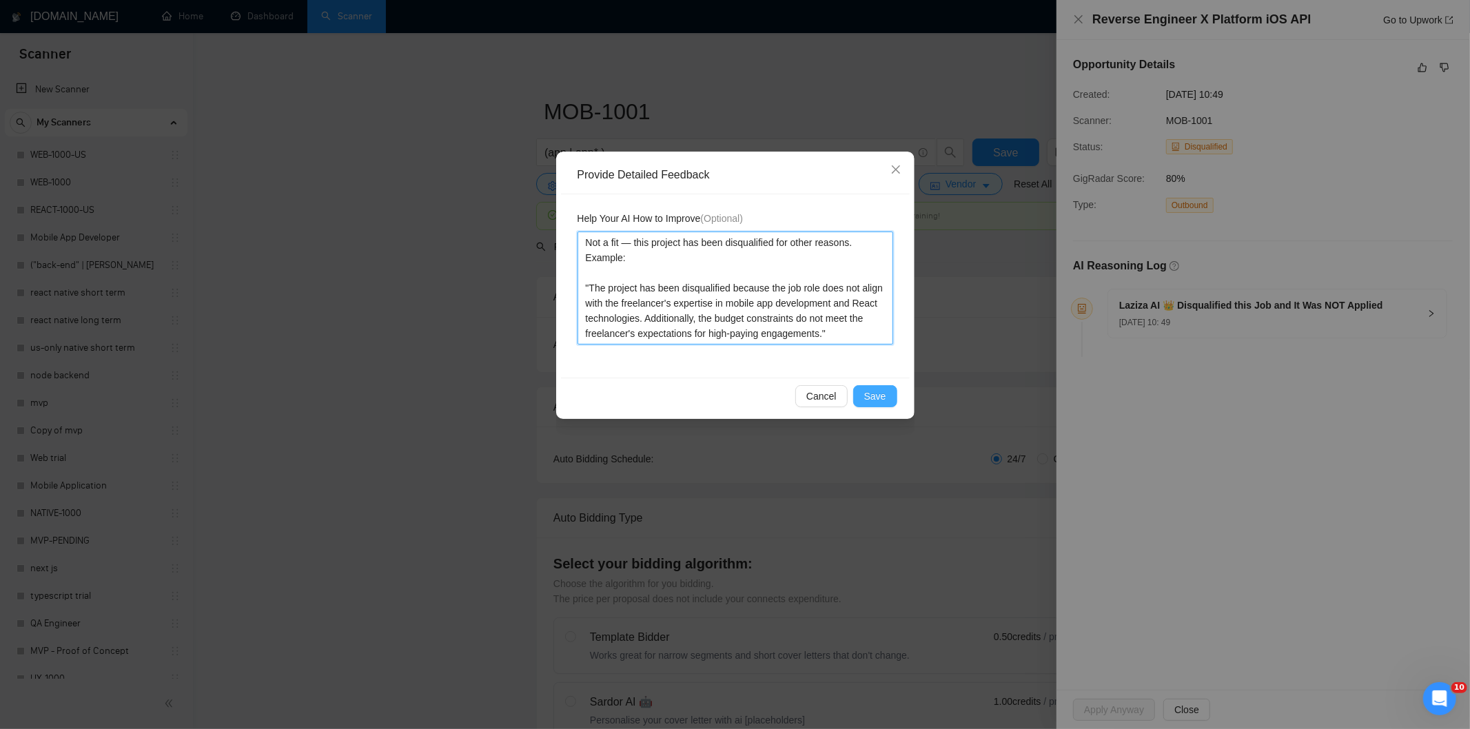
type textarea "Not a fit — this project has been disqualified for other reasons. Example: "The…"
click at [889, 397] on button "Save" at bounding box center [875, 396] width 44 height 22
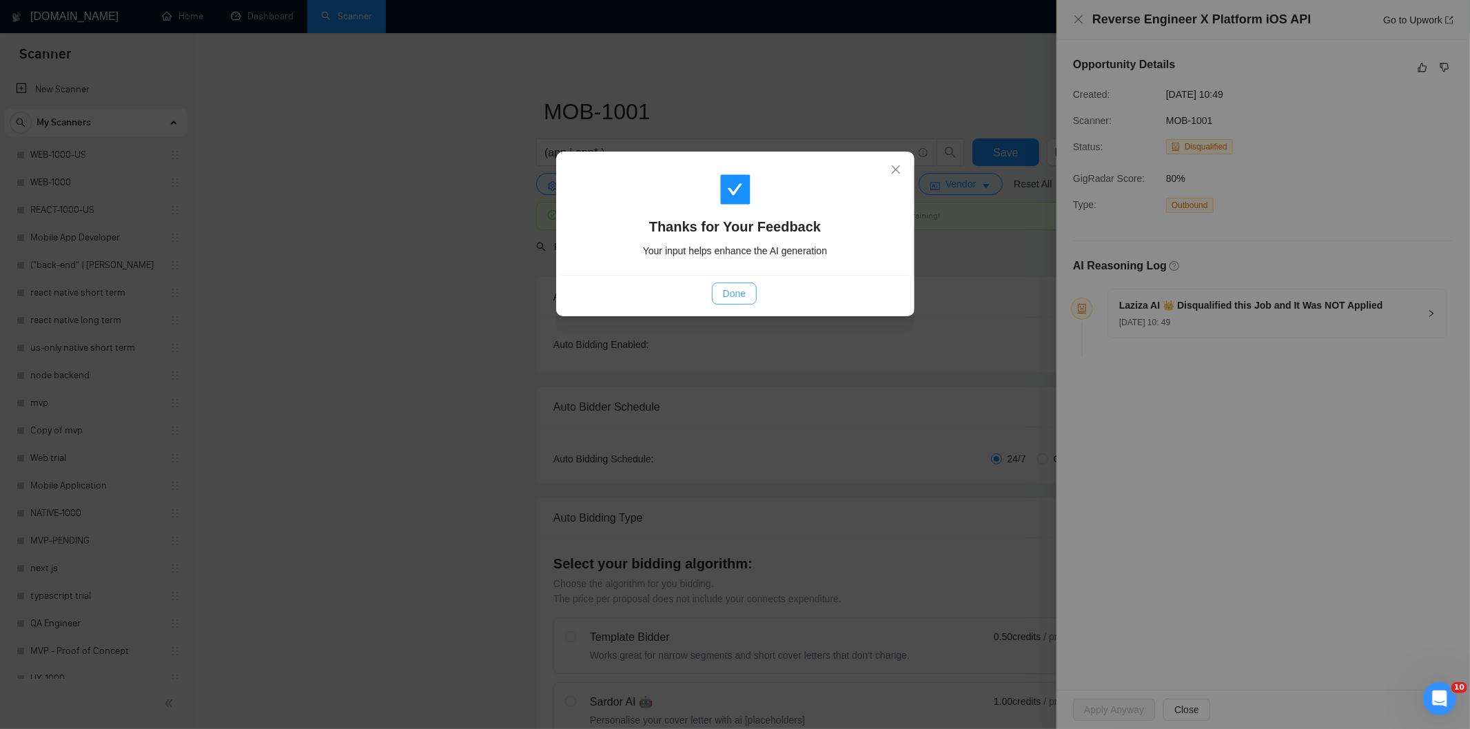
click at [735, 296] on span "Done" at bounding box center [734, 293] width 23 height 15
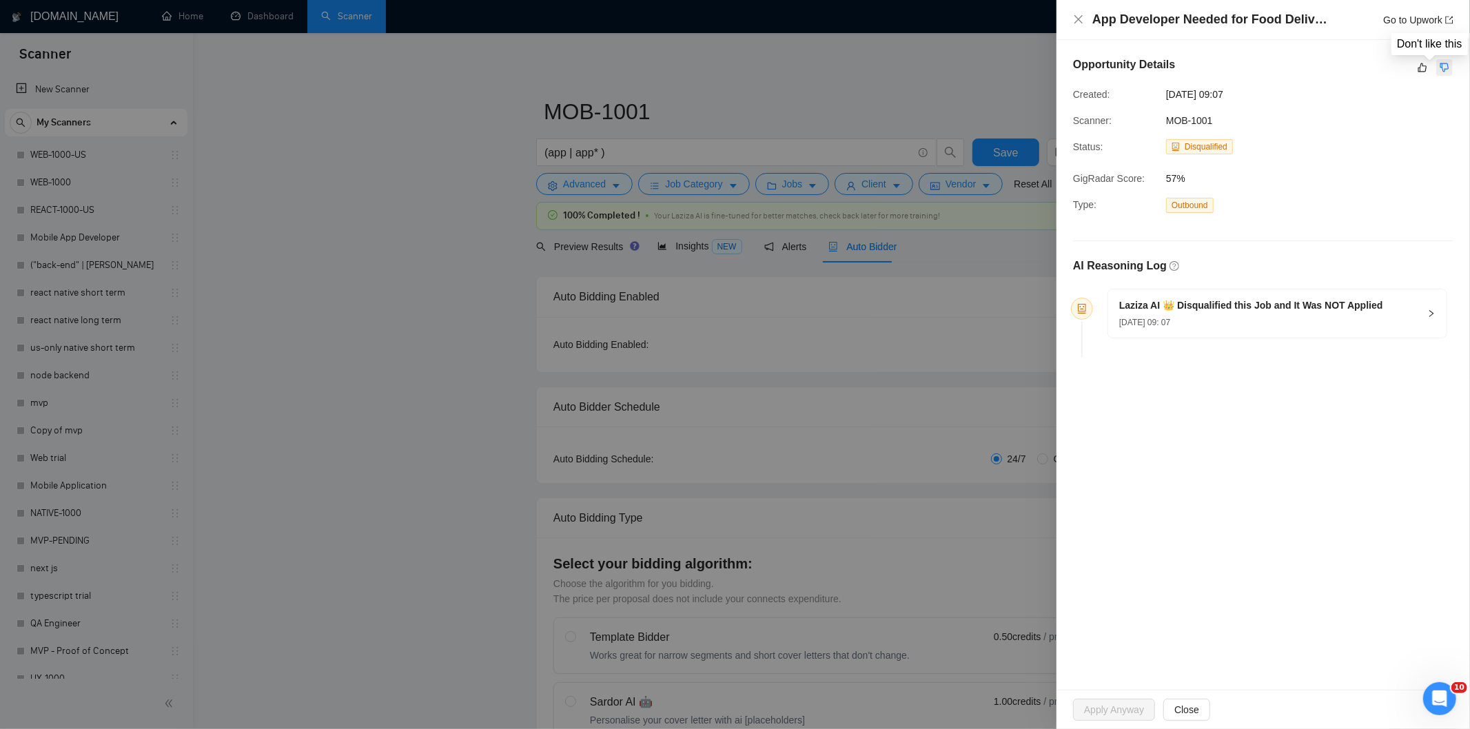
click at [1448, 67] on icon "dislike" at bounding box center [1444, 67] width 10 height 11
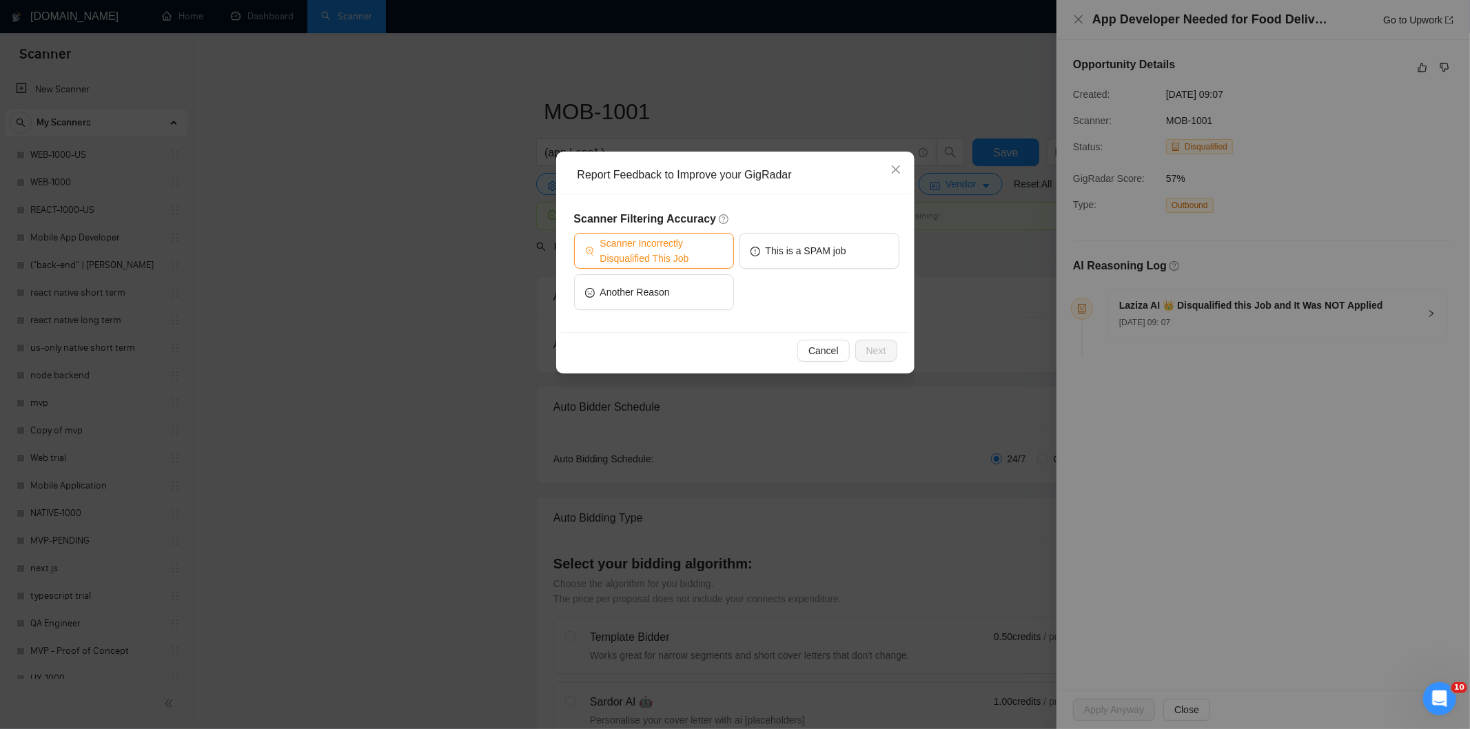
click at [686, 243] on span "Scanner Incorrectly Disqualified This Job" at bounding box center [661, 251] width 123 height 30
click at [873, 347] on span "Next" at bounding box center [876, 350] width 20 height 15
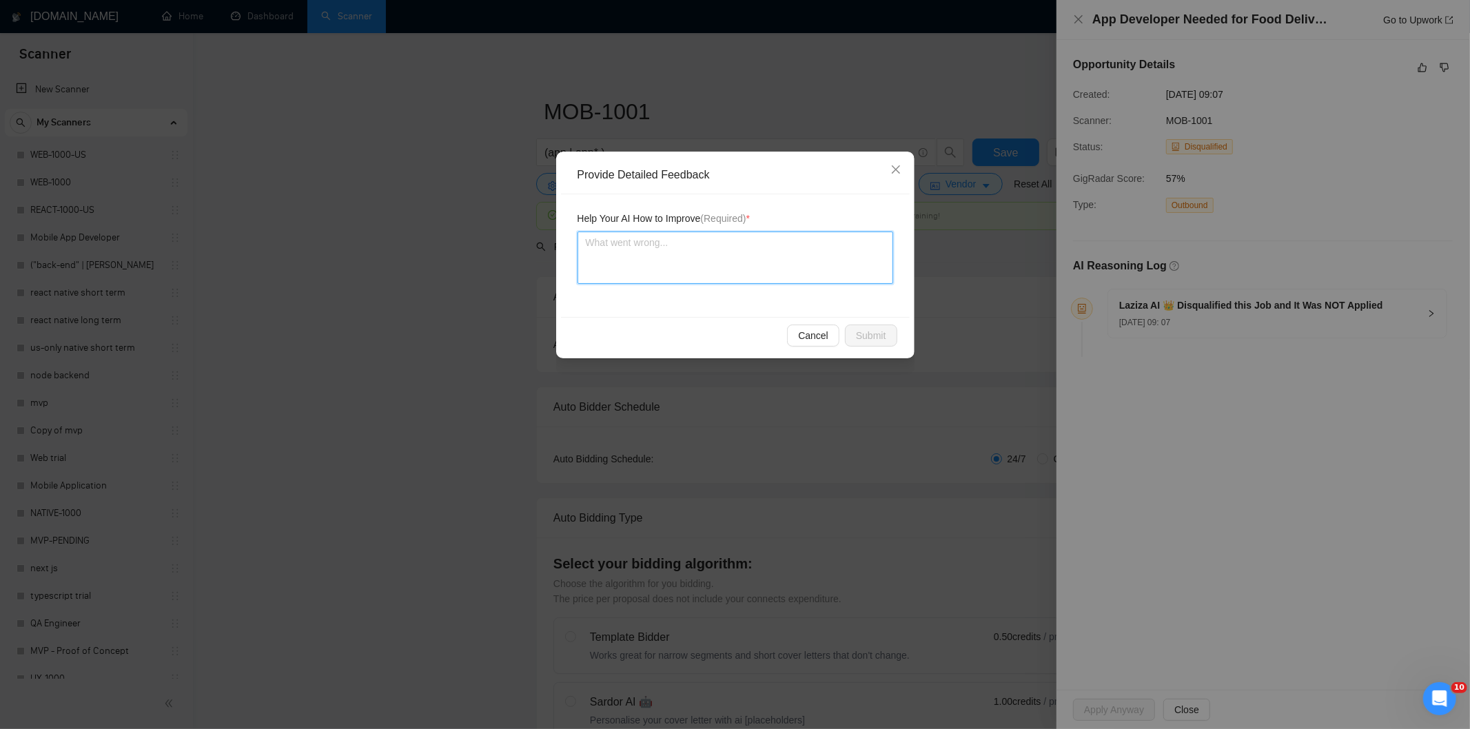
click at [699, 260] on textarea at bounding box center [735, 258] width 316 height 52
paste textarea "Good fit — the project is greenfield (no existing code), welcomes agencies, use…"
type textarea "Good fit — the project is greenfield (no existing code), welcomes agencies, use…"
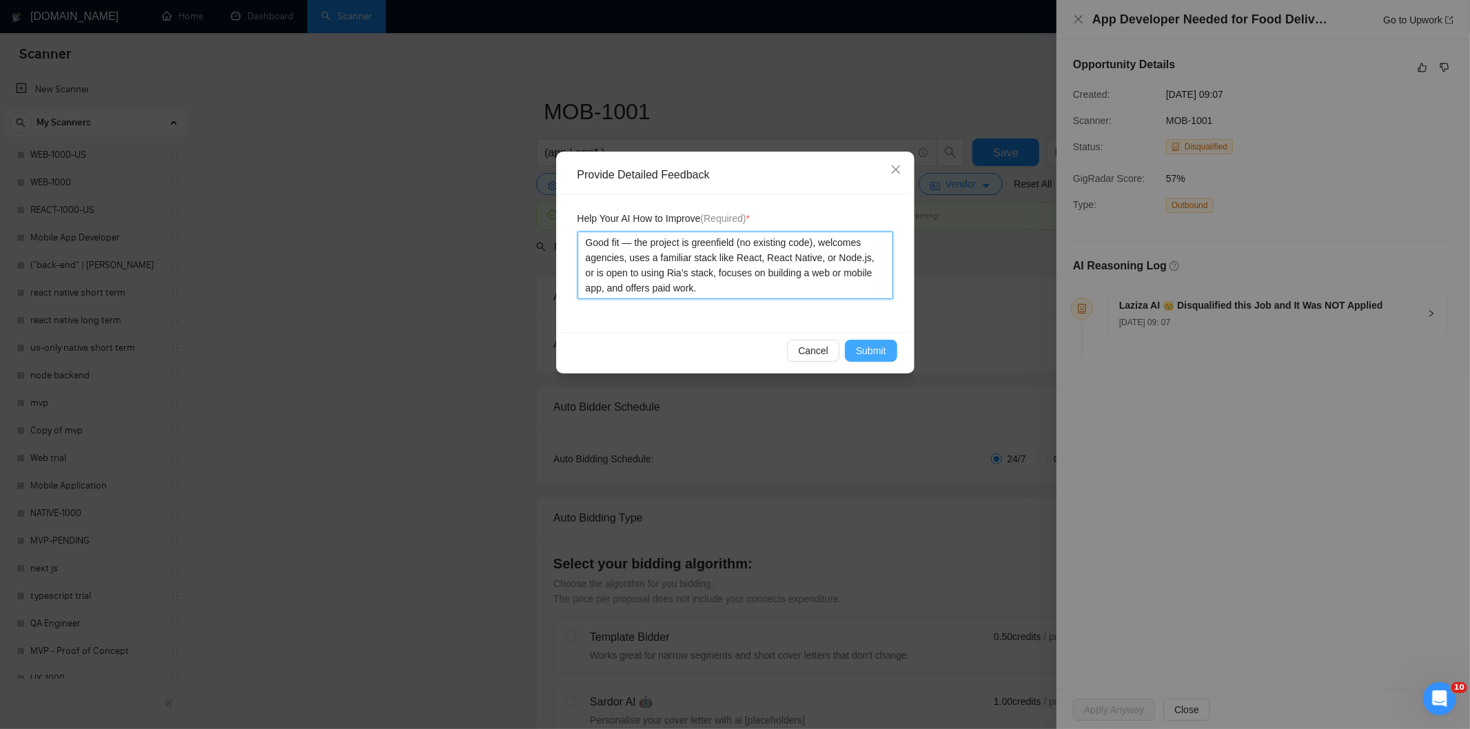
type textarea "Good fit — the project is greenfield (no existing code), welcomes agencies, use…"
click at [884, 354] on span "Submit" at bounding box center [871, 350] width 30 height 15
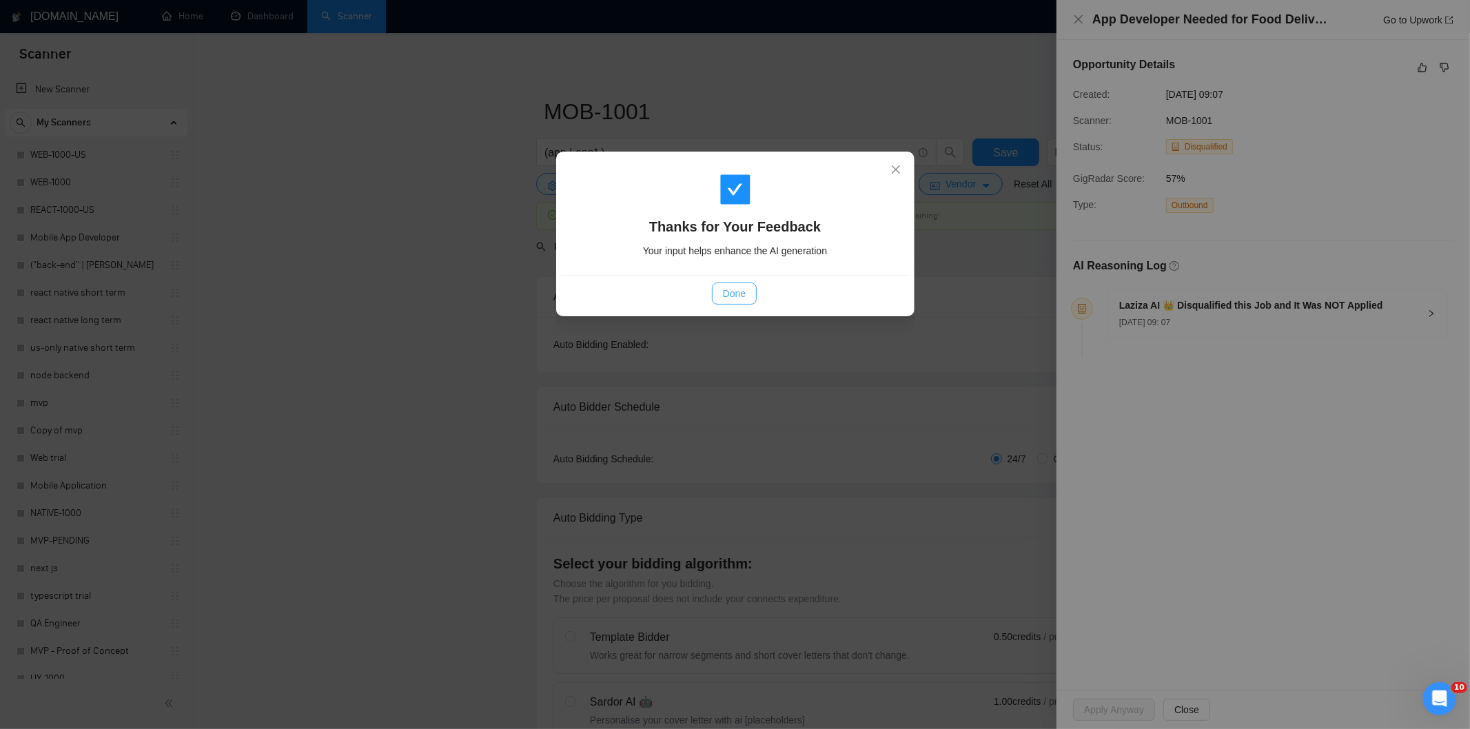
click at [744, 294] on span "Done" at bounding box center [734, 293] width 23 height 15
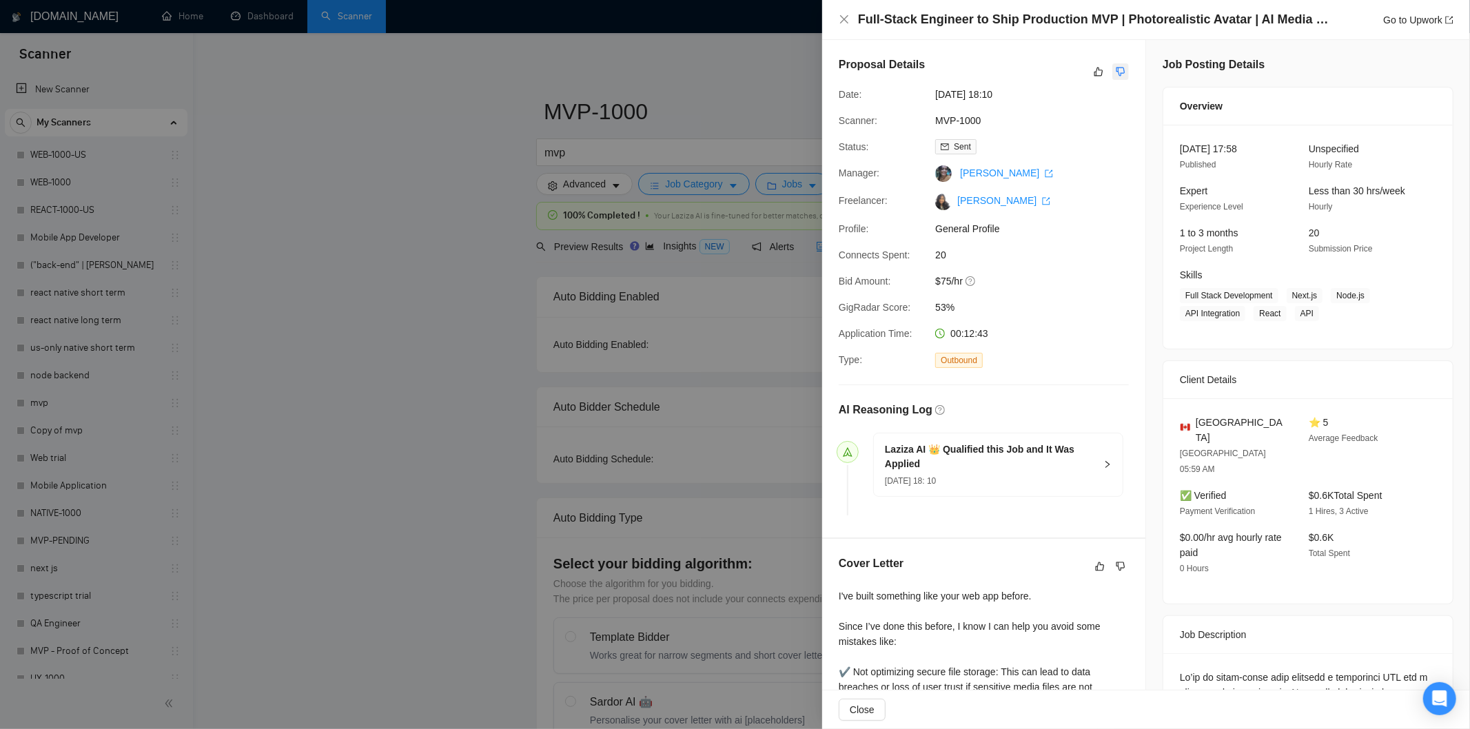
click at [1116, 74] on icon "dislike" at bounding box center [1120, 72] width 9 height 9
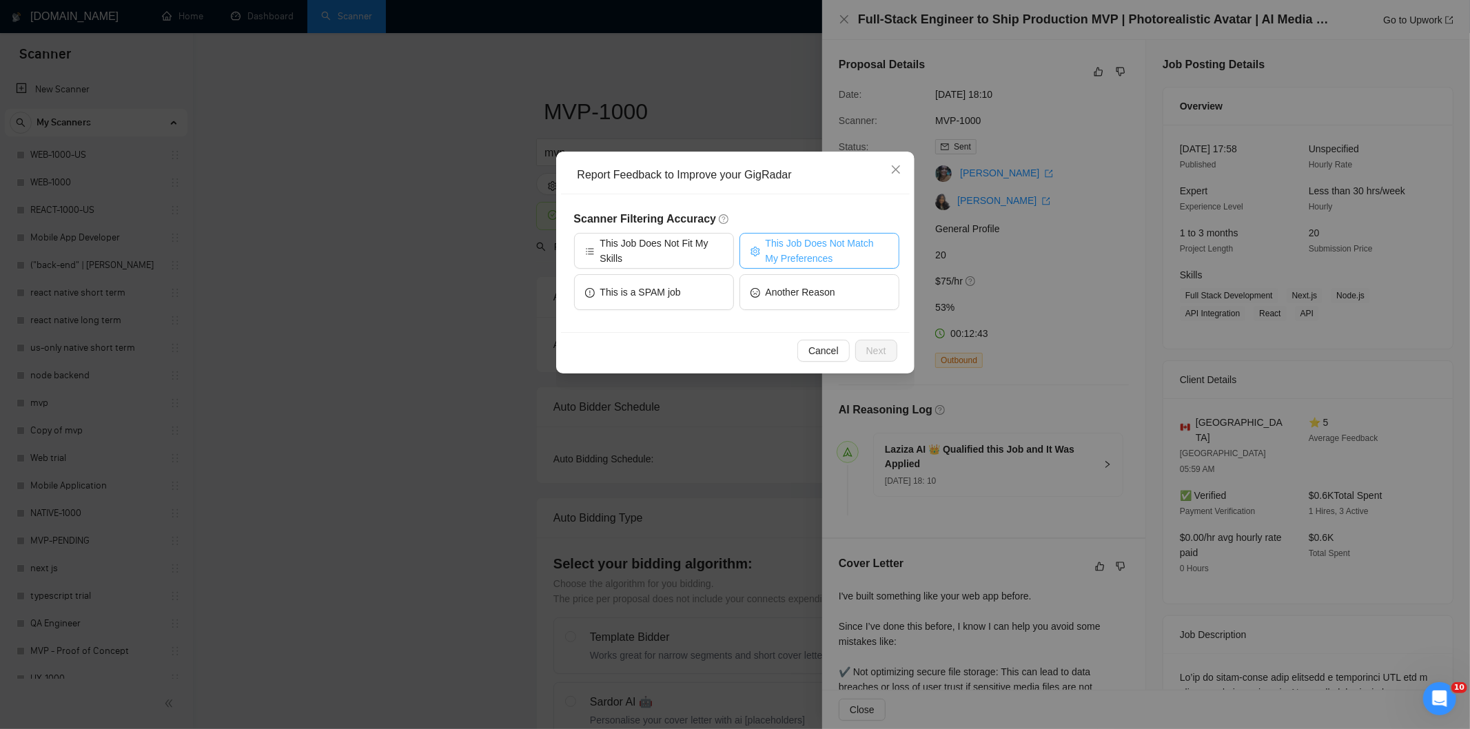
click at [832, 247] on span "This Job Does Not Match My Preferences" at bounding box center [827, 251] width 123 height 30
click at [880, 347] on span "Next" at bounding box center [876, 350] width 20 height 15
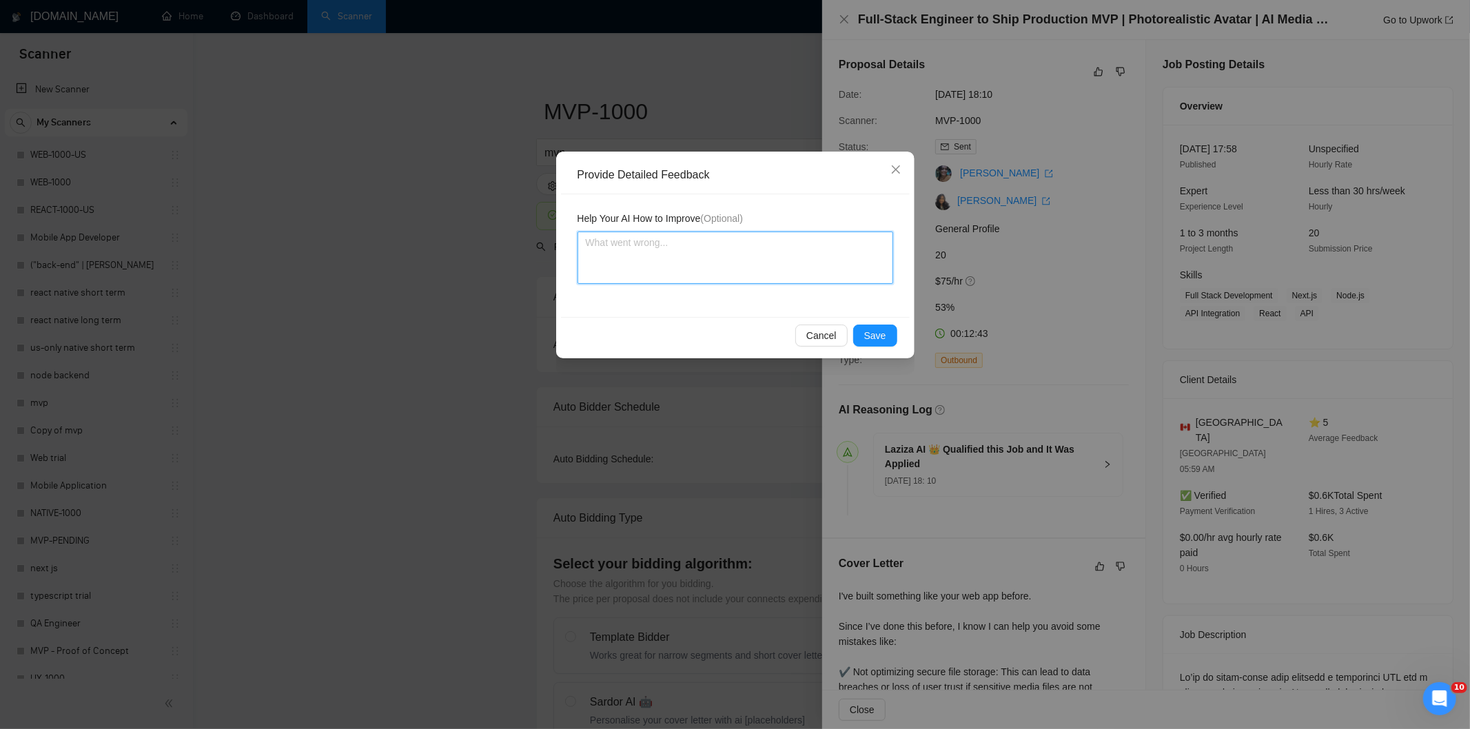
click at [749, 276] on textarea at bounding box center [735, 258] width 316 height 52
paste textarea "Not a fit — the client prefers to hire a solo developer, but Ria is an agency. …"
type textarea "Not a fit — the client prefers to hire a solo developer, but Ria is an agency. …"
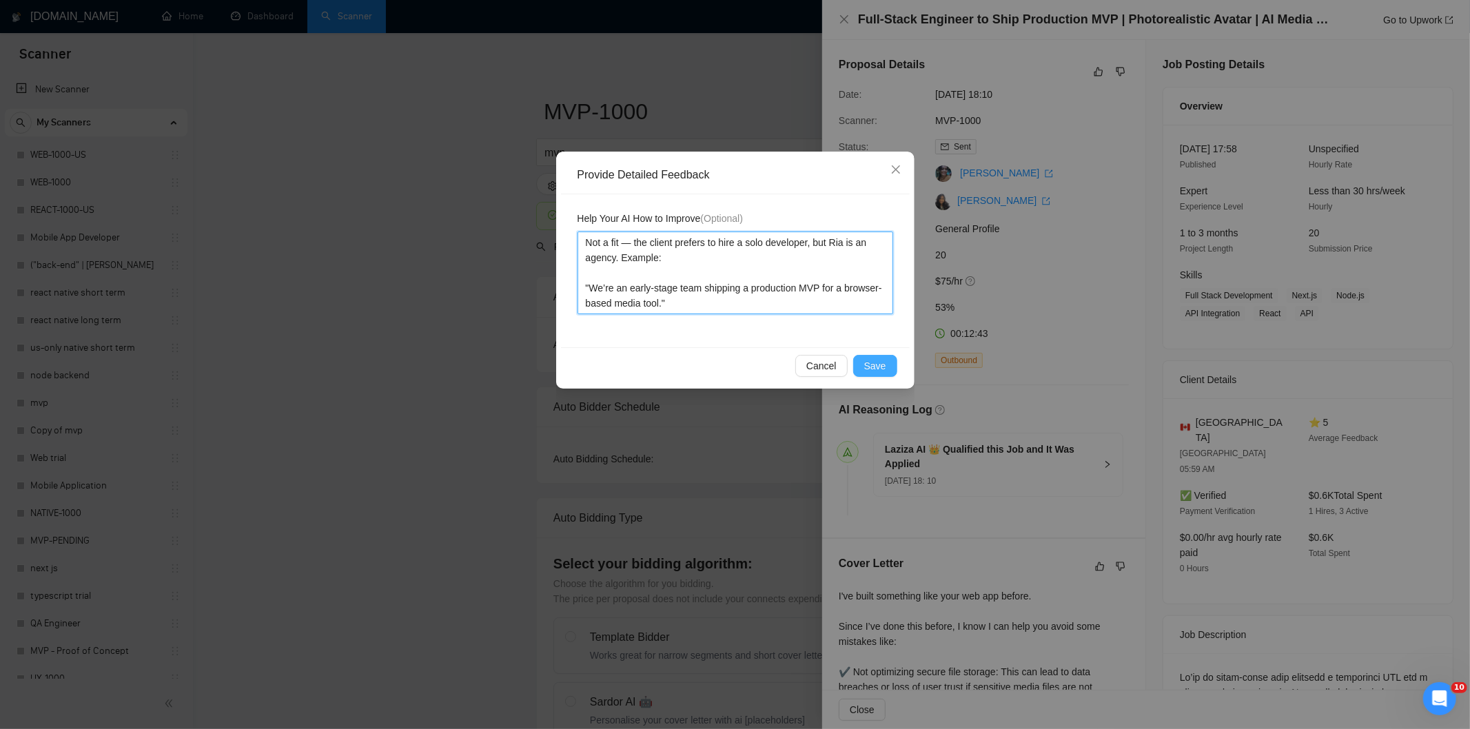
type textarea "Not a fit — the client prefers to hire a solo developer, but Ria is an agency. …"
click at [881, 367] on span "Save" at bounding box center [875, 365] width 22 height 15
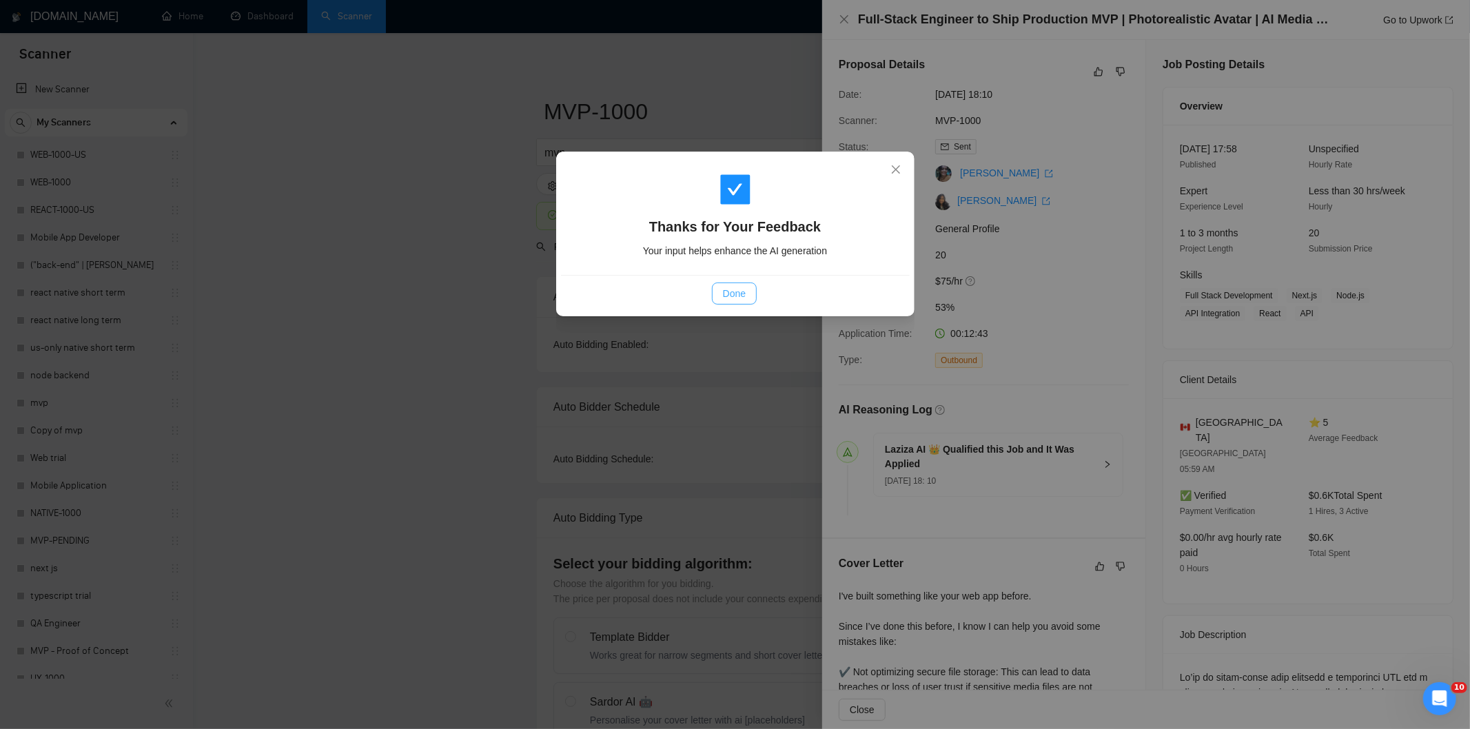
click at [732, 297] on span "Done" at bounding box center [734, 293] width 23 height 15
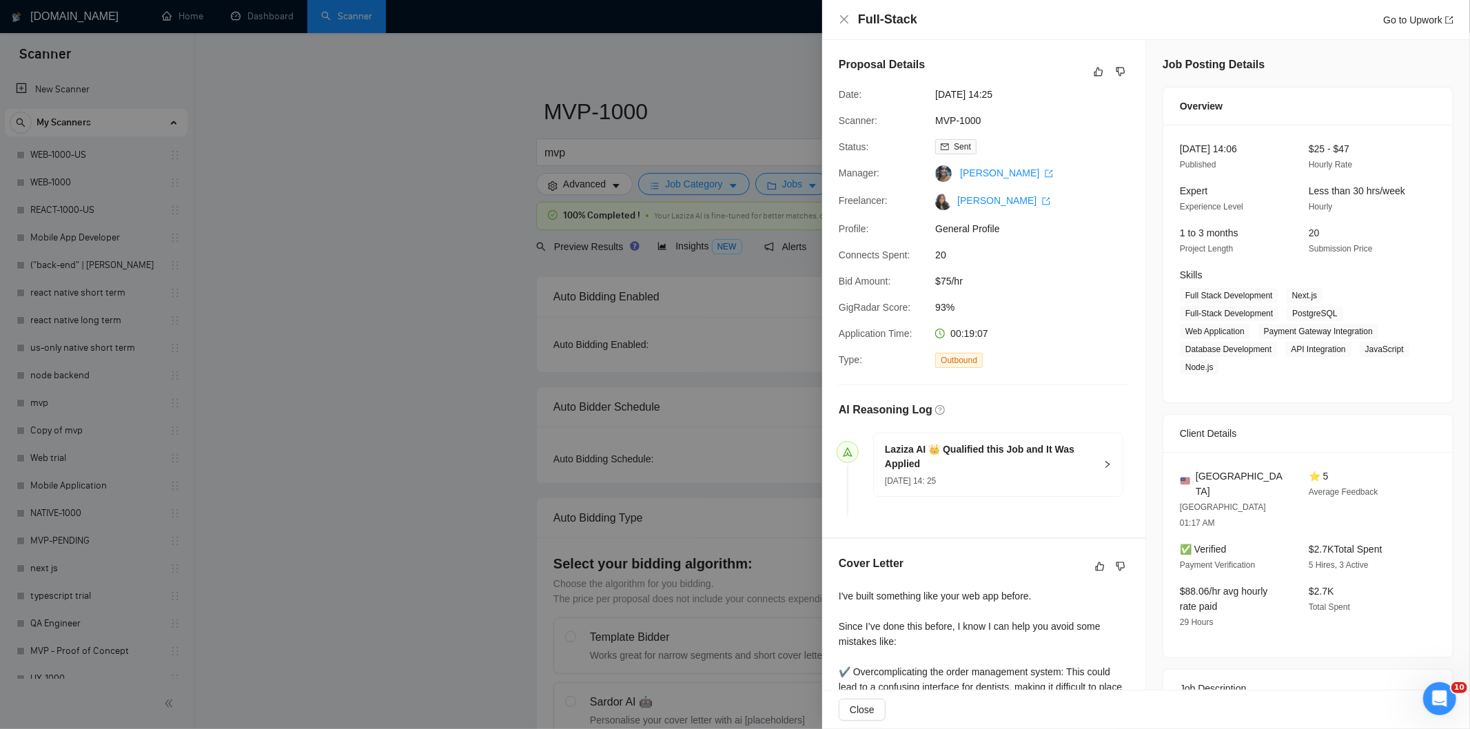
click at [1079, 76] on div "Proposal Details" at bounding box center [984, 72] width 290 height 30
click at [1097, 76] on icon "like" at bounding box center [1099, 71] width 10 height 11
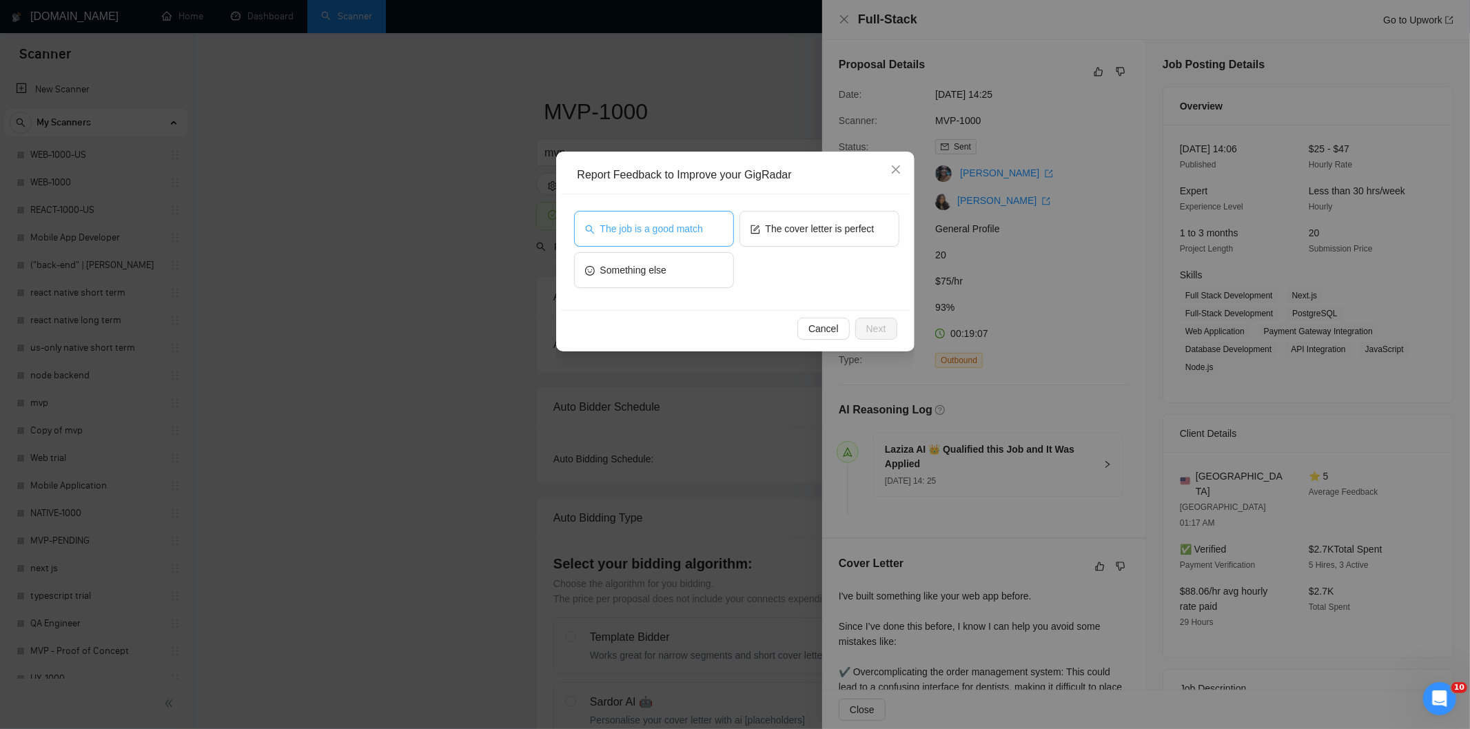
click at [683, 219] on button "The job is a good match" at bounding box center [654, 229] width 160 height 36
click at [870, 318] on button "Next" at bounding box center [876, 329] width 42 height 22
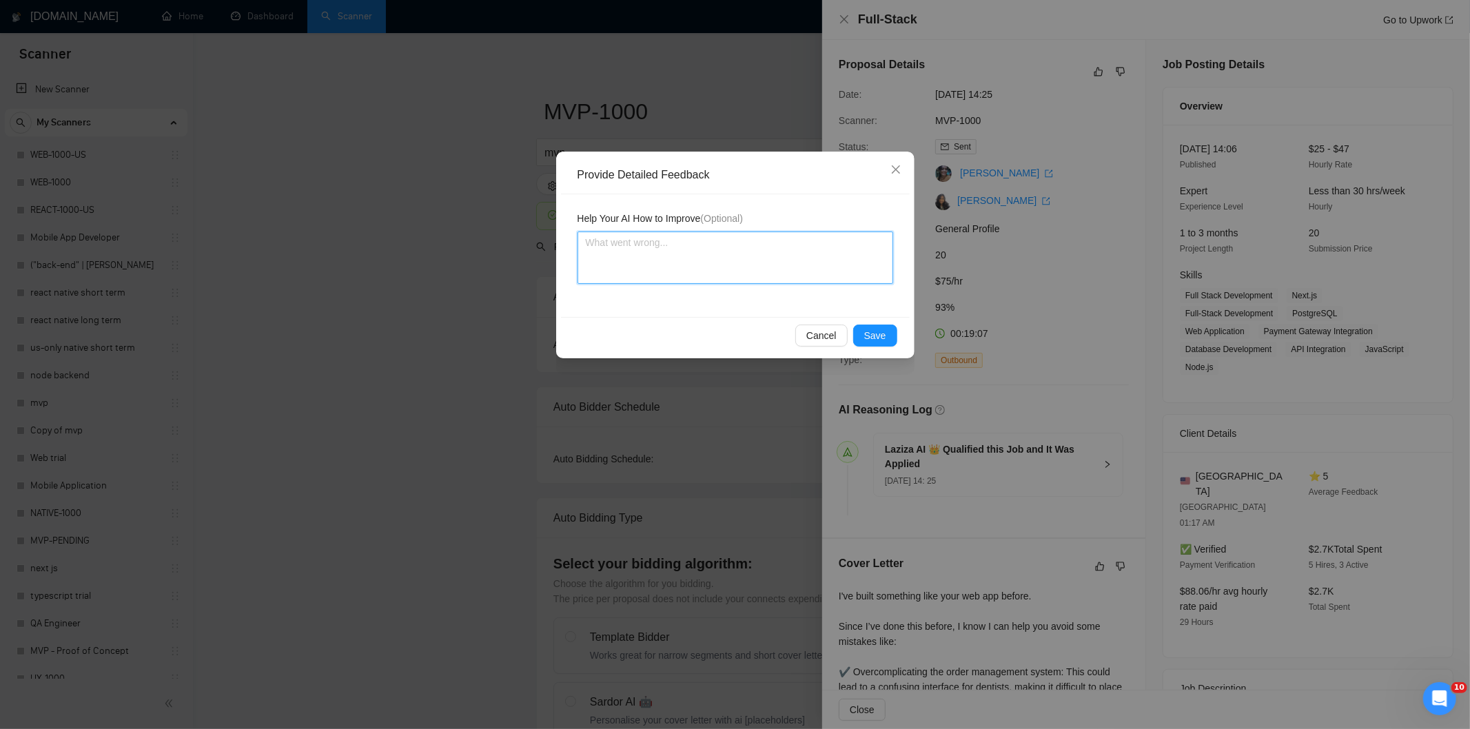
click at [811, 264] on textarea at bounding box center [735, 258] width 316 height 52
paste textarea "Good fit — the project is greenfield (no existing code), welcomes agencies, use…"
type textarea "Good fit — the project is greenfield (no existing code), welcomes agencies, use…"
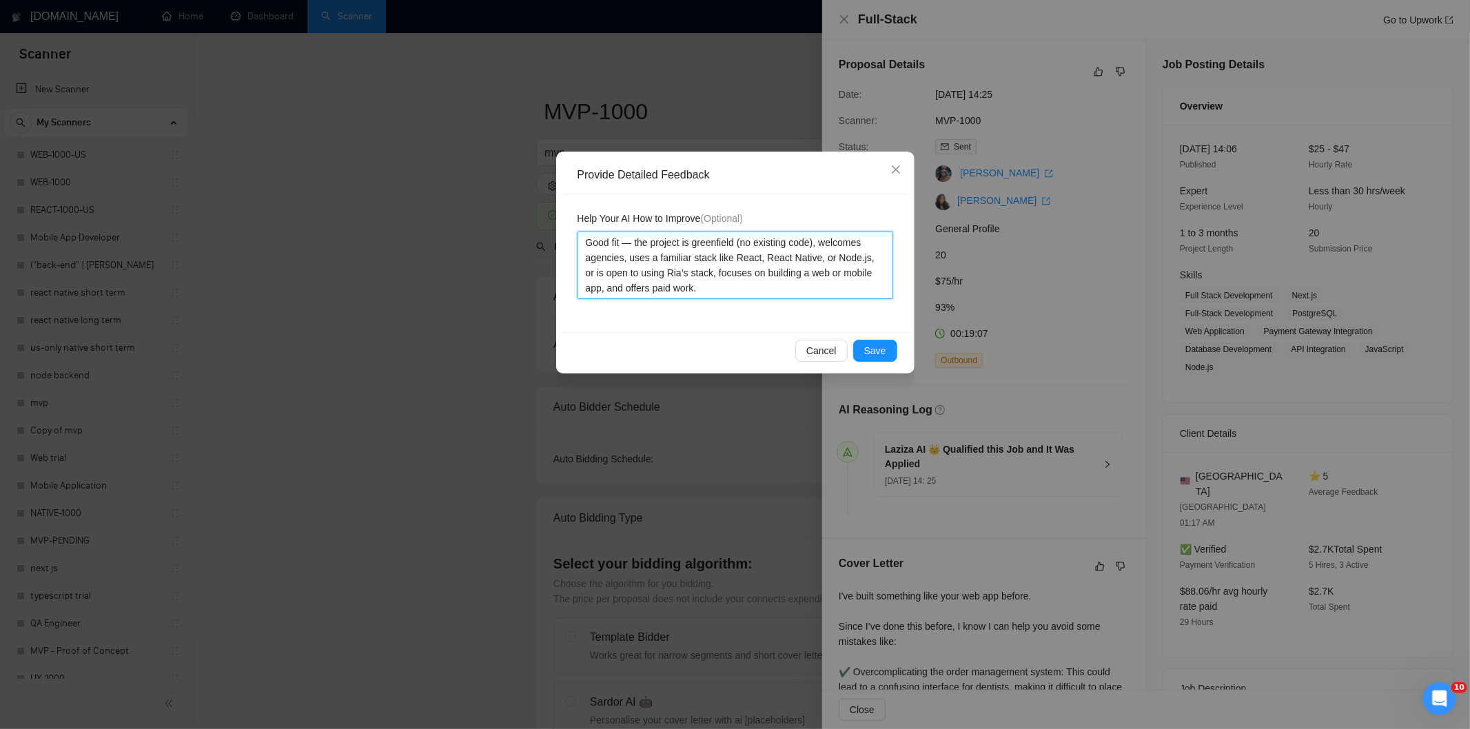
type textarea "Good fit — the project is greenfield (no existing code), welcomes agencies, use…"
click at [897, 357] on div "Cancel Save" at bounding box center [735, 350] width 349 height 37
click at [882, 351] on span "Save" at bounding box center [875, 350] width 22 height 15
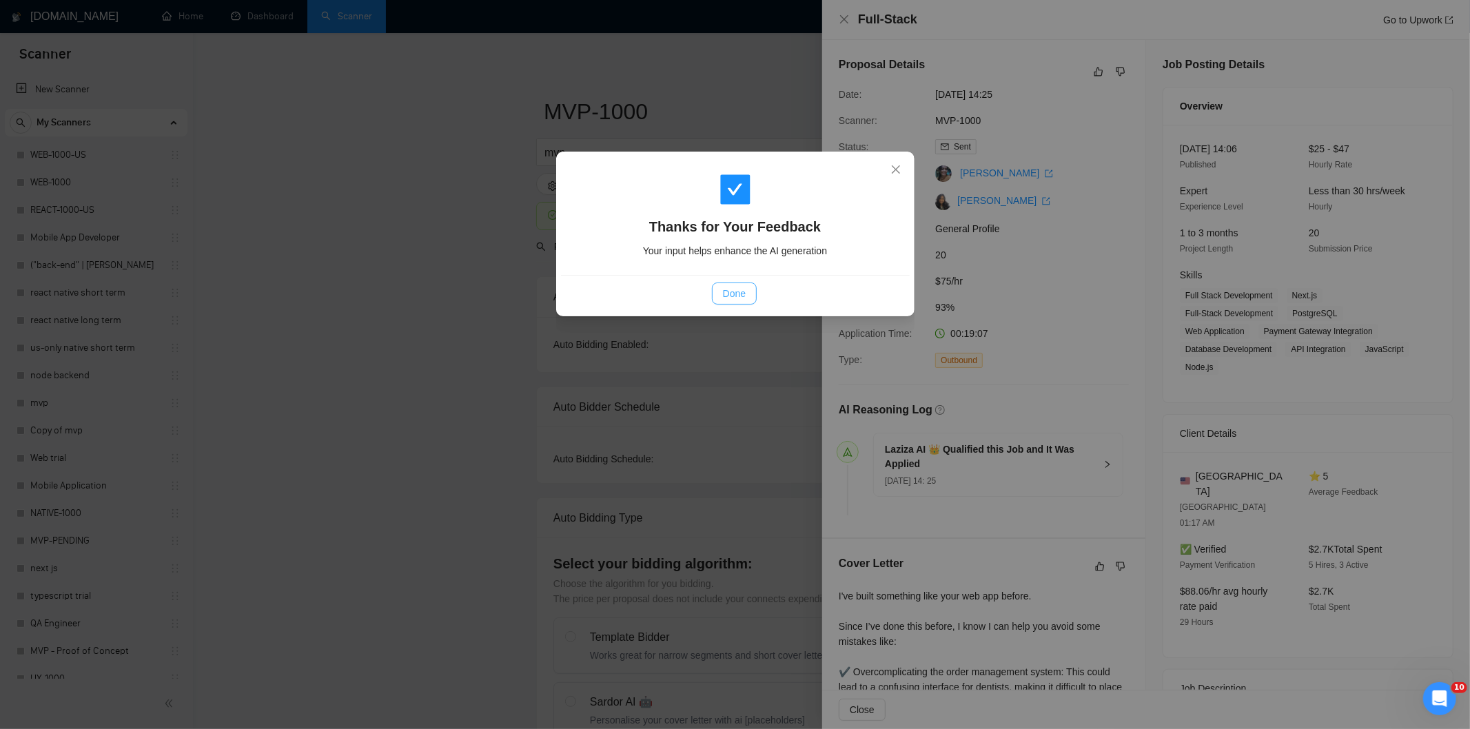
click at [739, 304] on button "Done" at bounding box center [734, 294] width 45 height 22
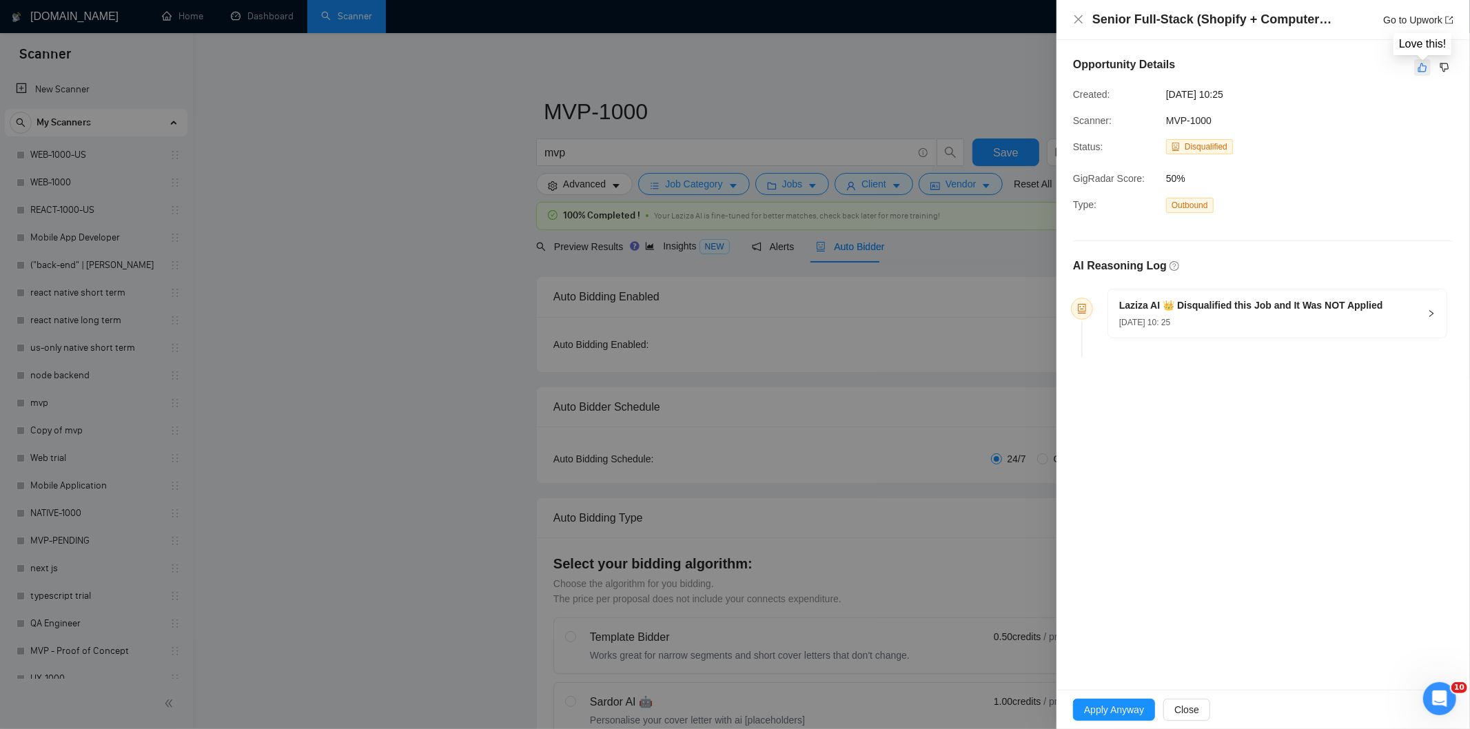
click at [1427, 73] on button "button" at bounding box center [1422, 67] width 17 height 17
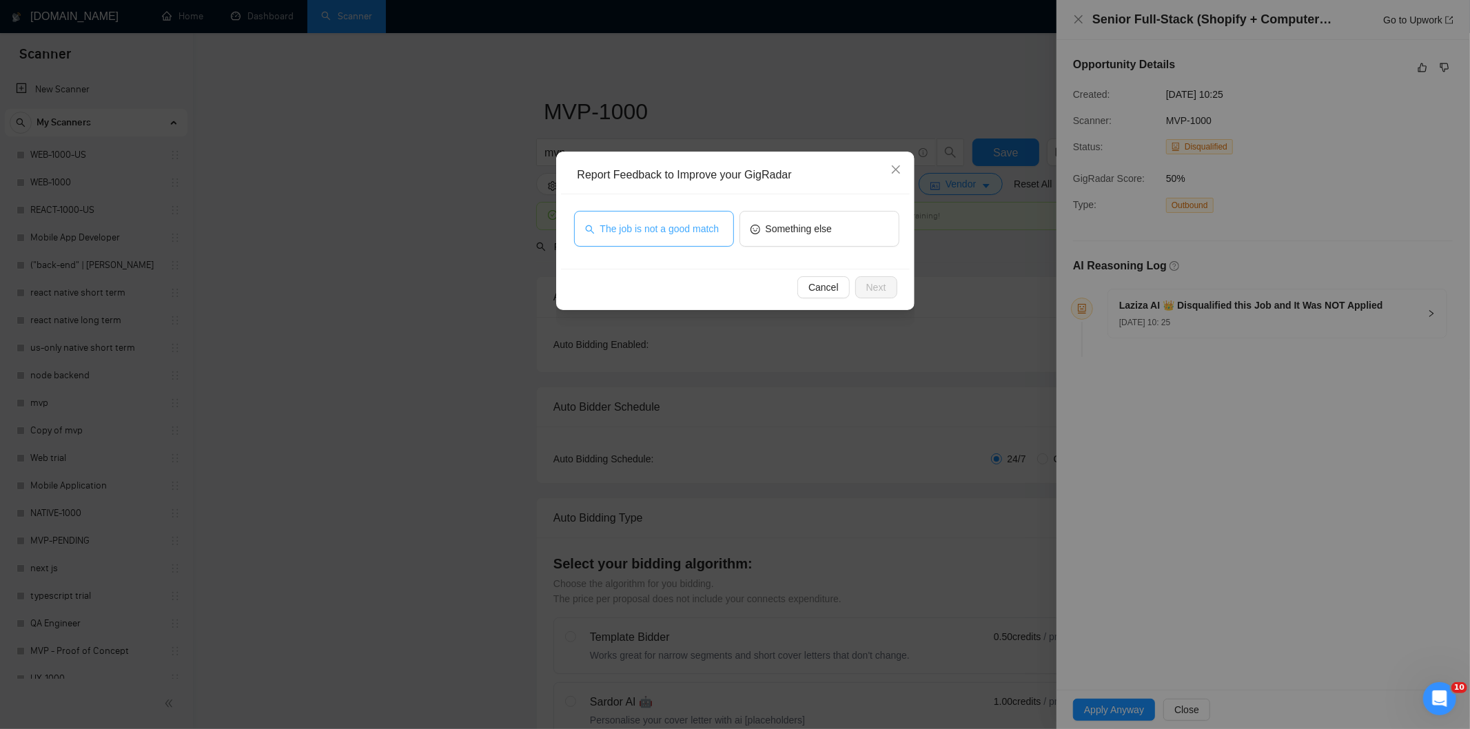
click at [669, 229] on span "The job is not a good match" at bounding box center [659, 228] width 119 height 15
click at [880, 289] on span "Next" at bounding box center [876, 287] width 20 height 15
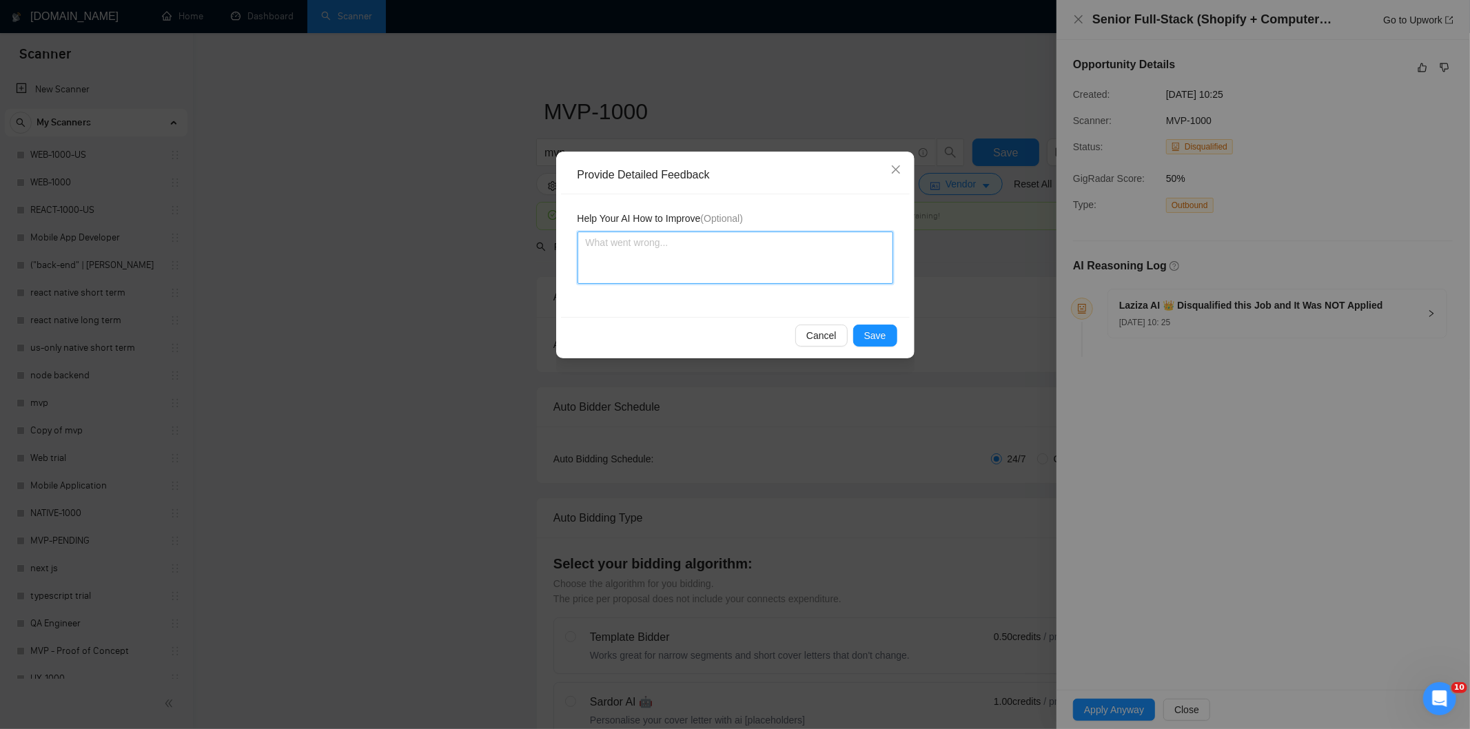
click at [800, 260] on textarea at bounding box center [735, 258] width 316 height 52
paste textarea "Not a fit — this project has been disqualified for other reasons. Example: "The…"
type textarea "Not a fit — this project has been disqualified for other reasons. Example: "The…"
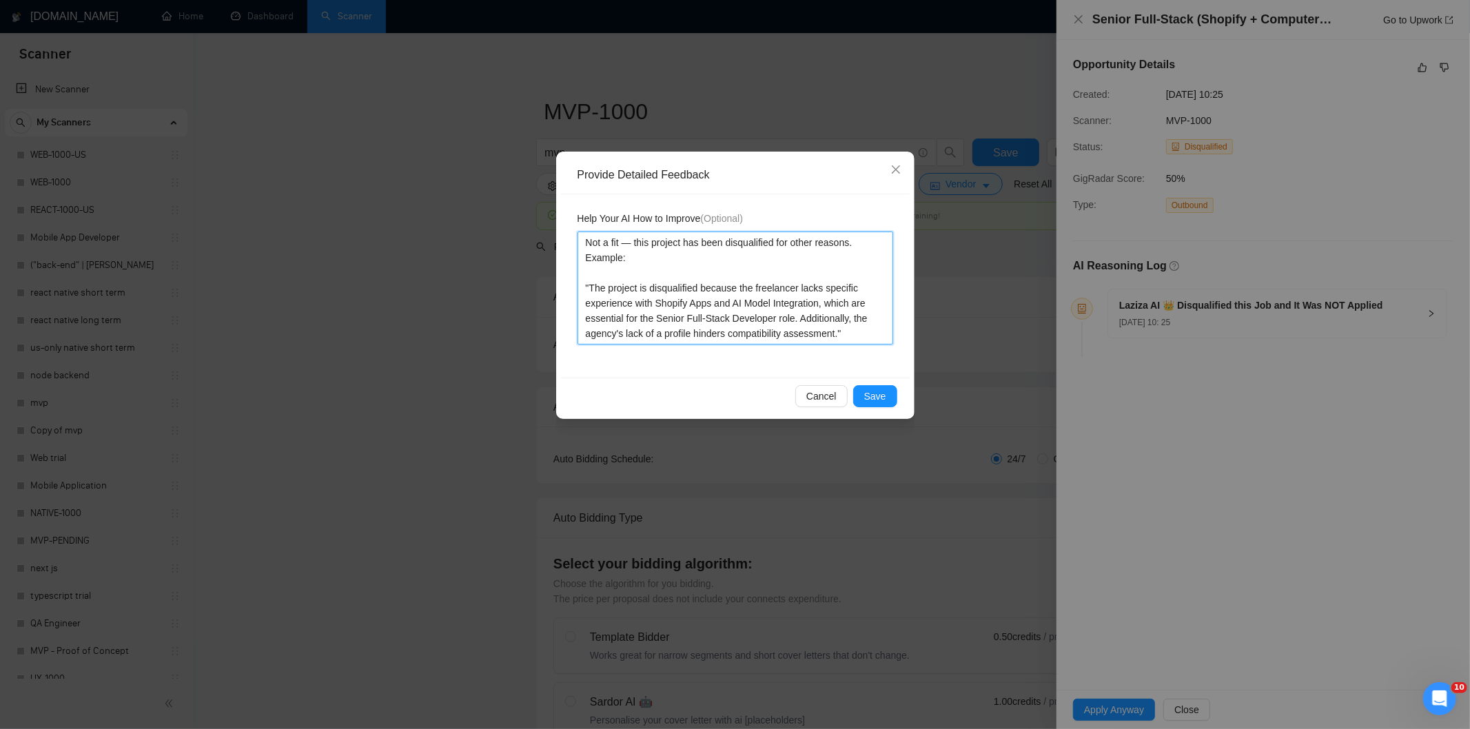
type textarea "Not a fit — this project has been disqualified for other reasons. Example: "The…"
click at [876, 384] on div "Cancel Save" at bounding box center [735, 396] width 349 height 37
click at [874, 395] on span "Save" at bounding box center [875, 396] width 22 height 15
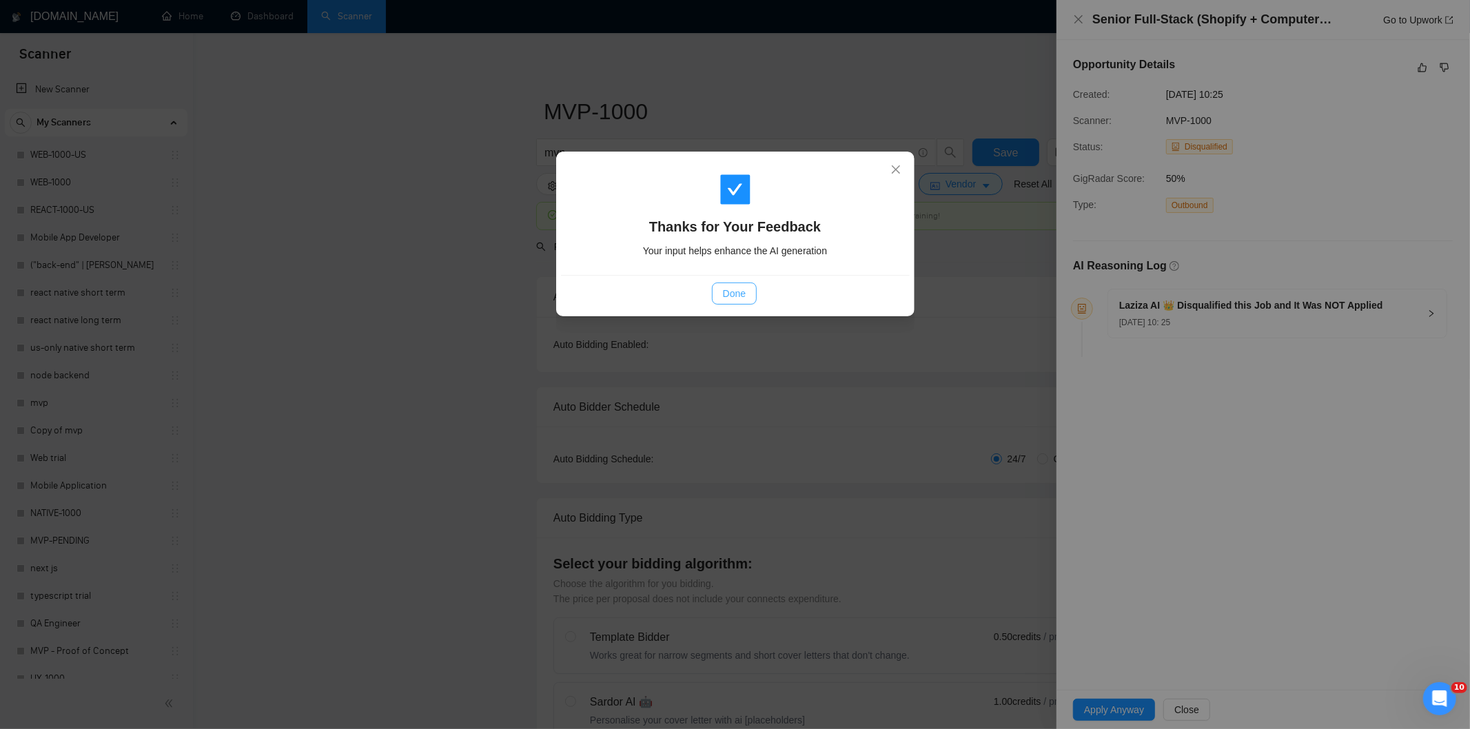
click at [733, 298] on span "Done" at bounding box center [734, 293] width 23 height 15
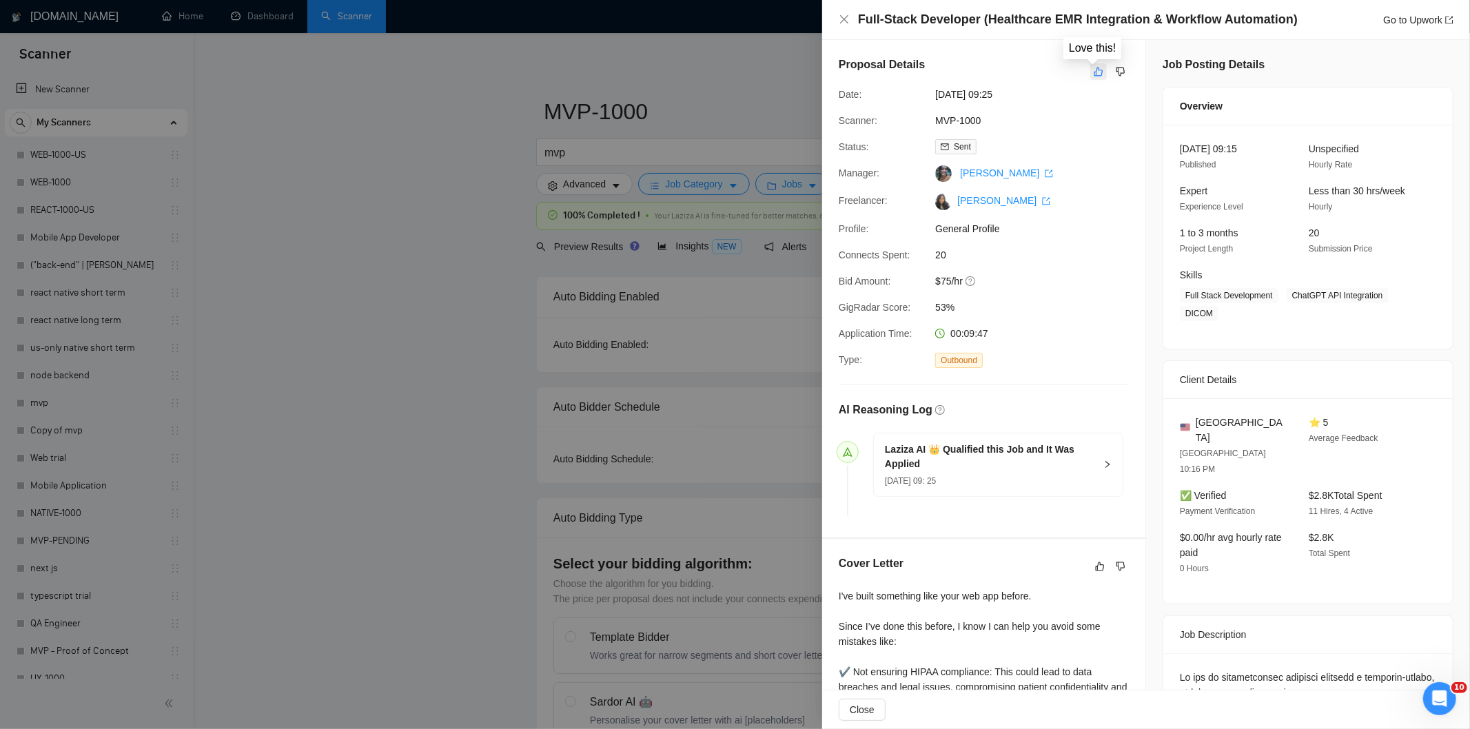
click at [1096, 66] on icon "like" at bounding box center [1099, 71] width 10 height 11
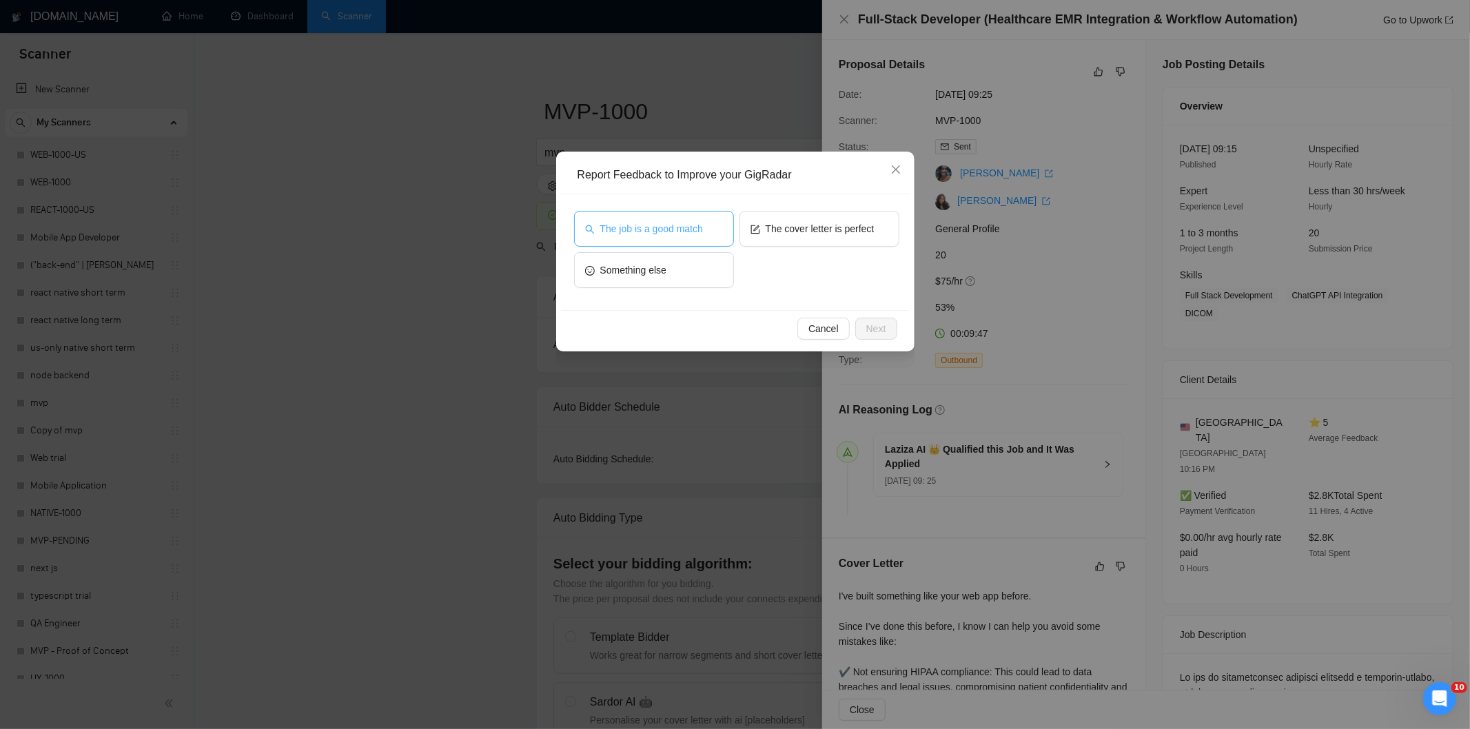
click at [634, 237] on button "The job is a good match" at bounding box center [654, 229] width 160 height 36
click at [879, 327] on span "Next" at bounding box center [876, 328] width 20 height 15
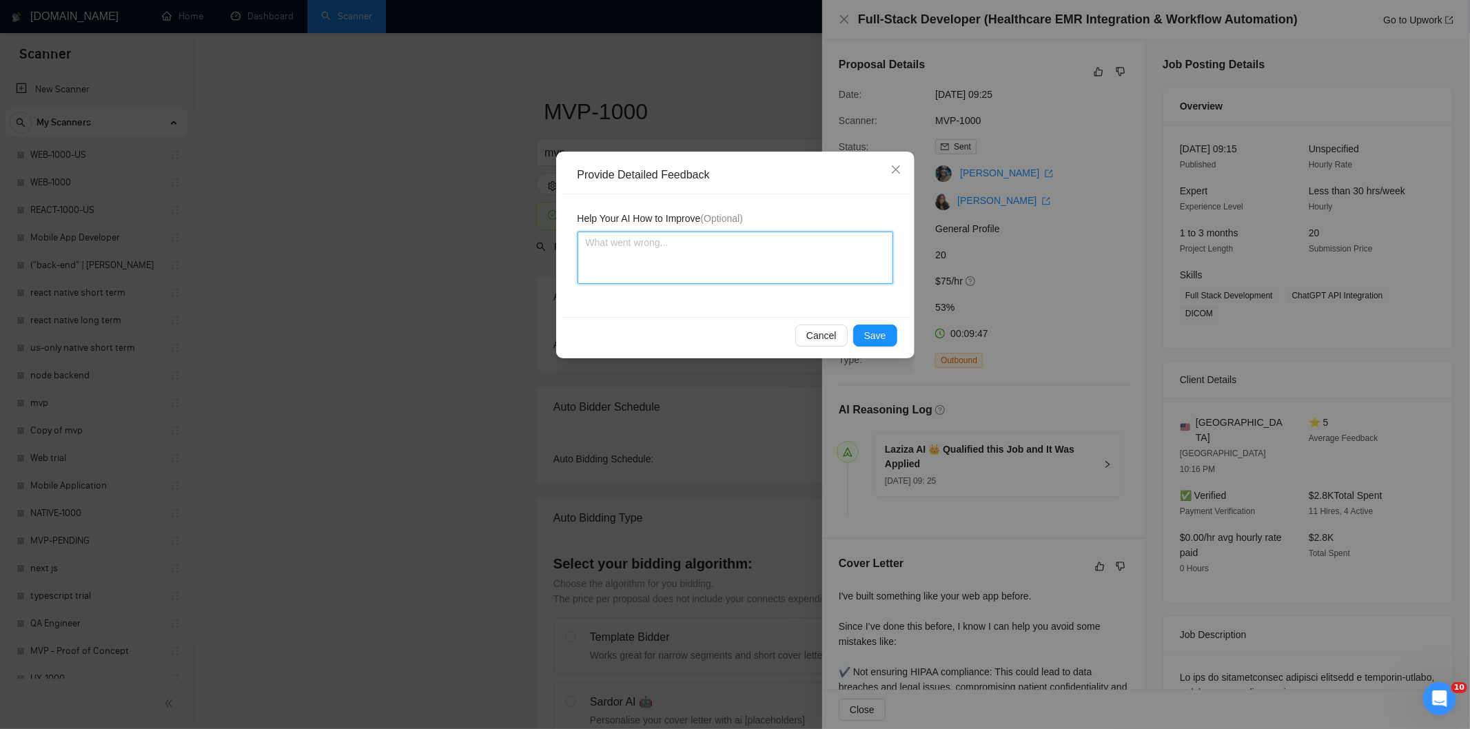
click at [772, 271] on textarea at bounding box center [735, 258] width 316 height 52
paste textarea "Good fit — the project is greenfield (no existing code), welcomes agencies, use…"
type textarea "Good fit — the project is greenfield (no existing code), welcomes agencies, use…"
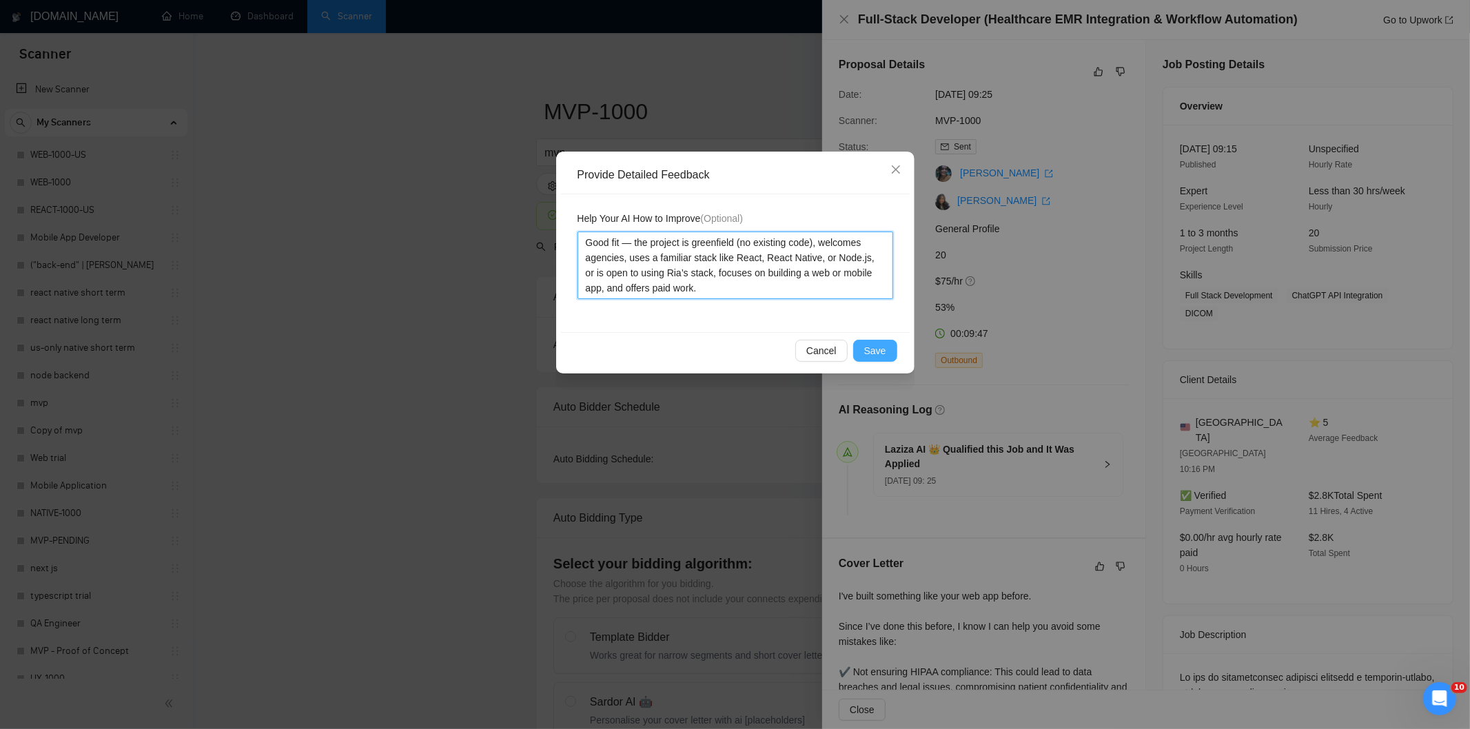
type textarea "Good fit — the project is greenfield (no existing code), welcomes agencies, use…"
click at [876, 346] on span "Save" at bounding box center [875, 350] width 22 height 15
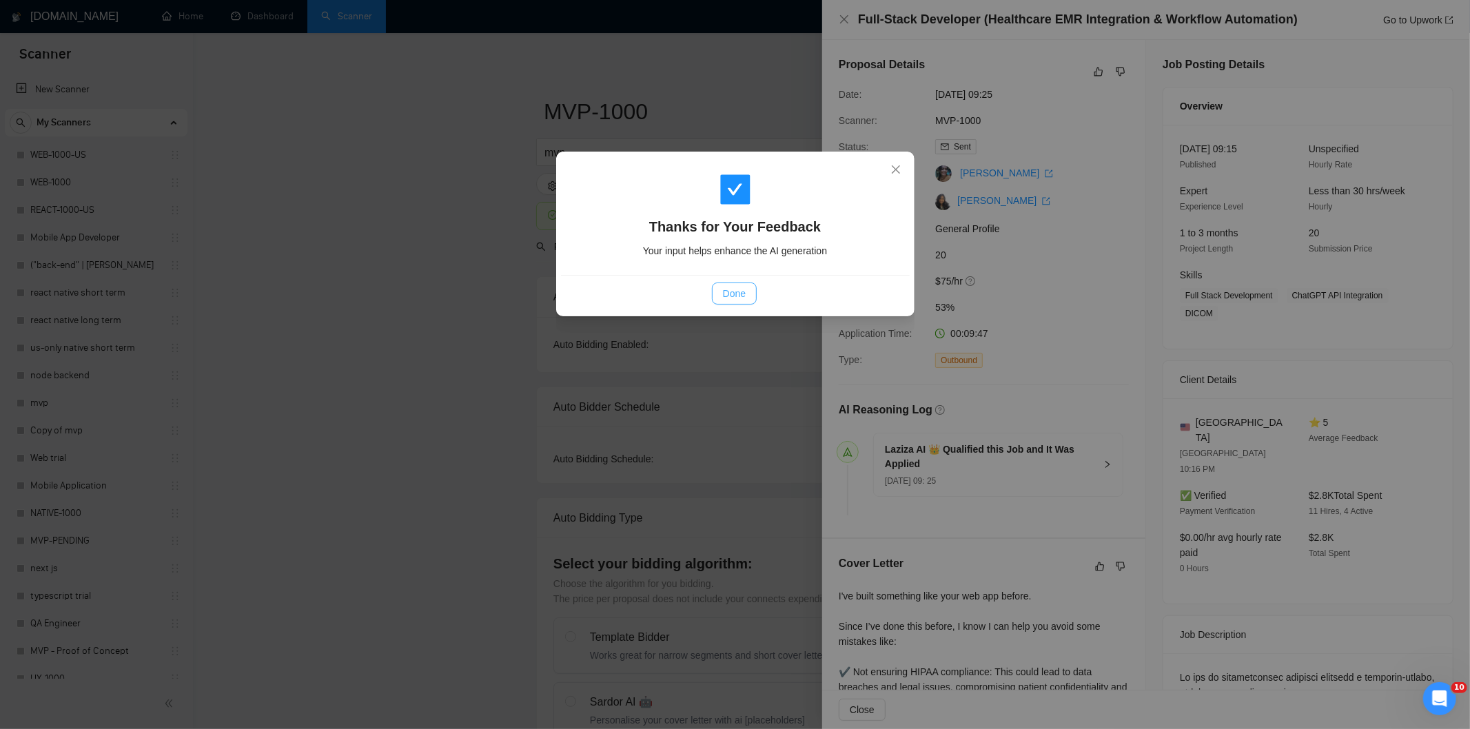
click at [741, 300] on span "Done" at bounding box center [734, 293] width 23 height 15
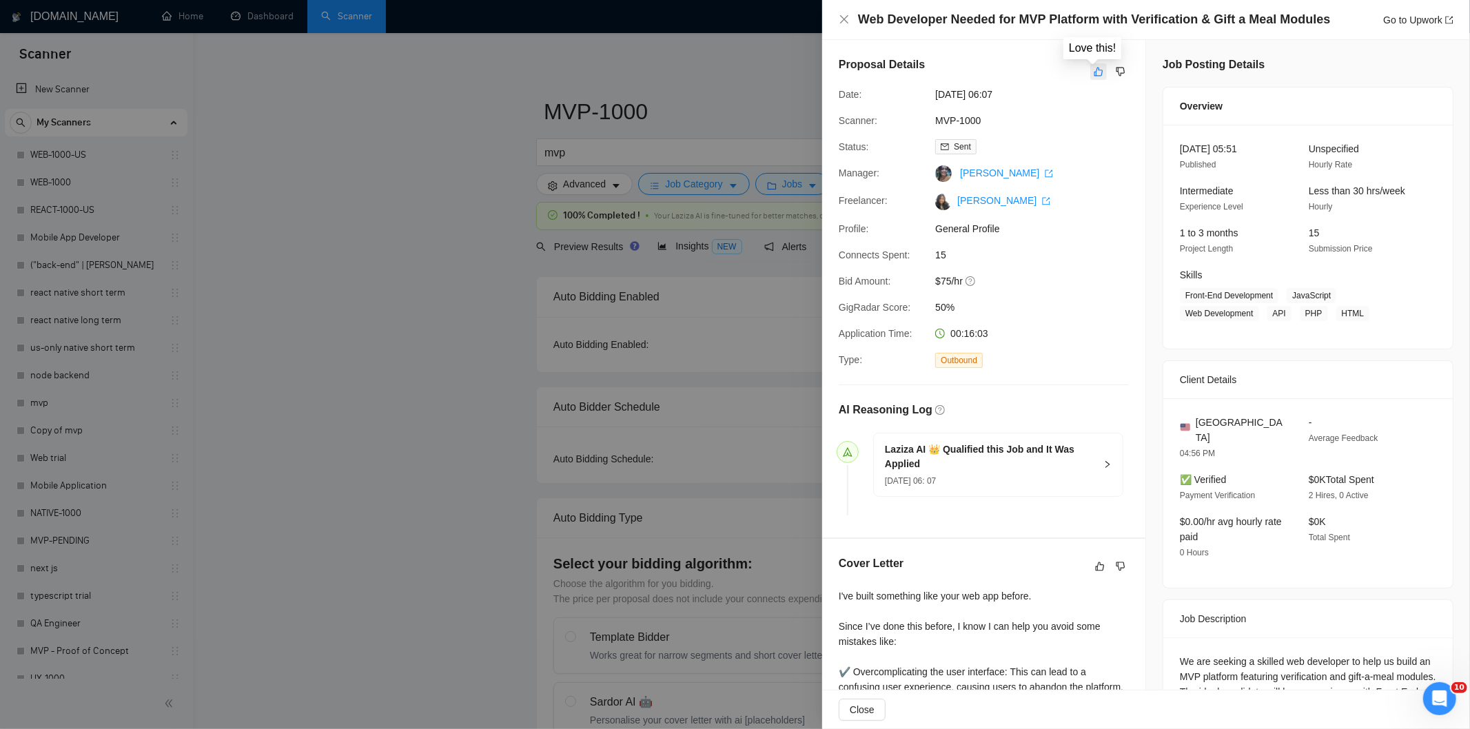
click at [1094, 74] on icon "like" at bounding box center [1099, 71] width 10 height 11
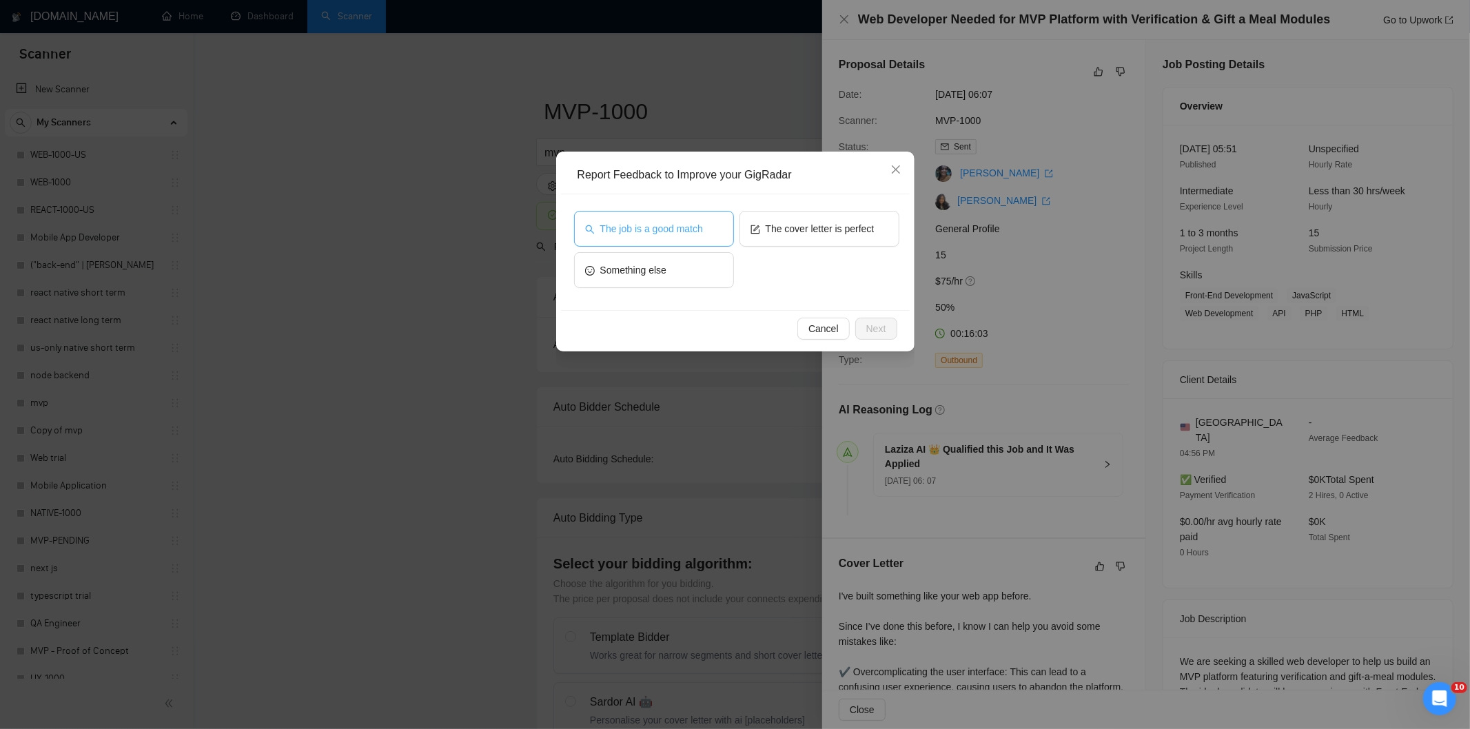
click at [650, 238] on button "The job is a good match" at bounding box center [654, 229] width 160 height 36
click at [879, 331] on span "Next" at bounding box center [876, 328] width 20 height 15
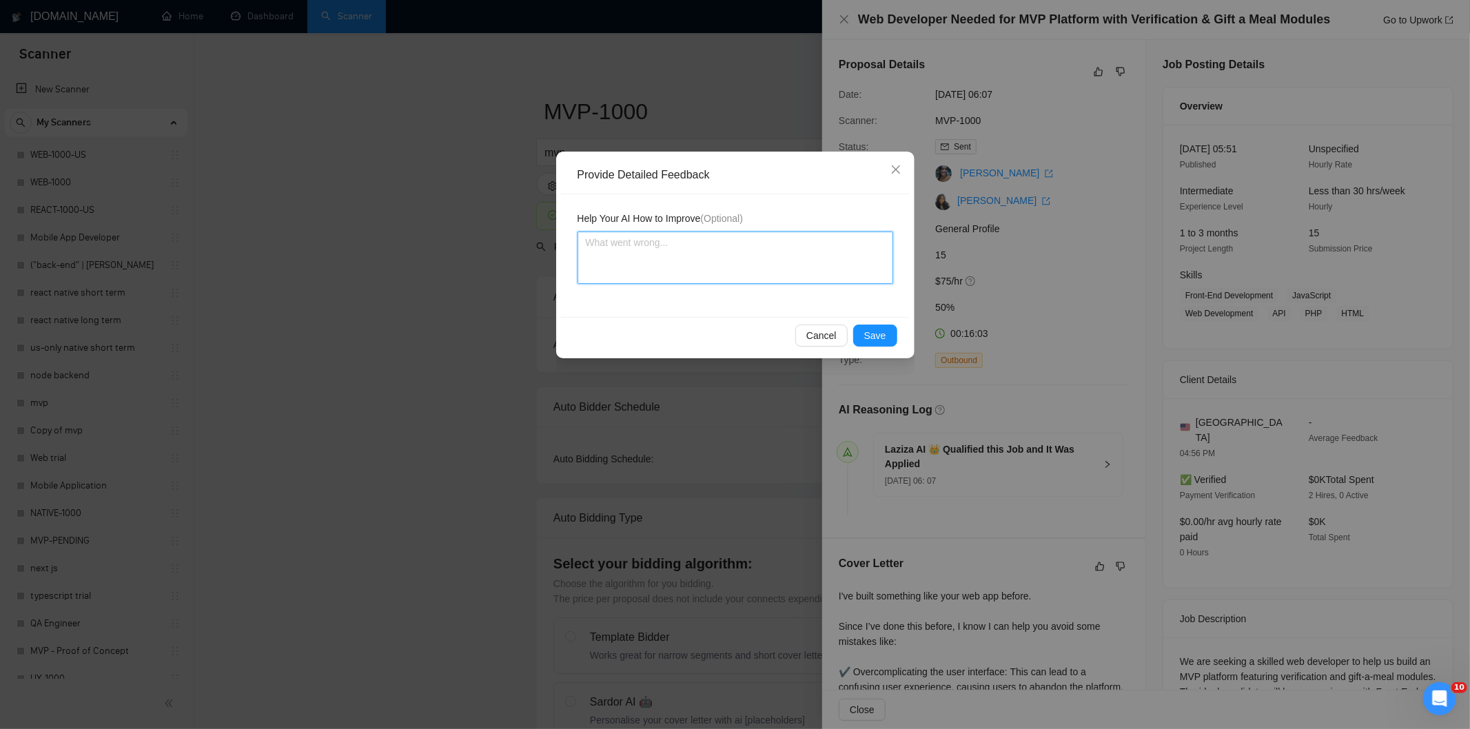
click at [801, 273] on textarea at bounding box center [735, 258] width 316 height 52
paste textarea "Good fit — the project is greenfield (no existing code), welcomes agencies, use…"
type textarea "Good fit — the project is greenfield (no existing code), welcomes agencies, use…"
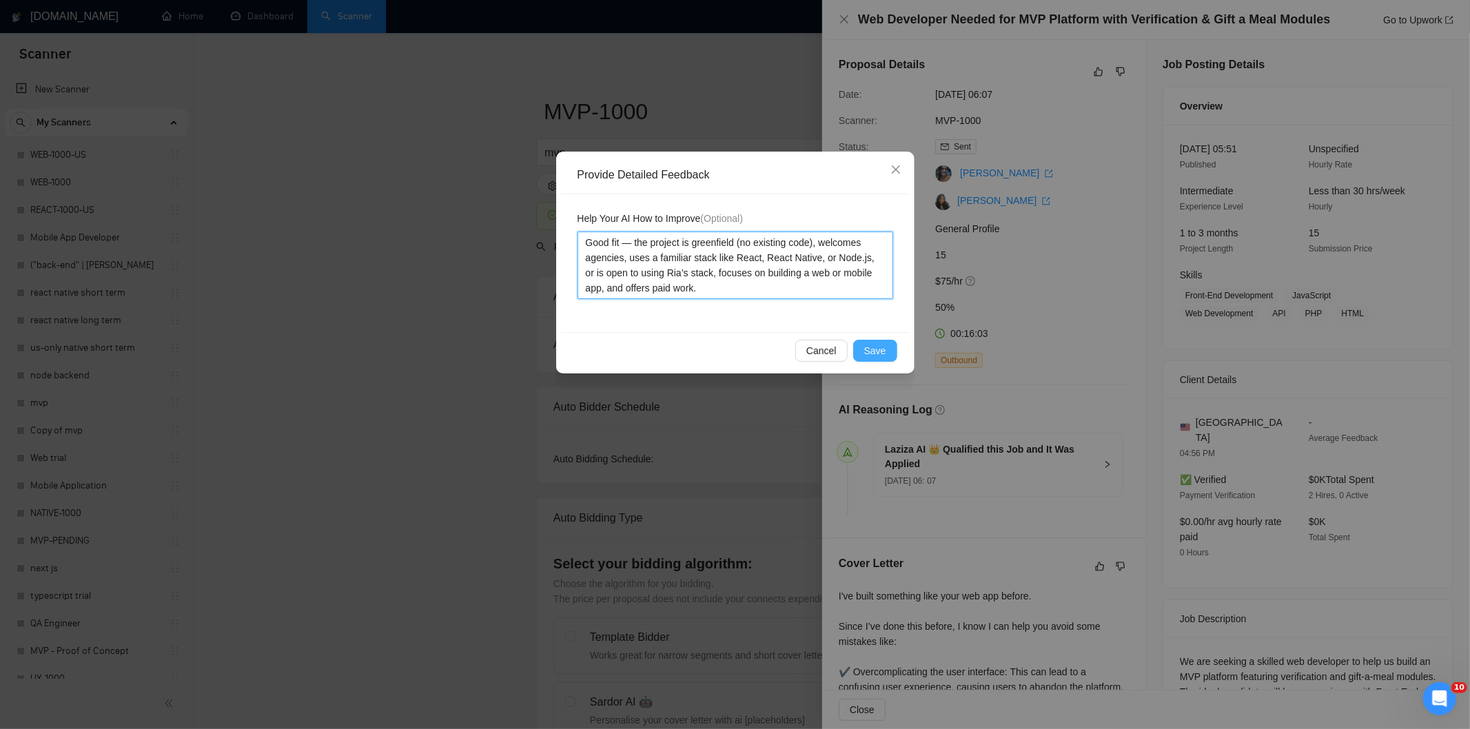
type textarea "Good fit — the project is greenfield (no existing code), welcomes agencies, use…"
click at [879, 347] on span "Save" at bounding box center [875, 350] width 22 height 15
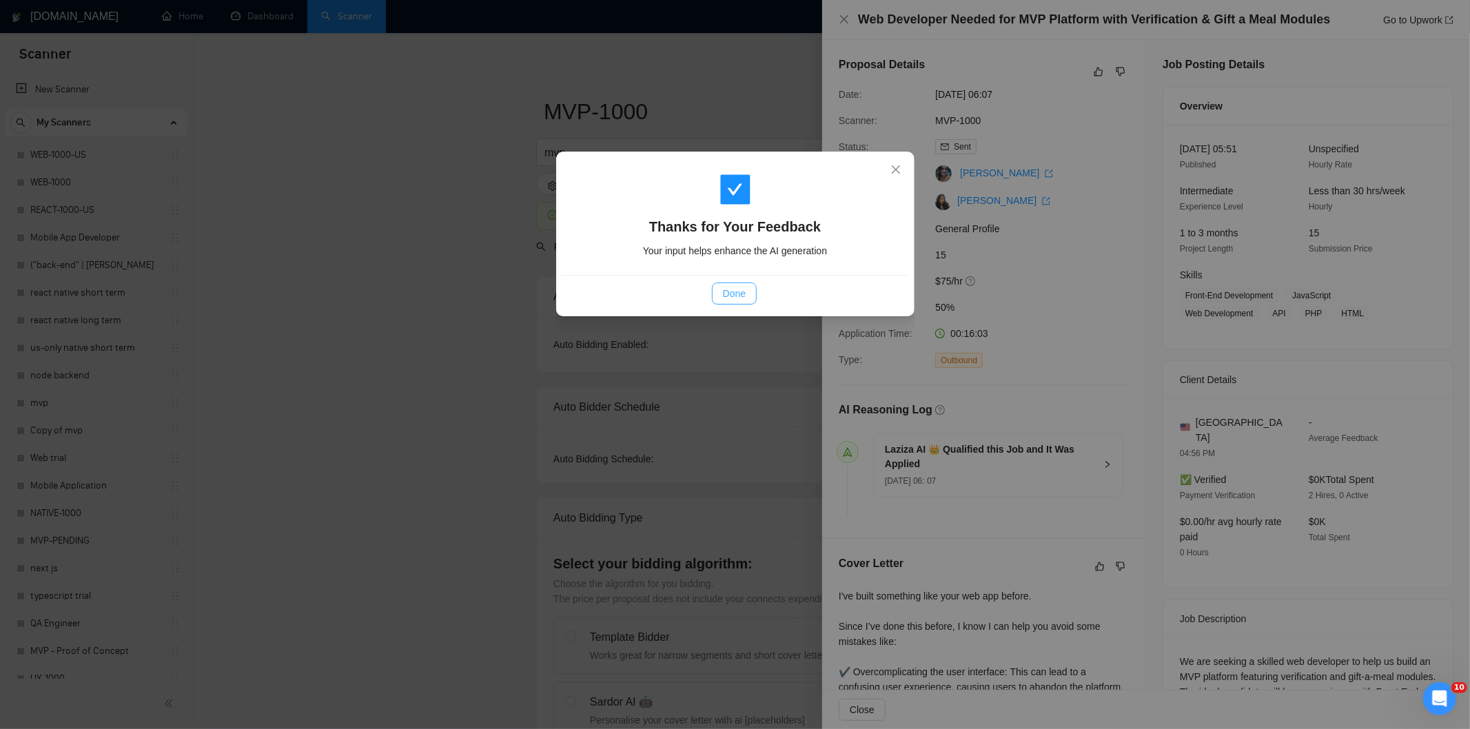
click at [715, 296] on button "Done" at bounding box center [734, 294] width 45 height 22
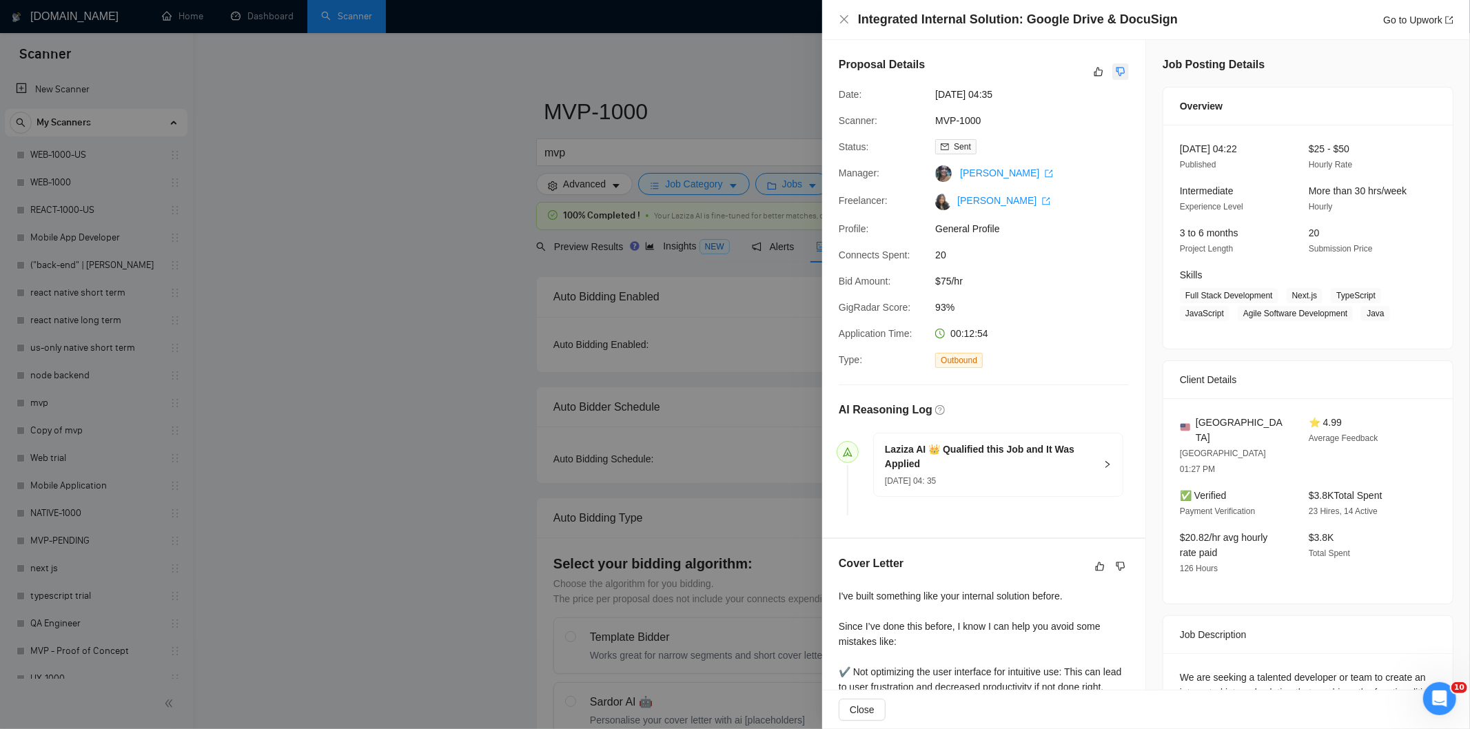
click at [1119, 68] on icon "dislike" at bounding box center [1121, 71] width 10 height 11
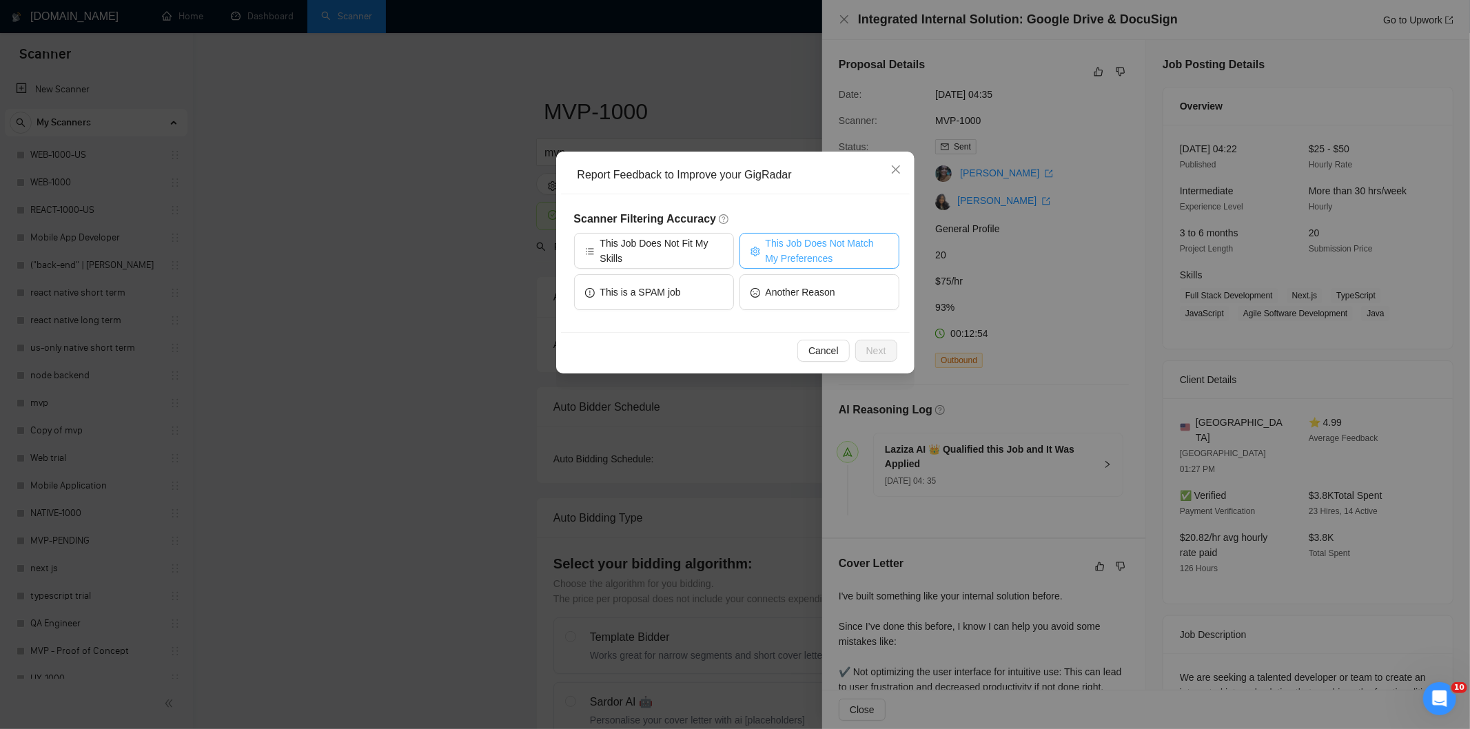
click at [841, 242] on span "This Job Does Not Match My Preferences" at bounding box center [827, 251] width 123 height 30
click at [875, 353] on span "Next" at bounding box center [876, 350] width 20 height 15
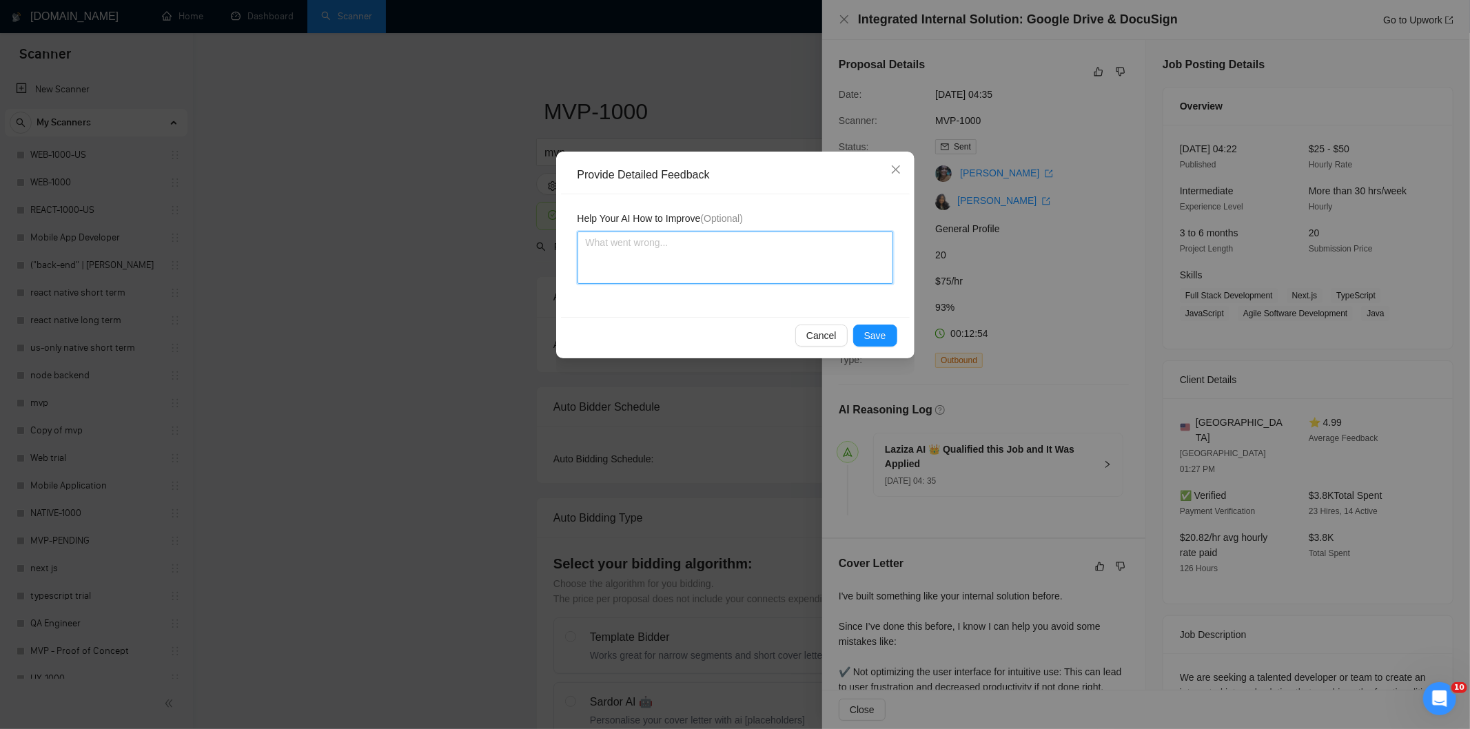
click at [819, 271] on textarea at bounding box center [735, 258] width 316 height 52
paste textarea "Not a fit — the description suggests an existing codebase, but Ria only works o…"
type textarea "Not a fit — the description suggests an existing codebase, but Ria only works o…"
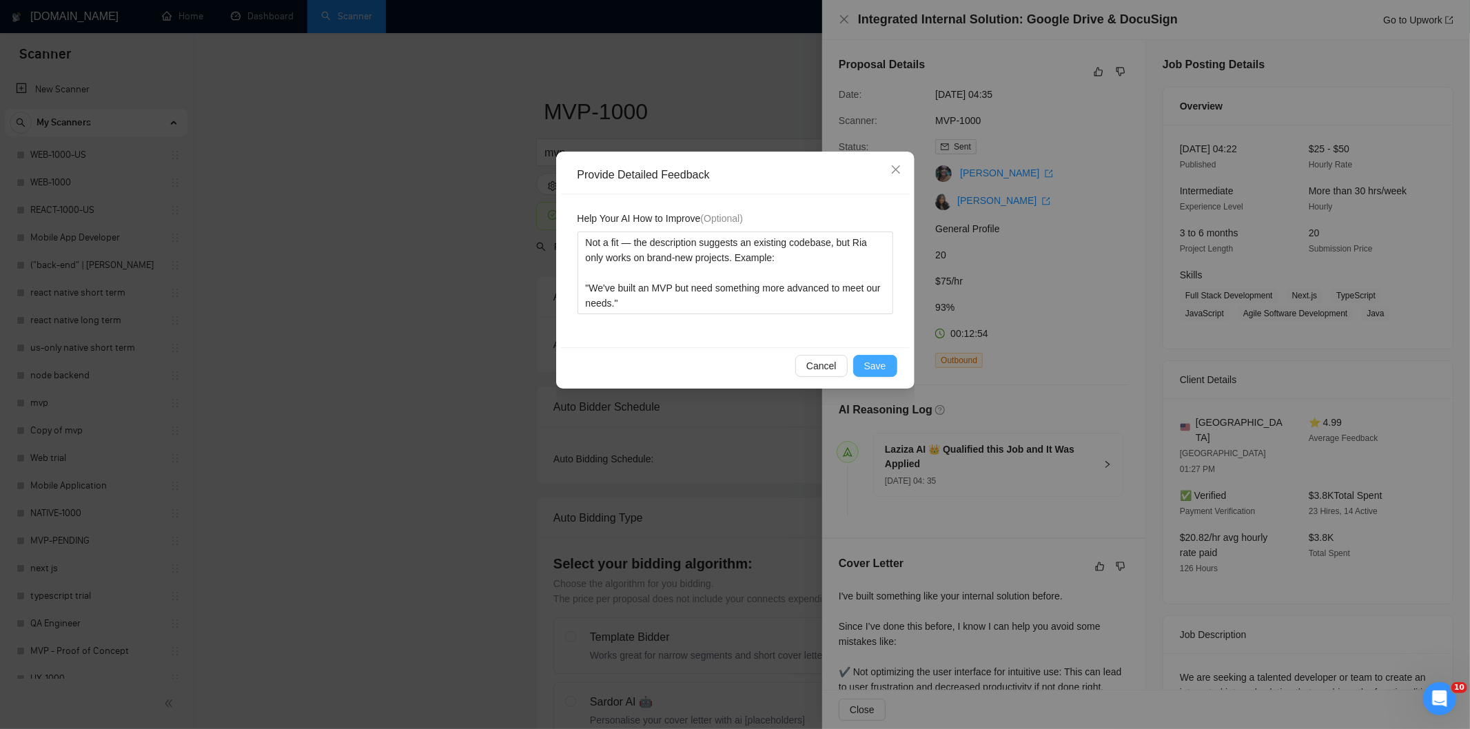
click at [881, 359] on span "Save" at bounding box center [875, 365] width 22 height 15
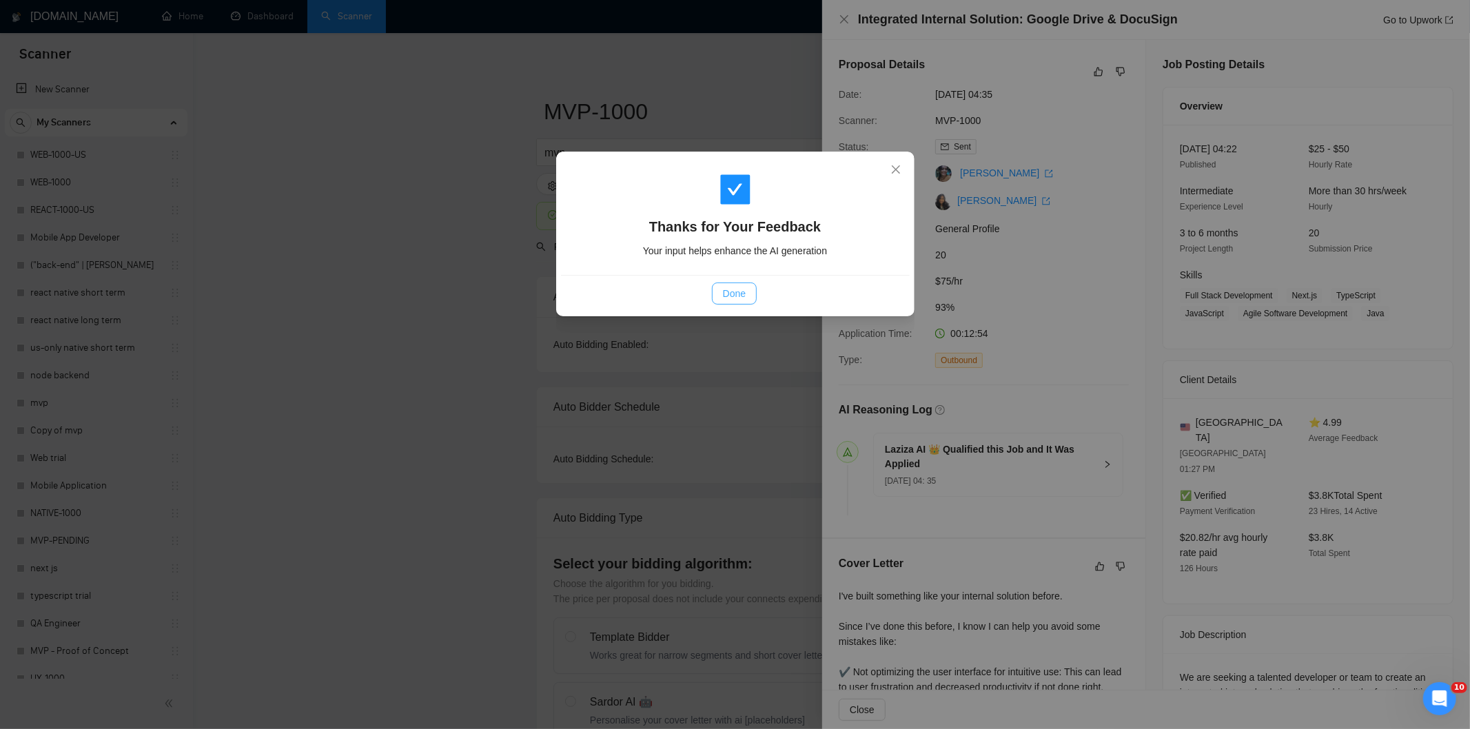
click at [725, 297] on span "Done" at bounding box center [734, 293] width 23 height 15
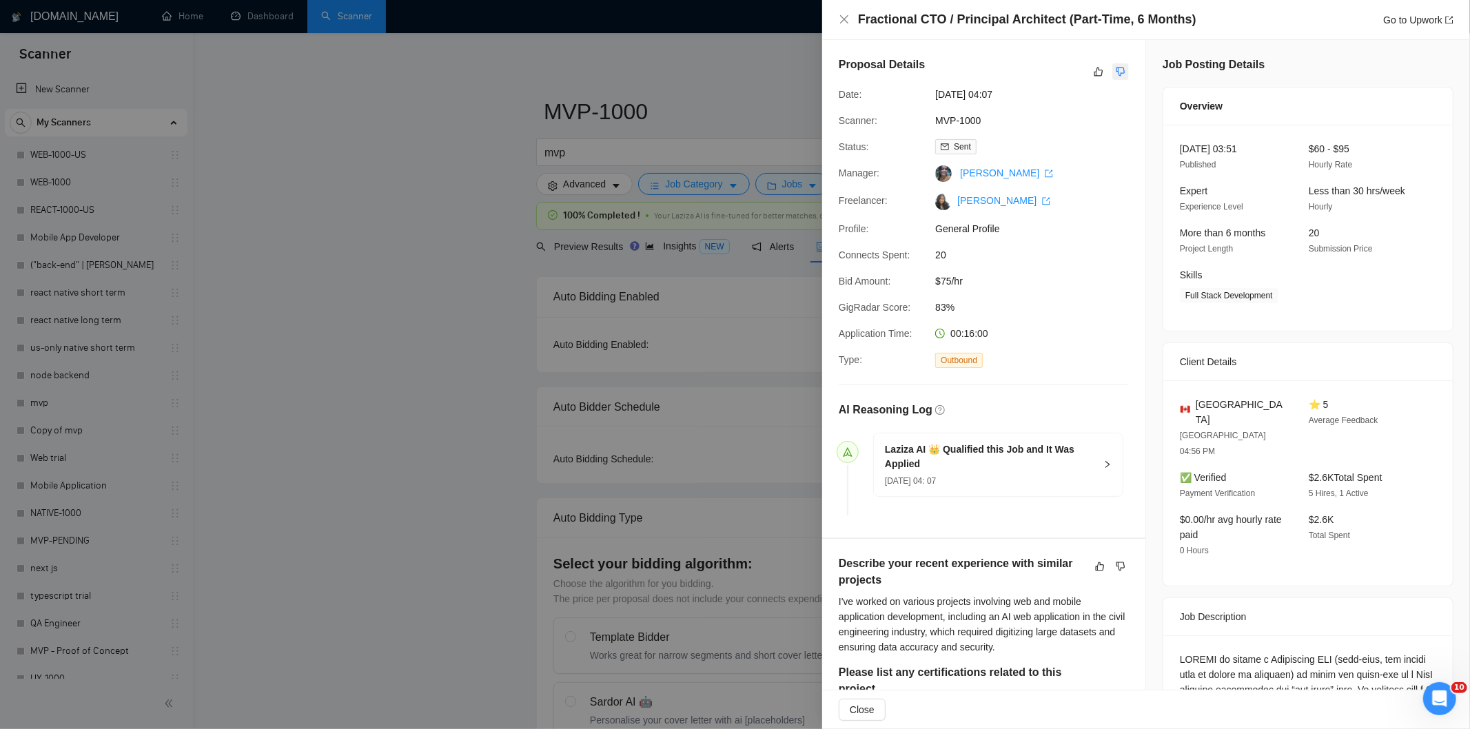
click at [1116, 77] on icon "dislike" at bounding box center [1121, 71] width 10 height 11
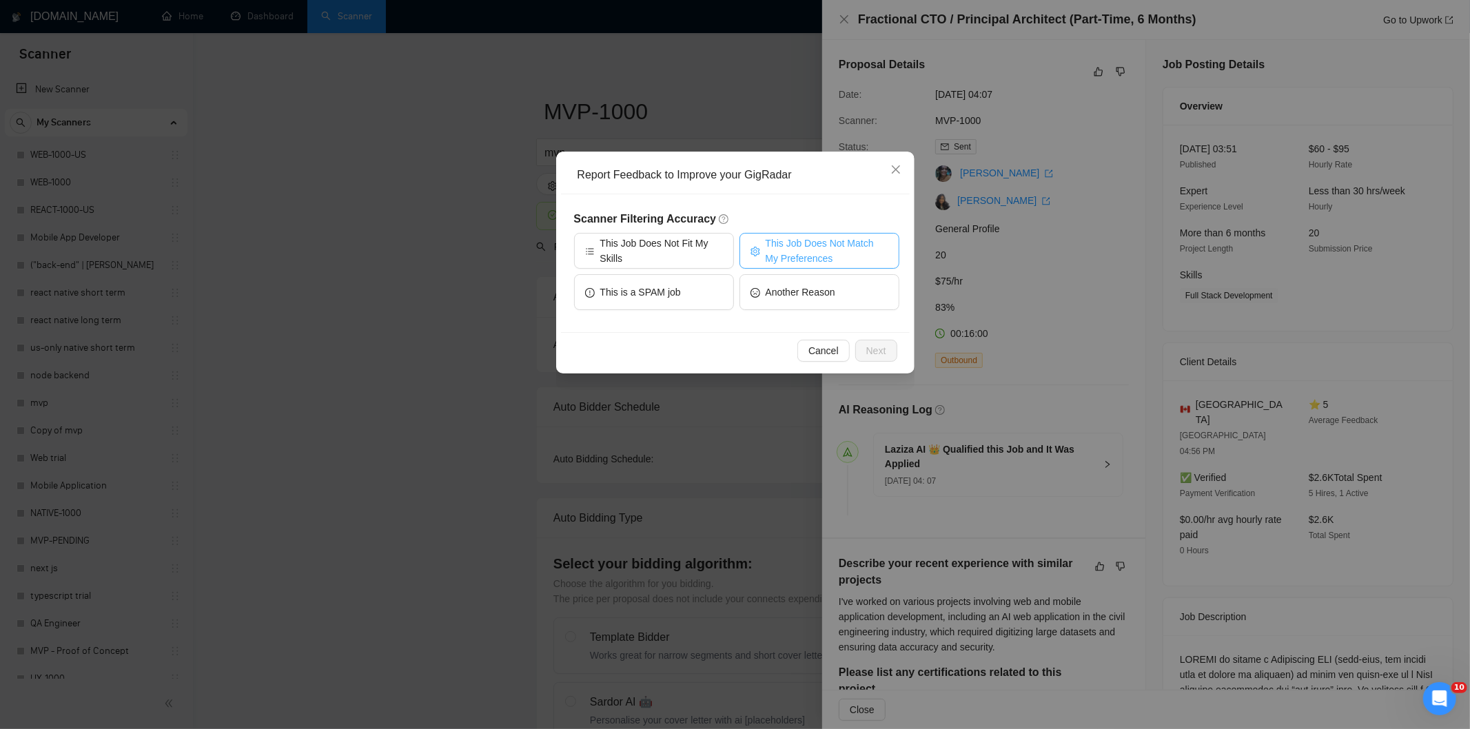
click at [831, 244] on span "This Job Does Not Match My Preferences" at bounding box center [827, 251] width 123 height 30
click at [885, 355] on span "Next" at bounding box center [876, 350] width 20 height 15
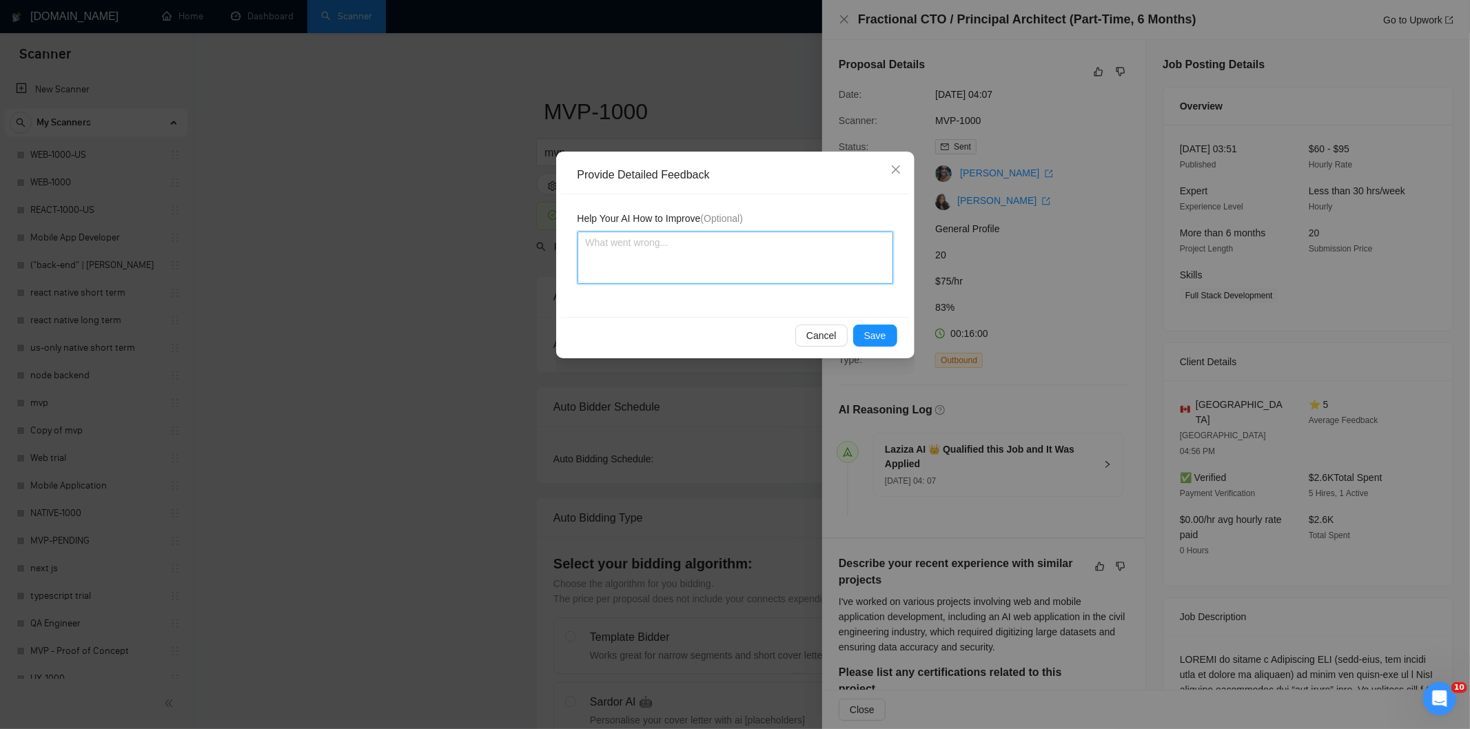
click at [803, 269] on textarea at bounding box center [735, 258] width 316 height 52
paste textarea "Not a fit — the client prefers to hire a solo developer, but Ria is an agency. …"
type textarea "Not a fit — the client prefers to hire a solo developer, but Ria is an agency. …"
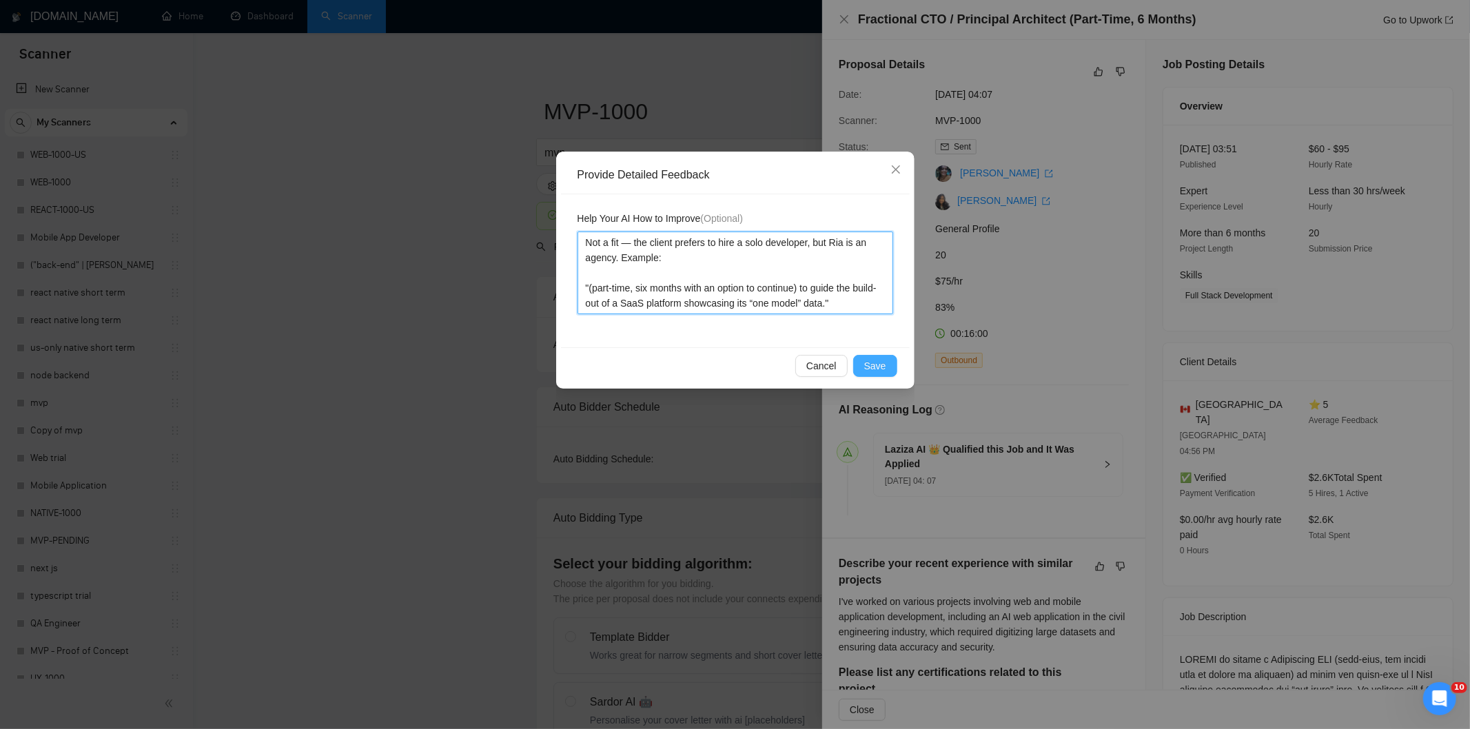
type textarea "Not a fit — the client prefers to hire a solo developer, but Ria is an agency. …"
click at [885, 364] on span "Save" at bounding box center [875, 365] width 22 height 15
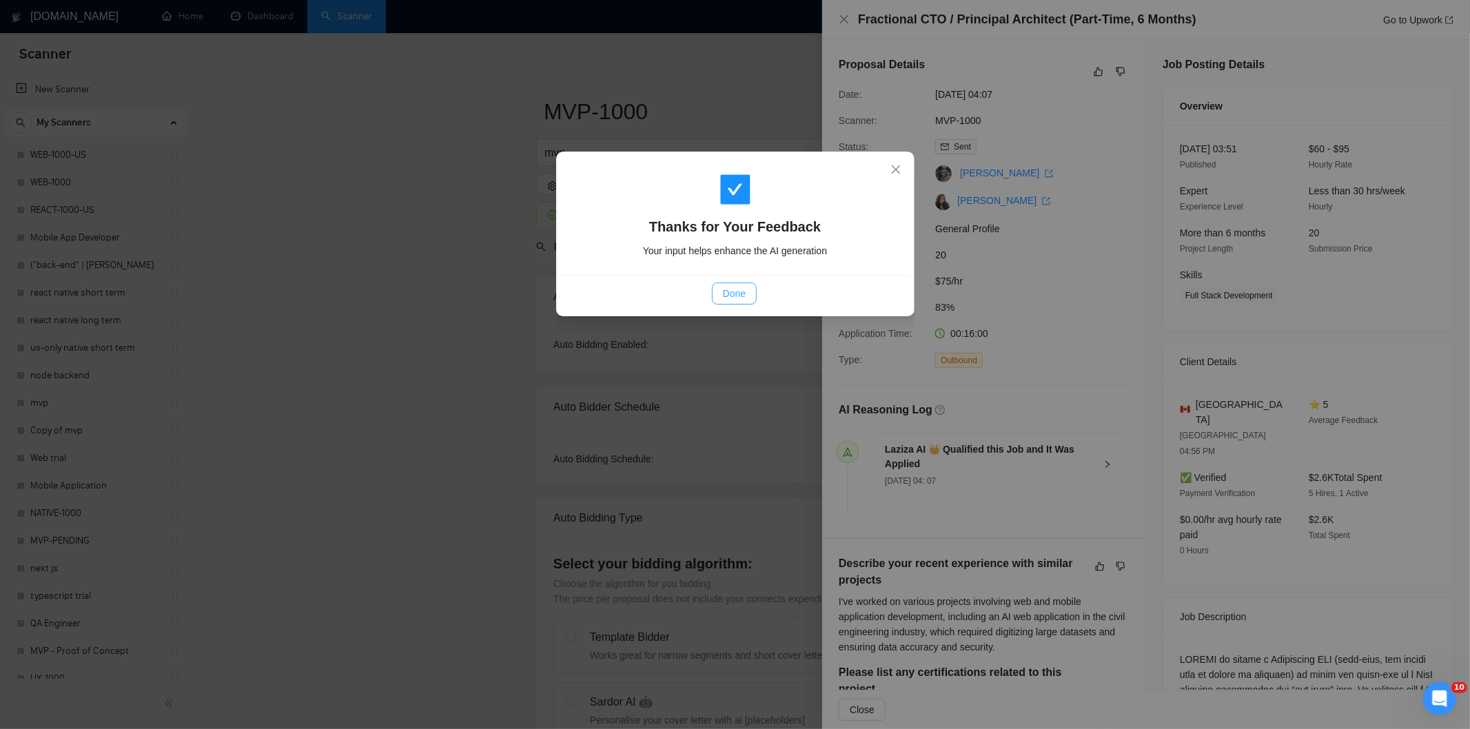
click at [734, 300] on span "Done" at bounding box center [734, 293] width 23 height 15
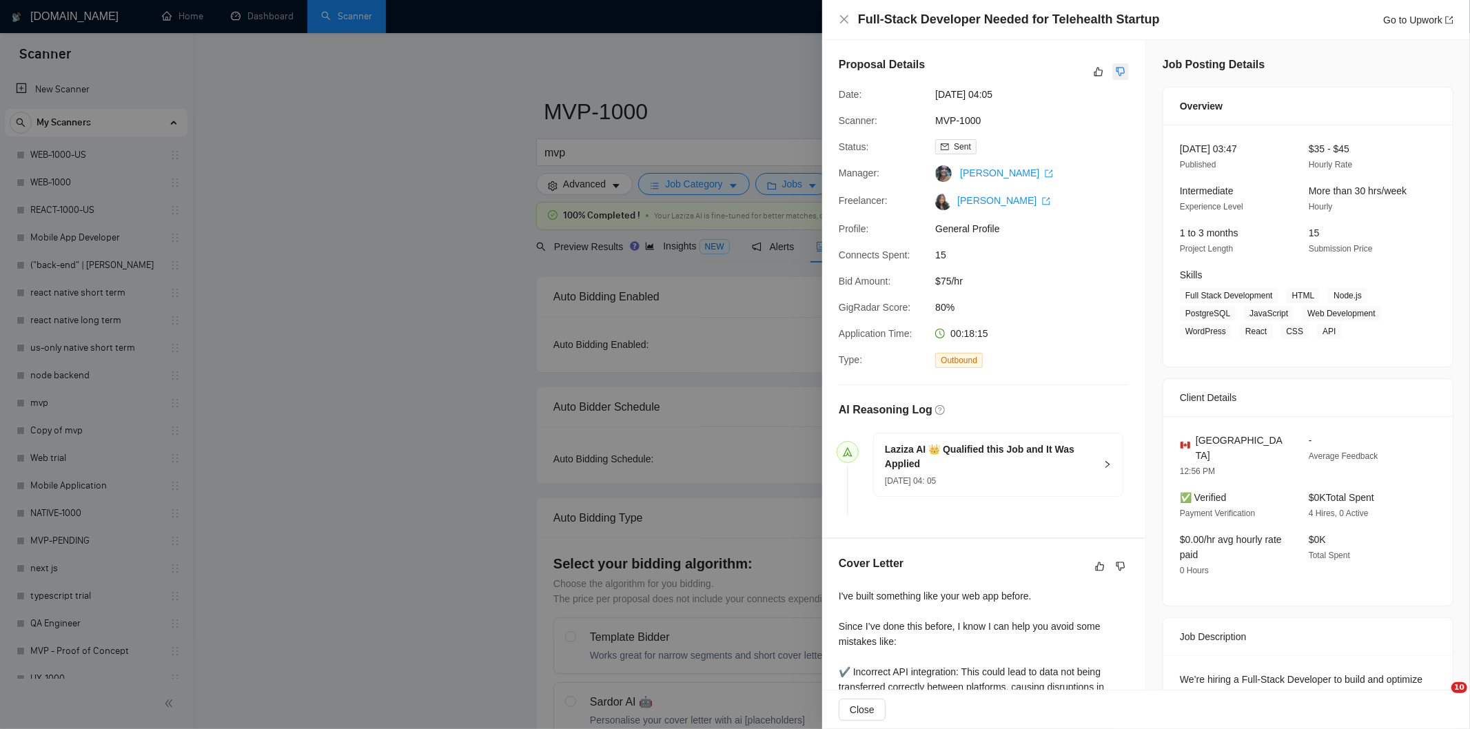
click at [1120, 72] on button "button" at bounding box center [1120, 71] width 17 height 17
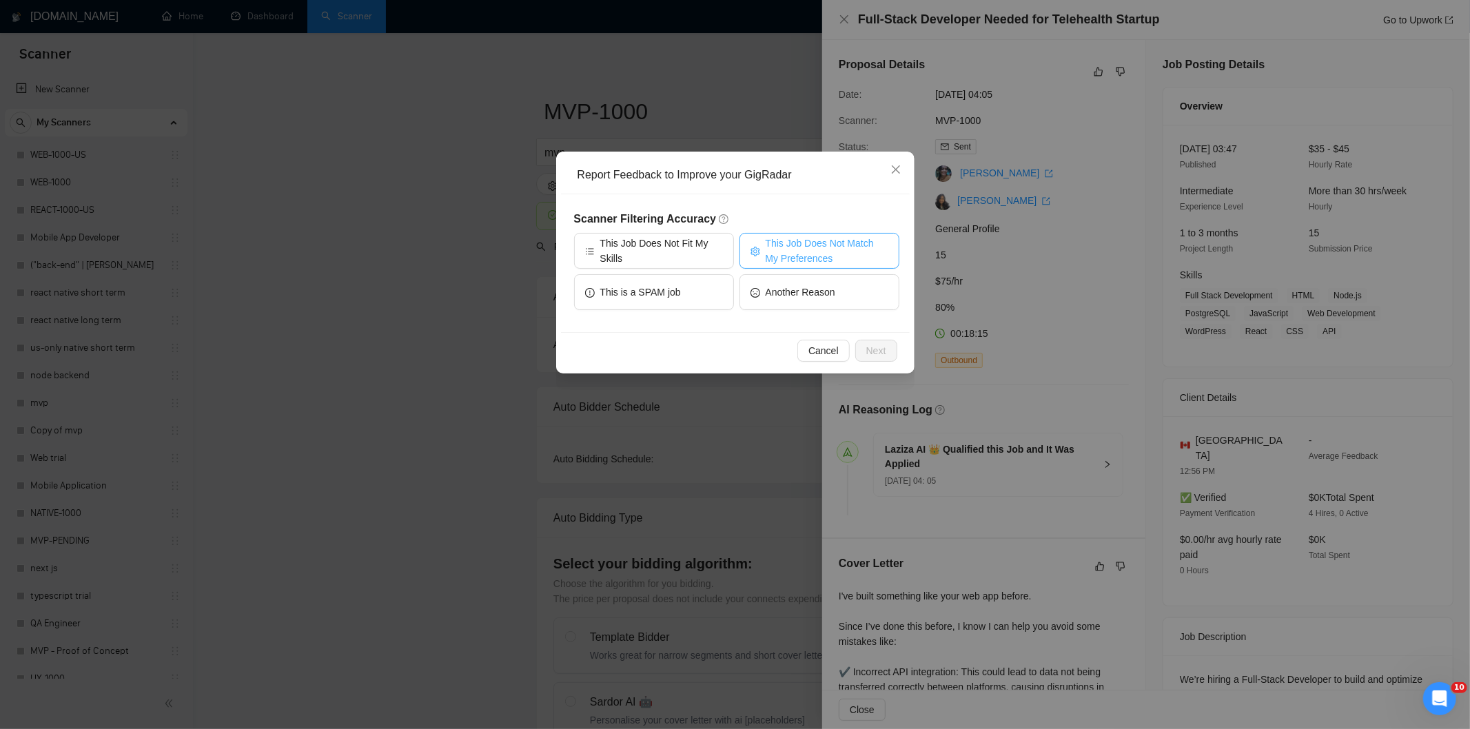
click at [772, 245] on span "This Job Does Not Match My Preferences" at bounding box center [827, 251] width 123 height 30
click at [885, 353] on button "Next" at bounding box center [876, 351] width 42 height 22
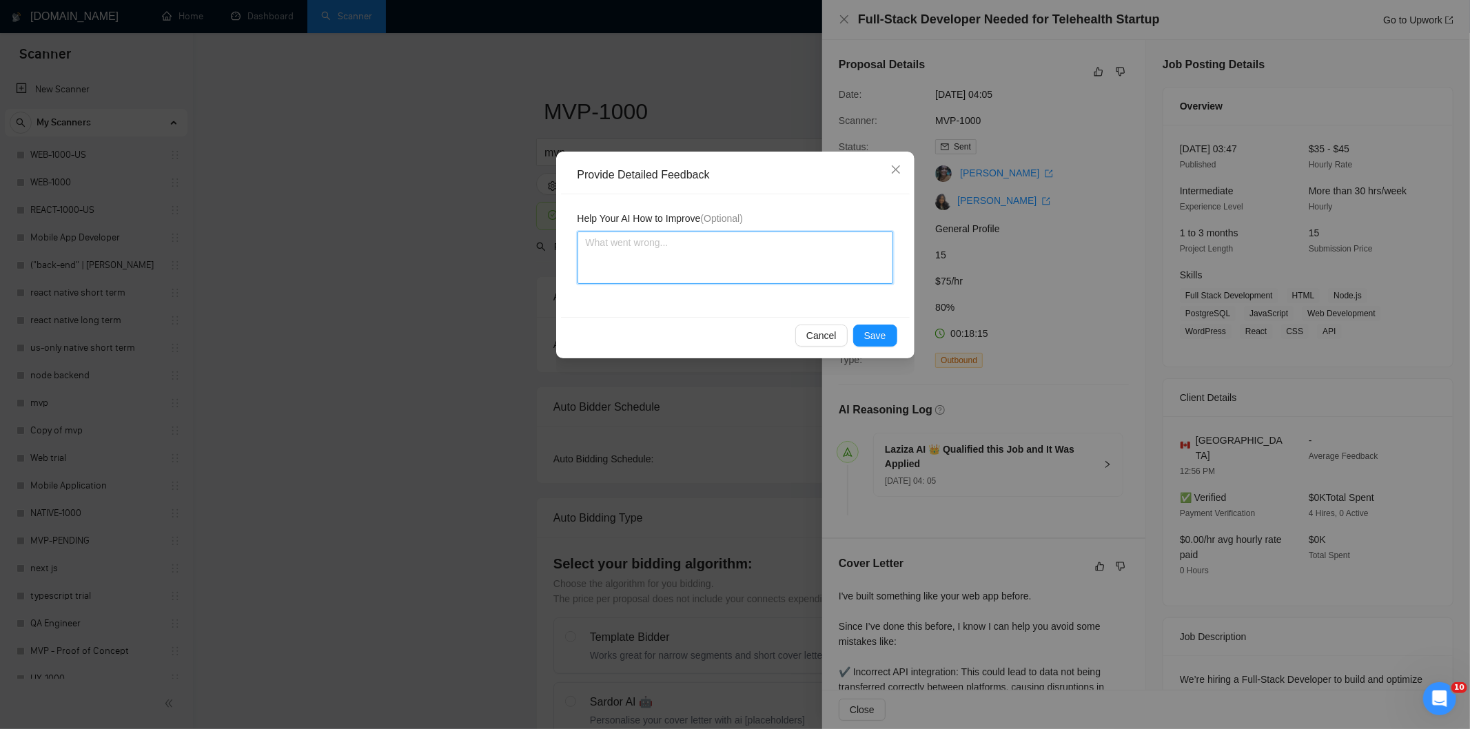
click at [823, 265] on textarea at bounding box center [735, 258] width 316 height 52
paste textarea "Not a fit — the description suggests an existing codebase, but Ria only works o…"
type textarea "Not a fit — the description suggests an existing codebase, but Ria only works o…"
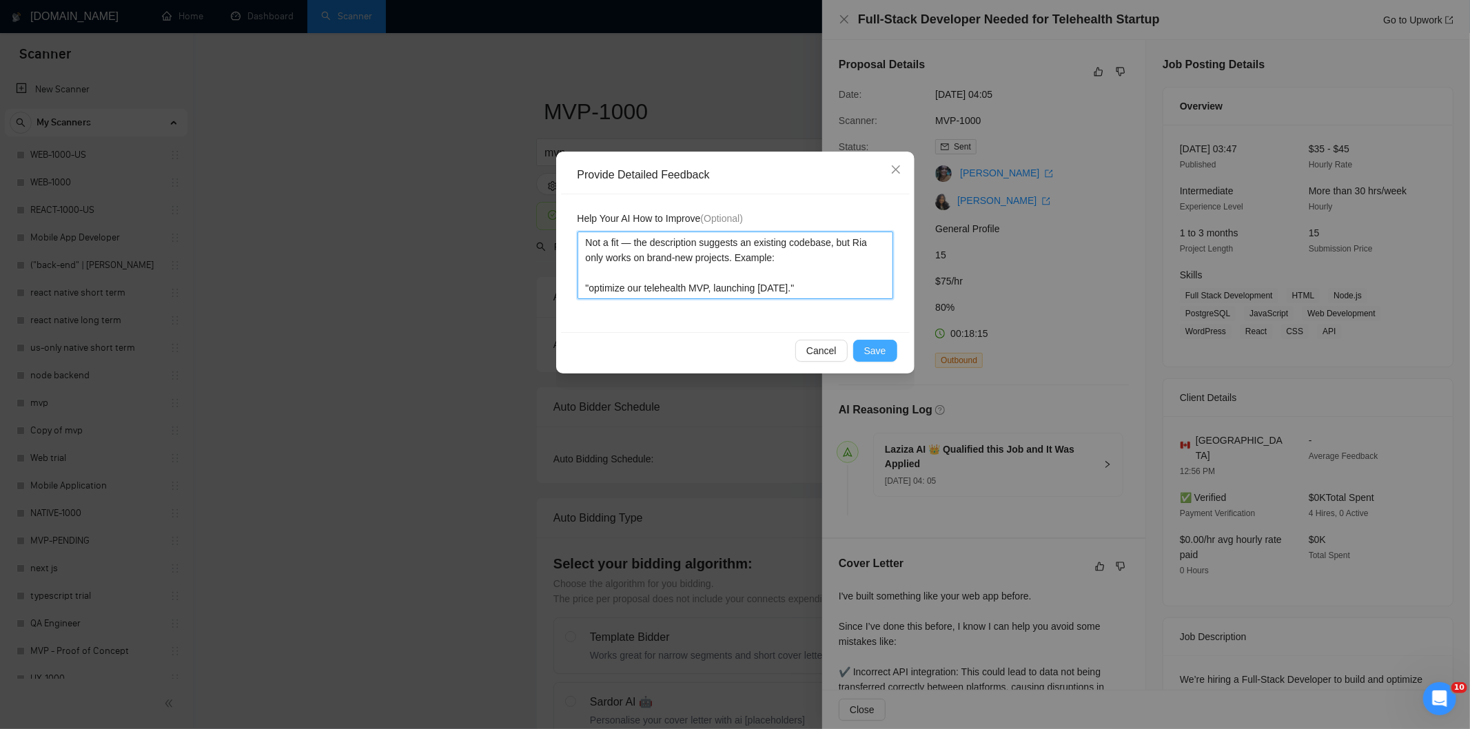
type textarea "Not a fit — the description suggests an existing codebase, but Ria only works o…"
click at [886, 349] on button "Save" at bounding box center [875, 351] width 44 height 22
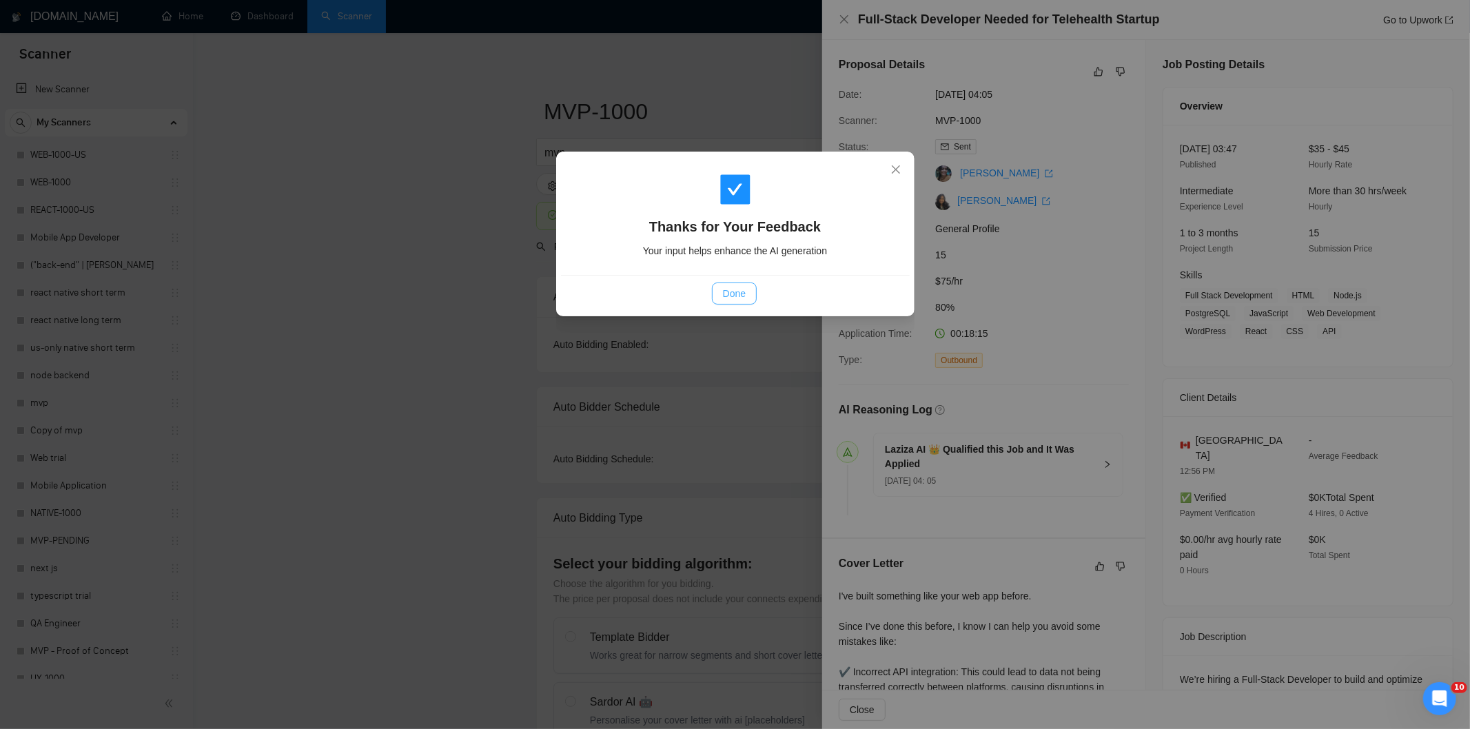
click at [749, 298] on button "Done" at bounding box center [734, 294] width 45 height 22
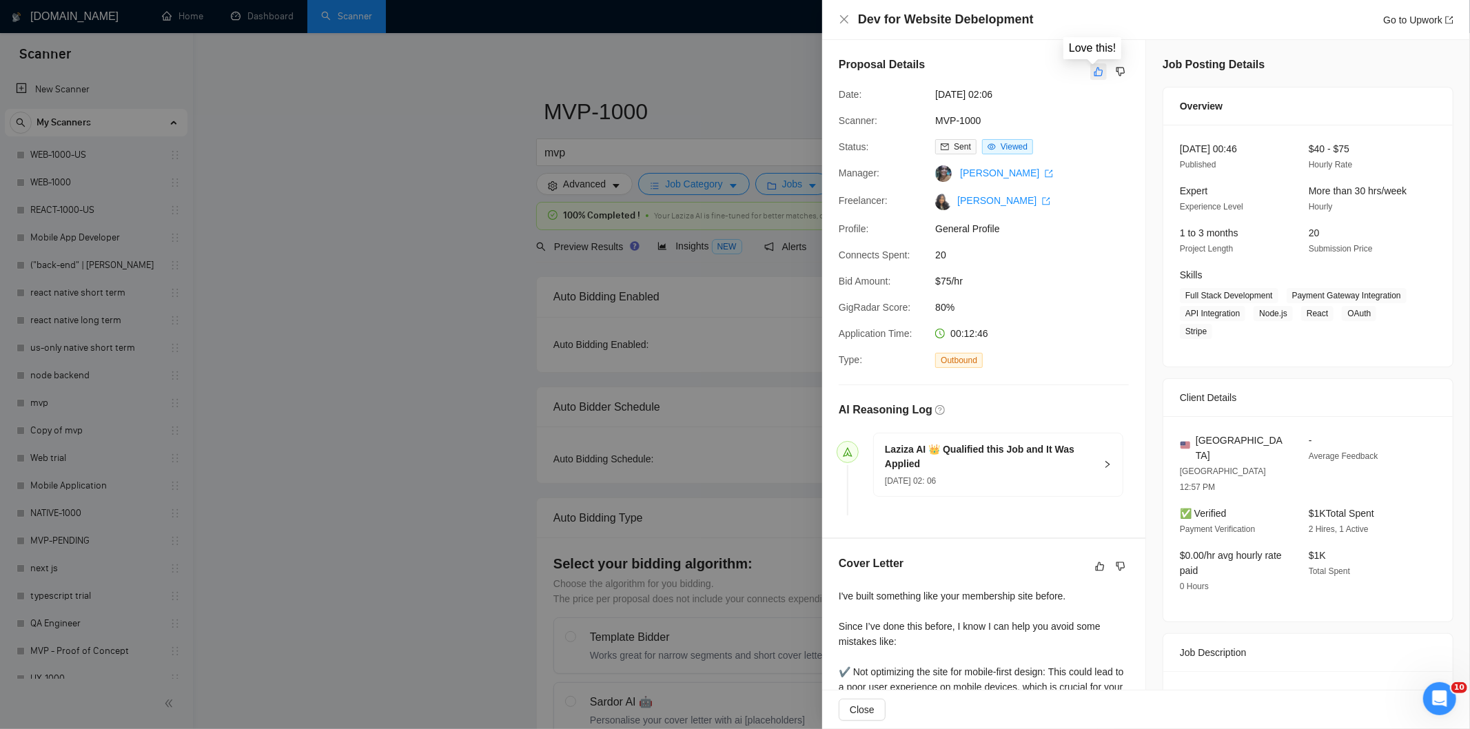
click at [1090, 71] on button "button" at bounding box center [1098, 71] width 17 height 17
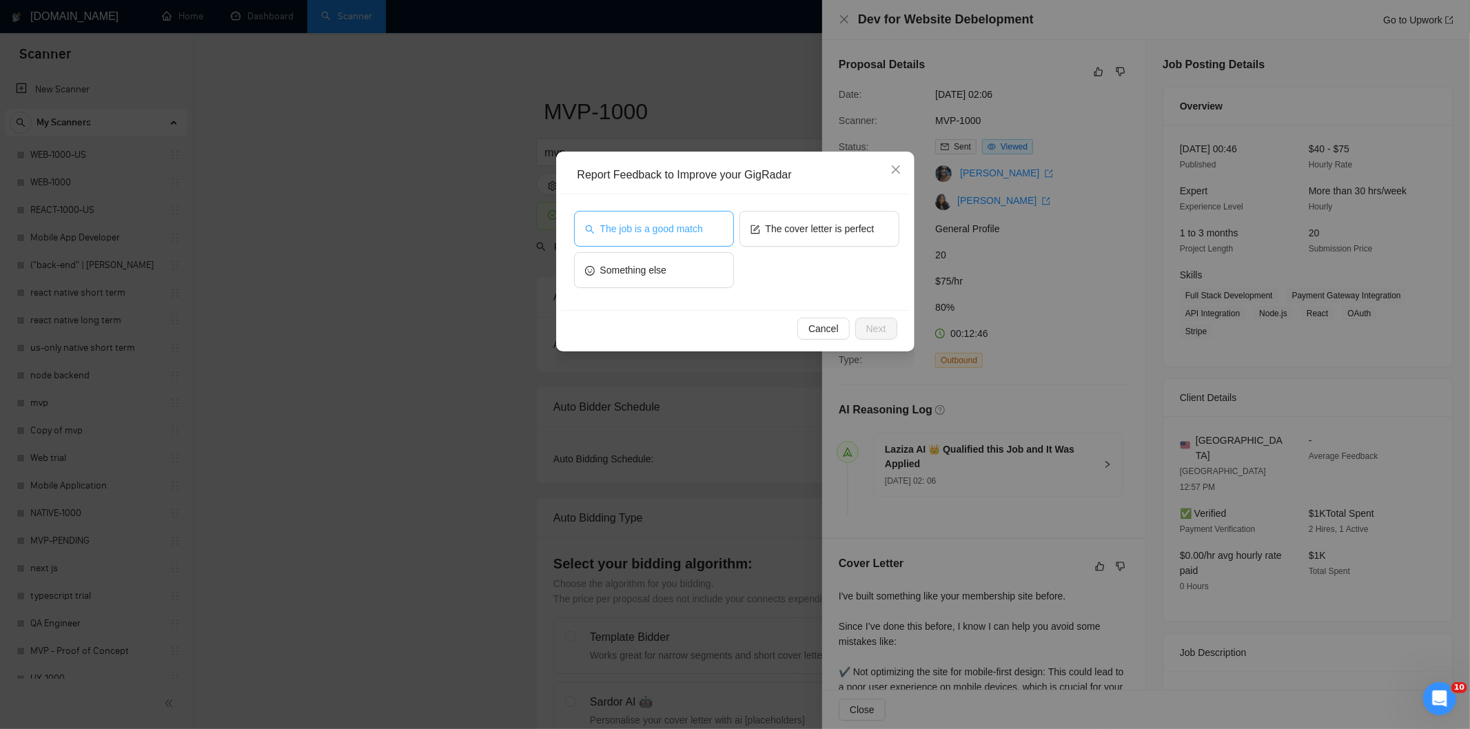
click at [657, 229] on span "The job is a good match" at bounding box center [651, 228] width 103 height 15
click at [878, 321] on span "Next" at bounding box center [876, 328] width 20 height 15
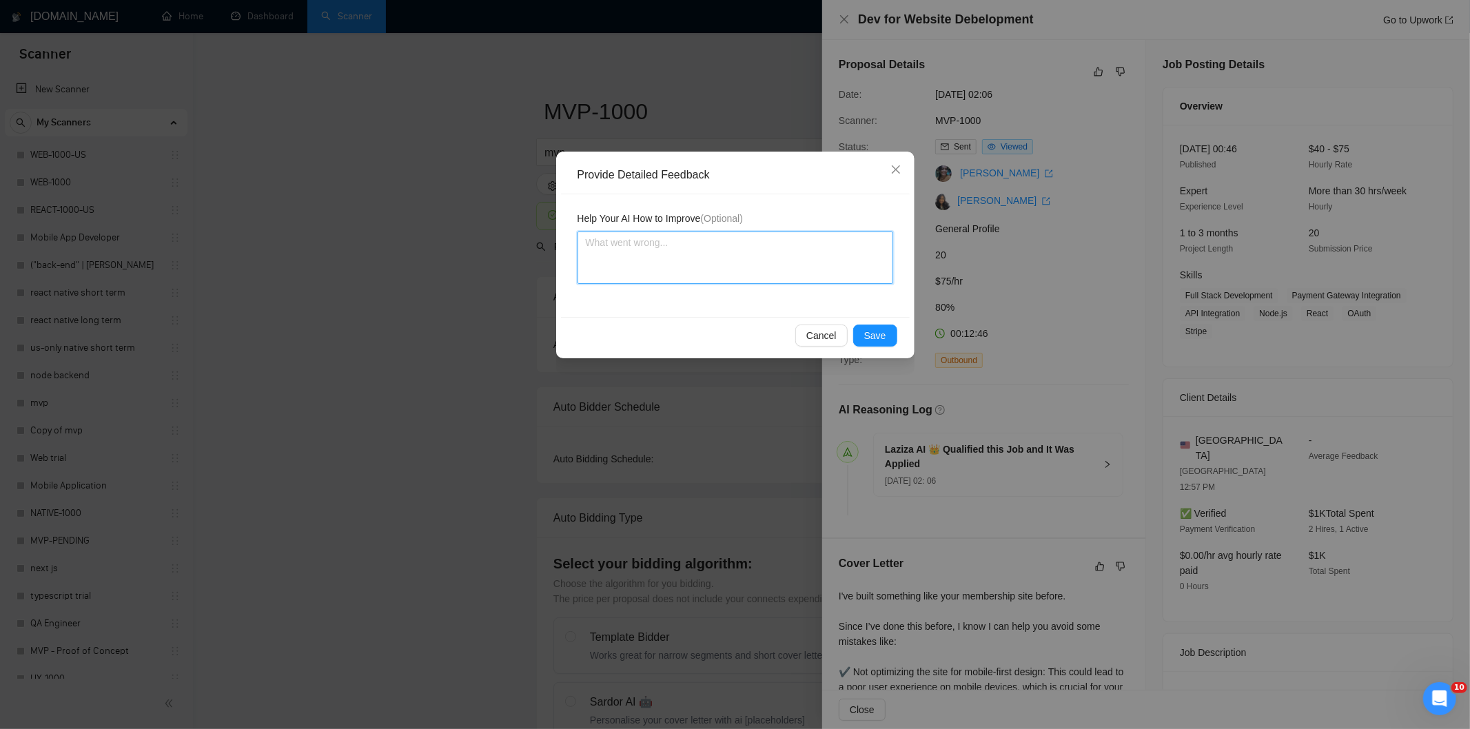
click at [806, 250] on textarea at bounding box center [735, 258] width 316 height 52
paste textarea "Good fit — the project is greenfield (no existing code), welcomes agencies, use…"
type textarea "Good fit — the project is greenfield (no existing code), welcomes agencies, use…"
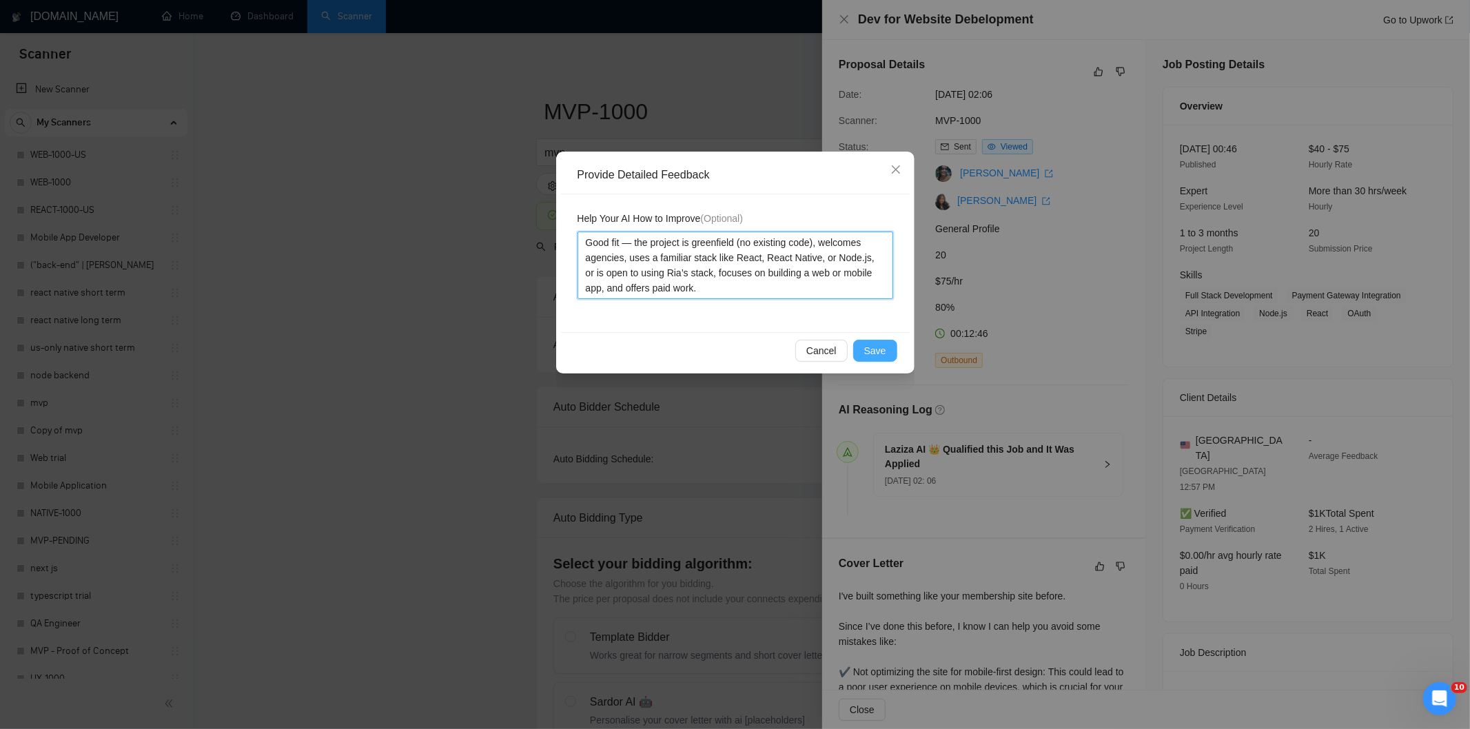
type textarea "Good fit — the project is greenfield (no existing code), welcomes agencies, use…"
click at [881, 347] on span "Save" at bounding box center [875, 350] width 22 height 15
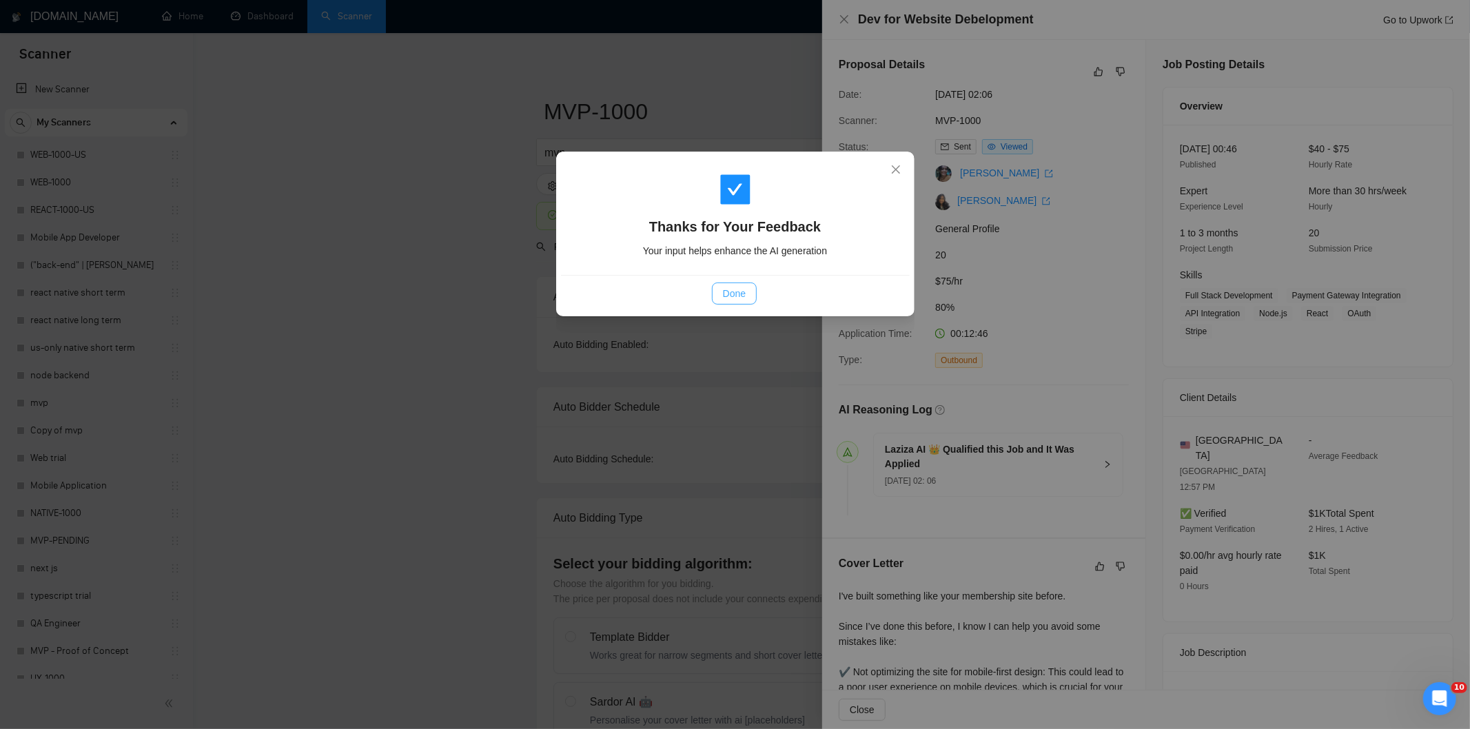
click at [732, 301] on button "Done" at bounding box center [734, 294] width 45 height 22
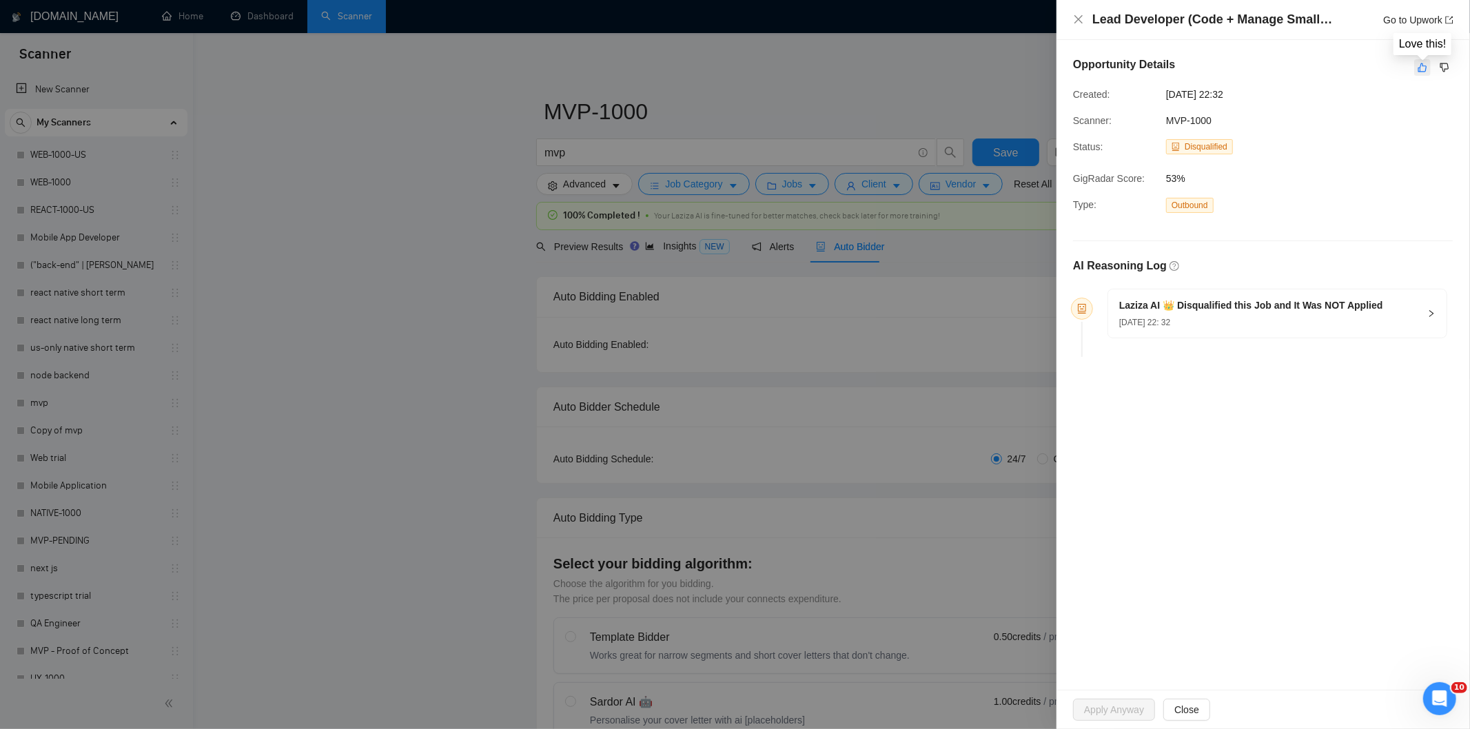
click at [1424, 69] on icon "like" at bounding box center [1422, 67] width 10 height 11
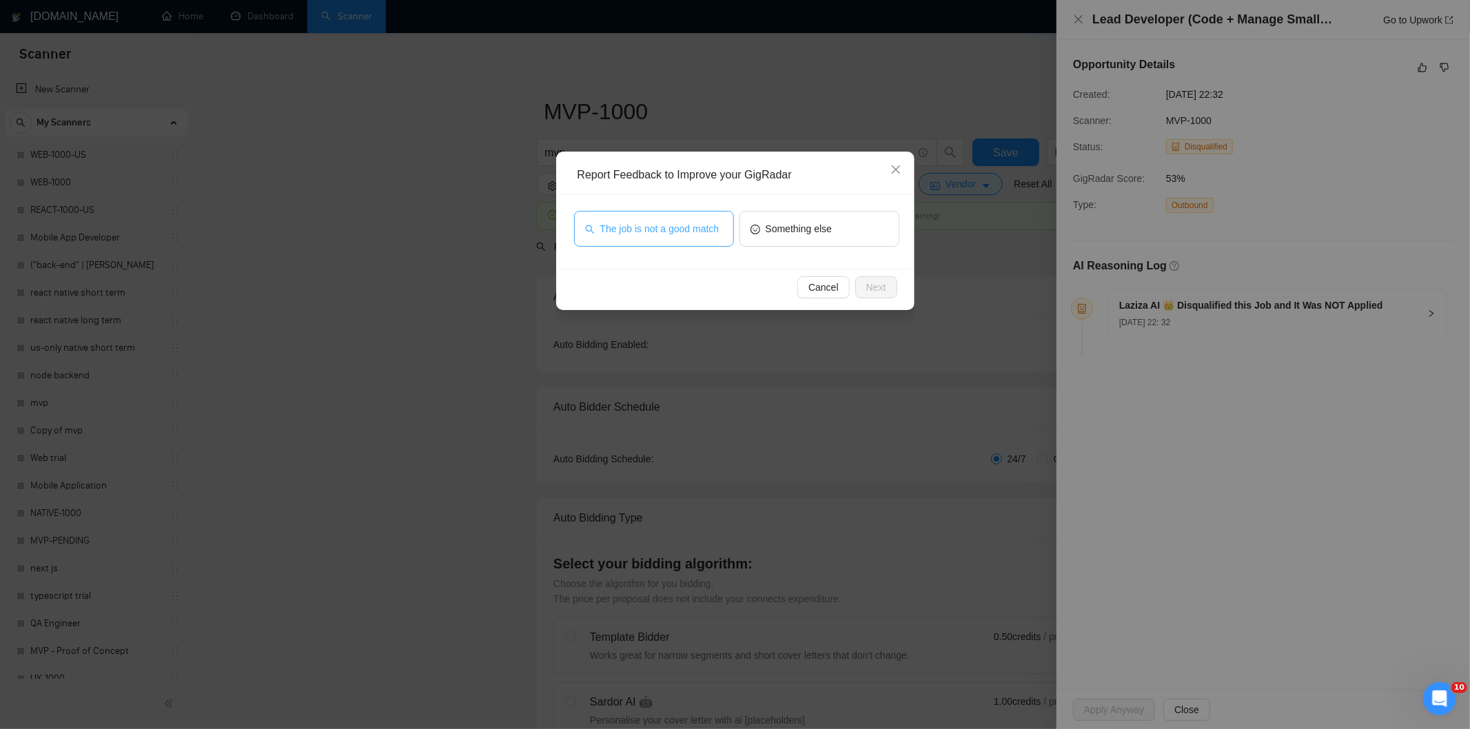
click at [699, 221] on span "The job is not a good match" at bounding box center [659, 228] width 119 height 15
click at [876, 285] on span "Next" at bounding box center [876, 287] width 20 height 15
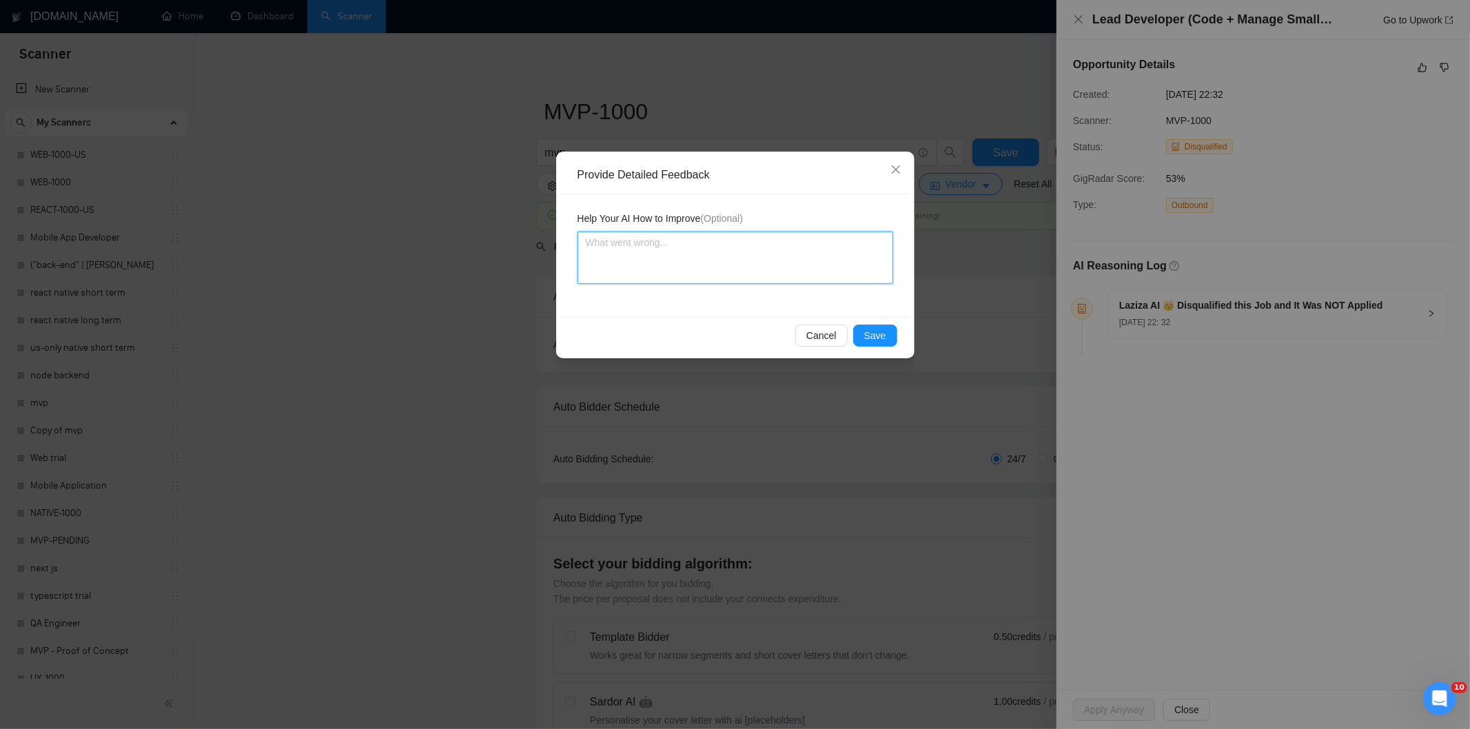
click at [872, 249] on textarea at bounding box center [735, 258] width 316 height 52
paste textarea "Not a fit — this project has been disqualified for other reasons. Example: "The…"
type textarea "Not a fit — this project has been disqualified for other reasons. Example: "The…"
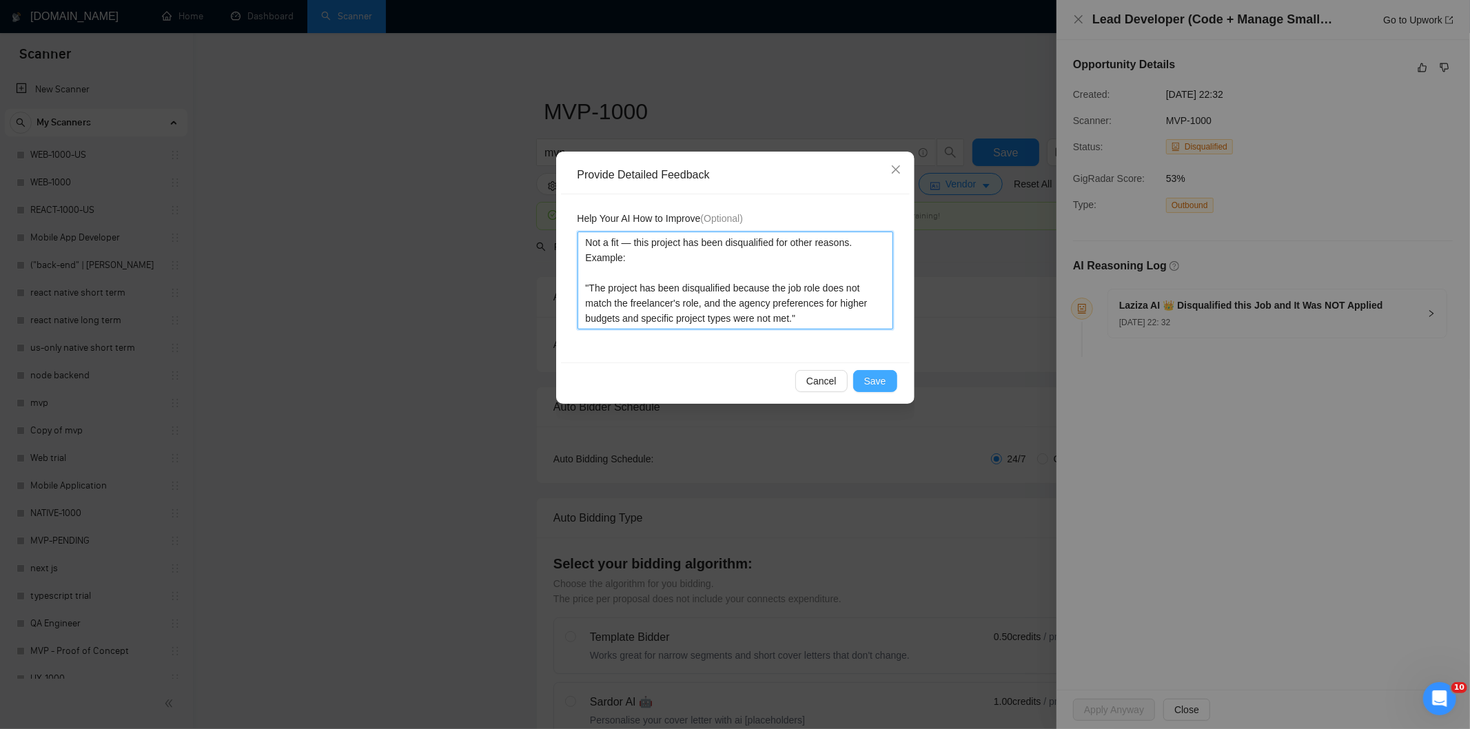
type textarea "Not a fit — this project has been disqualified for other reasons. Example: "The…"
click at [880, 378] on span "Save" at bounding box center [875, 380] width 22 height 15
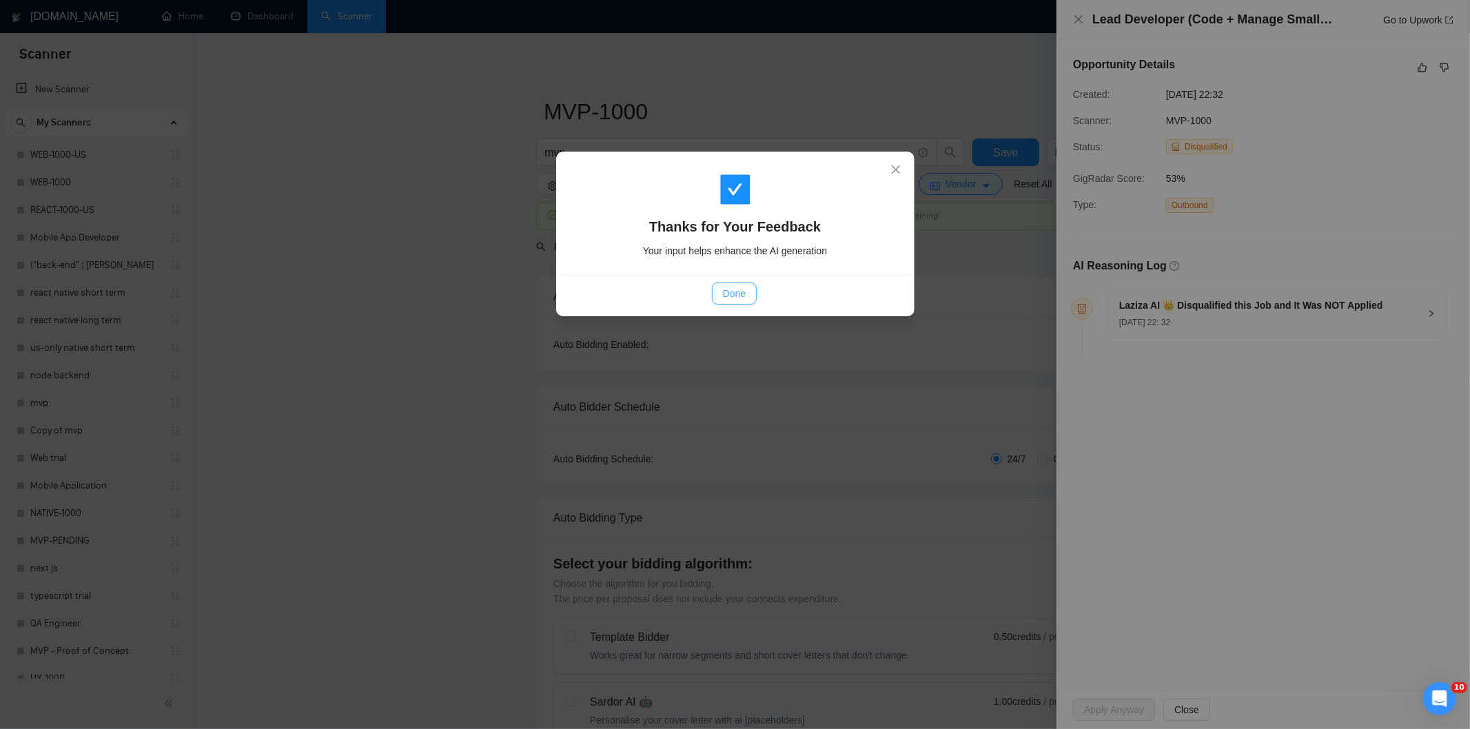
click at [725, 293] on span "Done" at bounding box center [734, 293] width 23 height 15
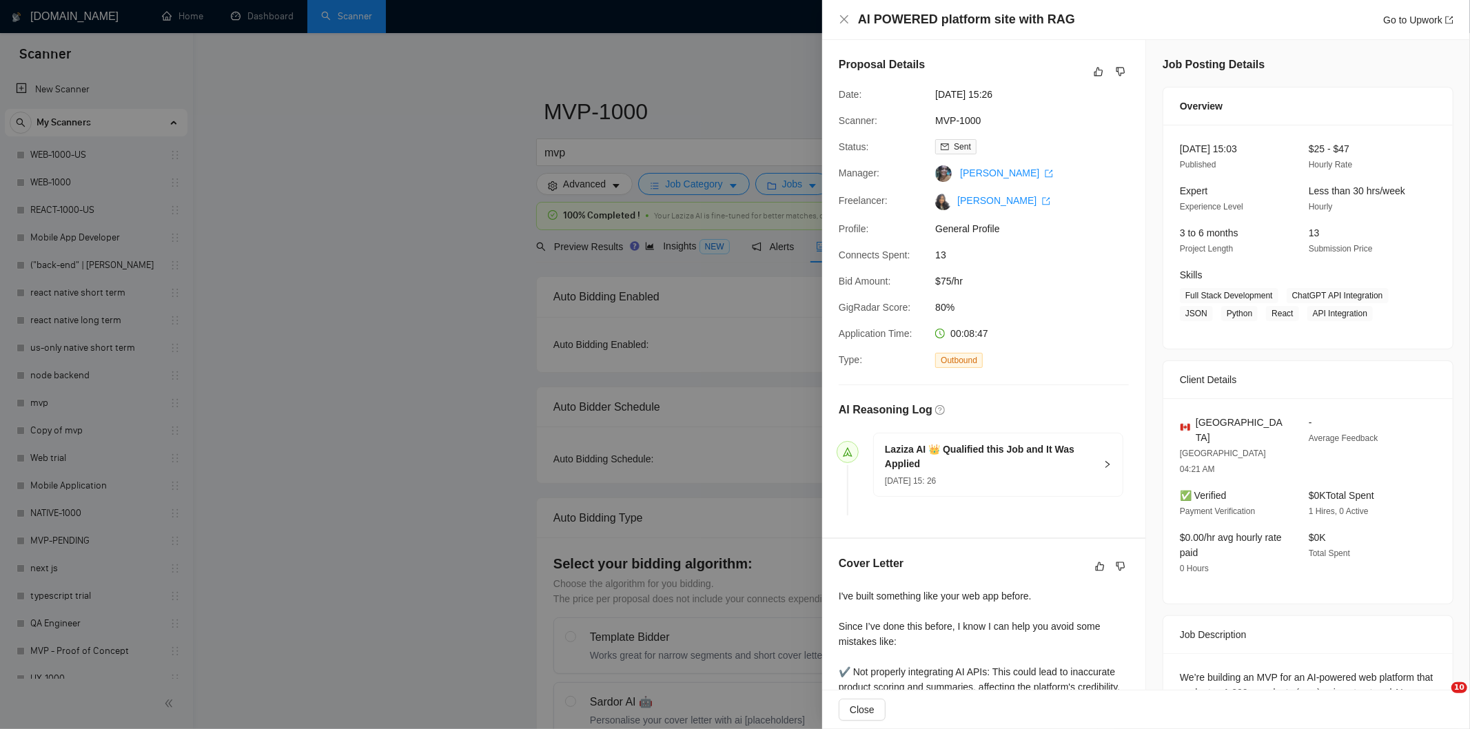
click at [1102, 76] on div at bounding box center [1109, 71] width 39 height 17
click at [1094, 72] on icon "like" at bounding box center [1099, 71] width 10 height 11
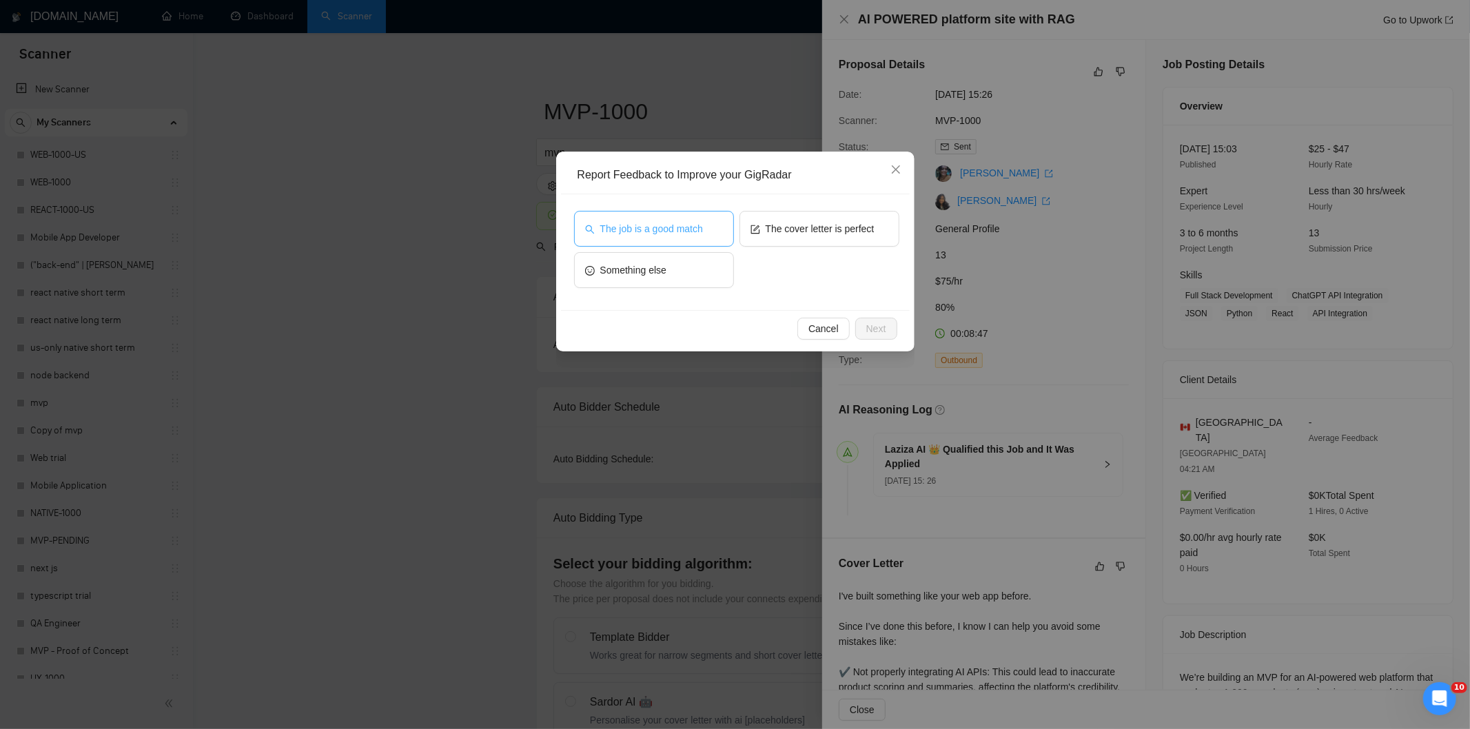
click at [713, 234] on button "The job is a good match" at bounding box center [654, 229] width 160 height 36
click at [880, 327] on span "Next" at bounding box center [876, 328] width 20 height 15
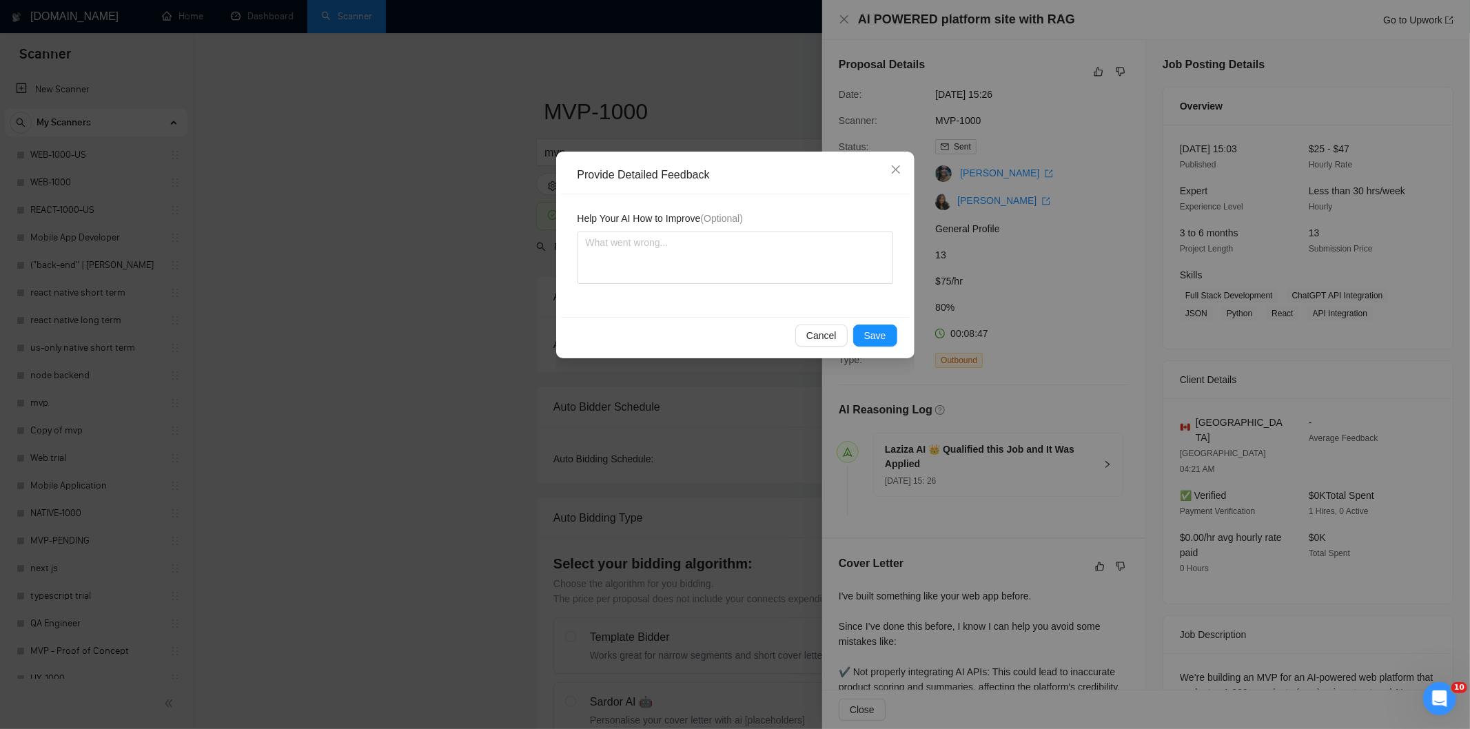
click at [839, 293] on div "Help Your AI How to Improve (Optional)" at bounding box center [735, 255] width 349 height 123
click at [823, 258] on textarea at bounding box center [735, 258] width 316 height 52
paste textarea "Good fit — the project is greenfield (no existing code), welcomes agencies, use…"
type textarea "Good fit — the project is greenfield (no existing code), welcomes agencies, use…"
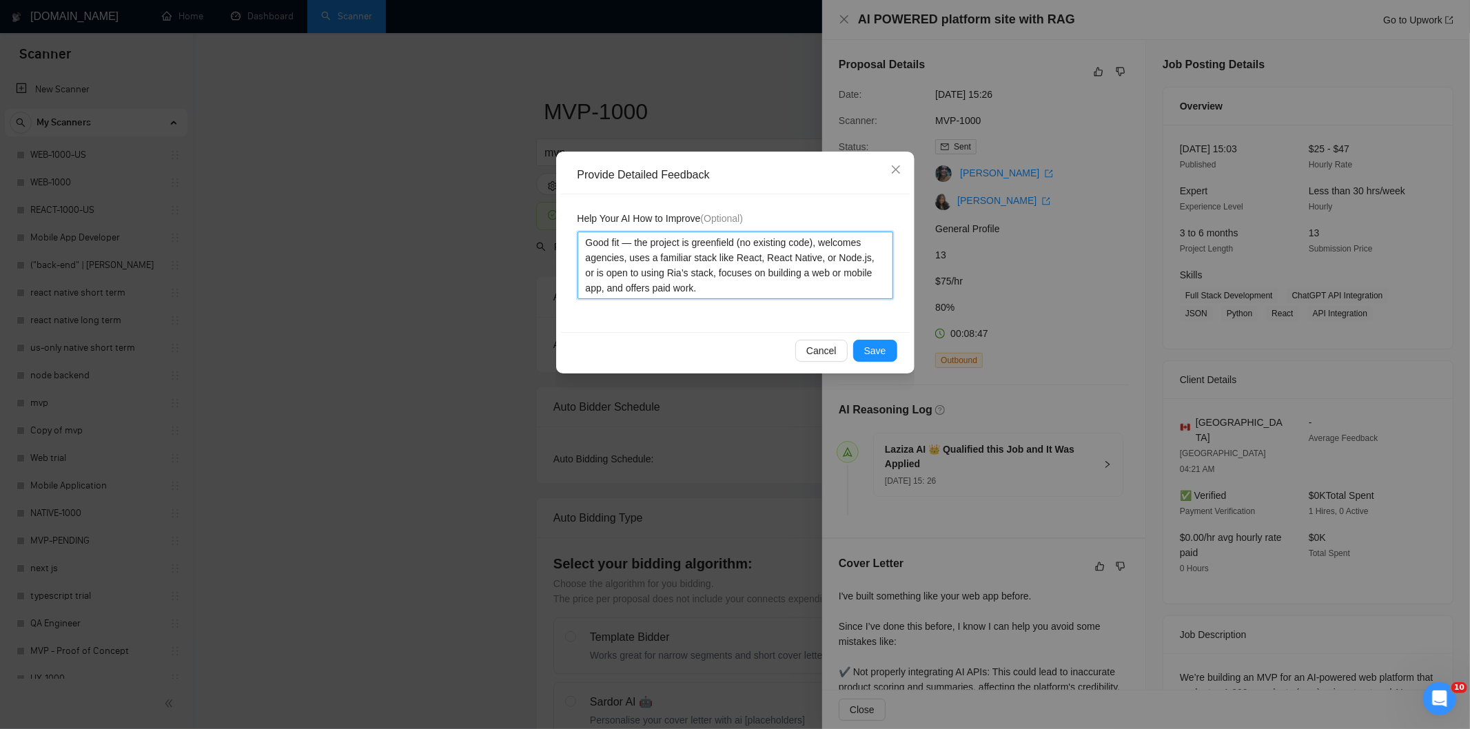
type textarea "Good fit — the project is greenfield (no existing code), welcomes agencies, use…"
click at [854, 339] on div "Cancel Save" at bounding box center [735, 350] width 349 height 37
click at [860, 347] on button "Save" at bounding box center [875, 351] width 44 height 22
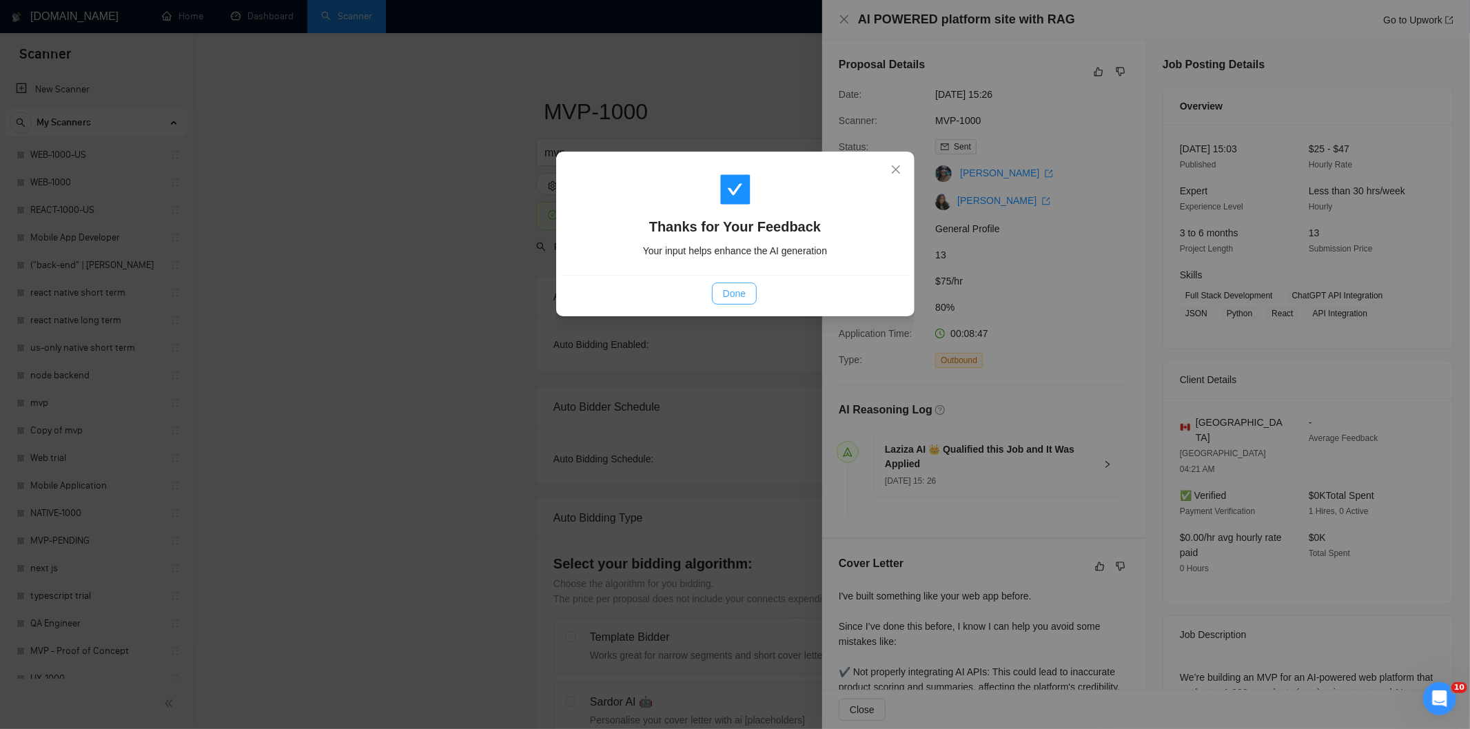
click at [736, 292] on span "Done" at bounding box center [734, 293] width 23 height 15
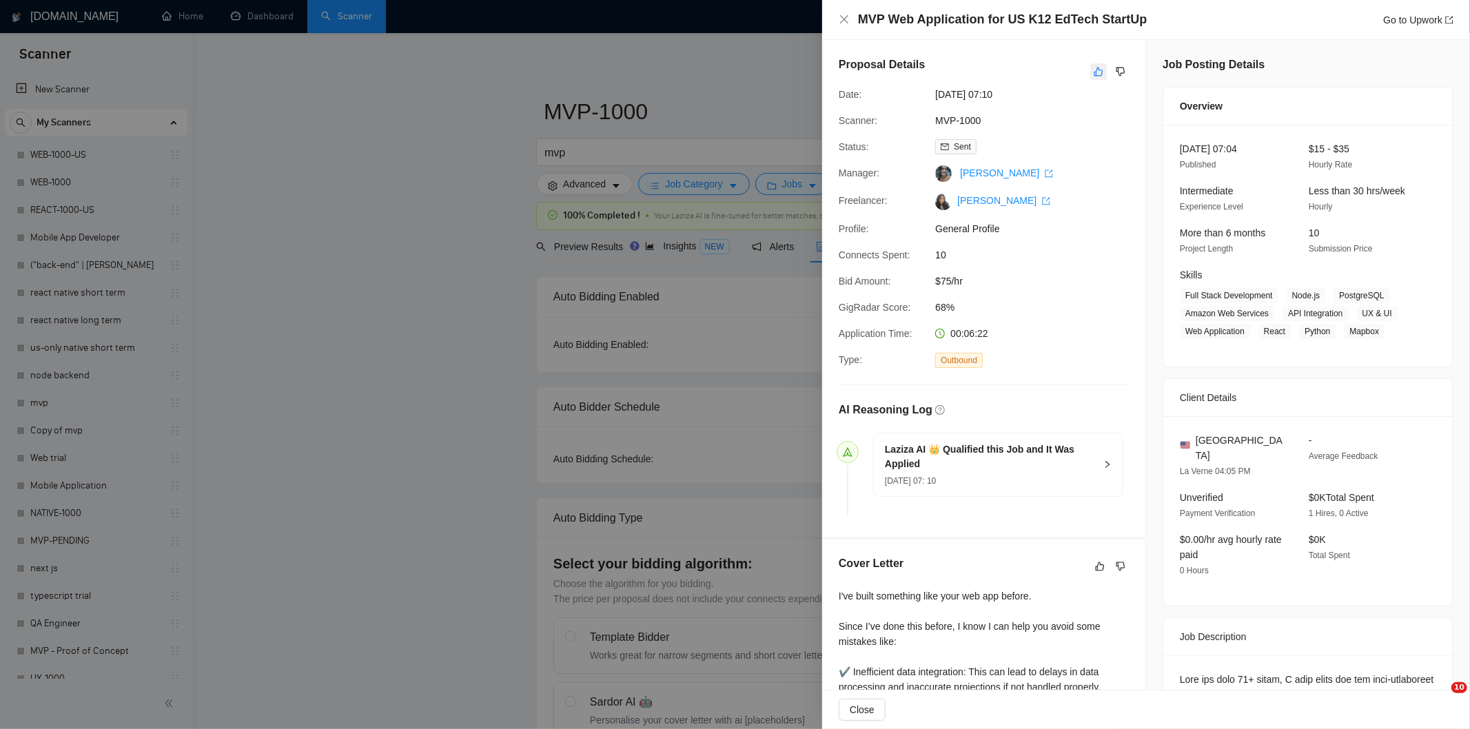
click at [1094, 74] on icon "like" at bounding box center [1099, 71] width 10 height 11
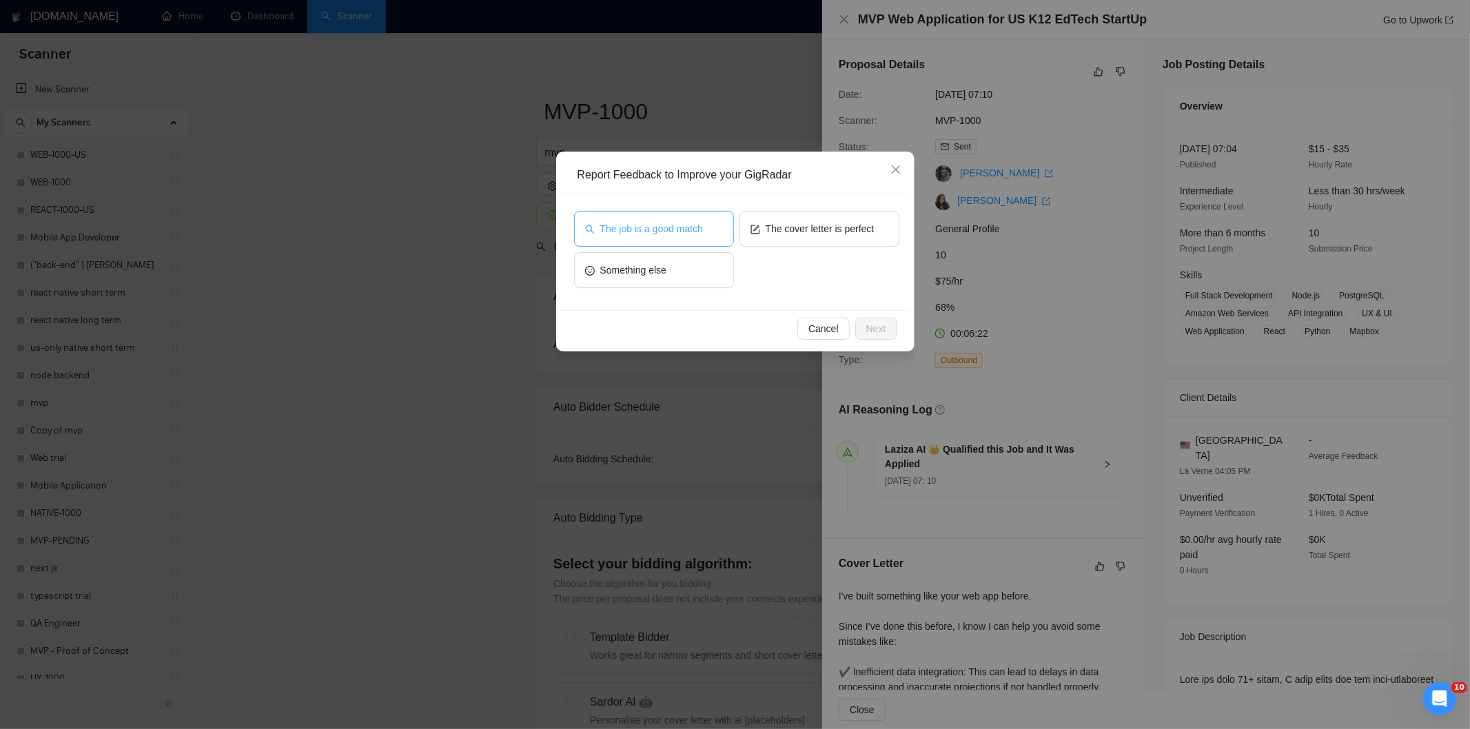
click at [658, 223] on span "The job is a good match" at bounding box center [651, 228] width 103 height 15
click at [873, 334] on span "Next" at bounding box center [876, 328] width 20 height 15
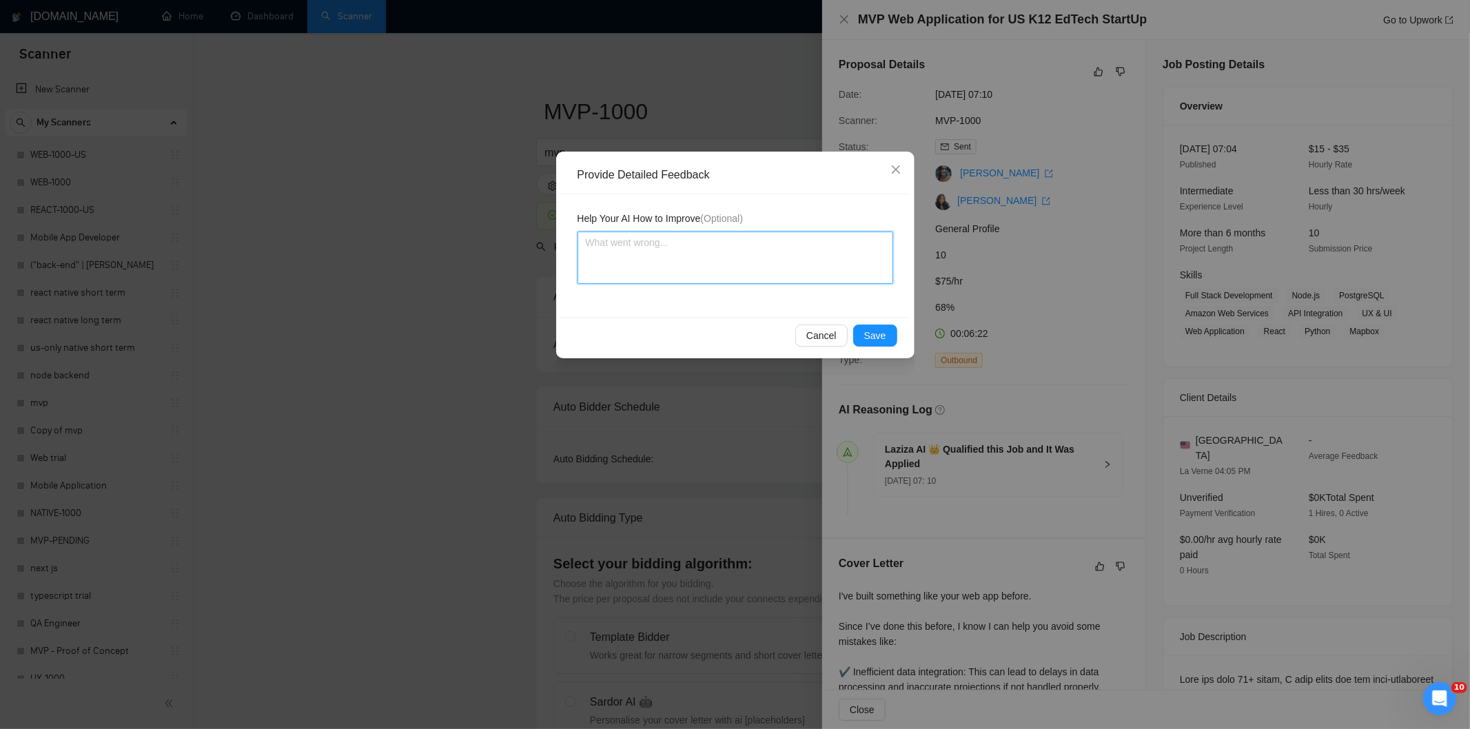
click at [821, 252] on textarea at bounding box center [735, 258] width 316 height 52
paste textarea "Good fit — the project is greenfield (no existing code), welcomes agencies, use…"
type textarea "Good fit — the project is greenfield (no existing code), welcomes agencies, use…"
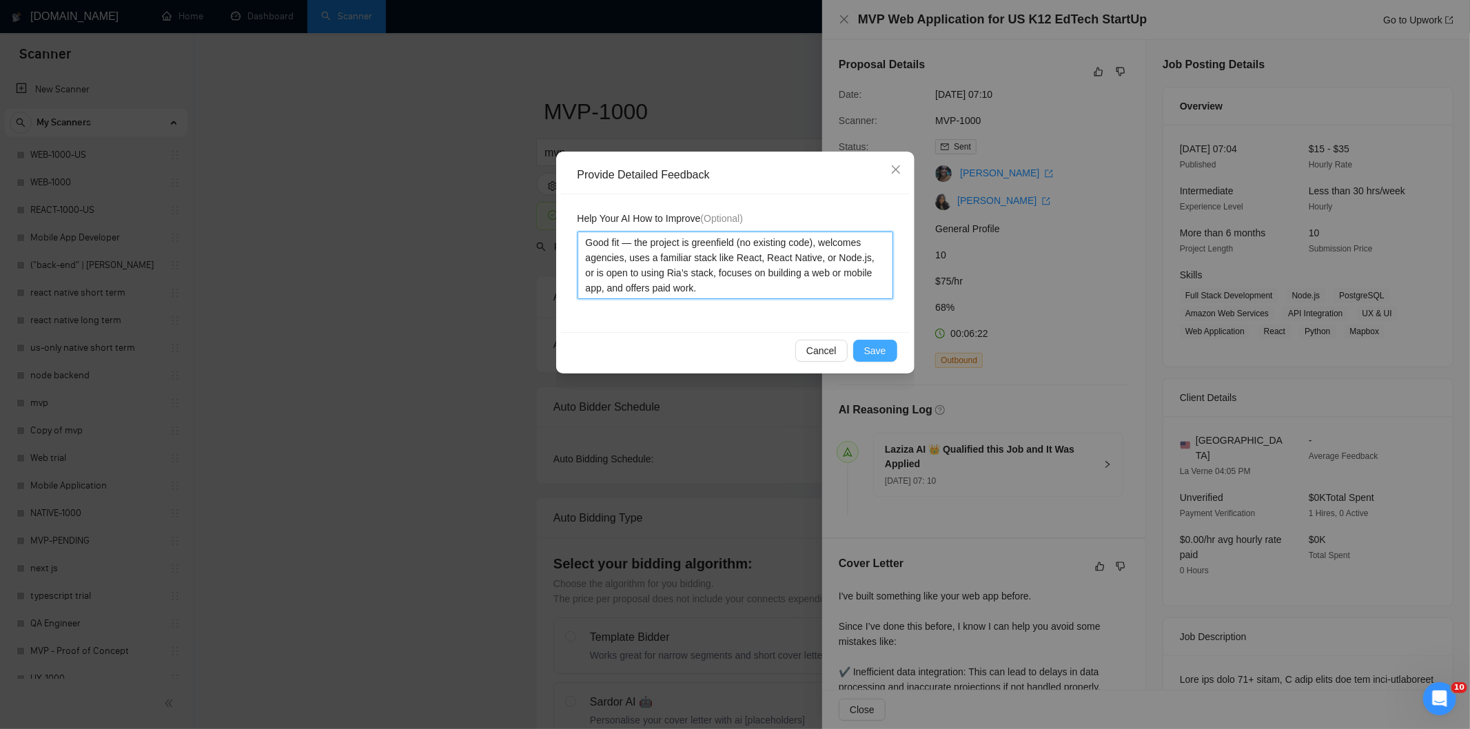
type textarea "Good fit — the project is greenfield (no existing code), welcomes agencies, use…"
click at [861, 352] on button "Save" at bounding box center [875, 351] width 44 height 22
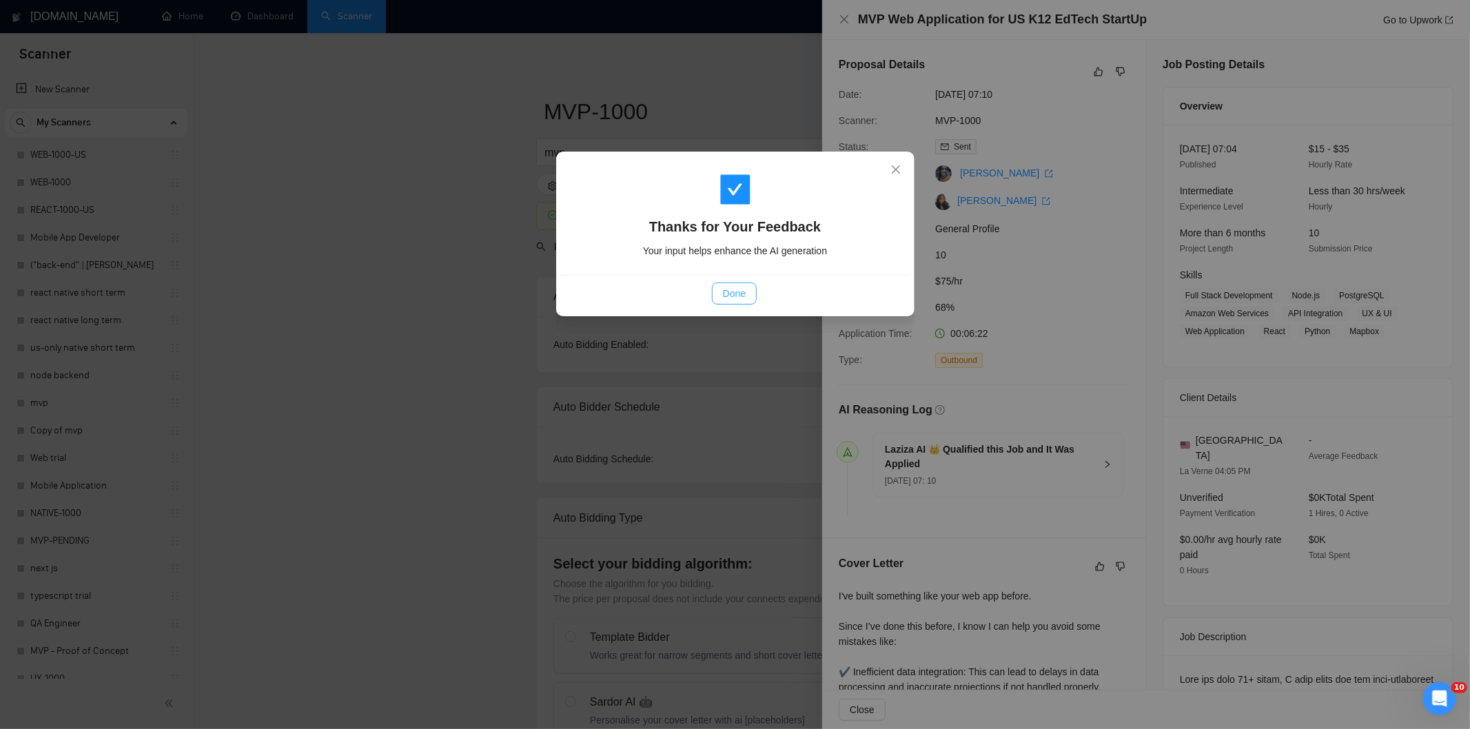
click at [735, 286] on span "Done" at bounding box center [734, 293] width 23 height 15
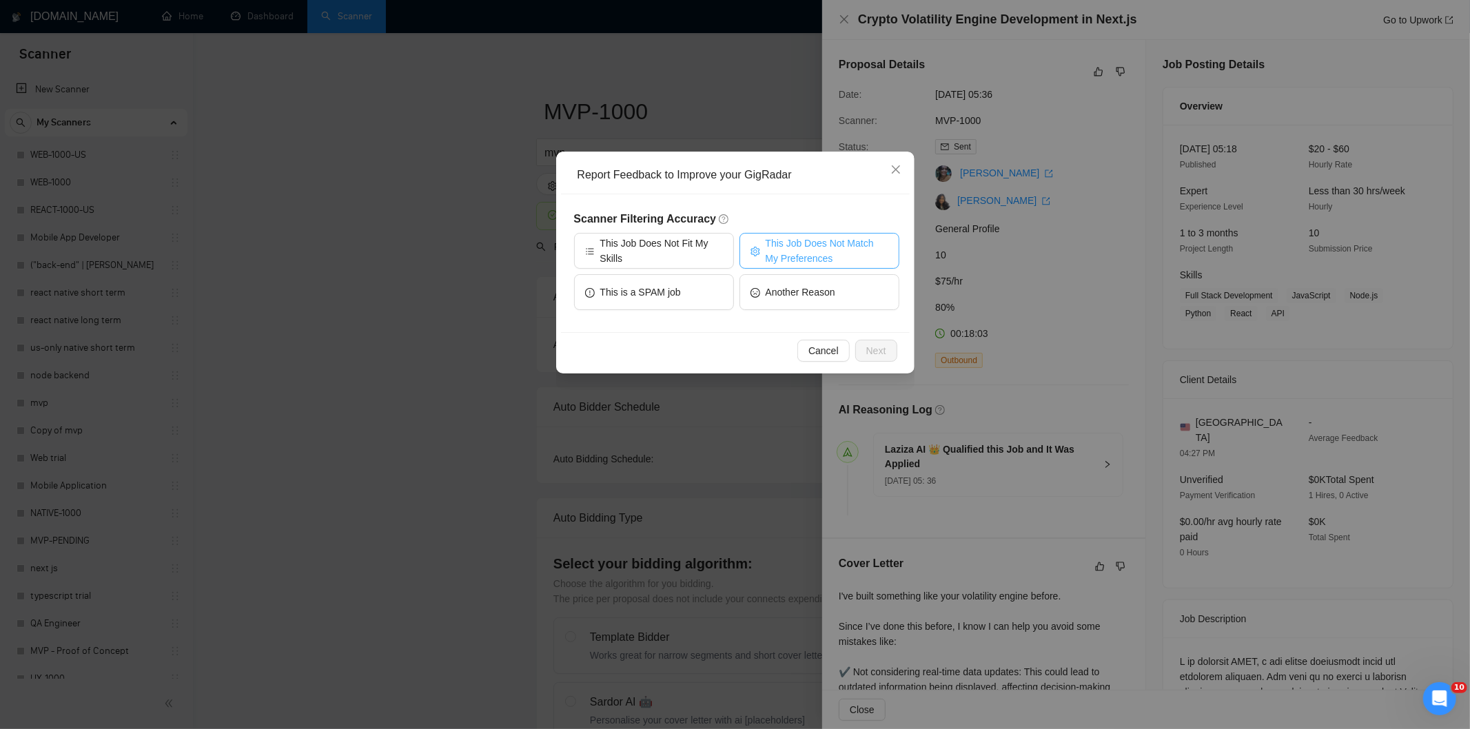
click at [848, 238] on span "This Job Does Not Match My Preferences" at bounding box center [827, 251] width 123 height 30
click at [883, 345] on span "Next" at bounding box center [876, 350] width 20 height 15
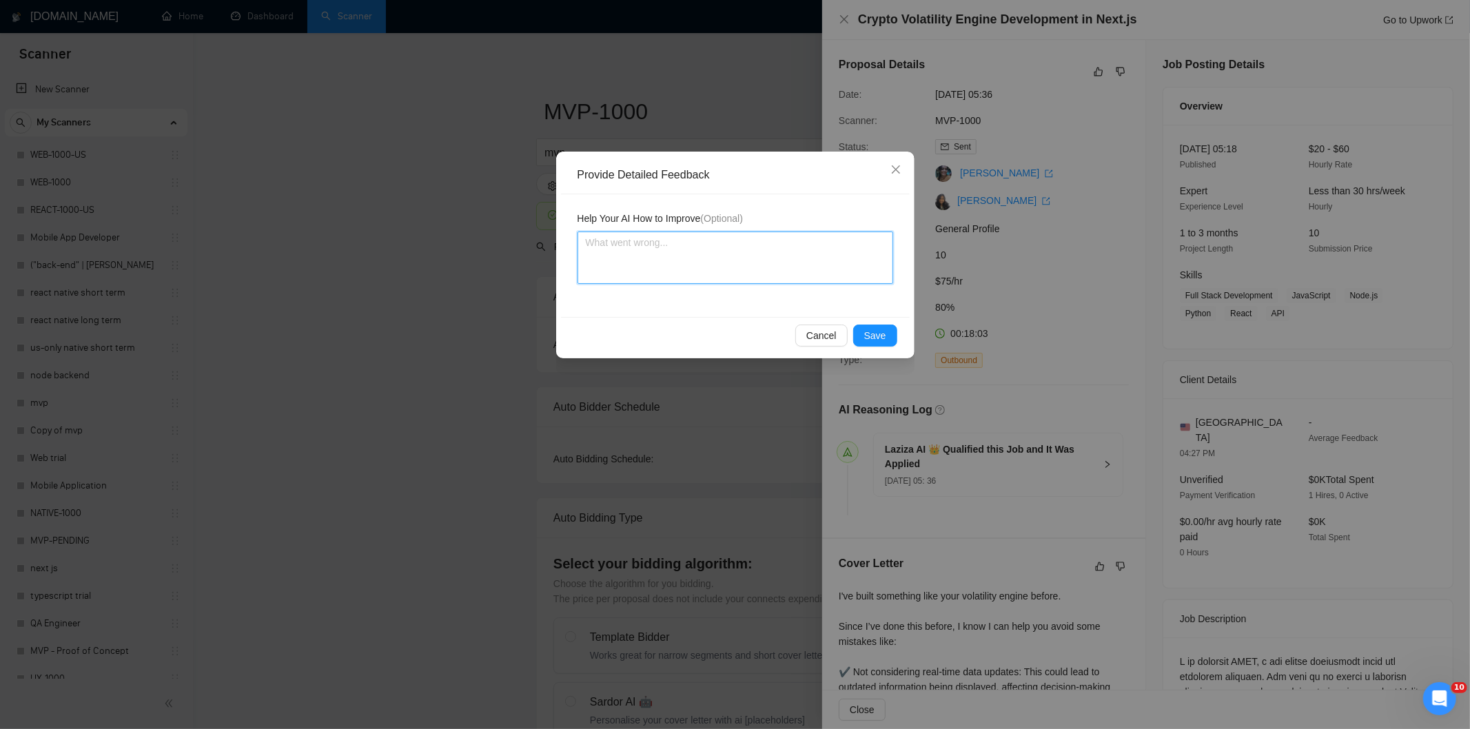
click at [824, 277] on textarea at bounding box center [735, 258] width 316 height 52
paste textarea "Not a fit — the project isn't for a web or mobile app, which is Ria's focus. Ex…"
type textarea "Not a fit — the project isn't for a web or mobile app, which is Ria's focus. Ex…"
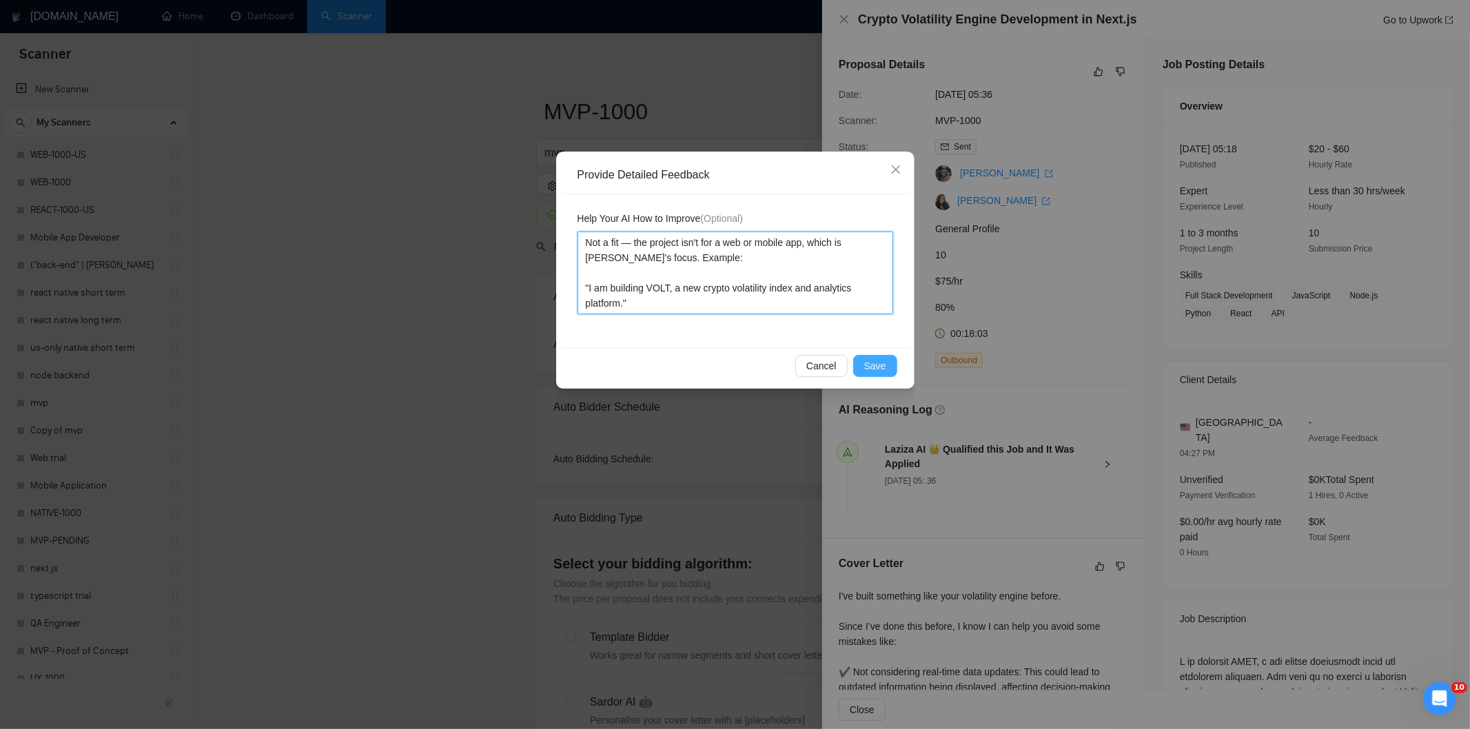
type textarea "Not a fit — the project isn't for a web or mobile app, which is Ria's focus. Ex…"
click at [876, 373] on span "Save" at bounding box center [875, 365] width 22 height 15
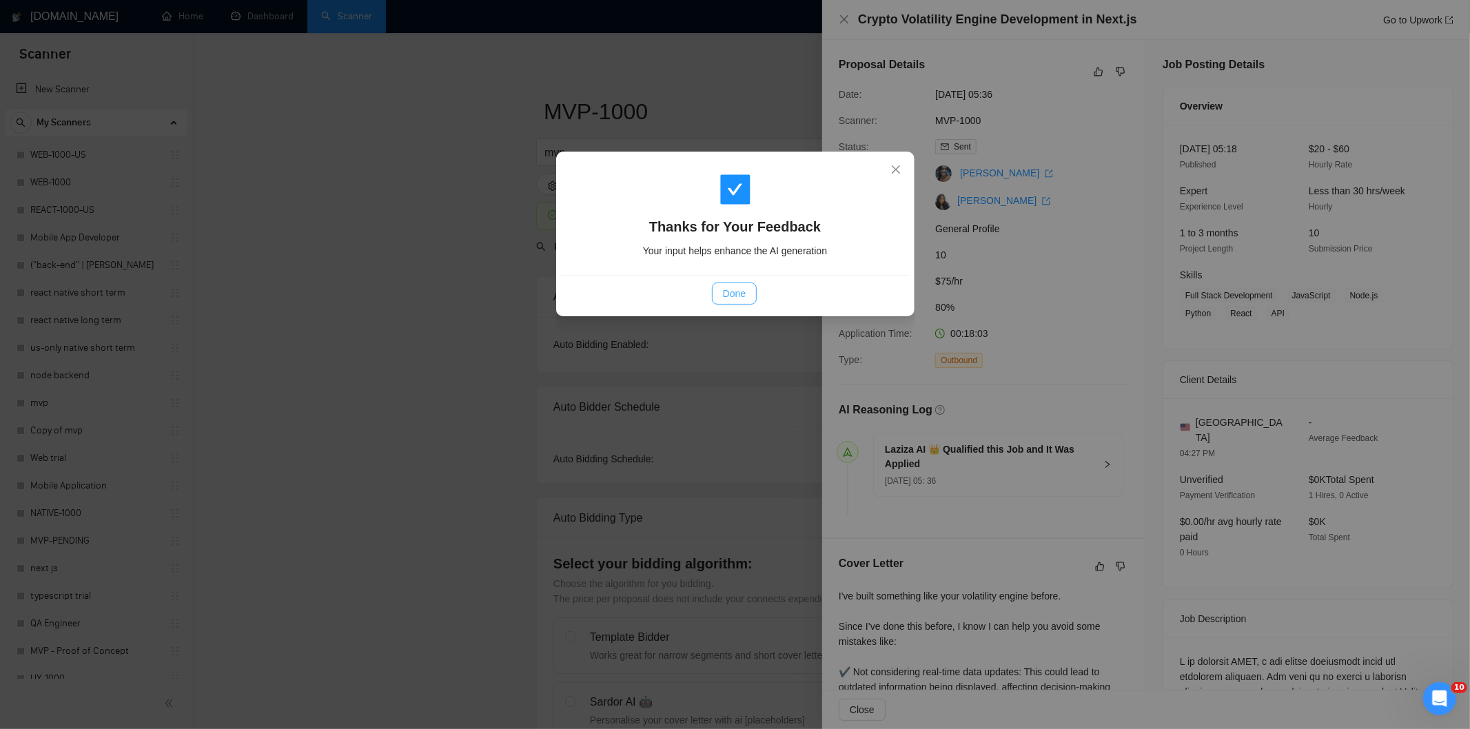
click at [725, 298] on span "Done" at bounding box center [734, 293] width 23 height 15
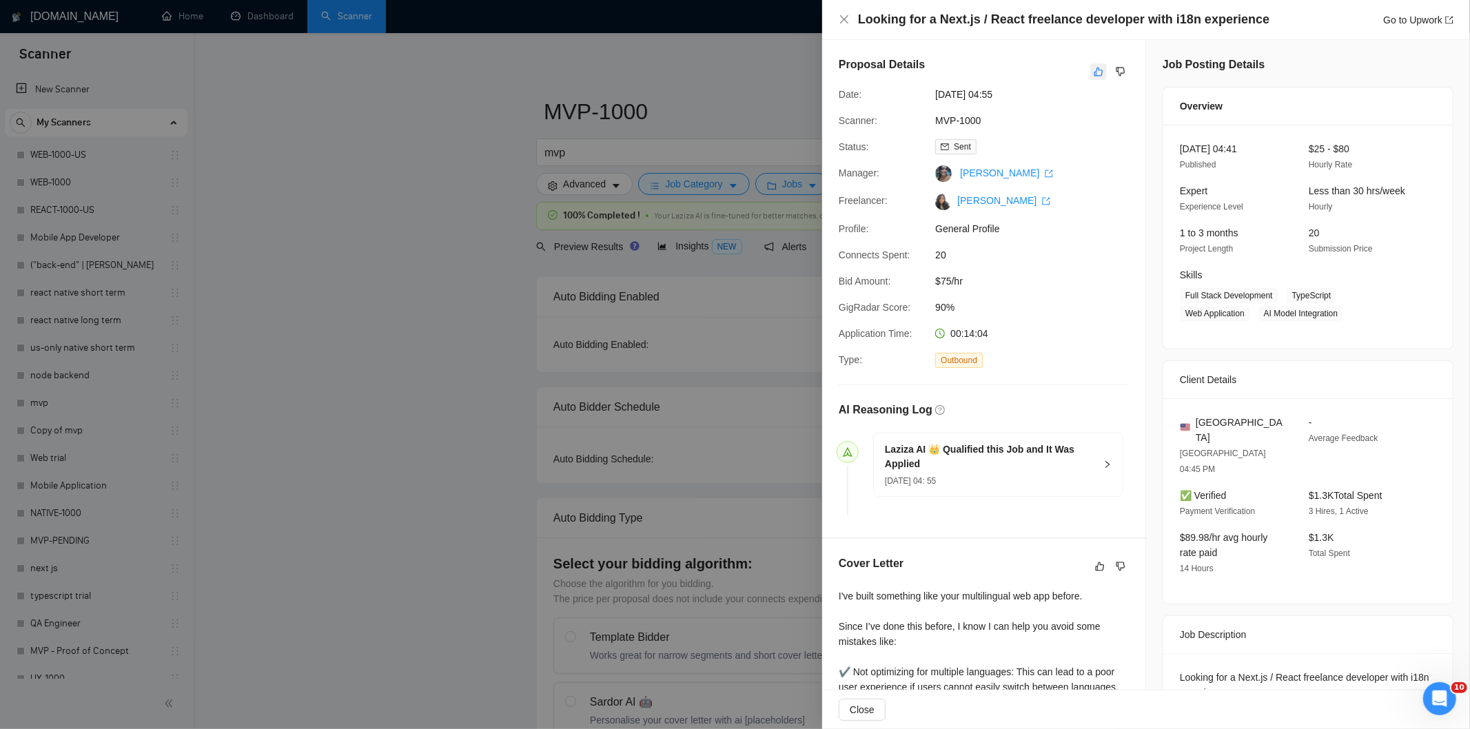
click at [1094, 76] on icon "like" at bounding box center [1098, 72] width 9 height 9
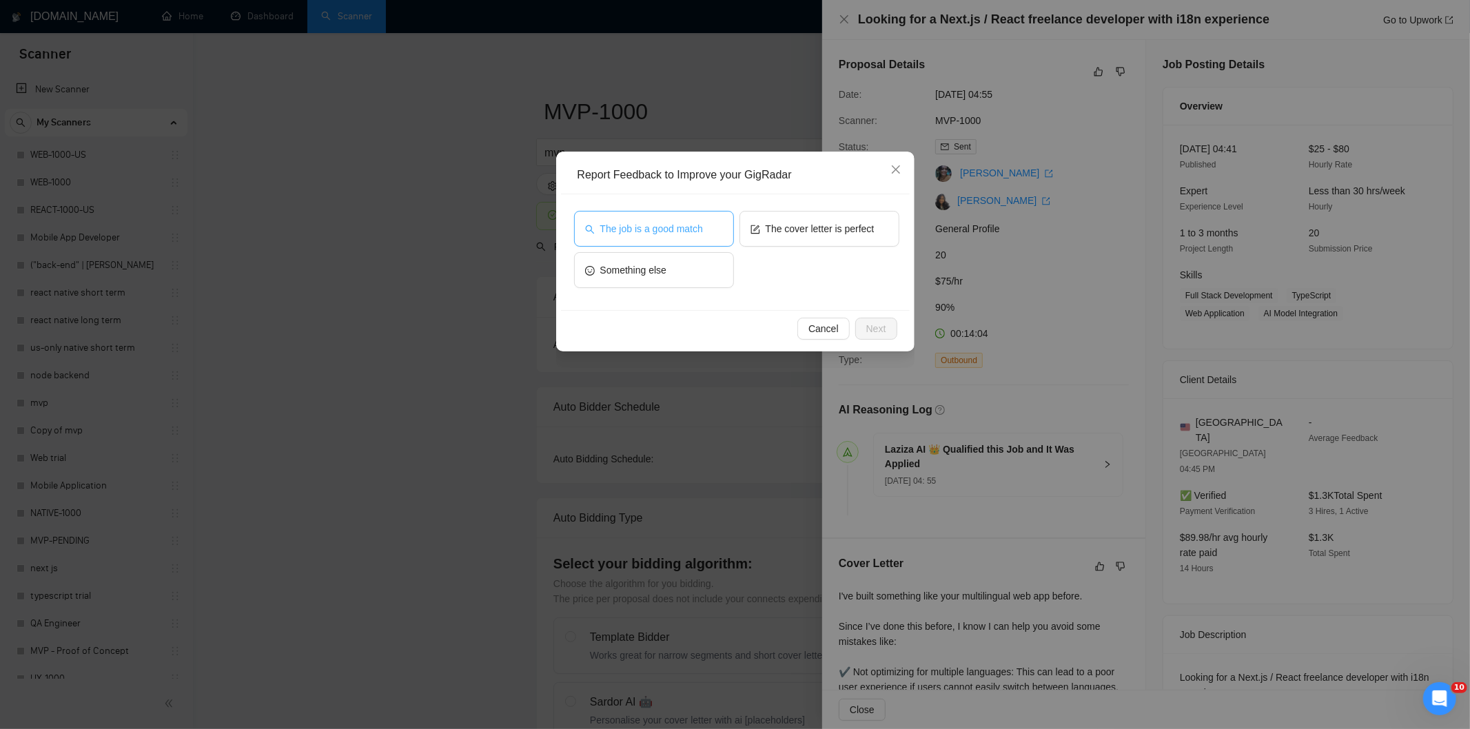
click at [629, 226] on span "The job is a good match" at bounding box center [651, 228] width 103 height 15
click at [870, 322] on span "Next" at bounding box center [876, 328] width 20 height 15
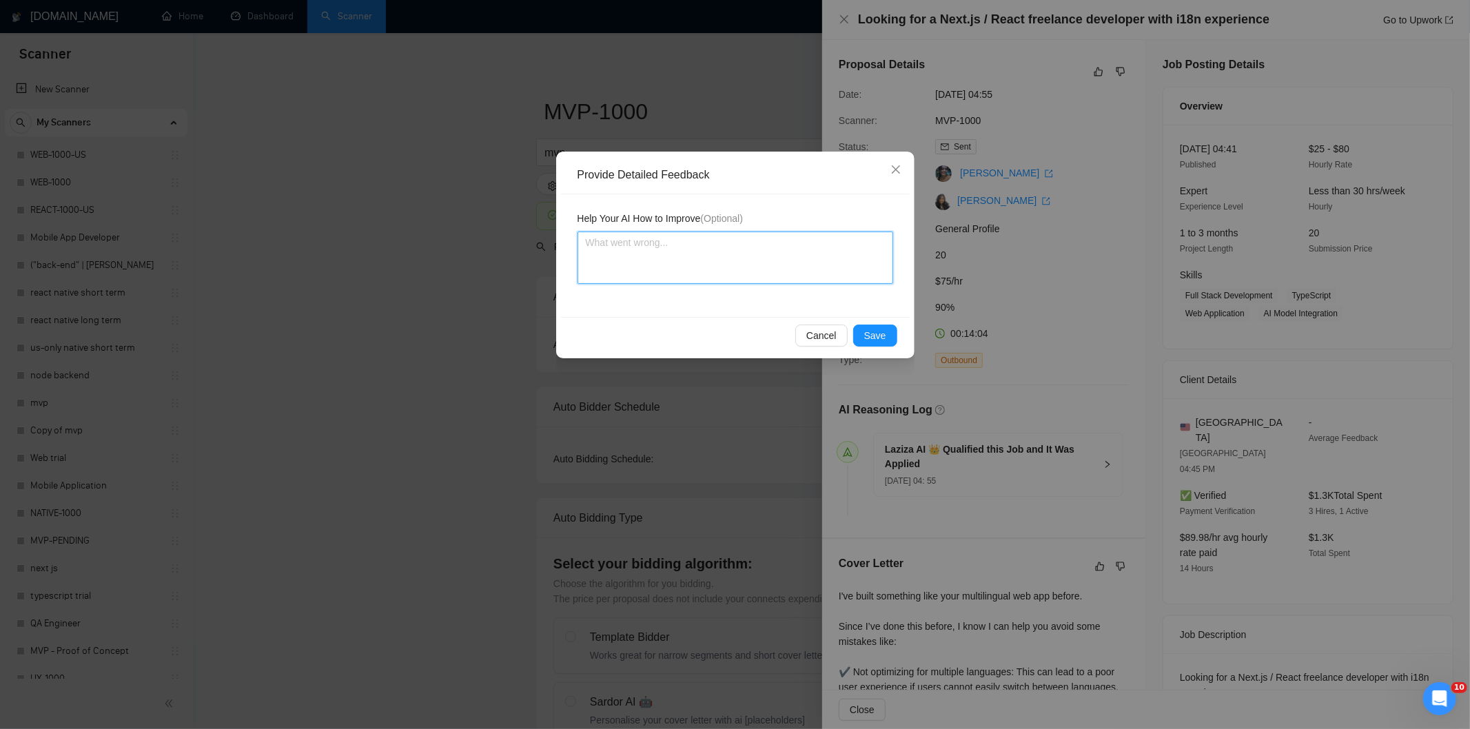
click at [790, 256] on textarea at bounding box center [735, 258] width 316 height 52
paste textarea "Good fit — the project is greenfield (no existing code), welcomes agencies, use…"
type textarea "Good fit — the project is greenfield (no existing code), welcomes agencies, use…"
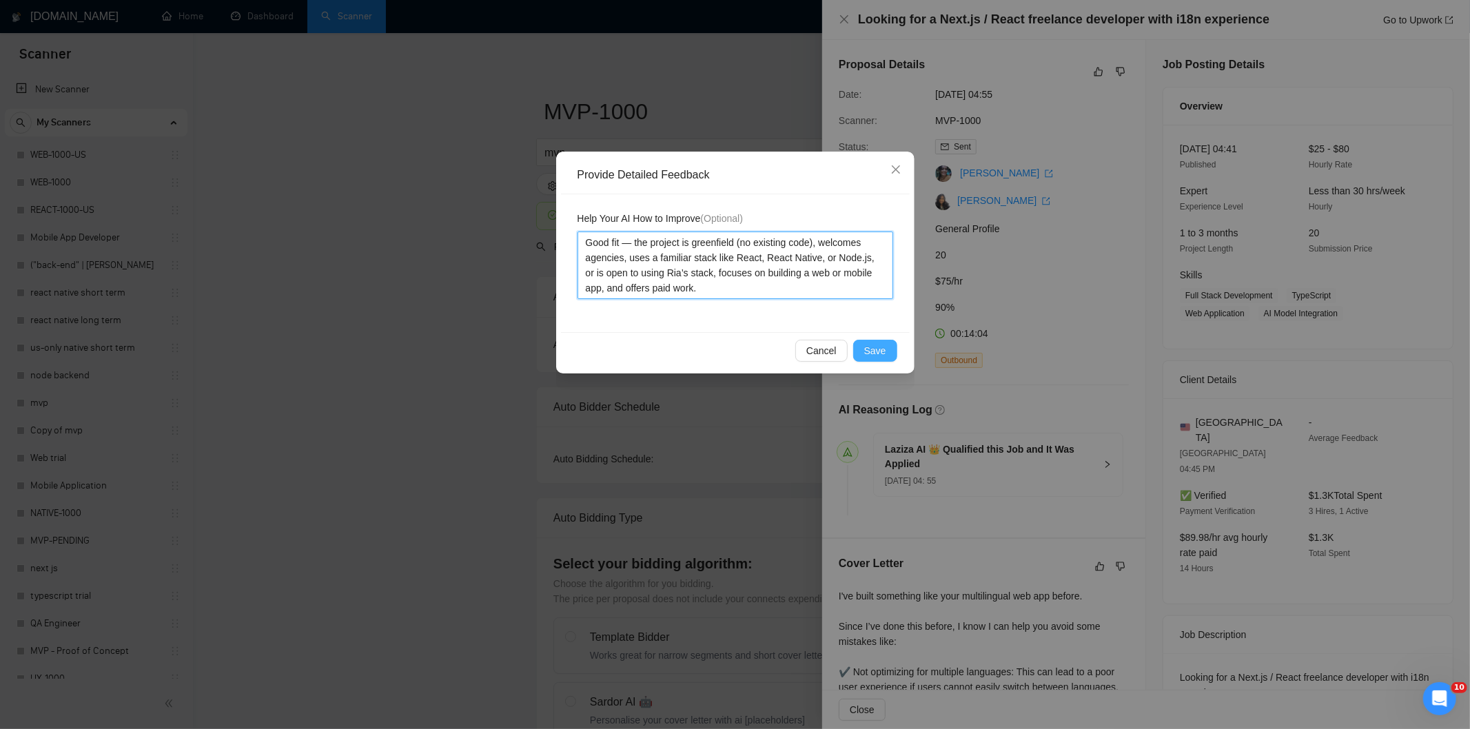
type textarea "Good fit — the project is greenfield (no existing code), welcomes agencies, use…"
click at [879, 360] on button "Save" at bounding box center [875, 351] width 44 height 22
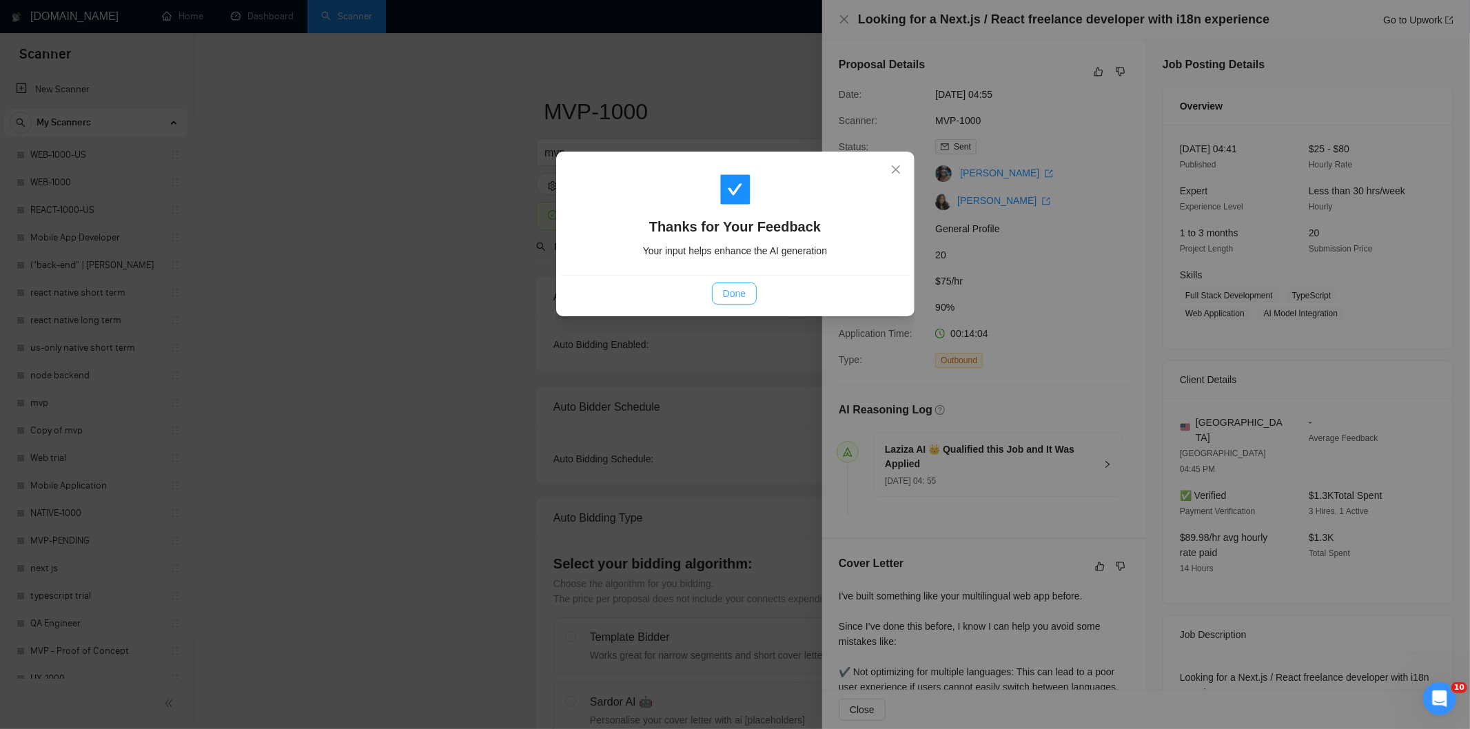
click at [728, 283] on button "Done" at bounding box center [734, 294] width 45 height 22
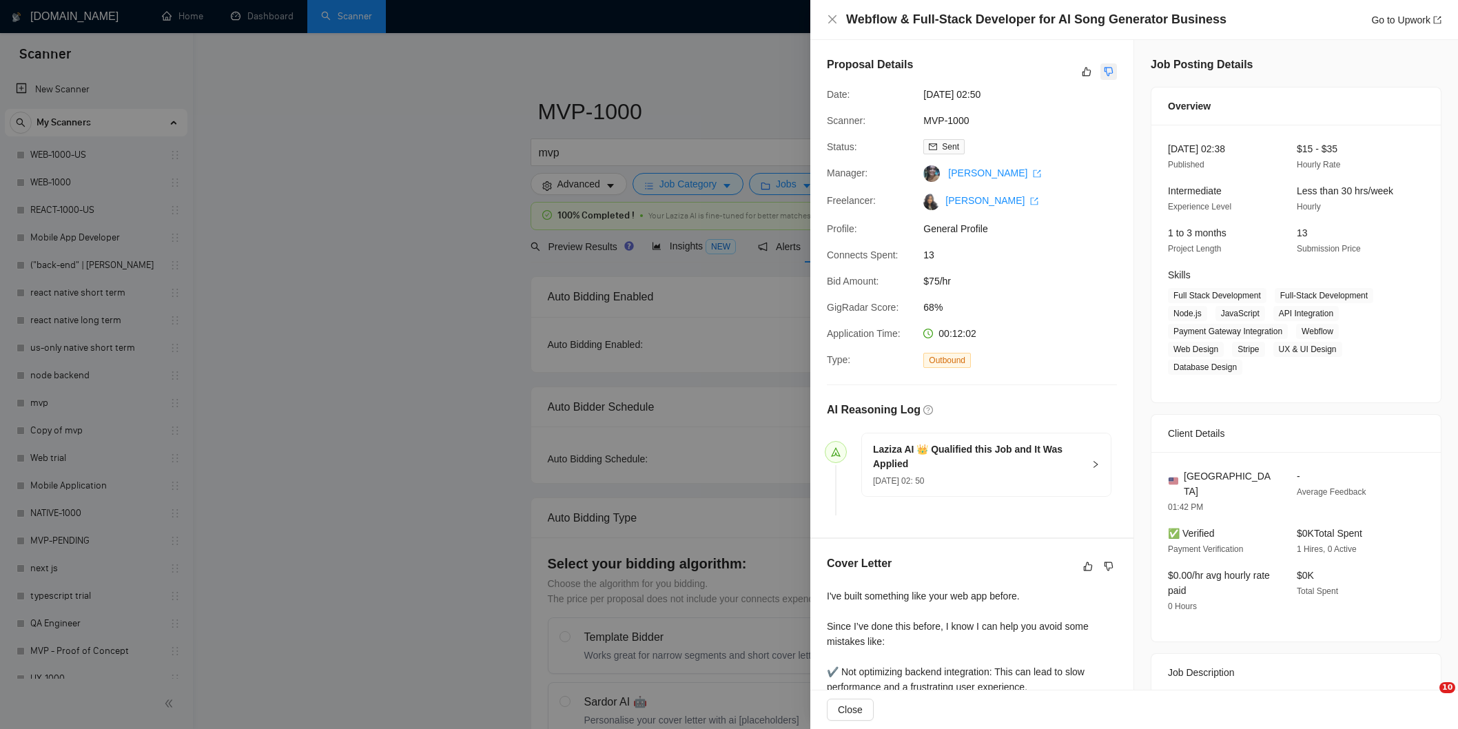
click at [1114, 76] on icon "dislike" at bounding box center [1109, 71] width 10 height 11
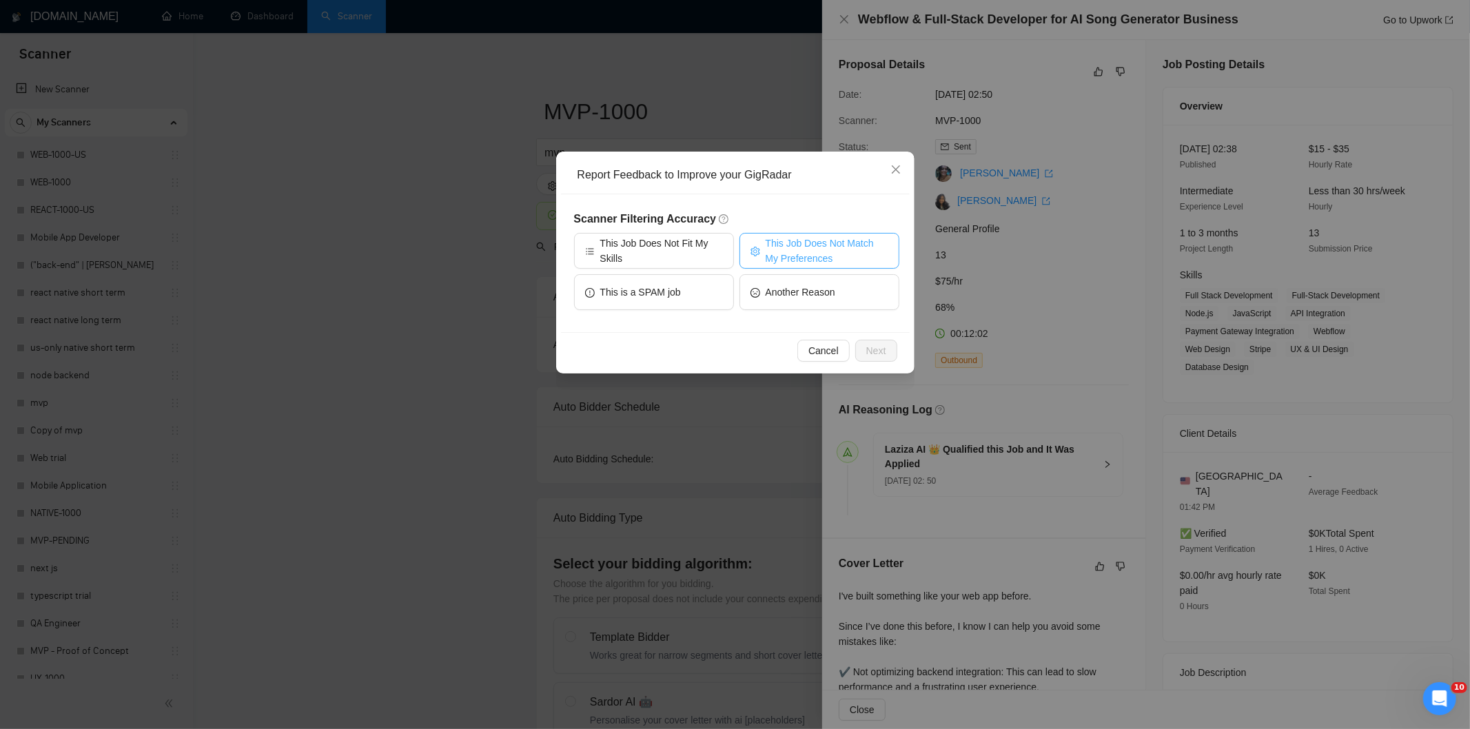
click at [773, 254] on span "This Job Does Not Match My Preferences" at bounding box center [827, 251] width 123 height 30
click at [866, 343] on span "Next" at bounding box center [876, 350] width 20 height 15
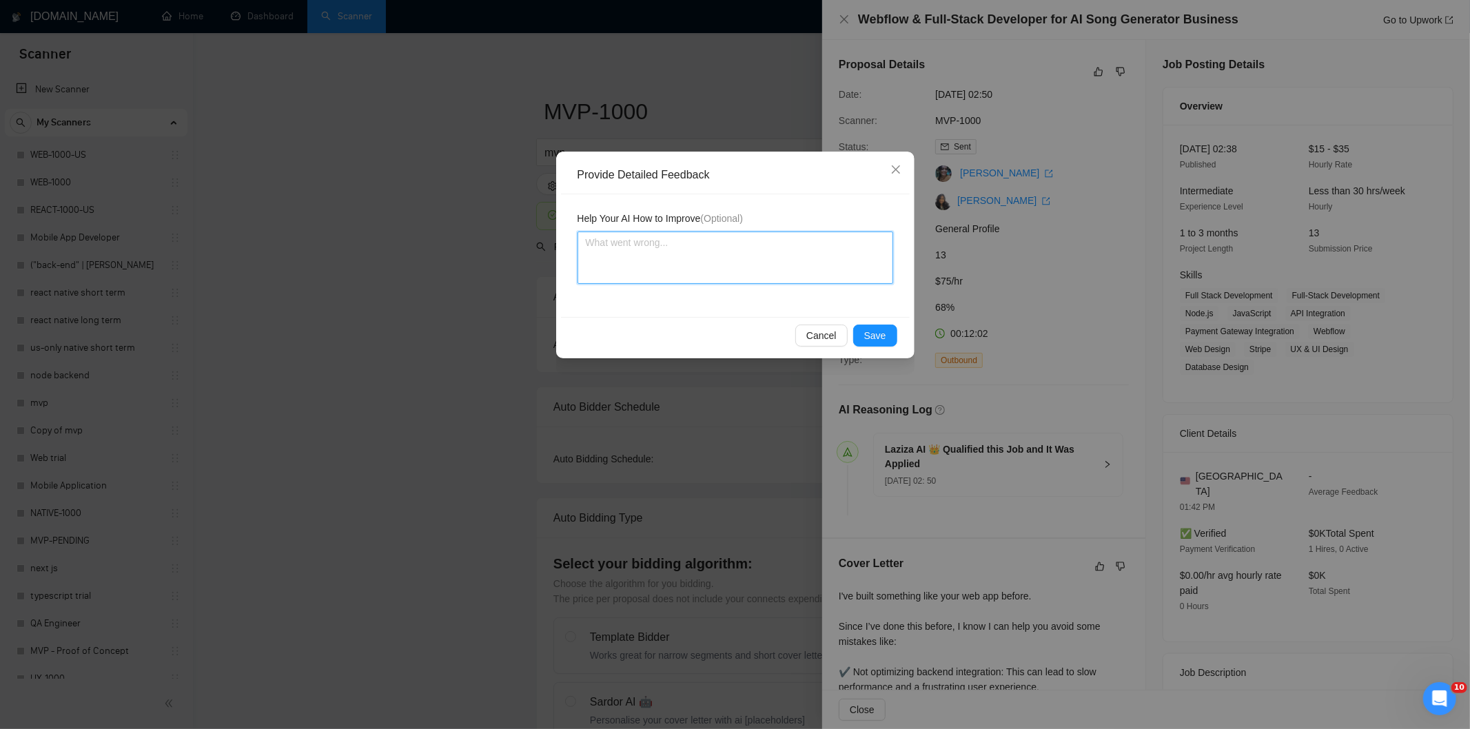
click at [817, 250] on textarea at bounding box center [735, 258] width 316 height 52
paste textarea "Not a fit — the description suggests an existing codebase, but Ria only works o…"
type textarea "Not a fit — the description suggests an existing codebase, but Ria only works o…"
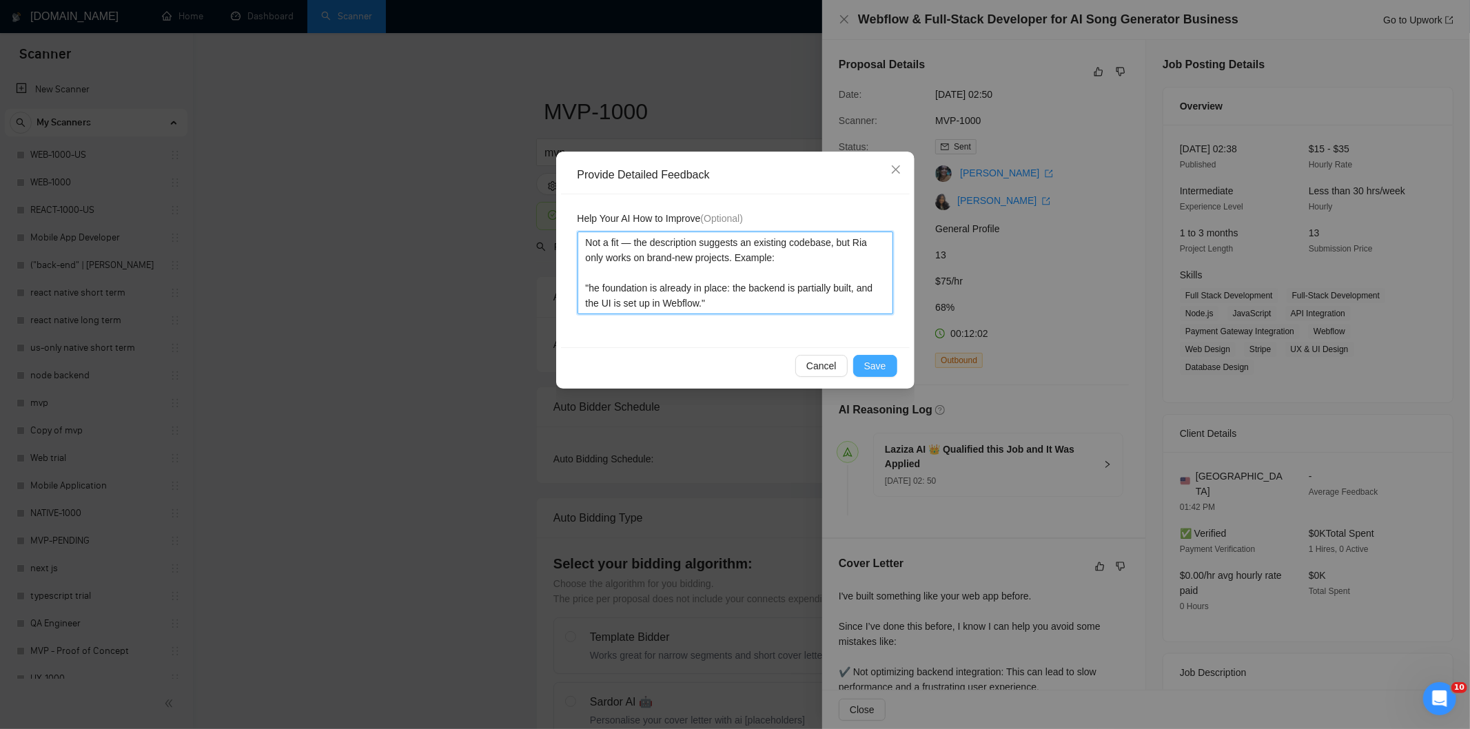
type textarea "Not a fit — the description suggests an existing codebase, but Ria only works o…"
click at [880, 367] on span "Save" at bounding box center [875, 365] width 22 height 15
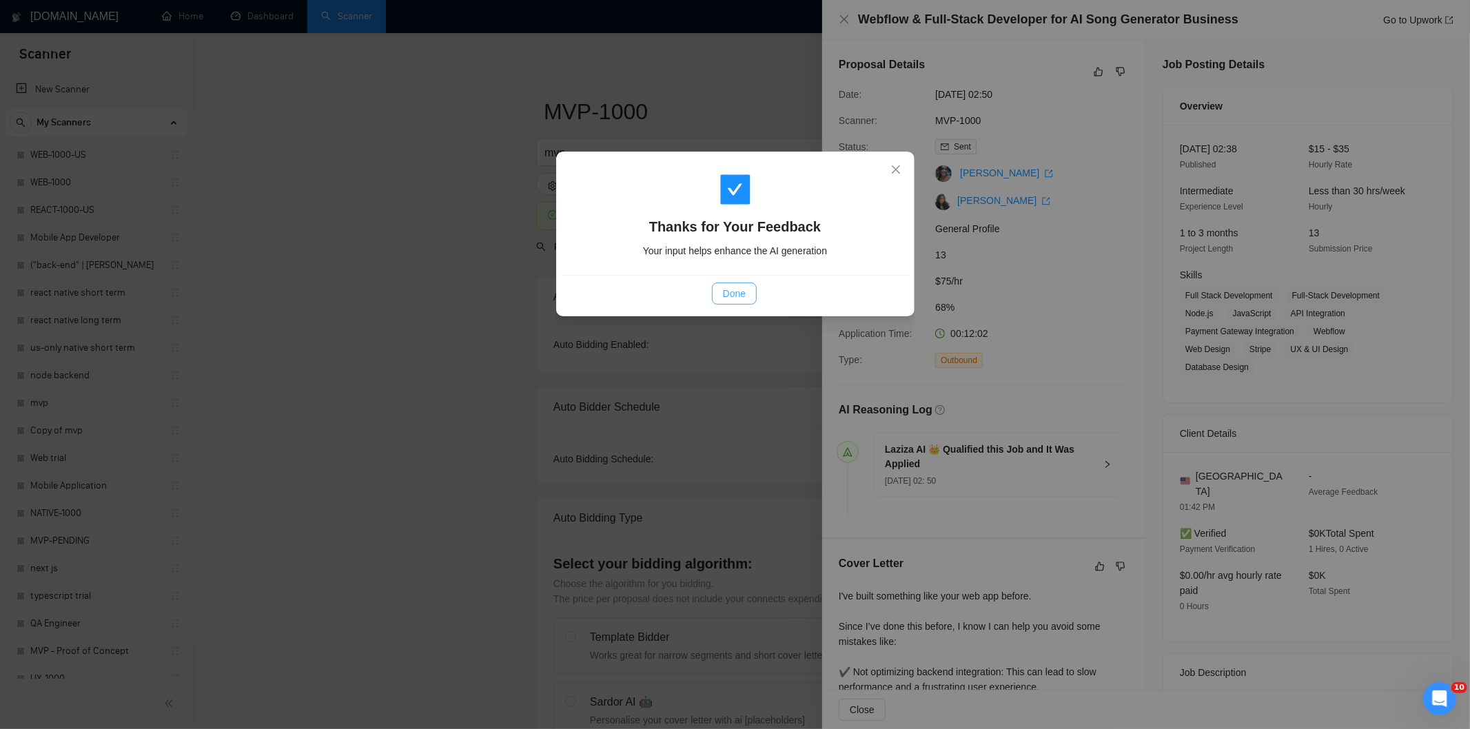
click at [731, 291] on span "Done" at bounding box center [734, 293] width 23 height 15
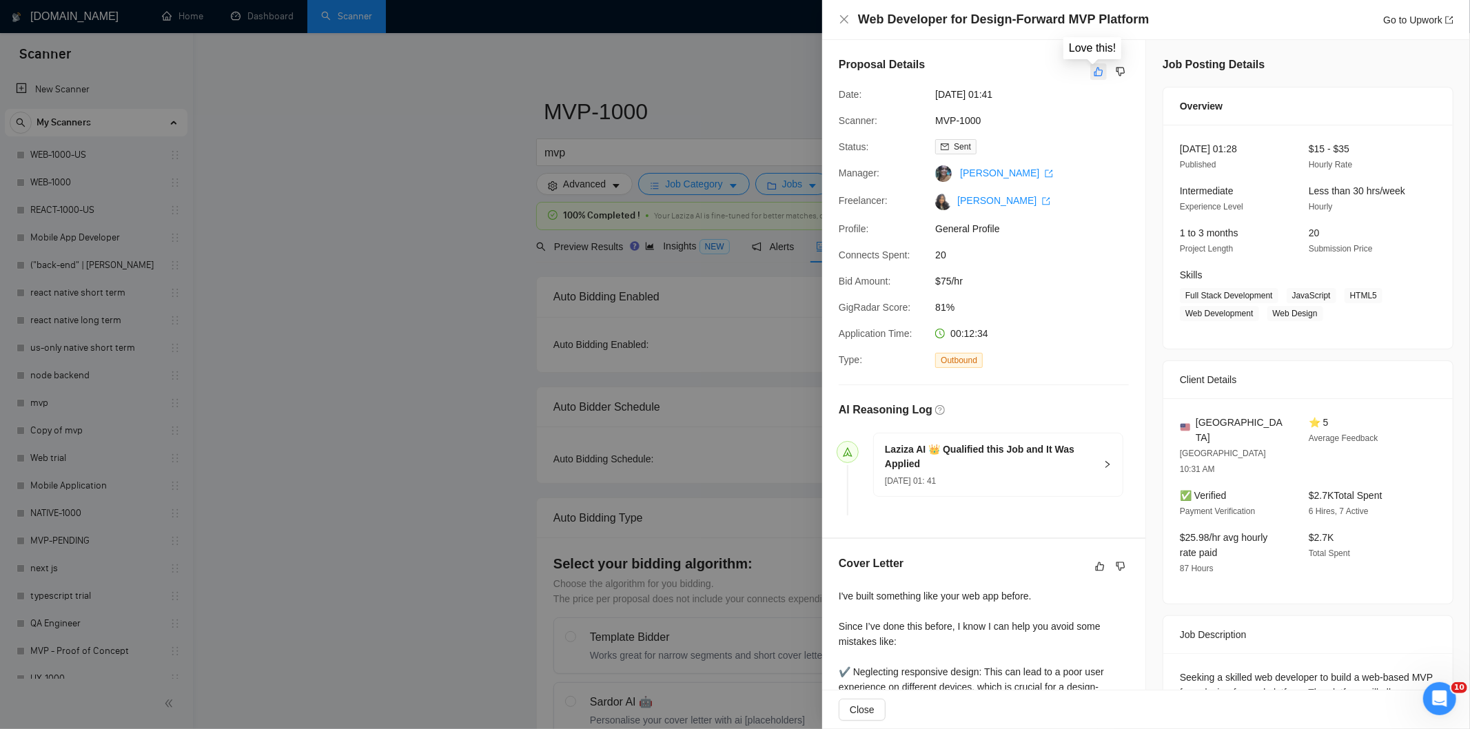
click at [1094, 72] on icon "like" at bounding box center [1099, 71] width 10 height 11
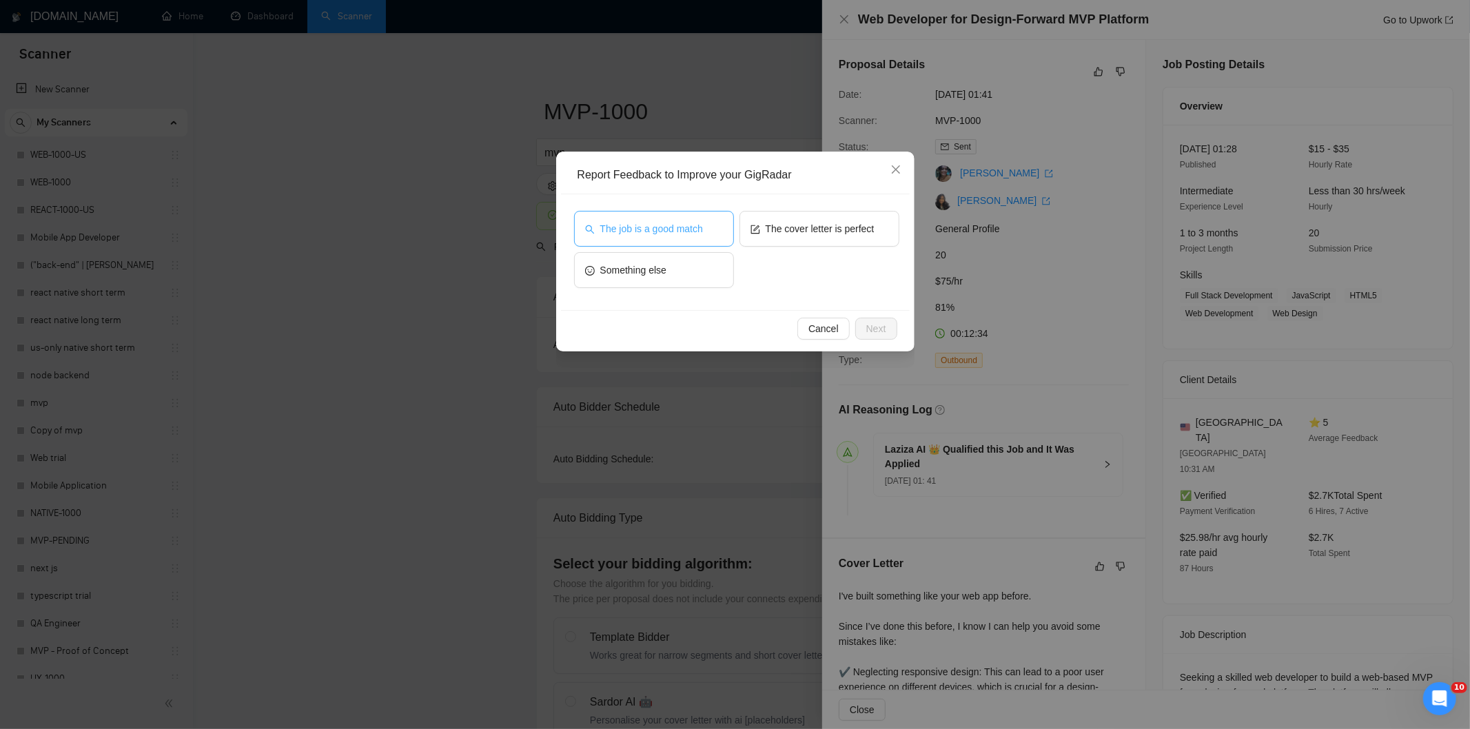
click at [664, 229] on span "The job is a good match" at bounding box center [651, 228] width 103 height 15
click at [865, 340] on div "Cancel Next" at bounding box center [735, 328] width 349 height 37
click at [876, 329] on span "Next" at bounding box center [876, 328] width 20 height 15
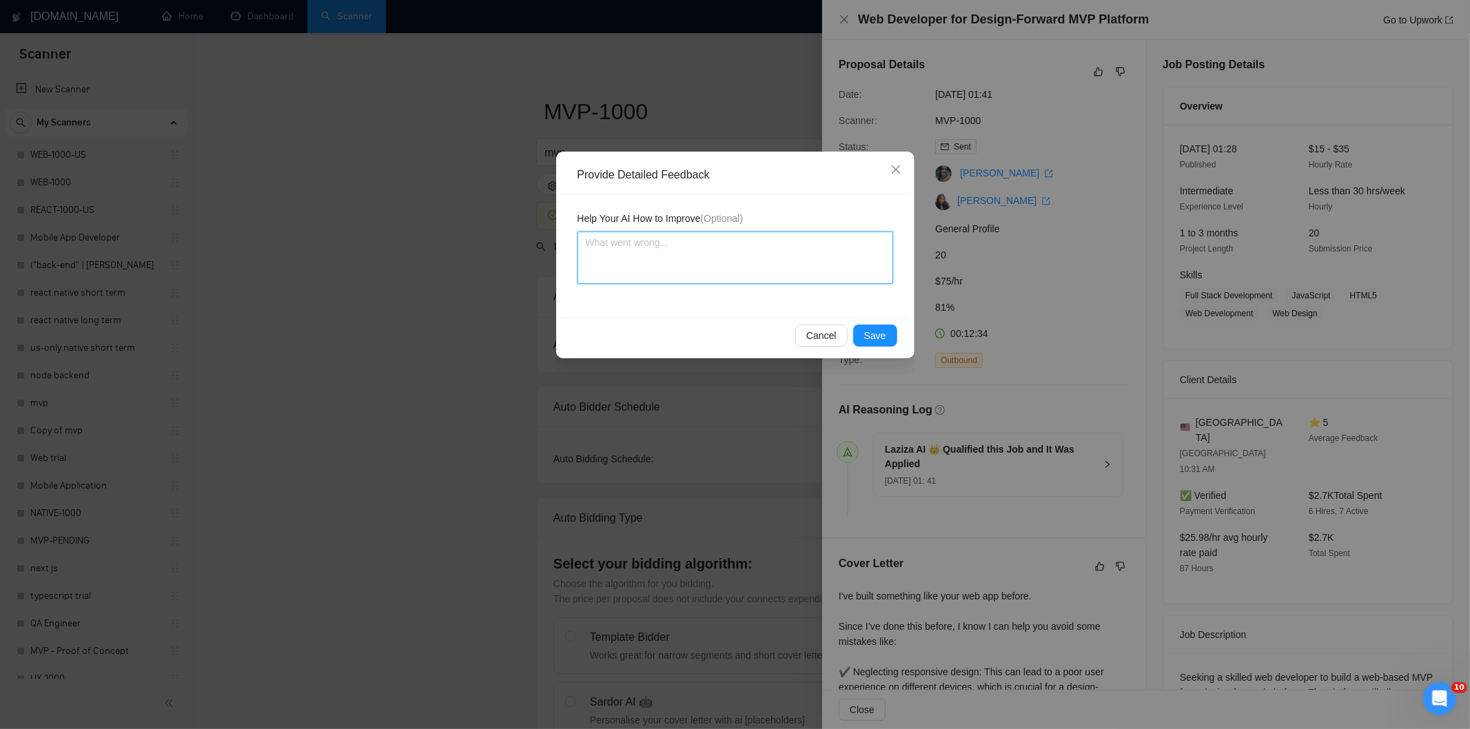
click at [824, 258] on textarea at bounding box center [735, 258] width 316 height 52
paste textarea "Good fit — the project is greenfield (no existing code), welcomes agencies, use…"
type textarea "Good fit — the project is greenfield (no existing code), welcomes agencies, use…"
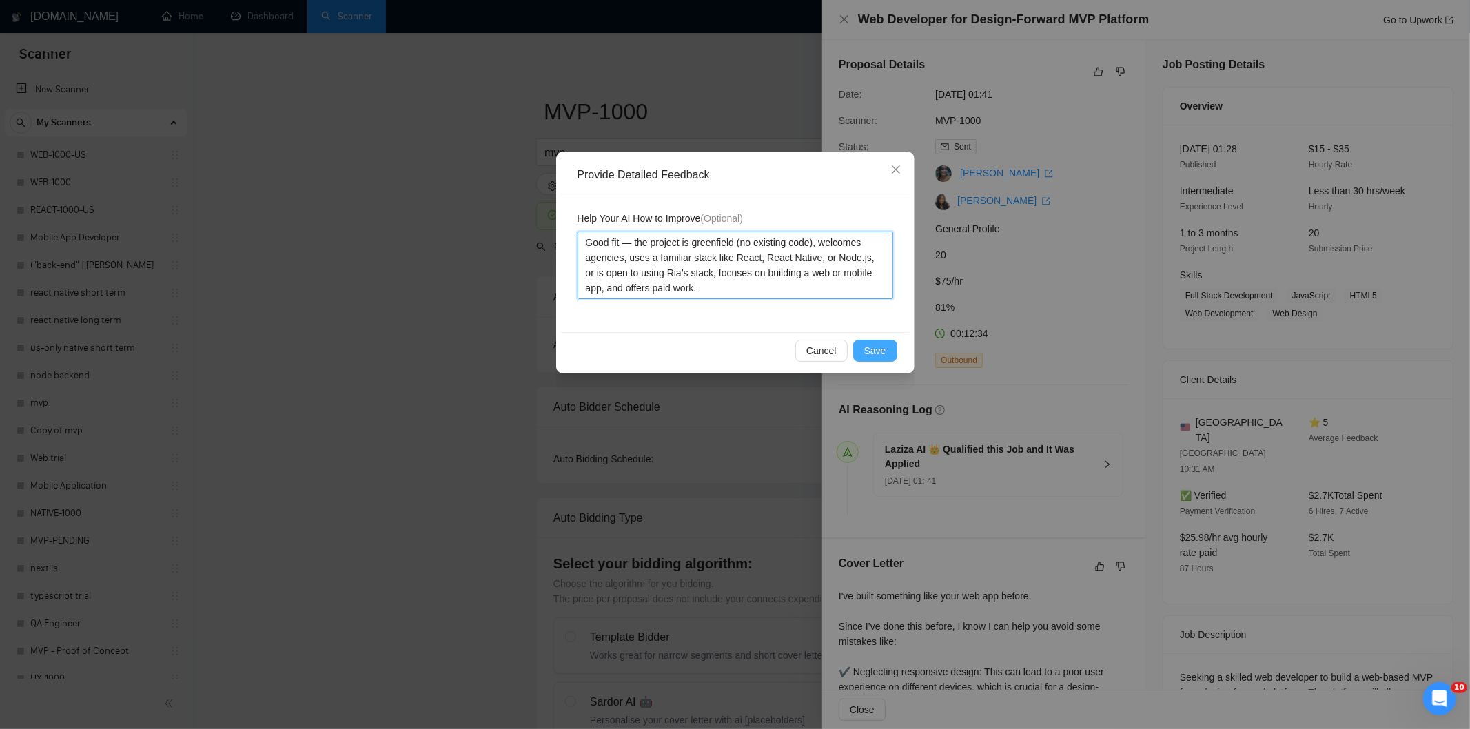
type textarea "Good fit — the project is greenfield (no existing code), welcomes agencies, use…"
click at [885, 353] on button "Save" at bounding box center [875, 351] width 44 height 22
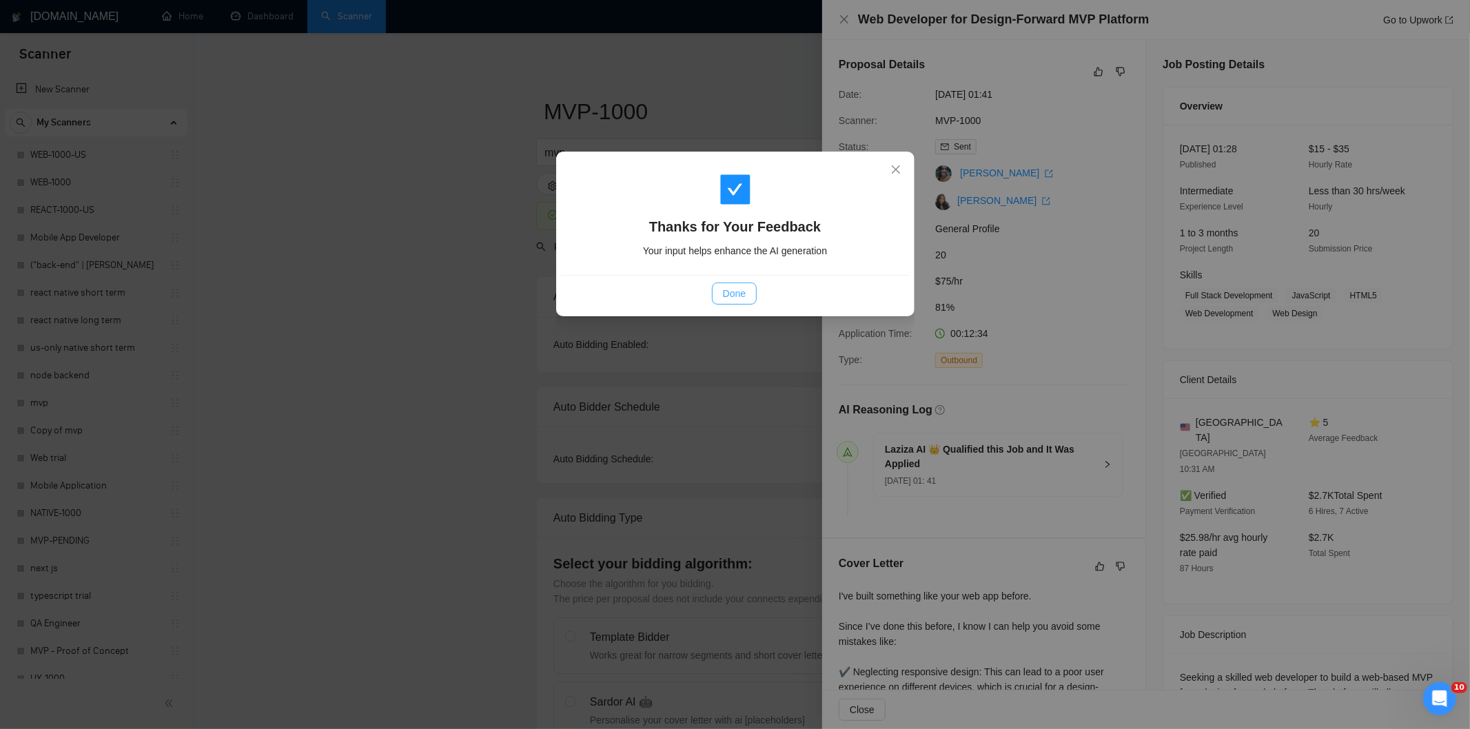
click at [724, 284] on button "Done" at bounding box center [734, 294] width 45 height 22
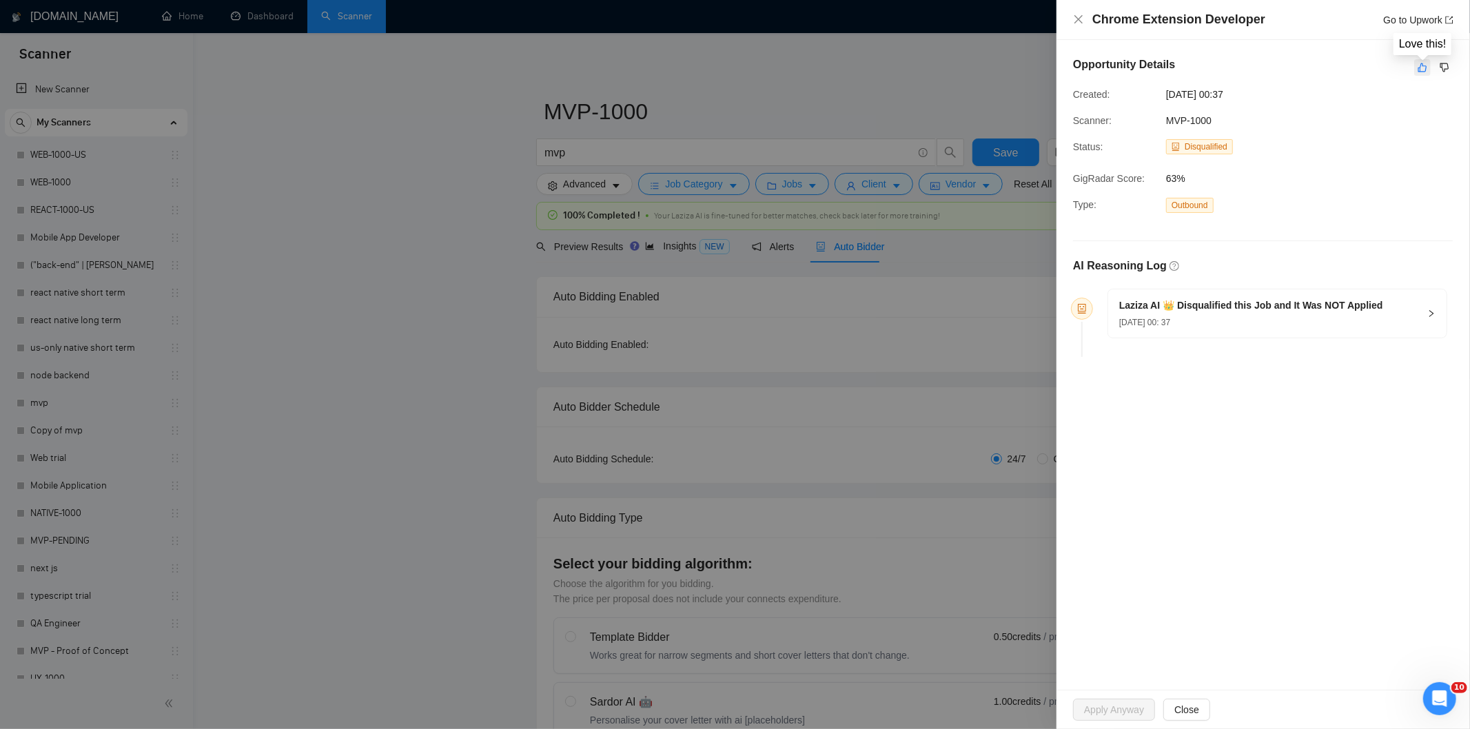
click at [1425, 72] on icon "like" at bounding box center [1422, 67] width 10 height 11
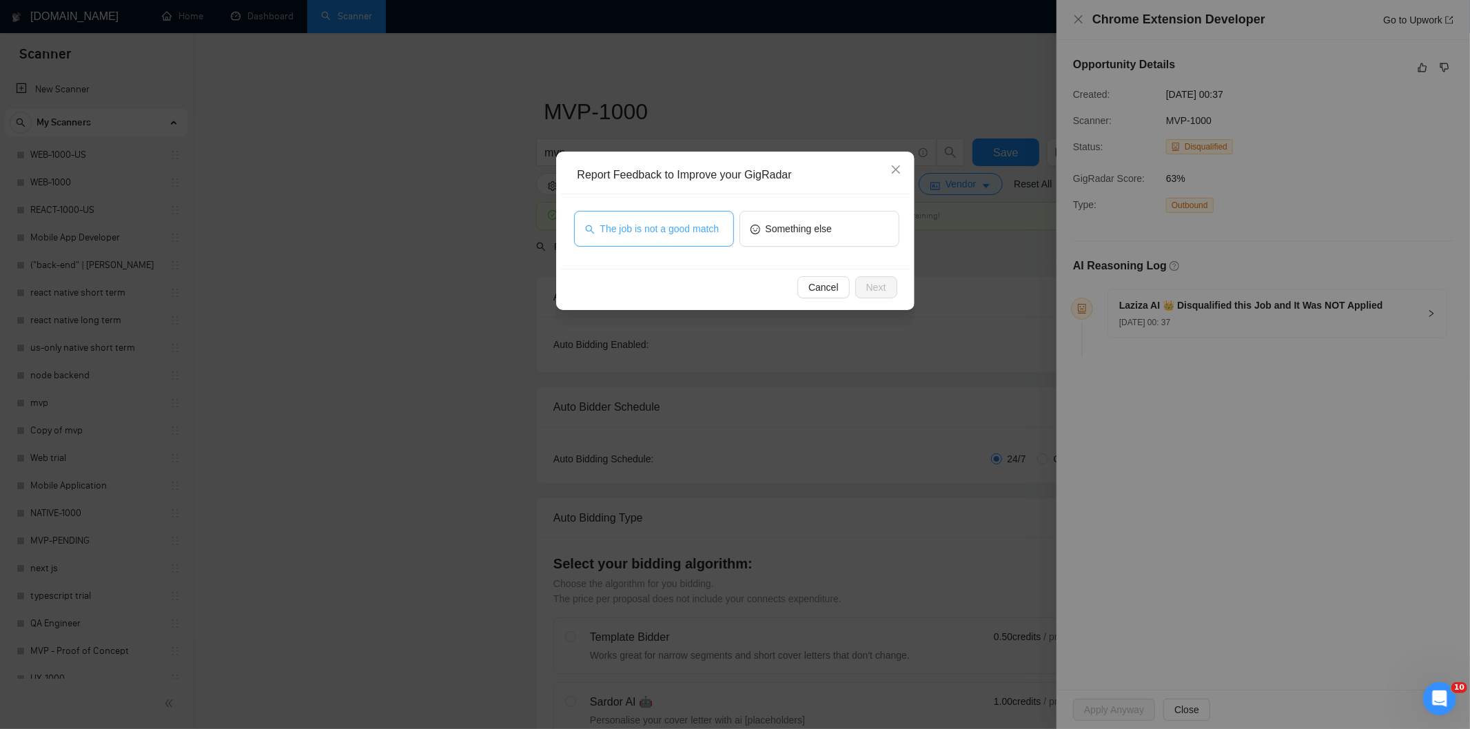
click at [699, 232] on span "The job is not a good match" at bounding box center [659, 228] width 119 height 15
click at [889, 281] on button "Next" at bounding box center [876, 287] width 42 height 22
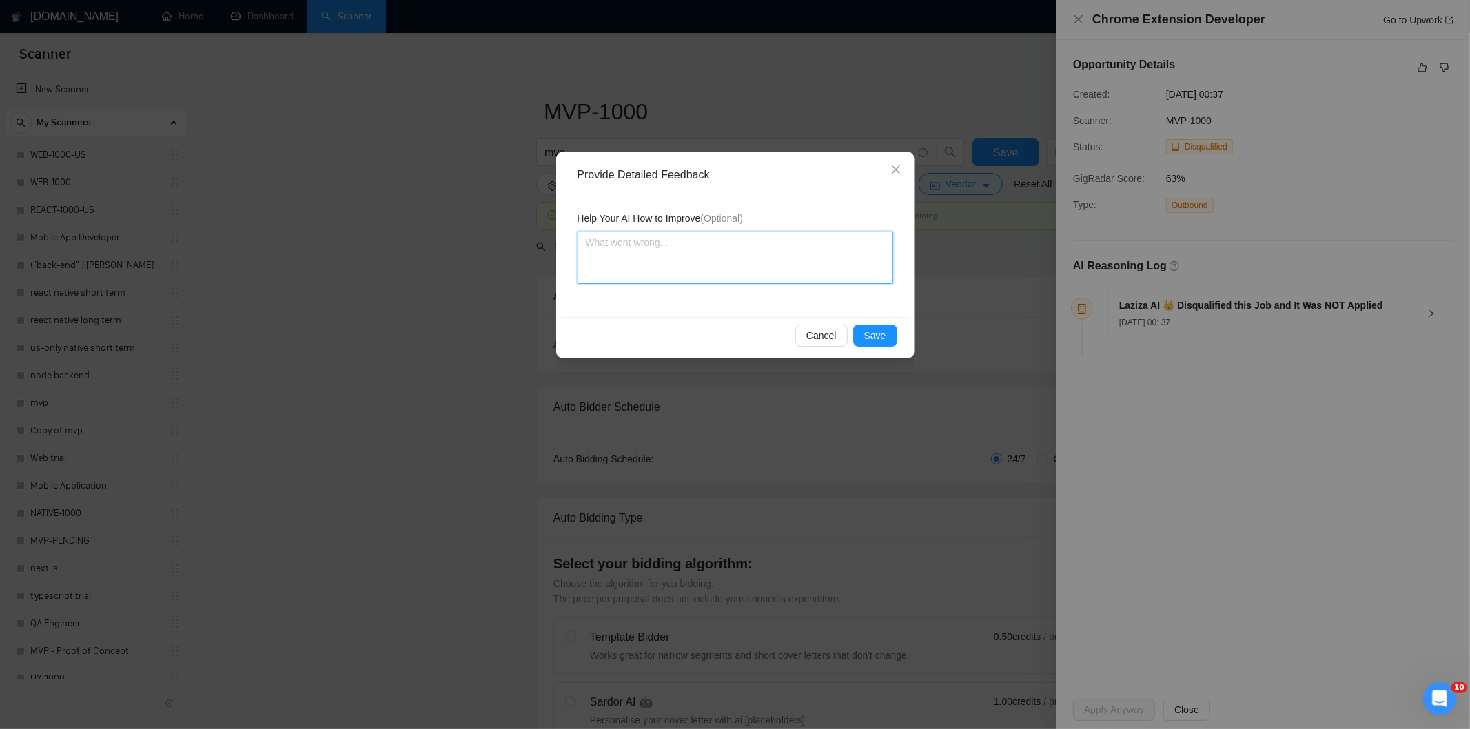
click at [837, 253] on textarea at bounding box center [735, 258] width 316 height 52
paste textarea "Not a fit — this project has been disqualified for other reasons. Example: "The…"
type textarea "Not a fit — this project has been disqualified for other reasons. Example: "The…"
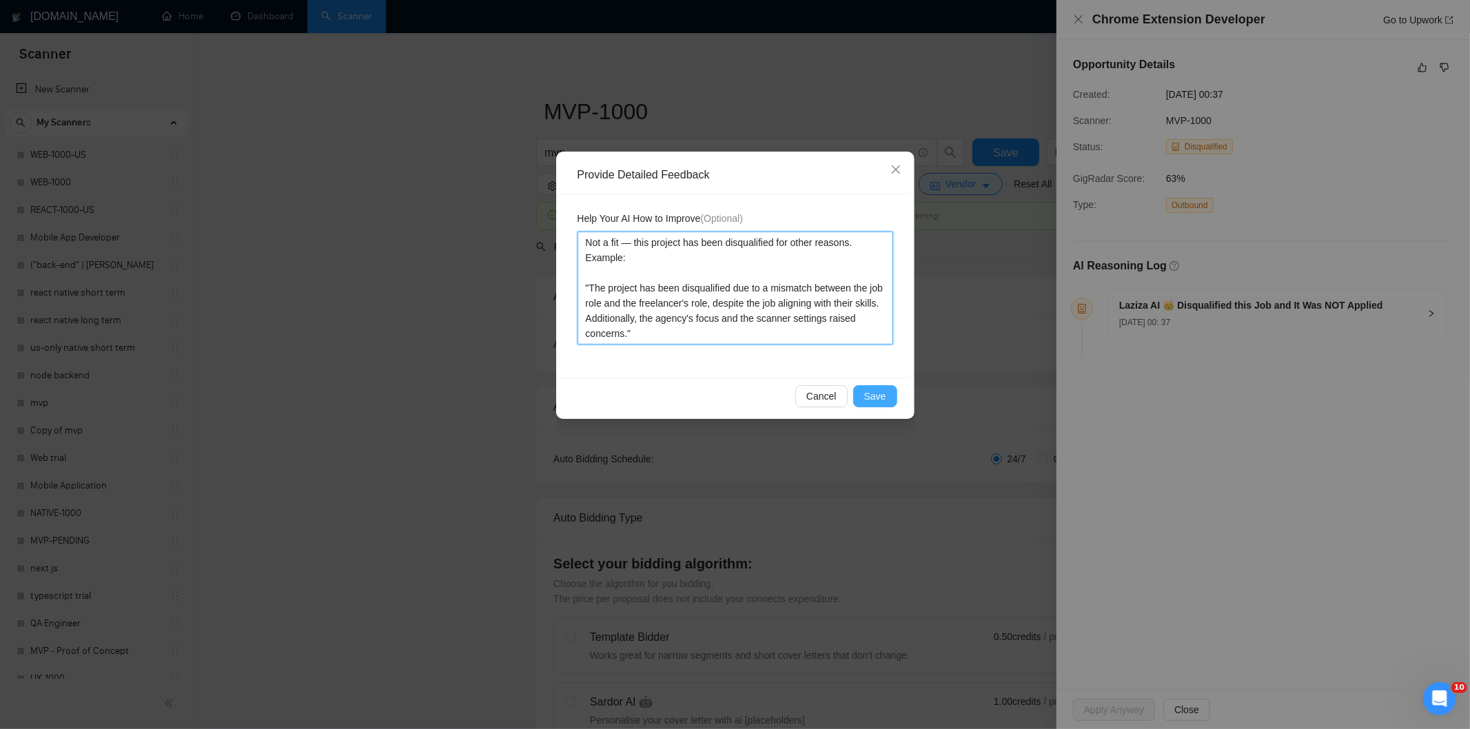
type textarea "Not a fit — this project has been disqualified for other reasons. Example: "The…"
click at [878, 394] on span "Save" at bounding box center [875, 396] width 22 height 15
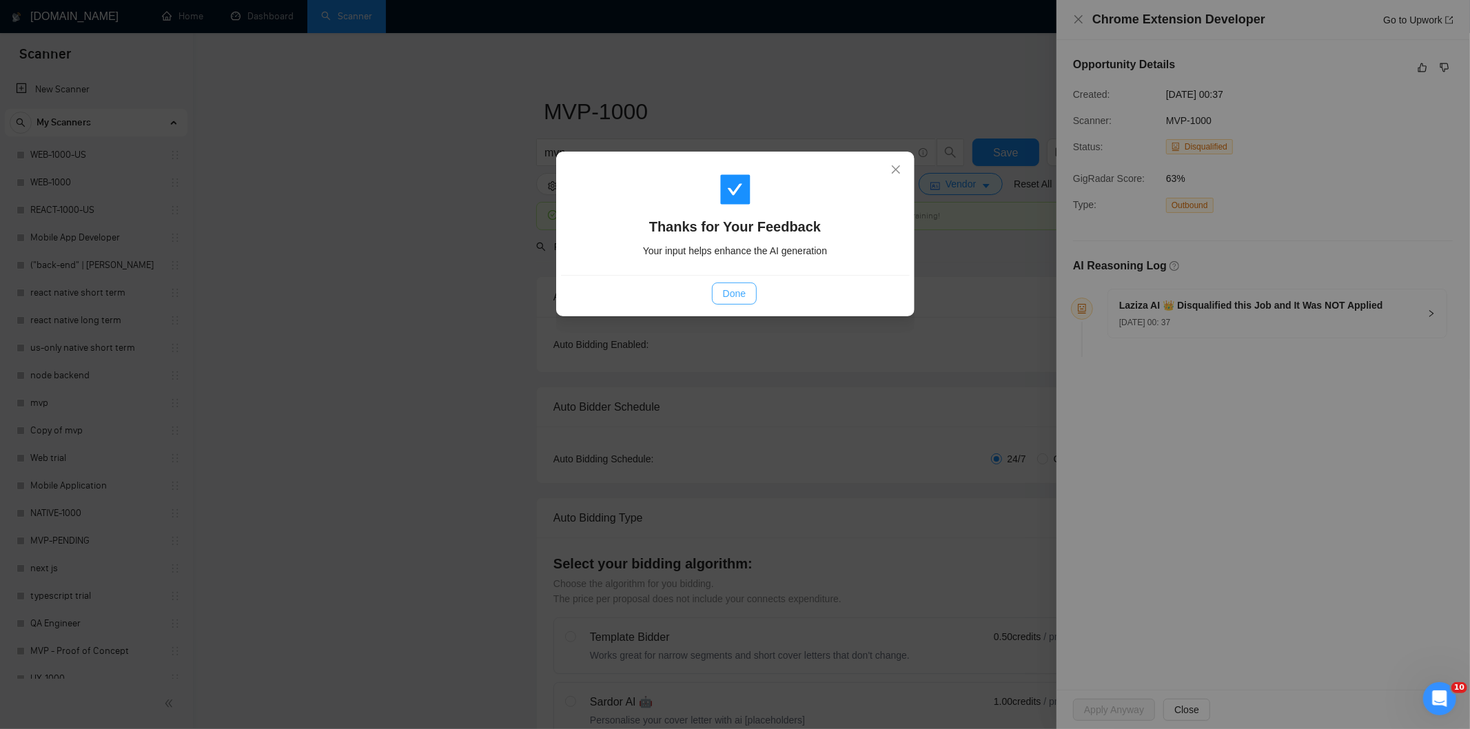
click at [721, 300] on button "Done" at bounding box center [734, 294] width 45 height 22
